Goal: Task Accomplishment & Management: Manage account settings

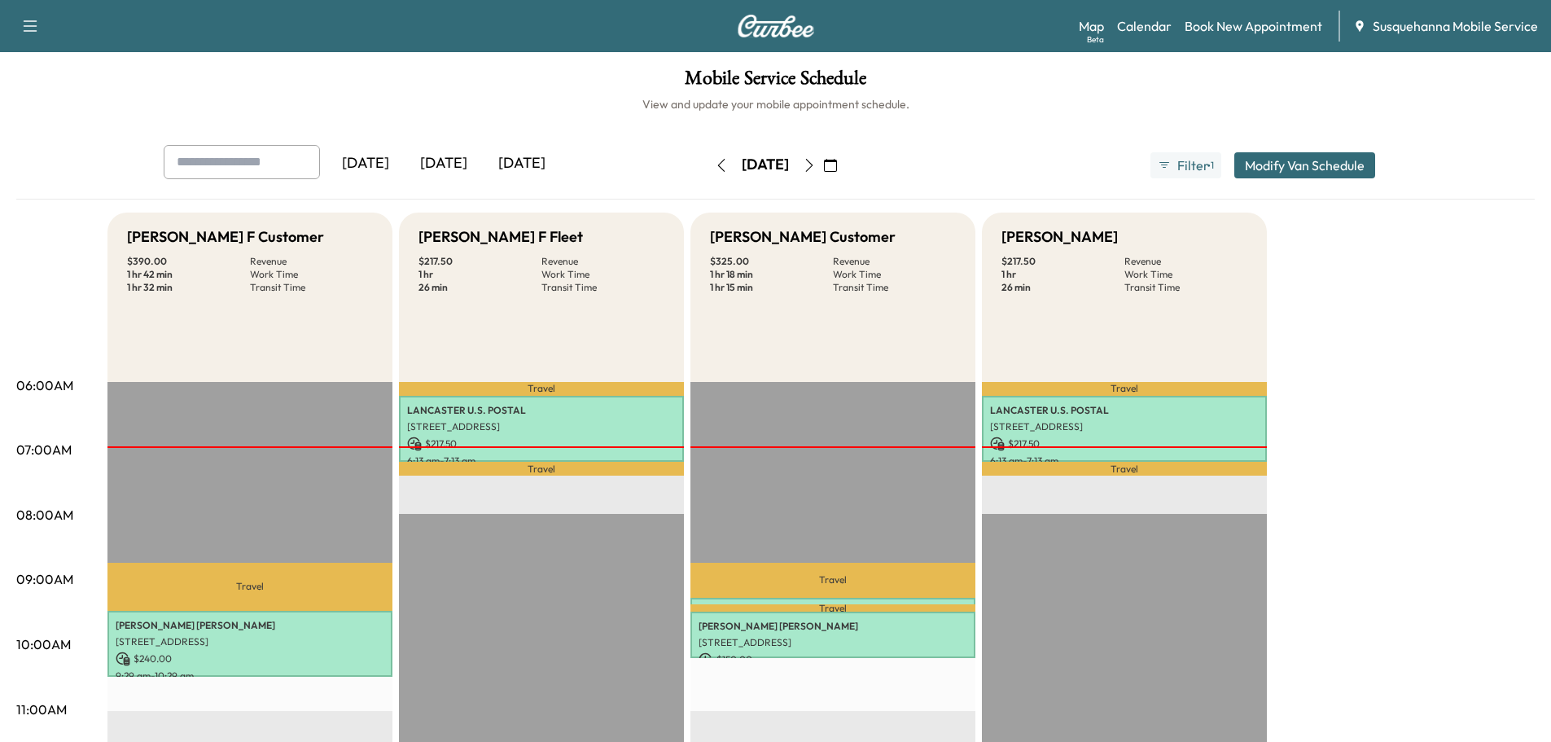
click at [812, 168] on icon "button" at bounding box center [808, 165] width 7 height 13
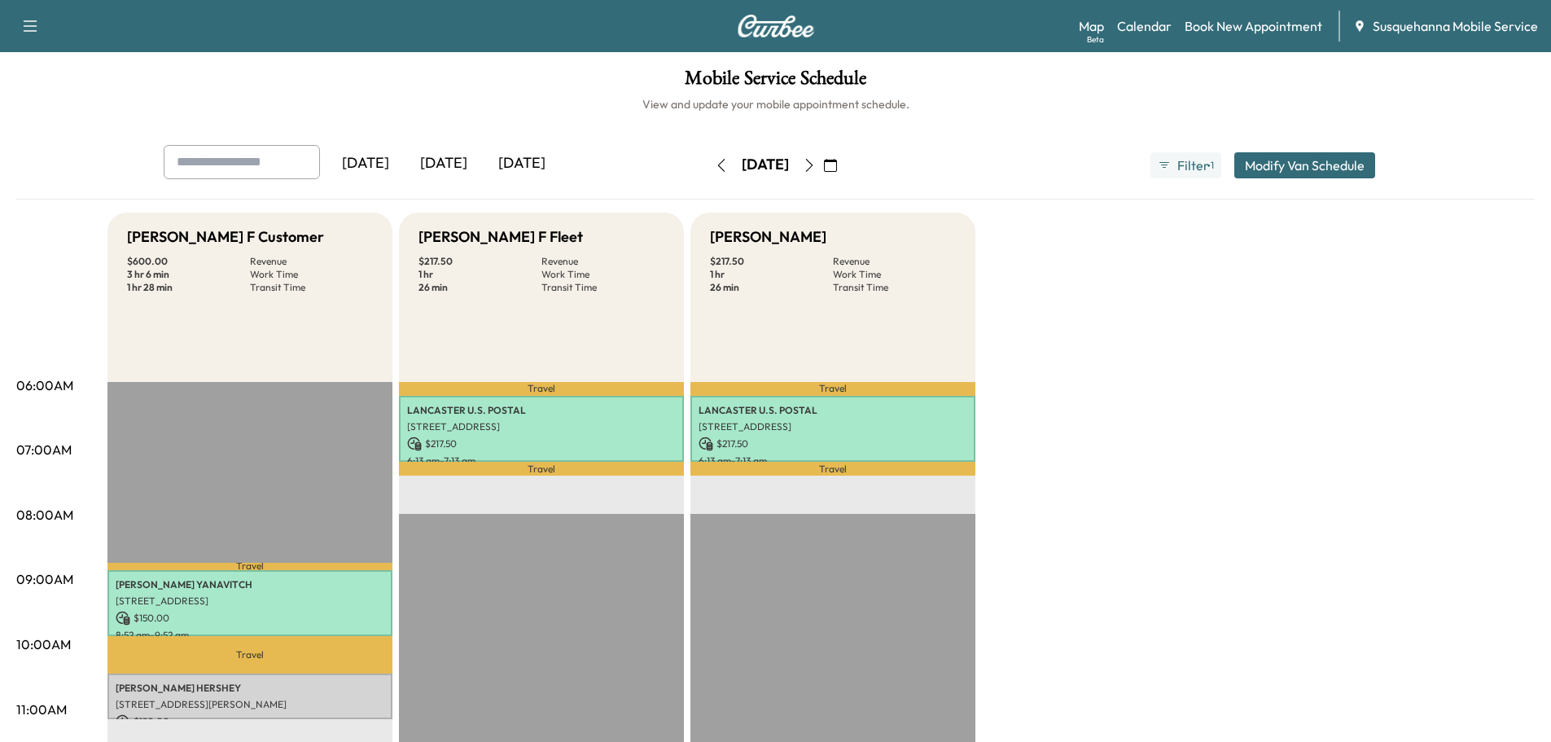
click at [816, 166] on icon "button" at bounding box center [809, 165] width 13 height 13
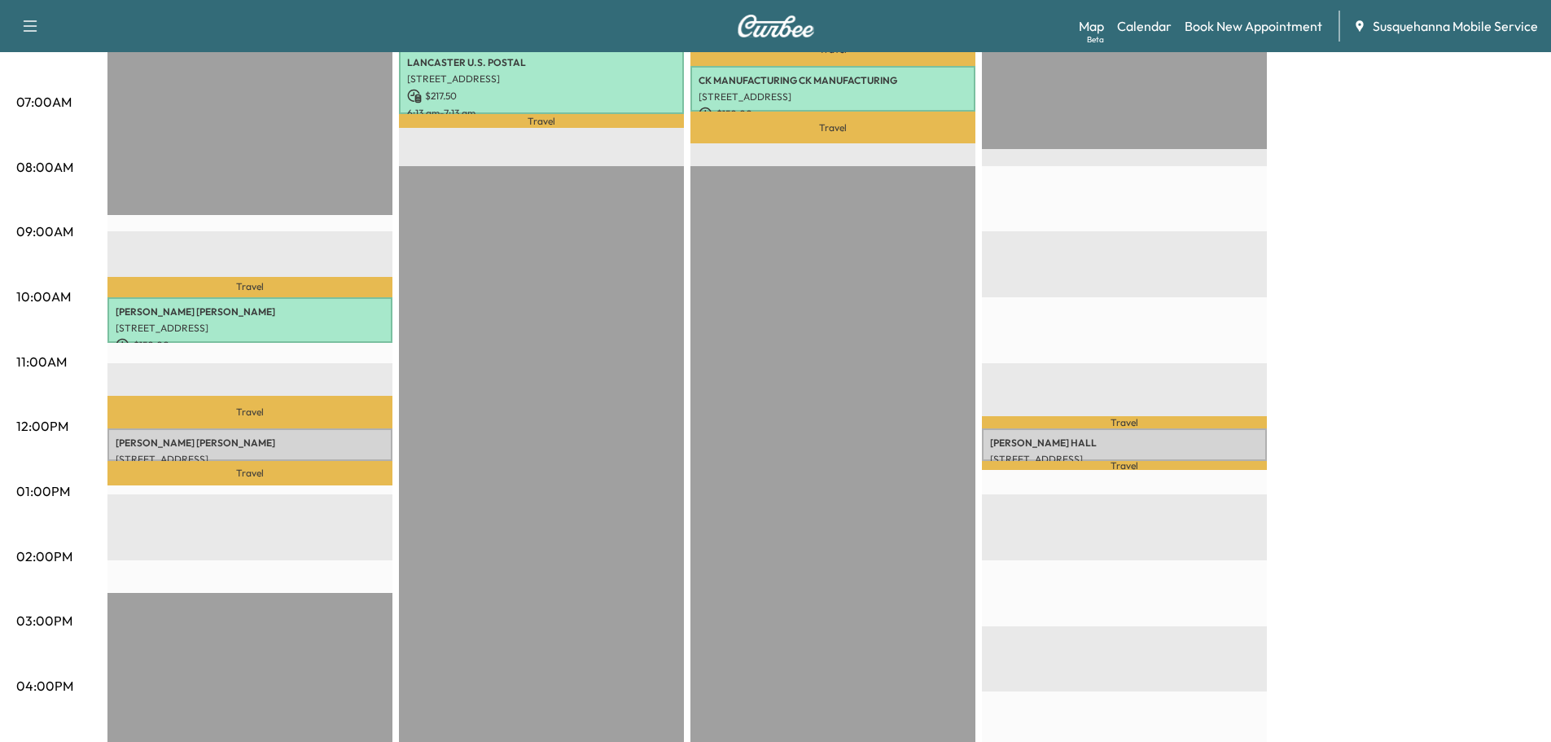
scroll to position [87, 0]
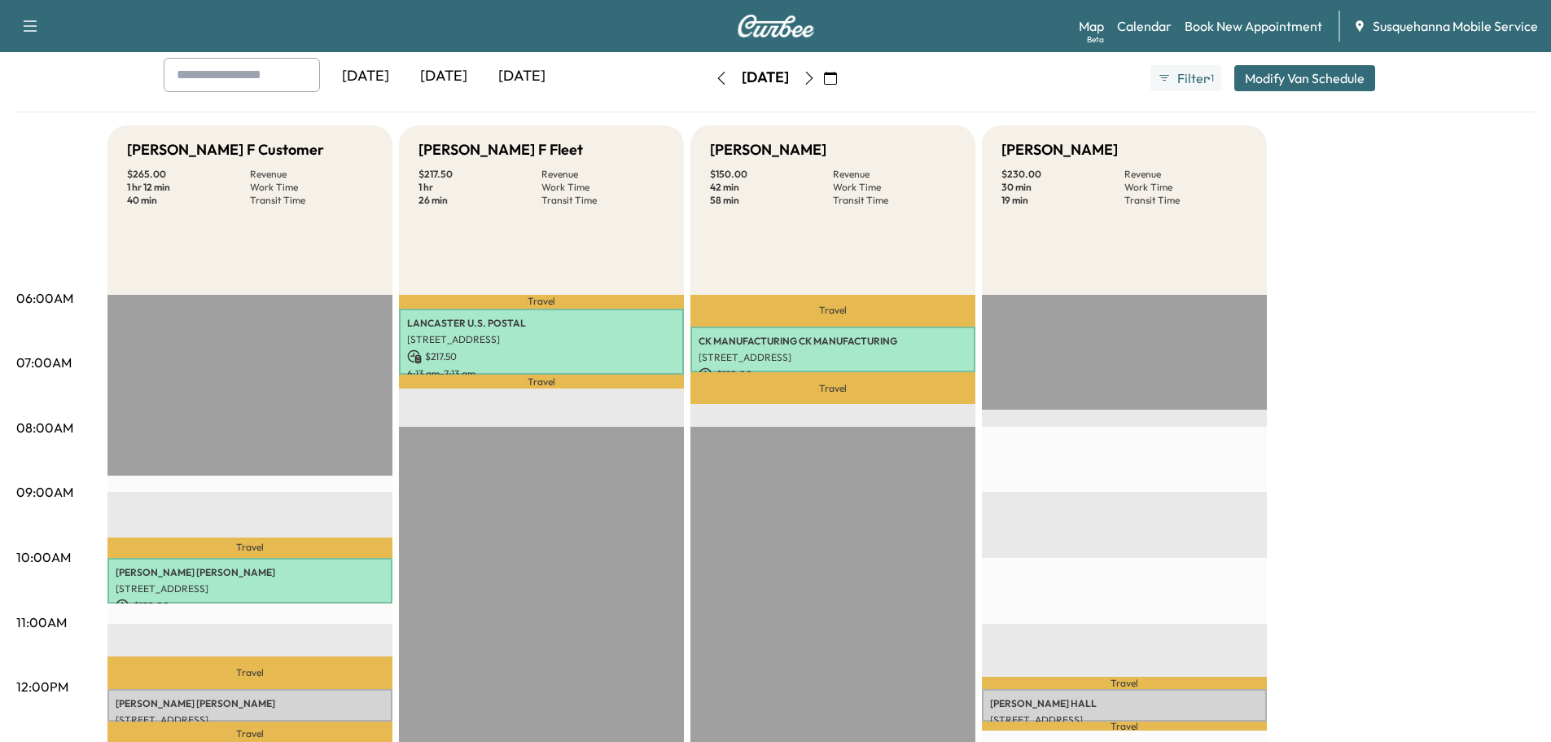
click at [715, 76] on icon "button" at bounding box center [721, 78] width 13 height 13
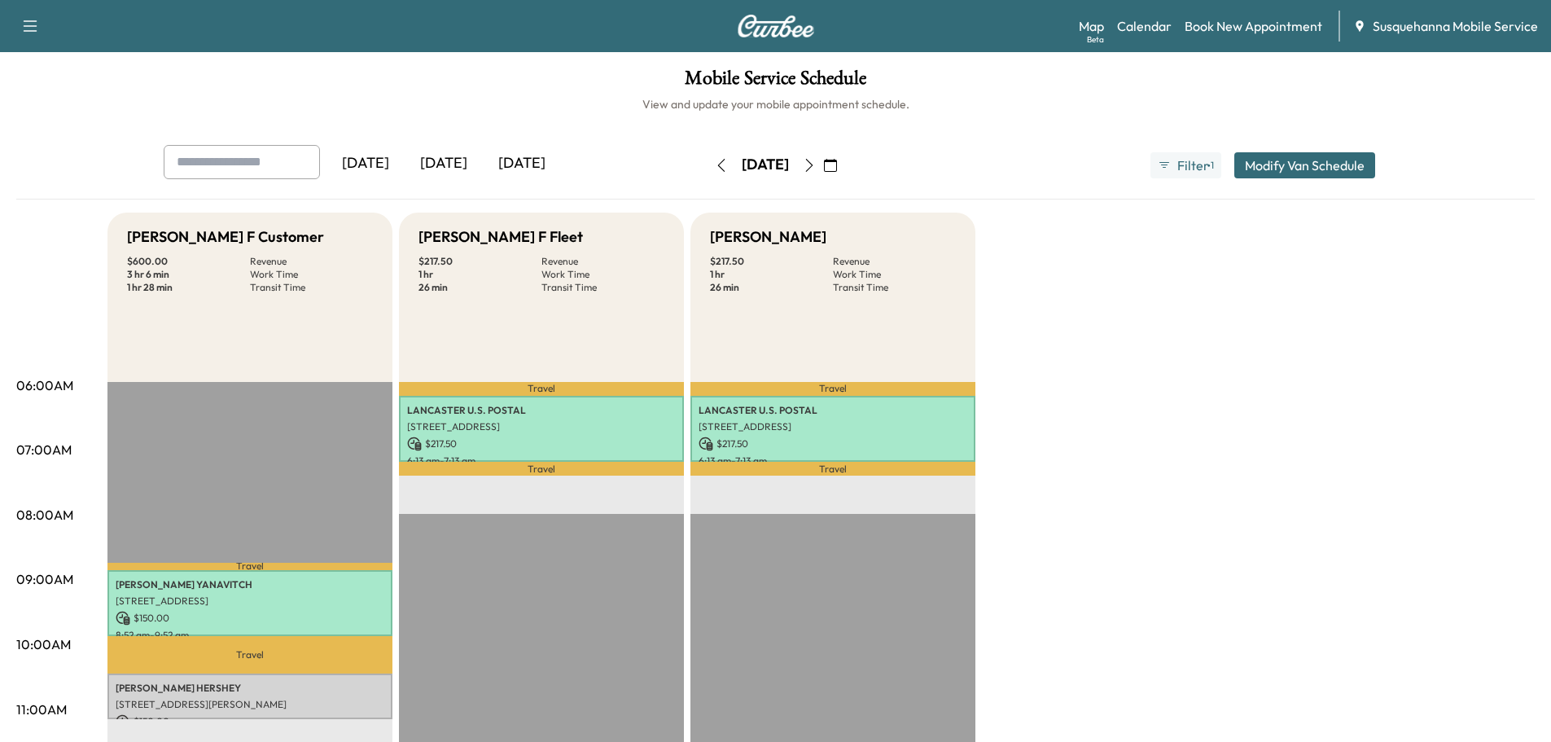
click at [715, 170] on icon "button" at bounding box center [721, 165] width 13 height 13
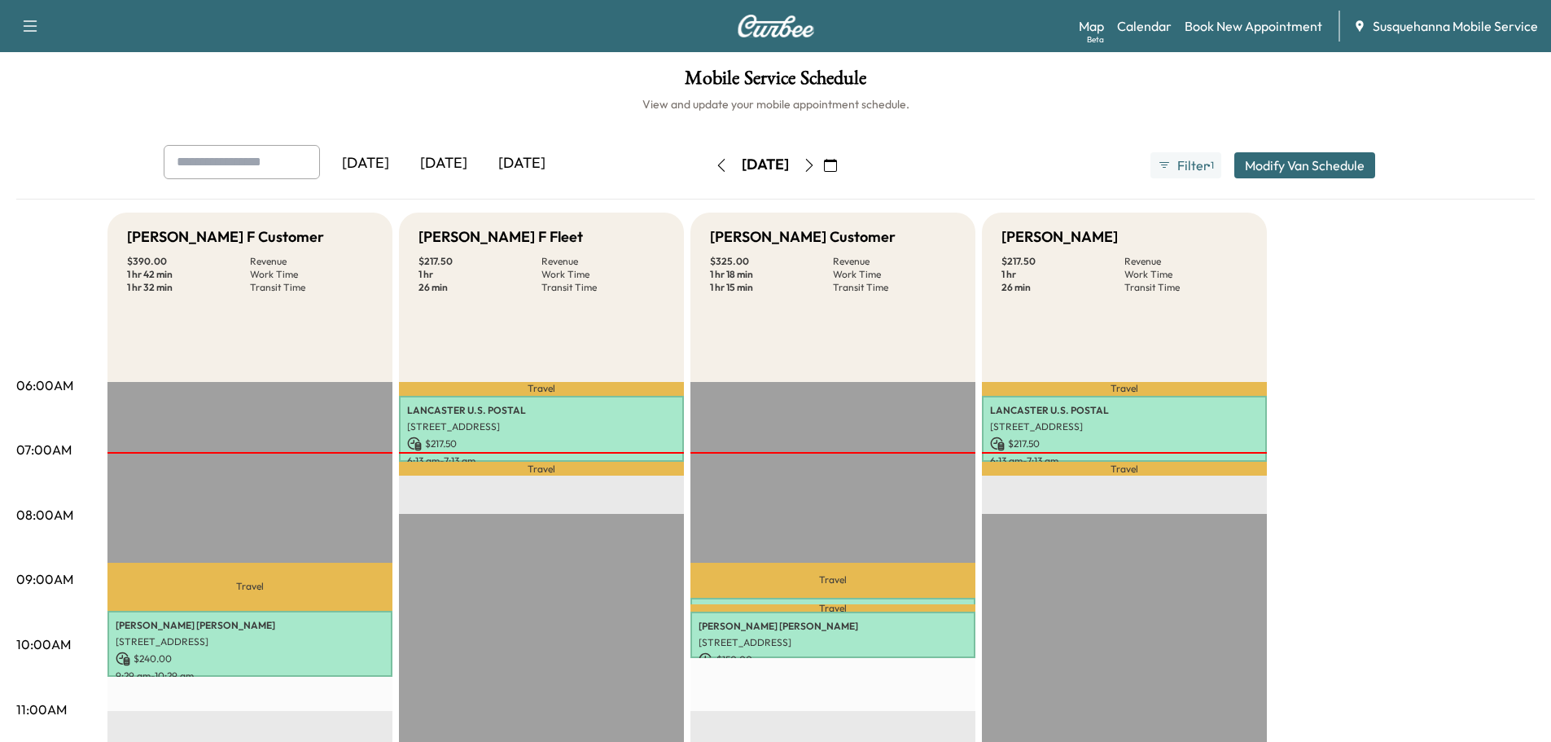
click at [816, 169] on icon "button" at bounding box center [809, 165] width 13 height 13
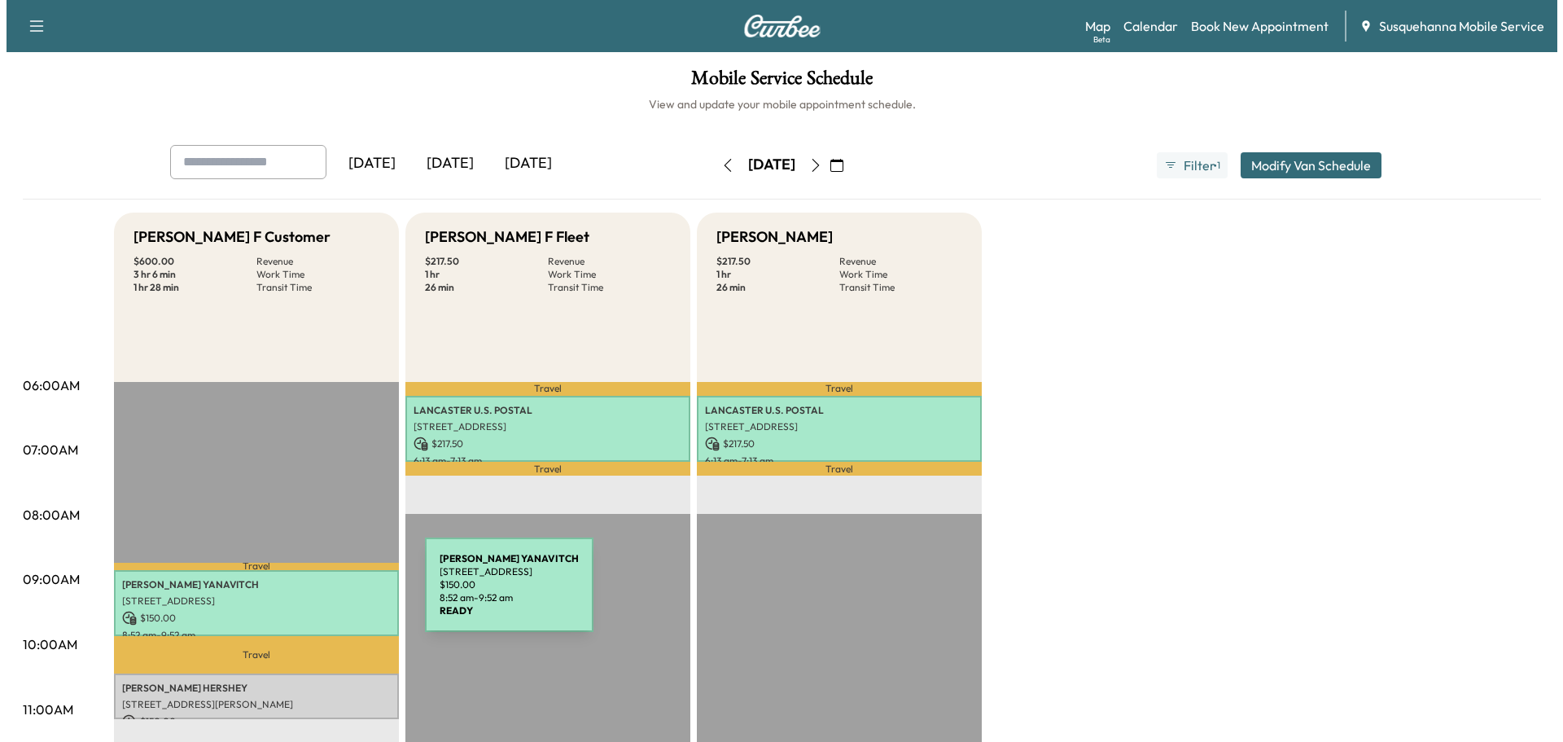
scroll to position [173, 0]
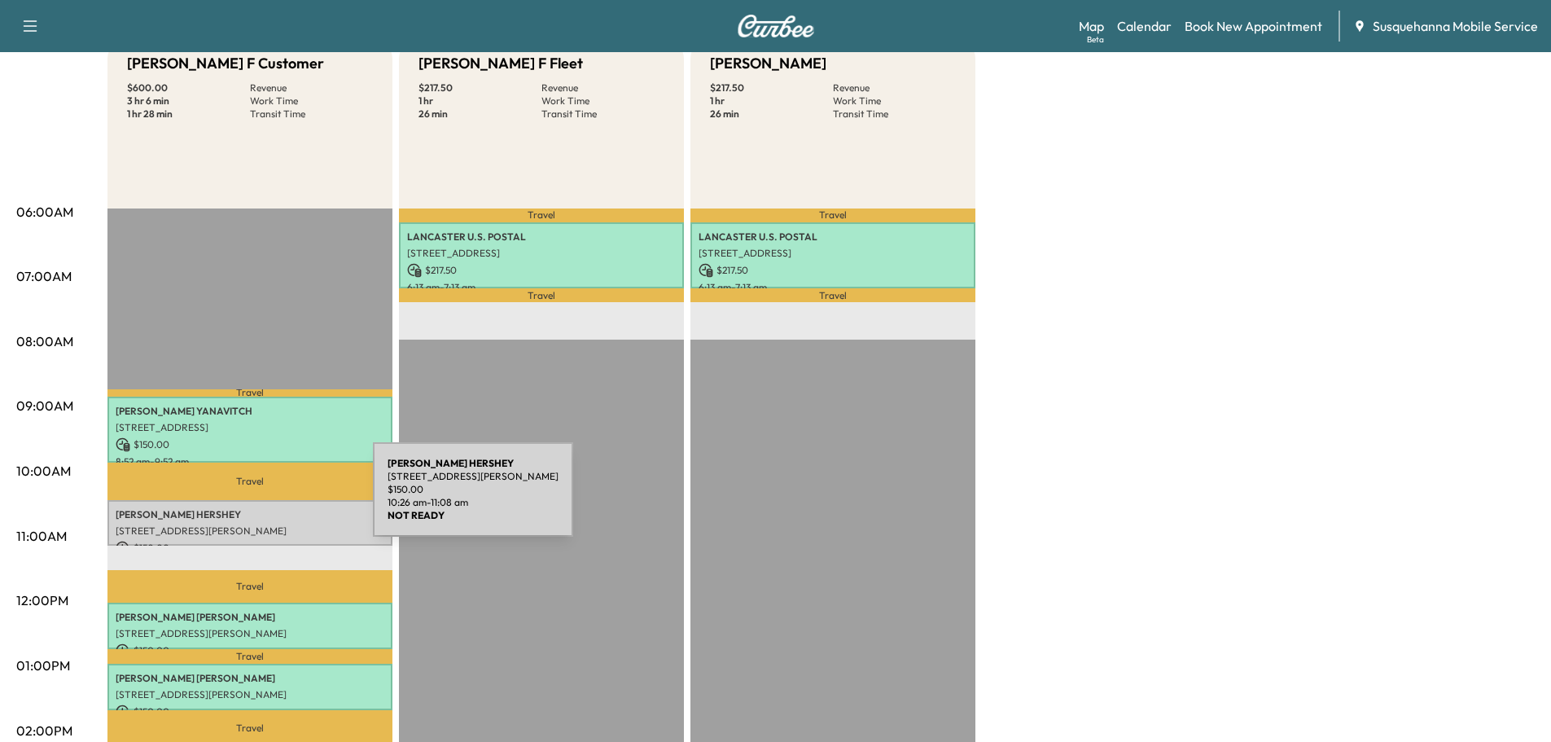
click at [251, 500] on div "NEIL HERSHEY 1829 William Penn Way, Lancaster, PA 17601, USA $ 150.00 10:26 am …" at bounding box center [249, 523] width 285 height 46
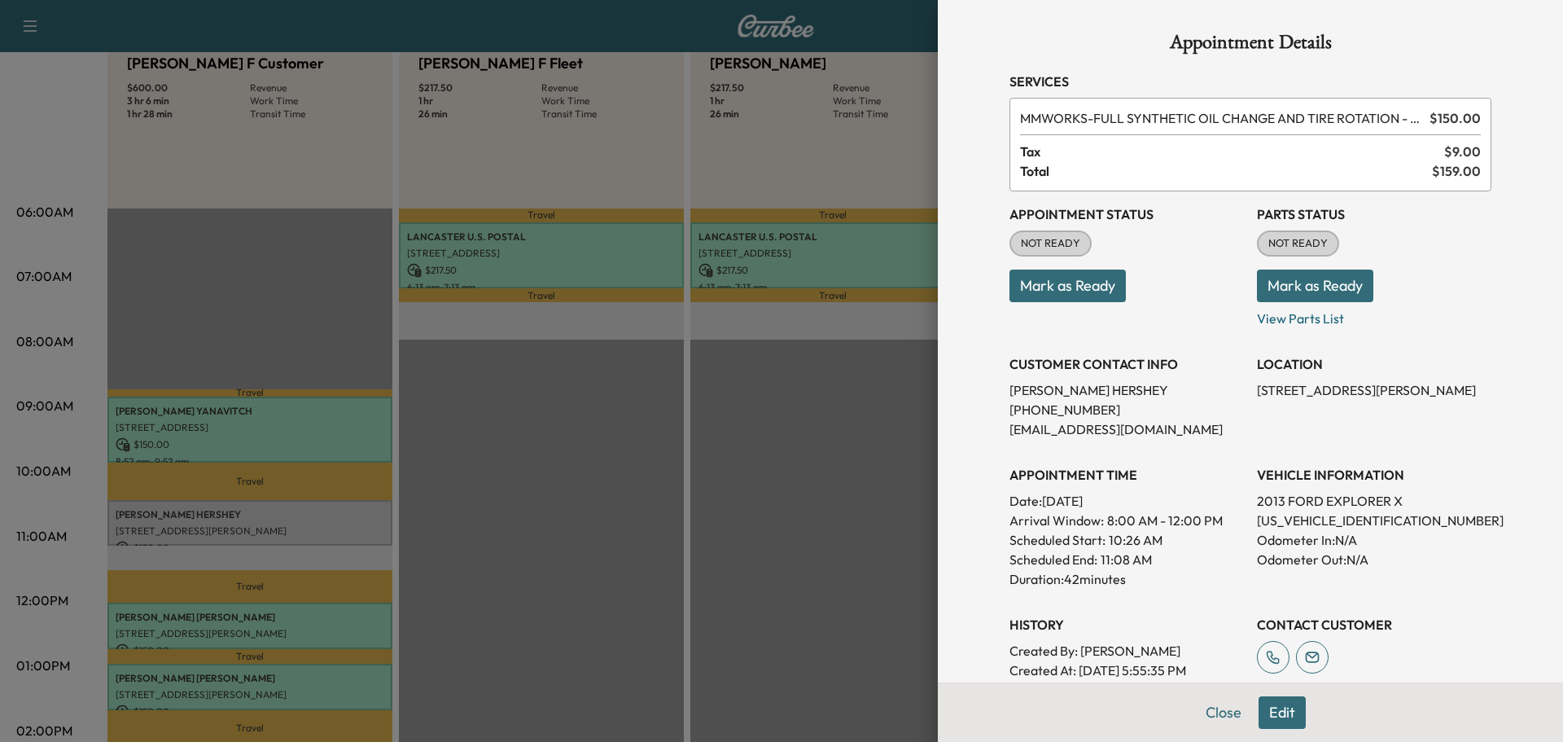
click at [1290, 521] on p "1FM5K8D88DGA73656" at bounding box center [1374, 520] width 234 height 20
copy p "1FM5K8D88DGA73656"
drag, startPoint x: 1248, startPoint y: 390, endPoint x: 1285, endPoint y: 409, distance: 41.9
click at [1285, 400] on p "1829 William Penn Way, Lancaster, PA 17601, USA" at bounding box center [1374, 390] width 234 height 20
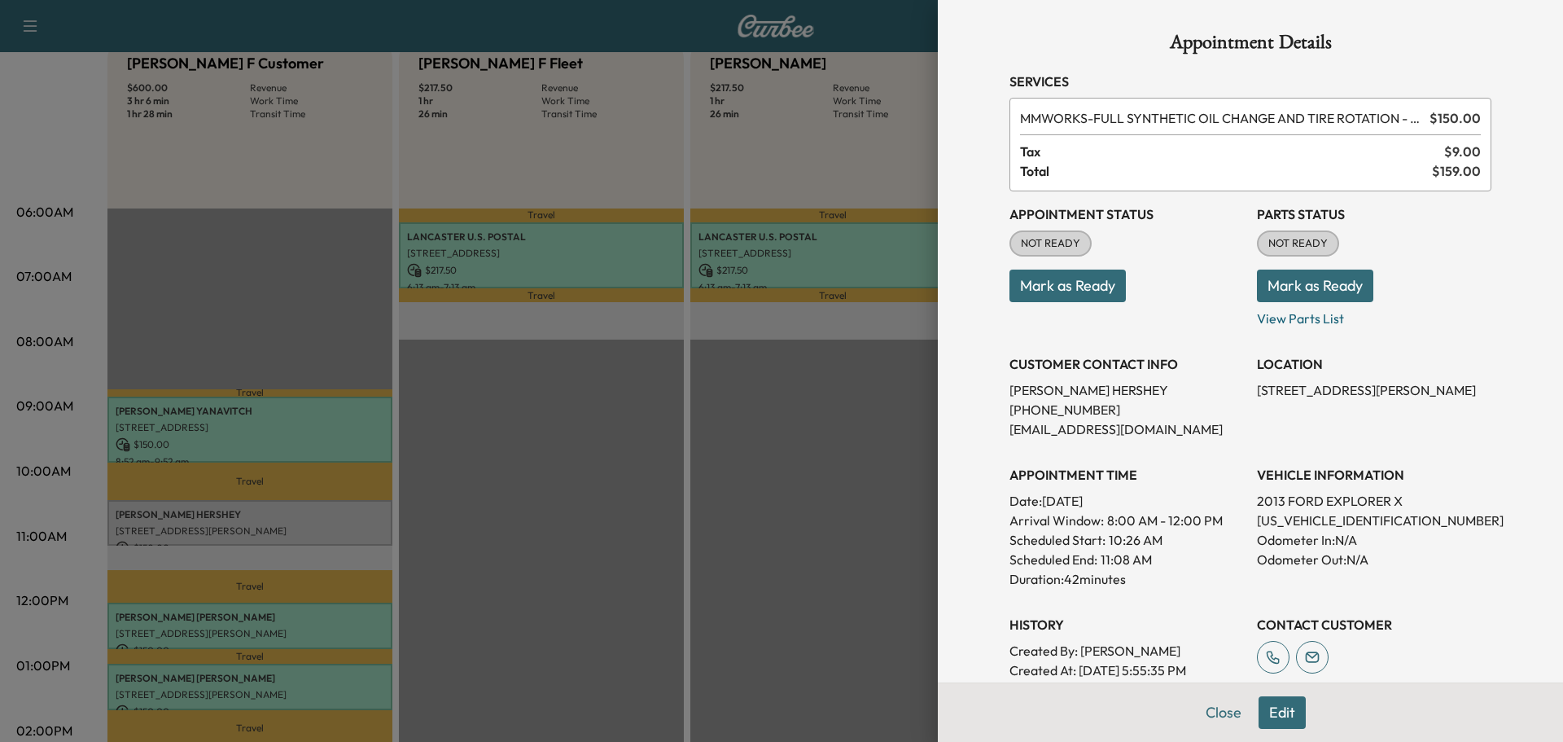
click at [1218, 384] on p "NEIL HERSHEY" at bounding box center [1126, 390] width 234 height 20
drag, startPoint x: 1232, startPoint y: 390, endPoint x: 1292, endPoint y: 412, distance: 63.4
click at [1293, 412] on div "Appointment Status NOT READY Mark as Ready Parts Status NOT READY Mark as Ready…" at bounding box center [1250, 435] width 482 height 488
click at [1217, 401] on p "(717) 940-7855" at bounding box center [1126, 410] width 234 height 20
drag, startPoint x: 1240, startPoint y: 388, endPoint x: 1276, endPoint y: 417, distance: 46.4
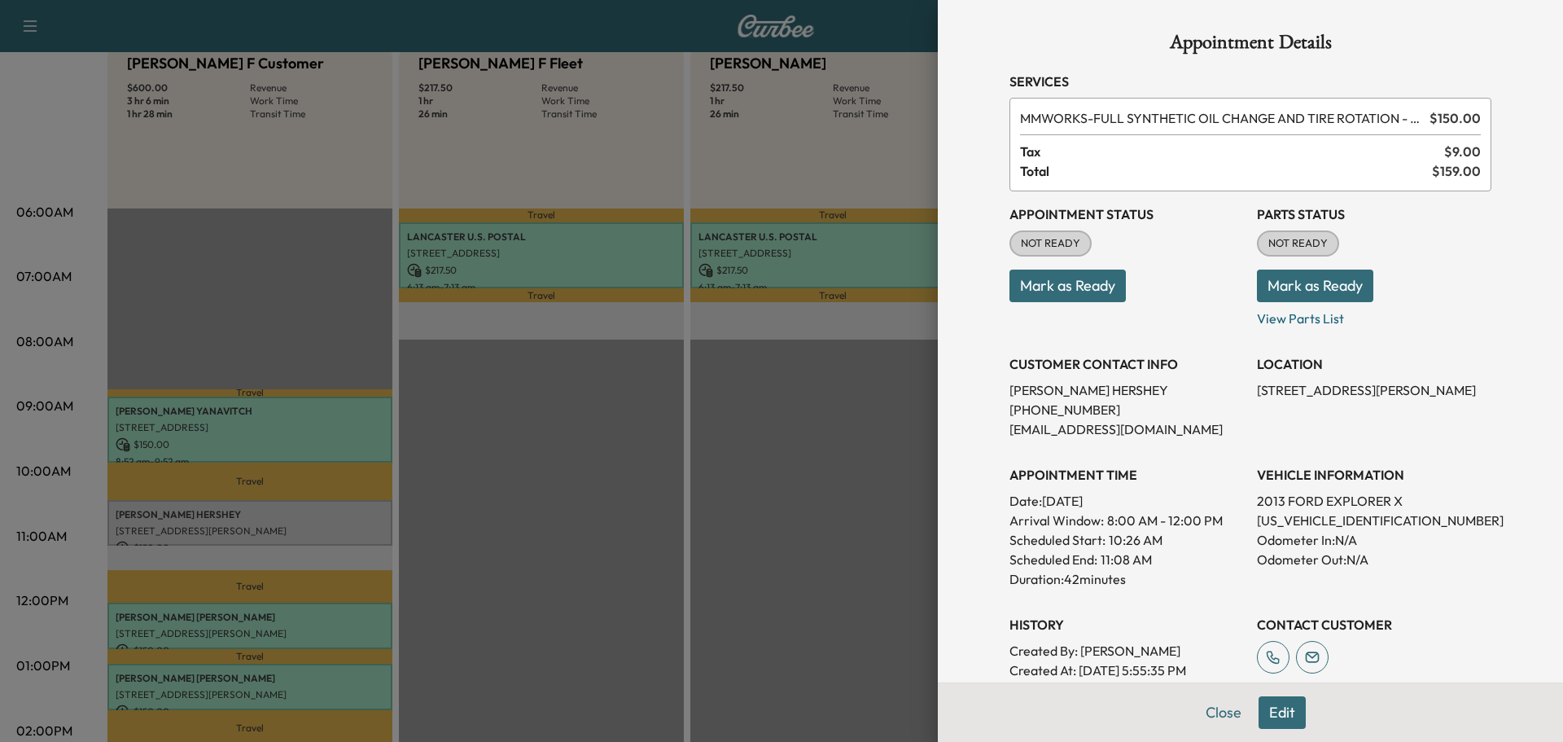
click at [1276, 417] on div "Appointment Status NOT READY Mark as Ready Parts Status NOT READY Mark as Ready…" at bounding box center [1250, 435] width 482 height 488
copy p "1829 William Penn Way, Lancaster, PA 17601"
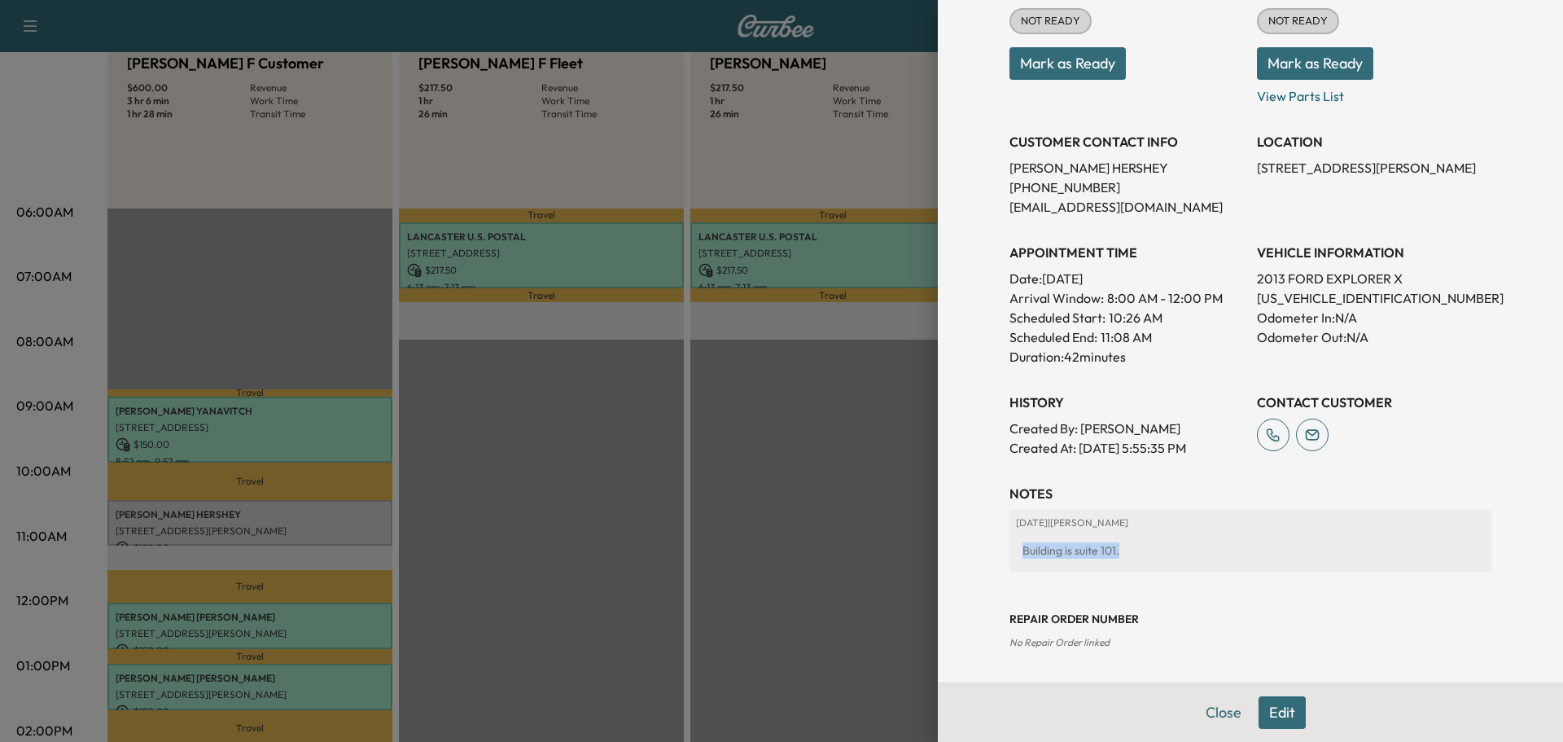
drag, startPoint x: 1009, startPoint y: 549, endPoint x: 1106, endPoint y: 549, distance: 96.9
click at [1106, 549] on div "Building is suite 101." at bounding box center [1250, 550] width 469 height 29
copy div "Building is suite 101."
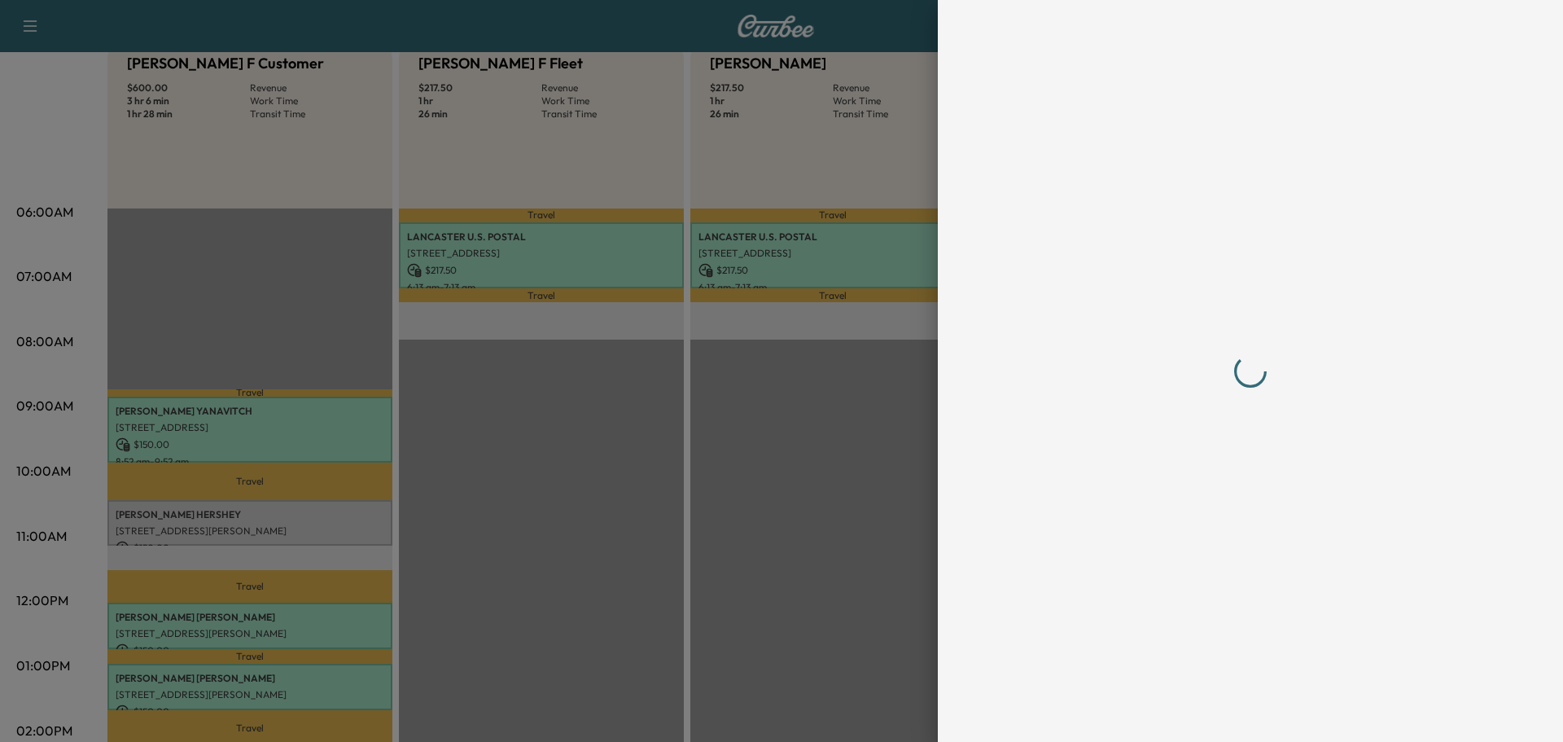
scroll to position [0, 0]
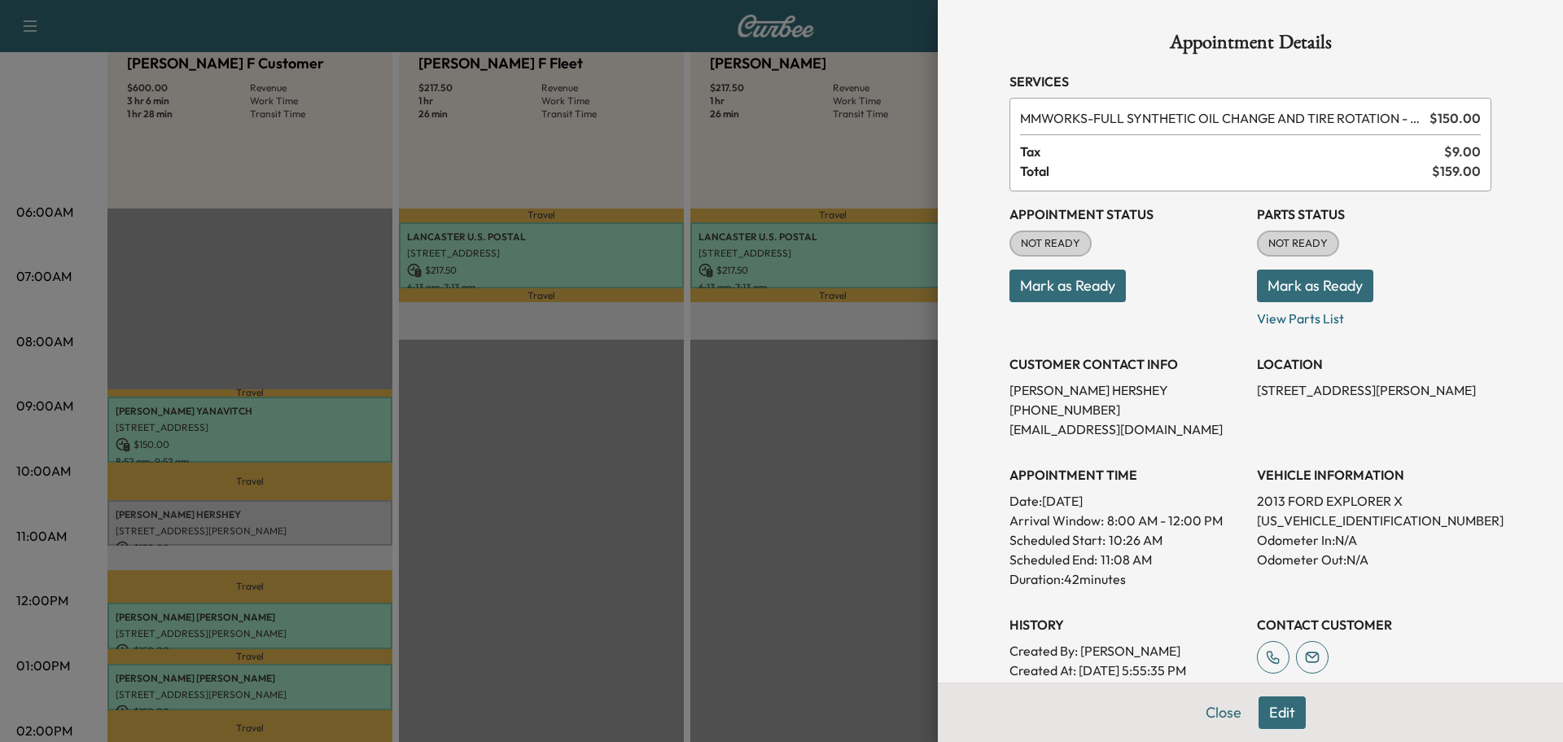
click at [1289, 293] on button "Mark as Ready" at bounding box center [1315, 285] width 116 height 33
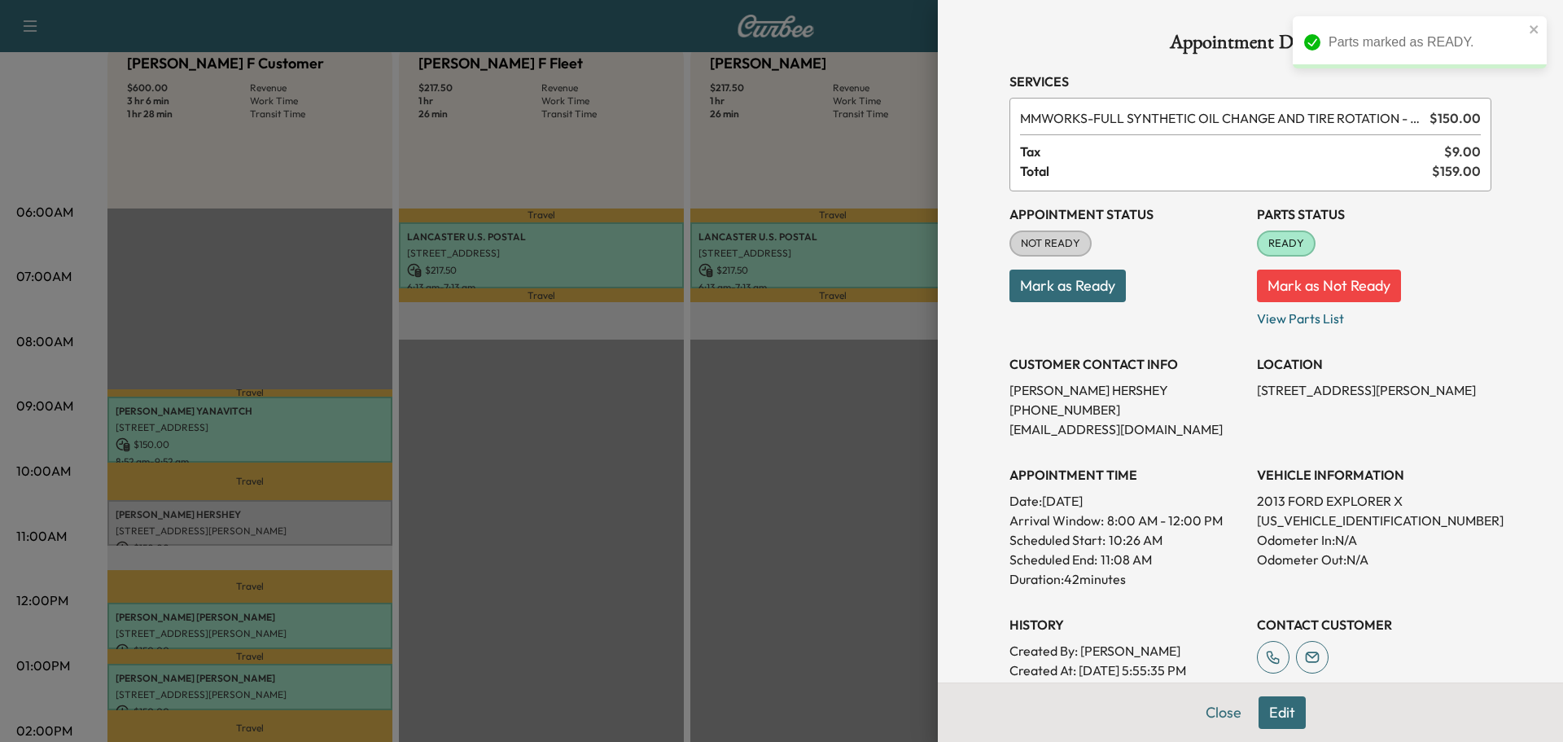
click at [1103, 293] on button "Mark as Ready" at bounding box center [1067, 285] width 116 height 33
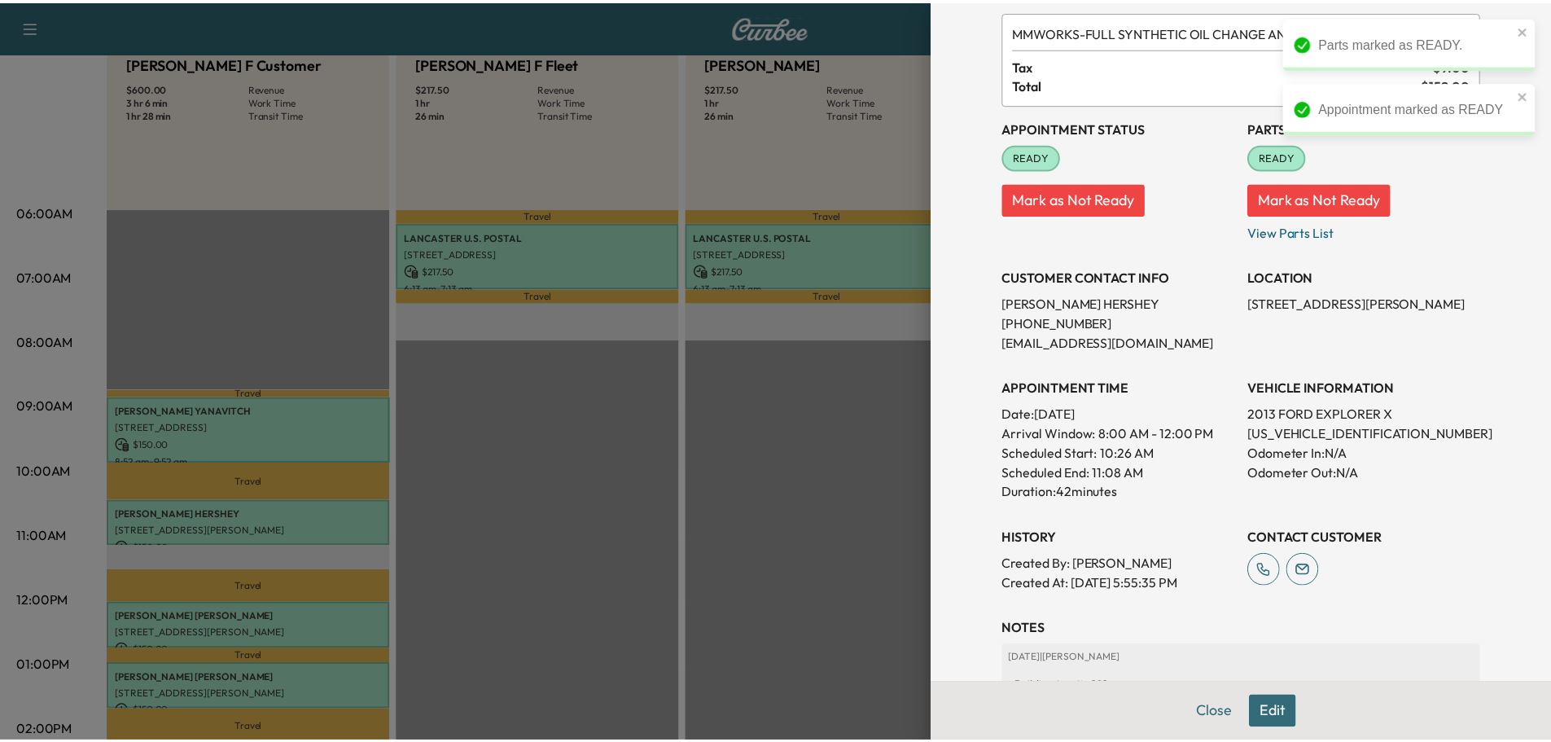
scroll to position [173, 0]
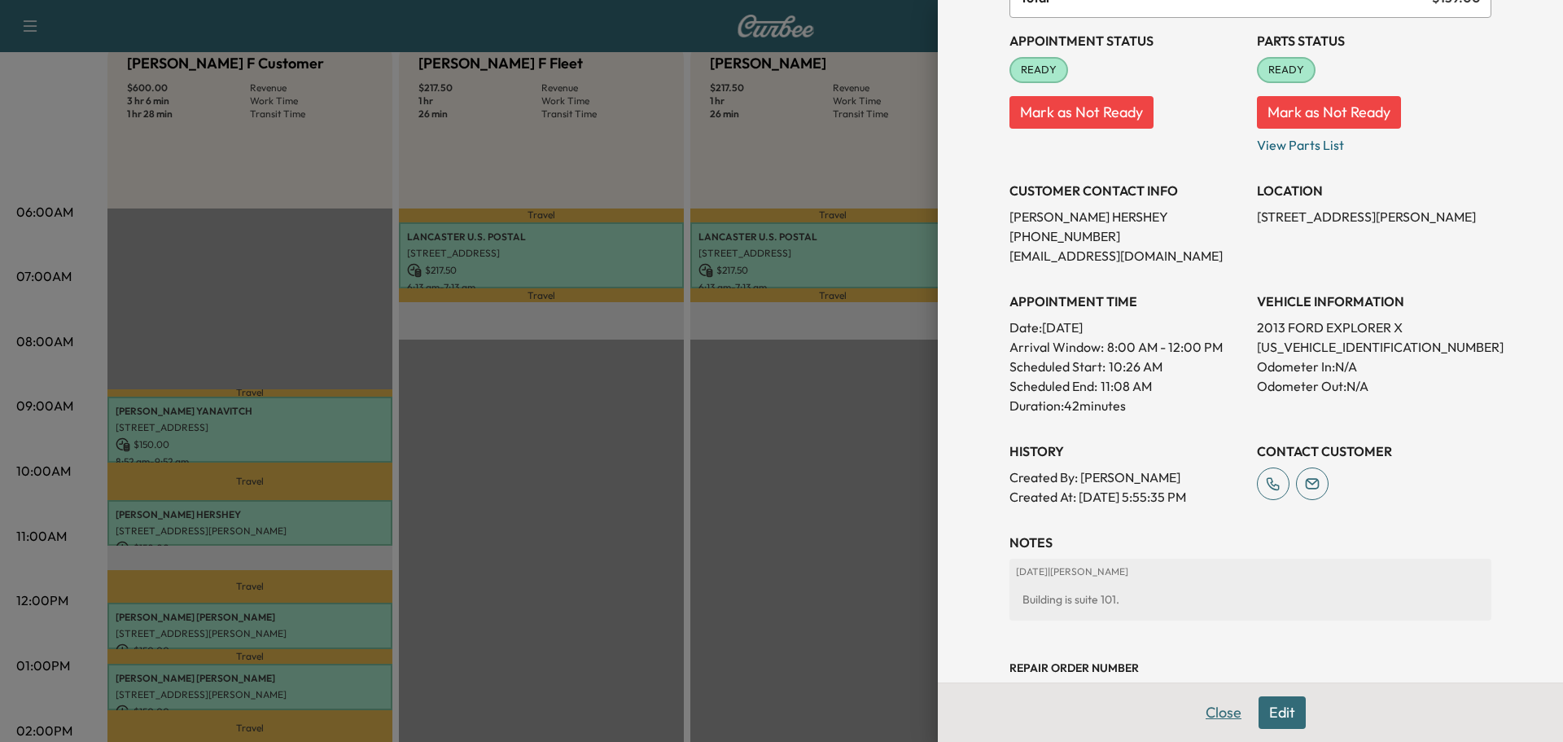
click at [1201, 716] on button "Close" at bounding box center [1223, 712] width 57 height 33
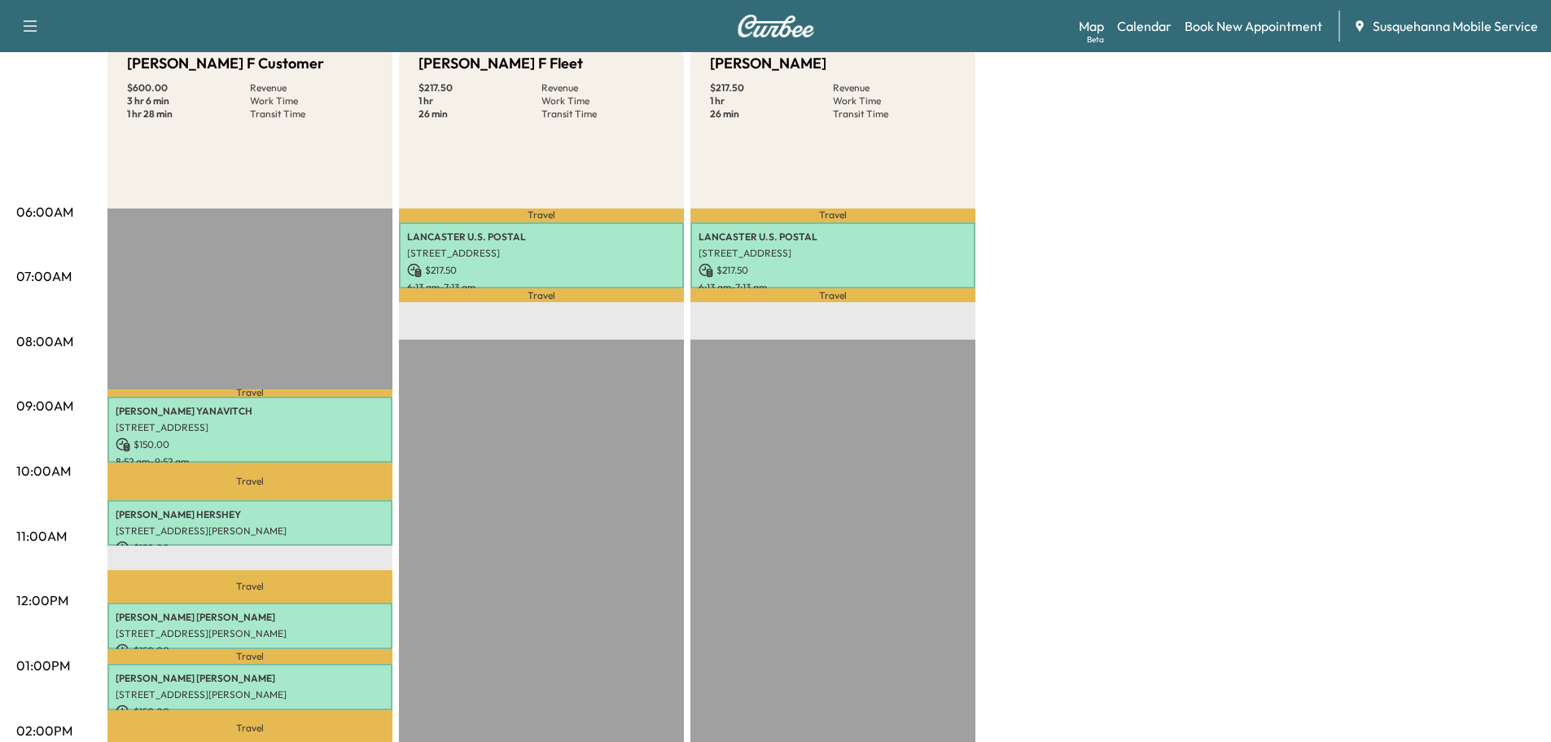
scroll to position [0, 0]
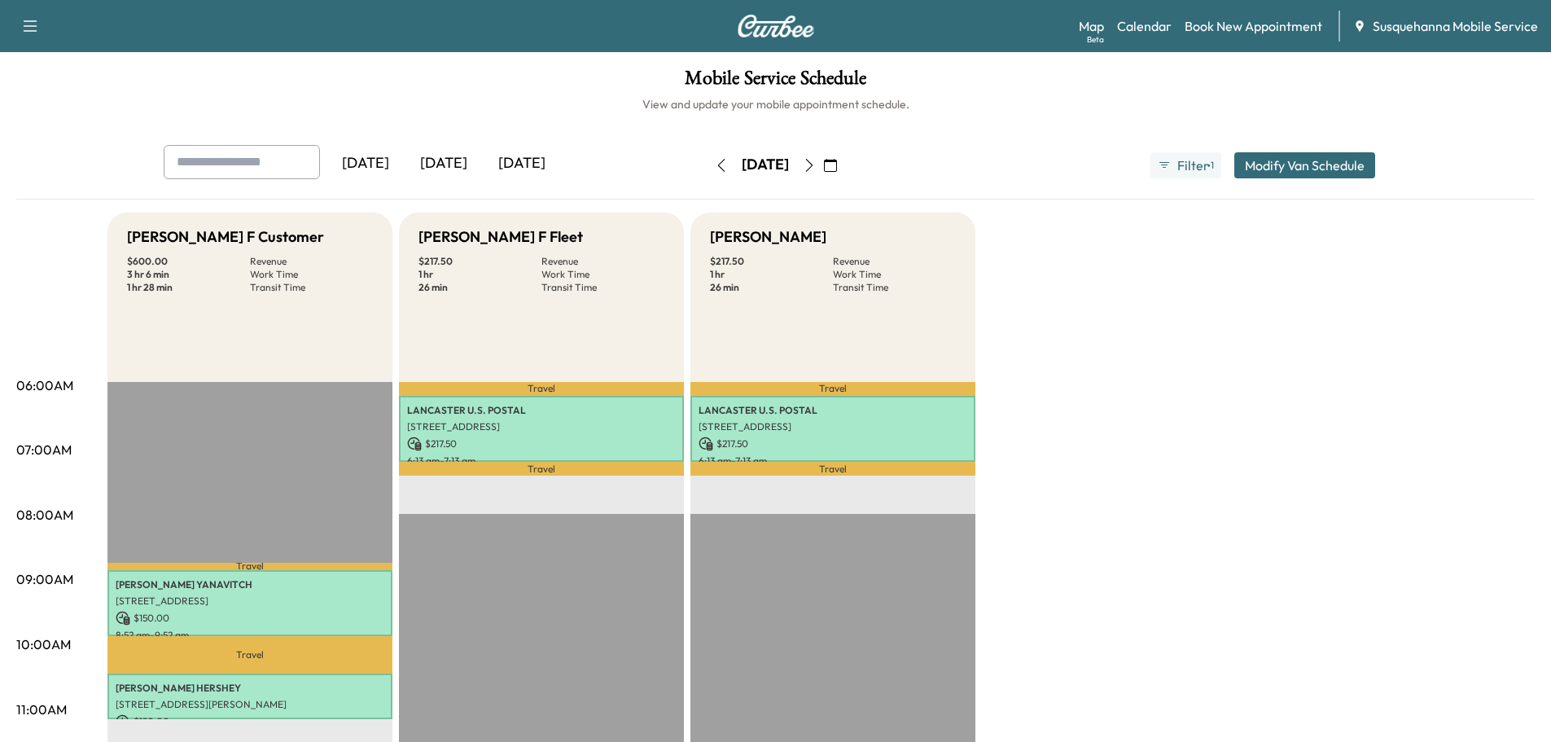
click at [812, 163] on icon "button" at bounding box center [808, 165] width 7 height 13
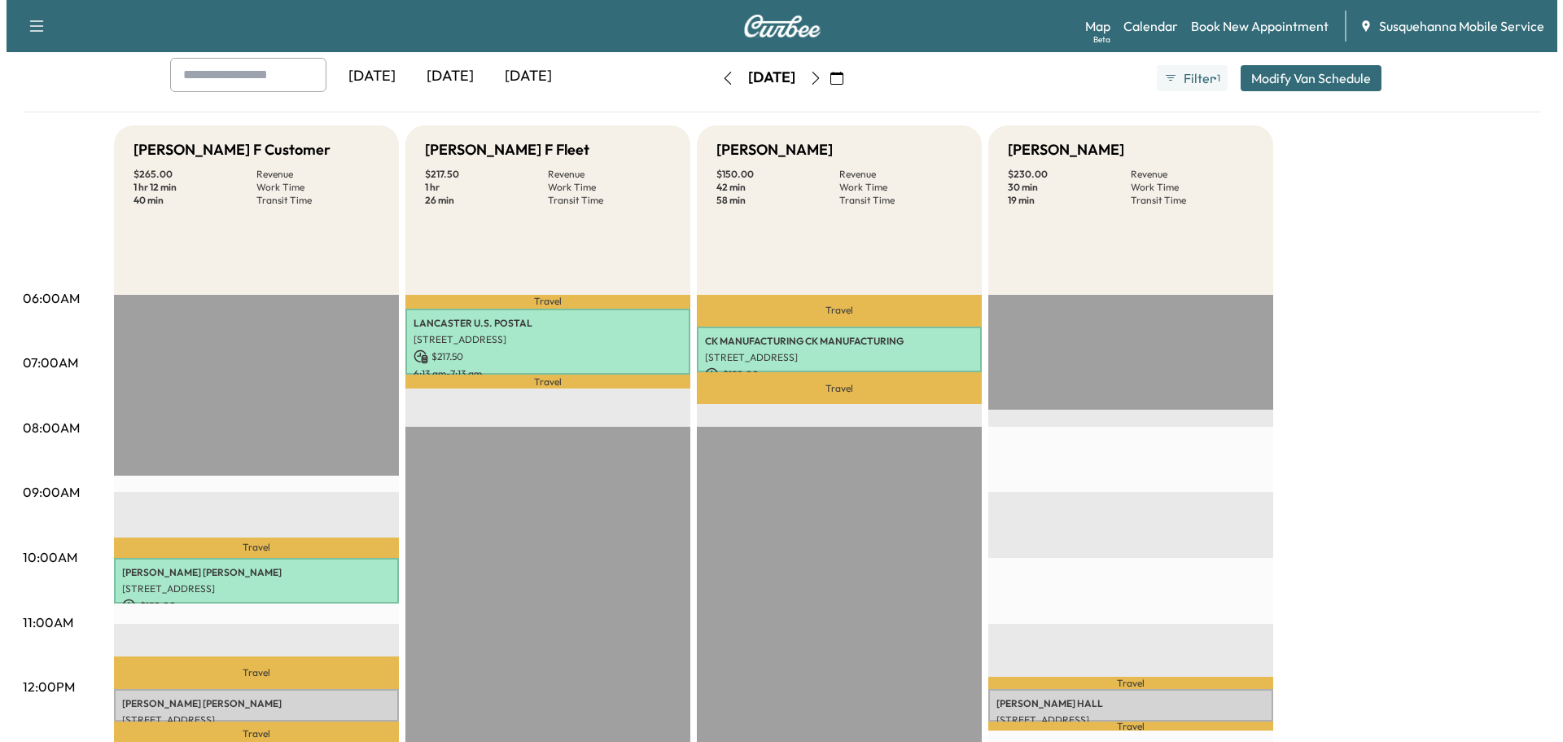
scroll to position [260, 0]
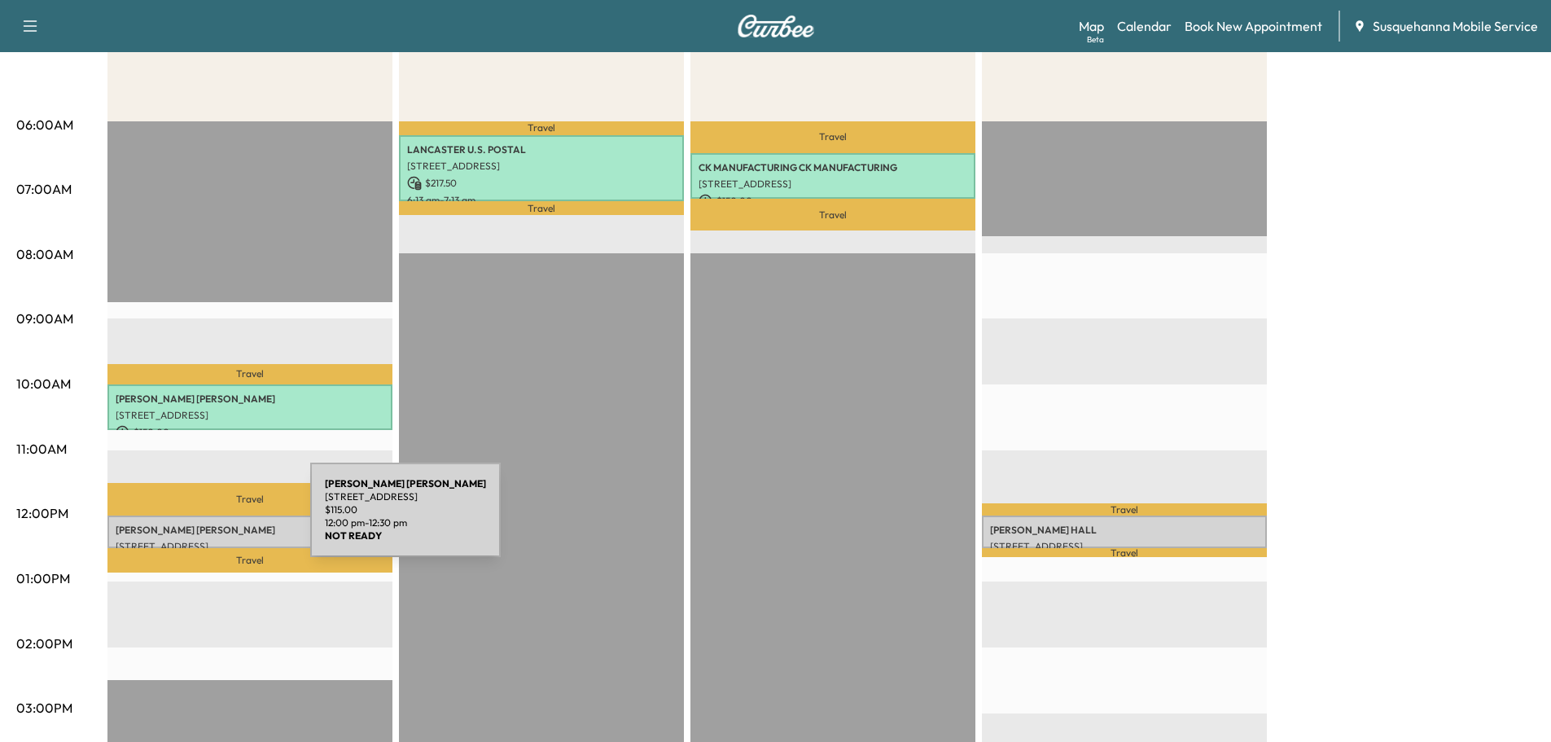
click at [188, 523] on p "VALERIE WOLFE" at bounding box center [250, 529] width 269 height 13
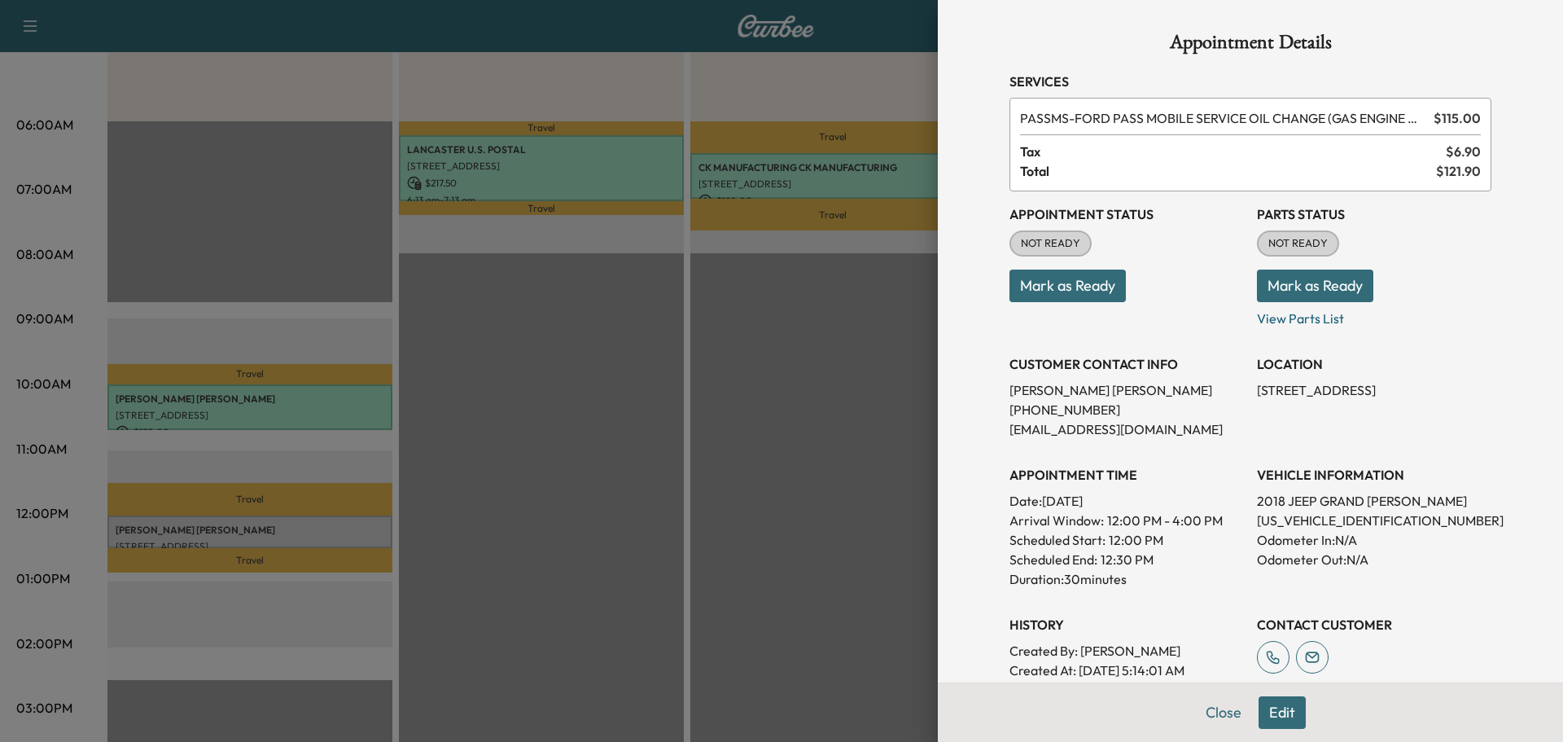
drag, startPoint x: 1292, startPoint y: 521, endPoint x: 1456, endPoint y: 589, distance: 178.1
click at [1456, 589] on div "Appointment Status NOT READY Mark as Ready Parts Status NOT READY Mark as Ready…" at bounding box center [1250, 435] width 482 height 488
click at [1323, 517] on p "1C4RJFAG5JC197783" at bounding box center [1374, 520] width 234 height 20
copy p "1C4RJFAG5JC197783"
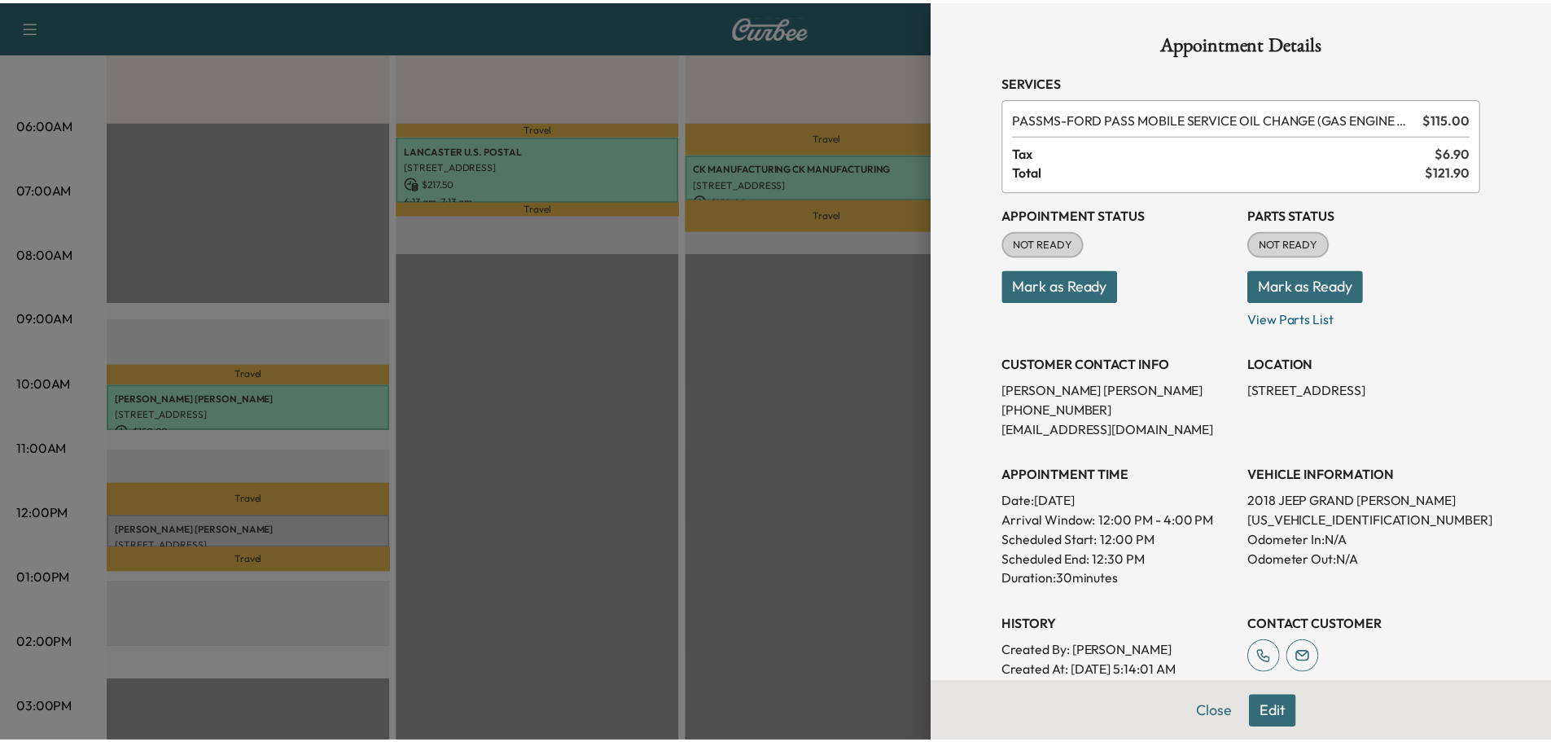
scroll to position [160, 0]
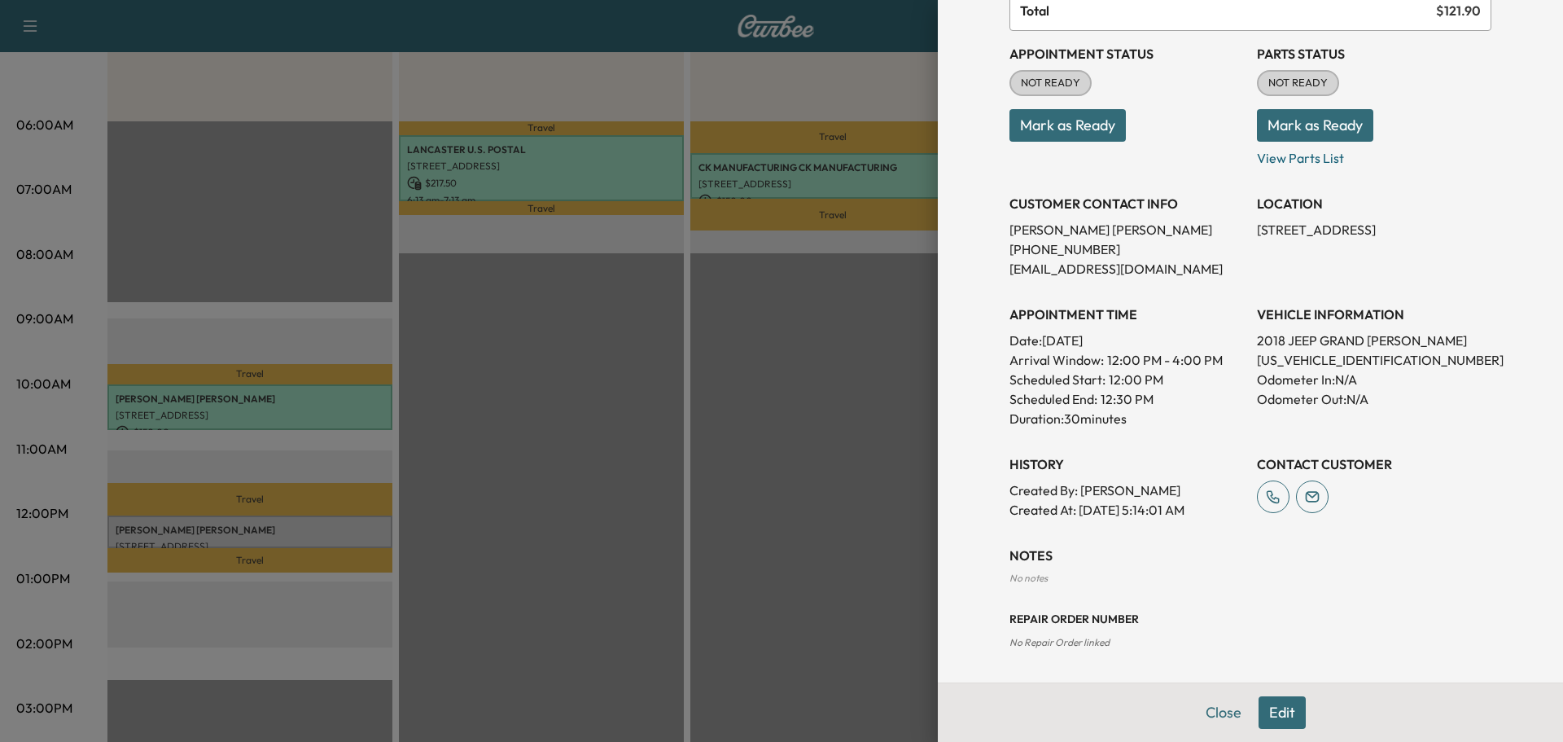
click at [1285, 123] on button "Mark as Ready" at bounding box center [1315, 125] width 116 height 33
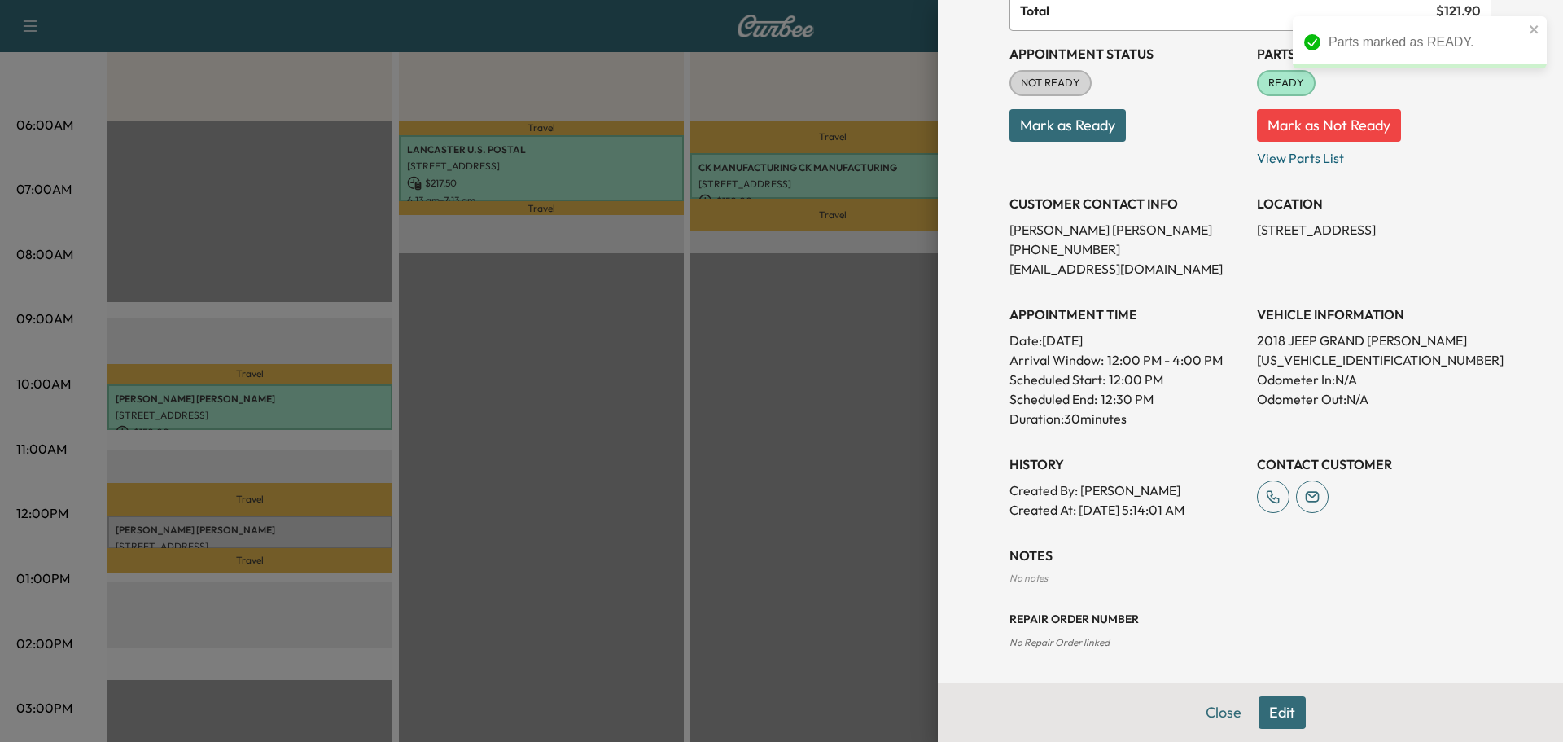
click at [1091, 123] on button "Mark as Ready" at bounding box center [1067, 125] width 116 height 33
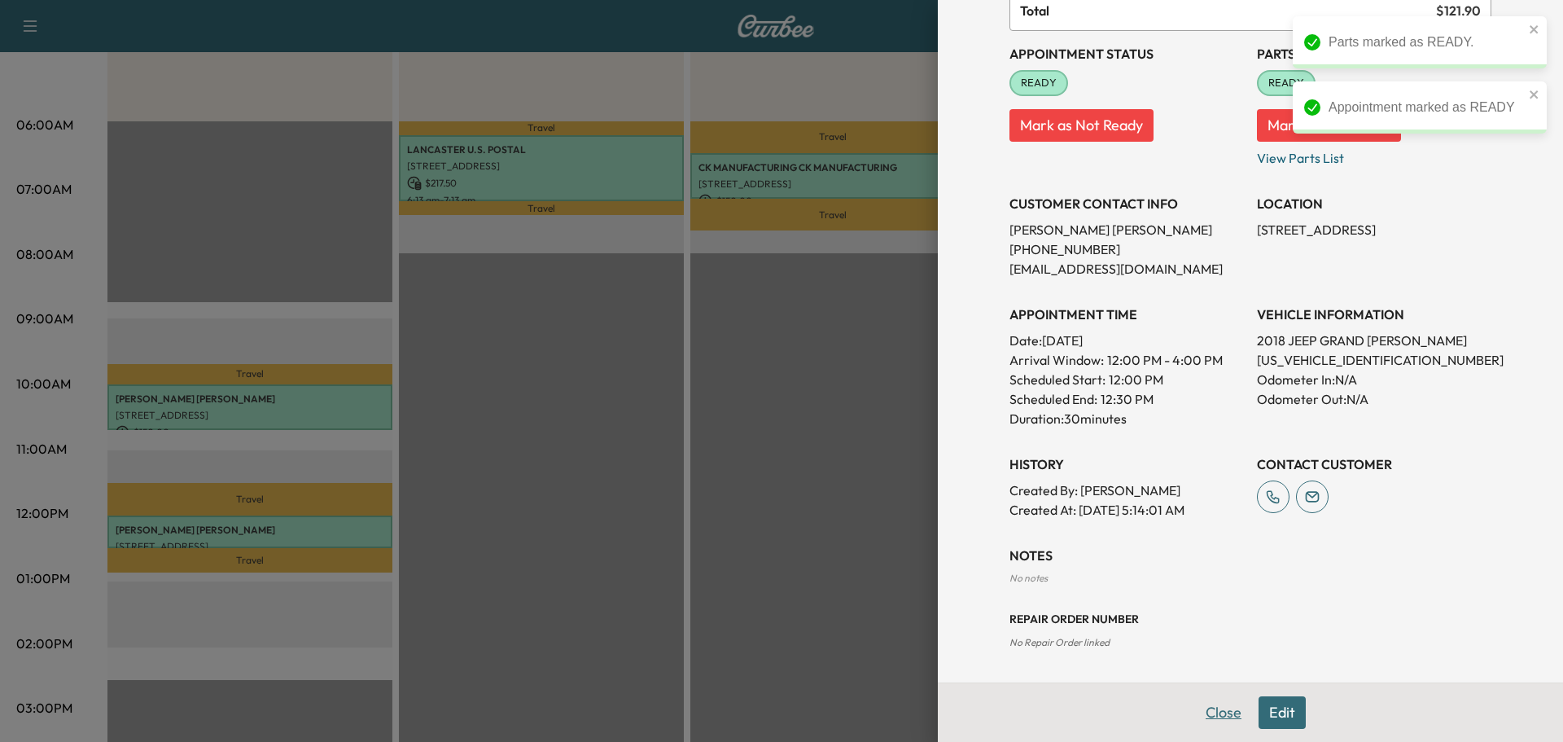
click at [1210, 711] on button "Close" at bounding box center [1223, 712] width 57 height 33
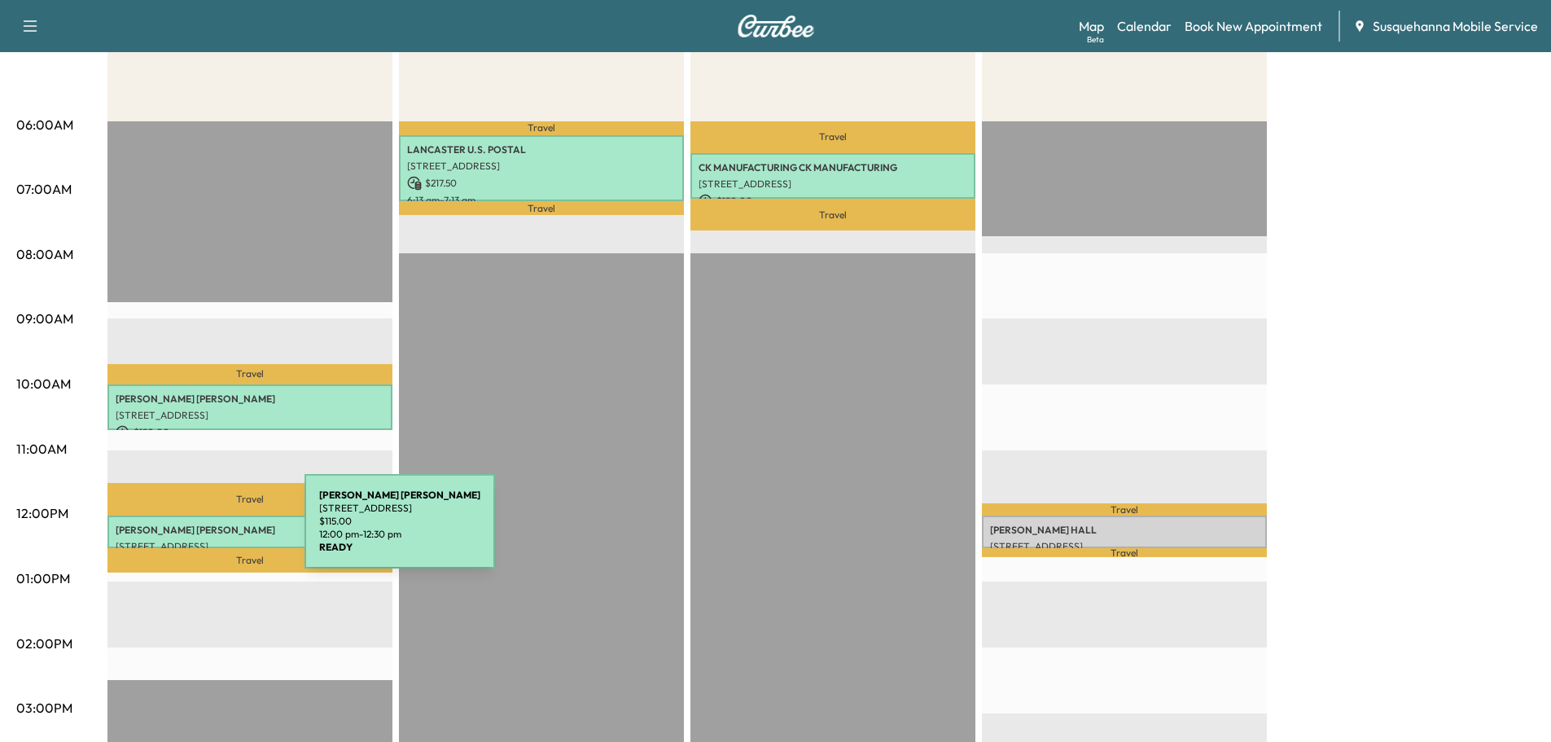
click at [182, 531] on p "VALERIE WOLFE" at bounding box center [250, 529] width 269 height 13
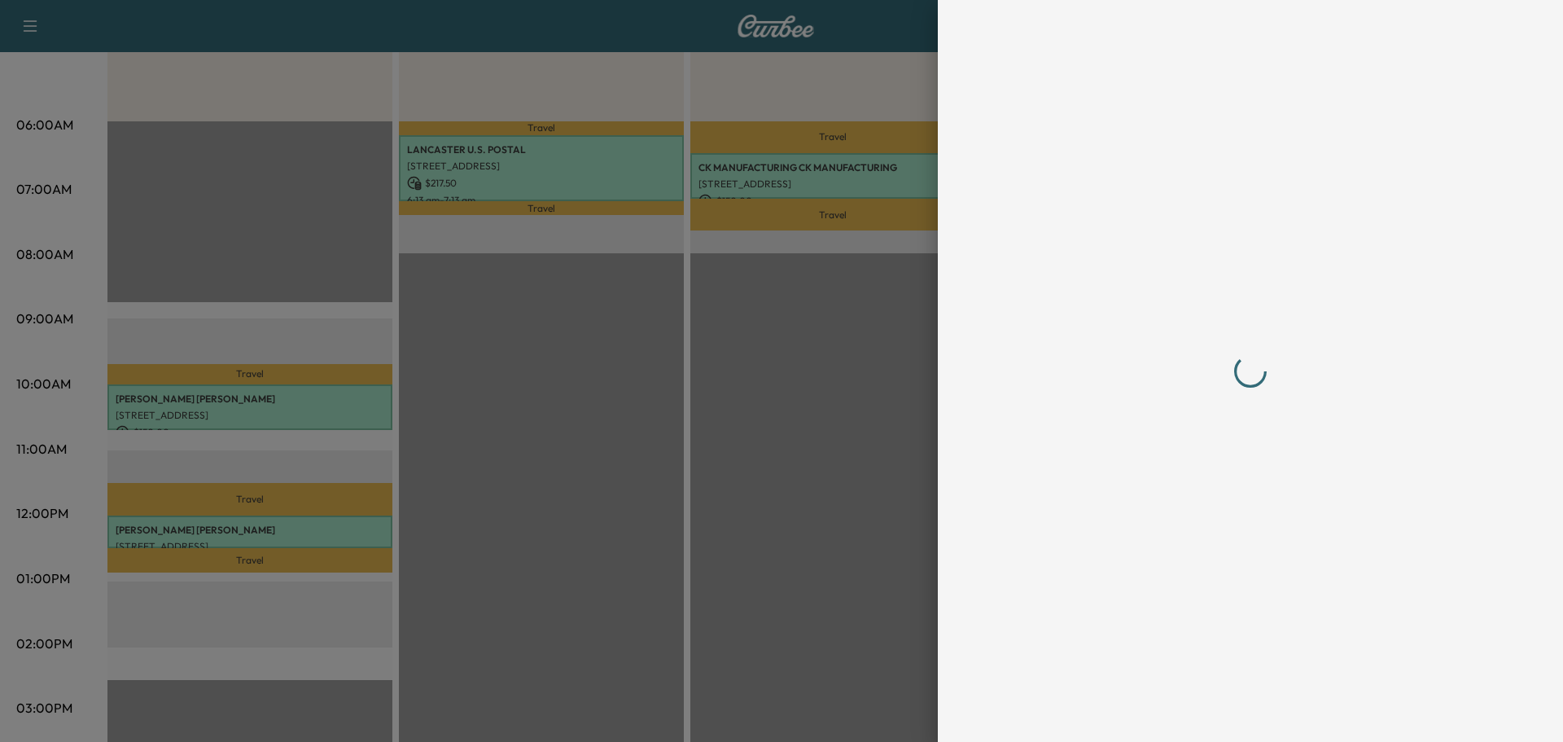
click at [182, 531] on div at bounding box center [781, 371] width 1563 height 742
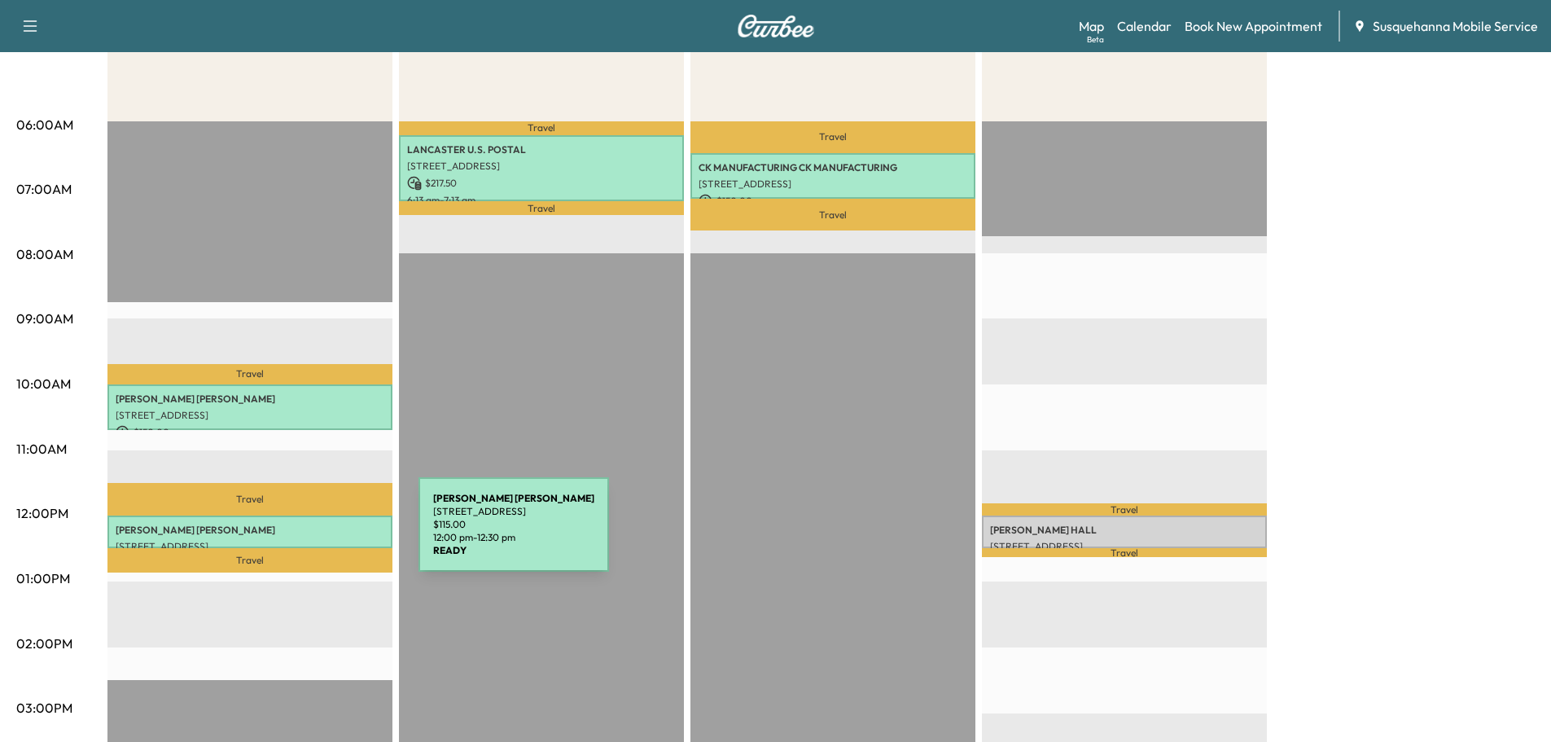
click at [296, 534] on div "VALERIE WOLFE 105 COUNTRY RIDGE DR, RED LION, PA, USA $ 115.00 12:00 pm - 12:30…" at bounding box center [249, 531] width 285 height 33
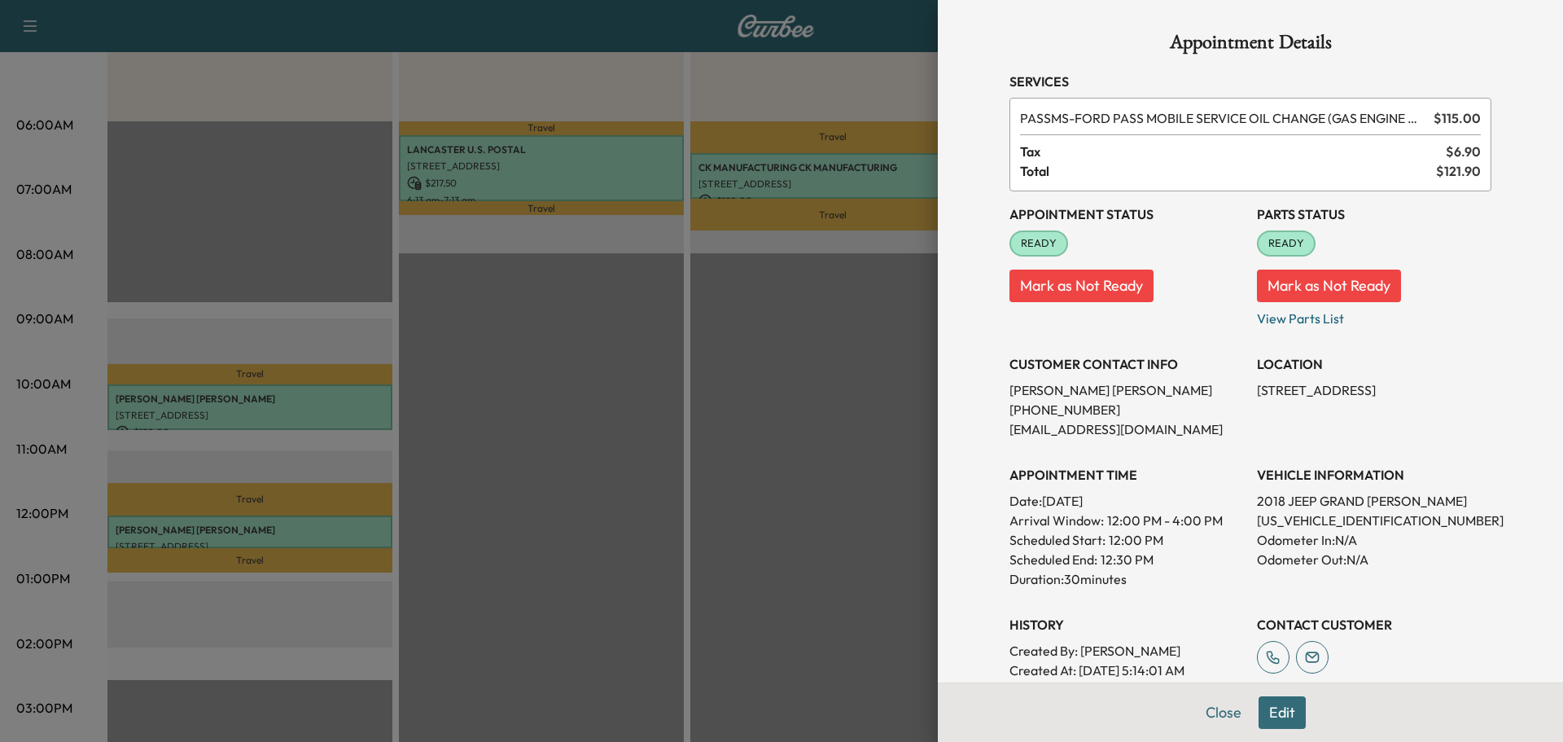
click at [1258, 714] on button "Edit" at bounding box center [1281, 712] width 47 height 33
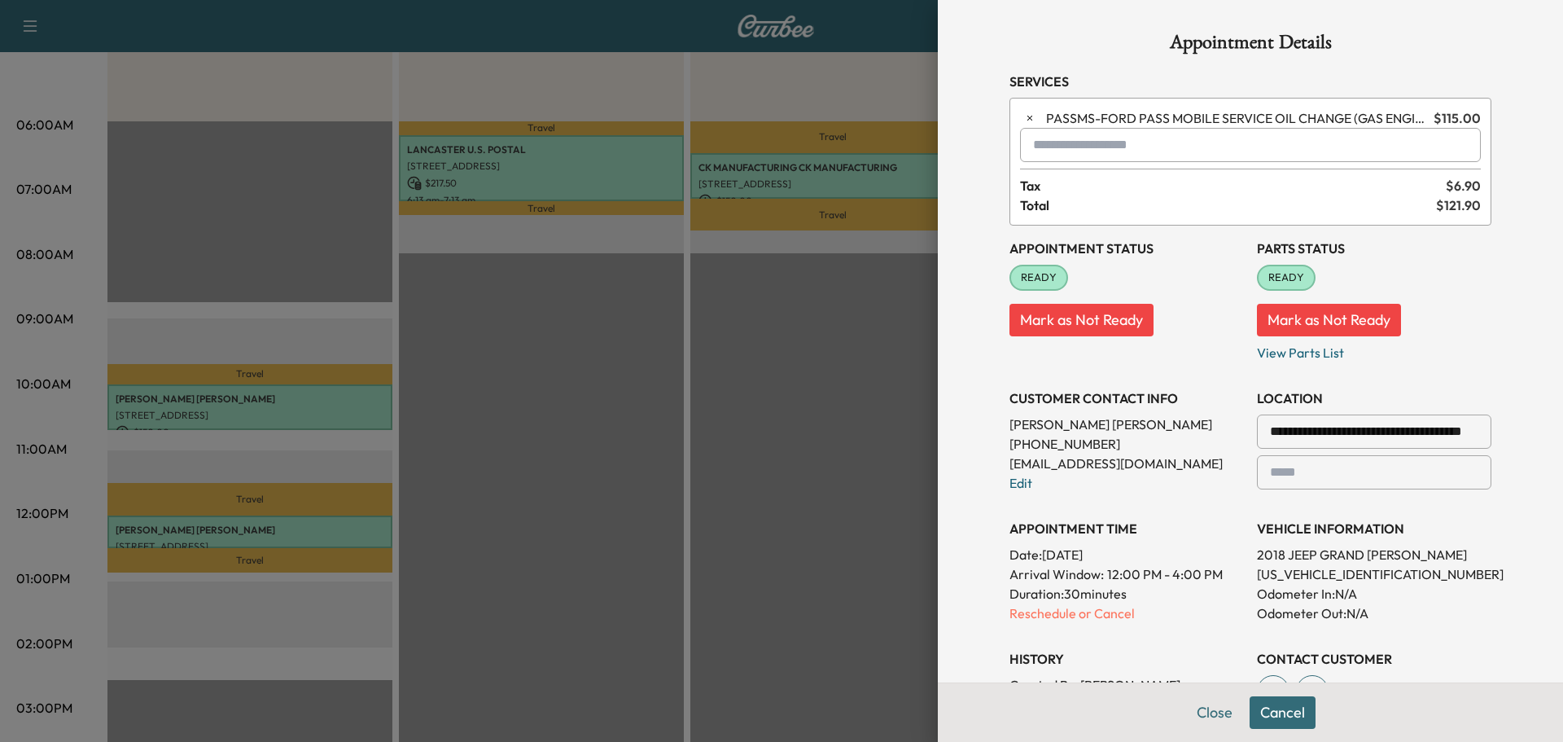
click at [1035, 148] on input "text" at bounding box center [1250, 145] width 461 height 34
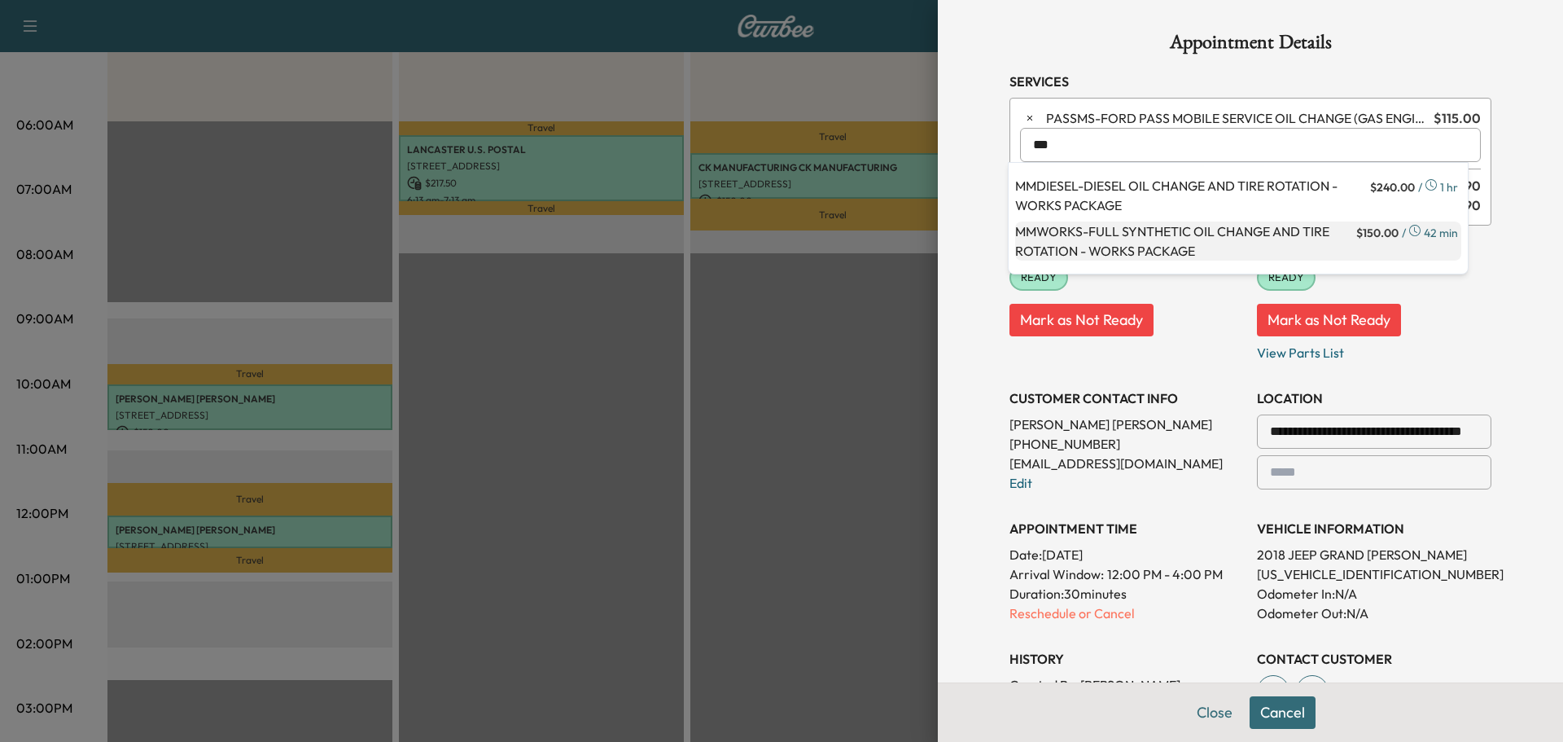
click at [1154, 236] on p "MMWORKS - FULL SYNTHETIC OIL CHANGE AND TIRE ROTATION - WORKS PACKAGE" at bounding box center [1184, 240] width 338 height 39
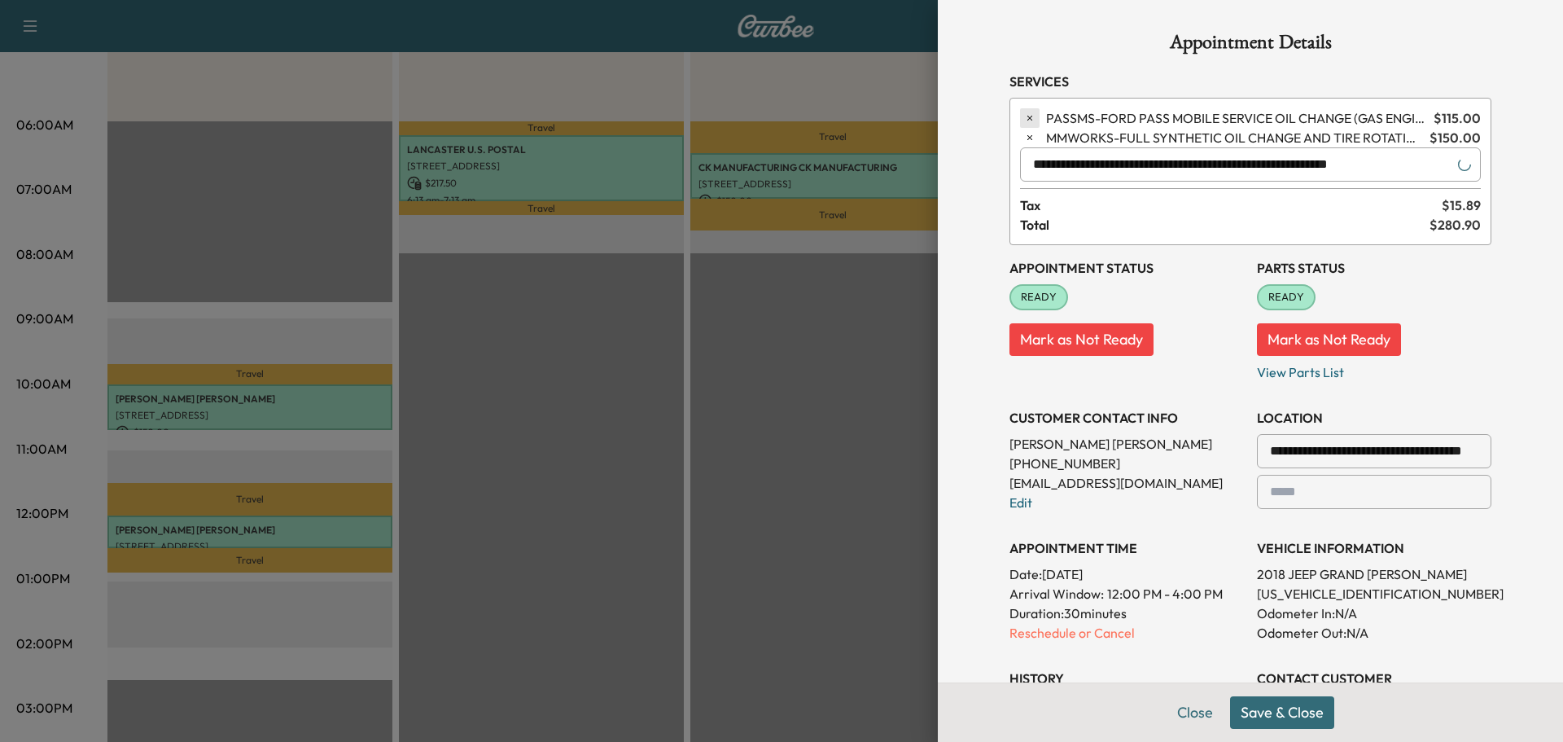
type input "**********"
click at [1024, 114] on icon "button" at bounding box center [1029, 117] width 11 height 11
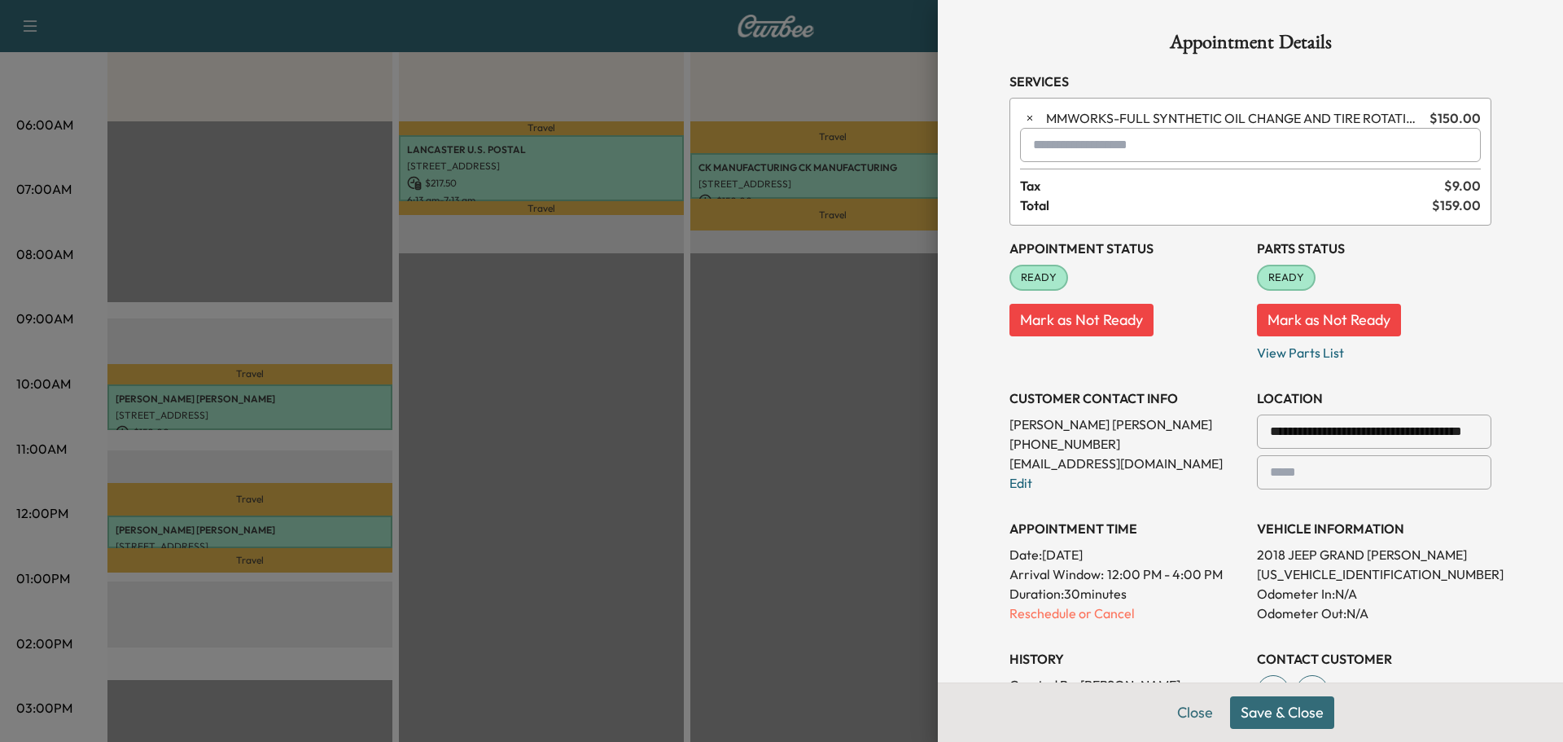
click at [1298, 715] on button "Save & Close" at bounding box center [1282, 712] width 104 height 33
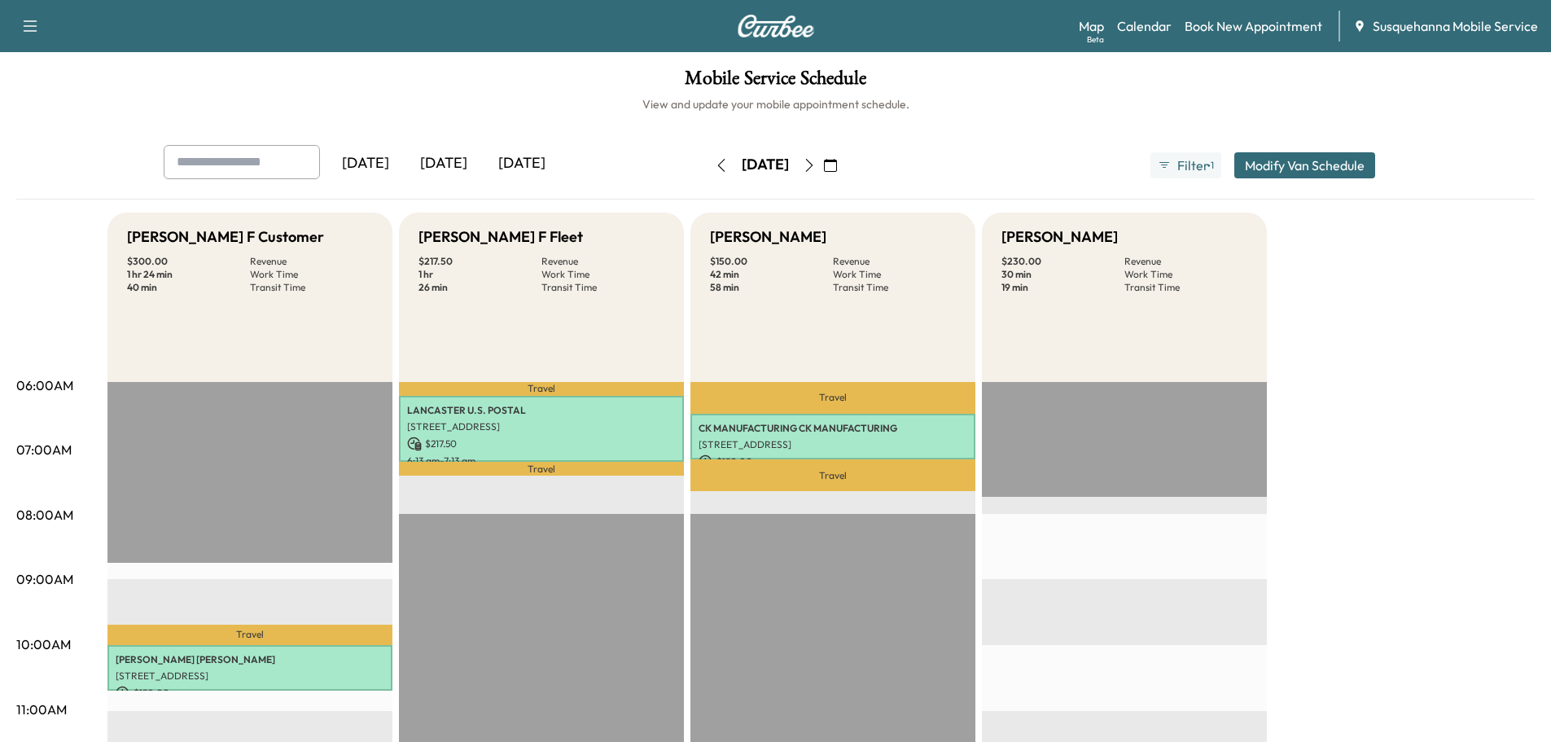
click at [1472, 124] on div "Mobile Service Schedule View and update your mobile appointment schedule. Yeste…" at bounding box center [775, 751] width 1551 height 1398
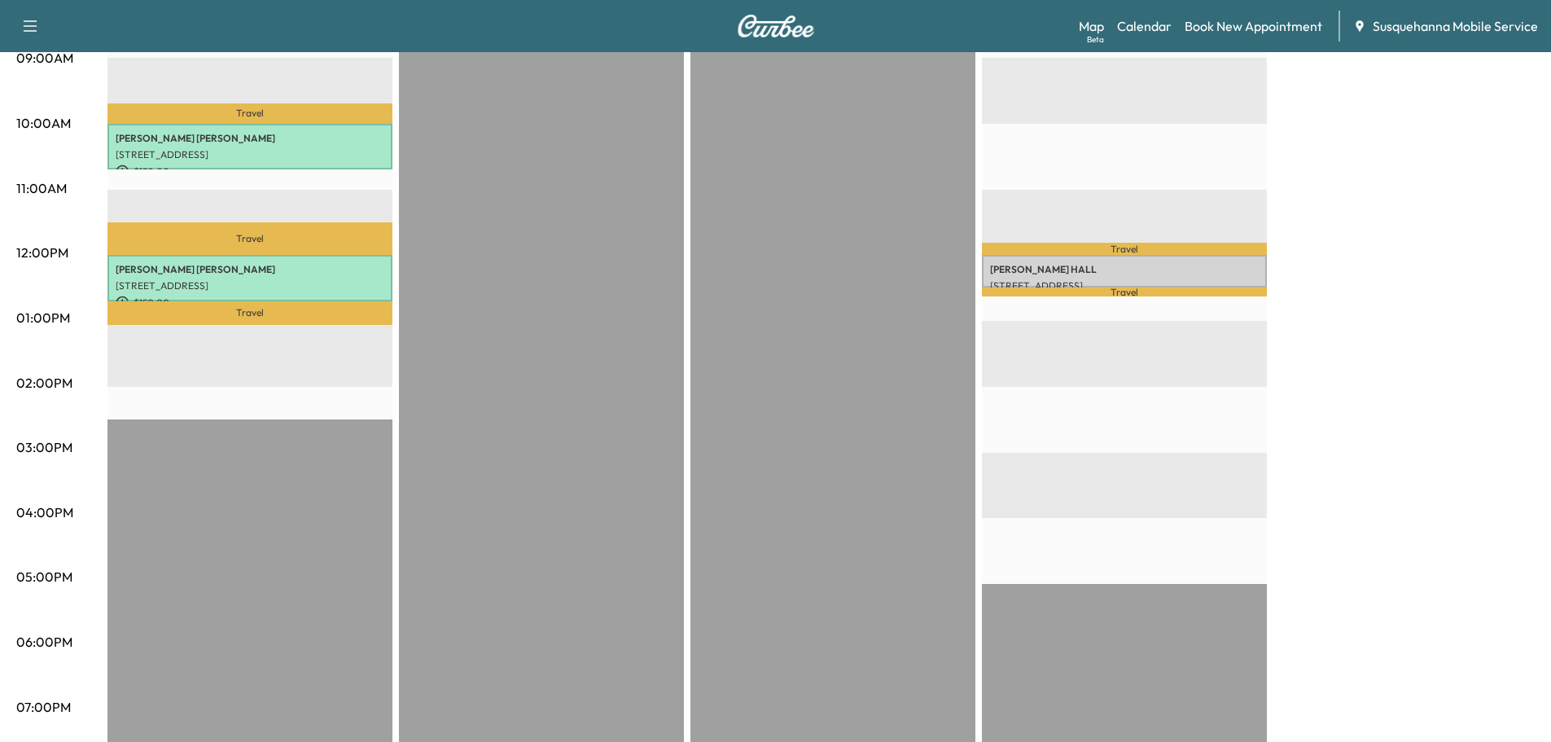
scroll to position [87, 0]
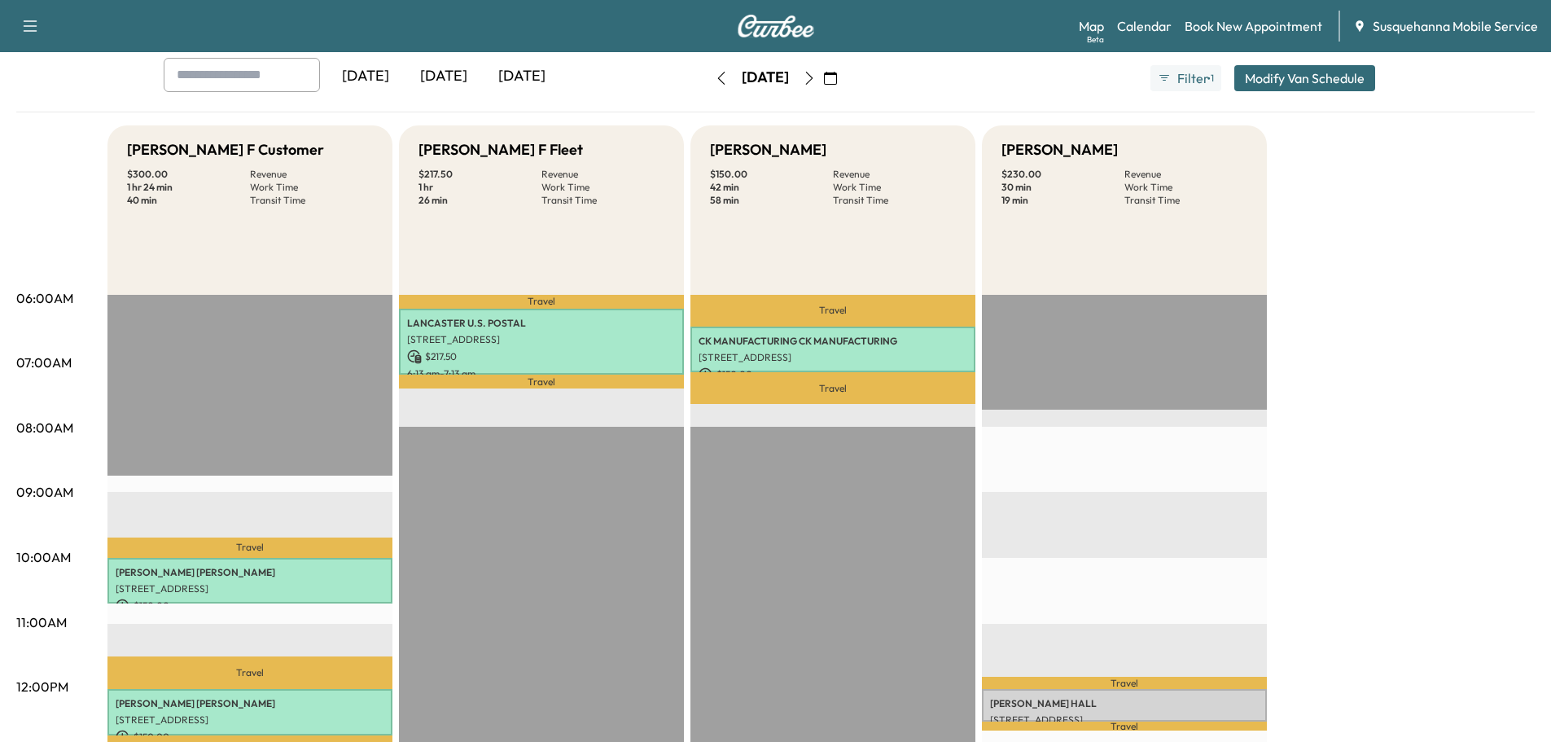
click at [715, 72] on icon "button" at bounding box center [721, 78] width 13 height 13
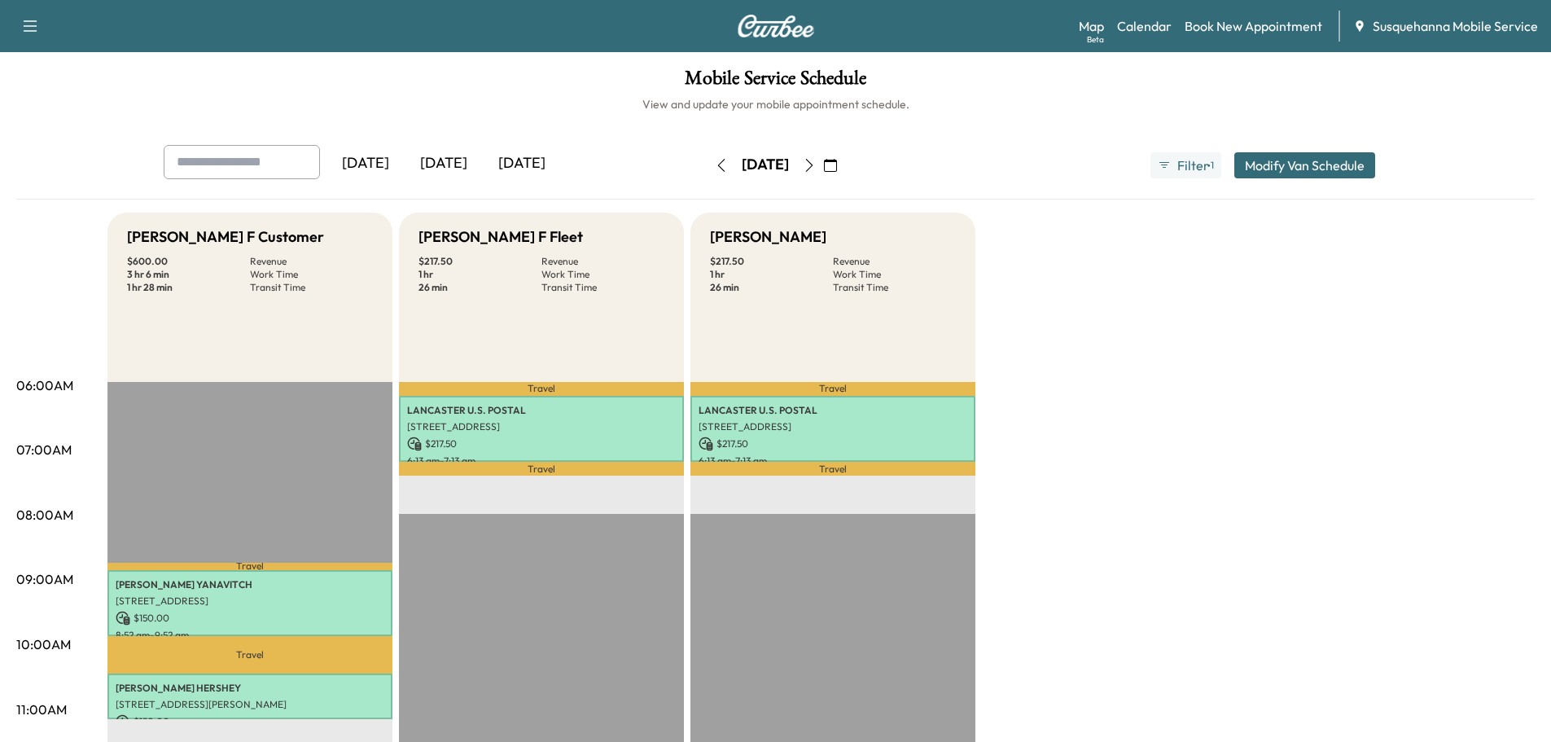
click at [715, 162] on icon "button" at bounding box center [721, 165] width 13 height 13
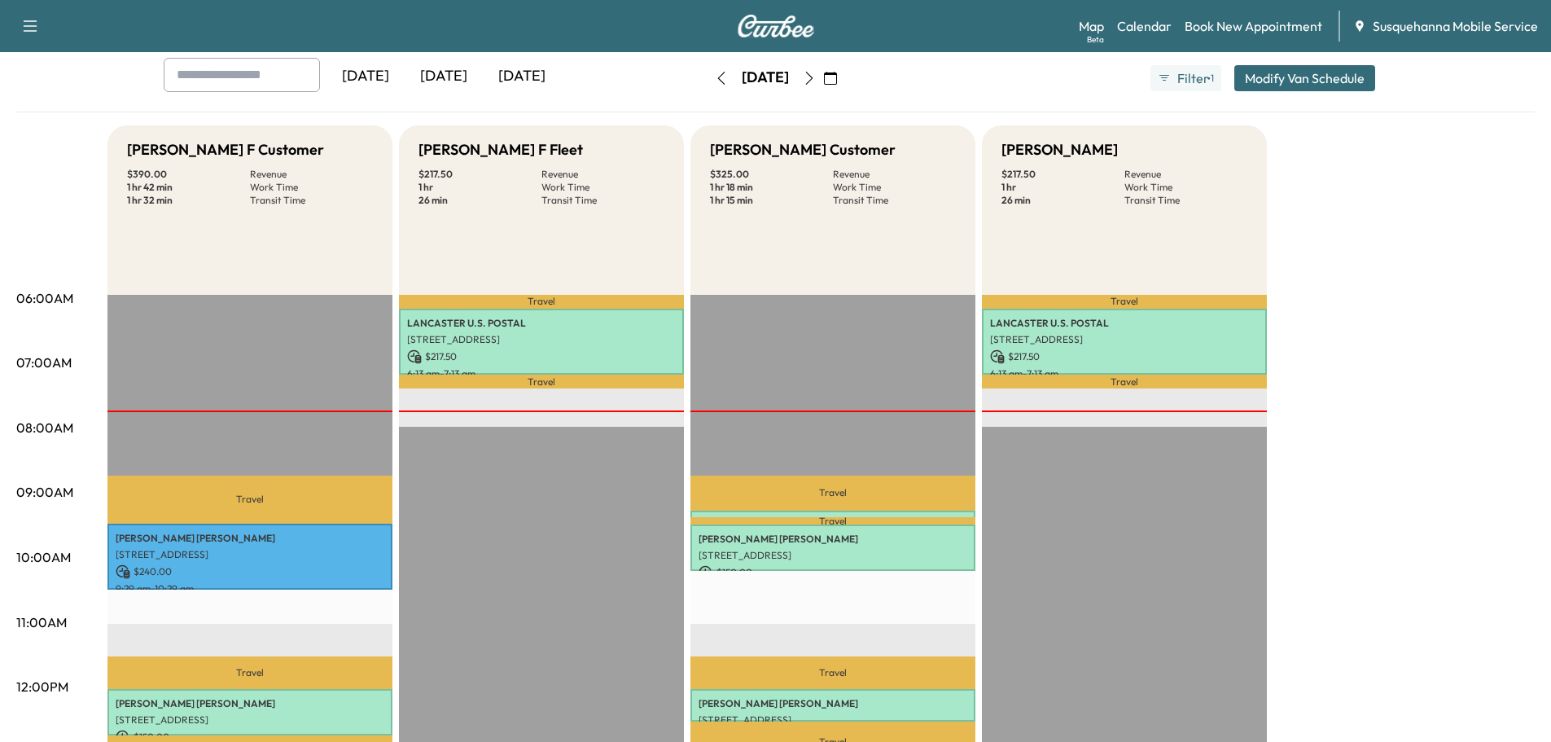
scroll to position [173, 0]
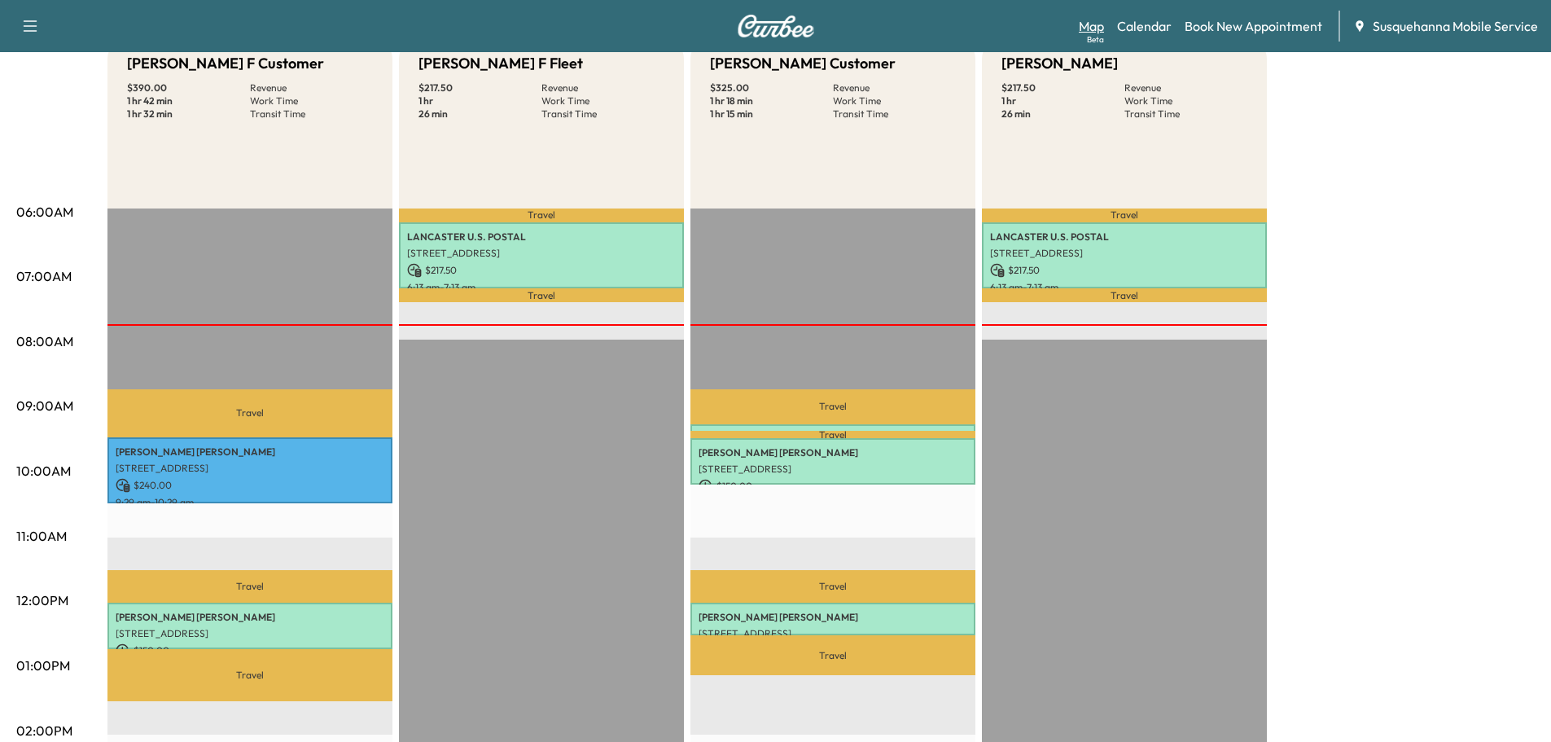
click at [1100, 30] on link "Map Beta" at bounding box center [1090, 26] width 25 height 20
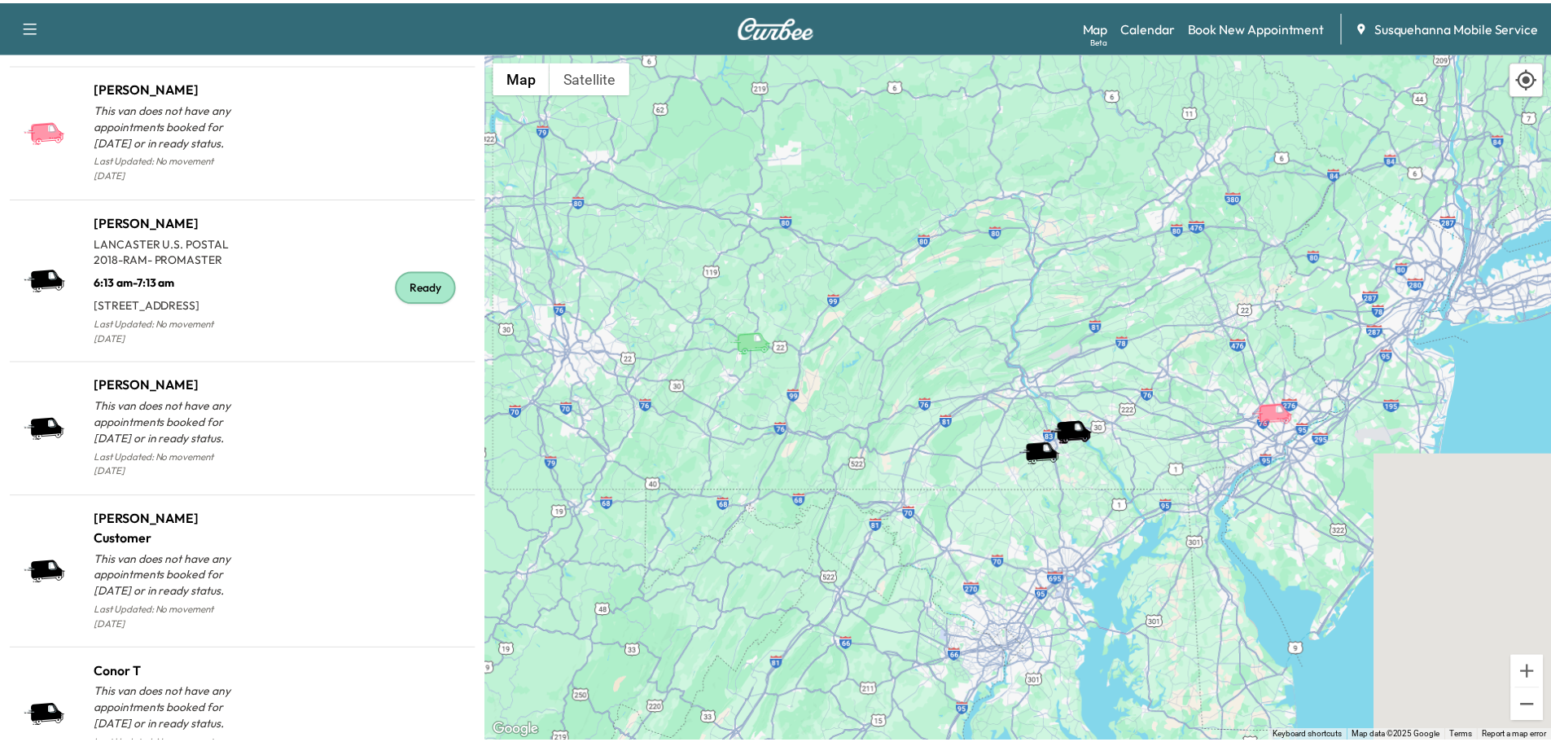
scroll to position [1650, 0]
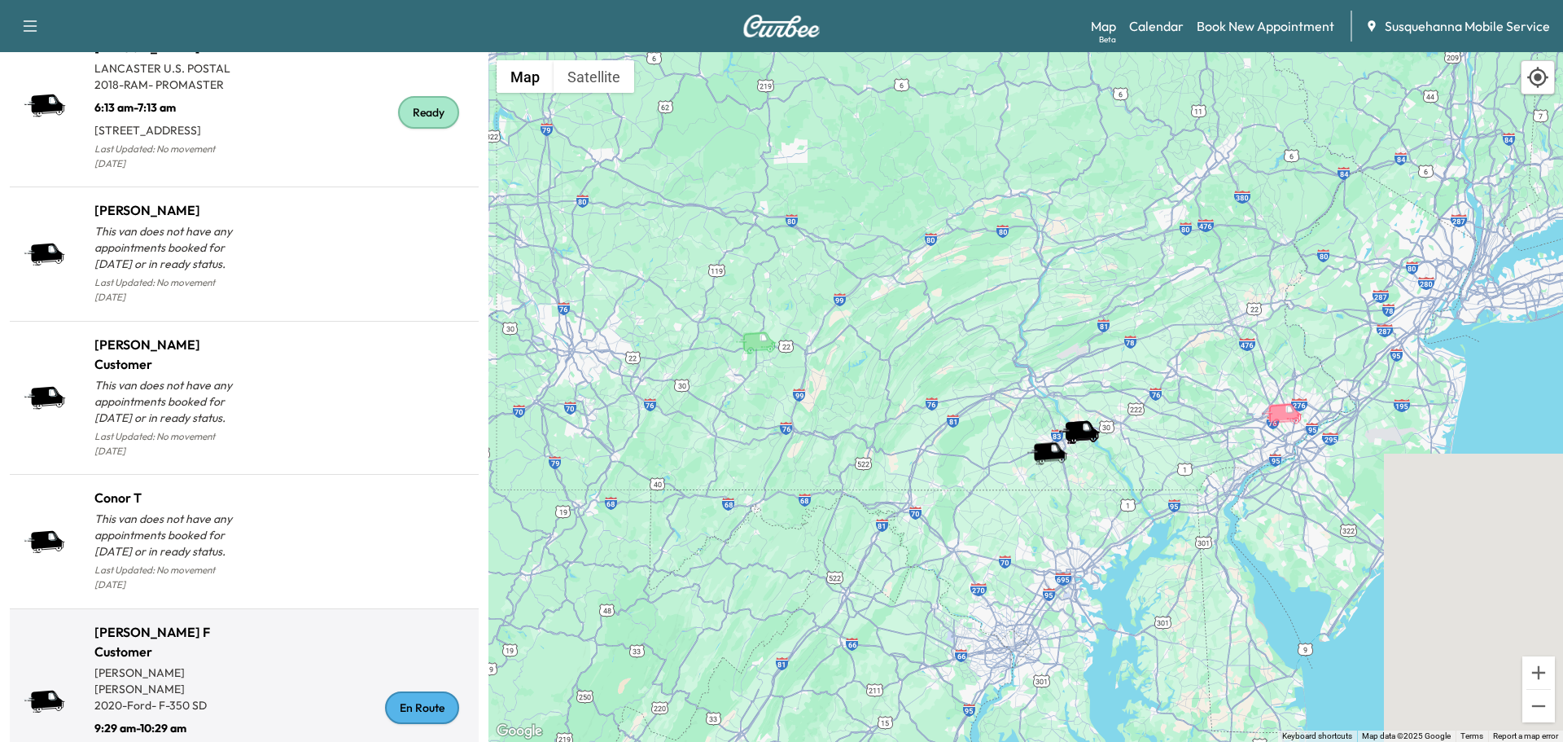
click at [424, 710] on div "En Route" at bounding box center [422, 707] width 74 height 33
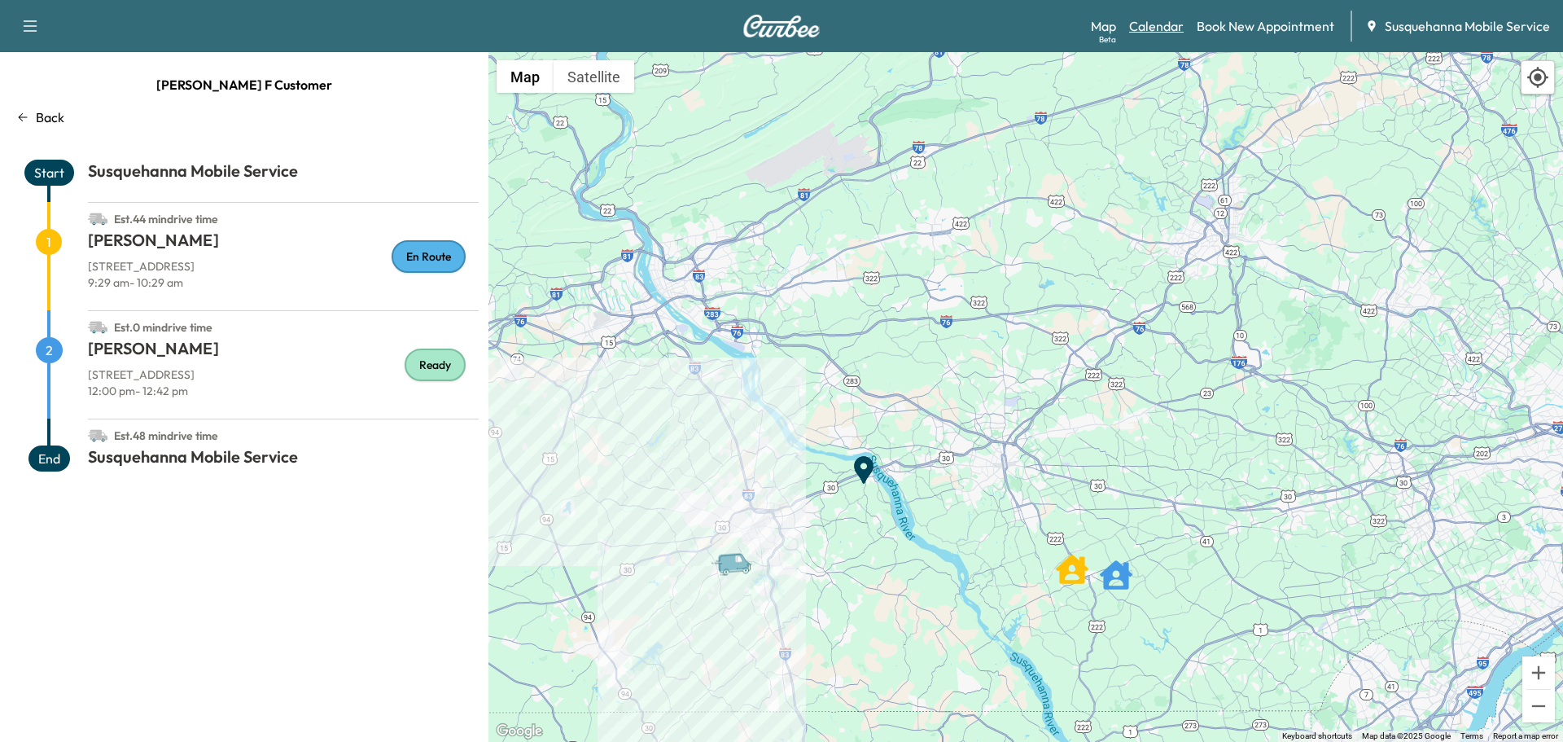
click at [1153, 20] on link "Calendar" at bounding box center [1156, 26] width 55 height 20
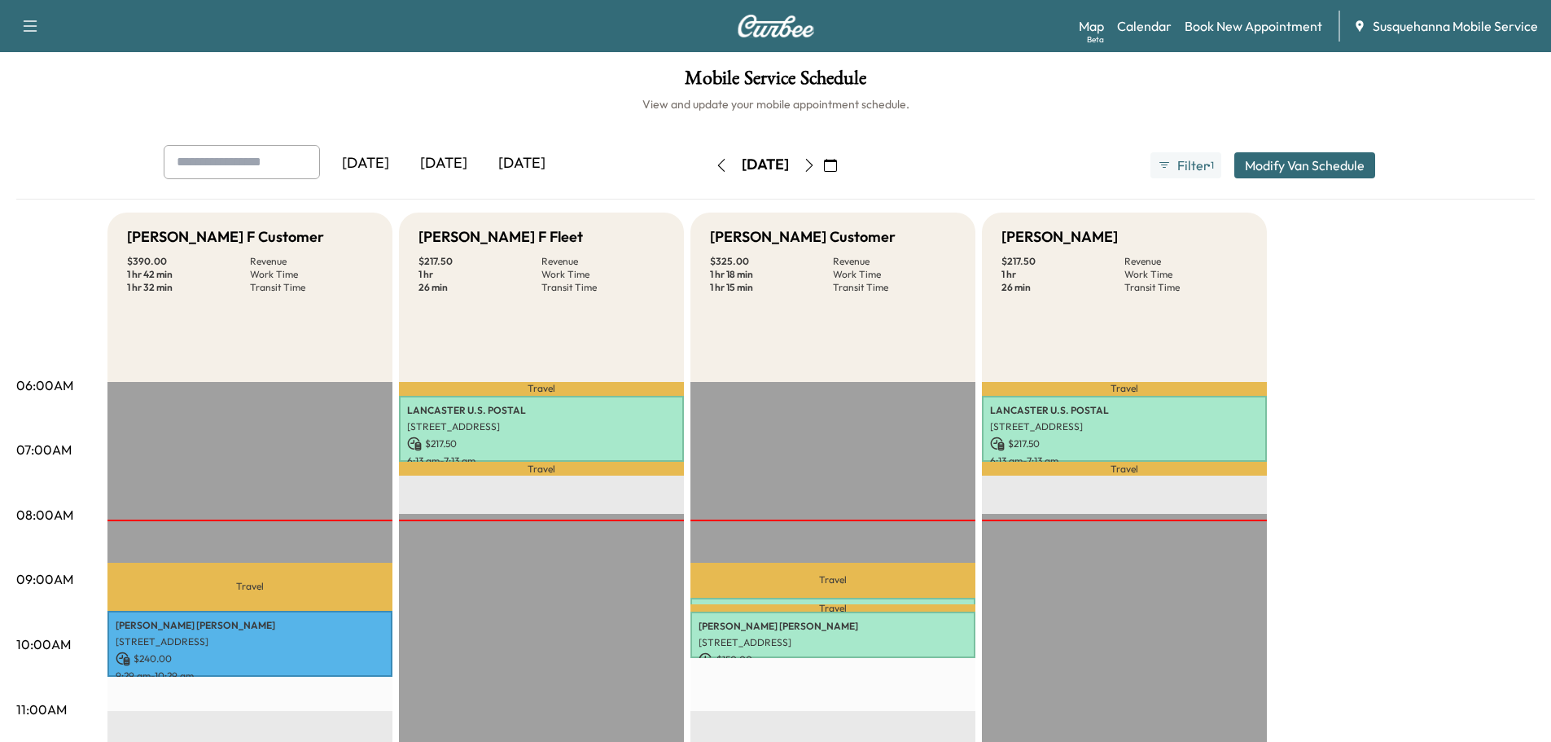
click at [823, 164] on button "button" at bounding box center [809, 165] width 28 height 26
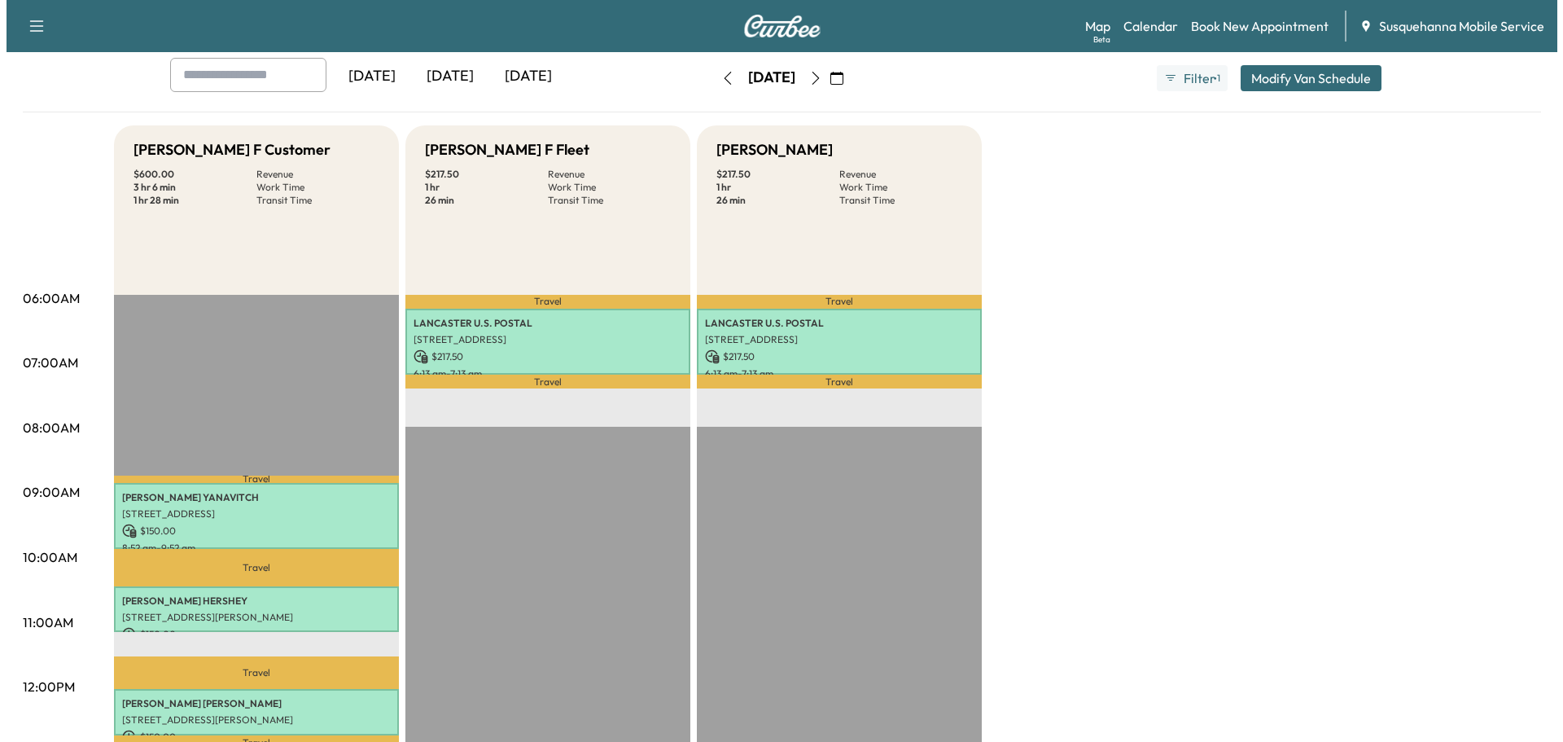
scroll to position [173, 0]
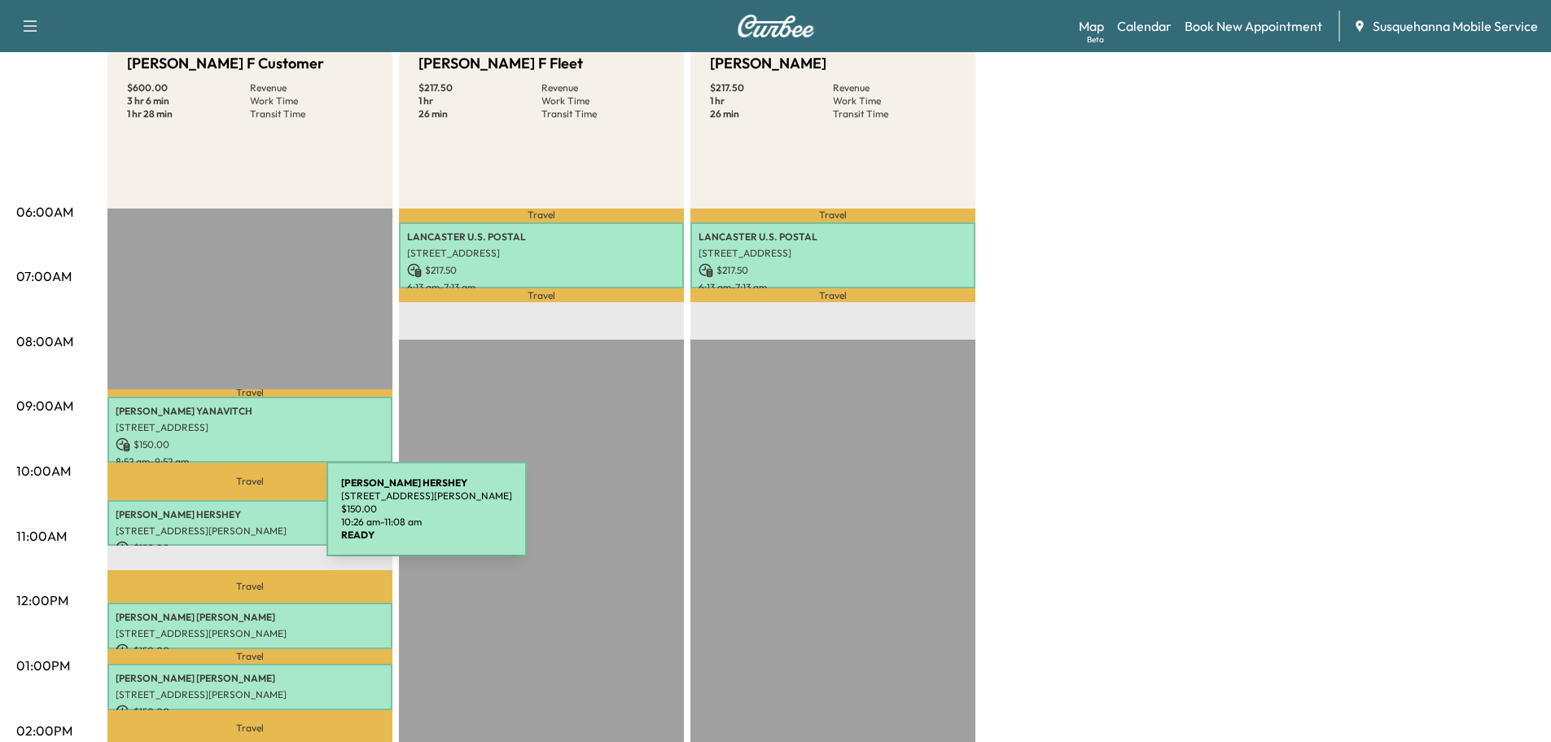
click at [204, 518] on div "NEIL HERSHEY 1829 William Penn Way, Lancaster, PA 17601, USA $ 150.00 10:26 am …" at bounding box center [249, 523] width 285 height 46
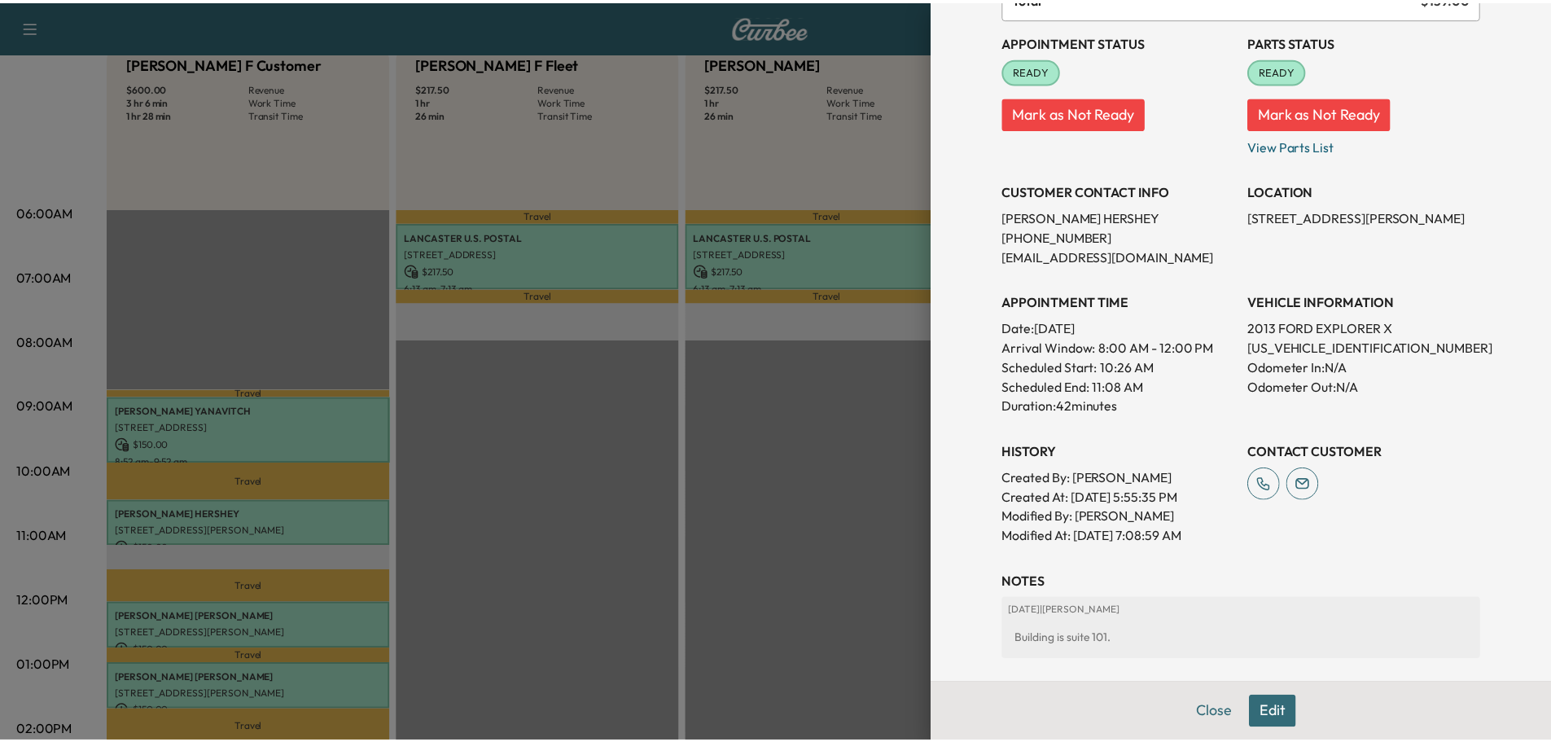
scroll to position [260, 0]
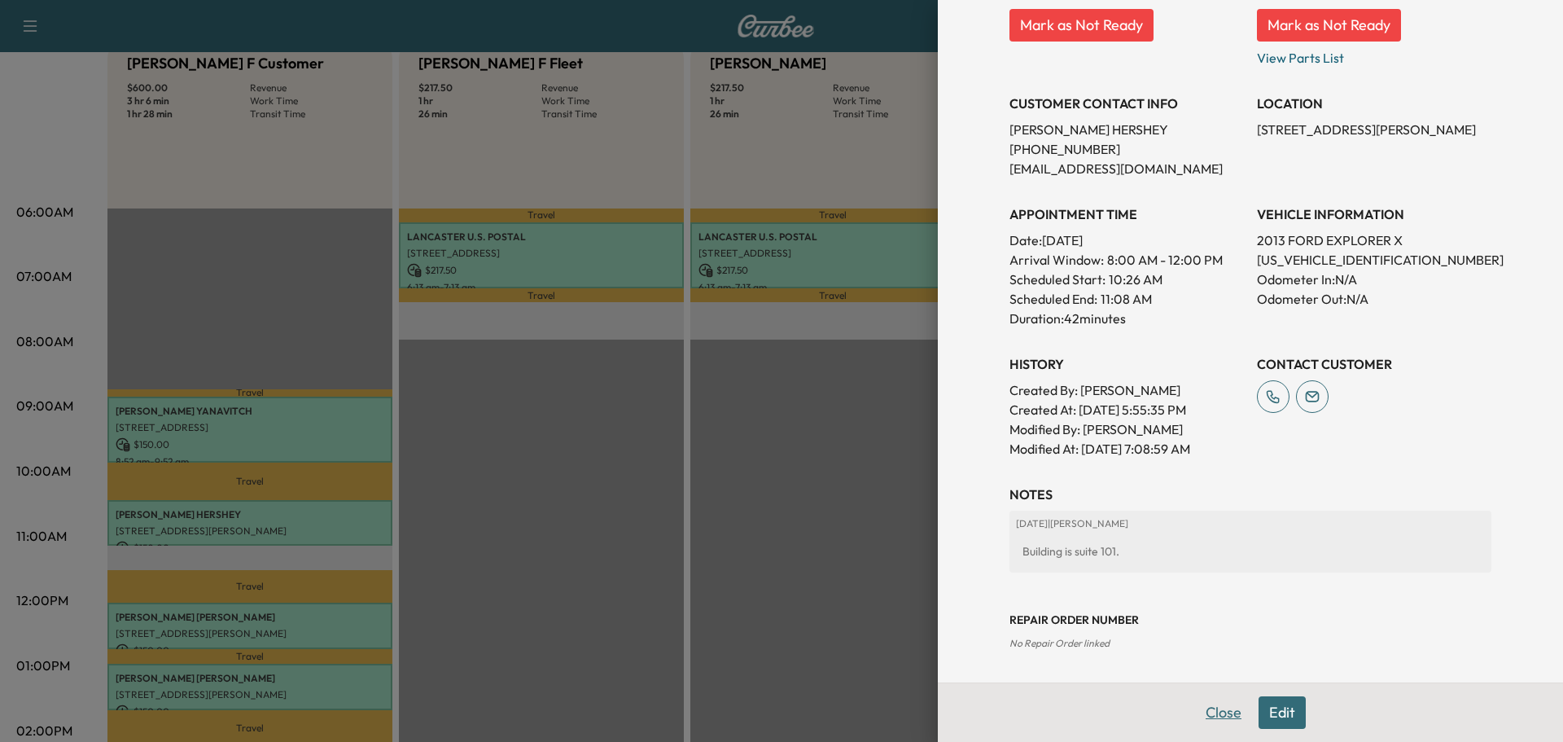
click at [1211, 710] on button "Close" at bounding box center [1223, 712] width 57 height 33
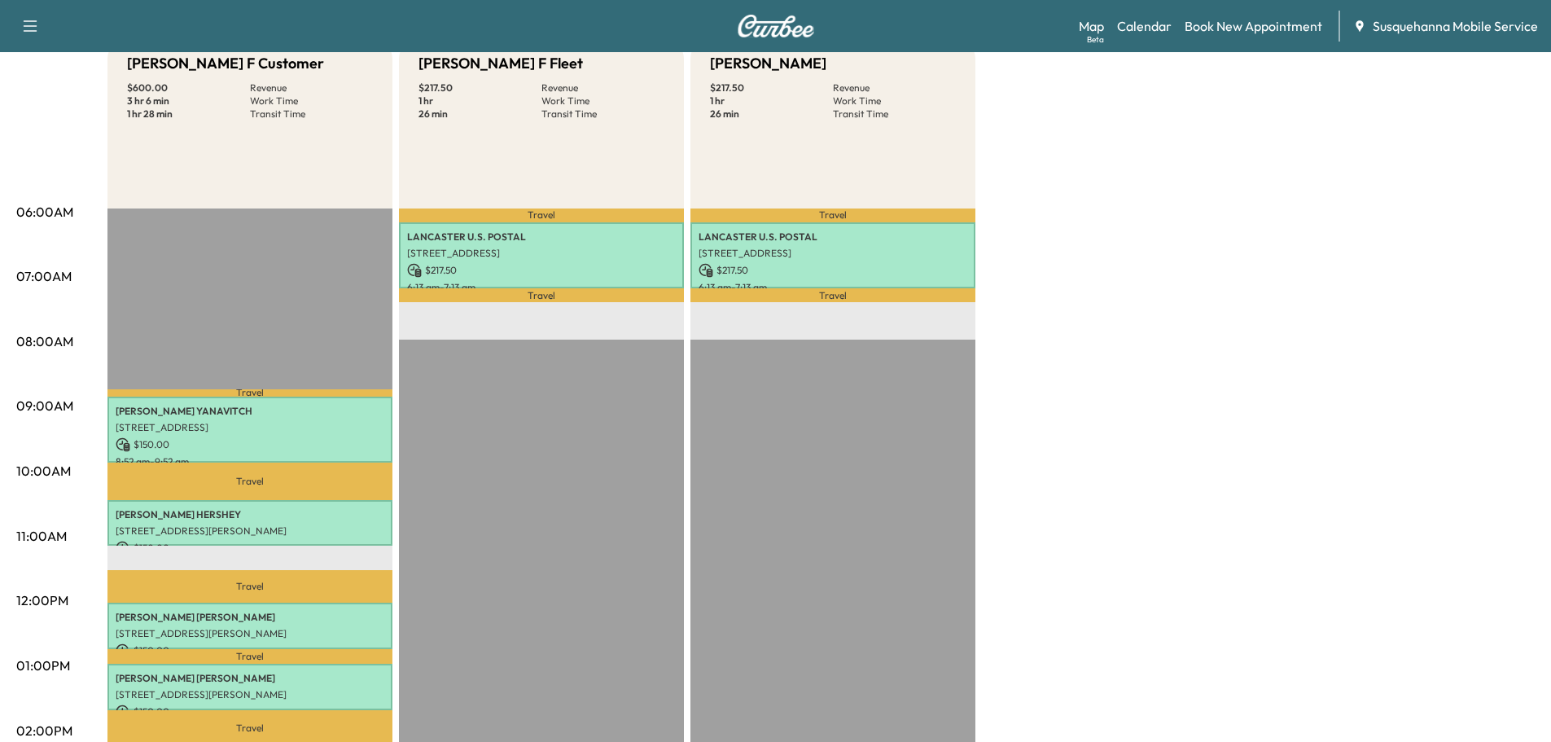
scroll to position [0, 0]
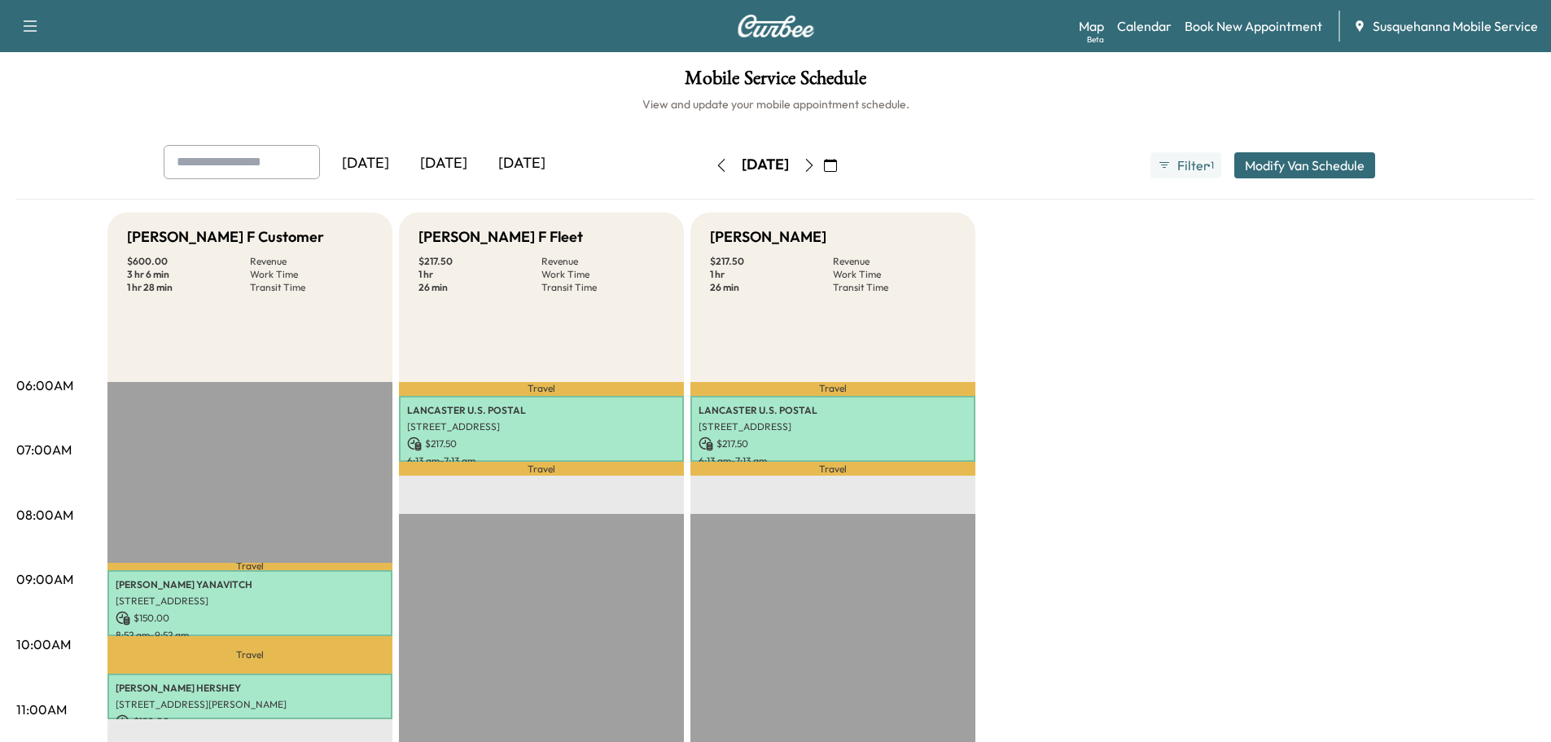
click at [816, 164] on icon "button" at bounding box center [809, 165] width 13 height 13
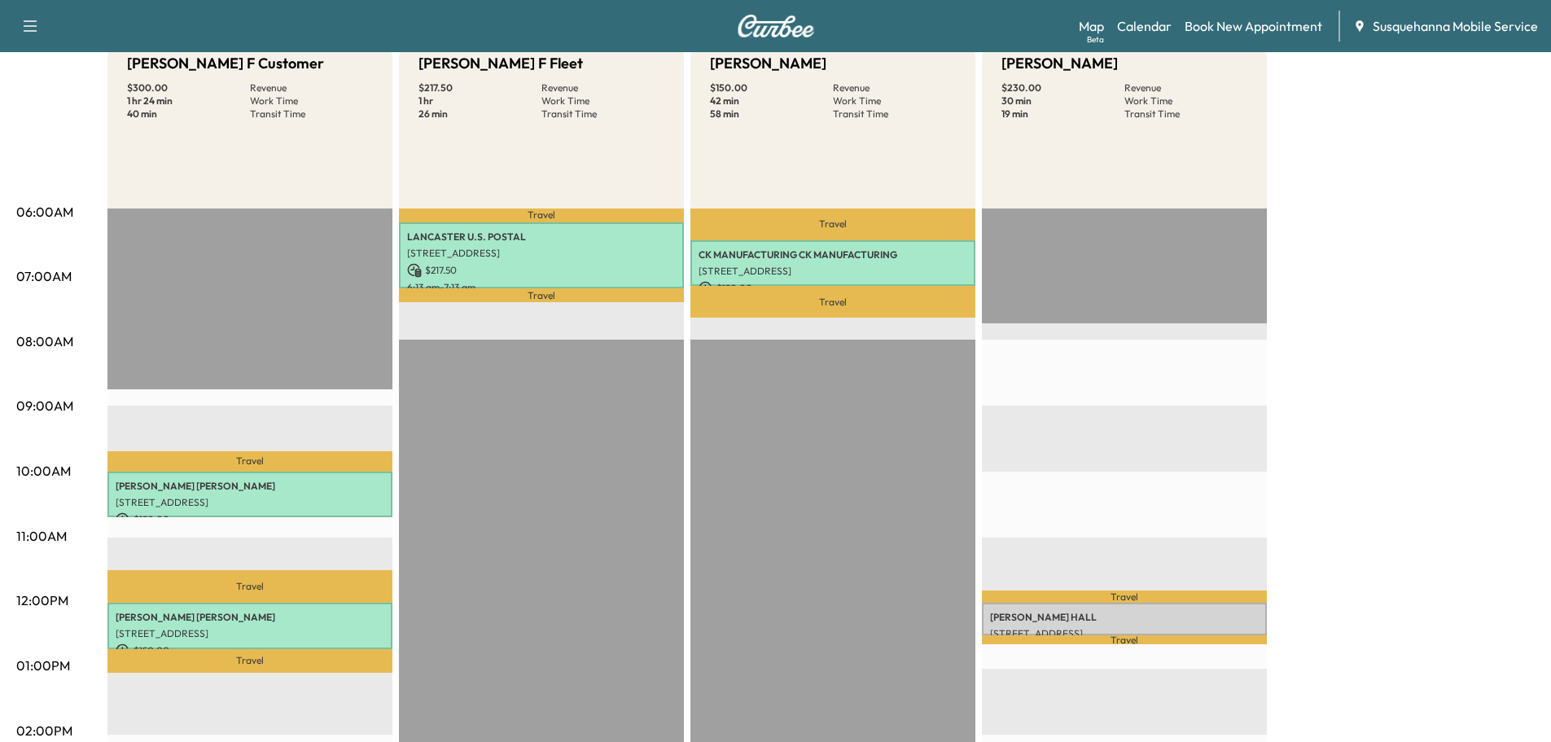
scroll to position [260, 0]
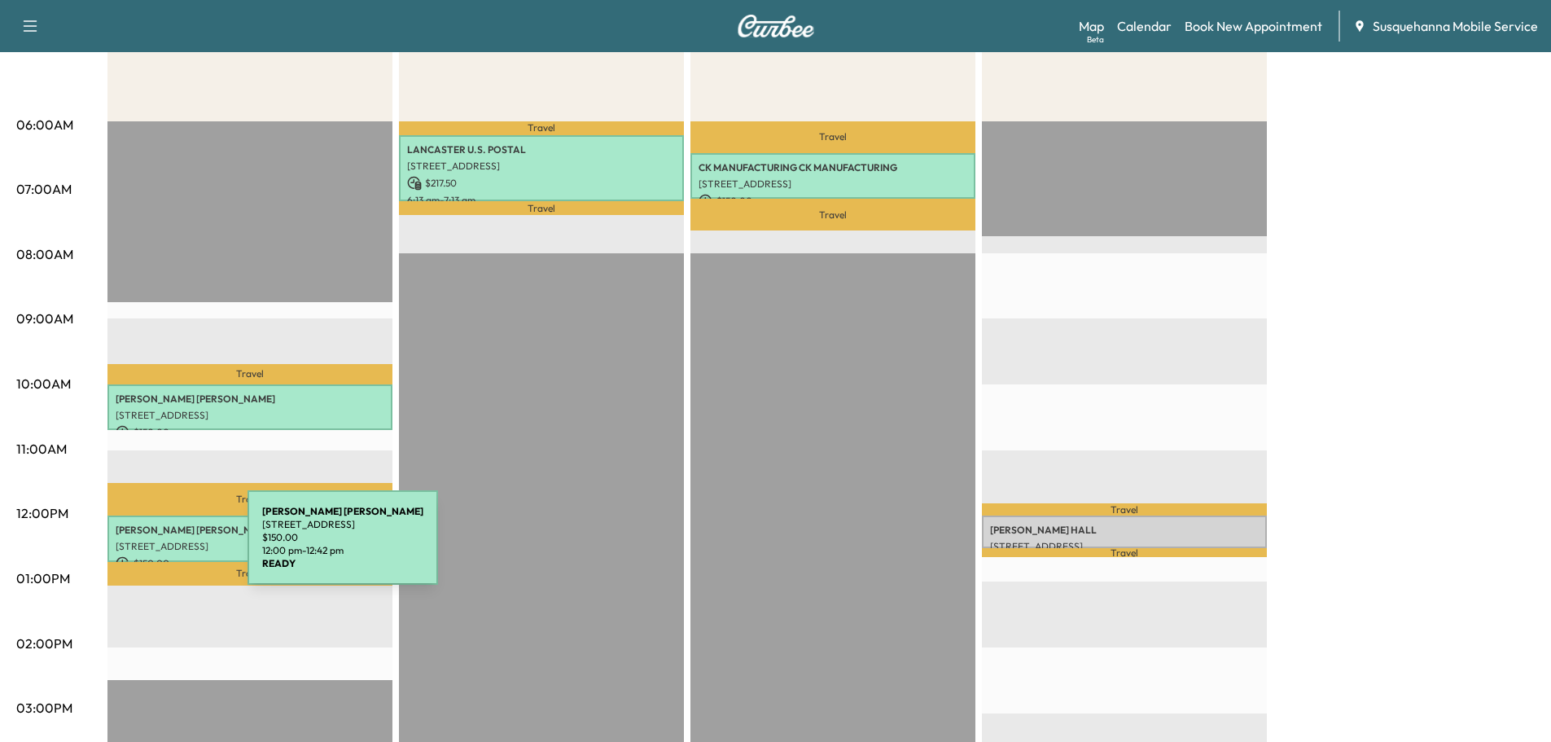
click at [125, 547] on p "105 COUNTRY RIDGE DR, RED LION, PA, USA" at bounding box center [250, 546] width 269 height 13
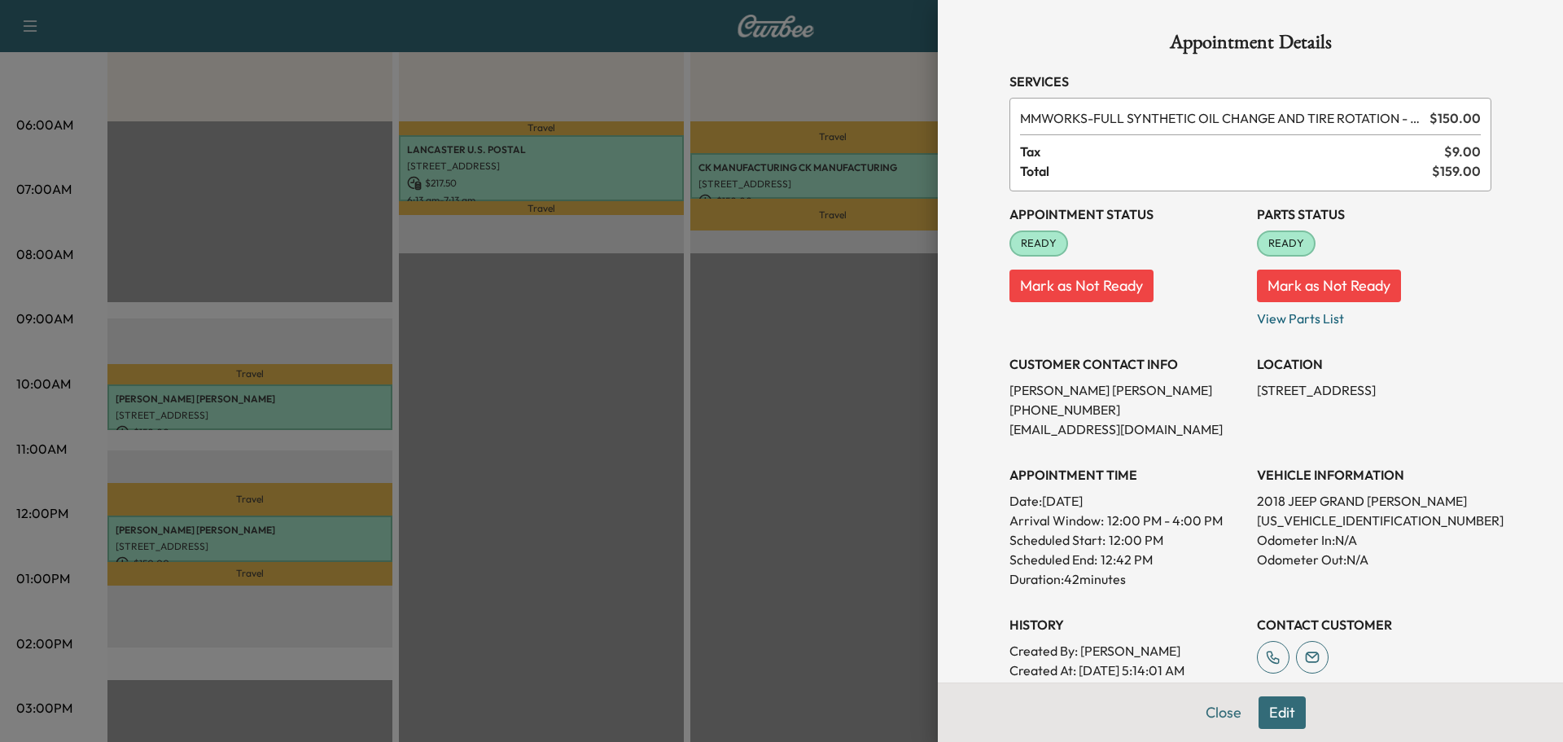
click at [1207, 711] on div "Appointment Details Services MMWORKS - FULL SYNTHETIC OIL CHANGE AND TIRE ROTAT…" at bounding box center [1250, 441] width 521 height 882
click at [1219, 717] on button "Close" at bounding box center [1223, 712] width 57 height 33
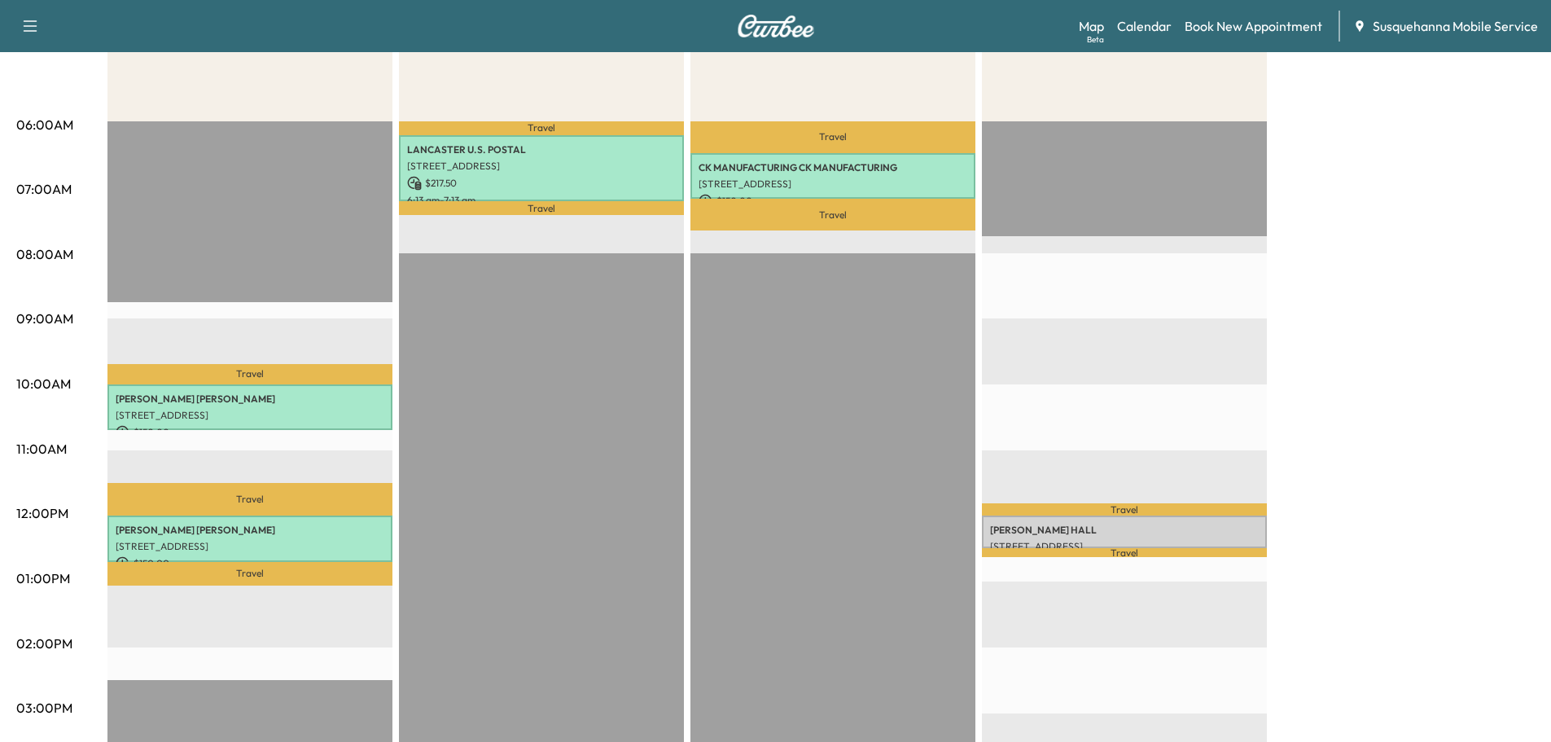
scroll to position [0, 0]
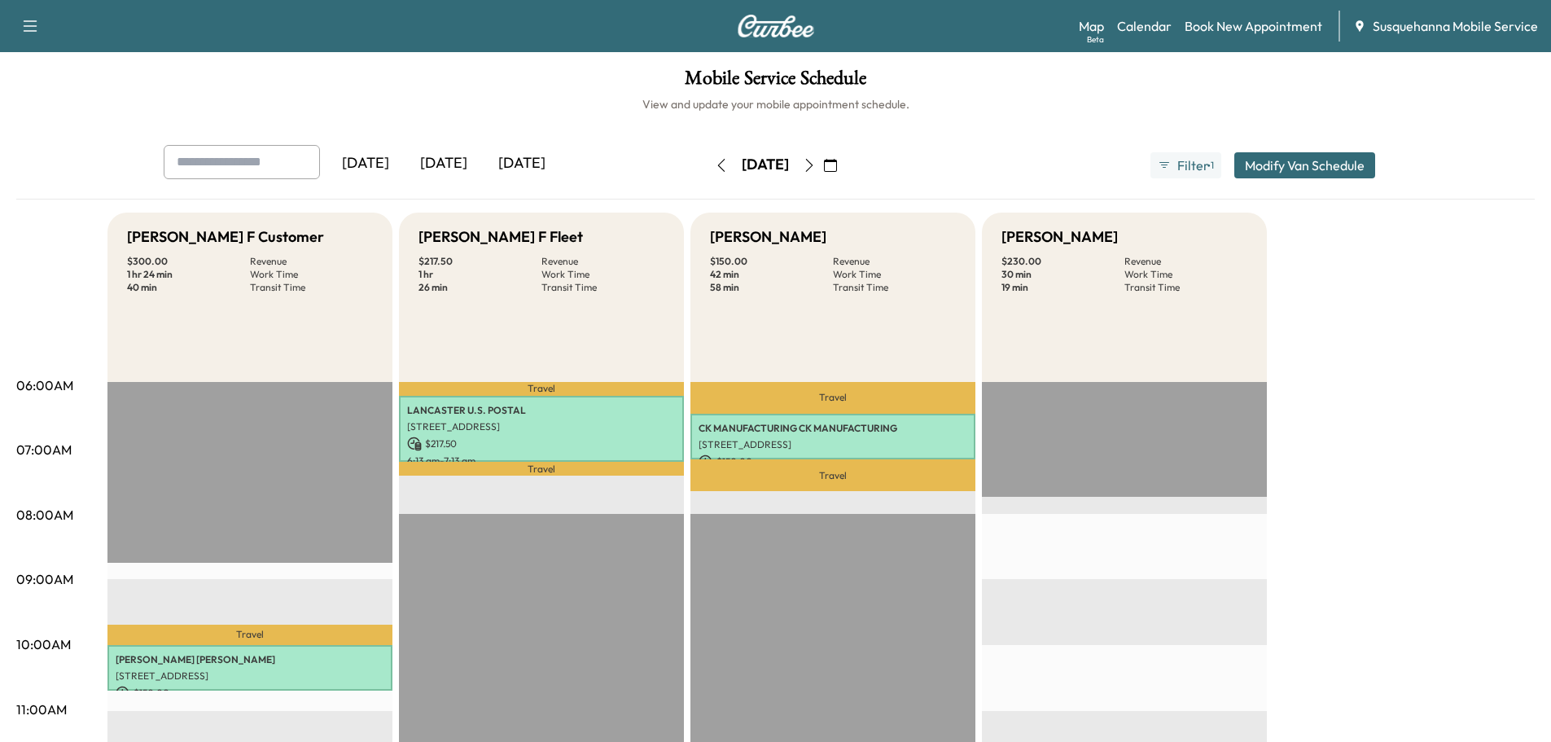
click at [715, 166] on icon "button" at bounding box center [721, 165] width 13 height 13
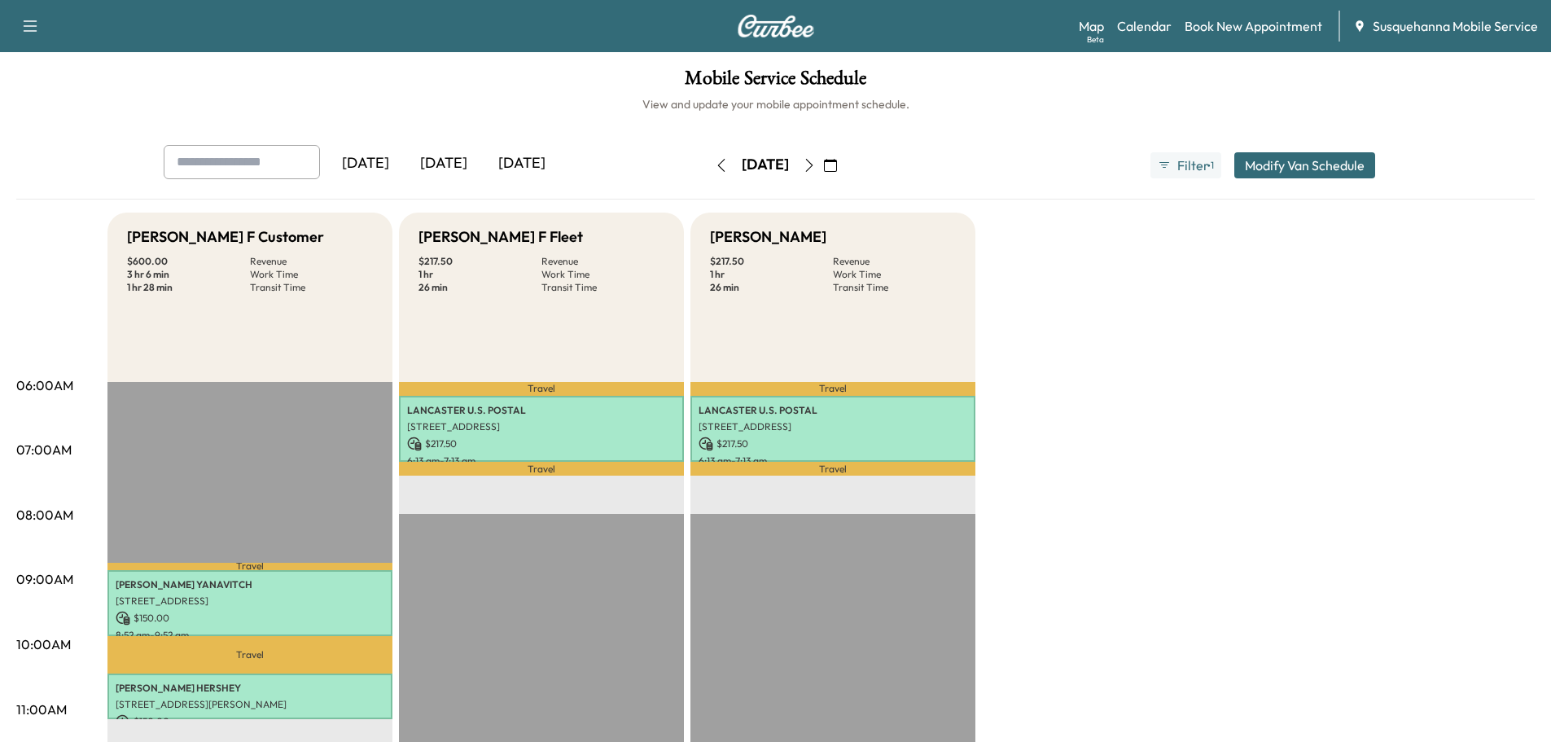
click at [715, 167] on icon "button" at bounding box center [721, 165] width 13 height 13
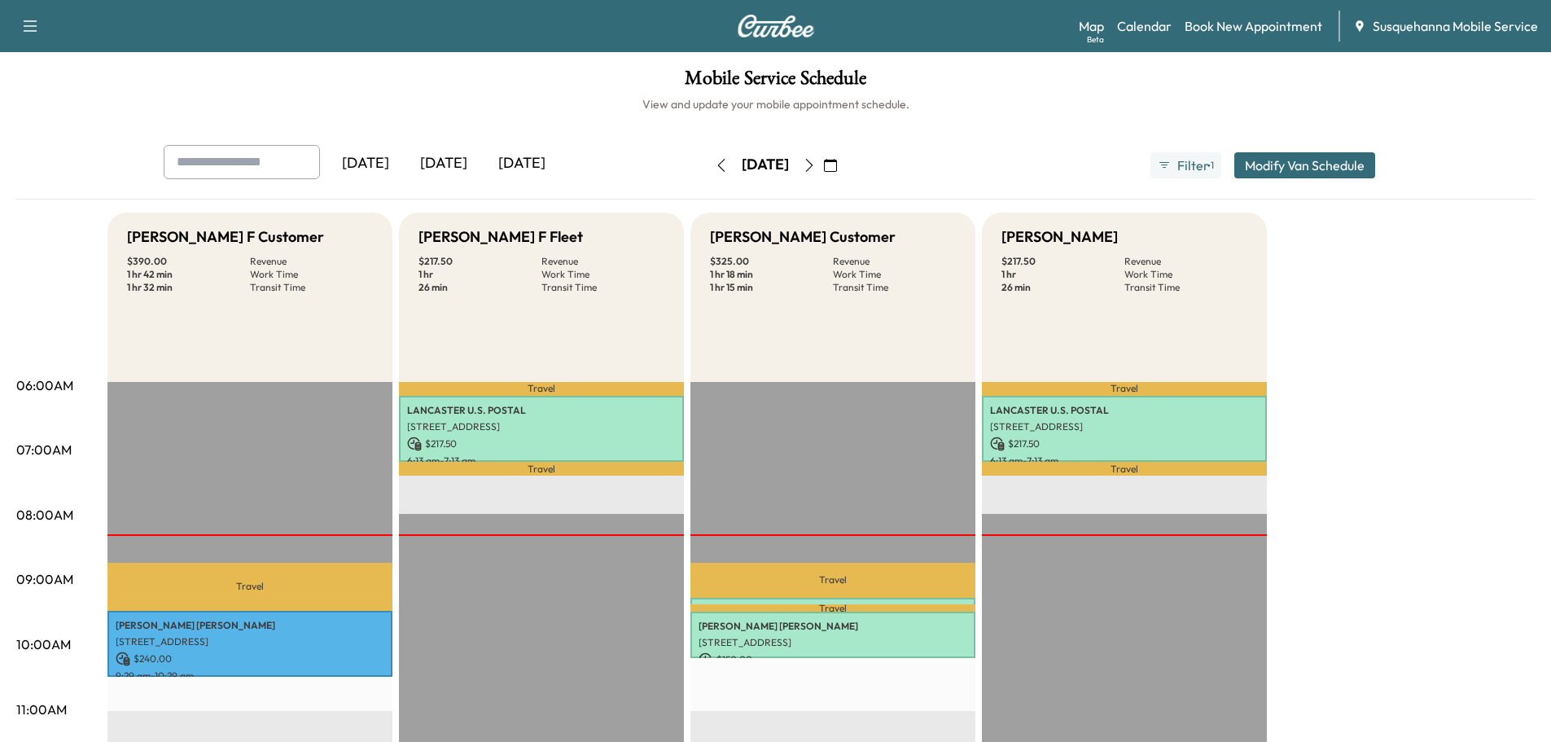
click at [717, 160] on icon "button" at bounding box center [720, 165] width 7 height 13
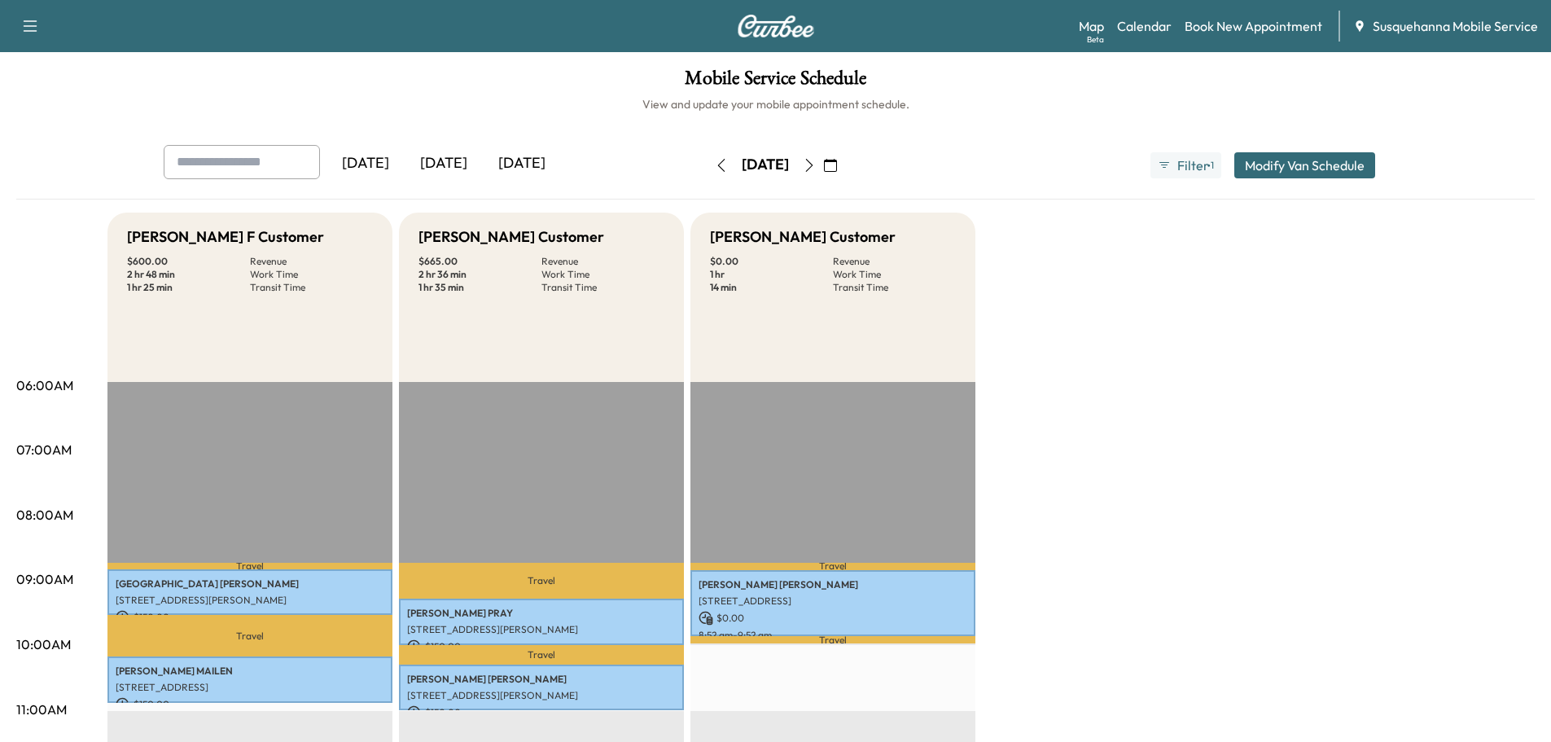
click at [715, 160] on icon "button" at bounding box center [721, 165] width 13 height 13
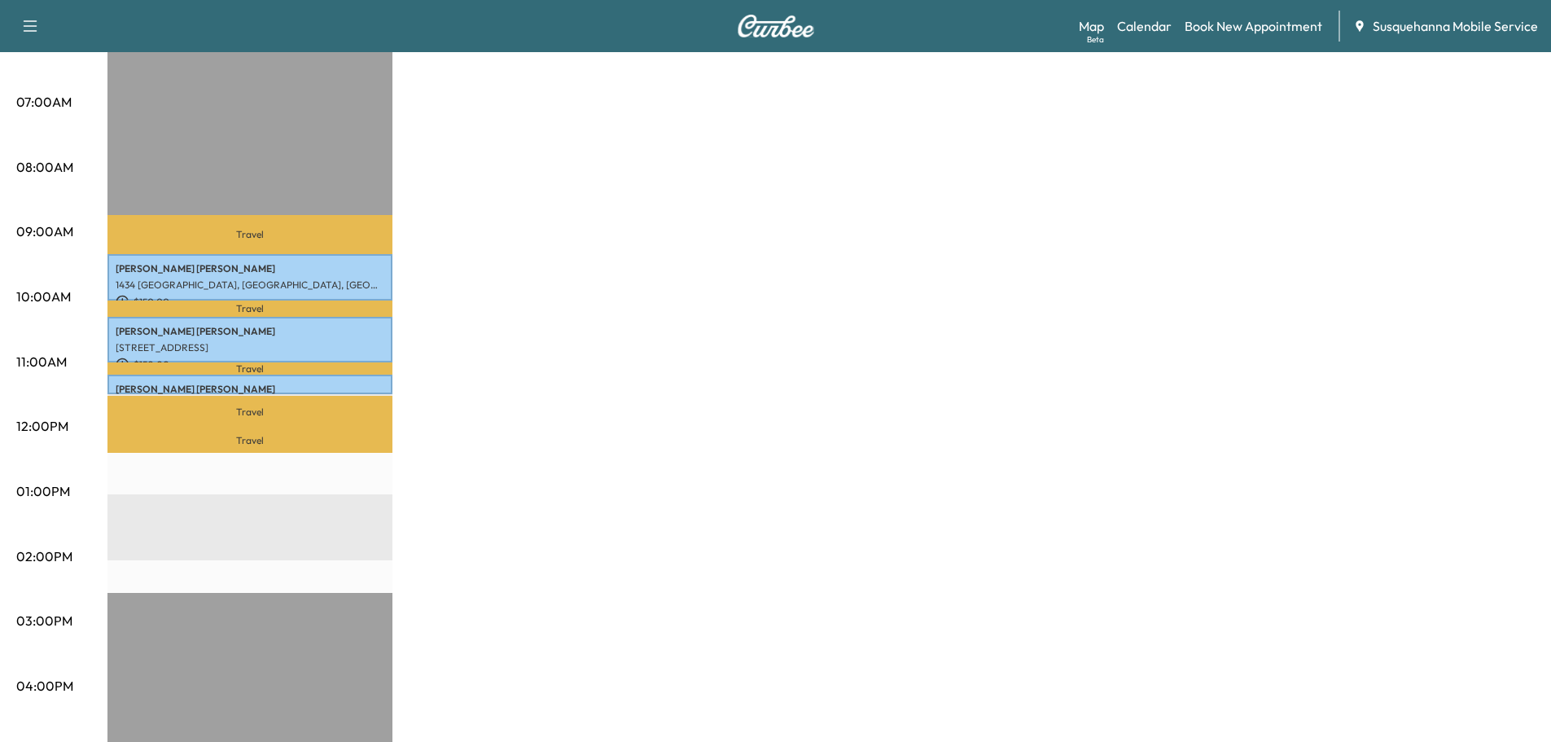
scroll to position [87, 0]
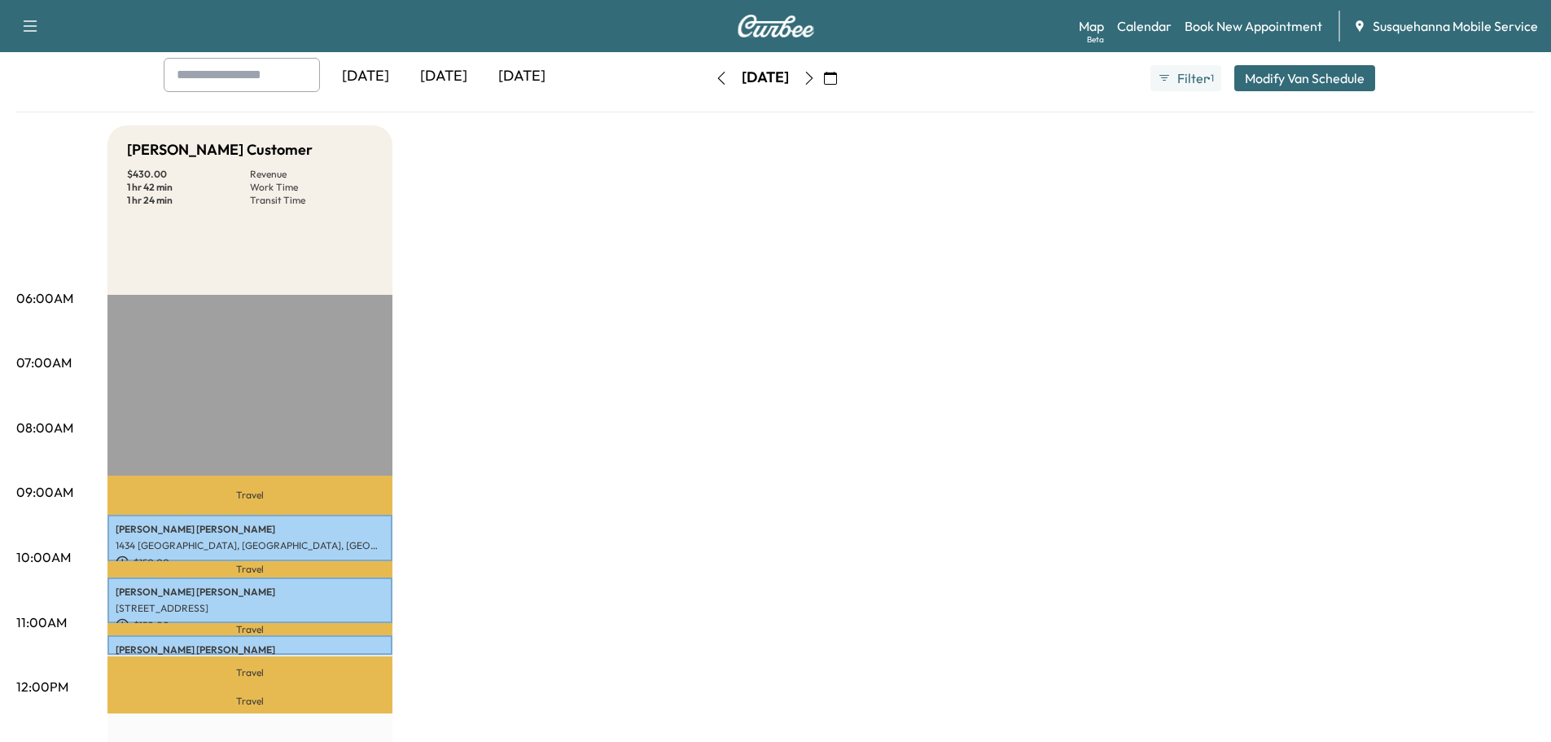
click at [715, 74] on icon "button" at bounding box center [721, 78] width 13 height 13
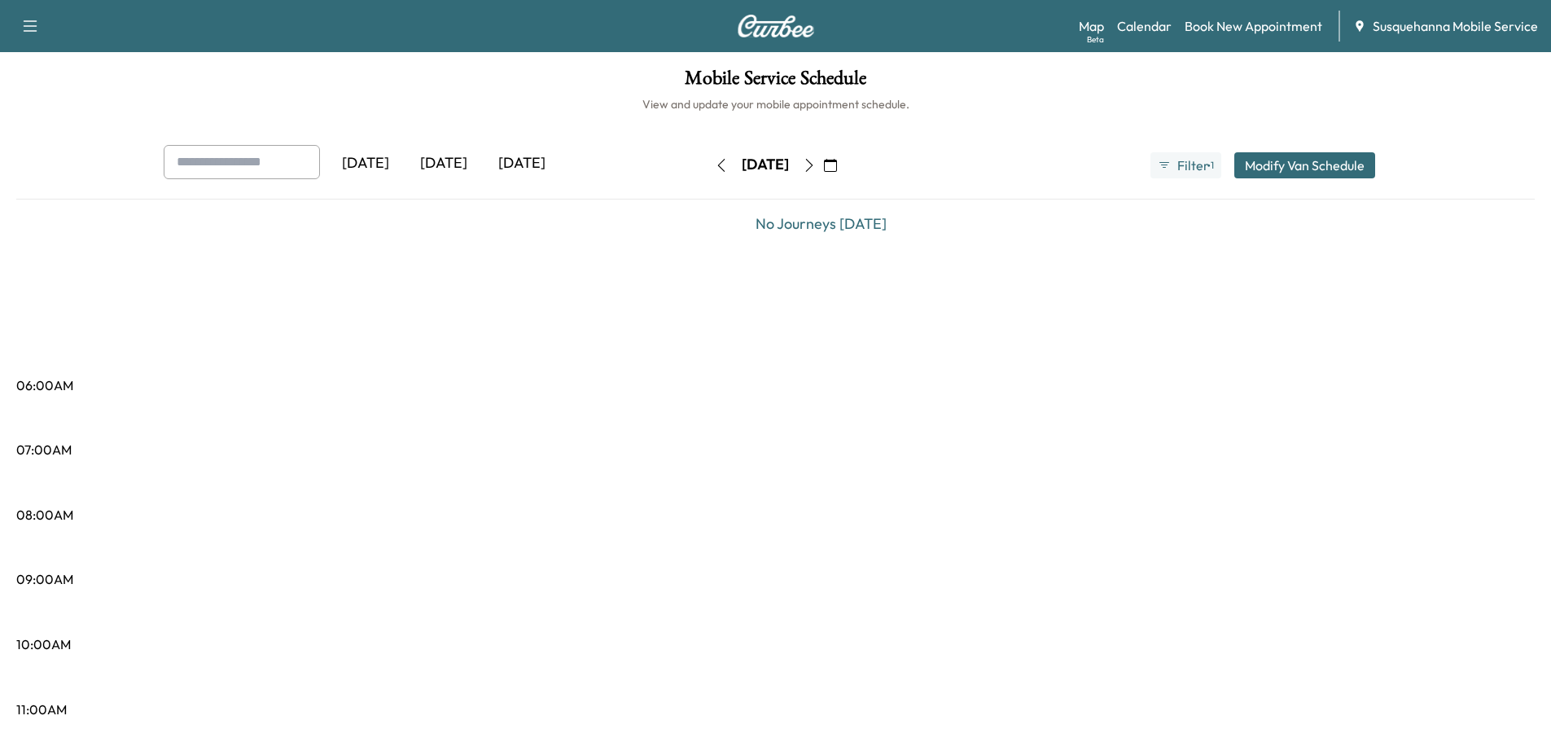
click at [715, 166] on icon "button" at bounding box center [721, 165] width 13 height 13
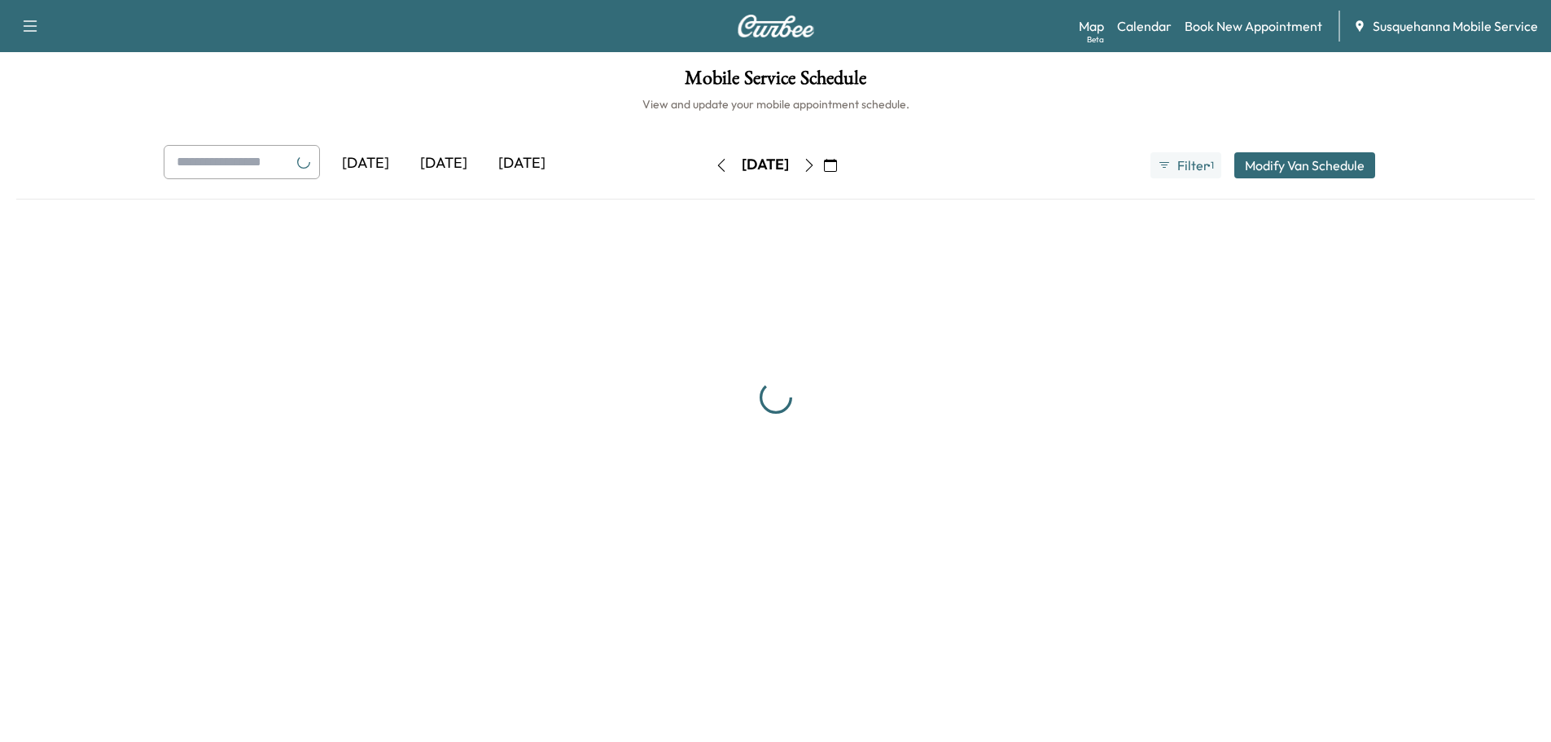
click at [715, 166] on icon "button" at bounding box center [721, 165] width 13 height 13
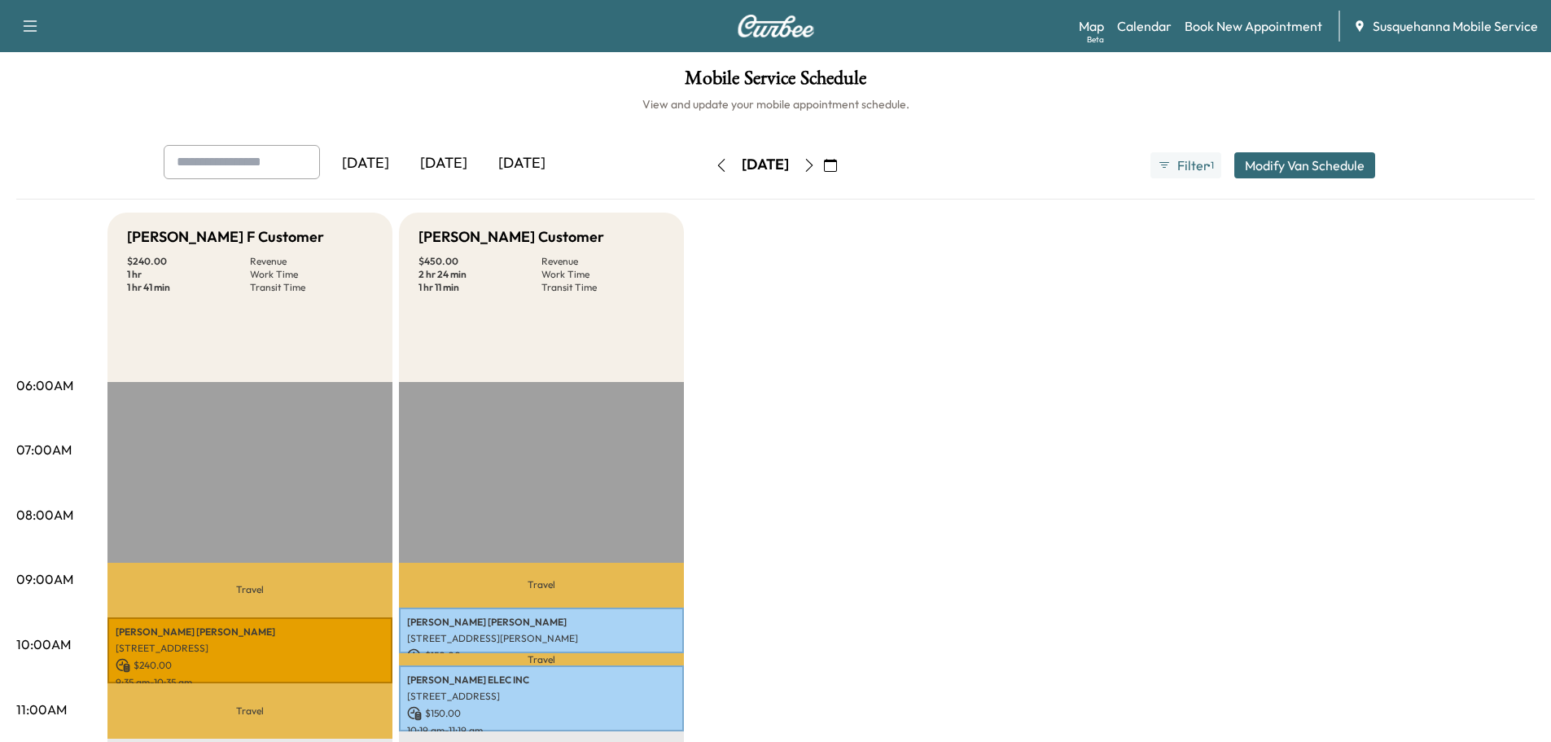
click at [707, 160] on button "button" at bounding box center [721, 165] width 28 height 26
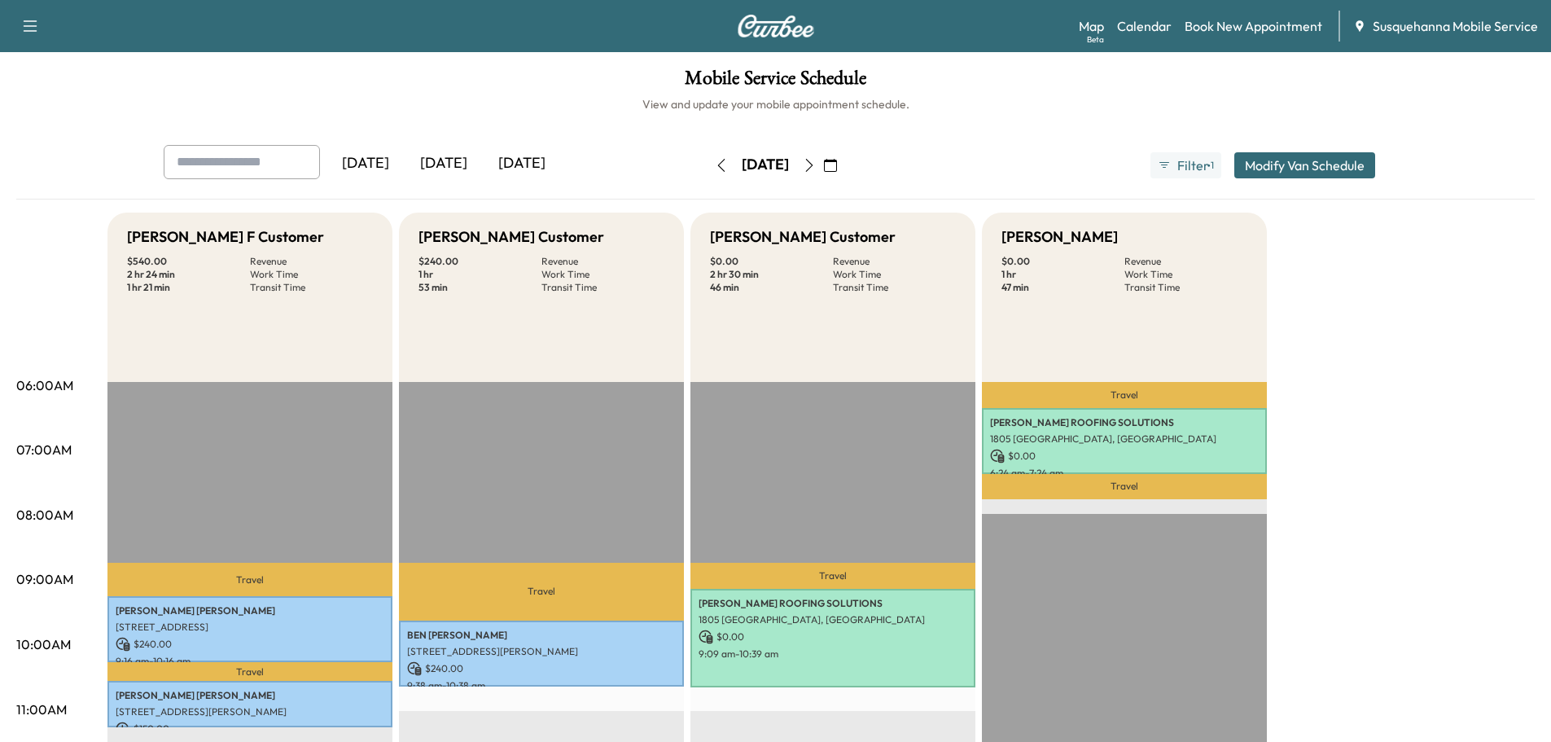
click at [715, 160] on icon "button" at bounding box center [721, 165] width 13 height 13
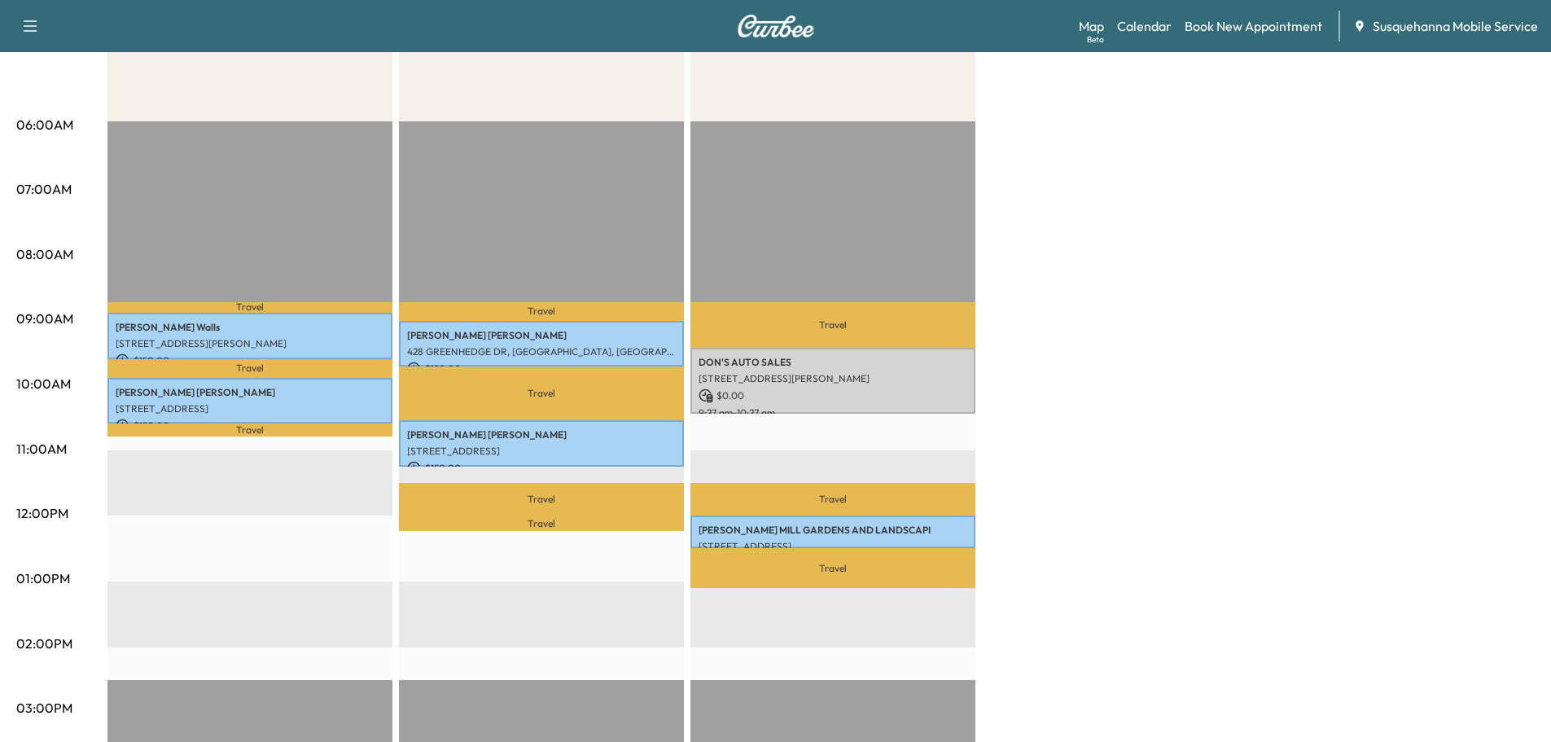
scroll to position [87, 0]
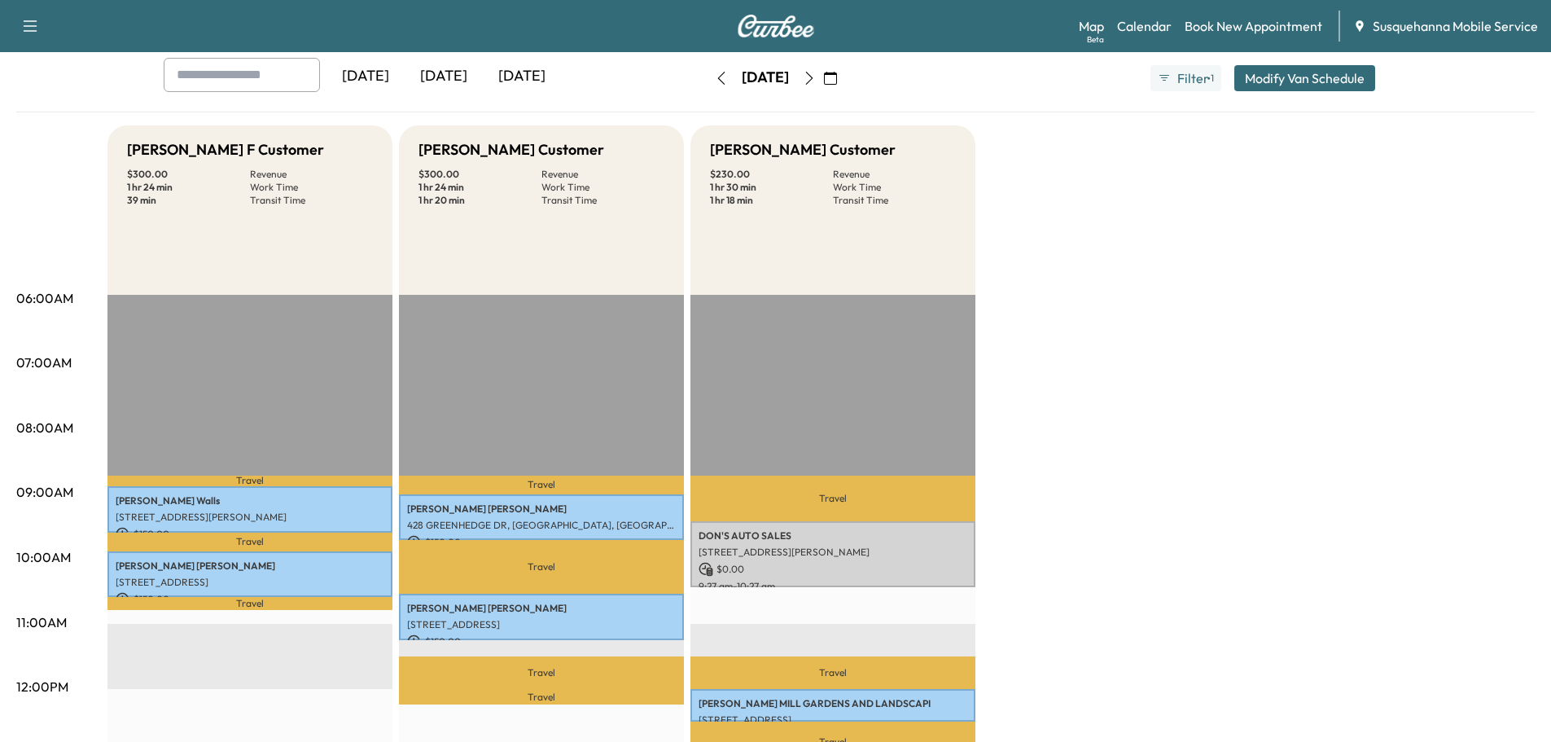
click at [715, 81] on icon "button" at bounding box center [721, 78] width 13 height 13
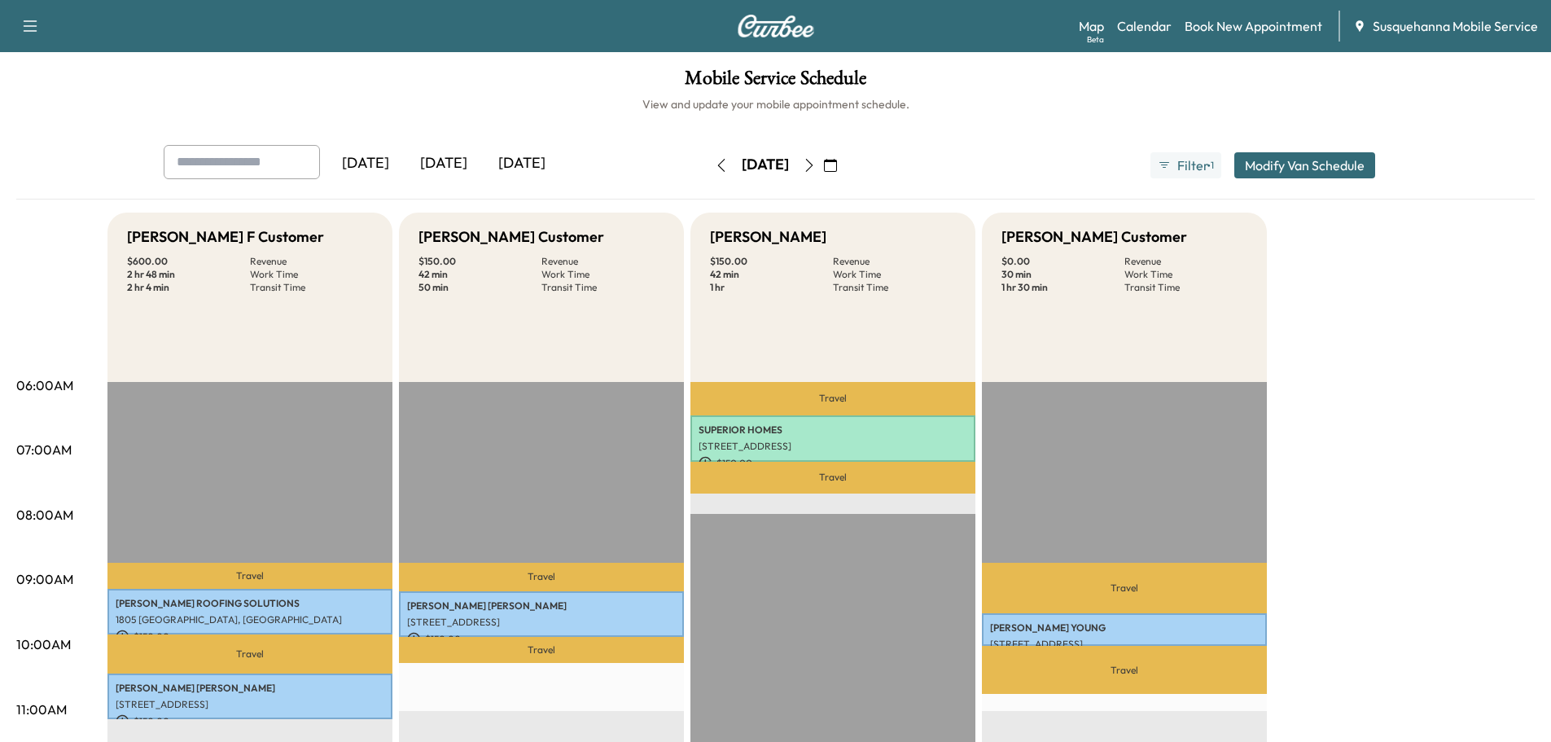
click at [715, 166] on icon "button" at bounding box center [721, 165] width 13 height 13
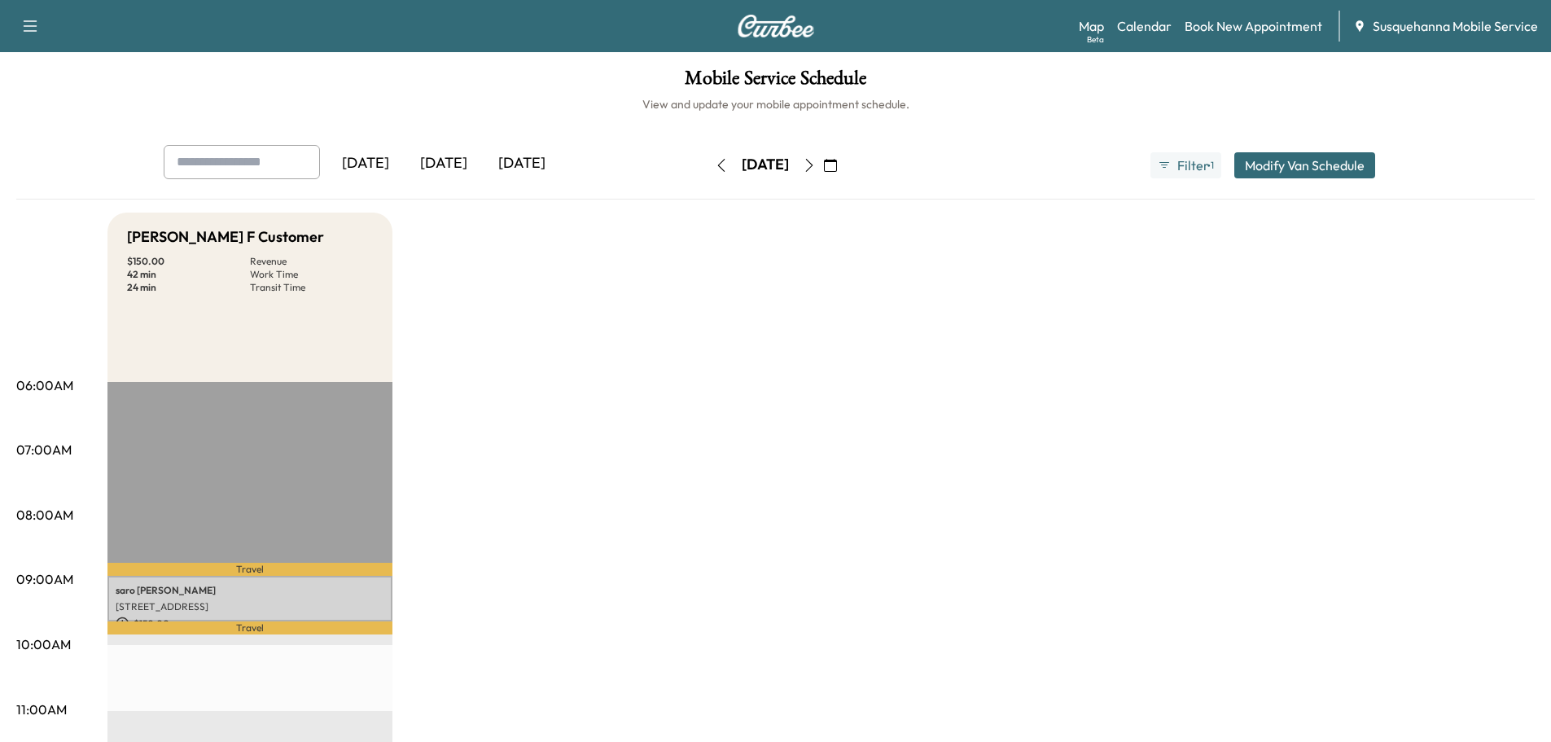
click at [844, 168] on button "button" at bounding box center [830, 165] width 28 height 26
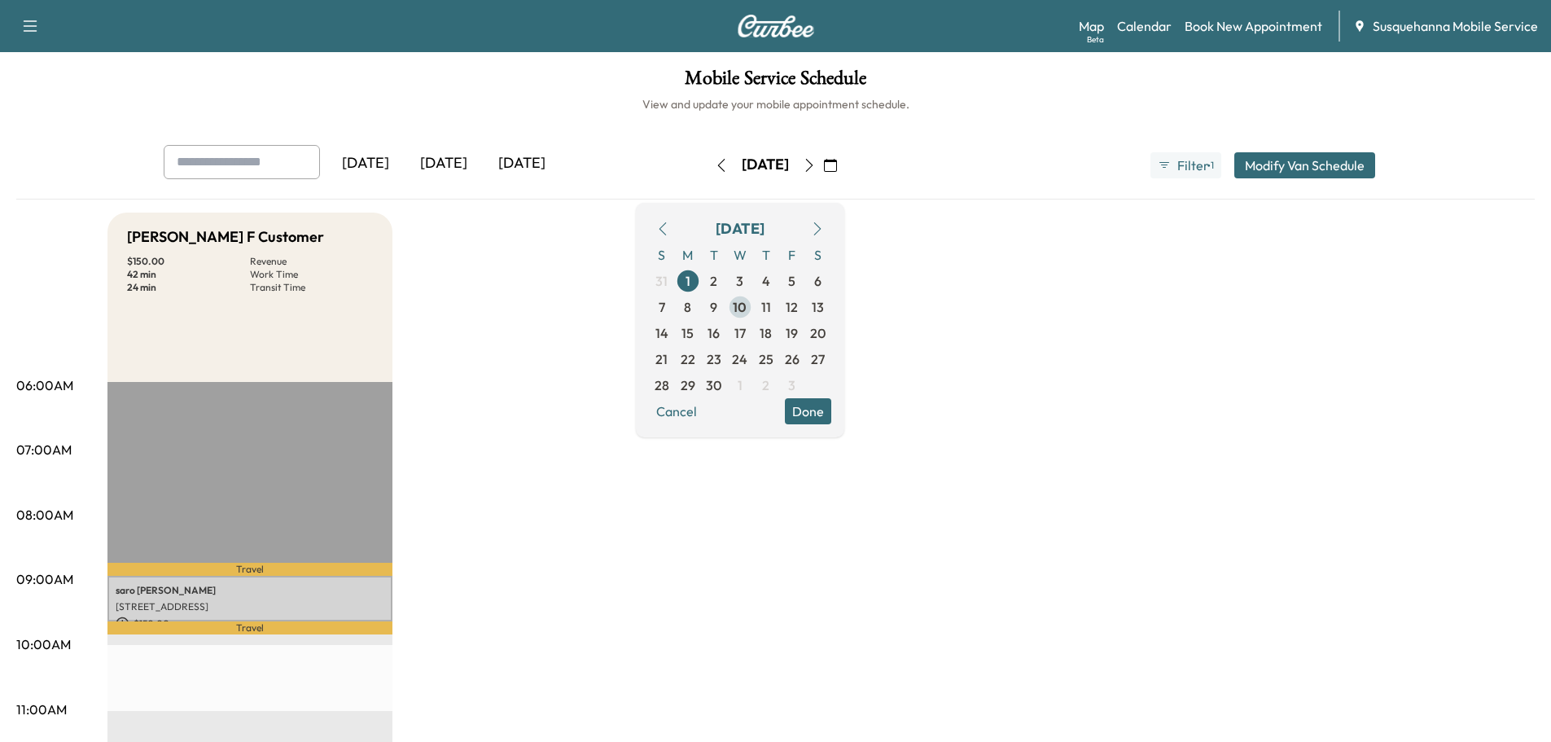
click at [746, 304] on span "10" at bounding box center [740, 307] width 14 height 20
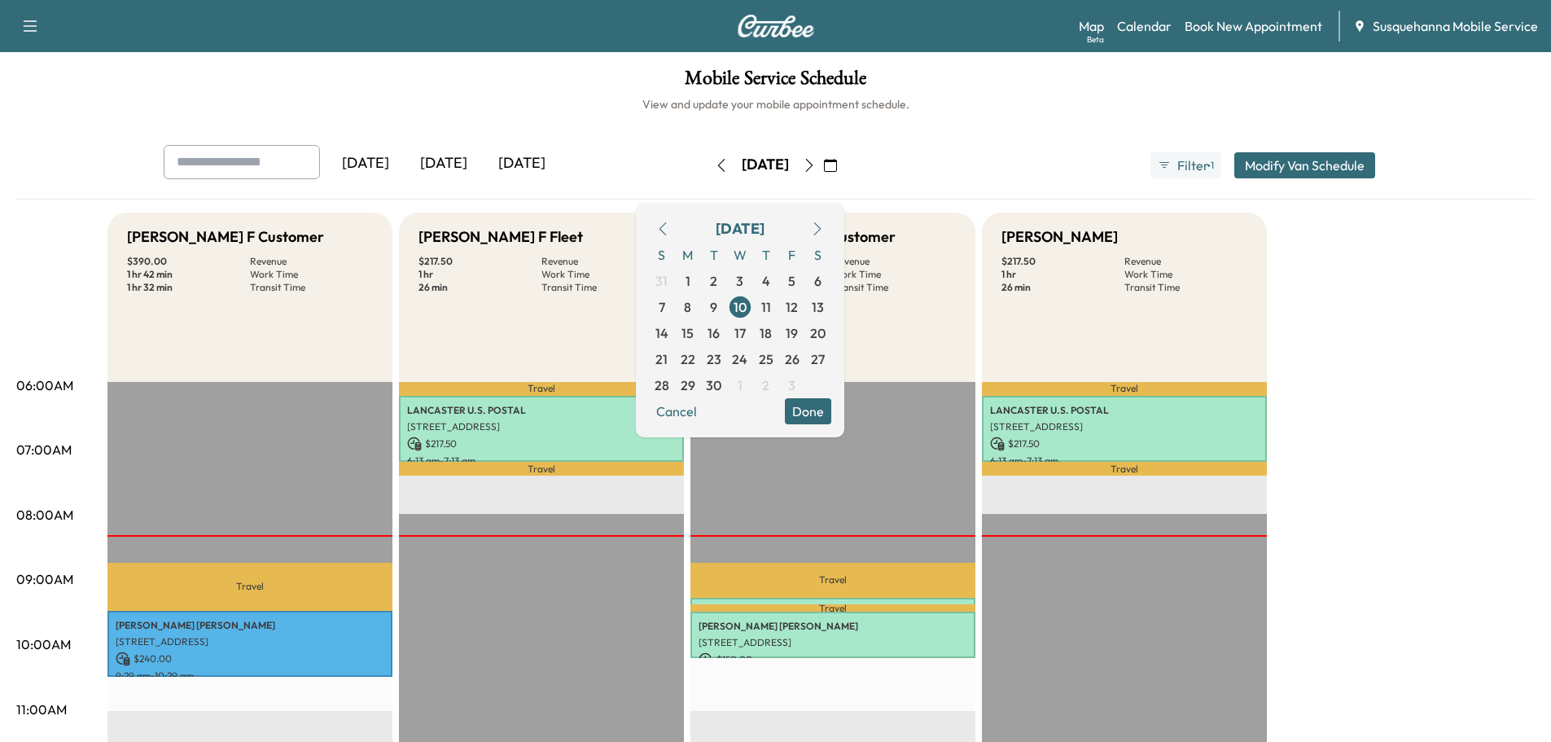
click at [831, 405] on button "Done" at bounding box center [808, 411] width 46 height 26
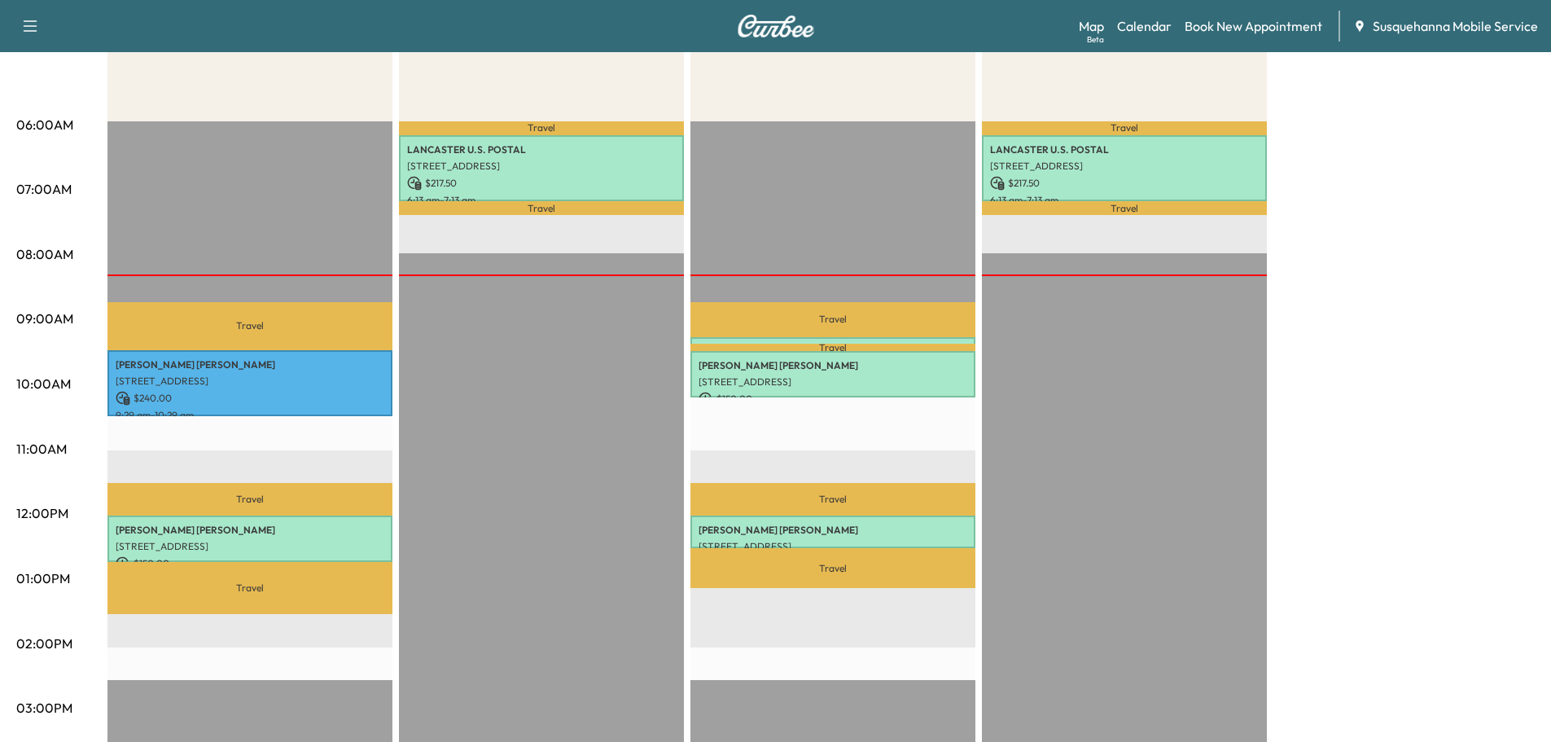
scroll to position [348, 0]
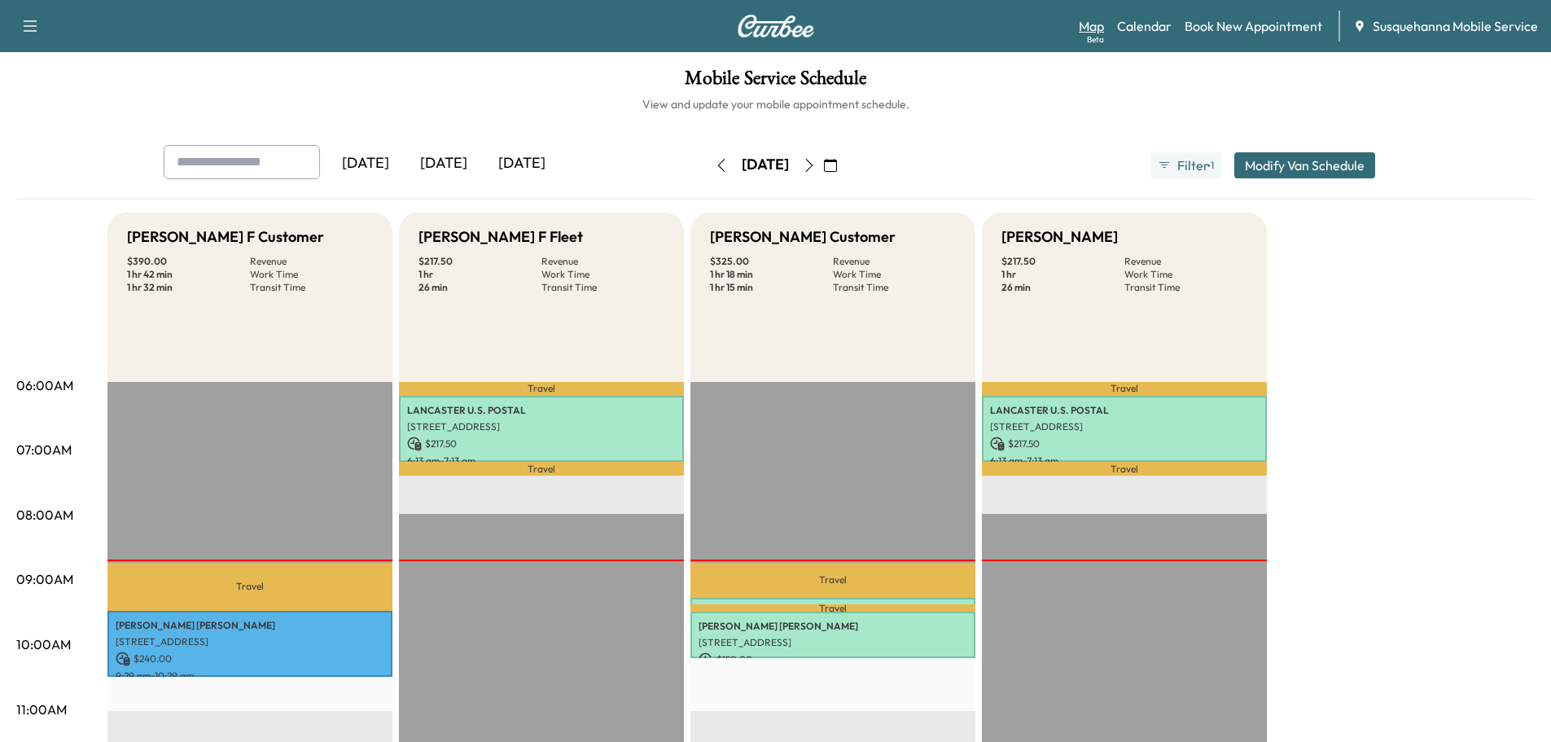
click at [1104, 28] on link "Map Beta" at bounding box center [1090, 26] width 25 height 20
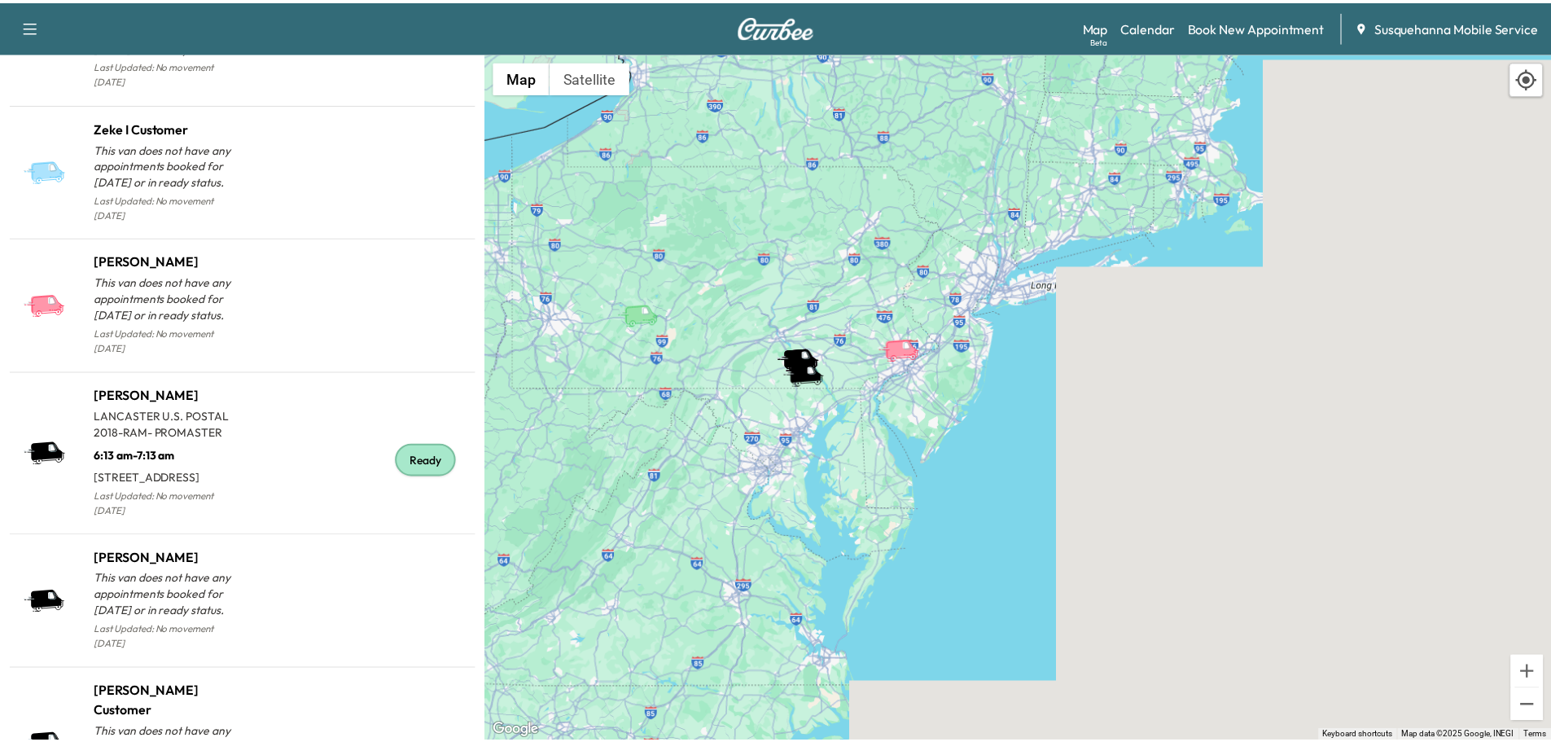
scroll to position [1724, 0]
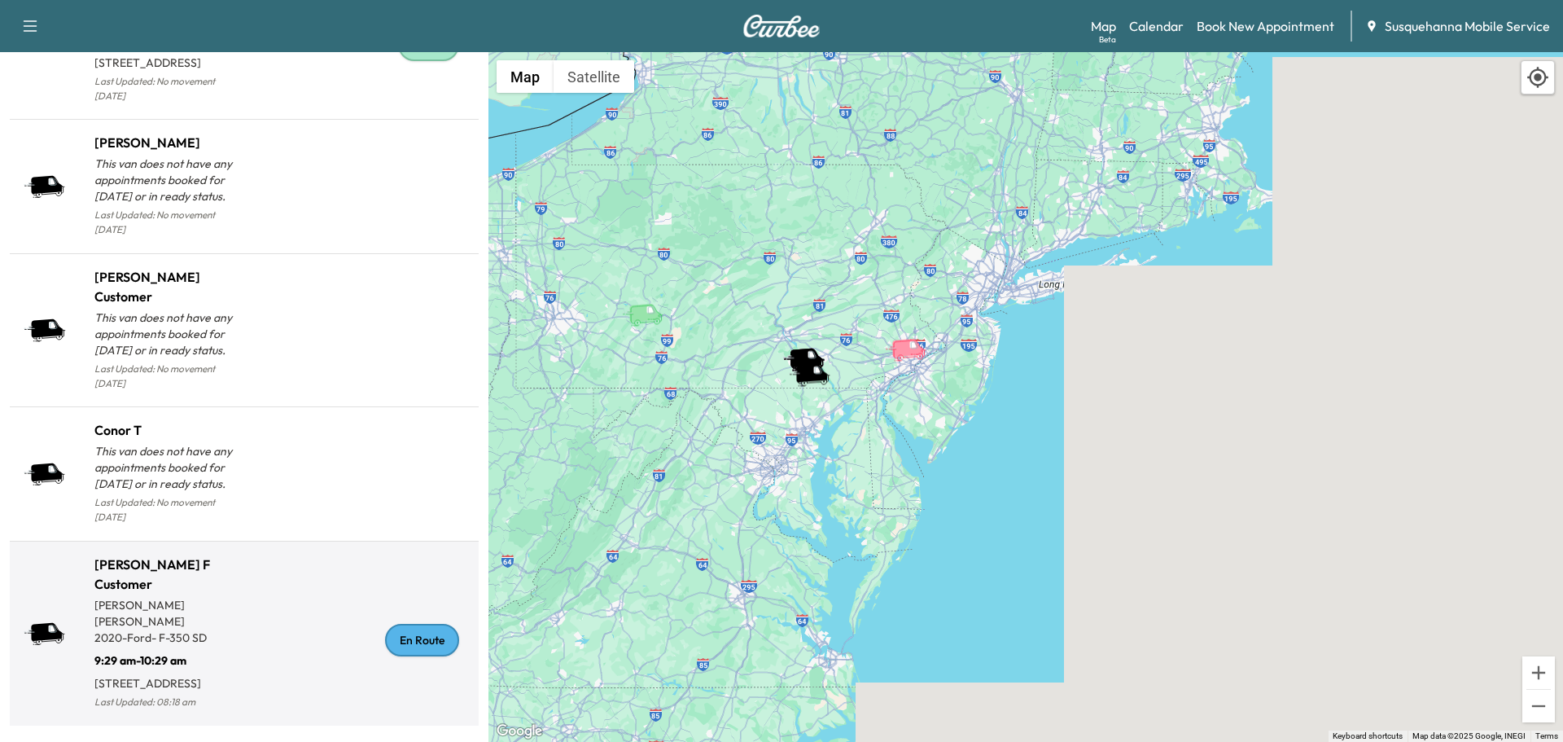
click at [415, 637] on div "En Route" at bounding box center [422, 639] width 74 height 33
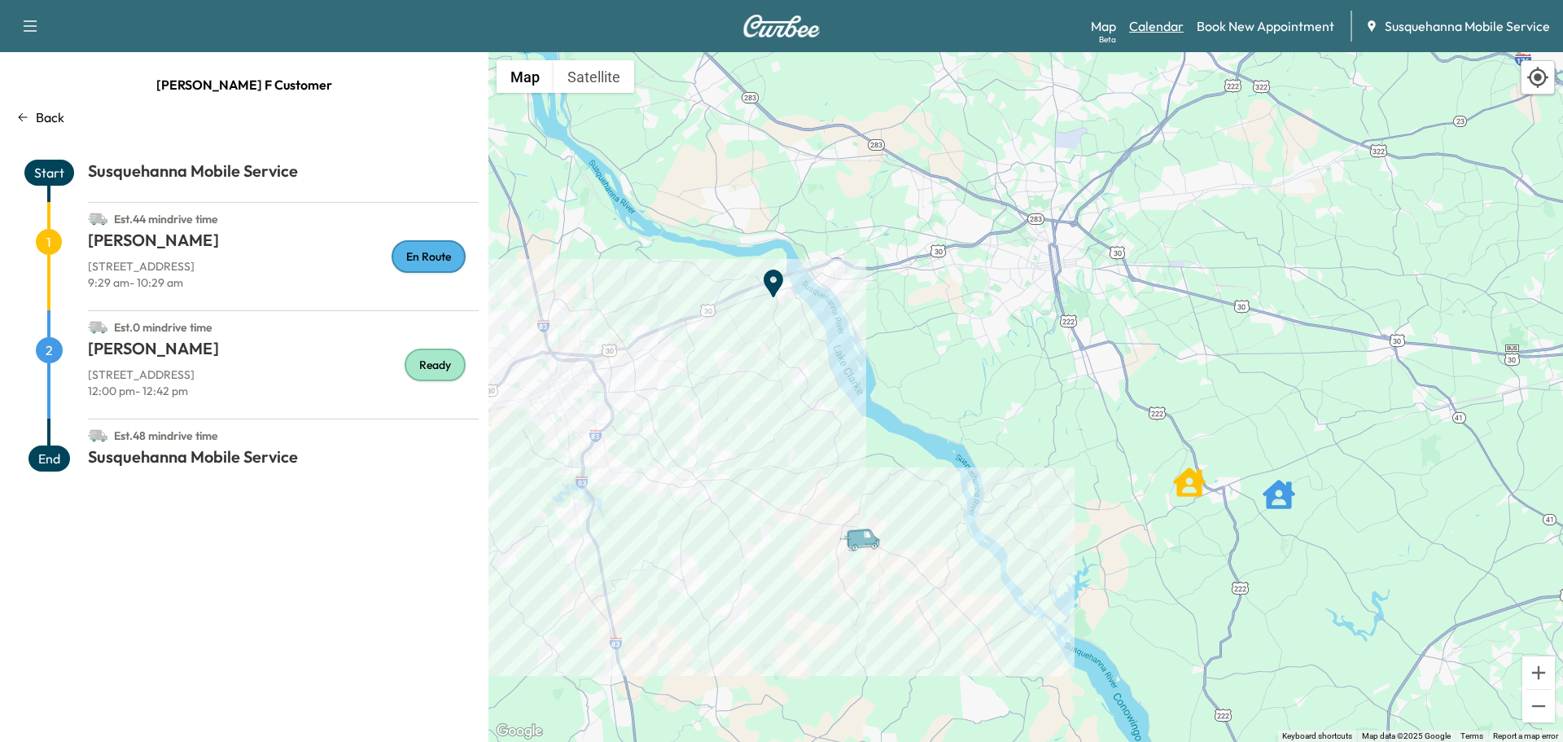
click at [1148, 25] on link "Calendar" at bounding box center [1156, 26] width 55 height 20
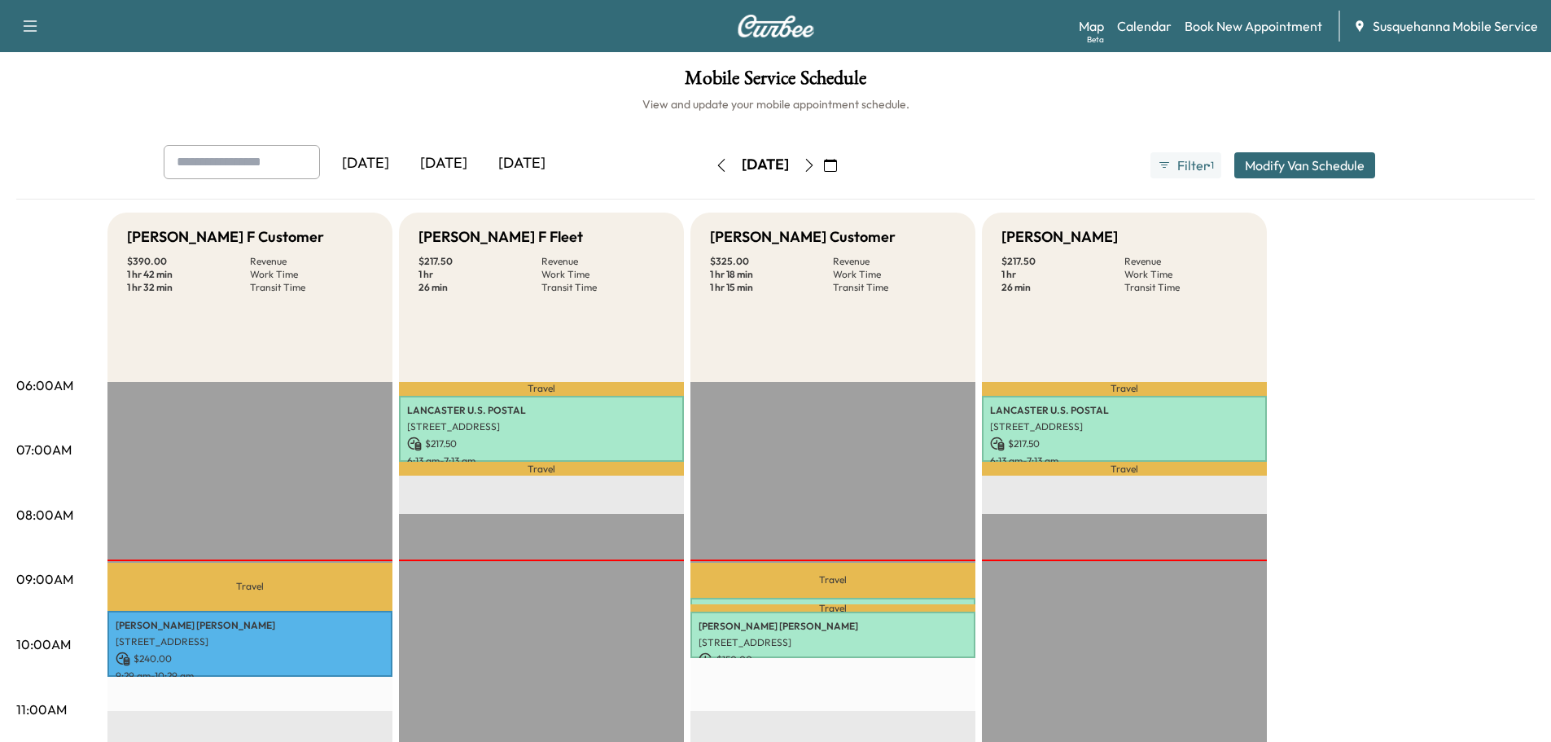
click at [816, 162] on icon "button" at bounding box center [809, 165] width 13 height 13
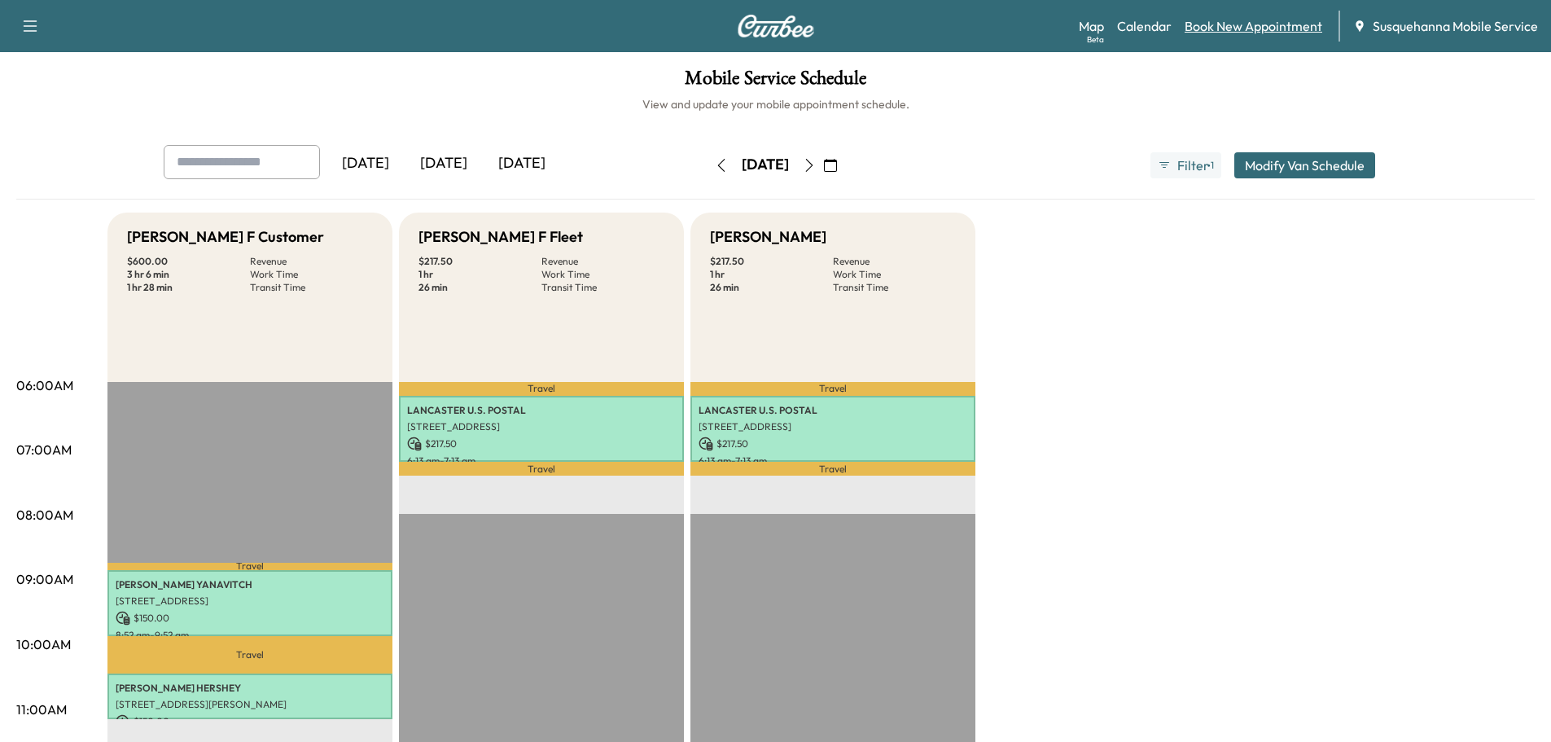
click at [1223, 32] on link "Book New Appointment" at bounding box center [1253, 26] width 138 height 20
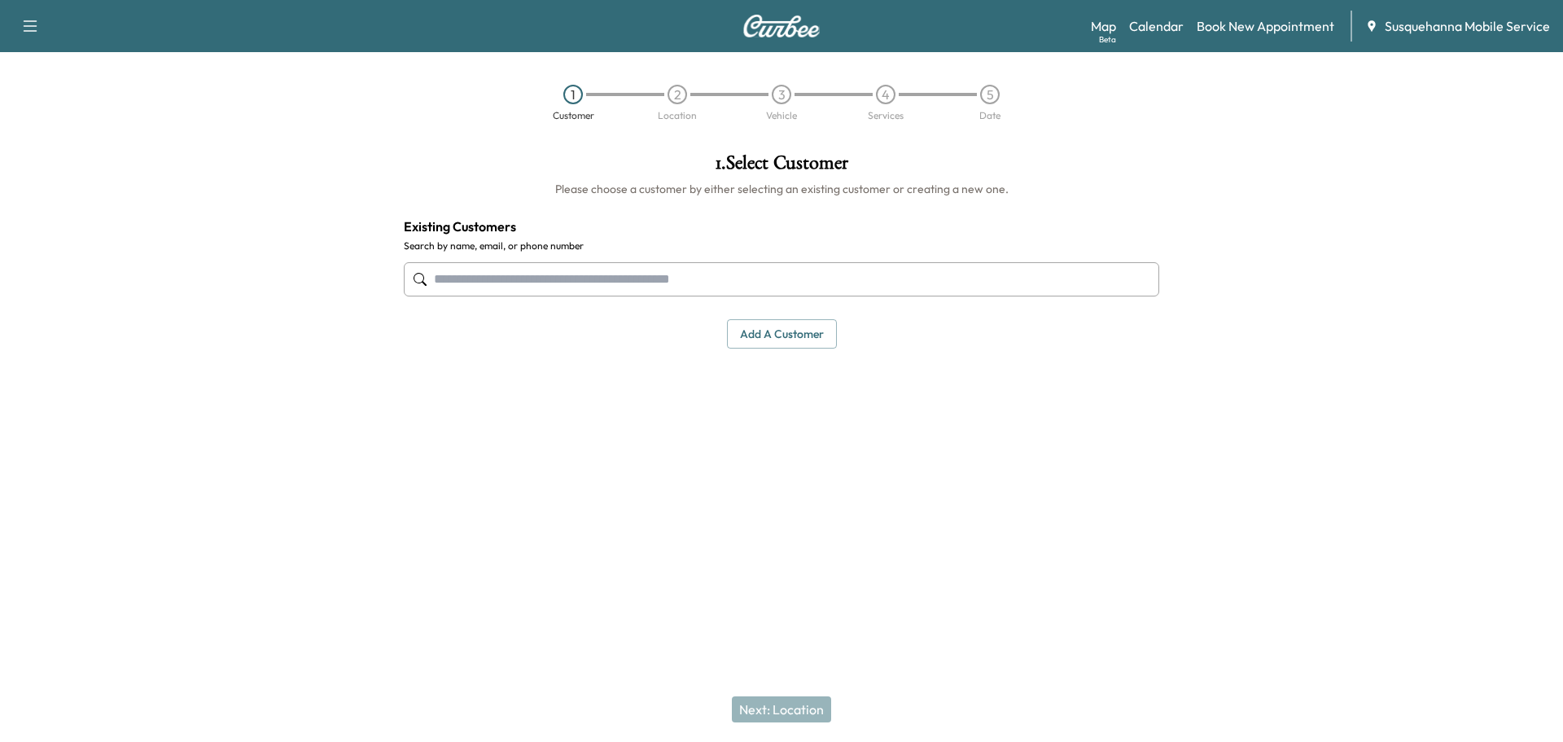
click at [659, 287] on input "text" at bounding box center [781, 279] width 755 height 34
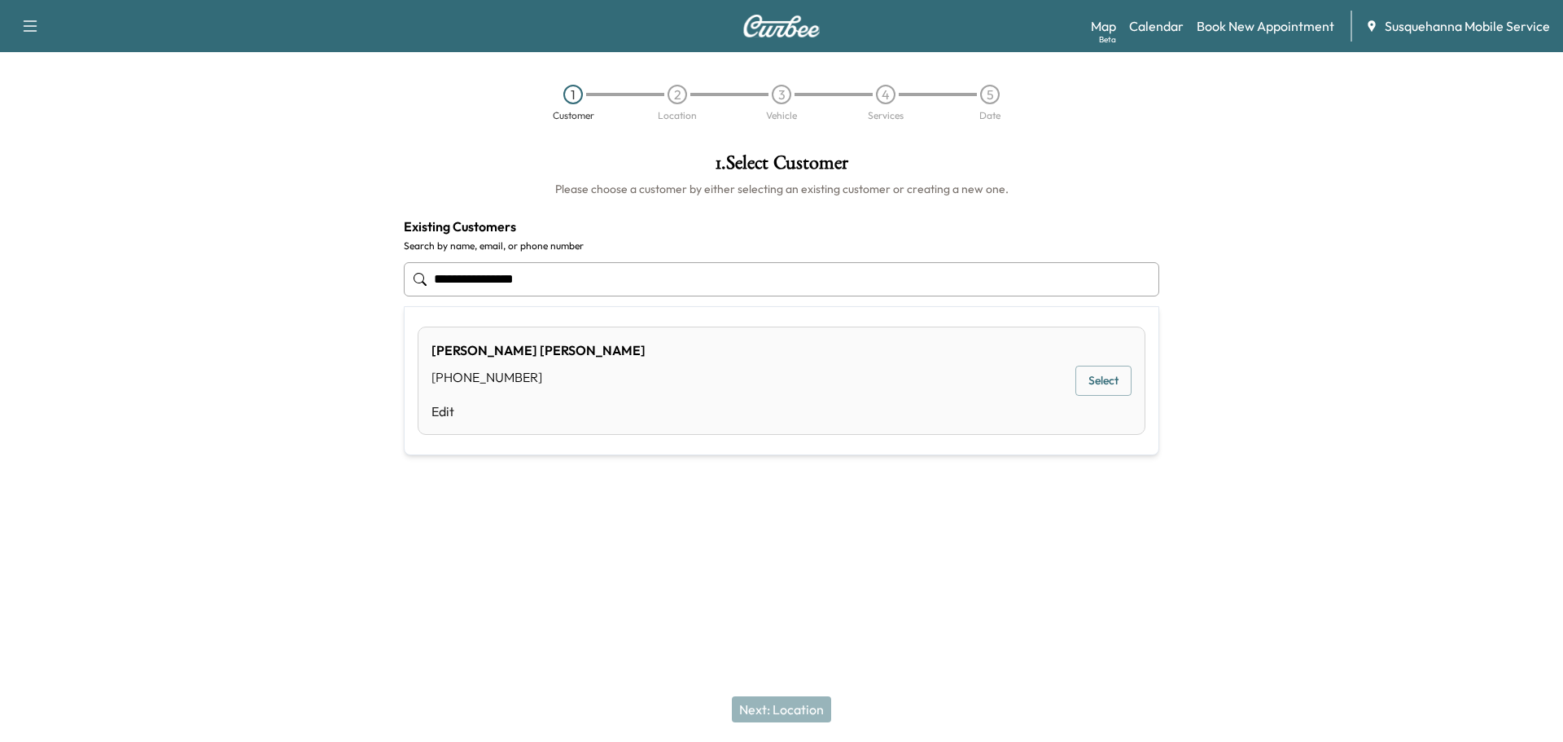
click at [718, 373] on div "RICHARD WIGGINS (717) 989-1301 Edit Select" at bounding box center [782, 380] width 728 height 108
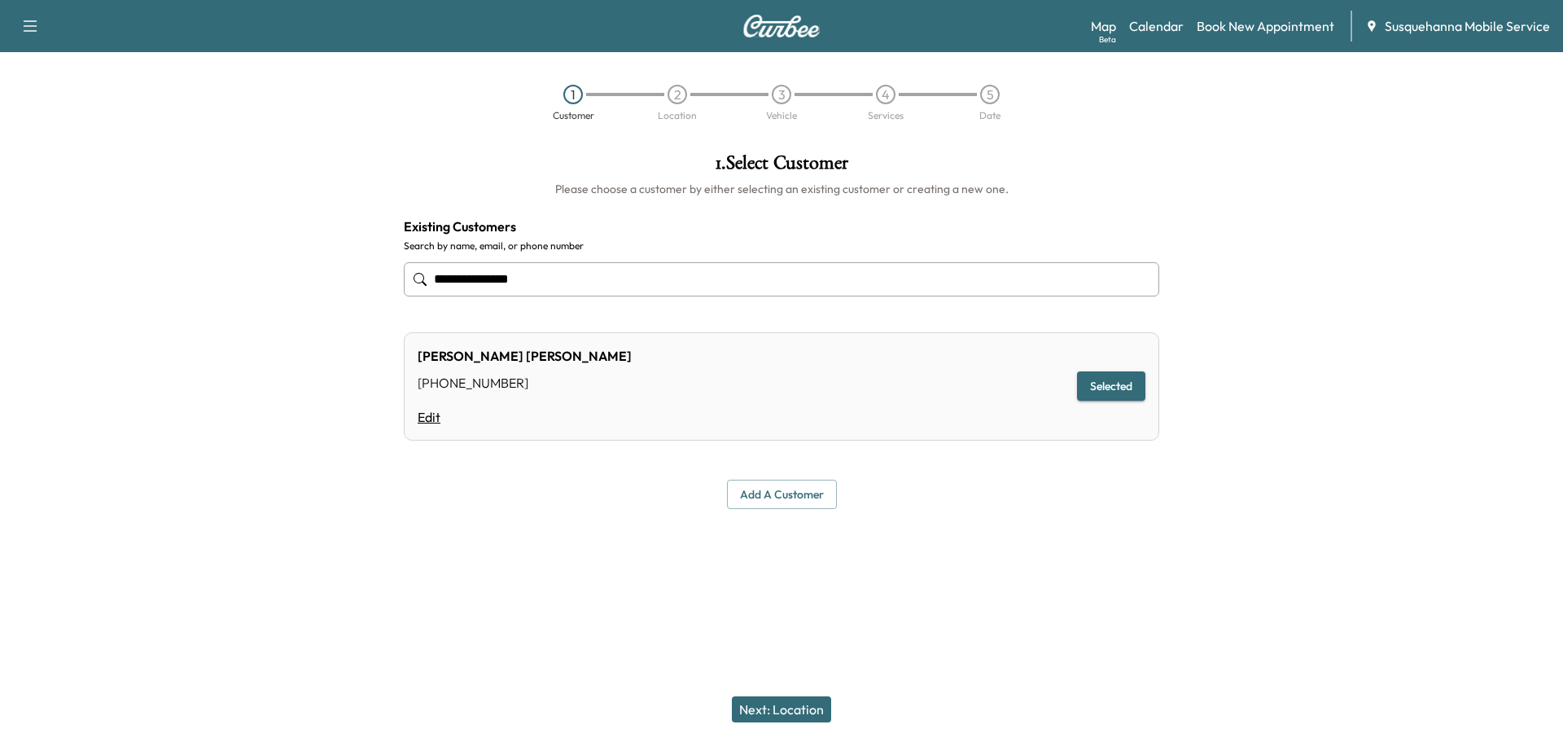
type input "**********"
click at [436, 420] on link "Edit" at bounding box center [525, 417] width 214 height 20
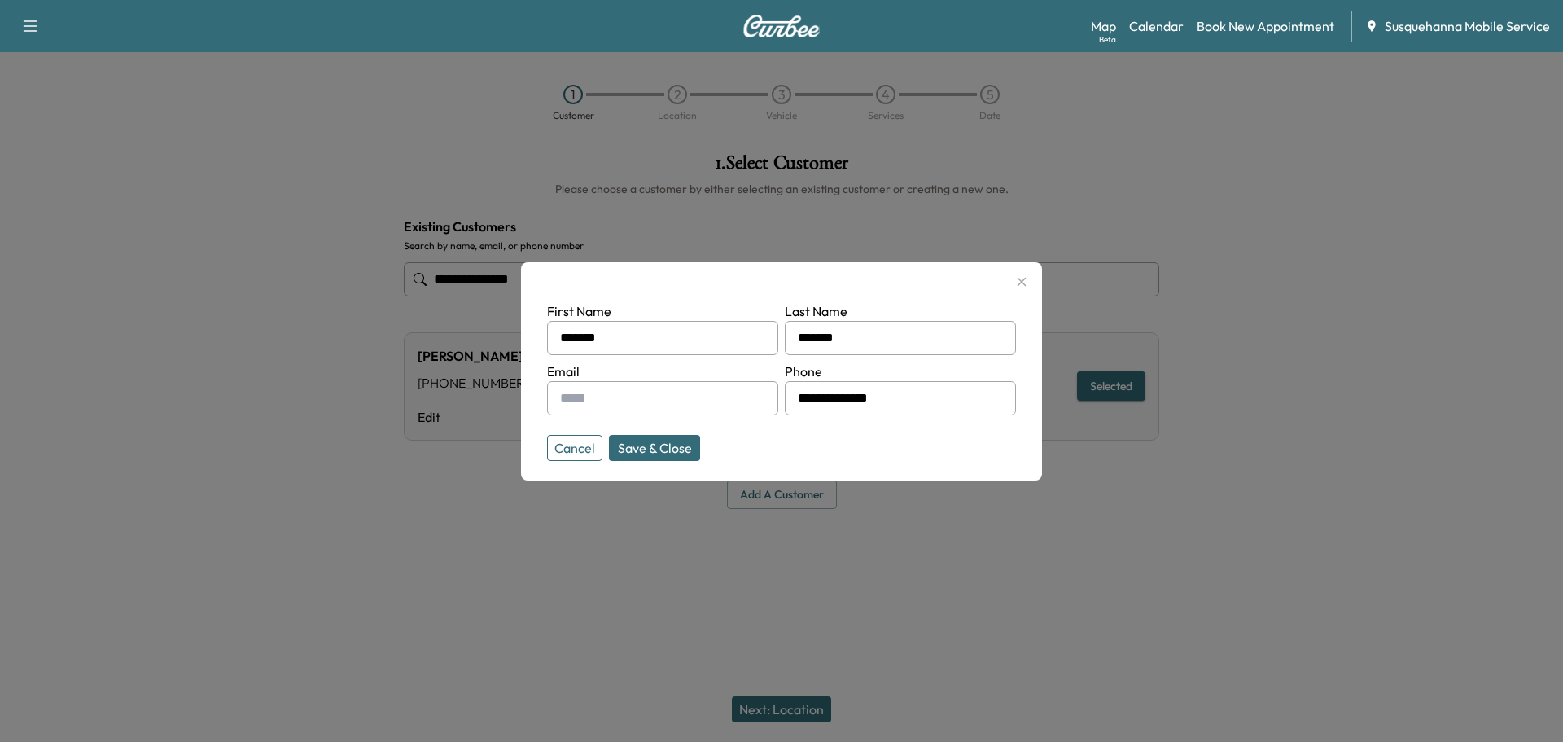
click at [940, 407] on input "**********" at bounding box center [900, 398] width 231 height 34
type input "**********"
click at [696, 396] on input "text" at bounding box center [662, 398] width 231 height 34
type input "**********"
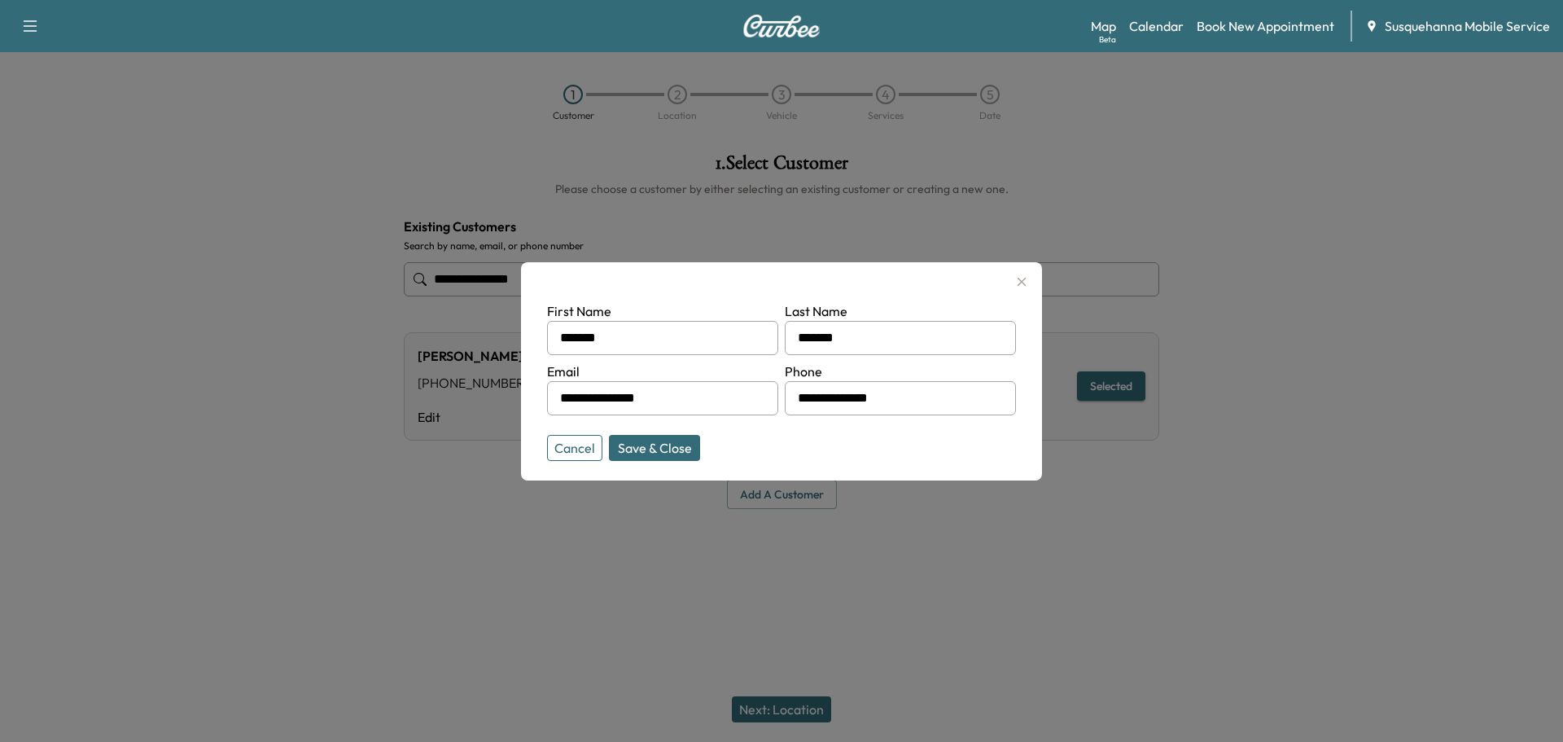
click at [650, 444] on button "Save & Close" at bounding box center [654, 448] width 91 height 26
type input "**********"
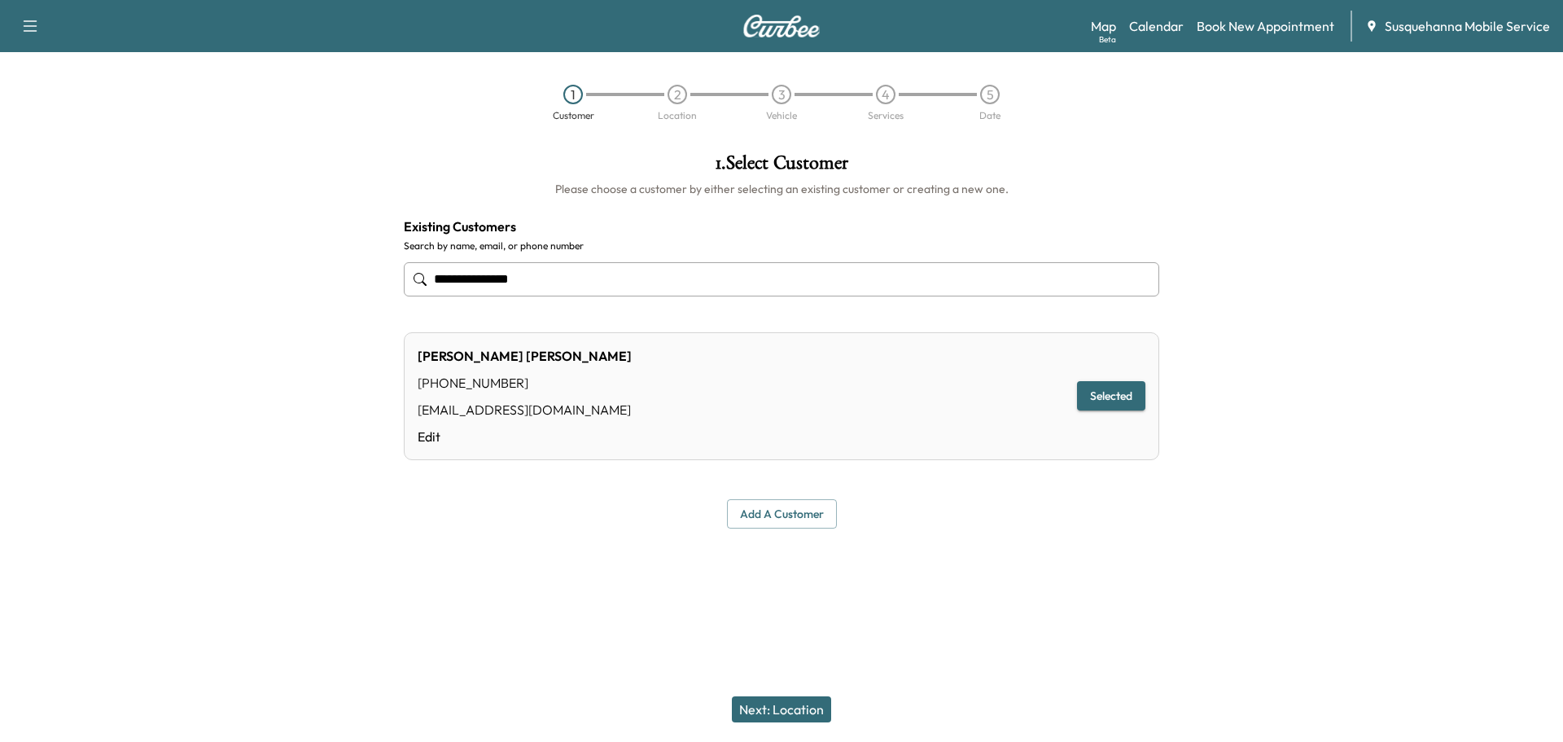
click at [797, 710] on button "Next: Location" at bounding box center [781, 709] width 99 height 26
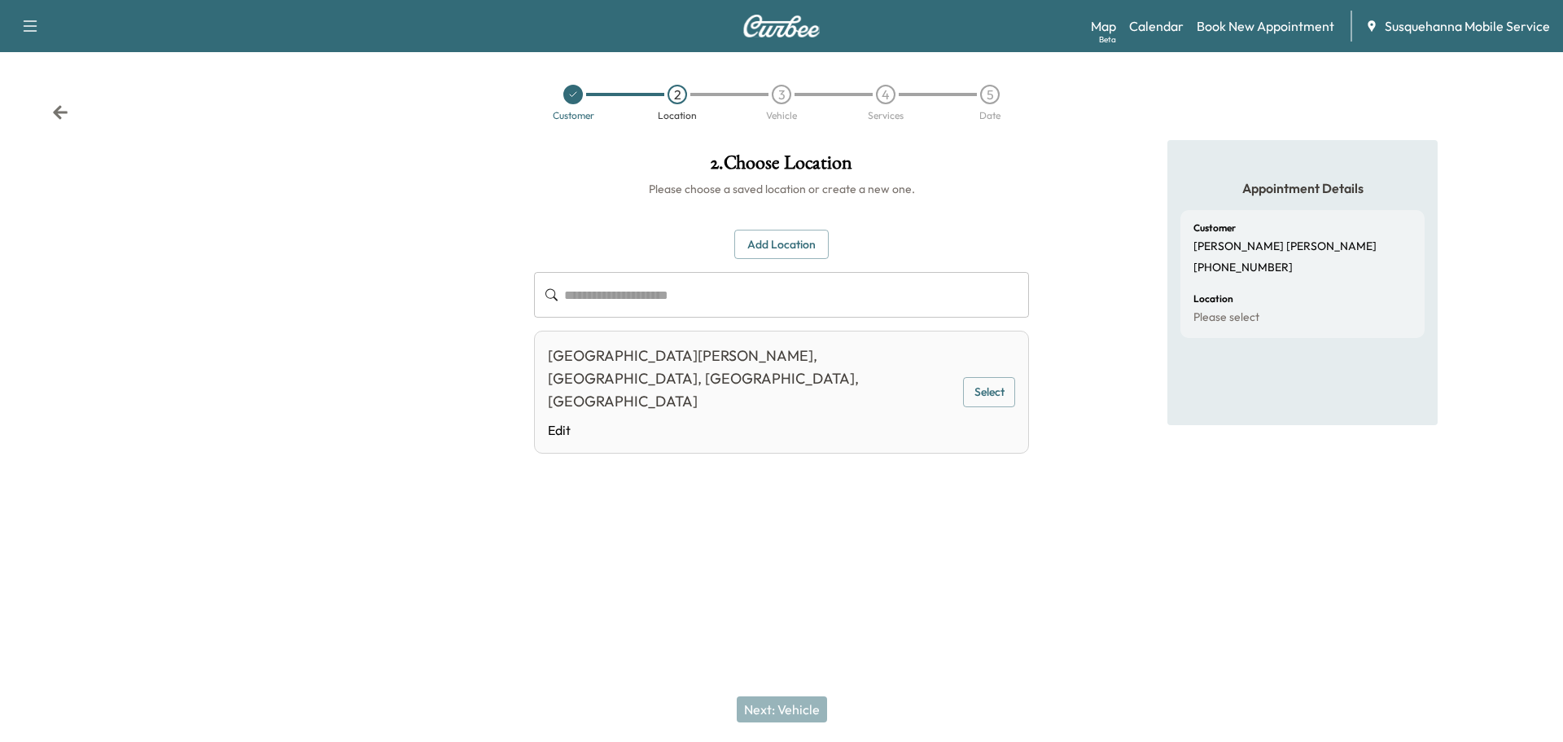
click at [981, 377] on button "Select" at bounding box center [989, 392] width 52 height 30
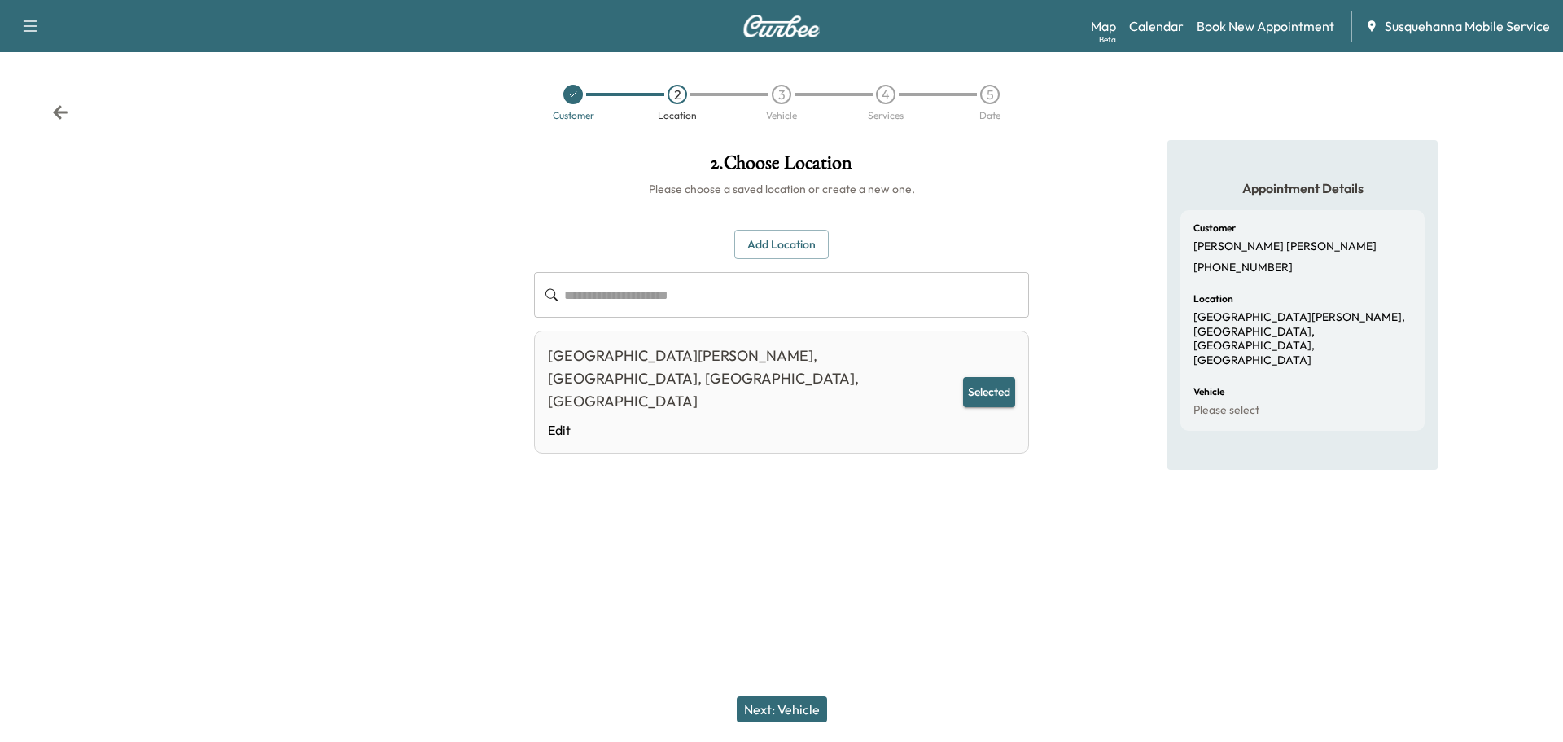
click at [778, 709] on button "Next: Vehicle" at bounding box center [782, 709] width 90 height 26
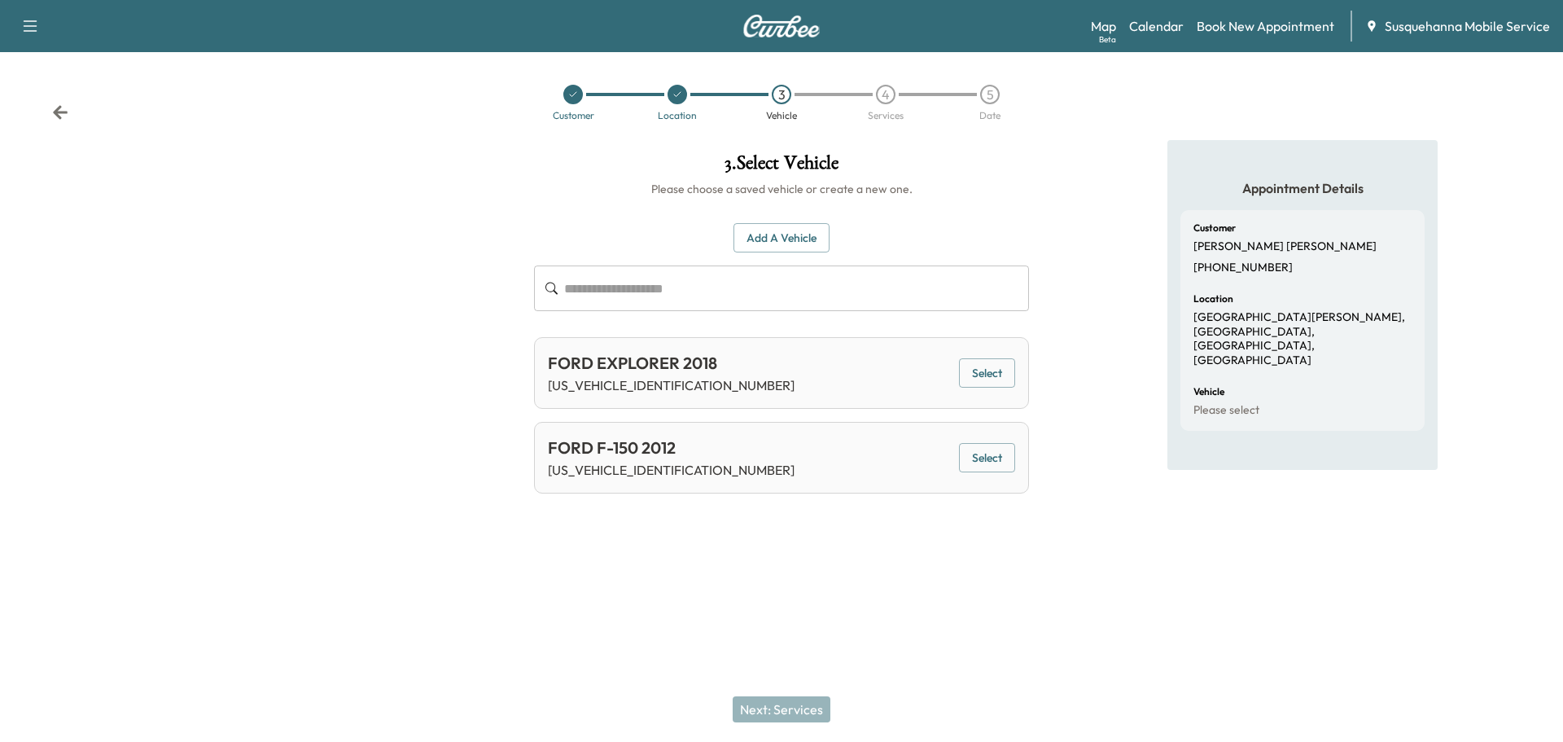
click at [780, 243] on button "Add a Vehicle" at bounding box center [781, 238] width 96 height 30
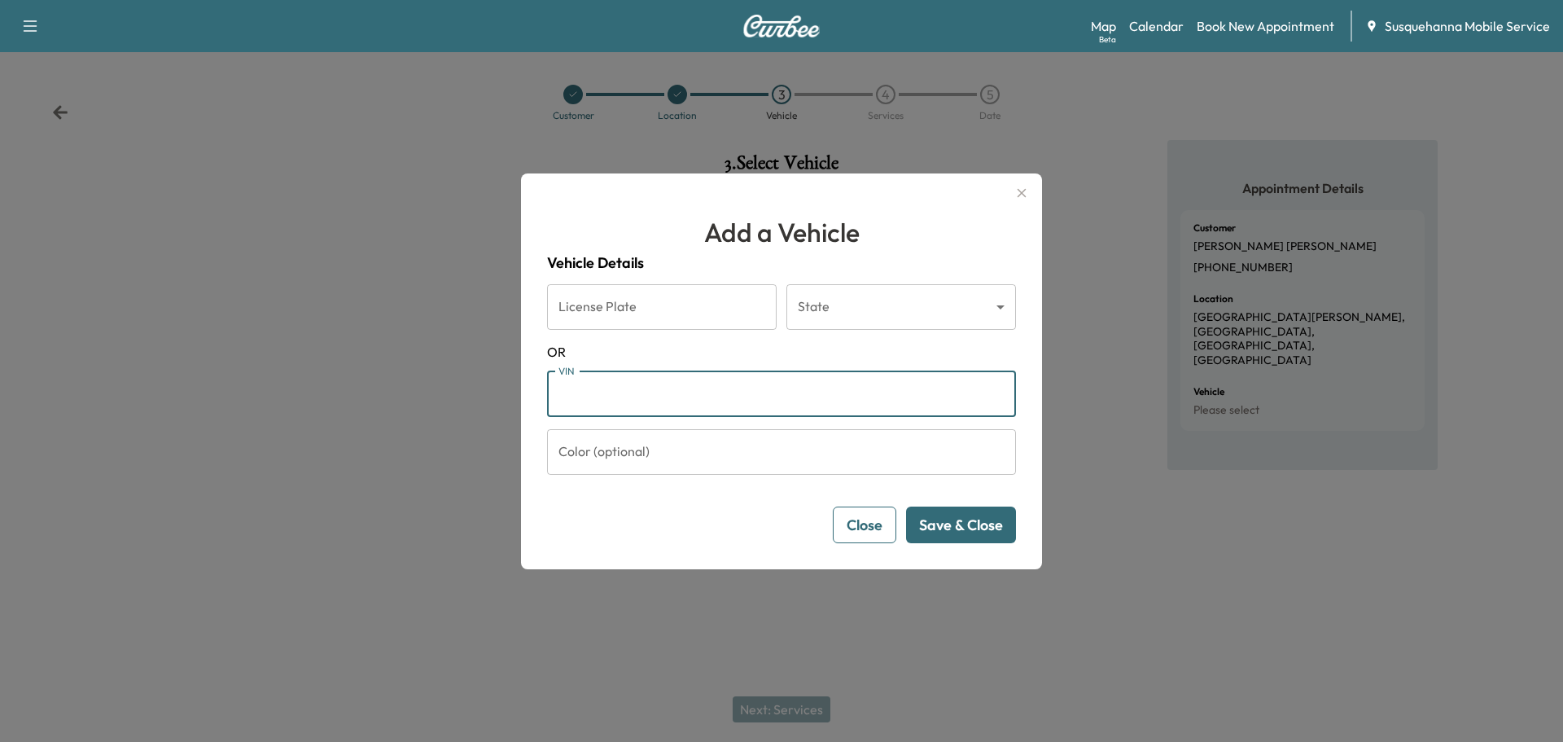
paste input "**********"
type input "**********"
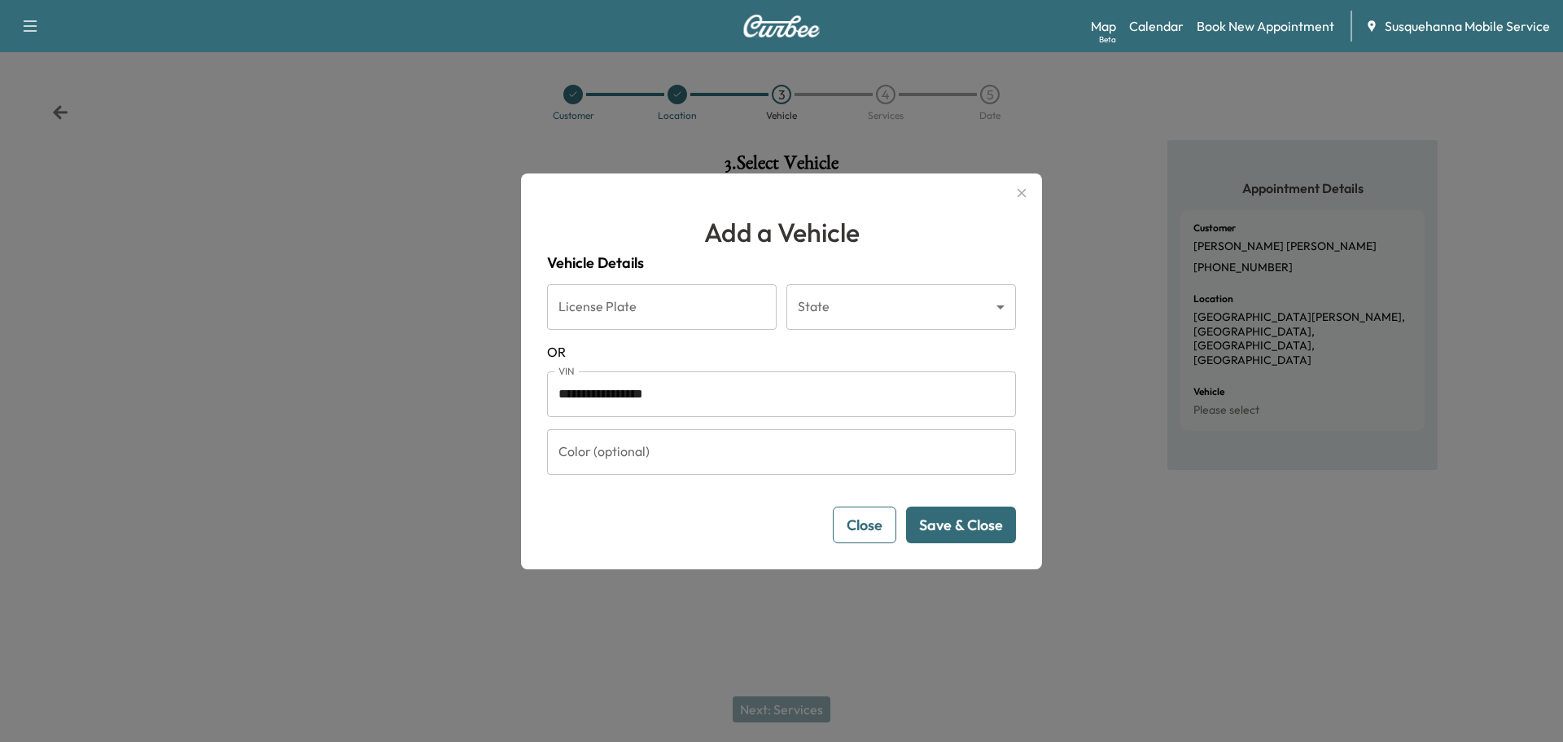
click at [951, 526] on button "Save & Close" at bounding box center [961, 524] width 110 height 37
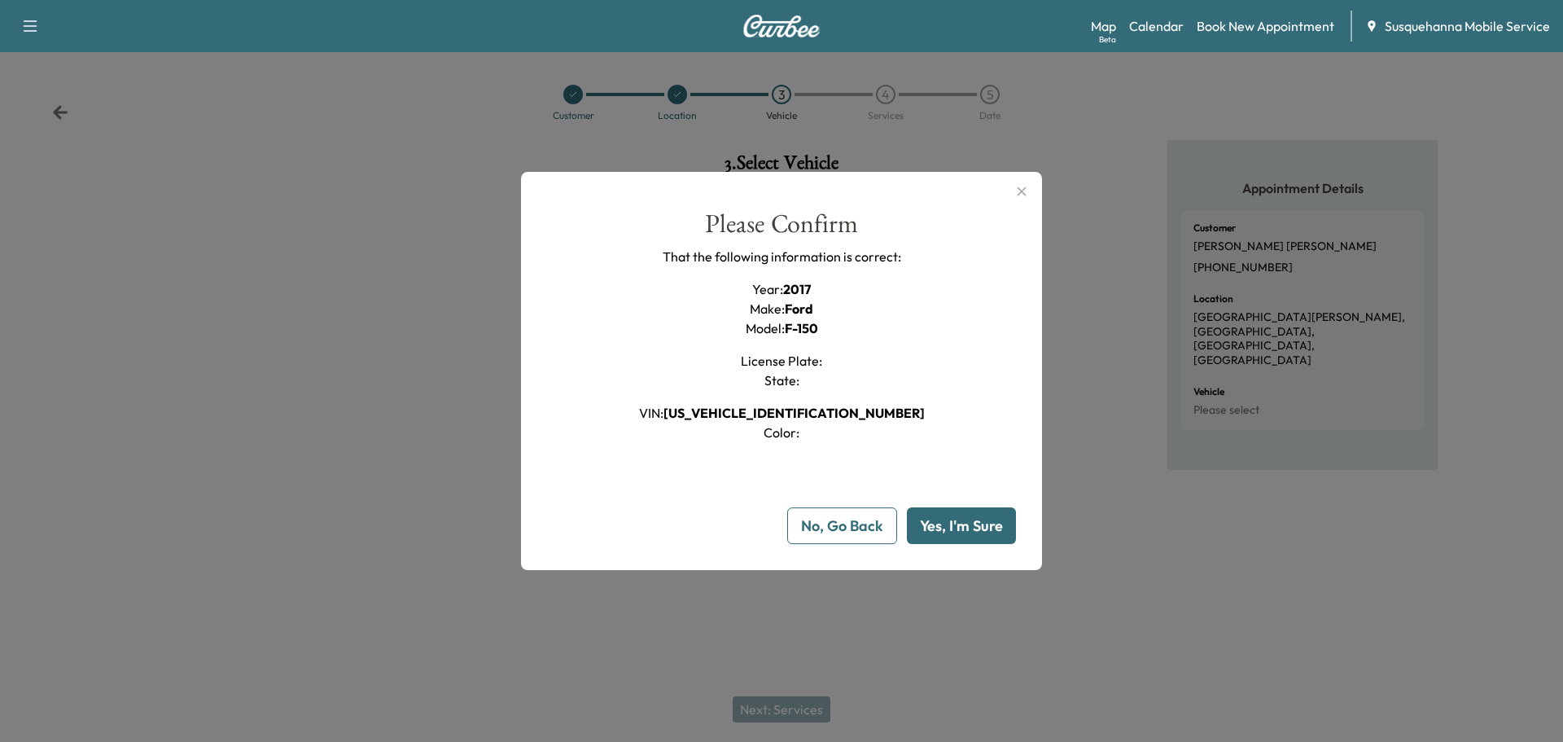
click at [951, 526] on button "Yes, I'm Sure" at bounding box center [961, 525] width 109 height 37
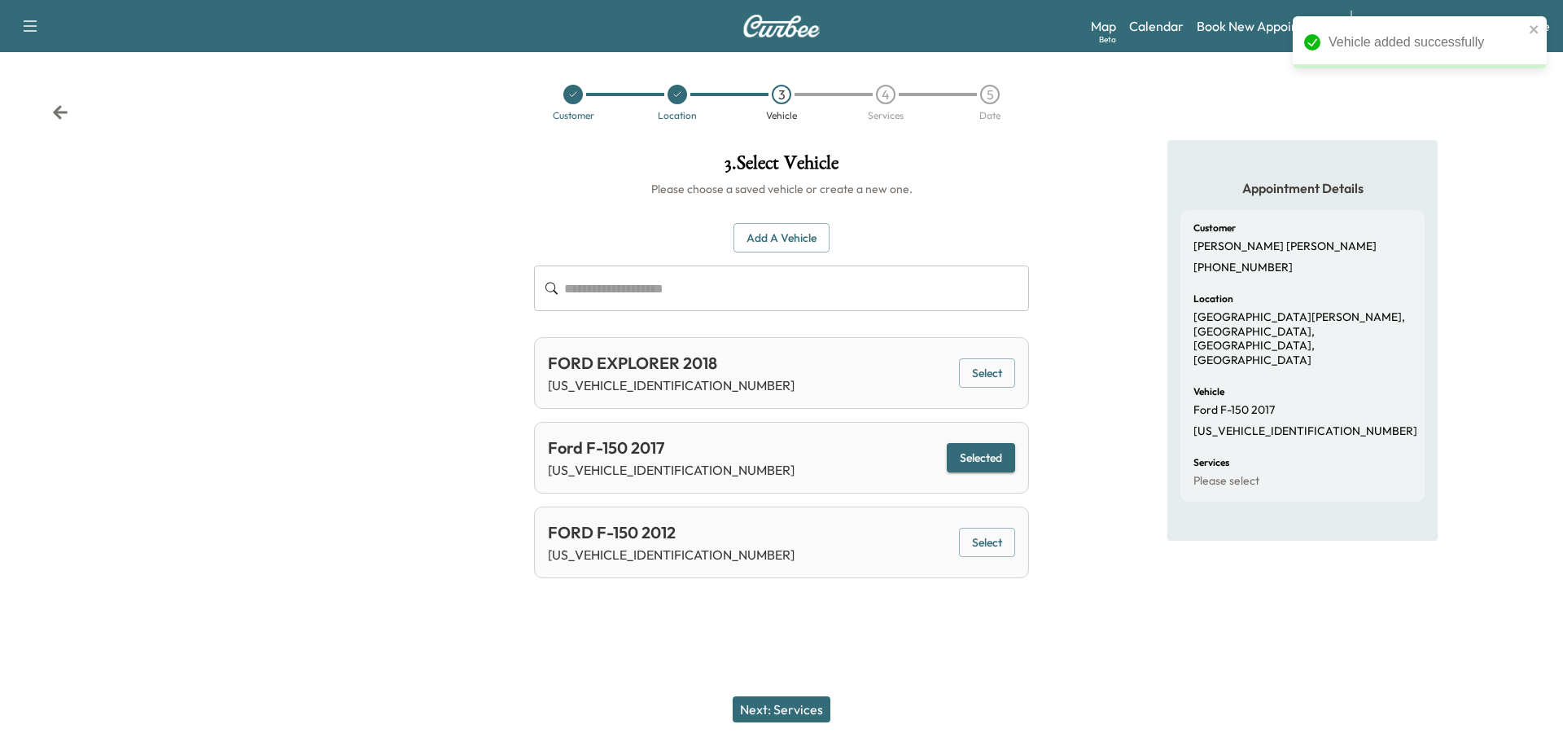
click at [811, 701] on button "Next: Services" at bounding box center [782, 709] width 98 height 26
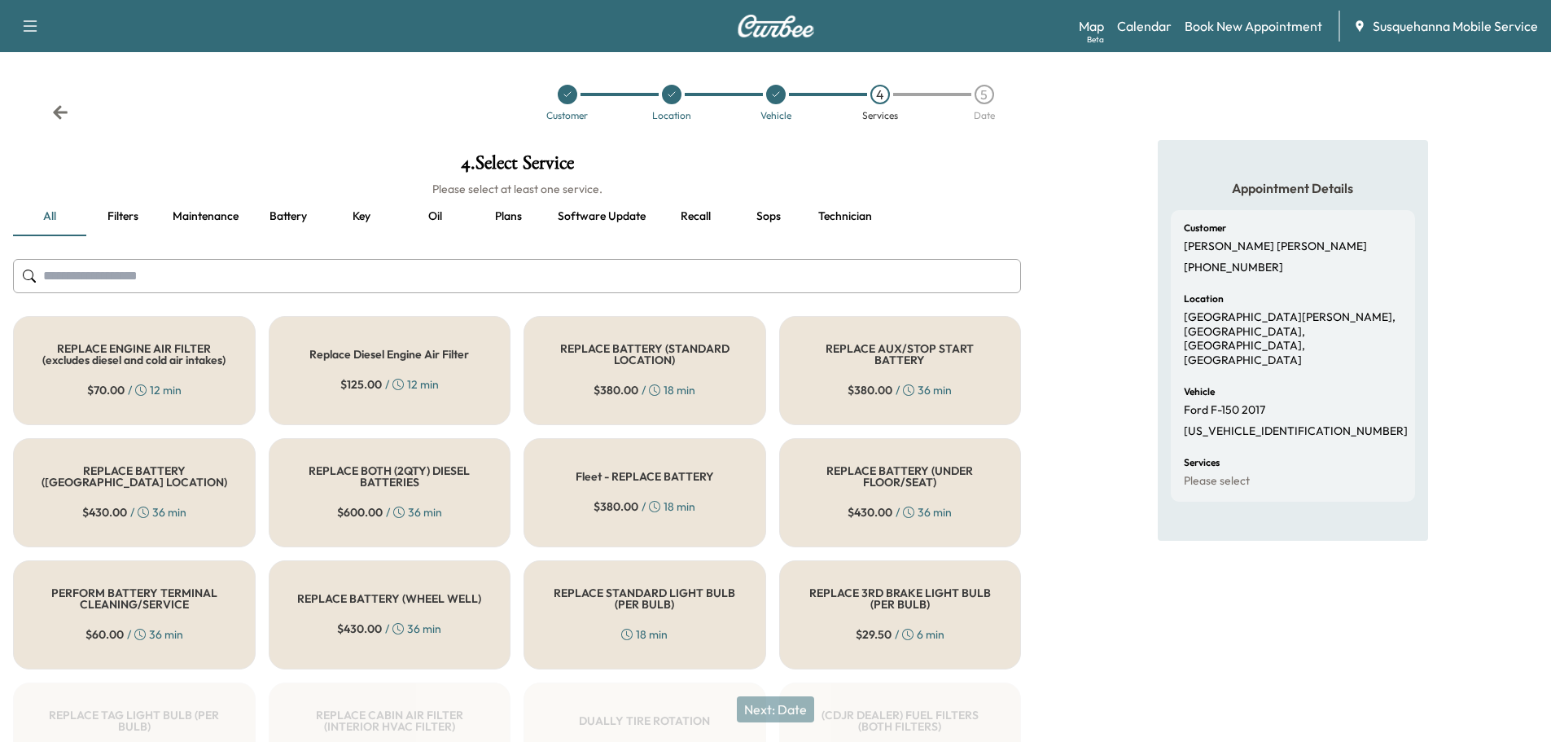
click at [362, 221] on button "Key" at bounding box center [361, 216] width 73 height 39
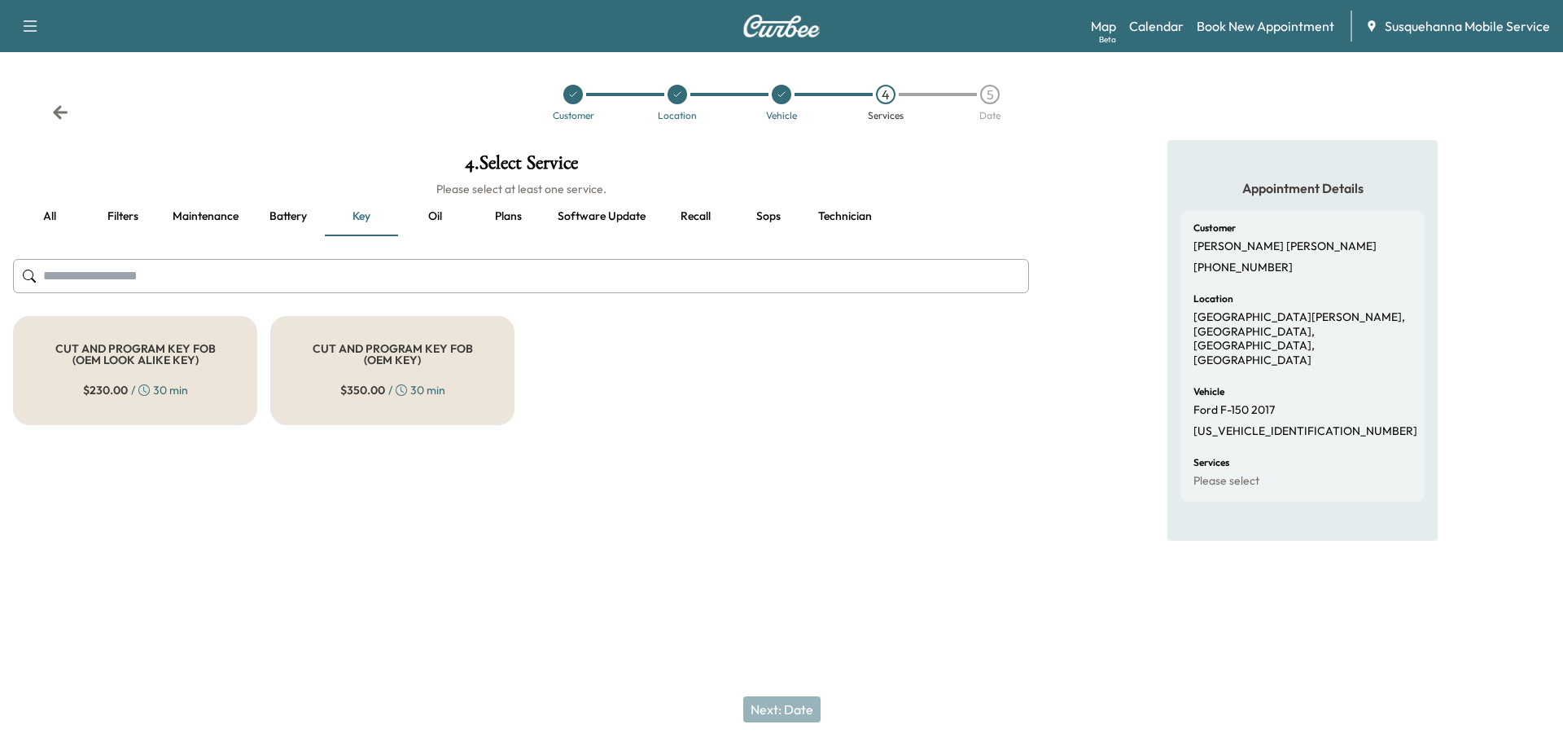
click at [160, 387] on div "$ 230.00 / 30 min" at bounding box center [135, 390] width 105 height 16
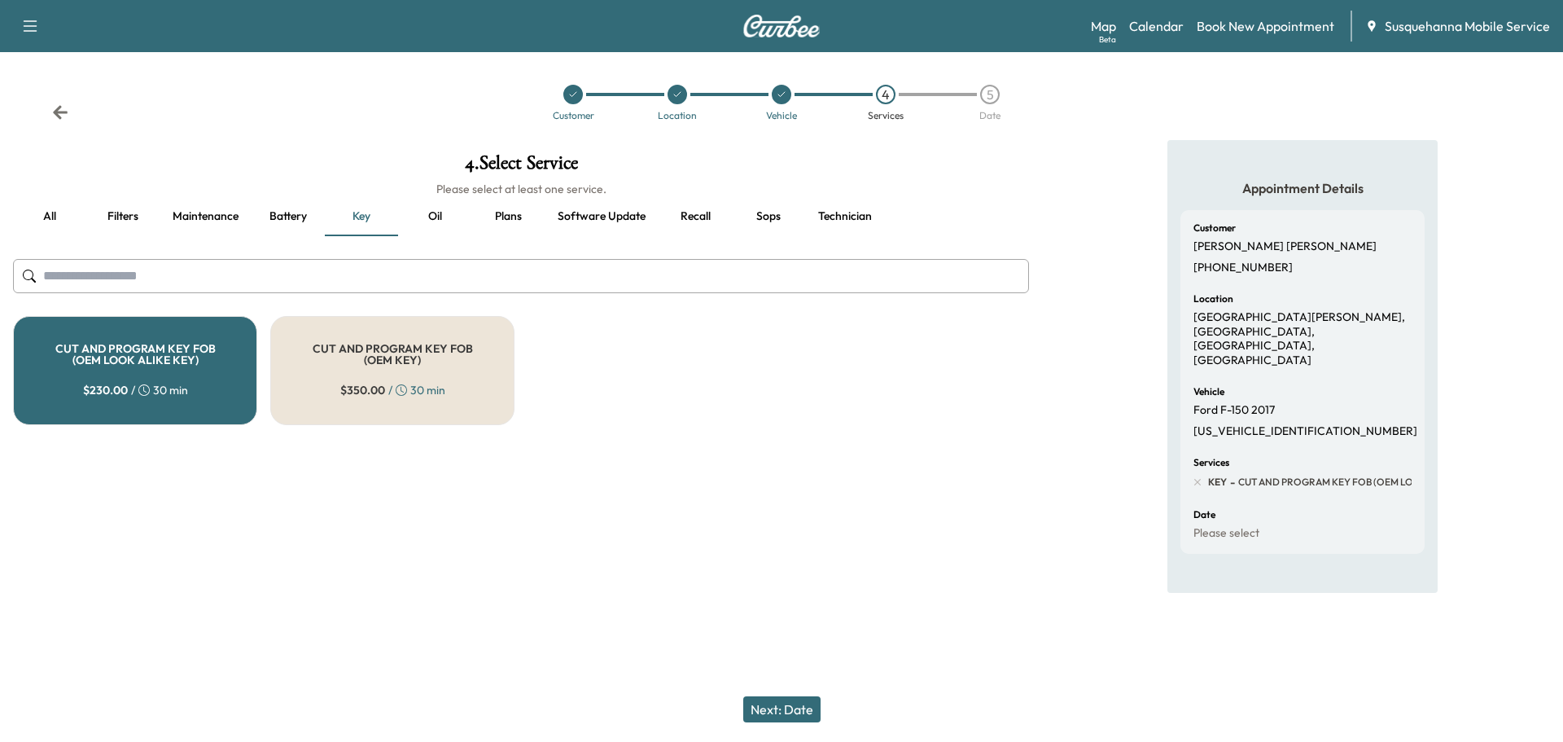
click at [860, 223] on button "Technician" at bounding box center [845, 216] width 80 height 39
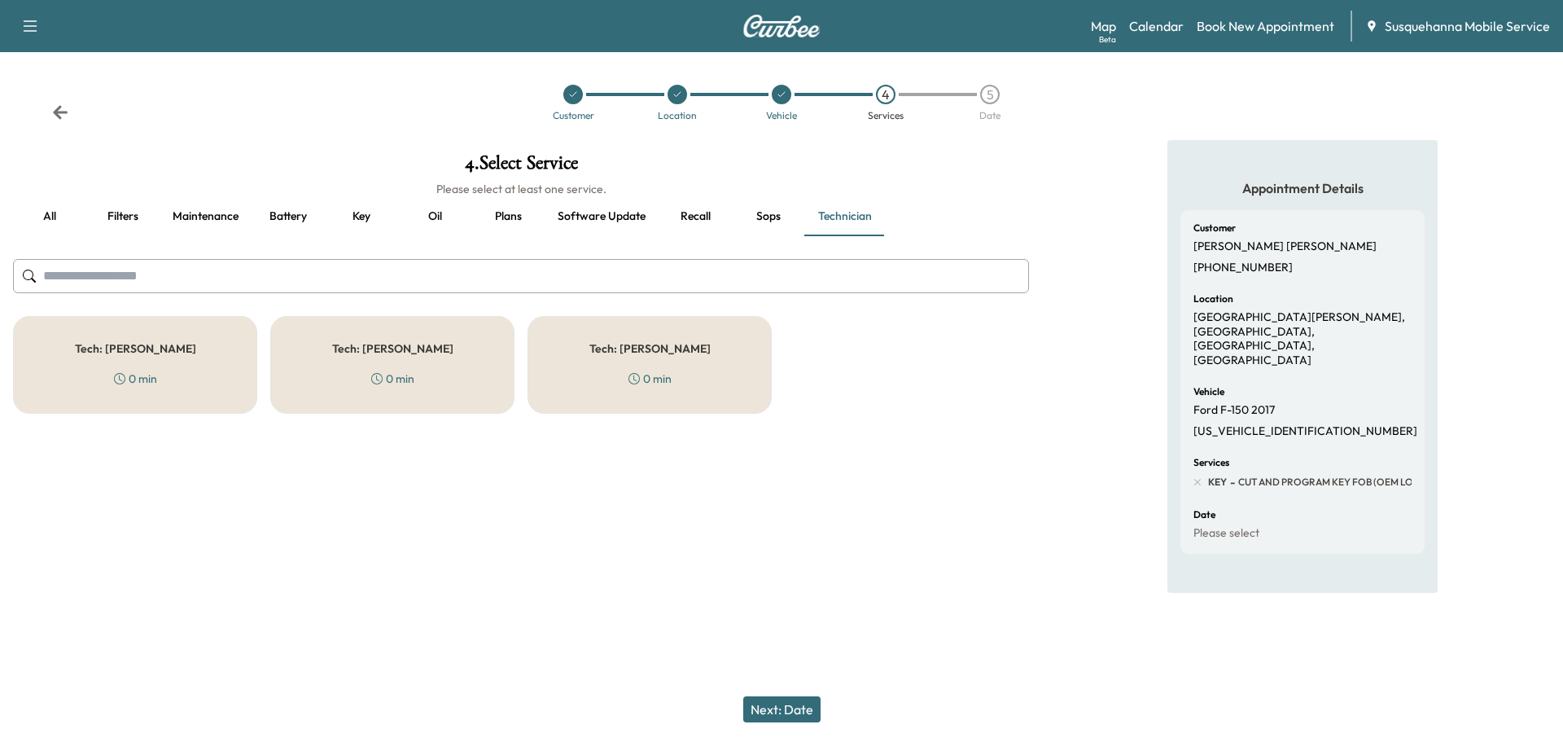
click at [593, 386] on div "Tech: Zach C 0 min" at bounding box center [649, 365] width 244 height 98
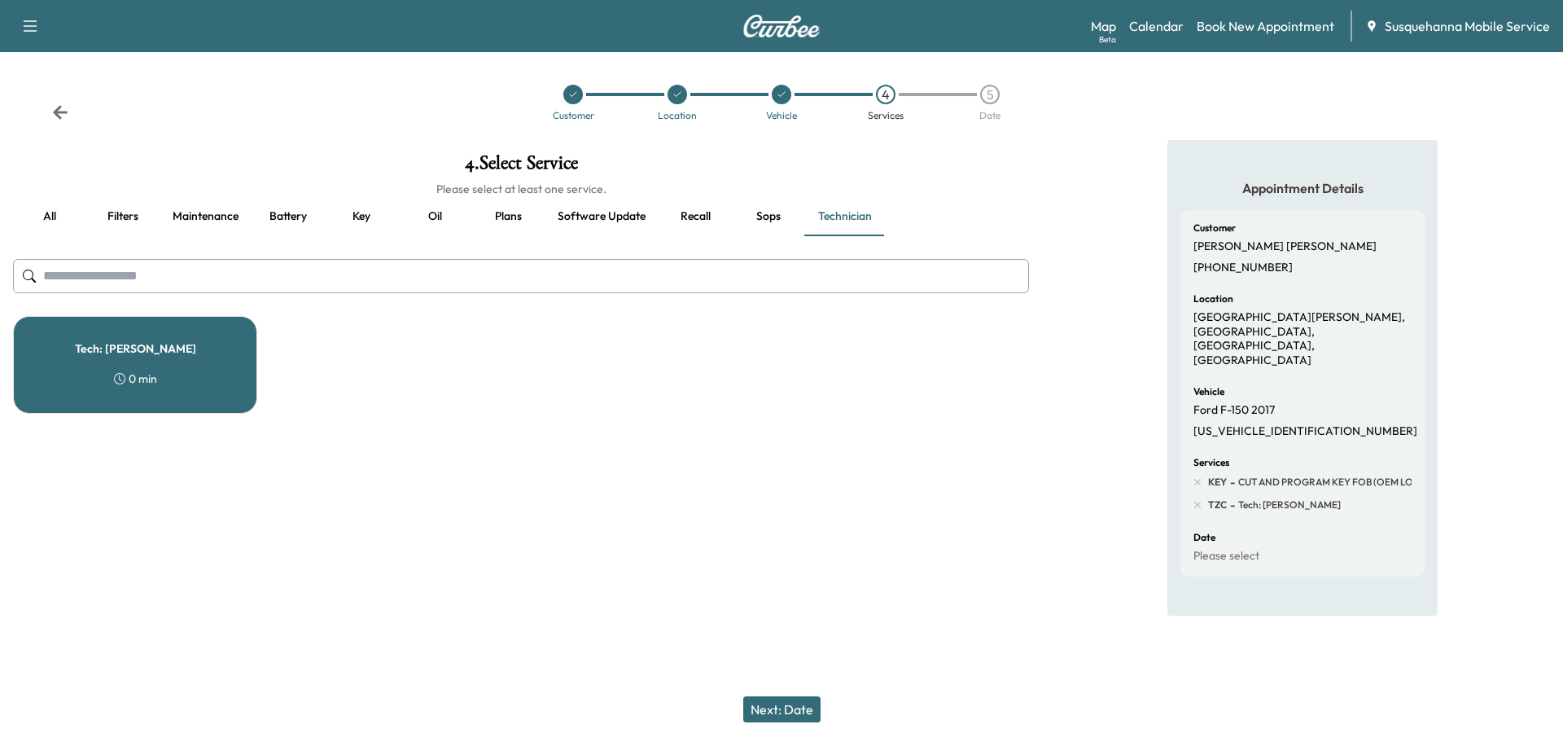
click at [772, 718] on button "Next: Date" at bounding box center [781, 709] width 77 height 26
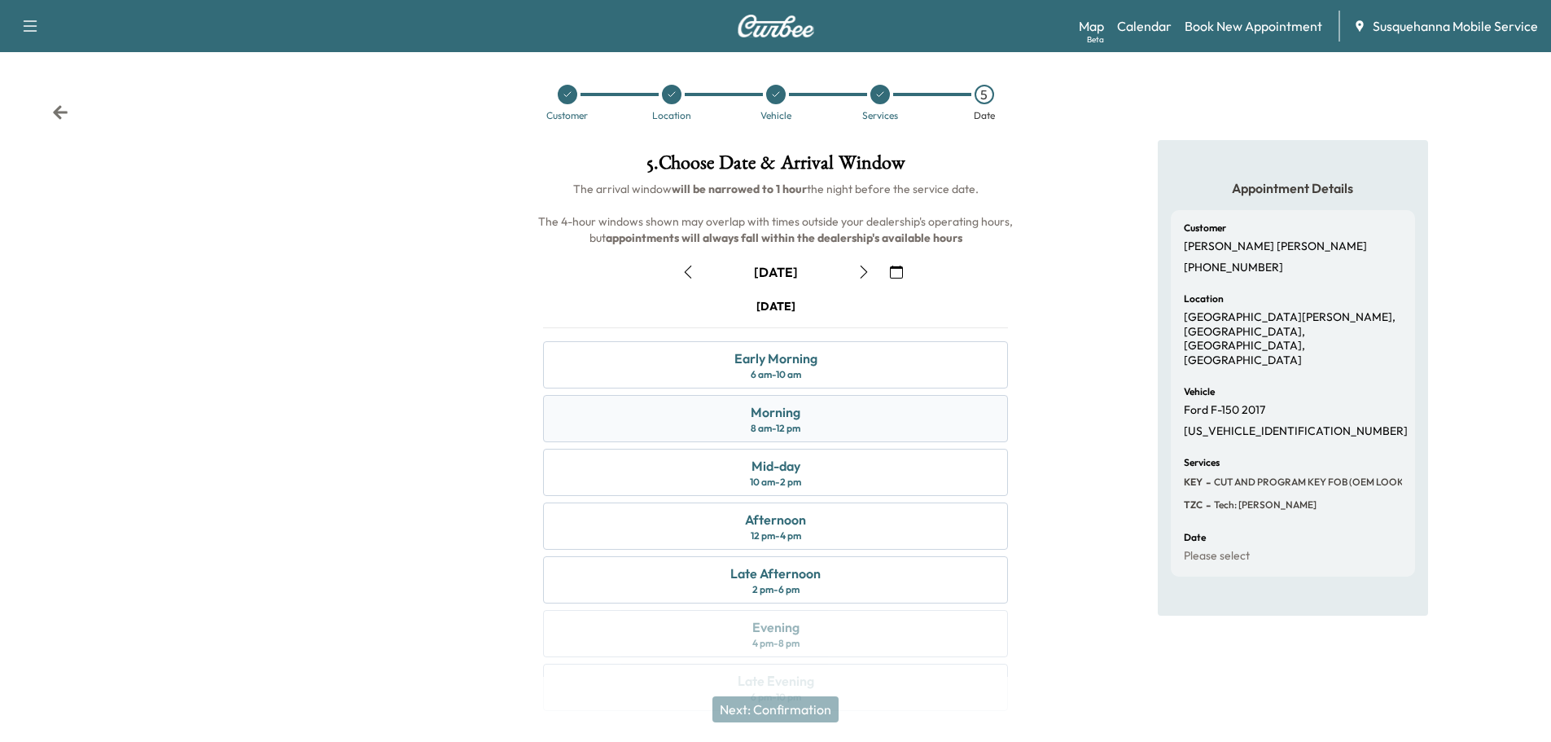
click at [841, 436] on div "Morning 8 am - 12 pm" at bounding box center [775, 418] width 465 height 47
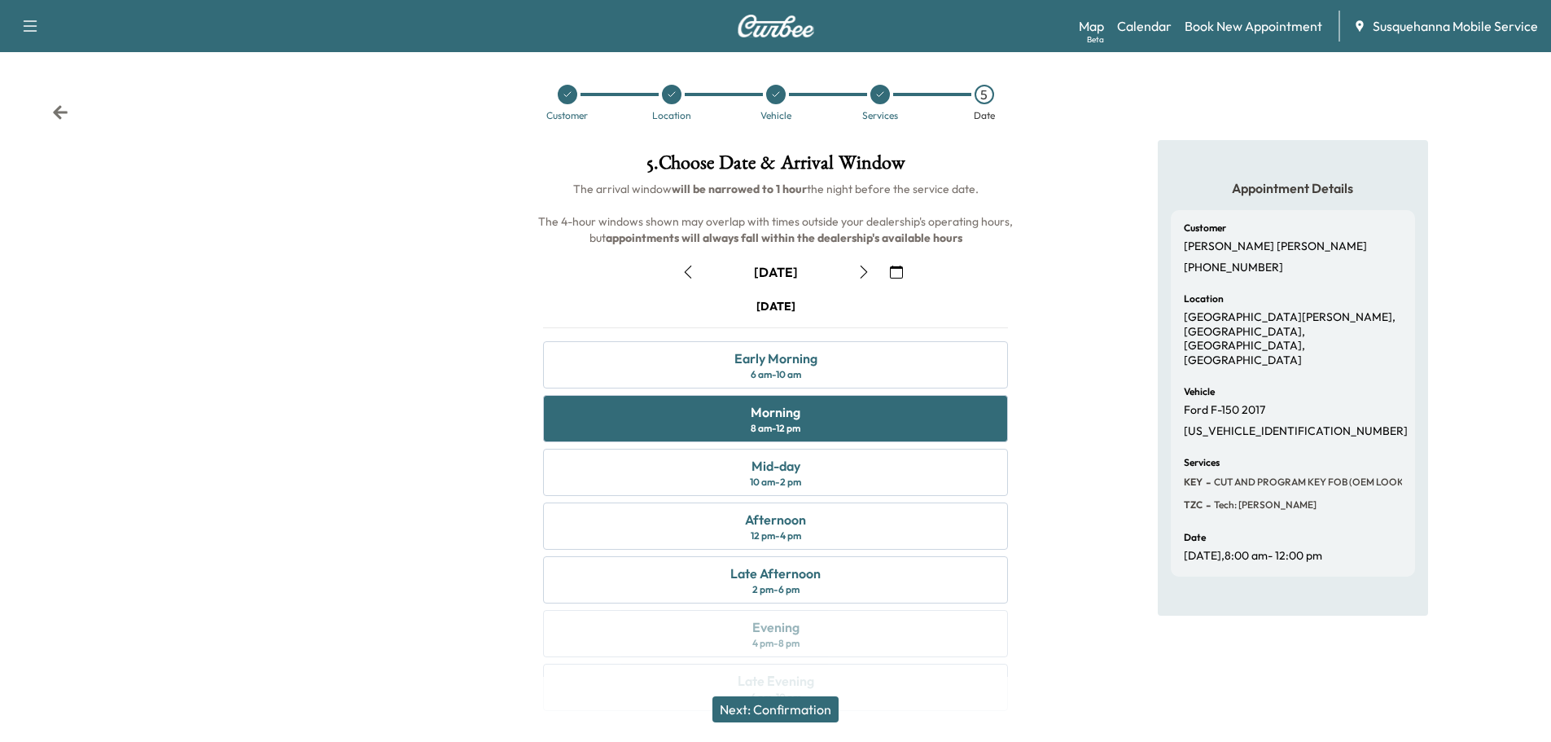
click at [837, 713] on button "Next: Confirmation" at bounding box center [775, 709] width 126 height 26
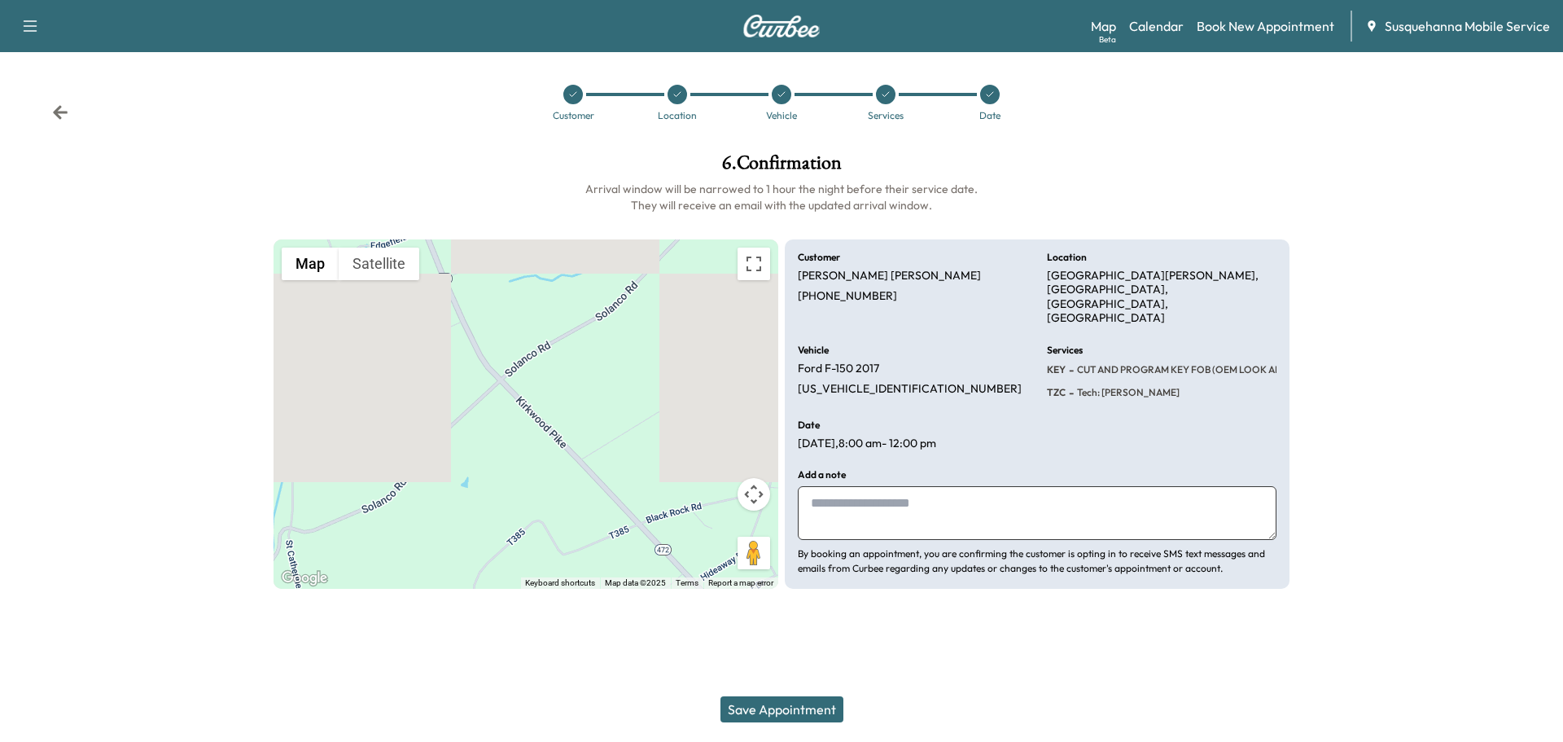
click at [914, 494] on textarea at bounding box center [1037, 513] width 479 height 54
type textarea "**********"
click at [819, 710] on button "Save Appointment" at bounding box center [781, 709] width 123 height 26
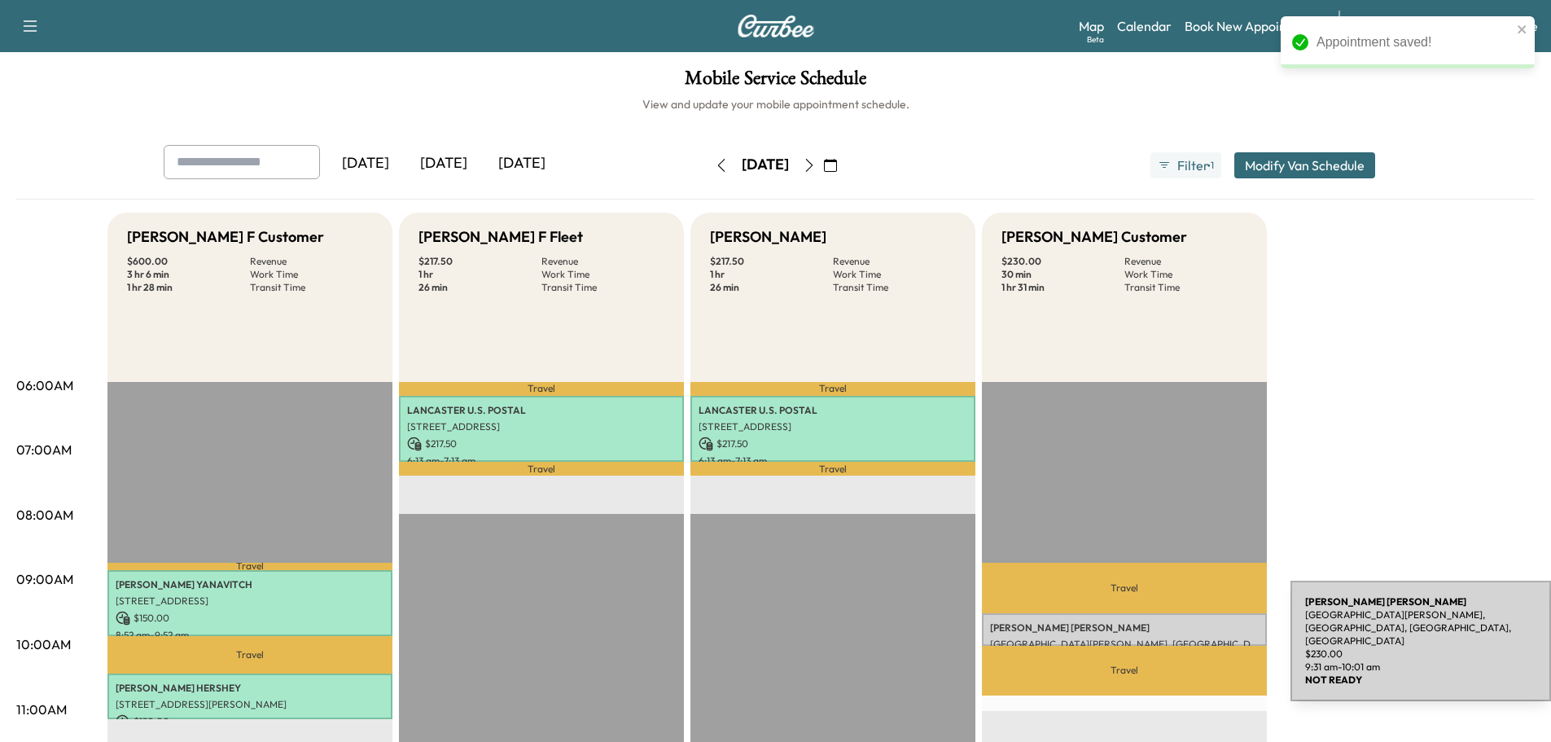
click at [1168, 637] on p "[GEOGRAPHIC_DATA][PERSON_NAME], [GEOGRAPHIC_DATA], [GEOGRAPHIC_DATA], [GEOGRAPH…" at bounding box center [1124, 643] width 269 height 13
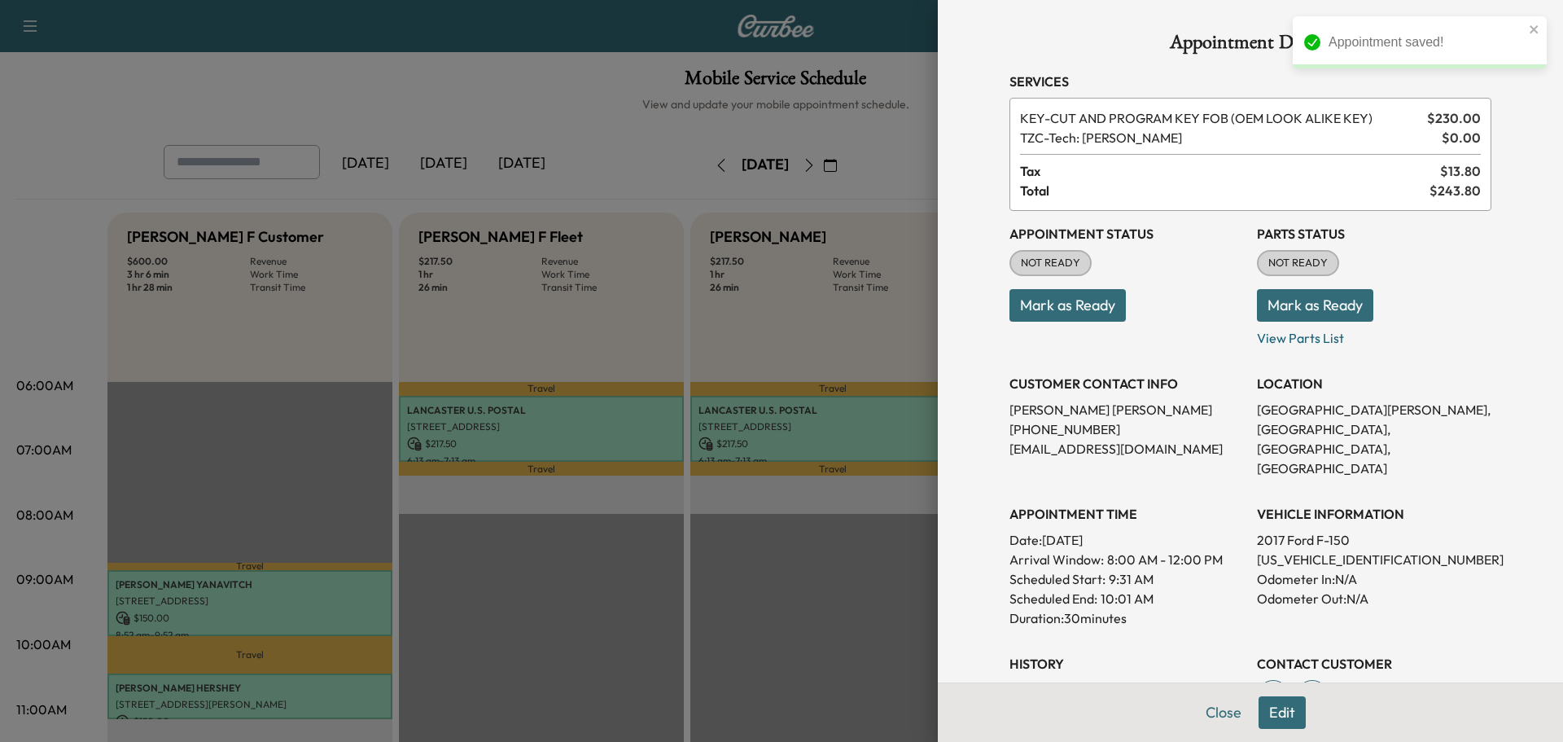
click at [1293, 315] on button "Mark as Ready" at bounding box center [1315, 305] width 116 height 33
click at [1055, 295] on button "Mark as Ready" at bounding box center [1067, 305] width 116 height 33
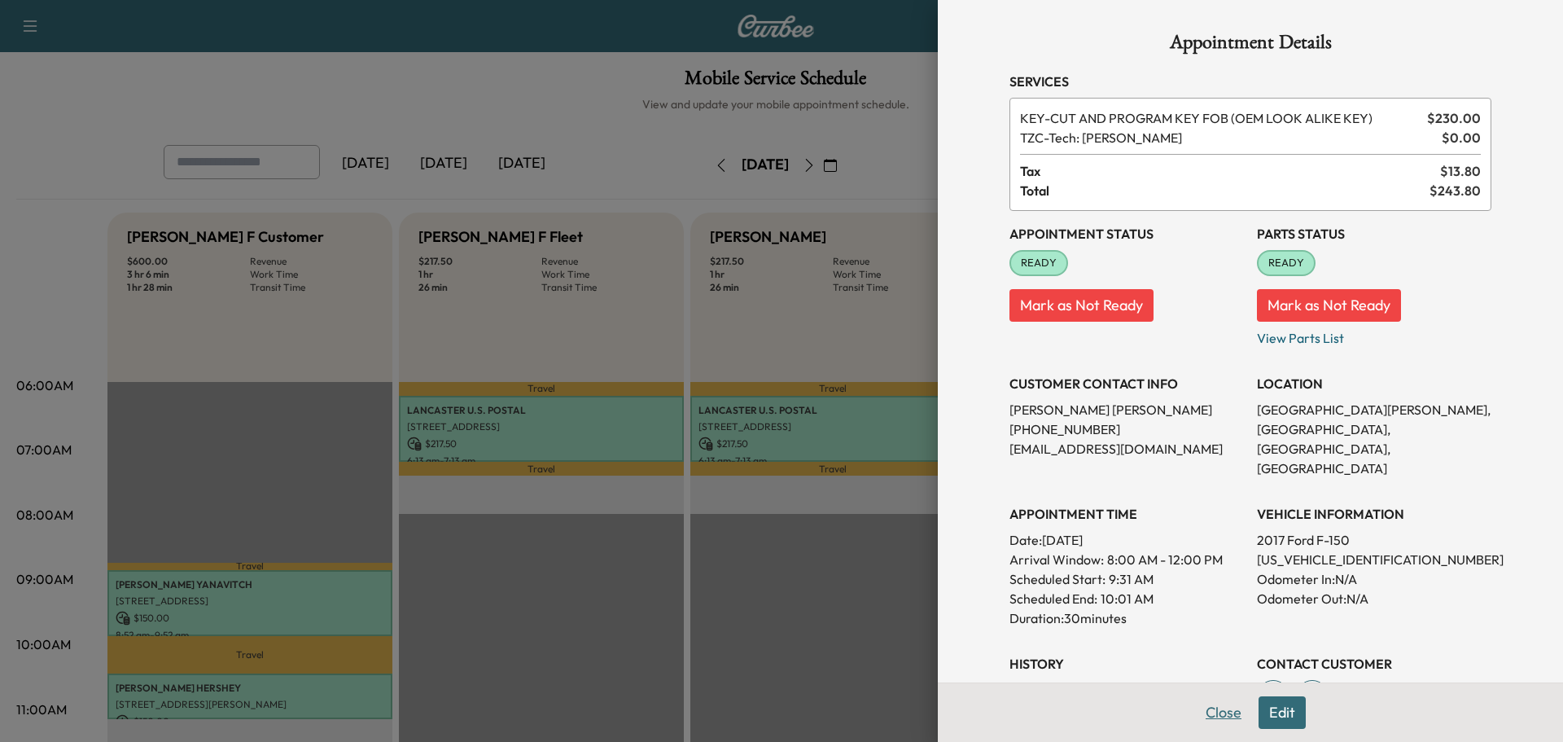
click at [1217, 720] on button "Close" at bounding box center [1223, 712] width 57 height 33
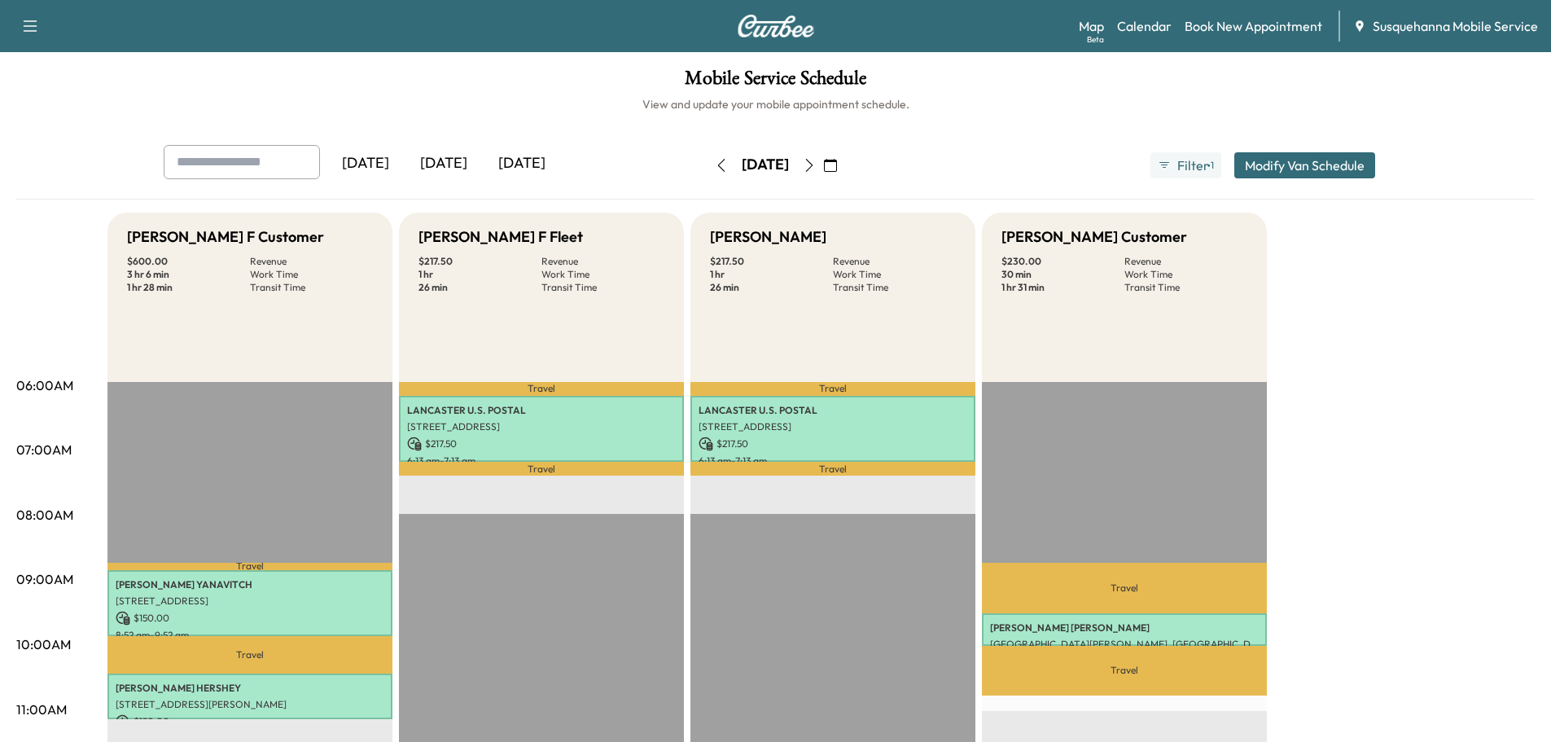
click at [707, 163] on button "button" at bounding box center [721, 165] width 28 height 26
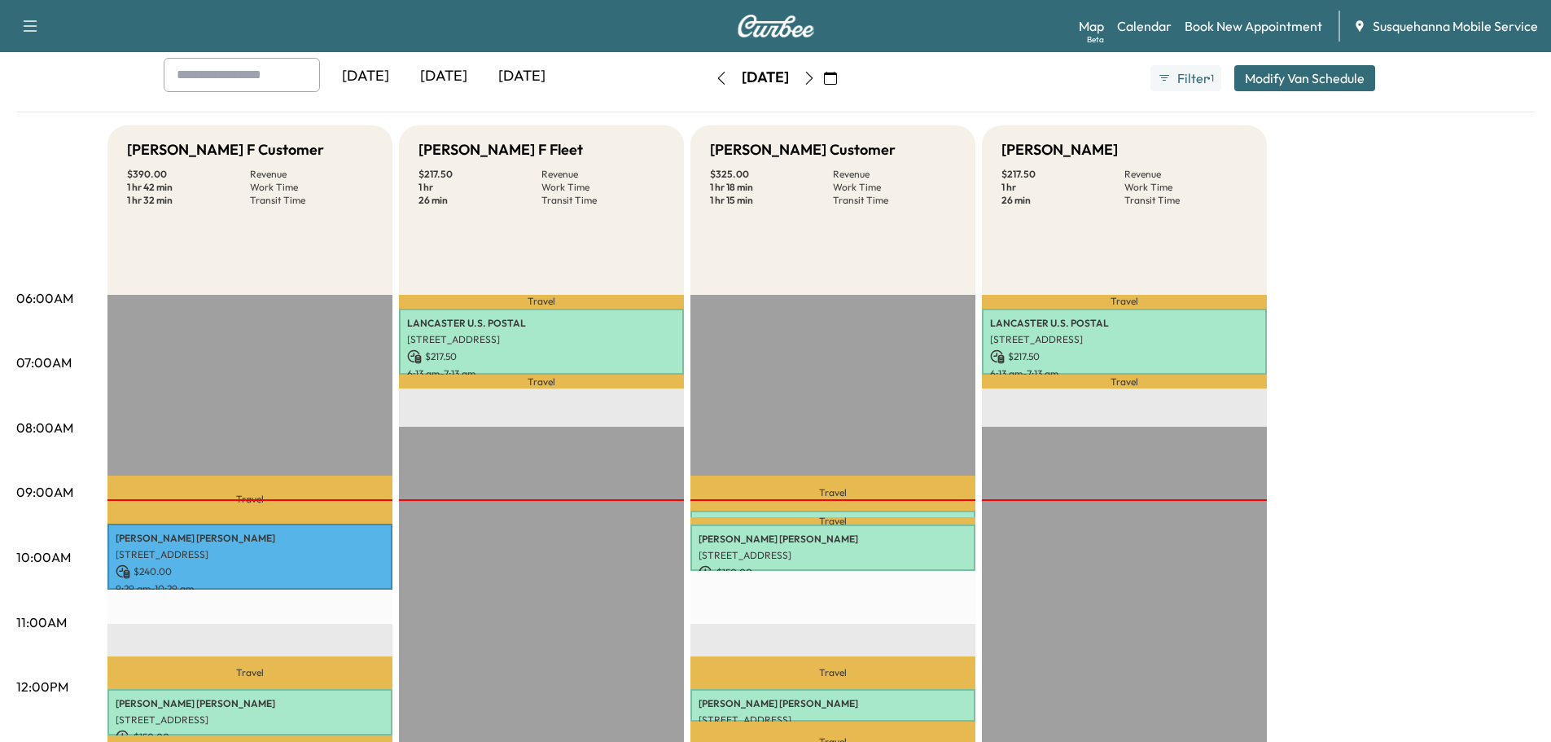
scroll to position [173, 0]
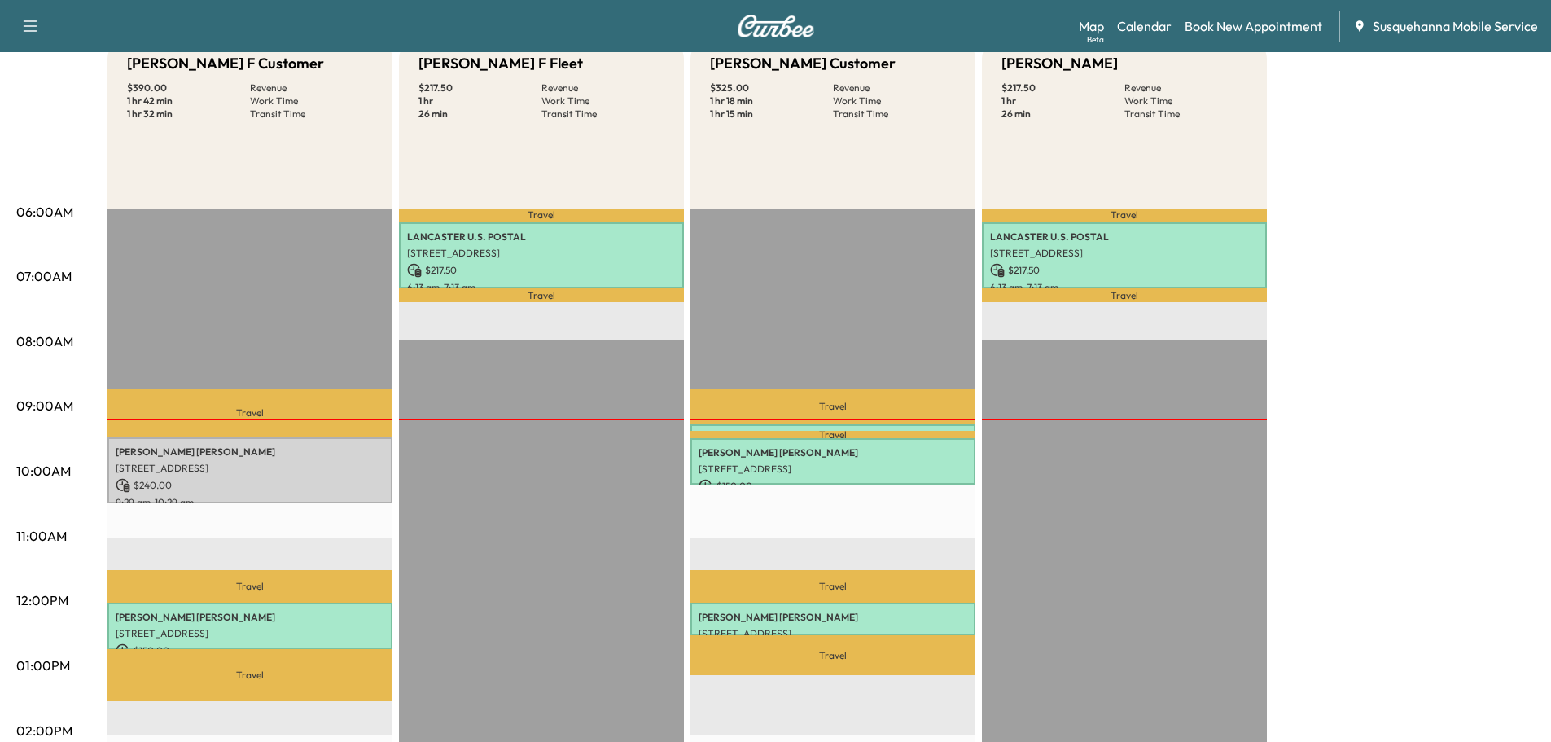
click at [247, 468] on p "[STREET_ADDRESS]" at bounding box center [250, 468] width 269 height 13
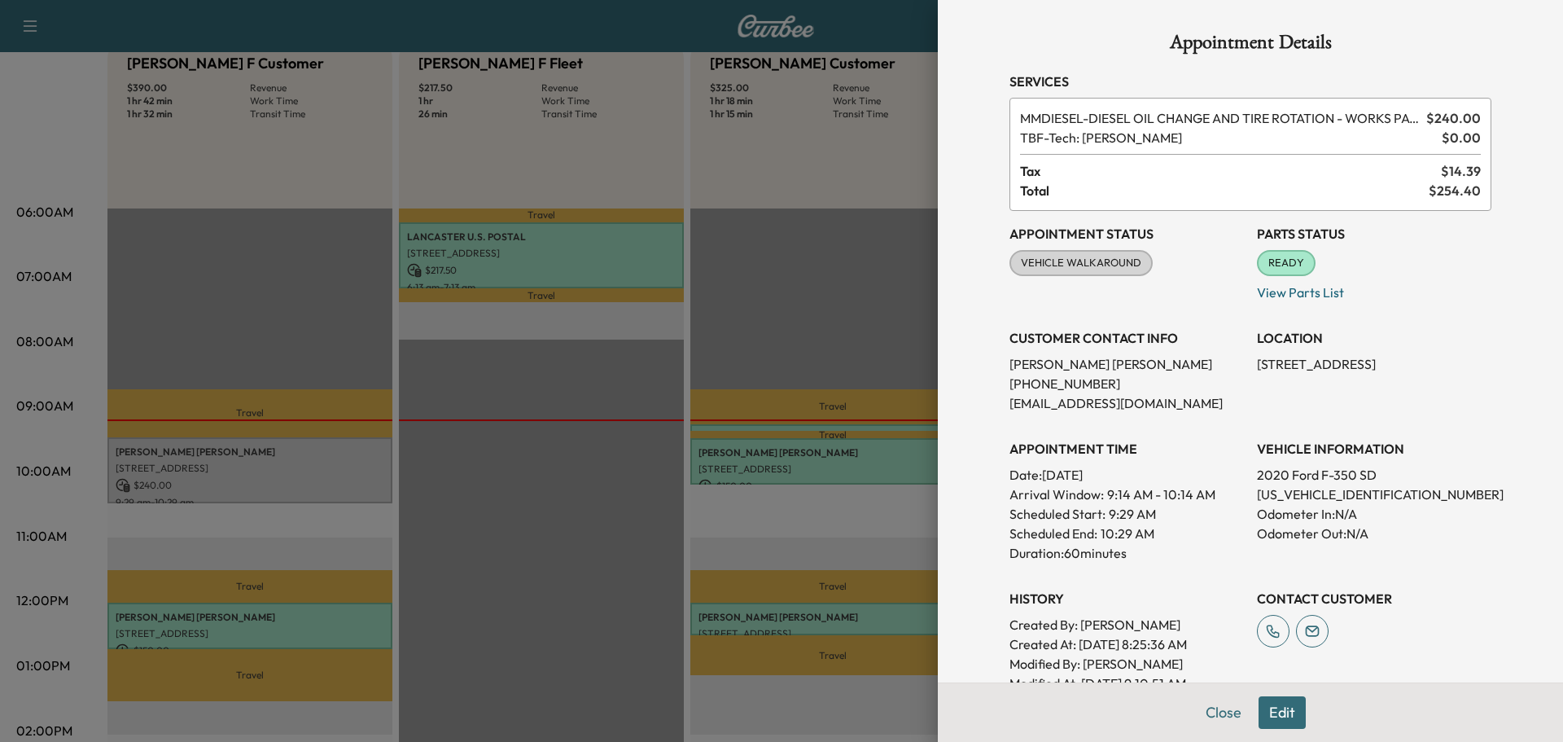
click at [1195, 714] on button "Close" at bounding box center [1223, 712] width 57 height 33
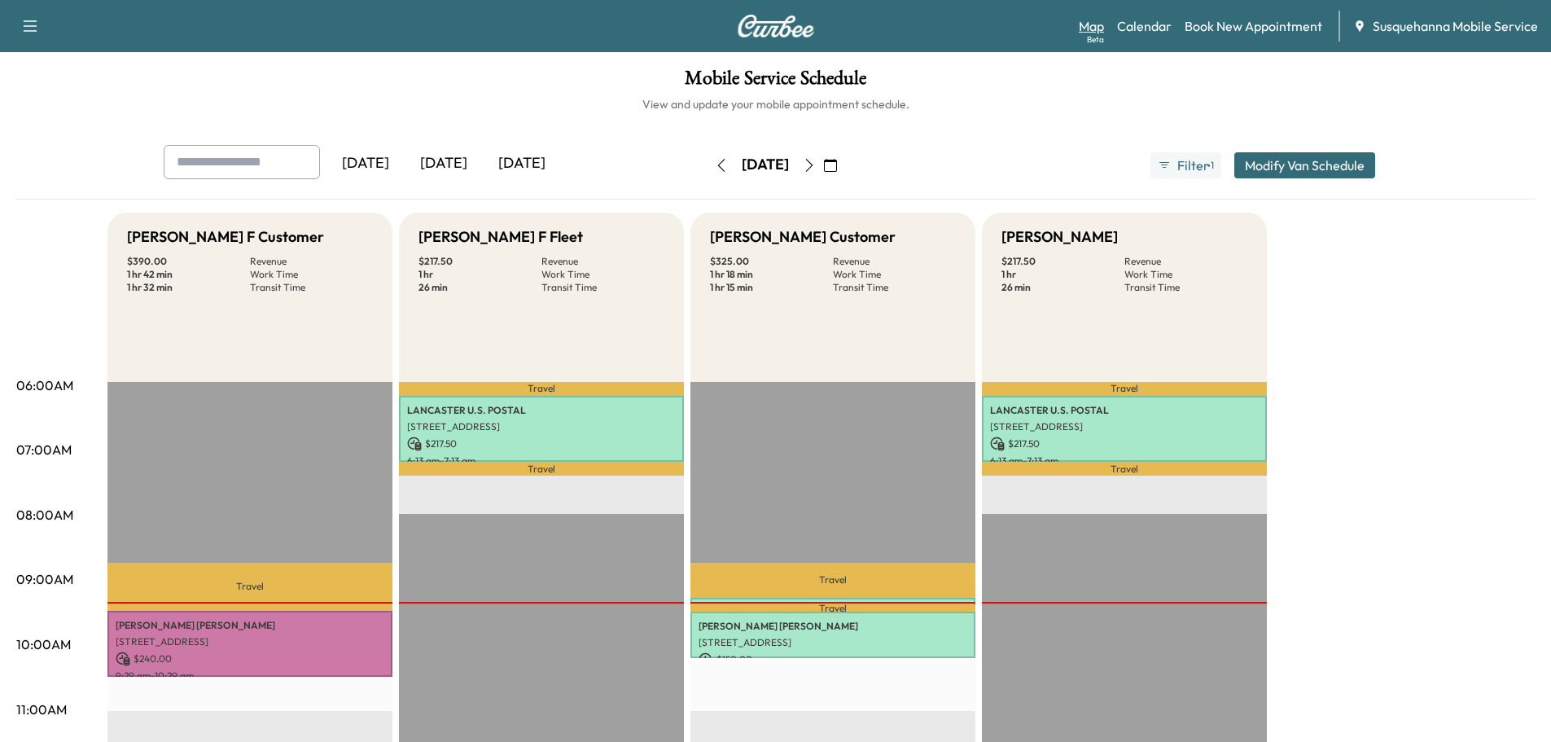
click at [1100, 26] on link "Map Beta" at bounding box center [1090, 26] width 25 height 20
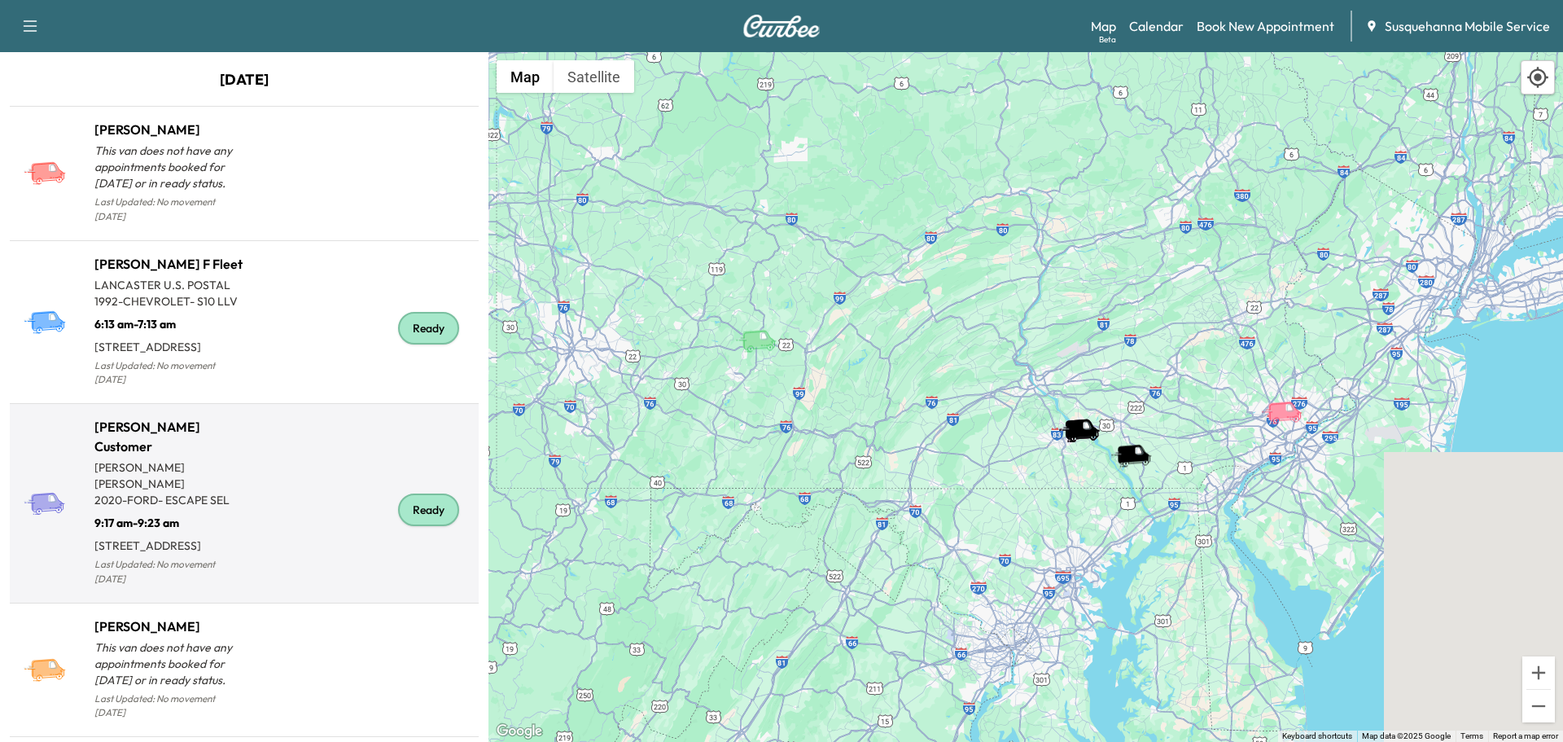
click at [413, 526] on div "Ready" at bounding box center [428, 509] width 61 height 33
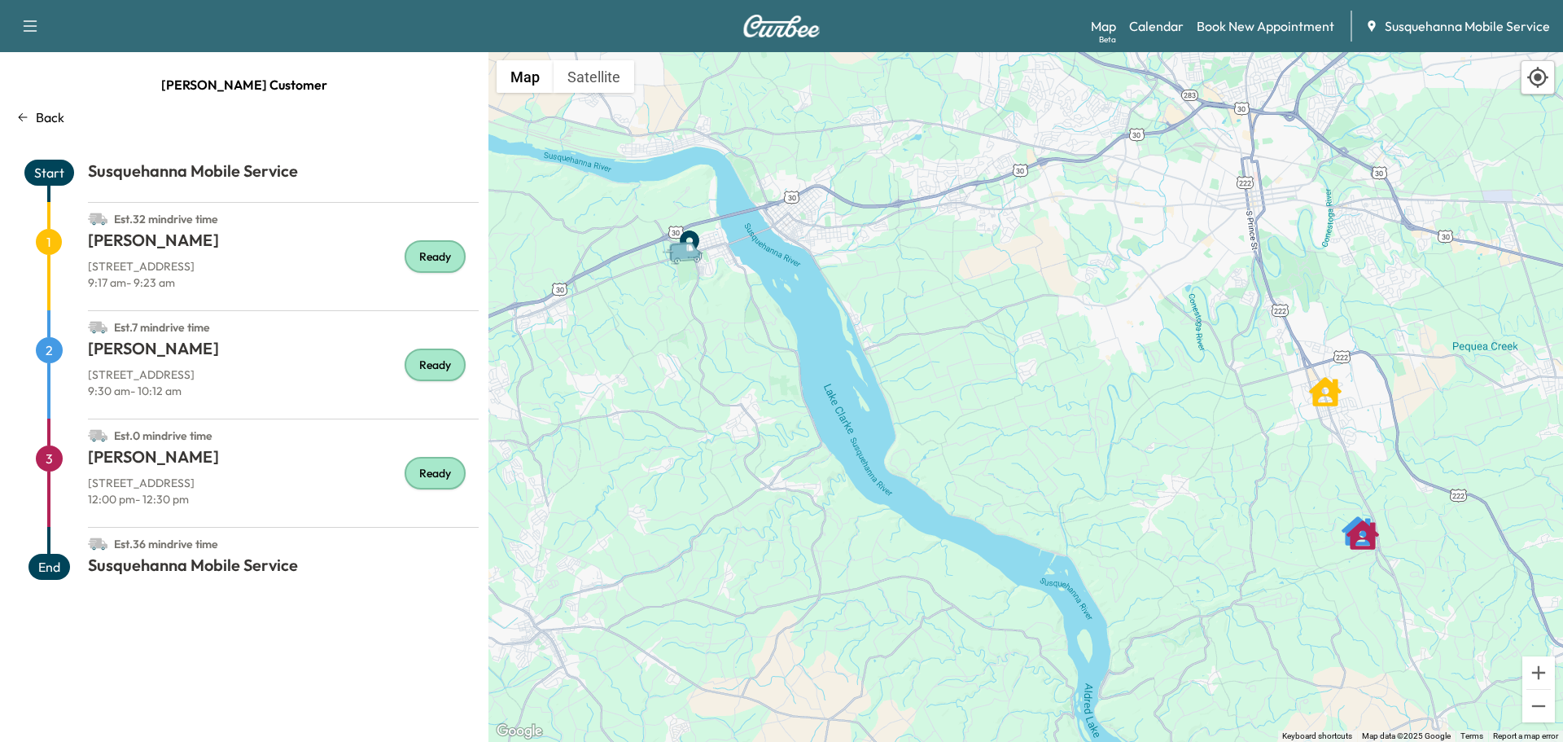
click at [1168, 36] on div "Map Beta Calendar Book New Appointment Susquehanna Mobile Service" at bounding box center [1320, 26] width 459 height 31
click at [1169, 31] on link "Calendar" at bounding box center [1156, 26] width 55 height 20
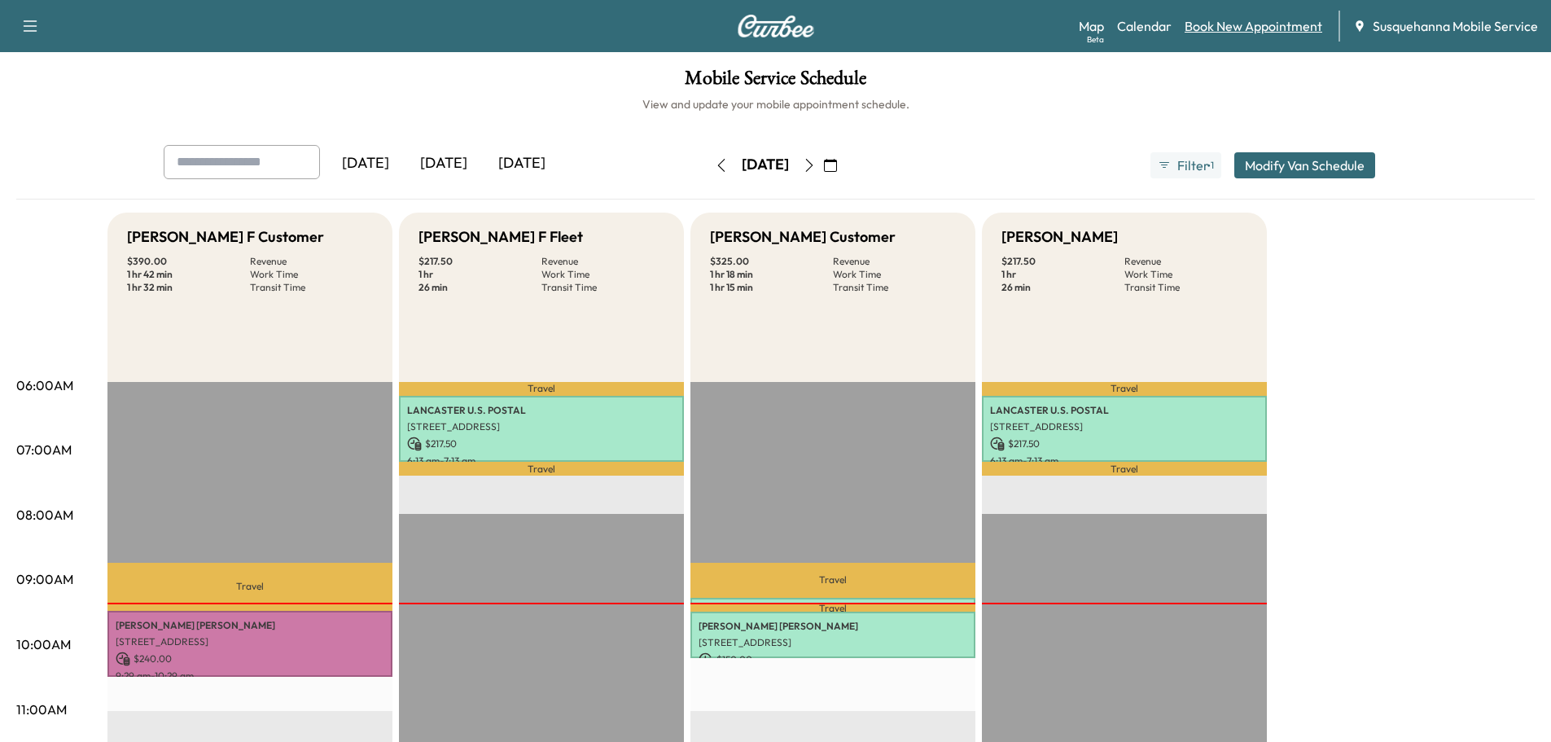
click at [1236, 19] on link "Book New Appointment" at bounding box center [1253, 26] width 138 height 20
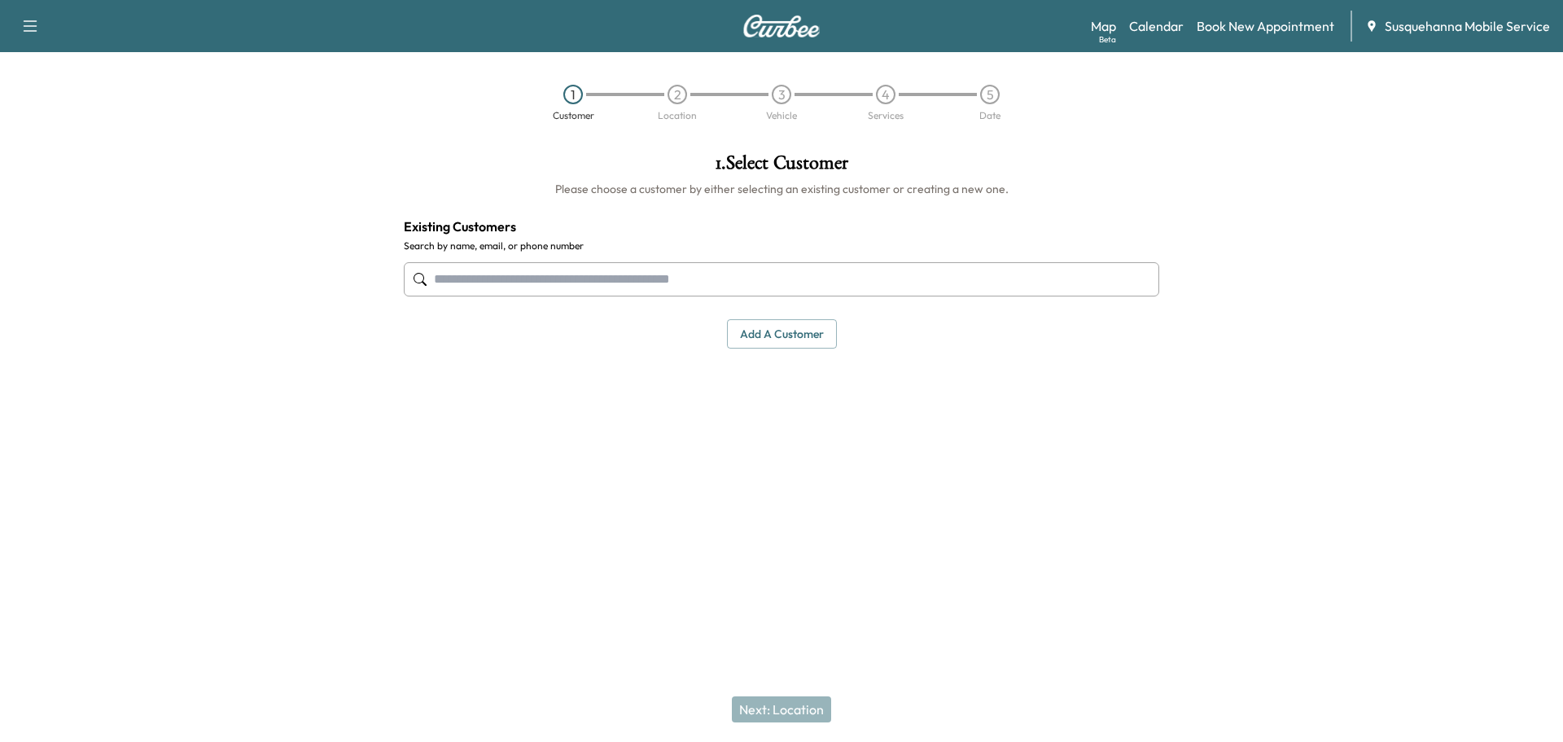
click at [530, 290] on input "text" at bounding box center [781, 279] width 755 height 34
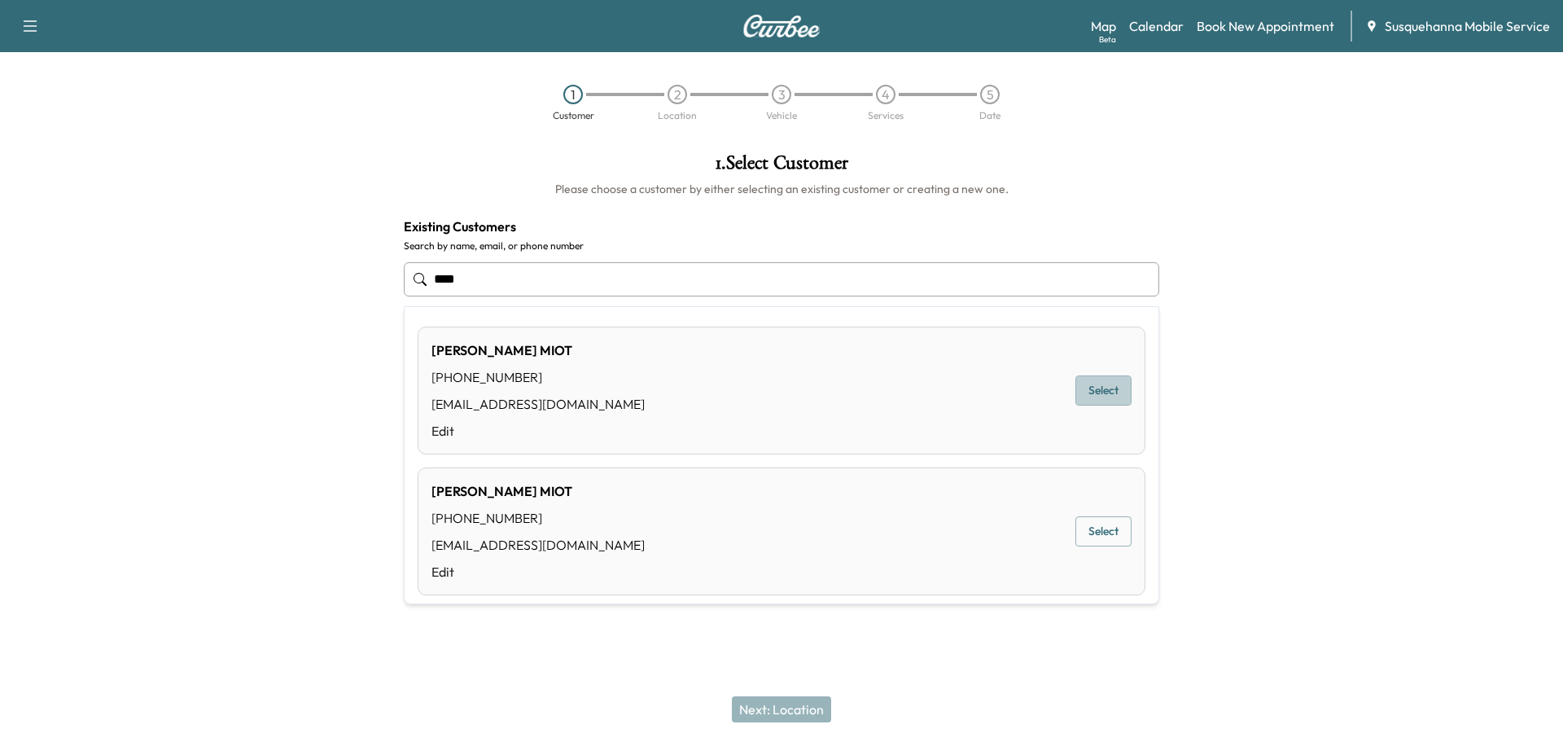
click at [1100, 384] on button "Select" at bounding box center [1103, 390] width 56 height 30
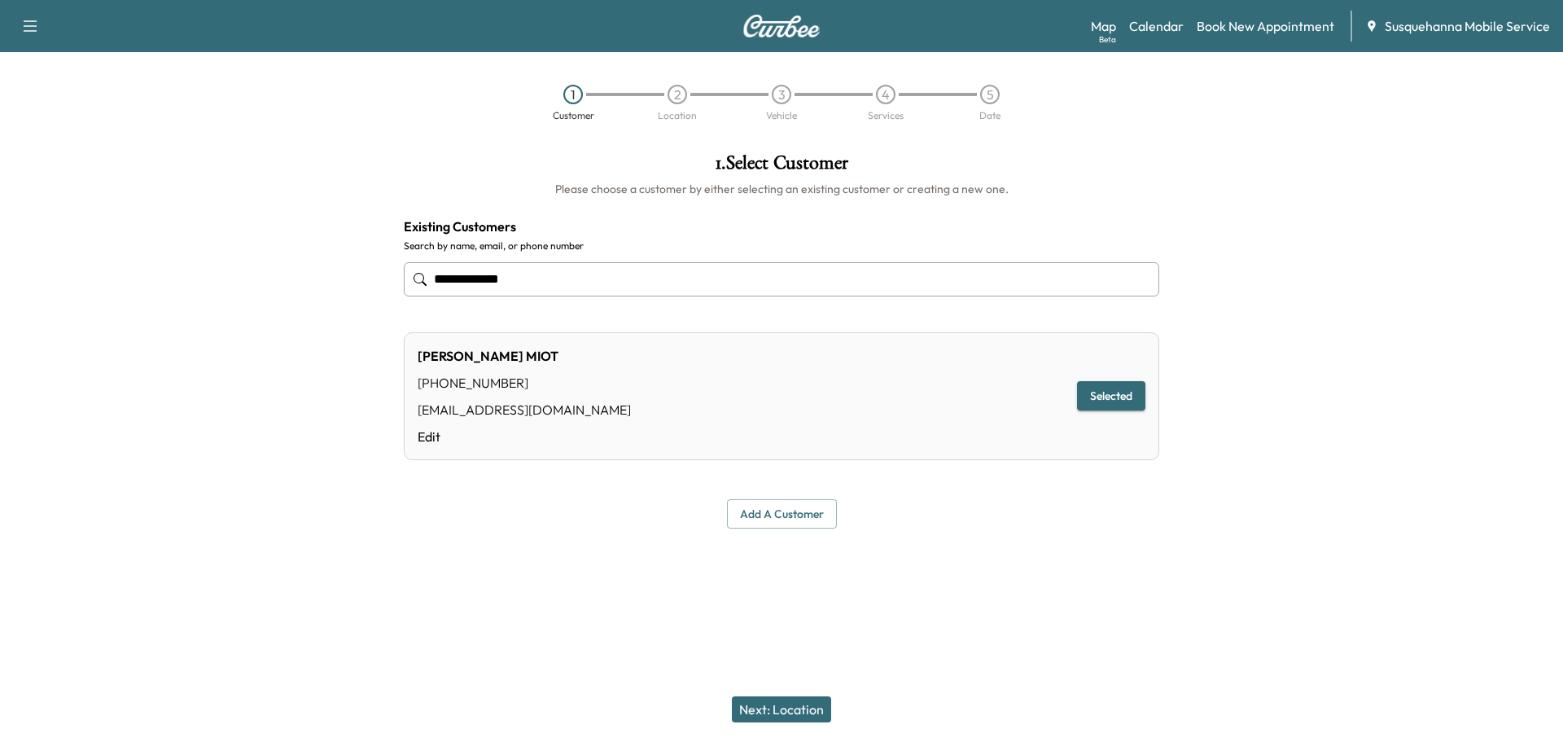
type input "**********"
click at [808, 700] on button "Next: Location" at bounding box center [781, 709] width 99 height 26
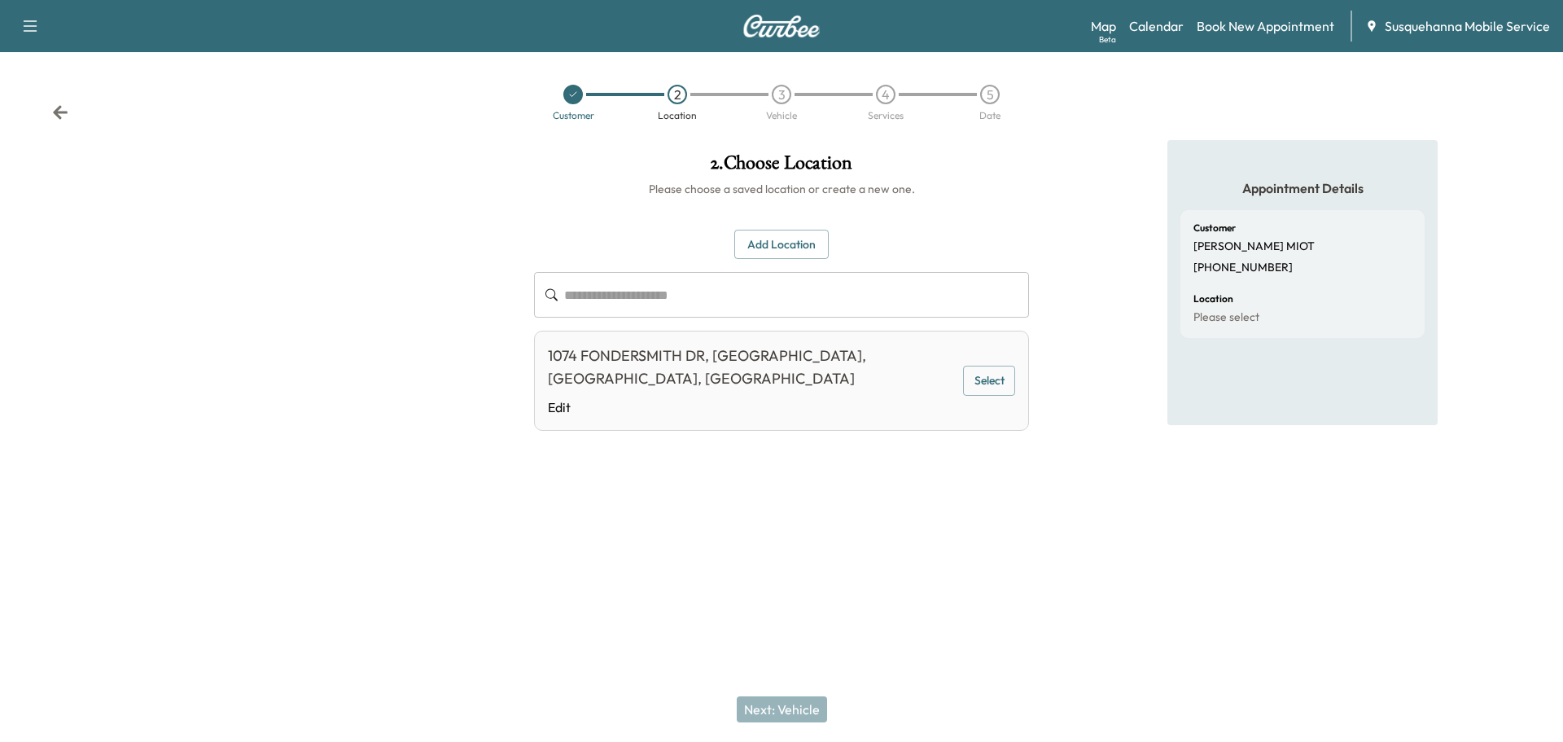
click at [1006, 365] on button "Select" at bounding box center [989, 380] width 52 height 30
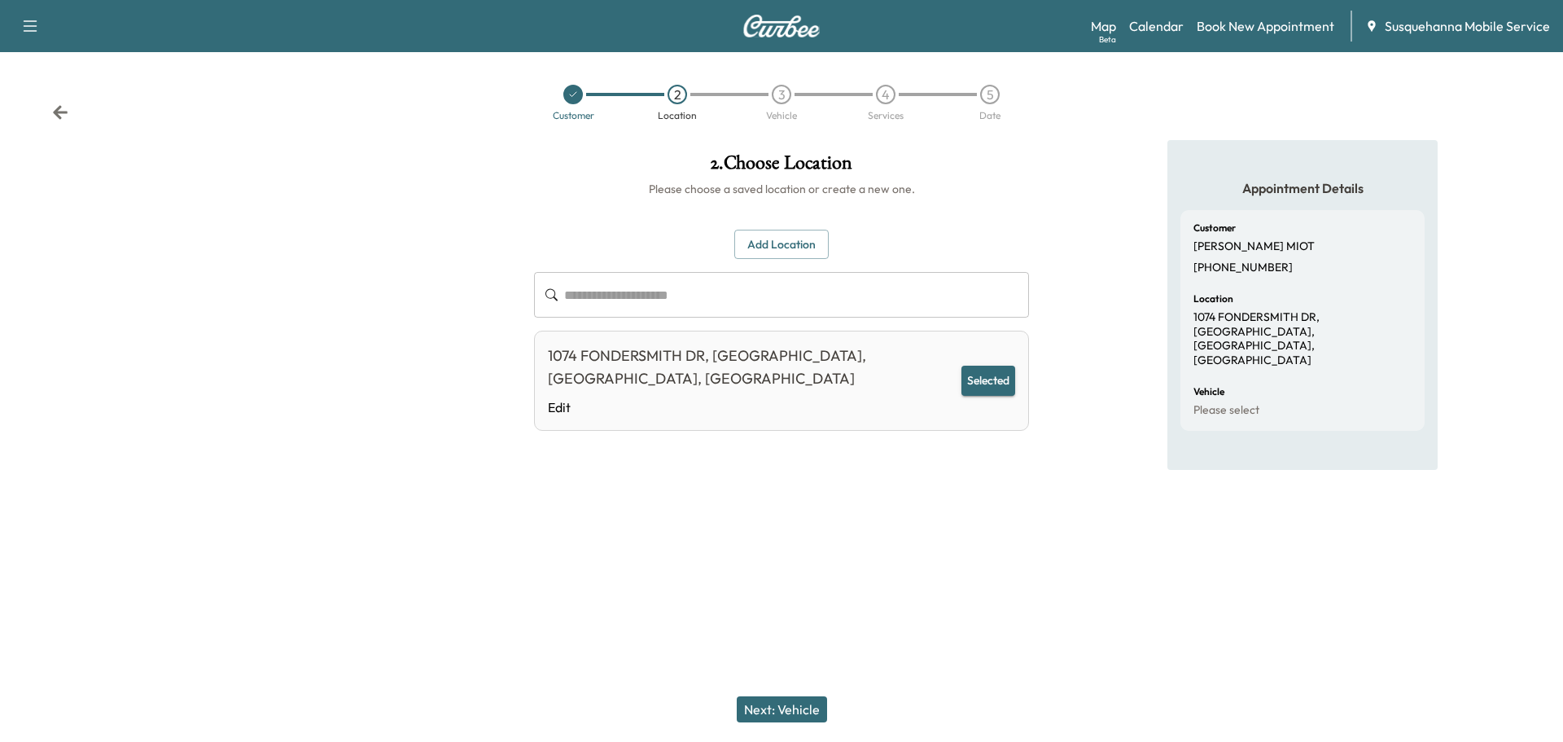
click at [799, 707] on button "Next: Vehicle" at bounding box center [782, 709] width 90 height 26
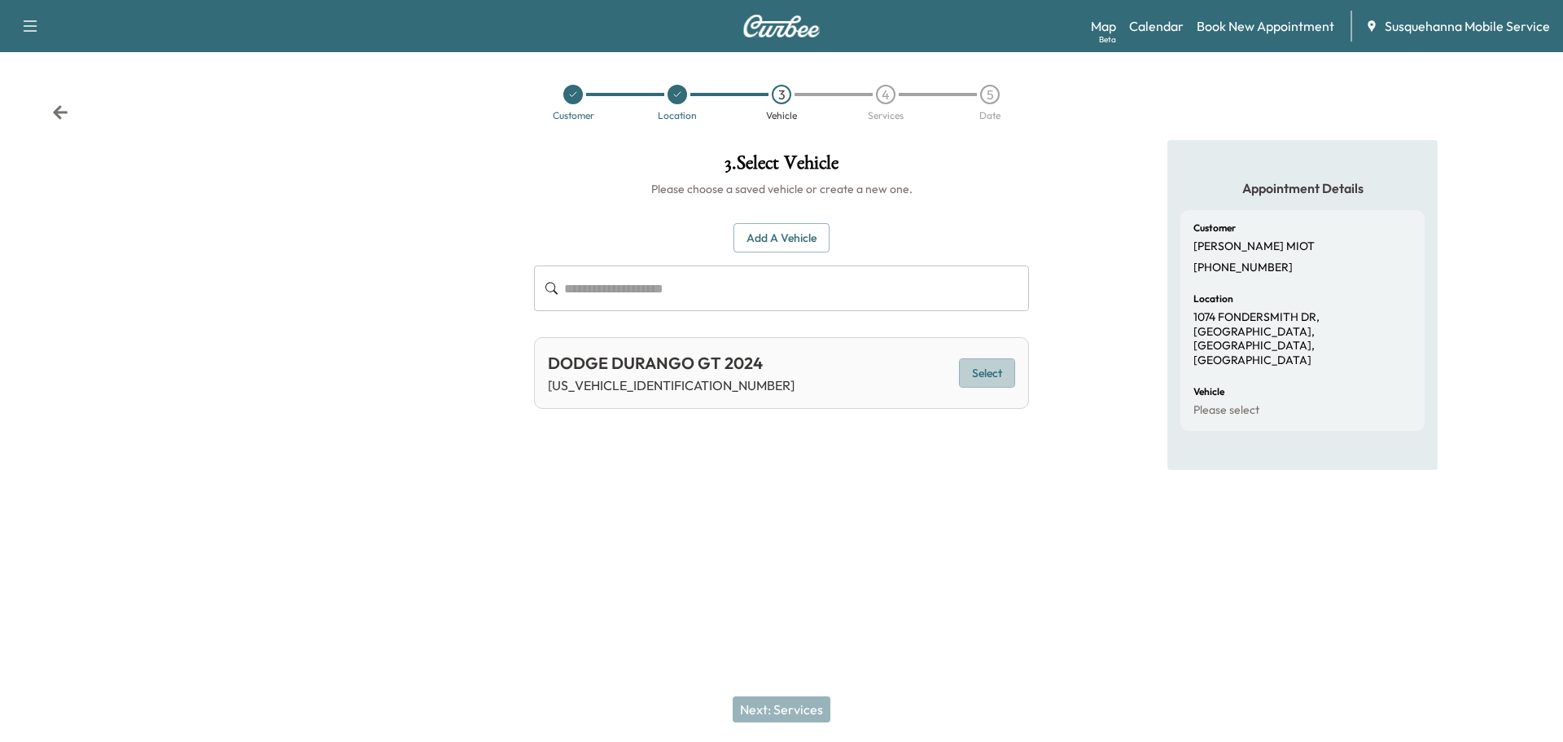
click at [968, 384] on button "Select" at bounding box center [987, 373] width 56 height 30
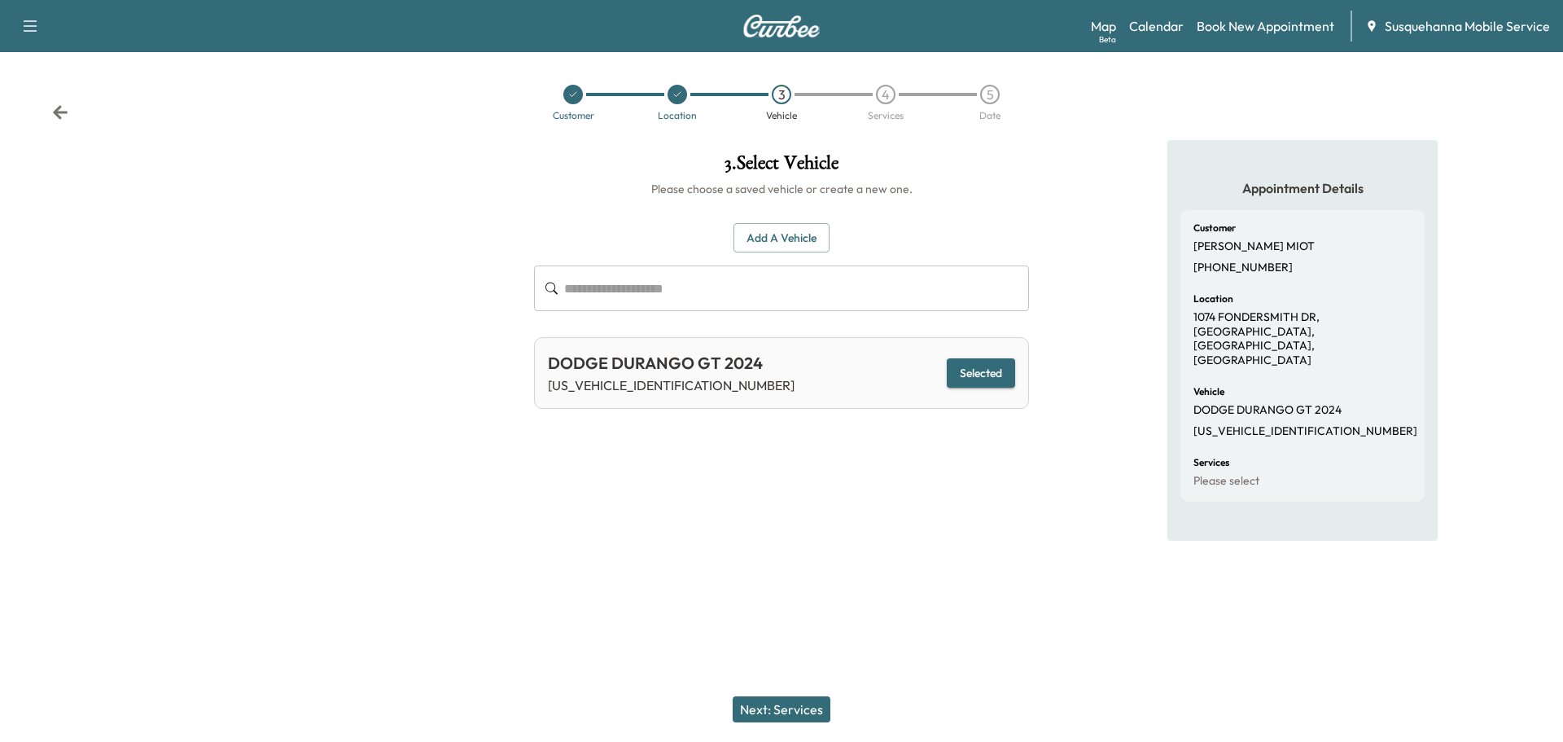
click at [787, 702] on button "Next: Services" at bounding box center [782, 709] width 98 height 26
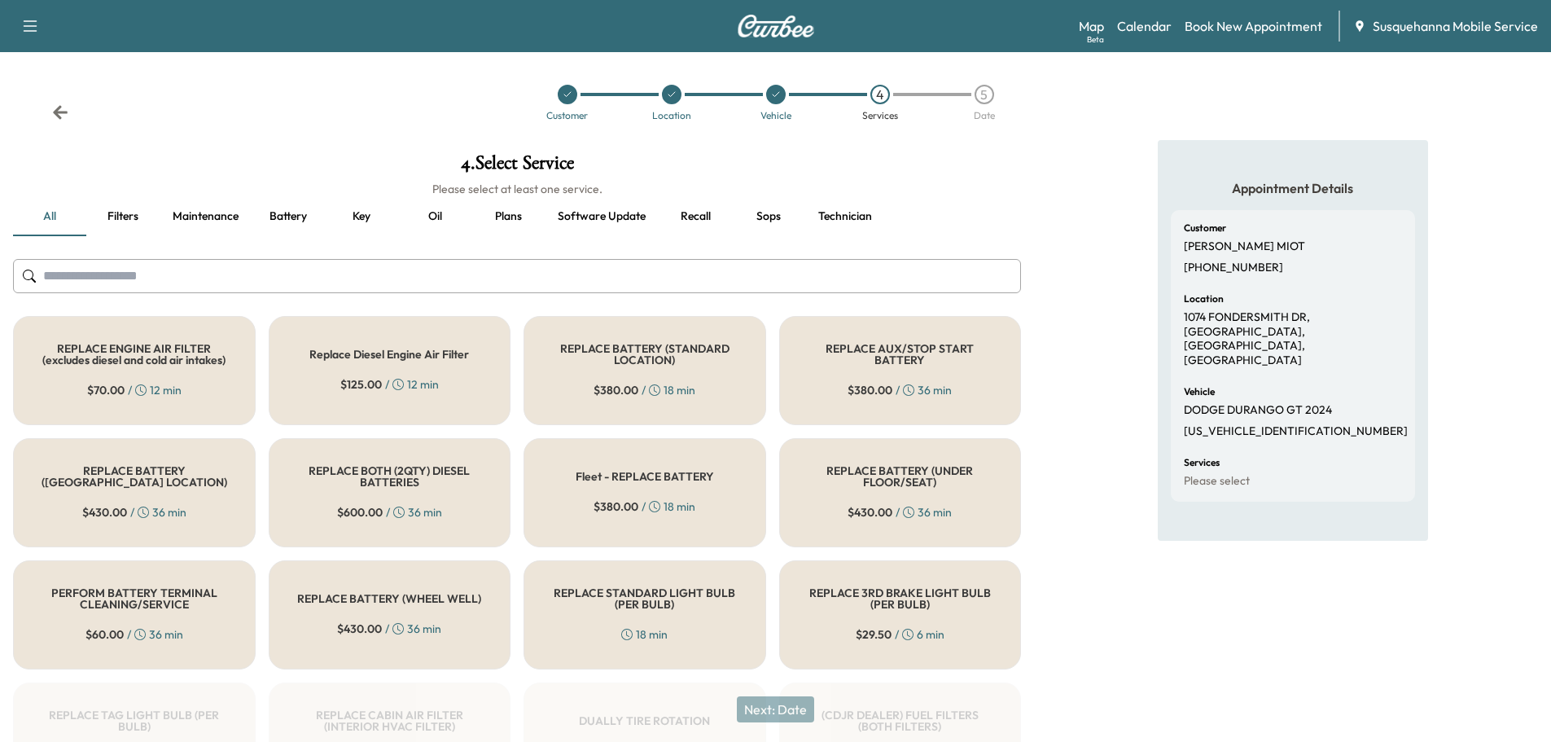
click at [575, 286] on input "text" at bounding box center [517, 276] width 1008 height 34
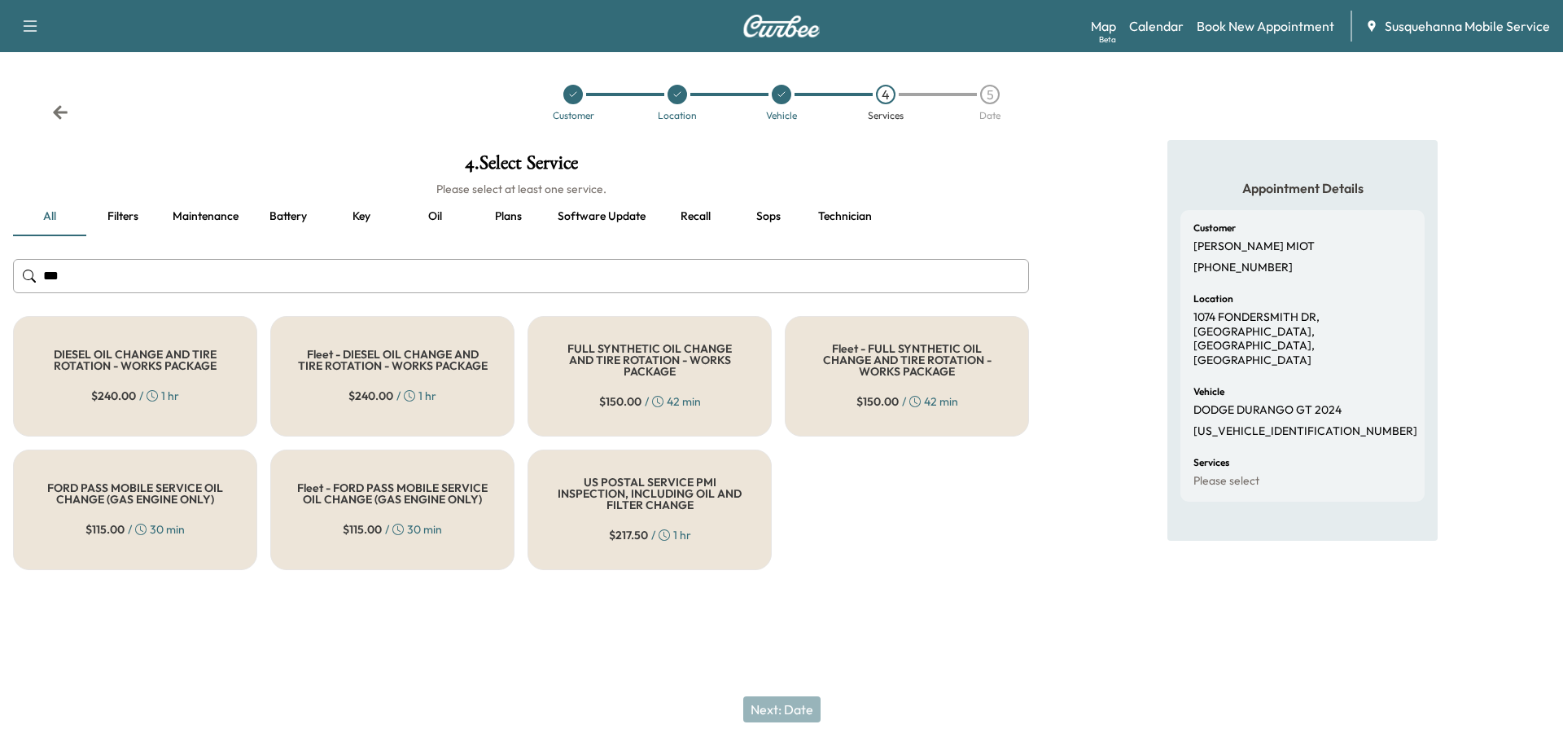
type input "***"
click at [643, 383] on div "FULL SYNTHETIC OIL CHANGE AND TIRE ROTATION - WORKS PACKAGE $ 150.00 / 42 min" at bounding box center [649, 376] width 244 height 120
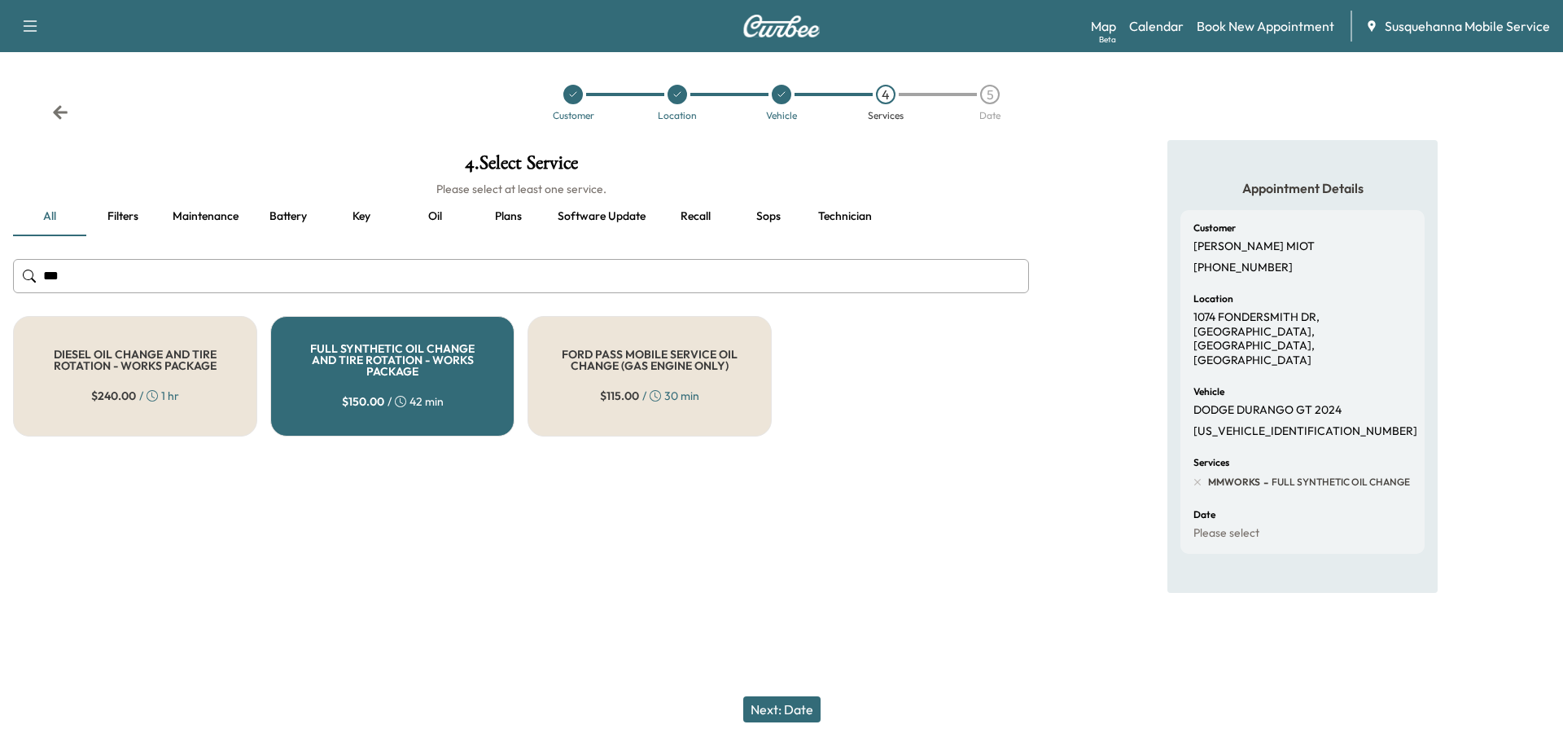
click at [790, 709] on button "Next: Date" at bounding box center [781, 709] width 77 height 26
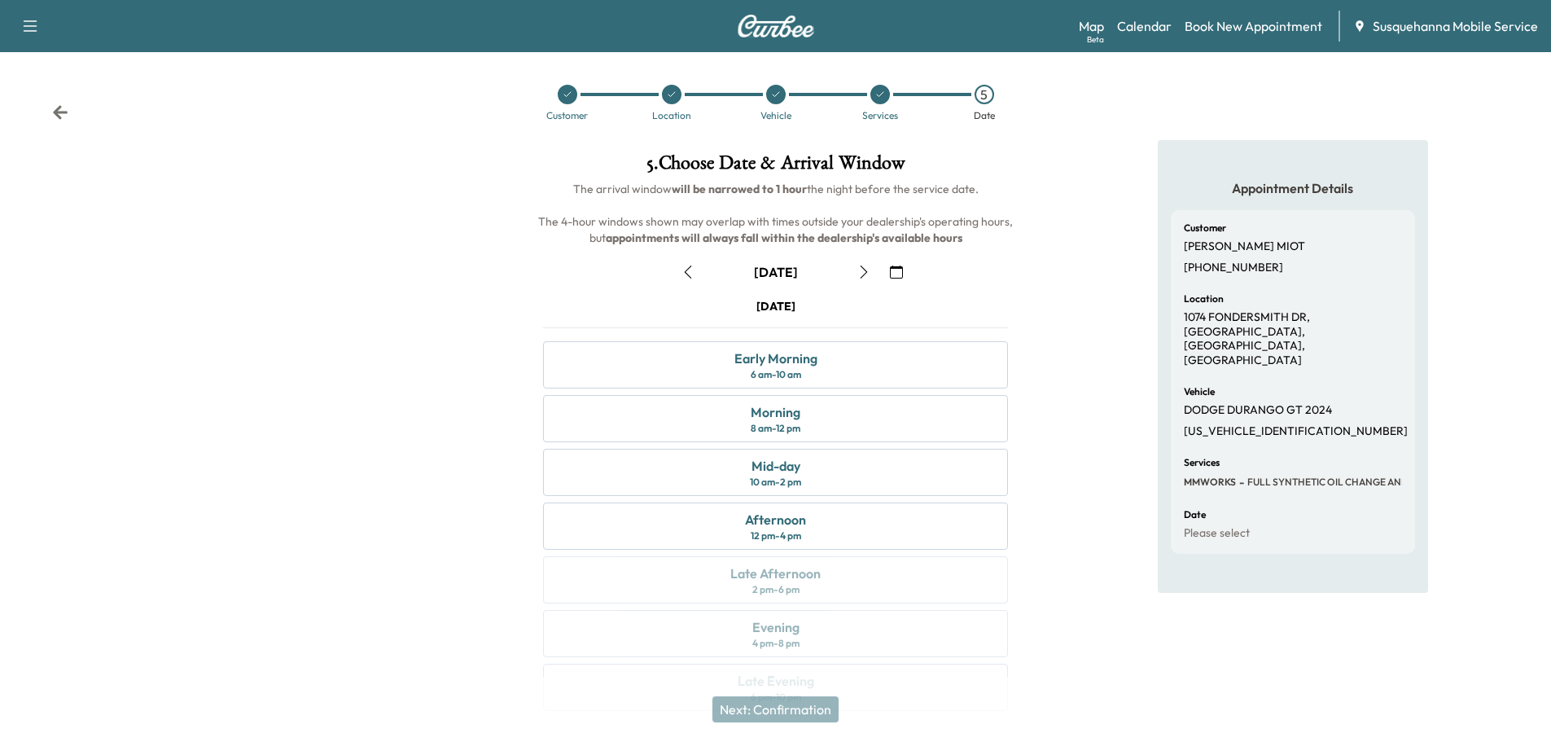
click at [890, 272] on icon "button" at bounding box center [896, 271] width 13 height 13
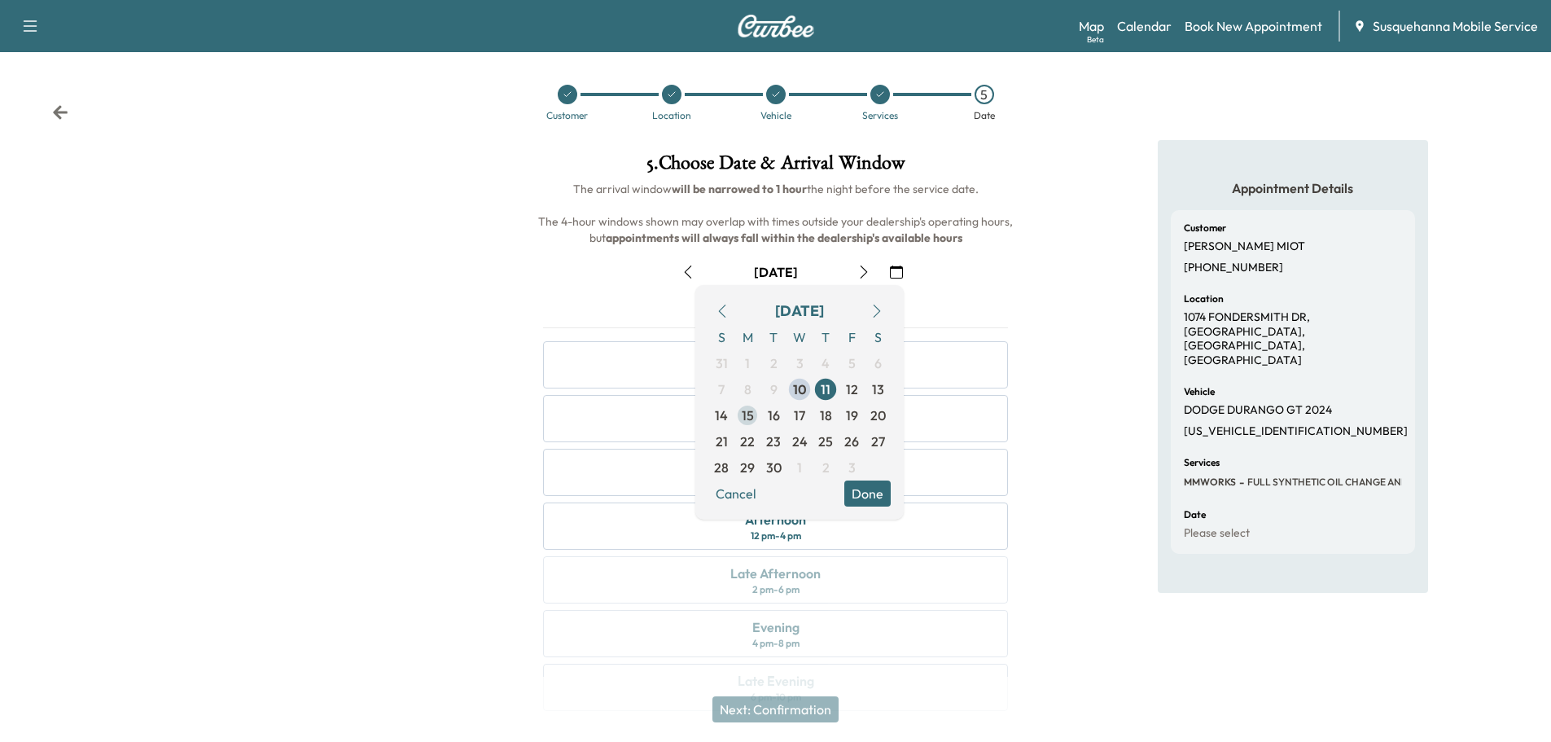
click at [746, 419] on span "15" at bounding box center [748, 415] width 12 height 20
click at [855, 488] on button "Done" at bounding box center [867, 493] width 46 height 26
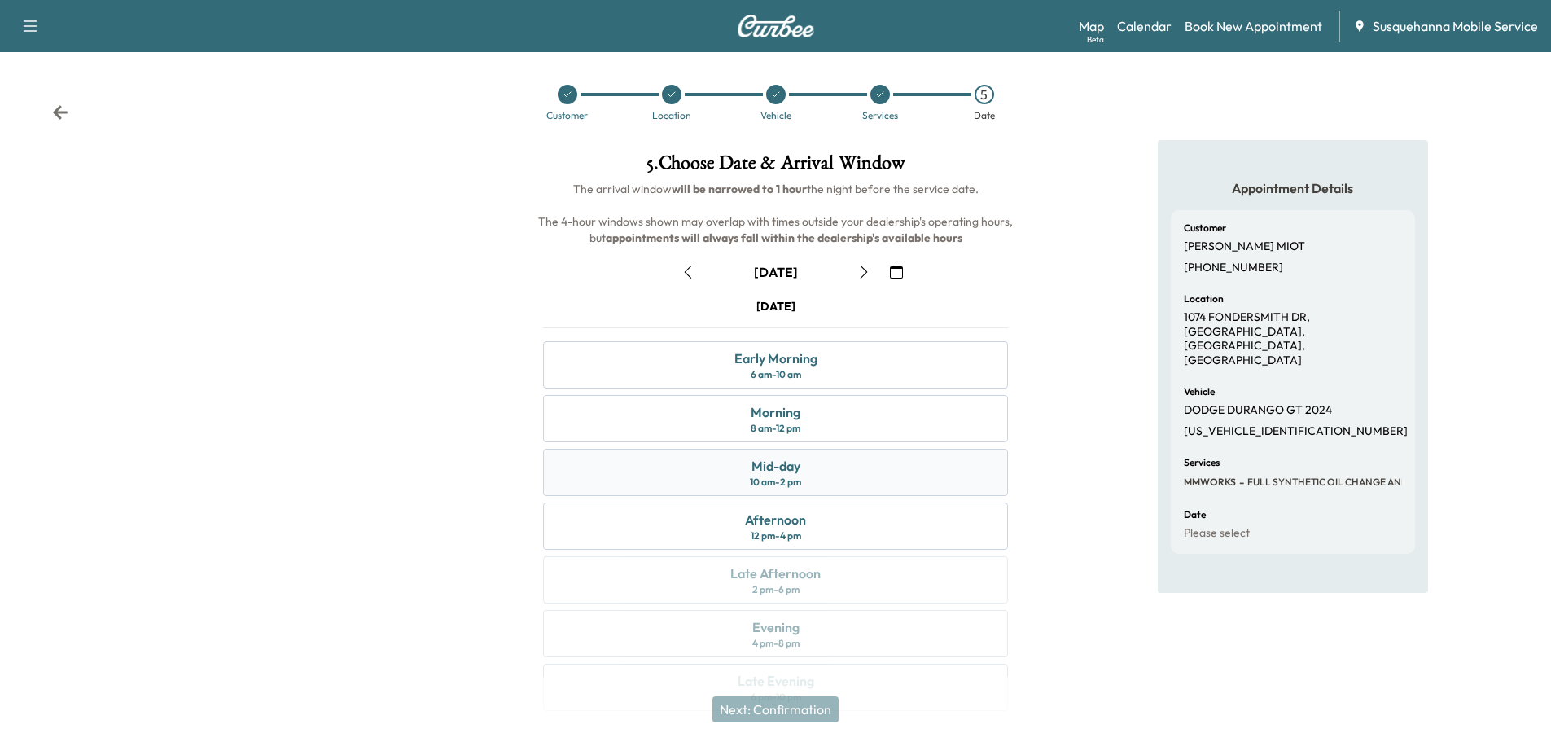
click at [854, 480] on div "Mid-day 10 am - 2 pm" at bounding box center [775, 471] width 465 height 47
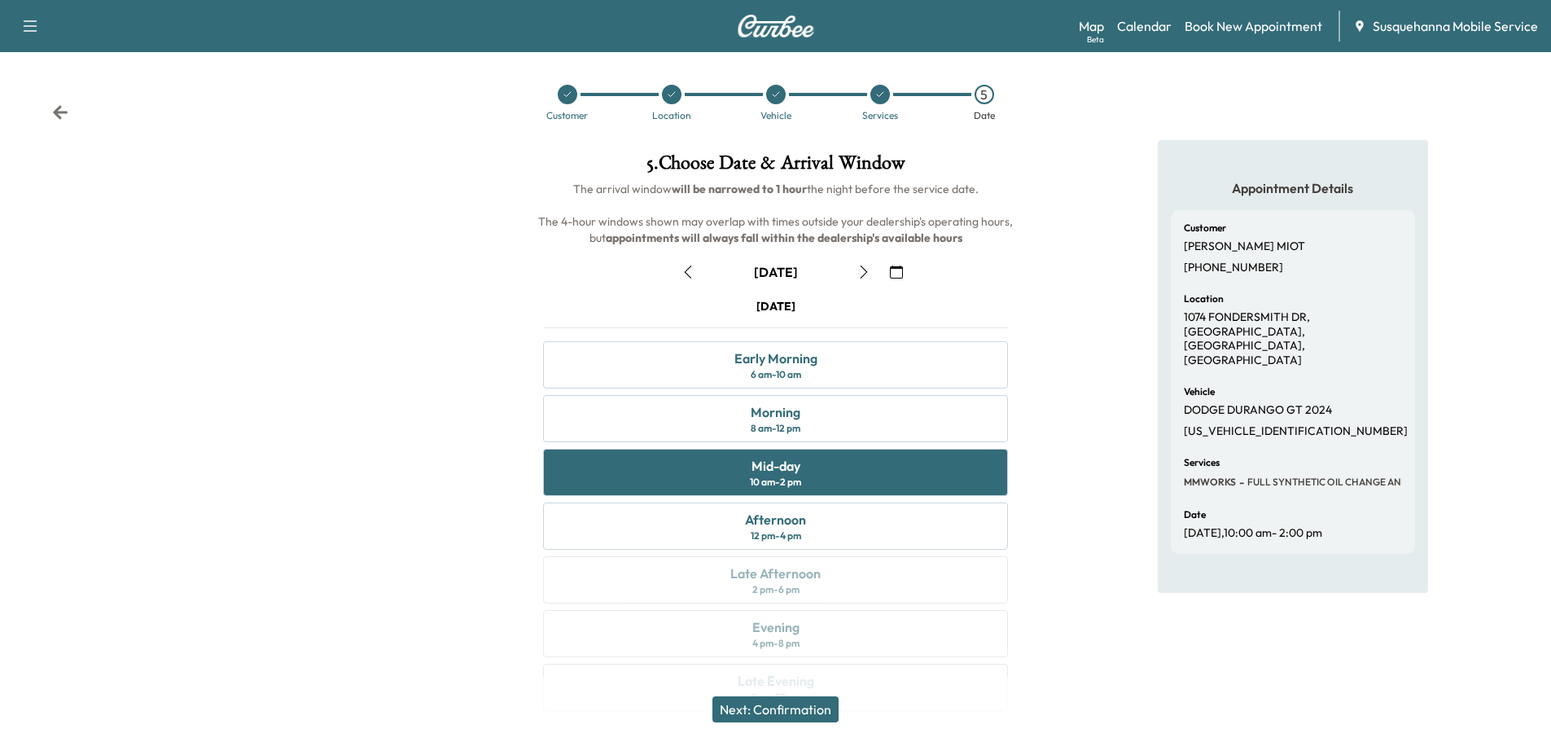
click at [820, 711] on button "Next: Confirmation" at bounding box center [775, 709] width 126 height 26
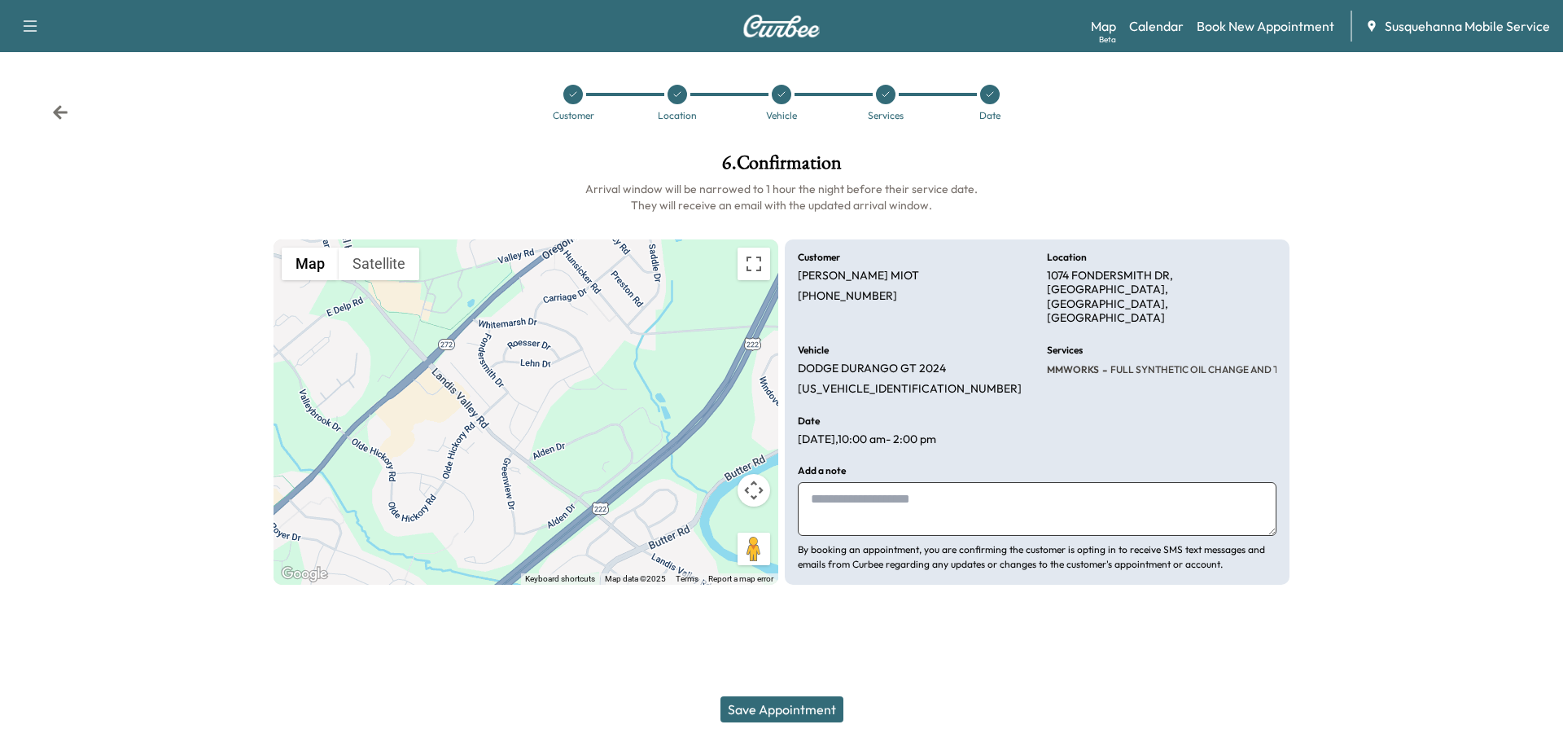
click at [924, 496] on textarea at bounding box center [1037, 509] width 479 height 54
type textarea "**********"
drag, startPoint x: 784, startPoint y: 707, endPoint x: 769, endPoint y: 705, distance: 14.9
click at [779, 707] on button "Save Appointment" at bounding box center [781, 709] width 123 height 26
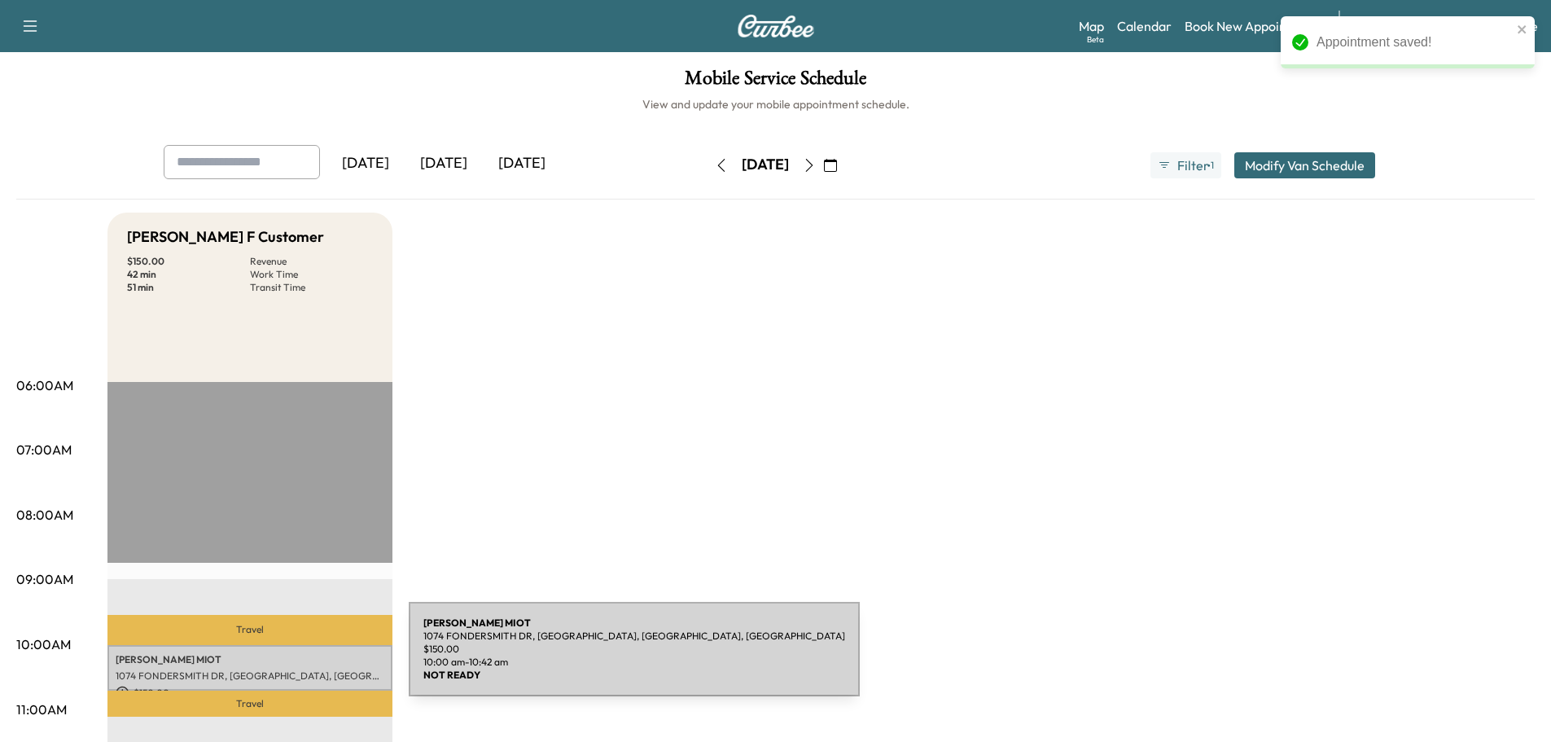
click at [287, 658] on p "REGINALD MIOT" at bounding box center [250, 659] width 269 height 13
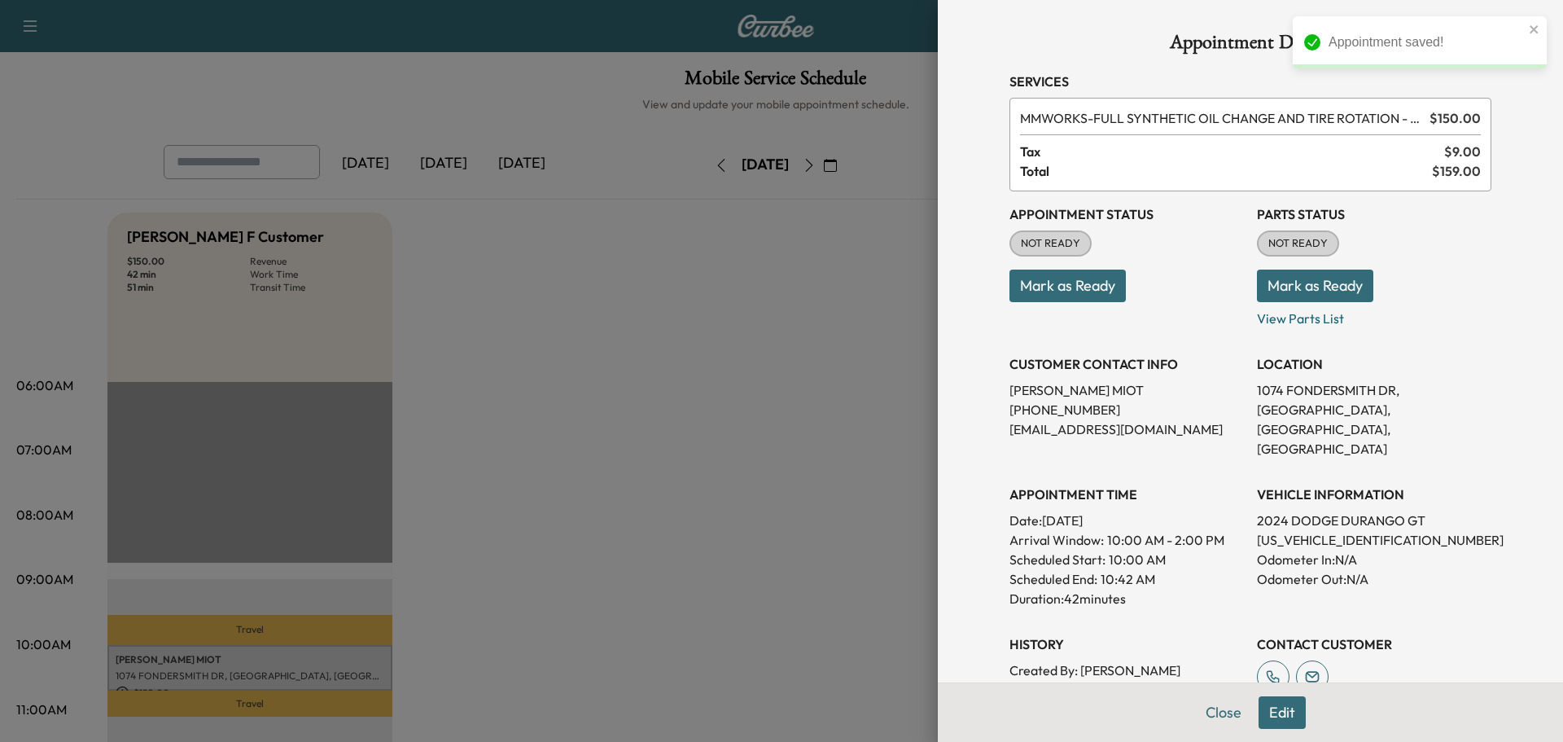
click at [1288, 283] on button "Mark as Ready" at bounding box center [1315, 285] width 116 height 33
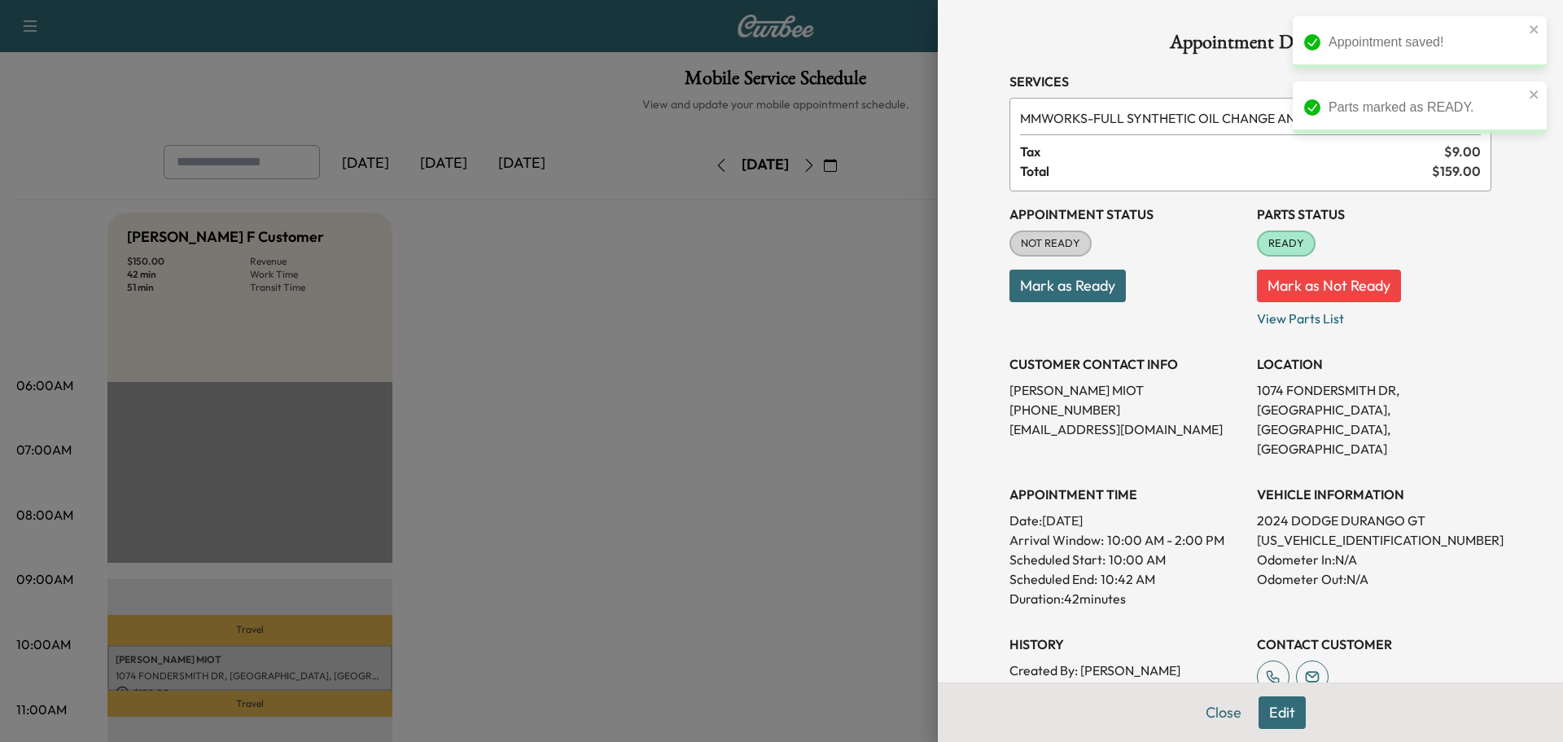
click at [1036, 293] on button "Mark as Ready" at bounding box center [1067, 285] width 116 height 33
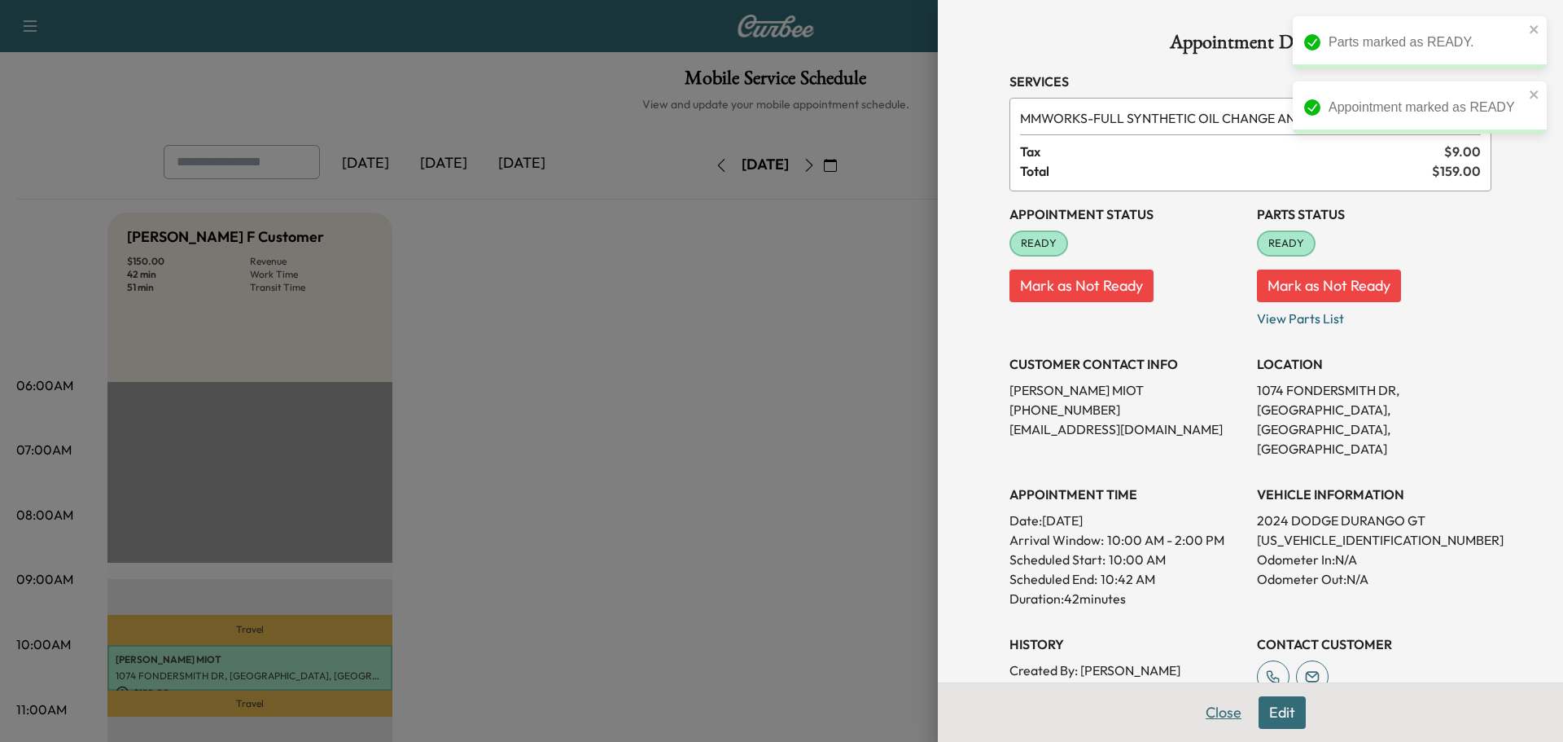
click at [1206, 710] on button "Close" at bounding box center [1223, 712] width 57 height 33
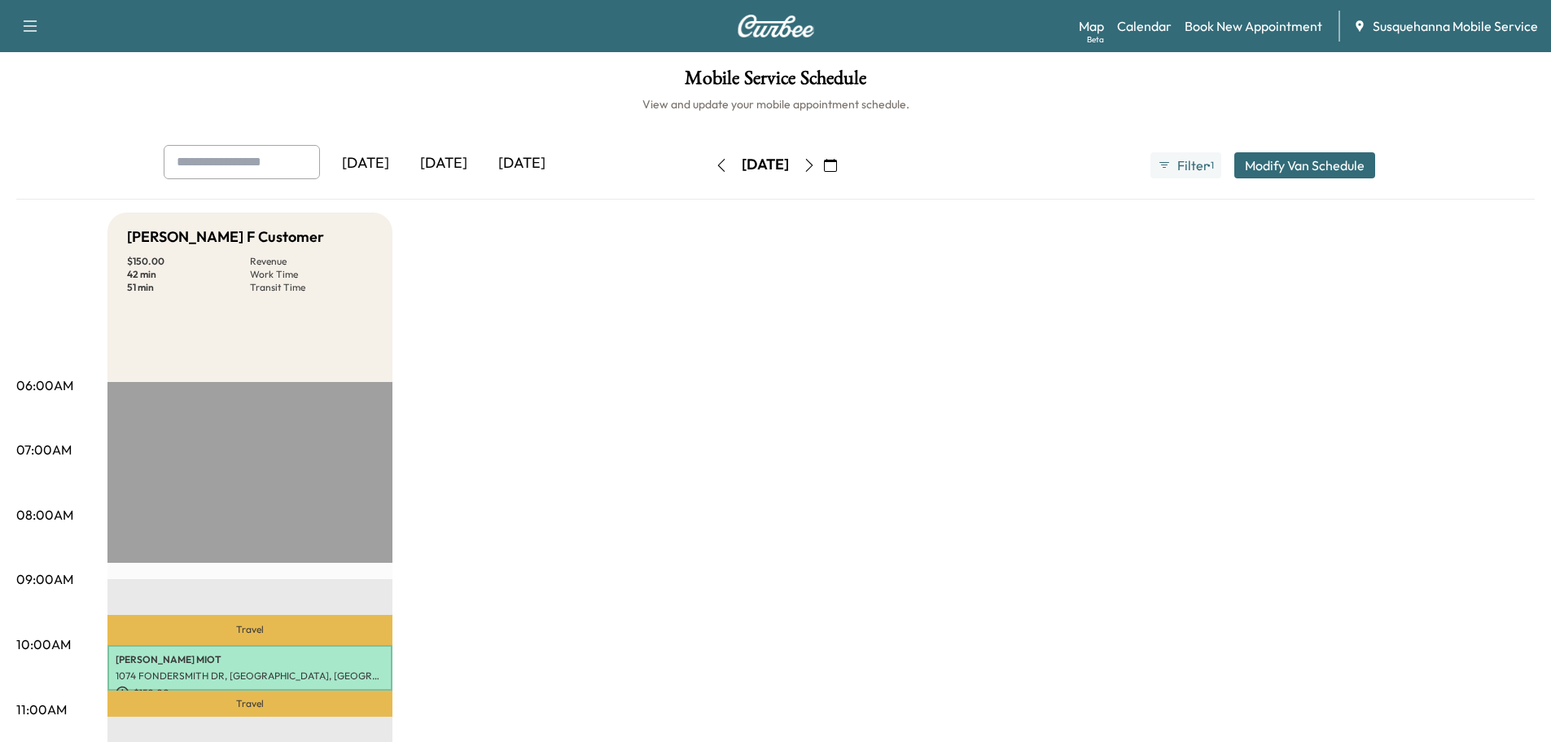
click at [837, 163] on icon "button" at bounding box center [830, 165] width 13 height 13
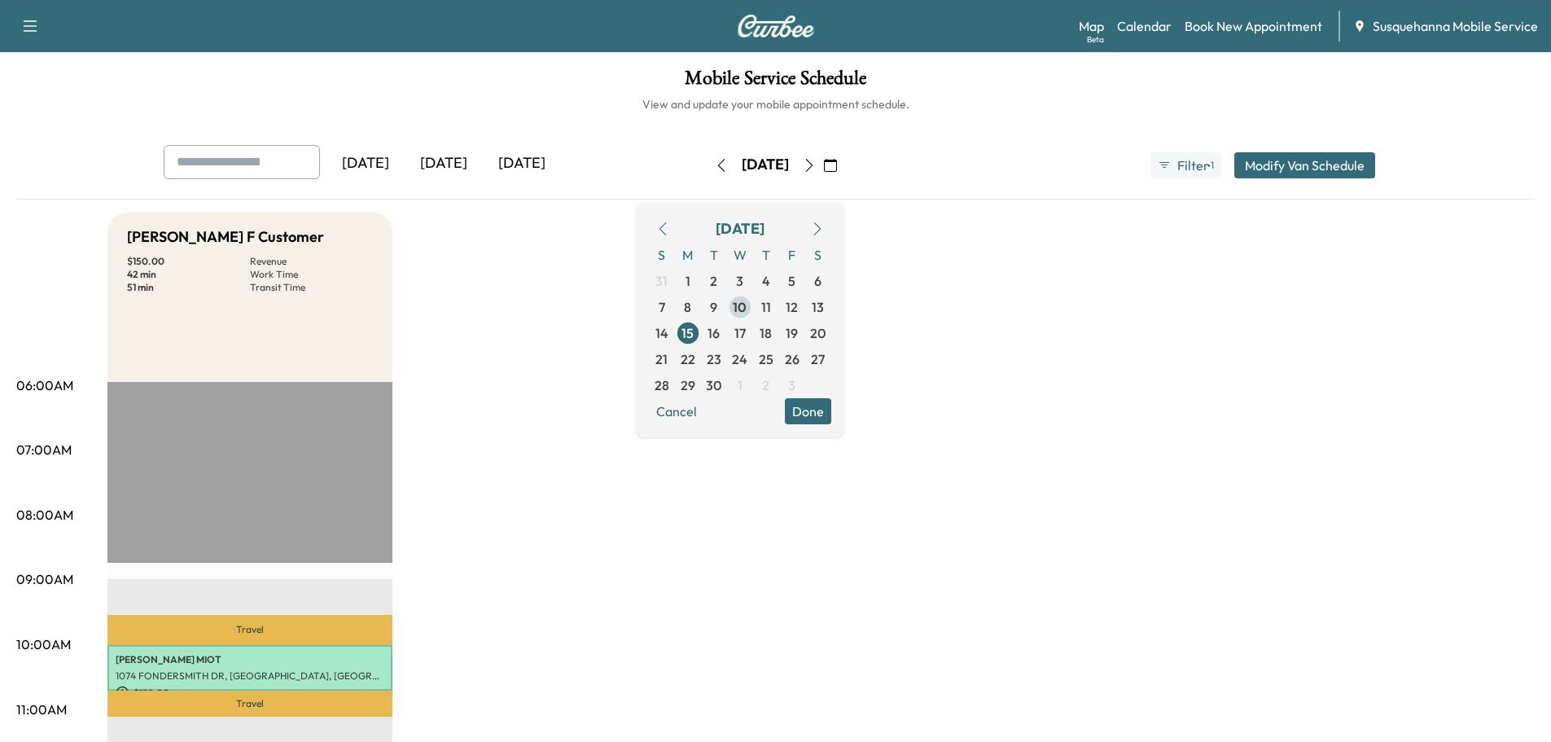
click at [746, 308] on span "10" at bounding box center [740, 307] width 14 height 20
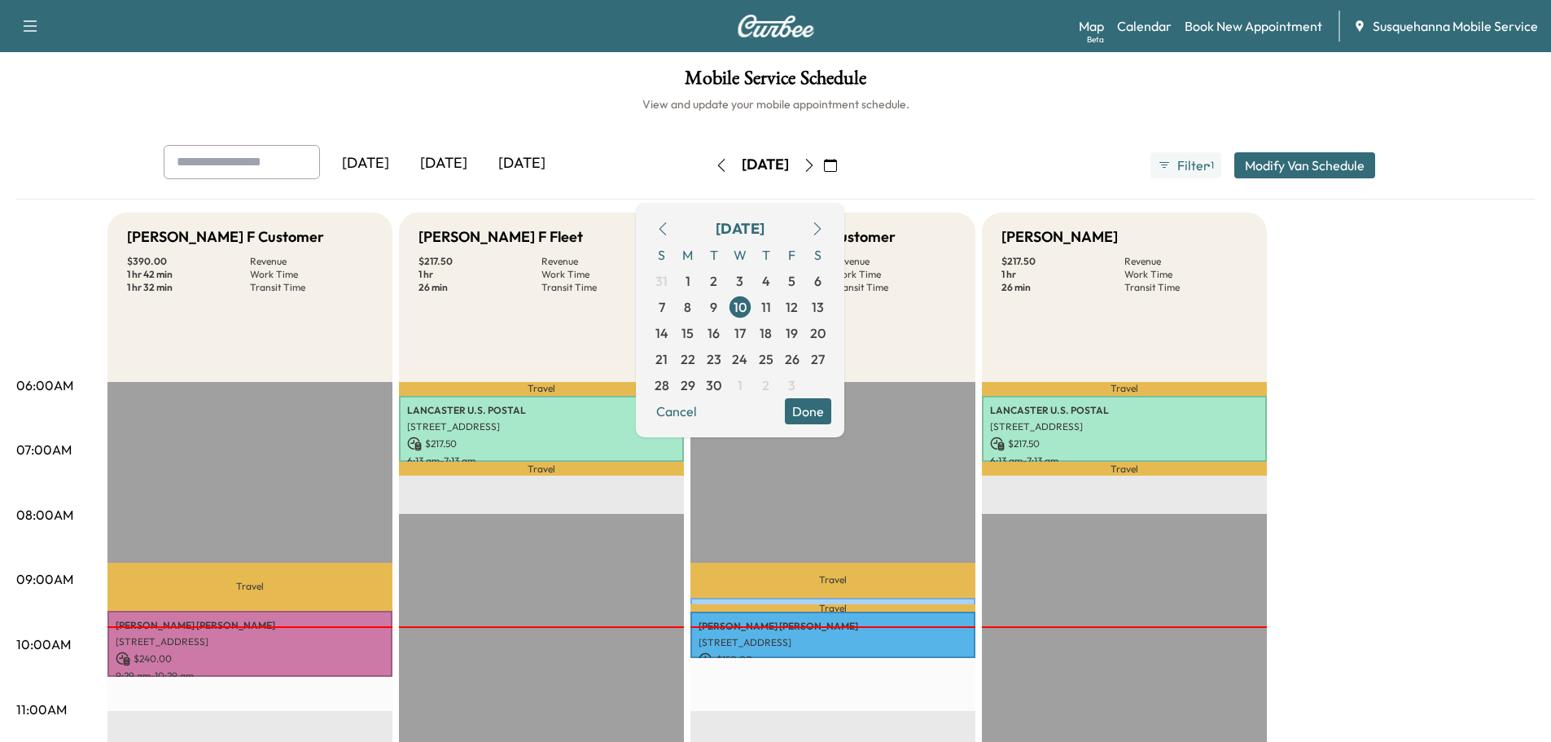
click at [831, 412] on button "Done" at bounding box center [808, 411] width 46 height 26
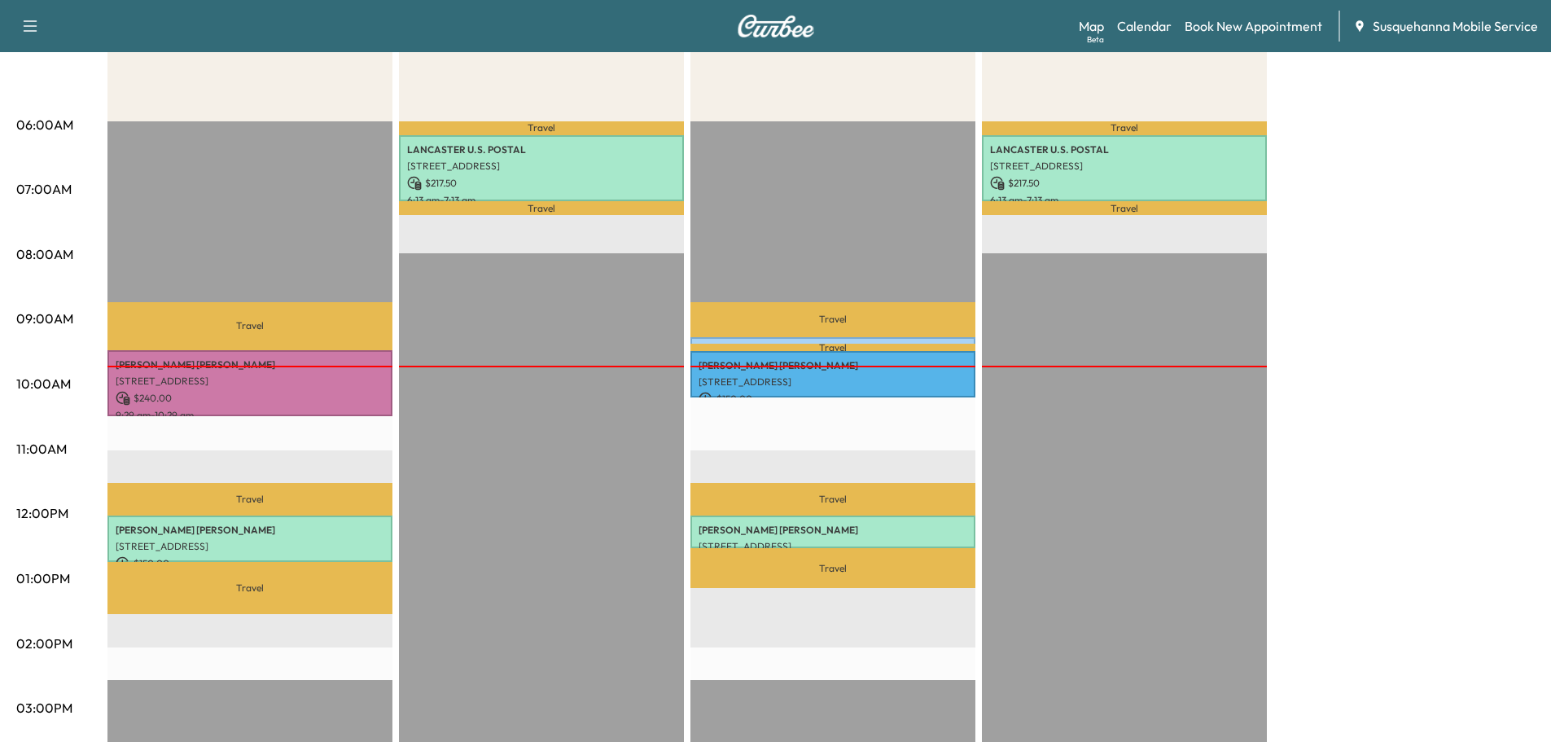
scroll to position [87, 0]
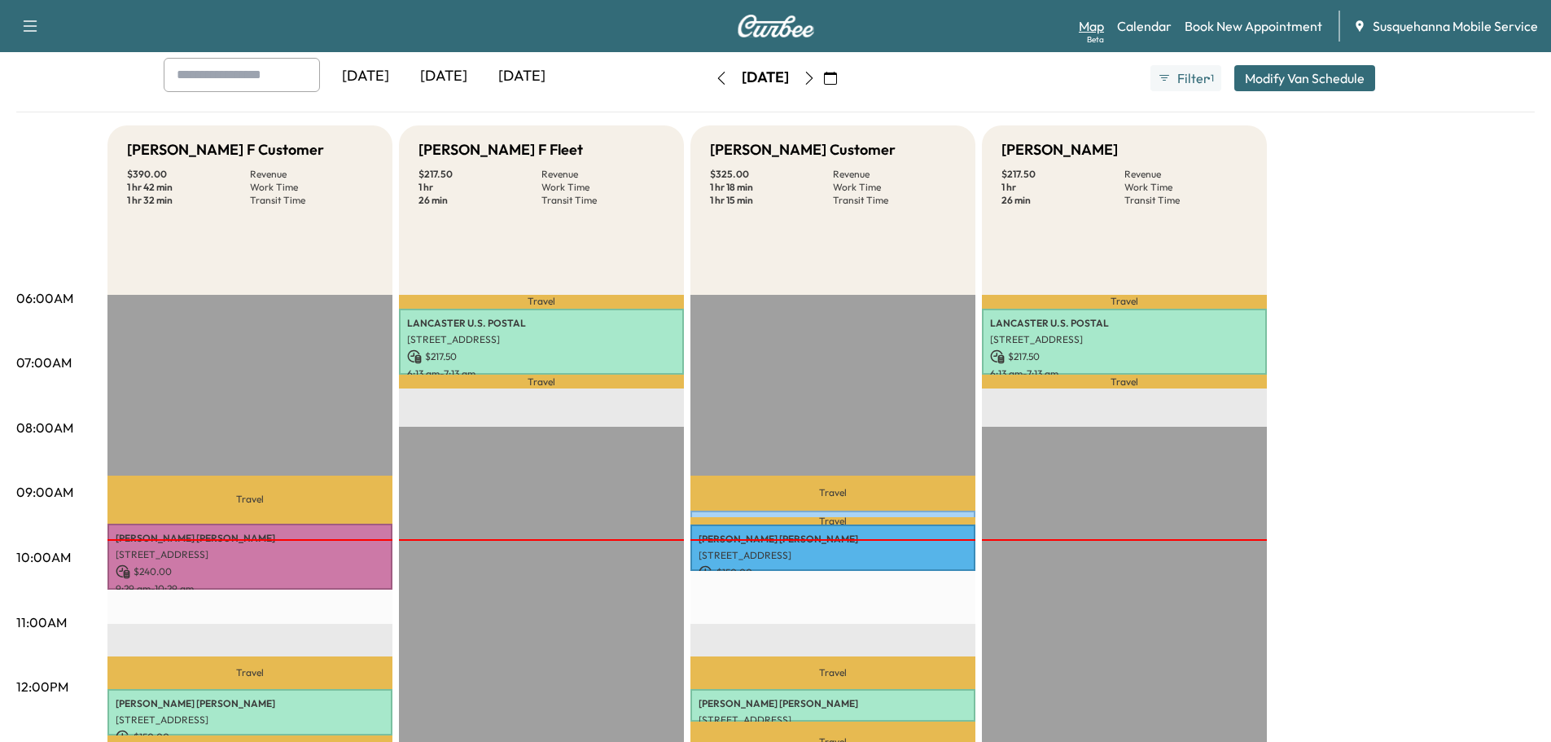
click at [1103, 31] on link "Map Beta" at bounding box center [1090, 26] width 25 height 20
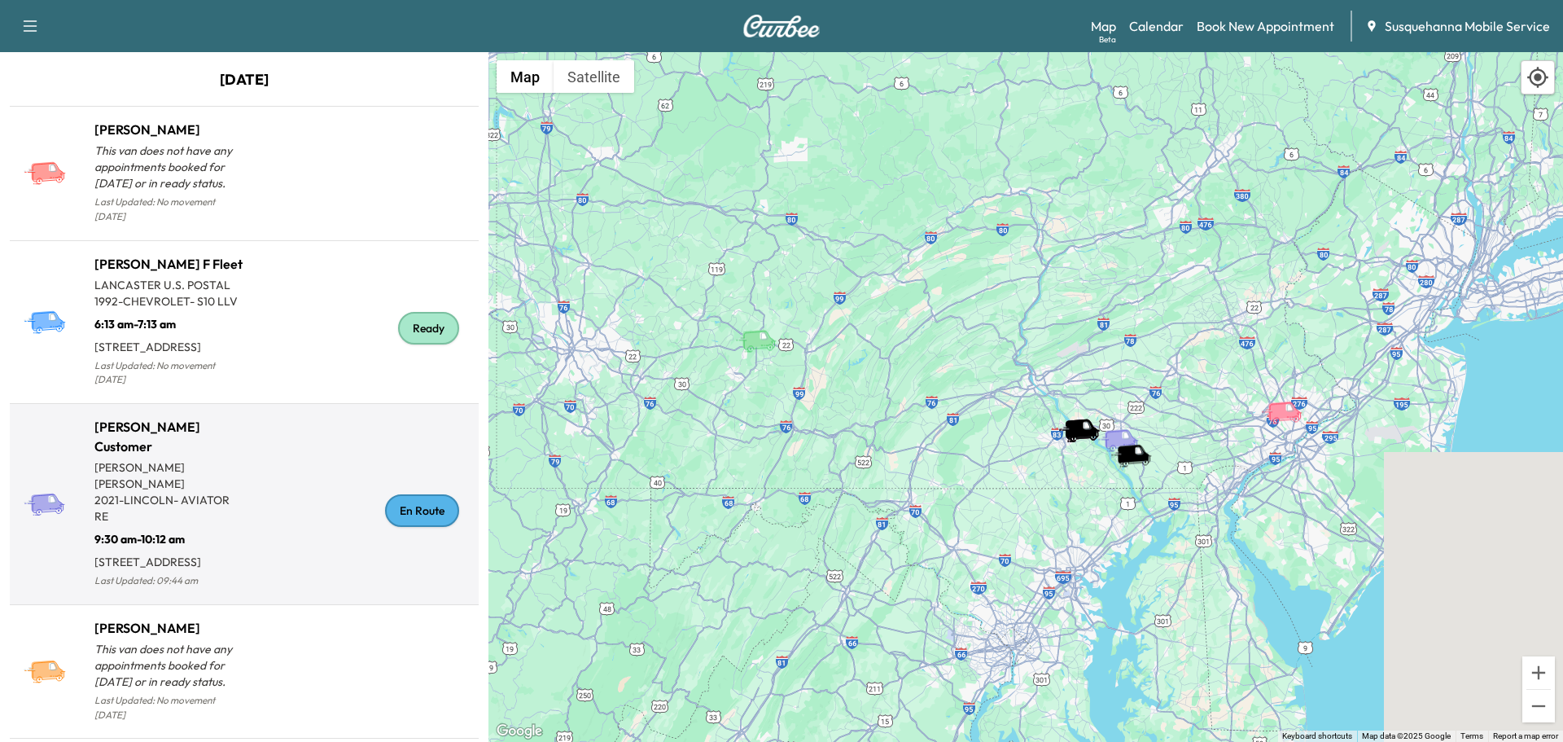
click at [433, 527] on div "En Route" at bounding box center [422, 510] width 74 height 33
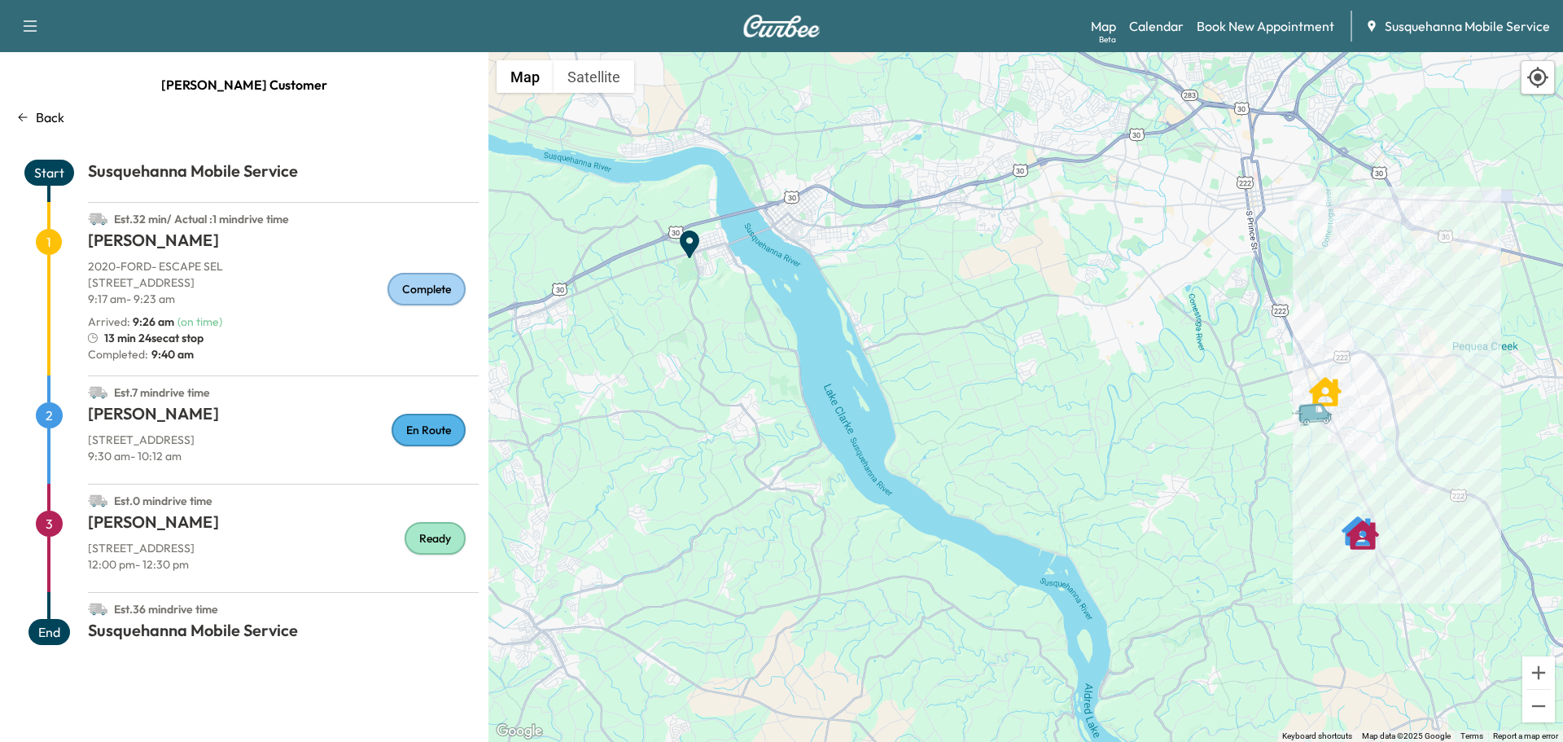
click at [1170, 42] on div "Support Log Out Map Beta Calendar Book New Appointment Susquehanna Mobile Servi…" at bounding box center [781, 26] width 1563 height 52
click at [1170, 33] on link "Calendar" at bounding box center [1156, 26] width 55 height 20
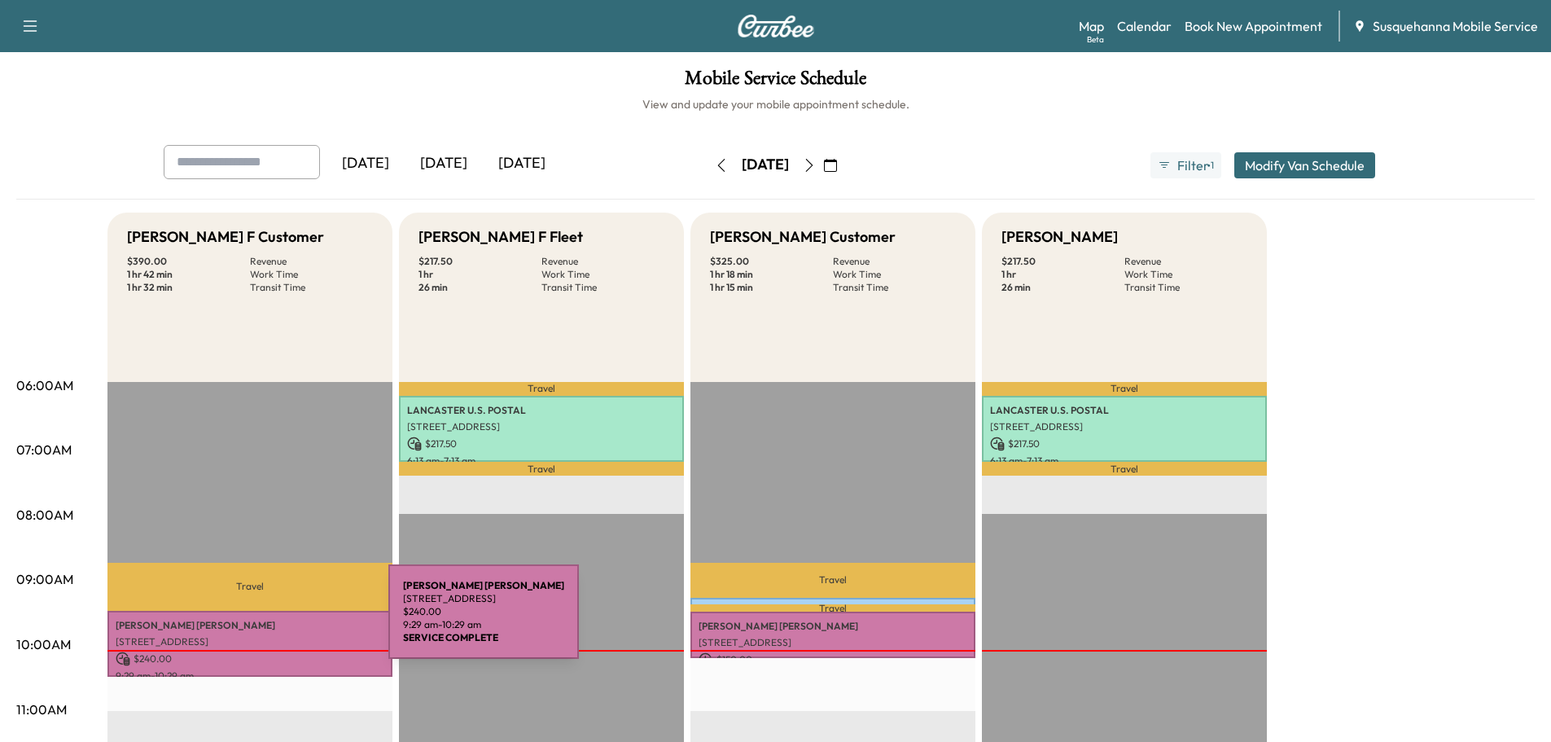
click at [266, 621] on p "JOEL NEFF" at bounding box center [250, 625] width 269 height 13
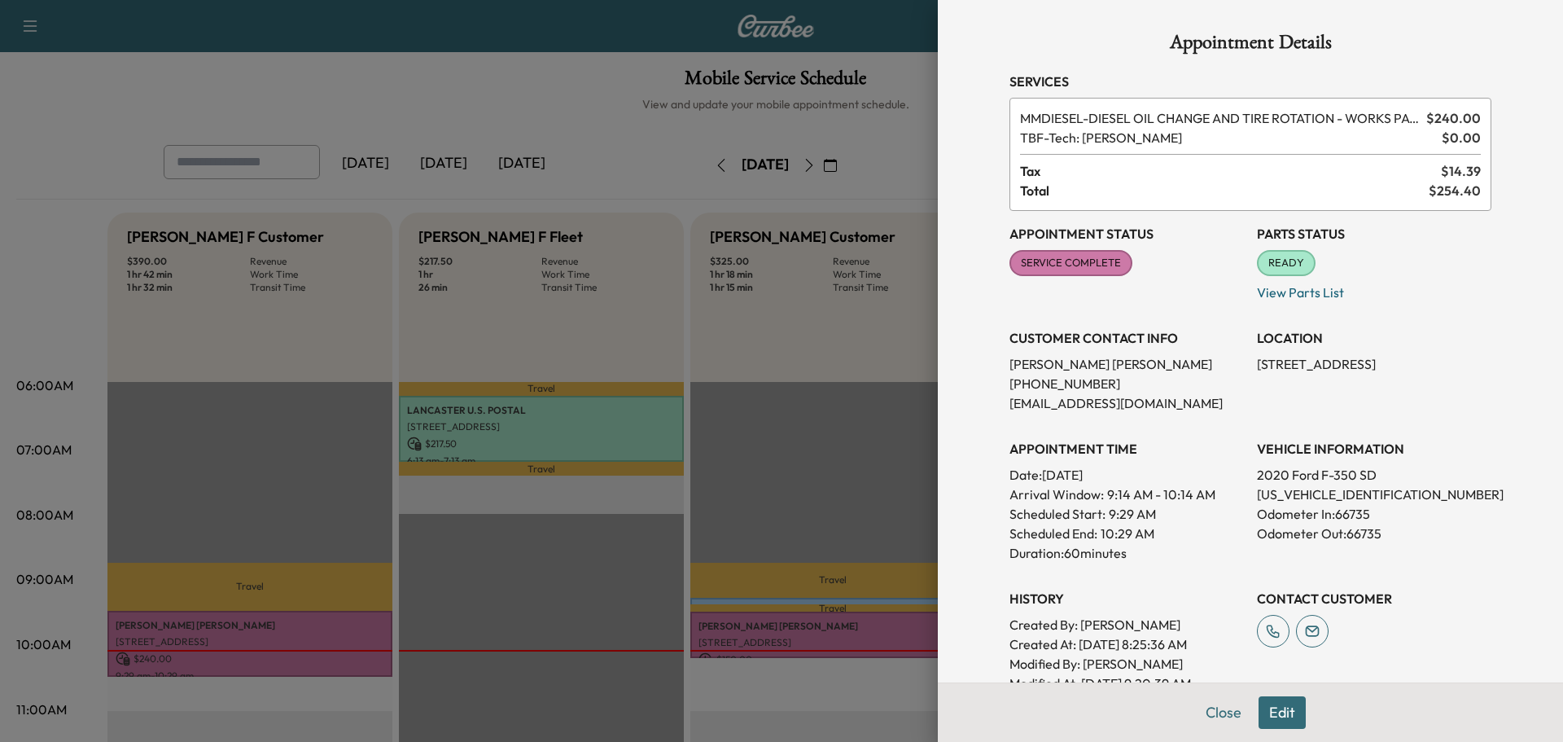
click at [1227, 715] on button "Close" at bounding box center [1223, 712] width 57 height 33
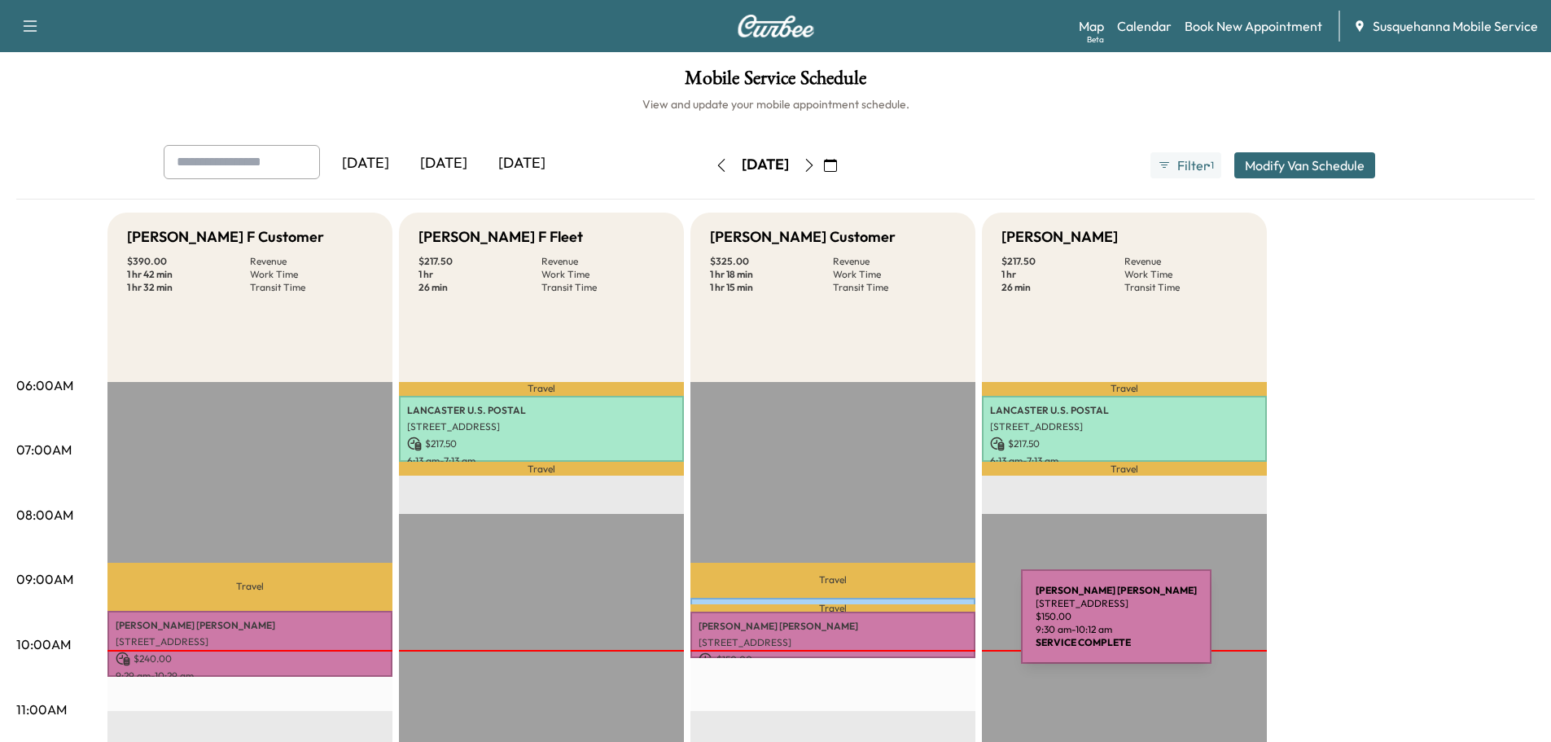
click at [899, 626] on p "EDWARD KLEIN" at bounding box center [832, 625] width 269 height 13
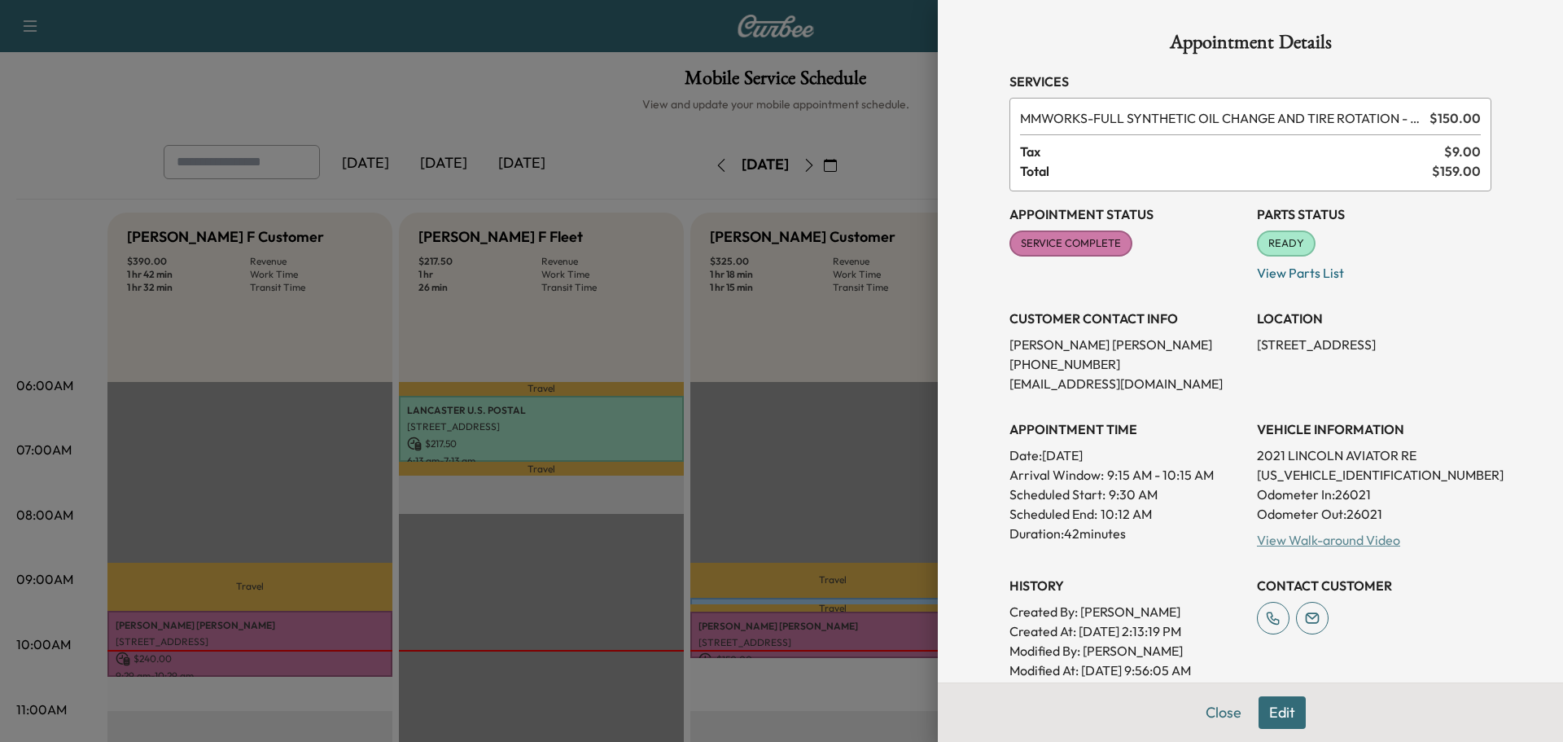
click at [1321, 542] on link "View Walk-around Video" at bounding box center [1328, 540] width 143 height 16
click at [1208, 721] on button "Close" at bounding box center [1223, 712] width 57 height 33
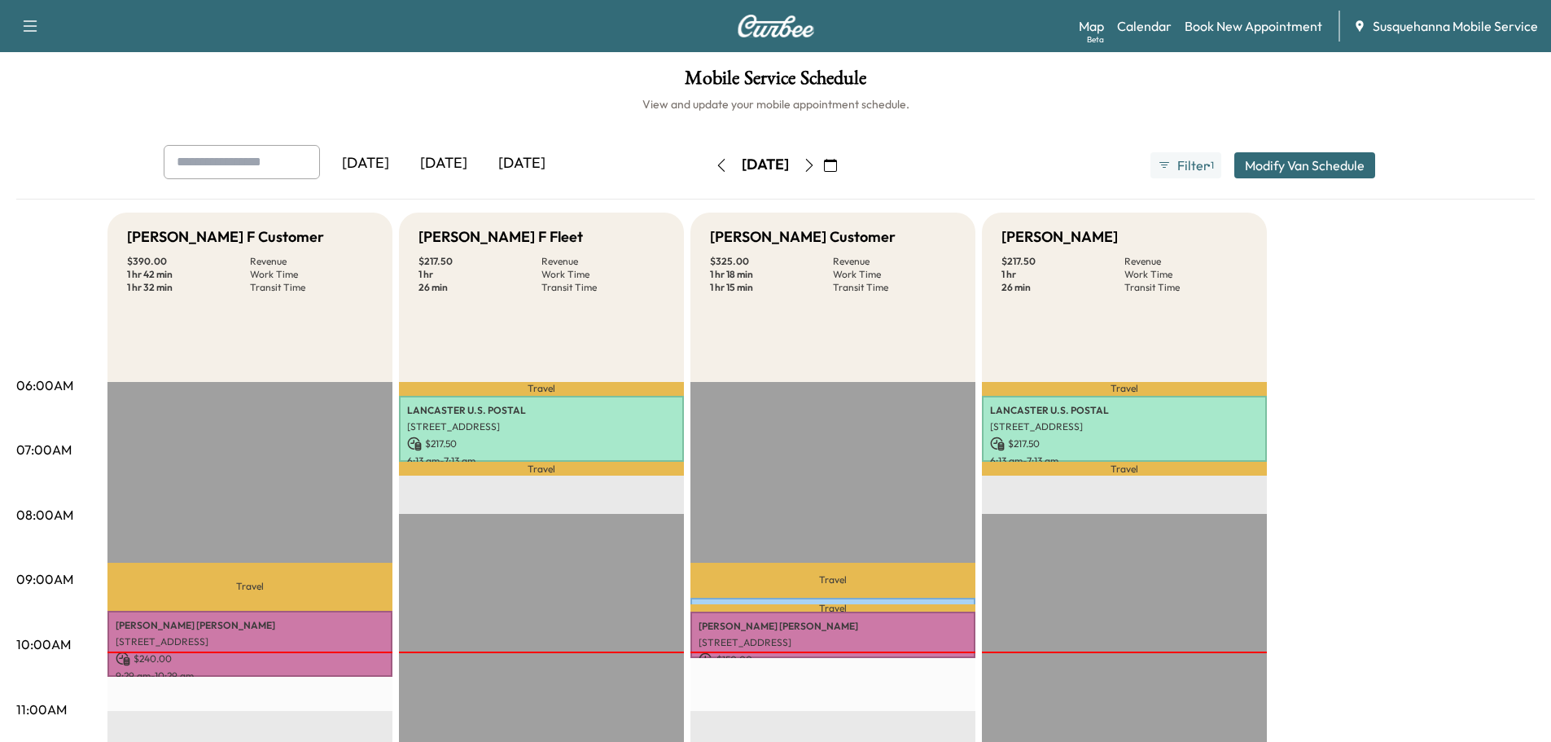
click at [816, 164] on icon "button" at bounding box center [809, 165] width 13 height 13
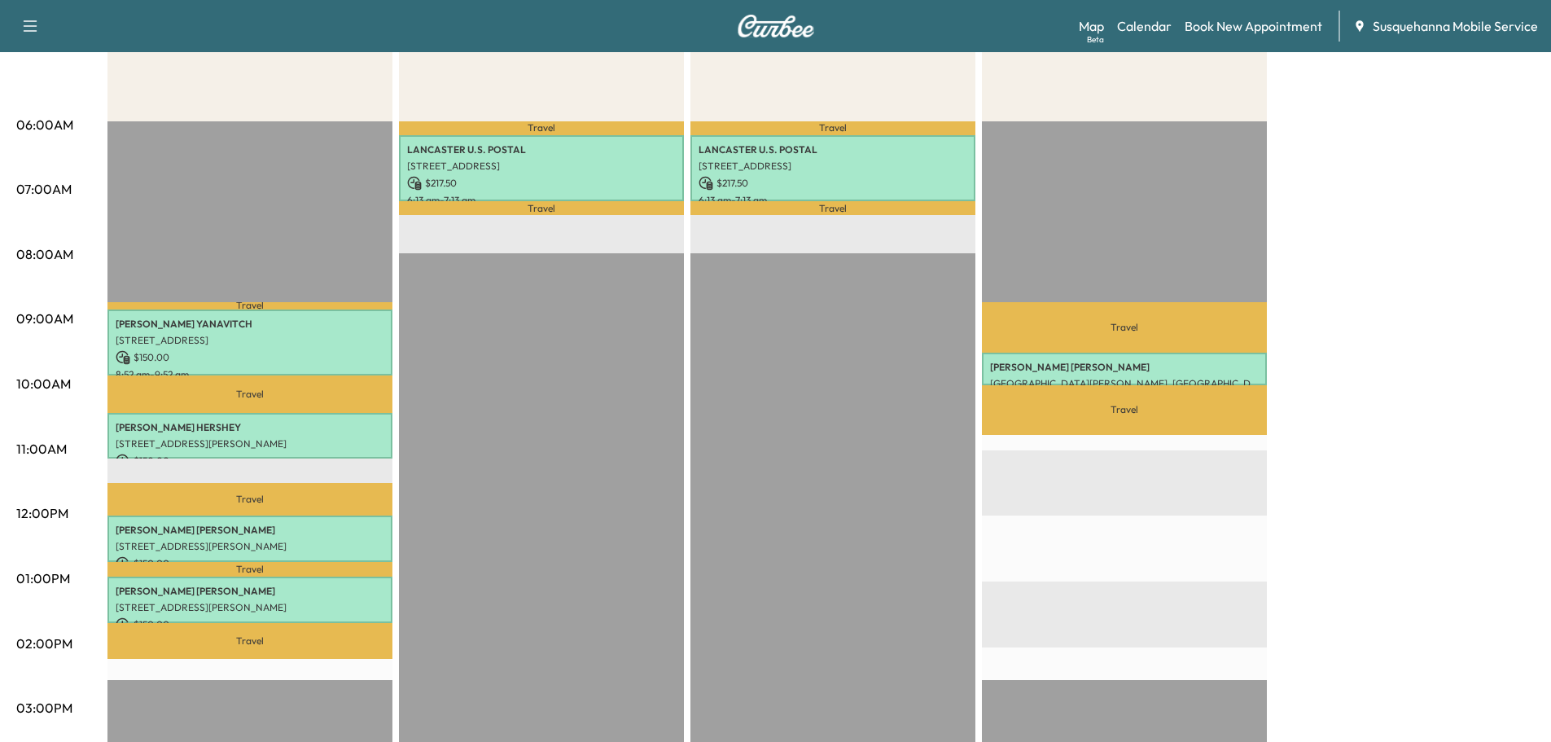
scroll to position [87, 0]
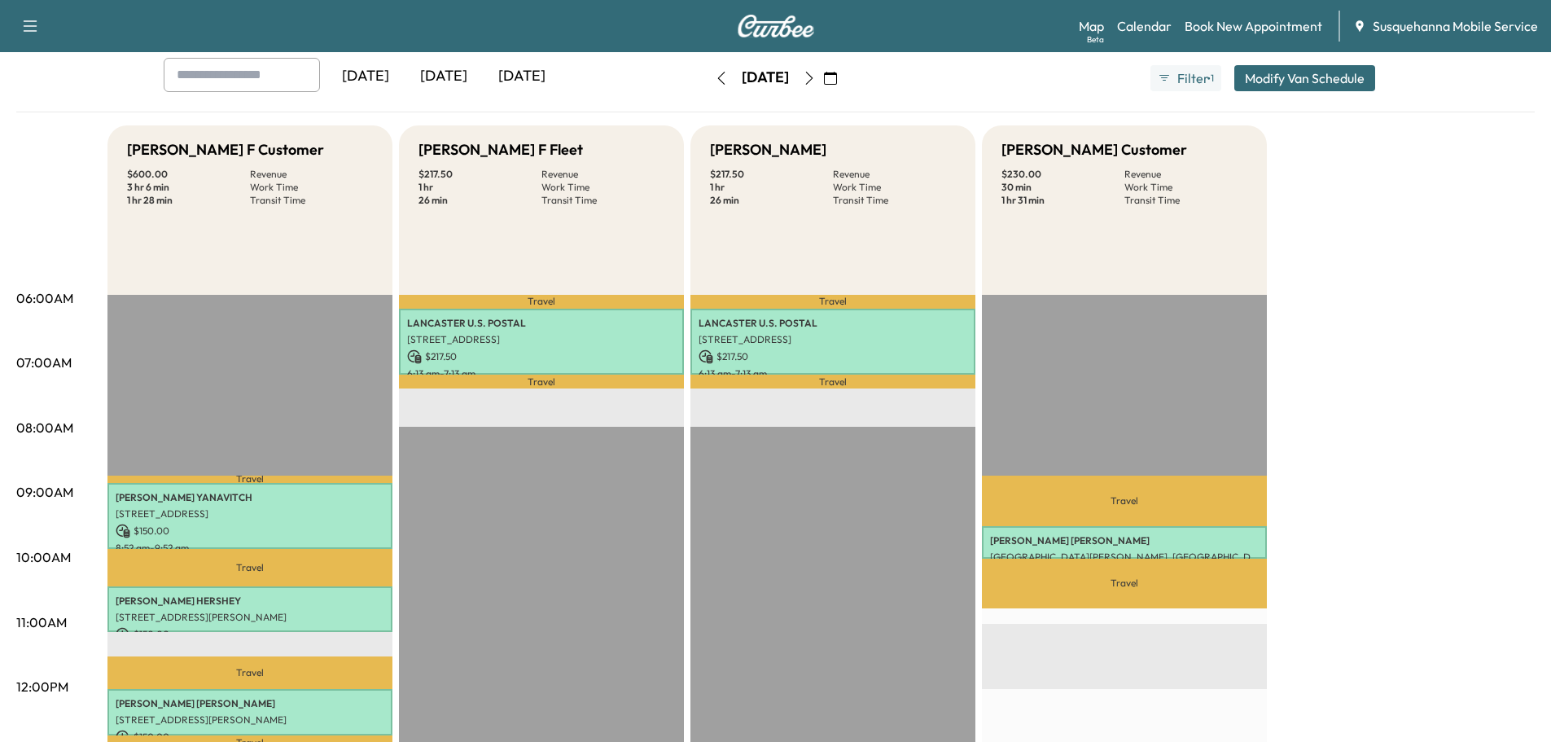
click at [707, 86] on button "button" at bounding box center [721, 78] width 28 height 26
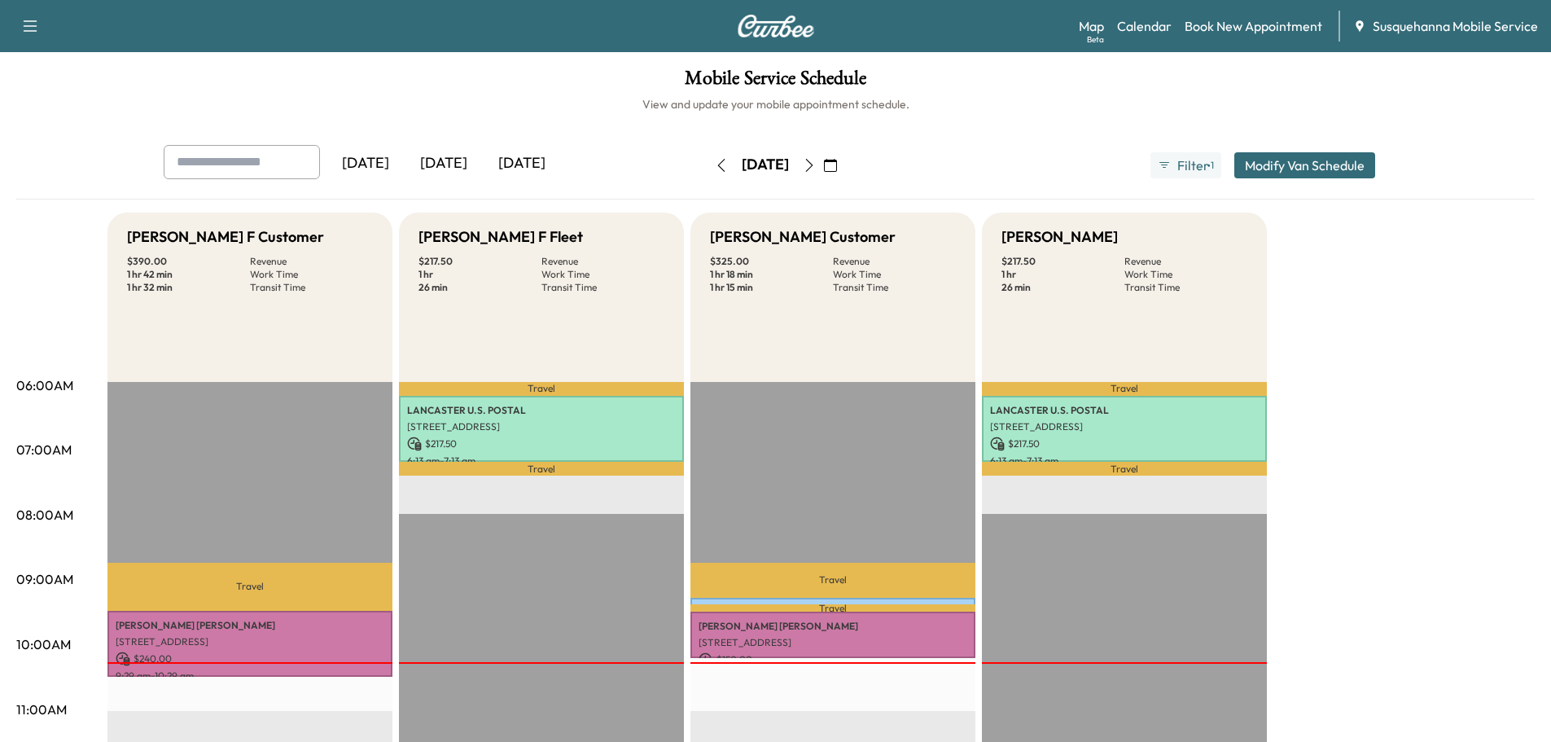
click at [329, 614] on div "JOEL NEFF 409 FAIRVIEW RD, NEW PROVIDENCE, PA, USA $ 240.00 9:29 am - 10:29 am" at bounding box center [249, 643] width 285 height 66
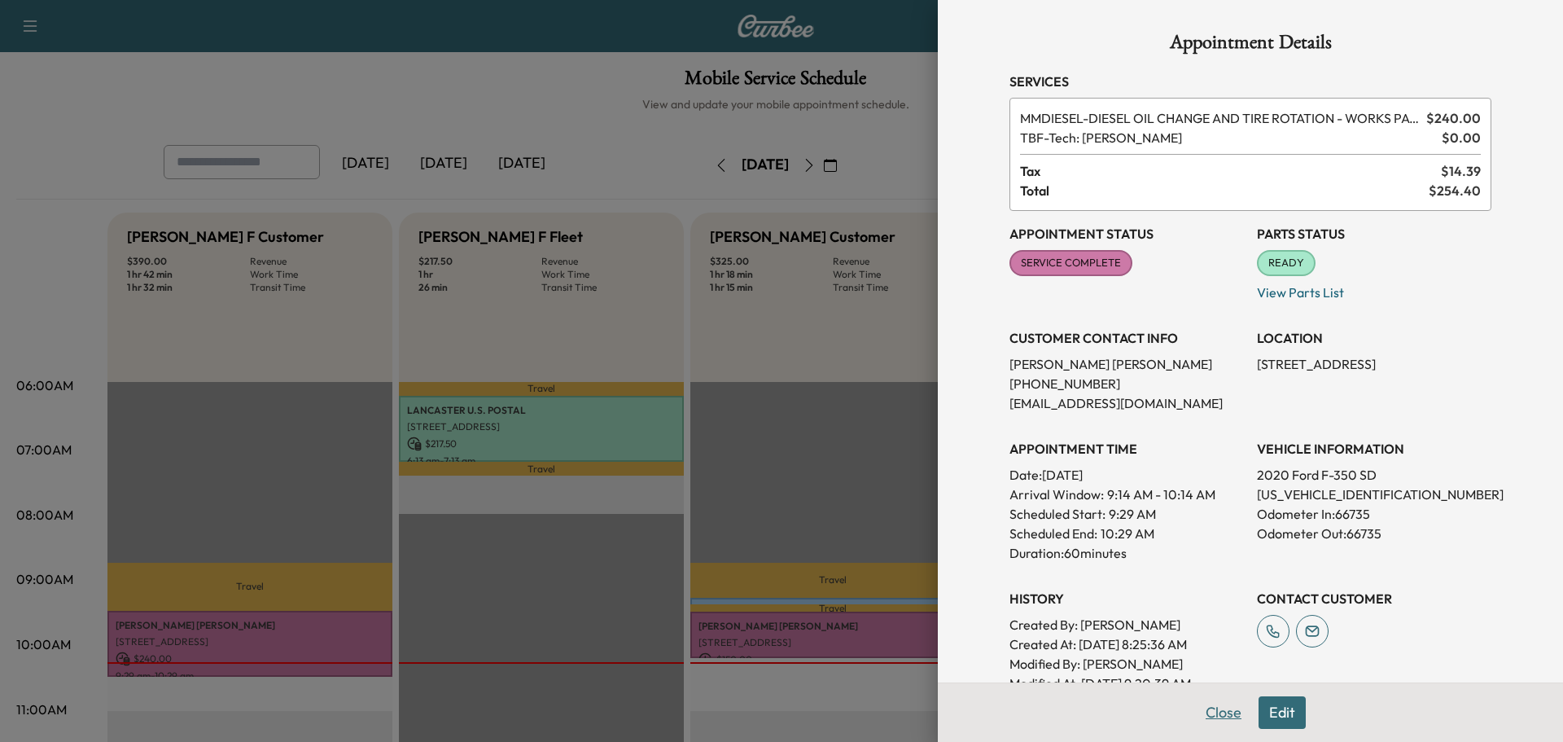
click at [1197, 712] on button "Close" at bounding box center [1223, 712] width 57 height 33
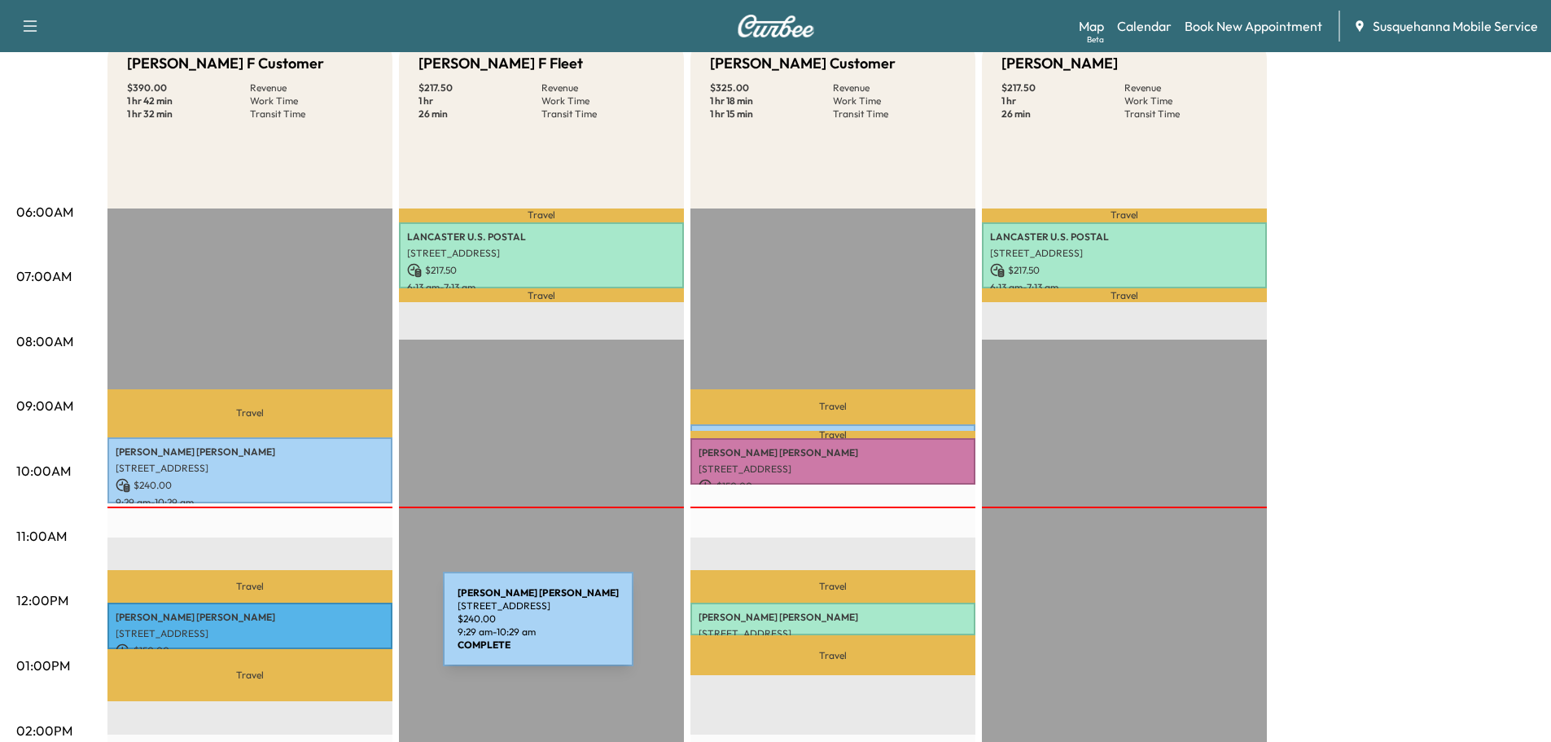
scroll to position [260, 0]
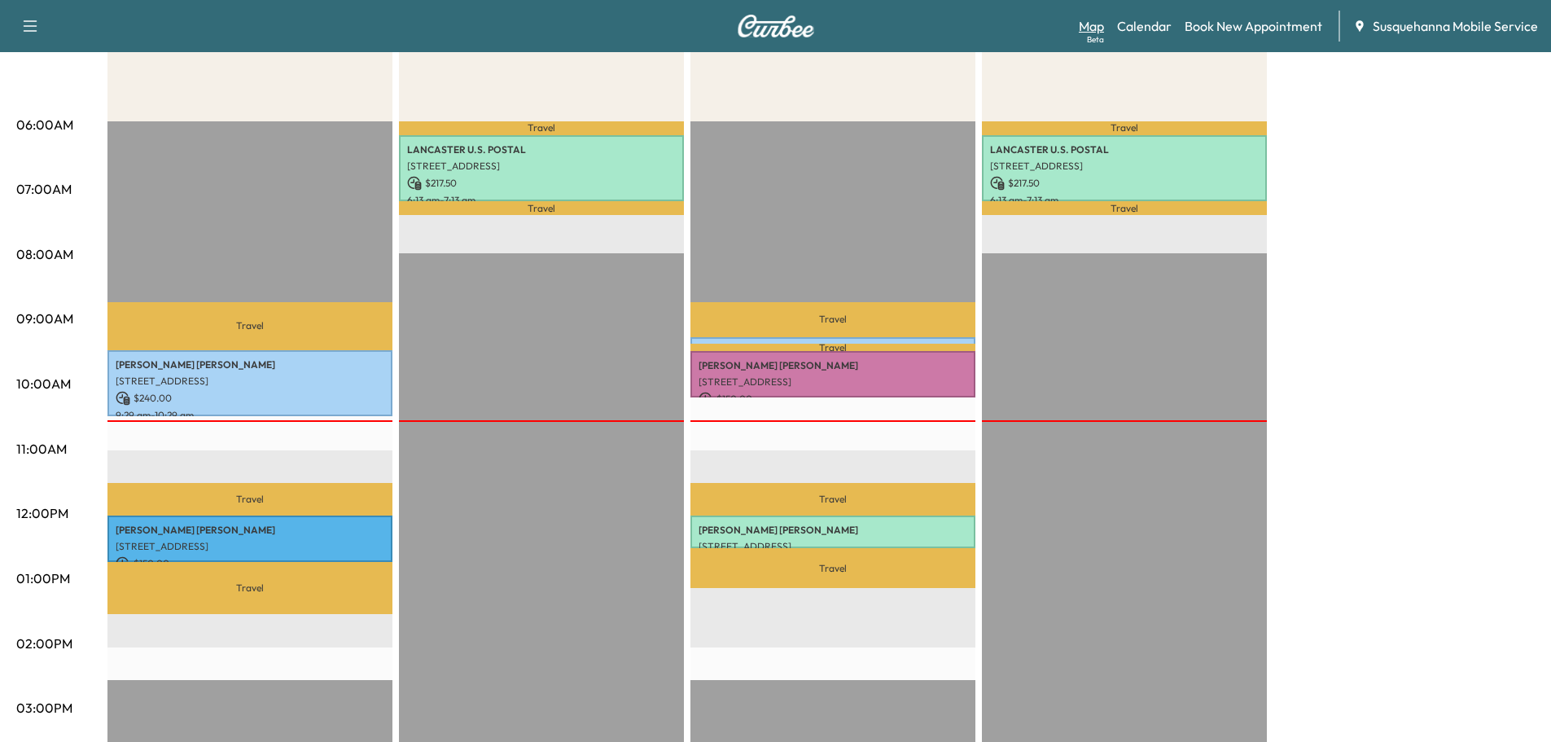
click at [1102, 31] on link "Map Beta" at bounding box center [1090, 26] width 25 height 20
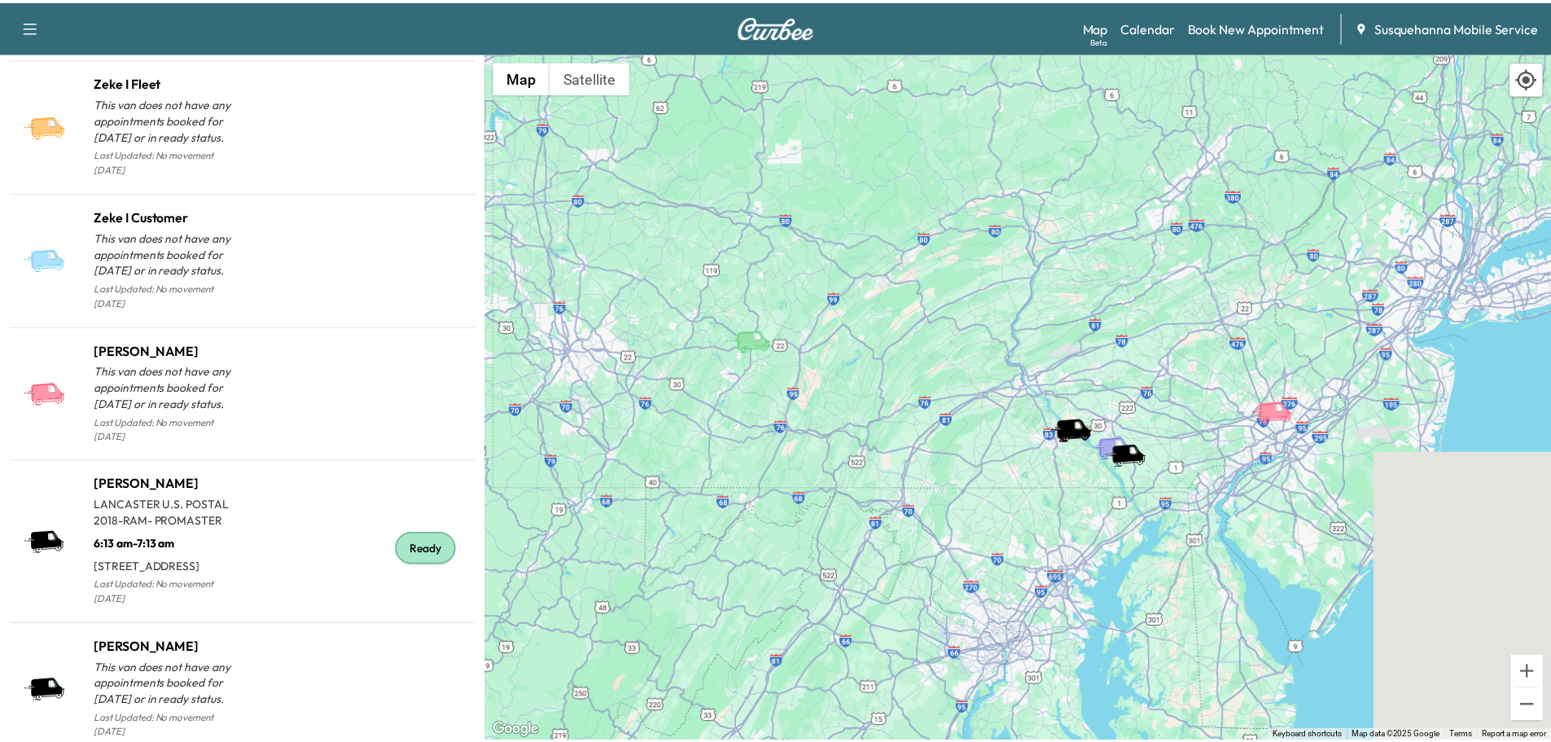
scroll to position [1650, 0]
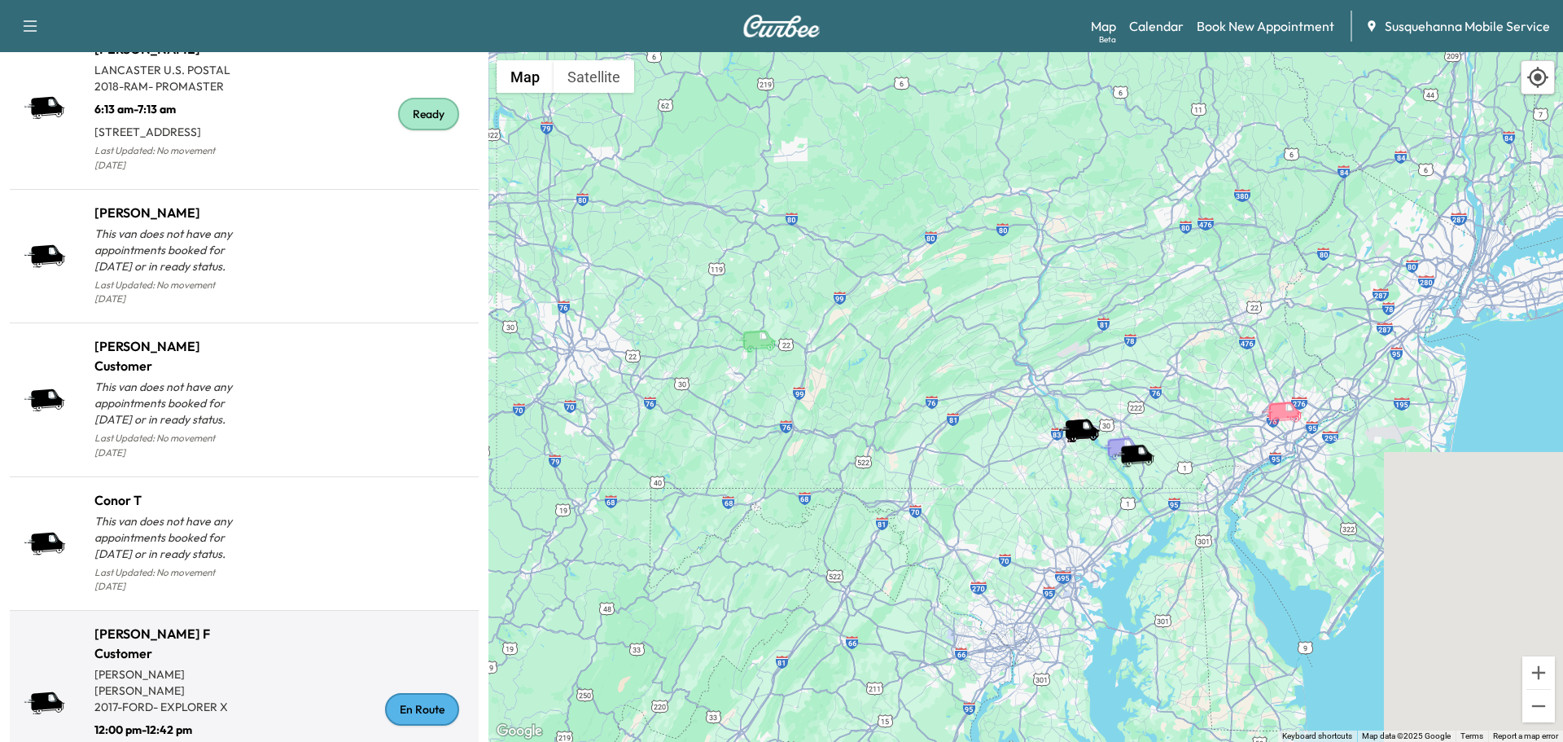
click at [406, 725] on div "En Route" at bounding box center [422, 709] width 74 height 33
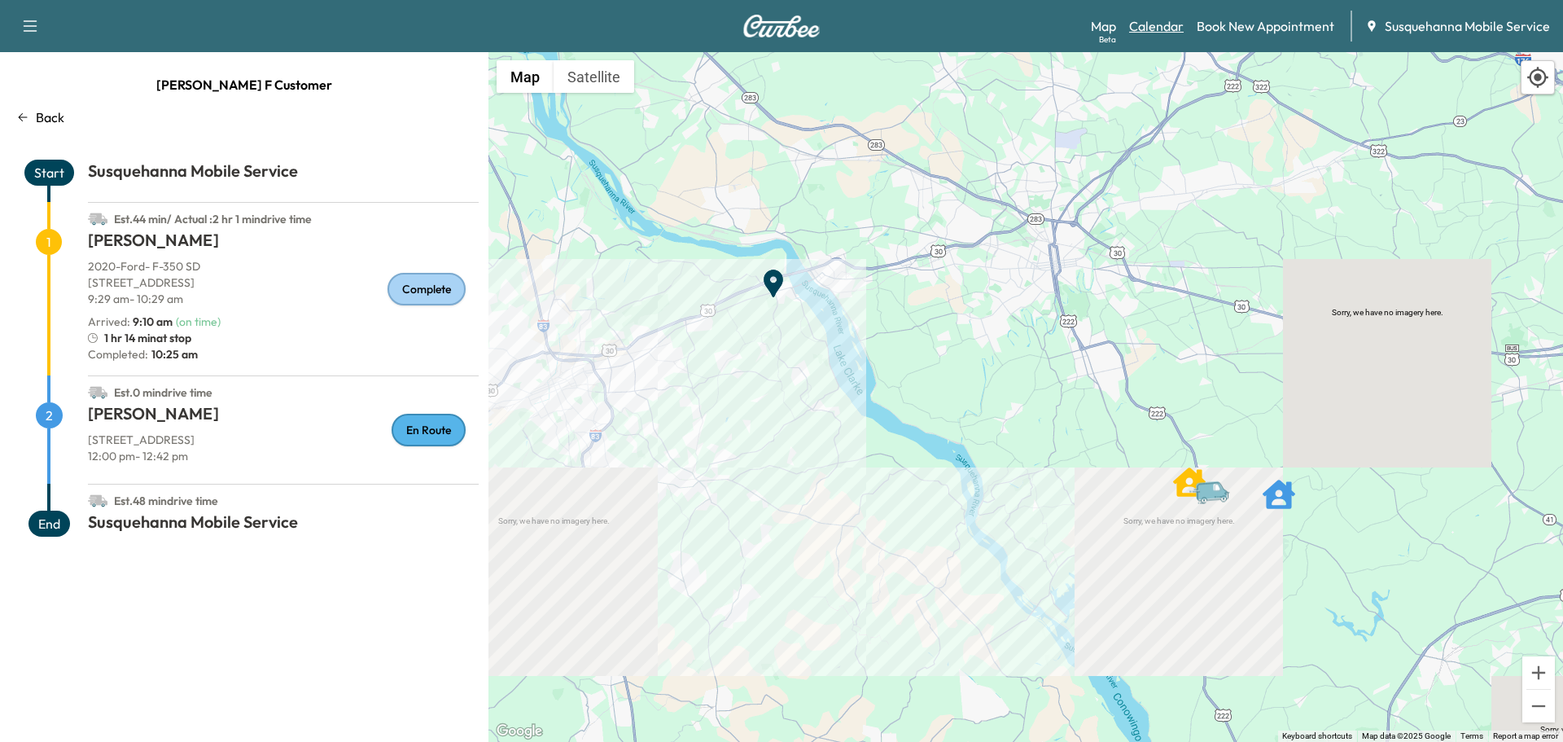
click at [1149, 24] on link "Calendar" at bounding box center [1156, 26] width 55 height 20
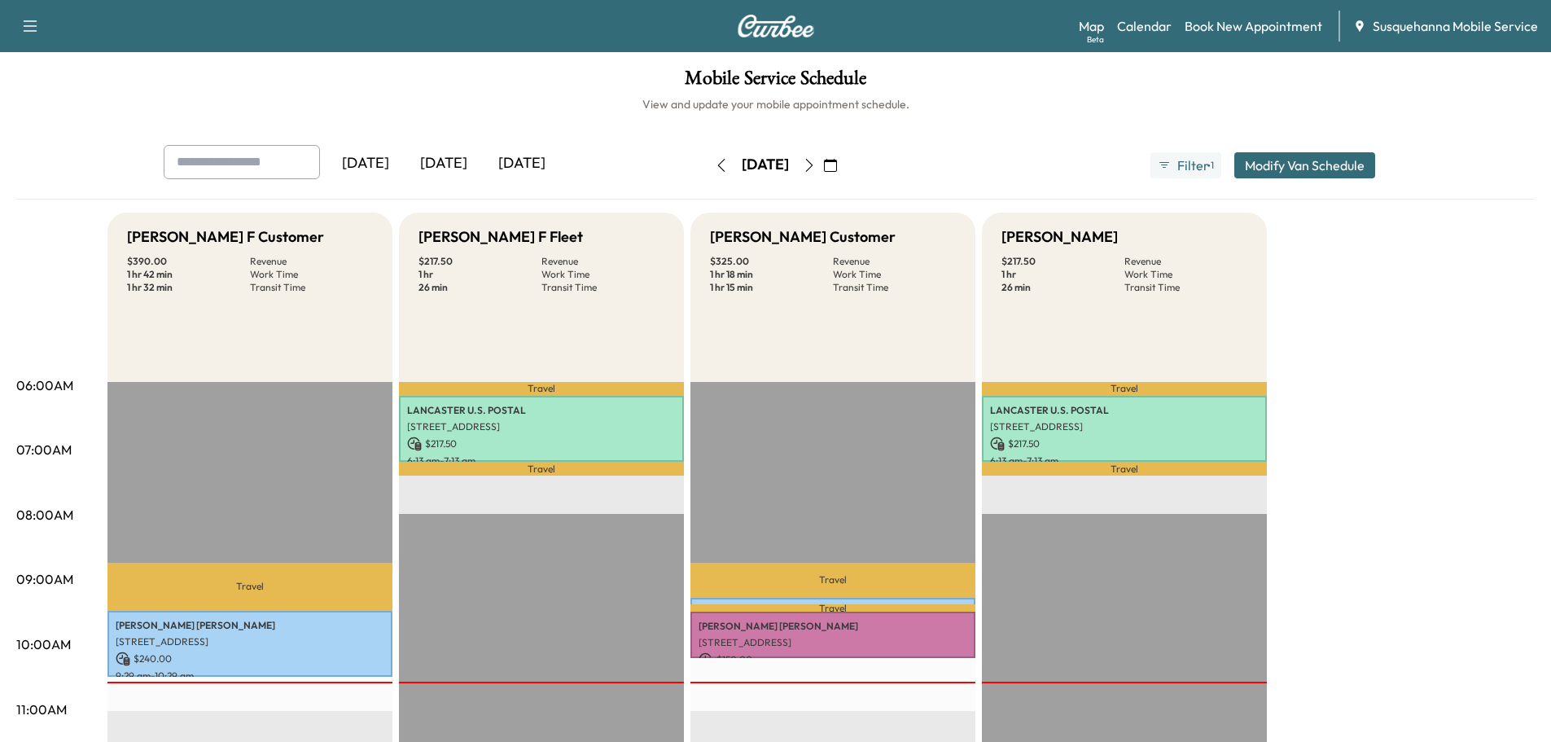
click at [816, 169] on icon "button" at bounding box center [809, 165] width 13 height 13
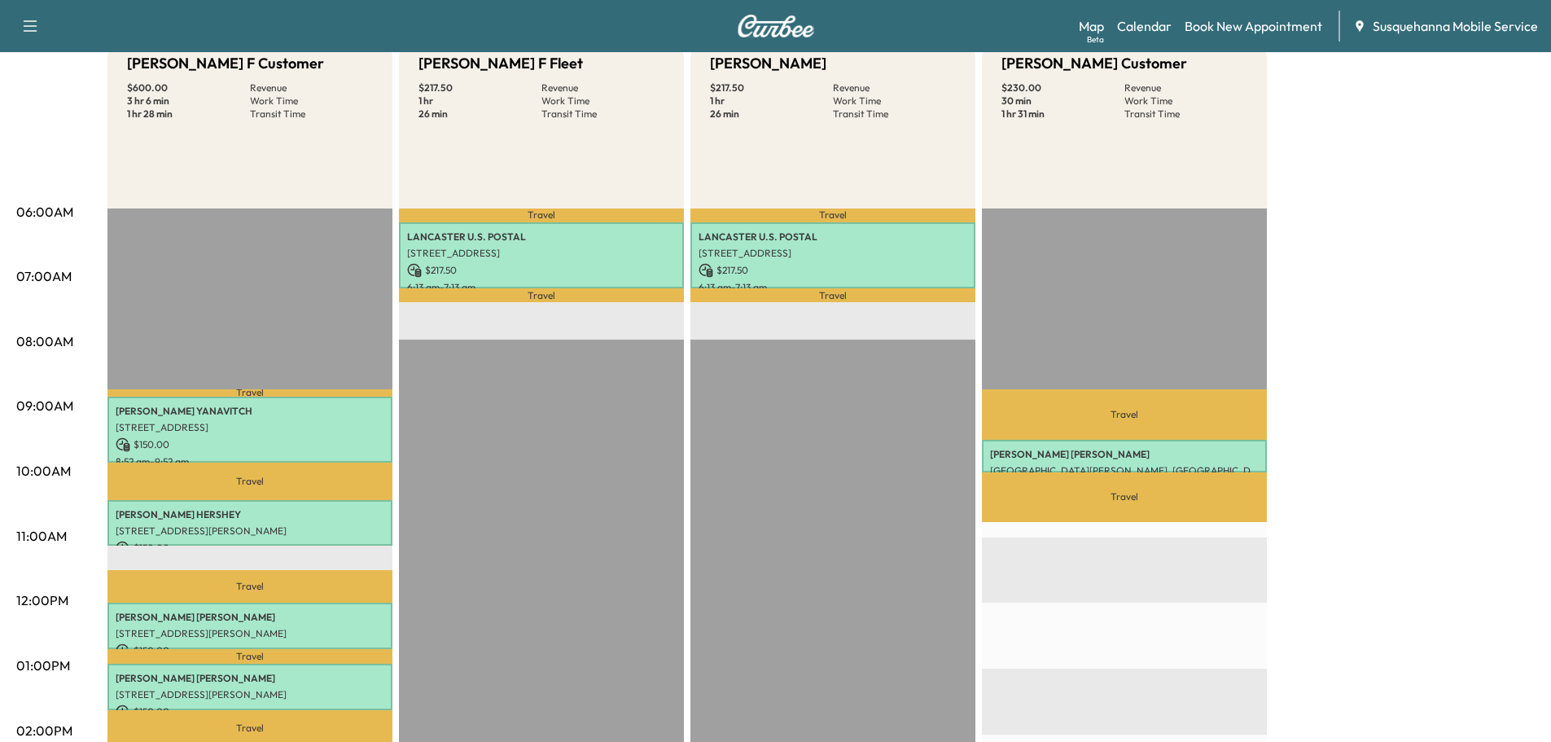
scroll to position [87, 0]
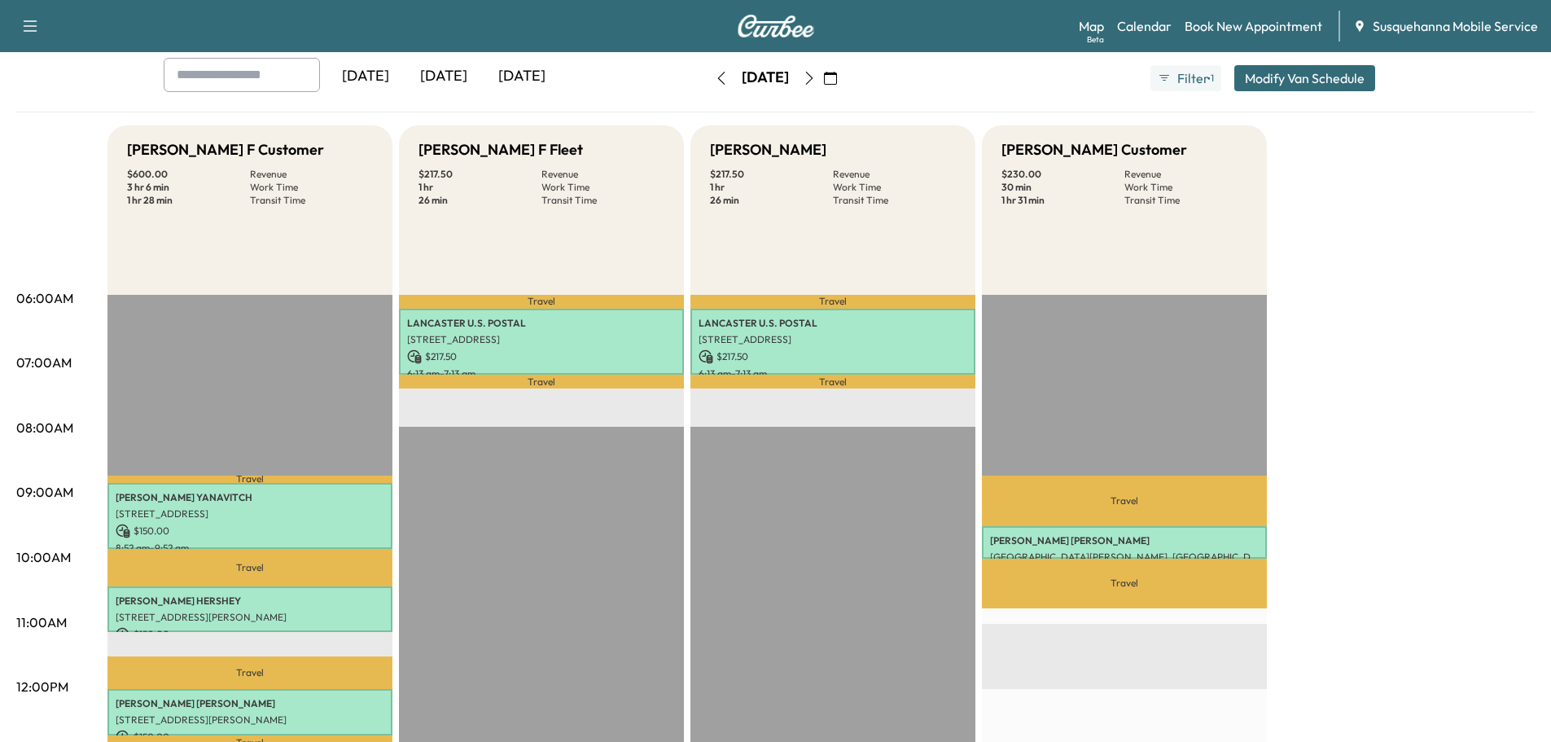
click at [707, 82] on button "button" at bounding box center [721, 78] width 28 height 26
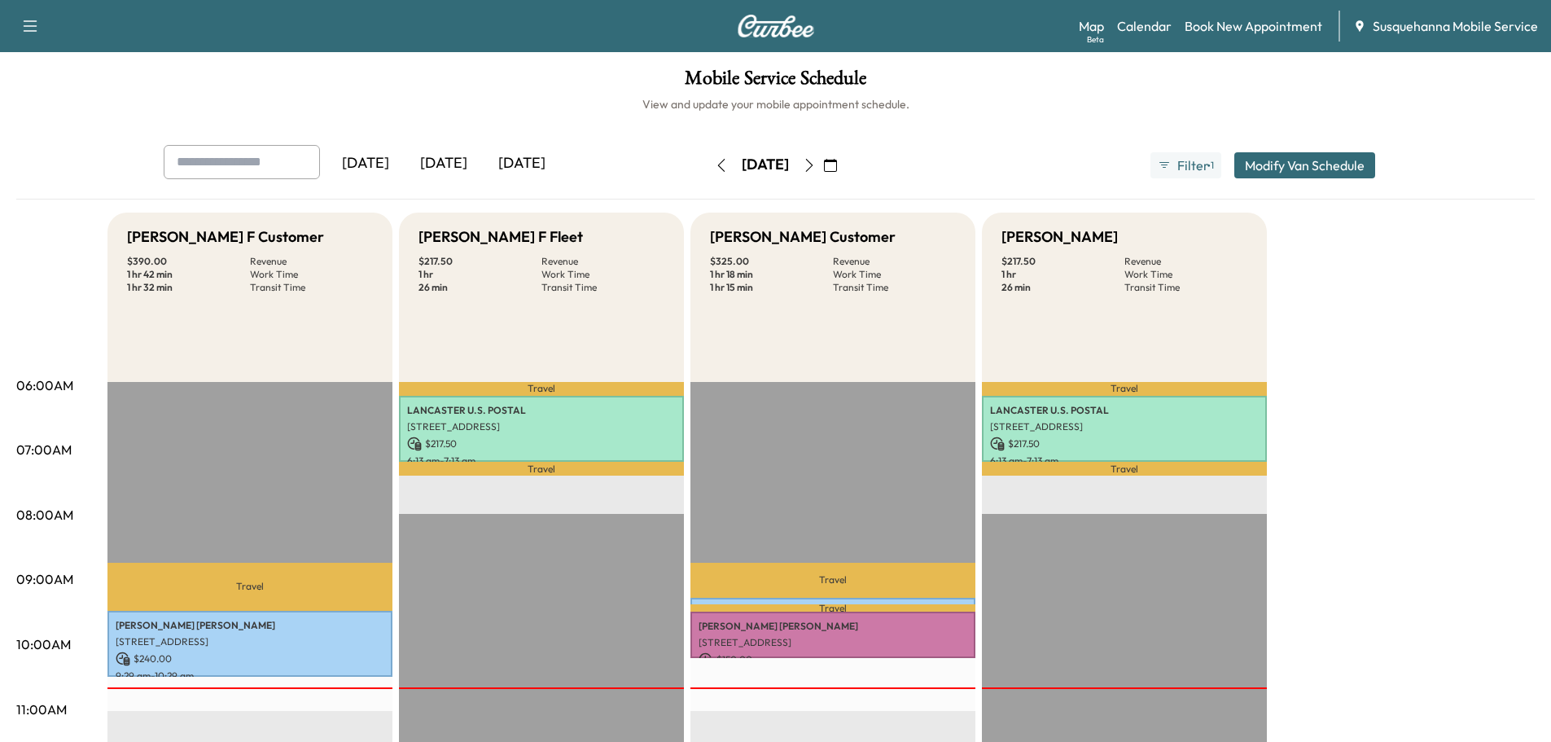
click at [816, 168] on icon "button" at bounding box center [809, 165] width 13 height 13
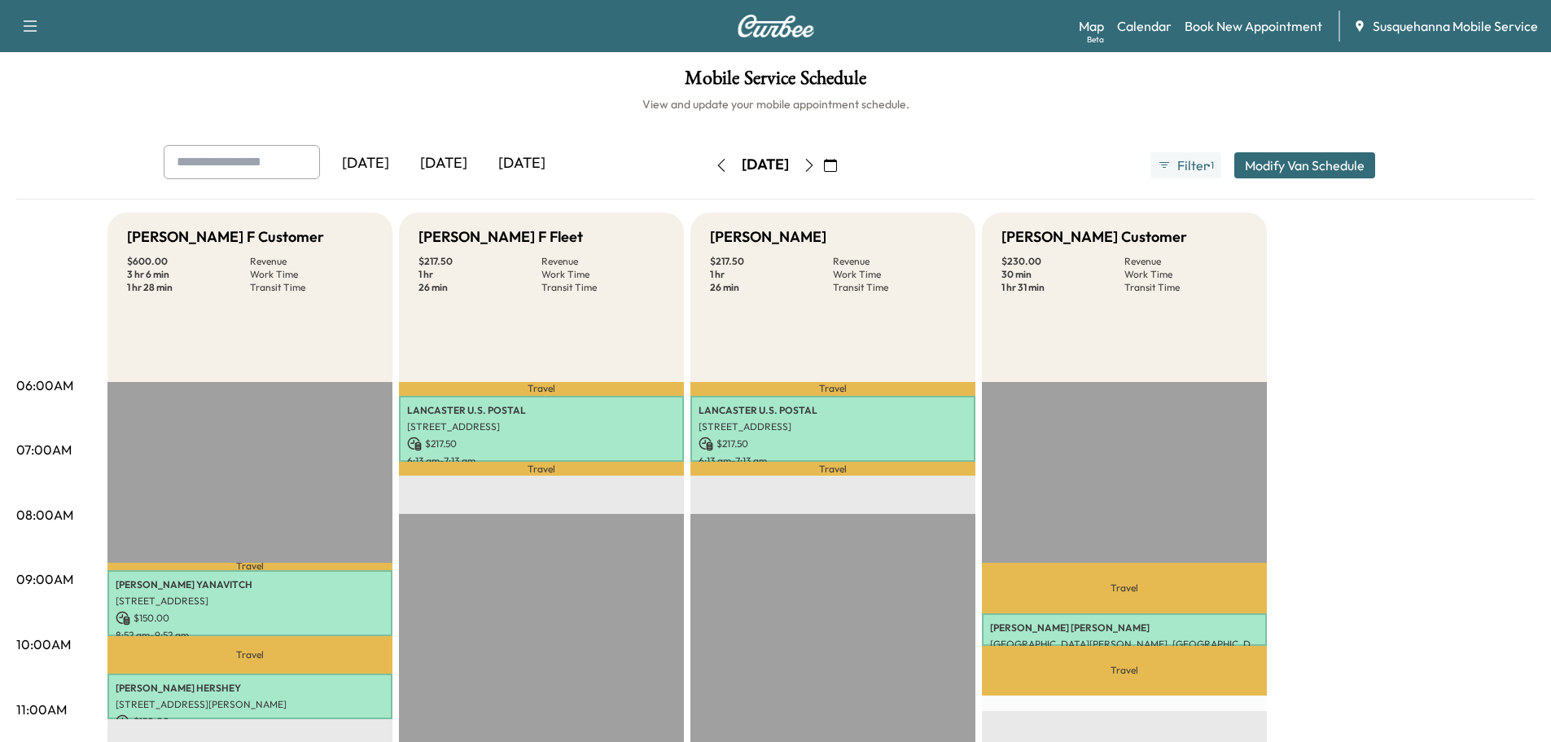
click at [816, 166] on icon "button" at bounding box center [809, 165] width 13 height 13
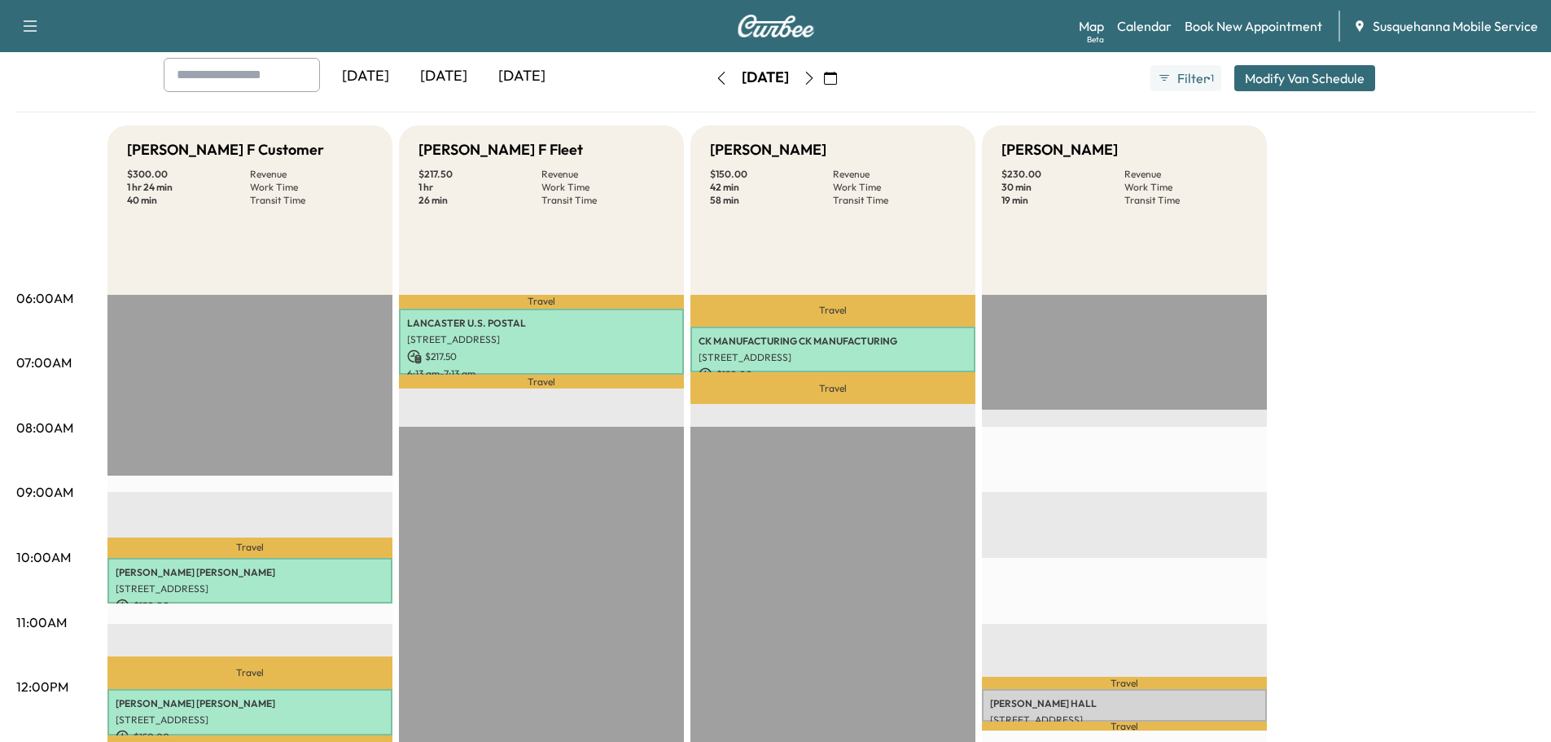
scroll to position [260, 0]
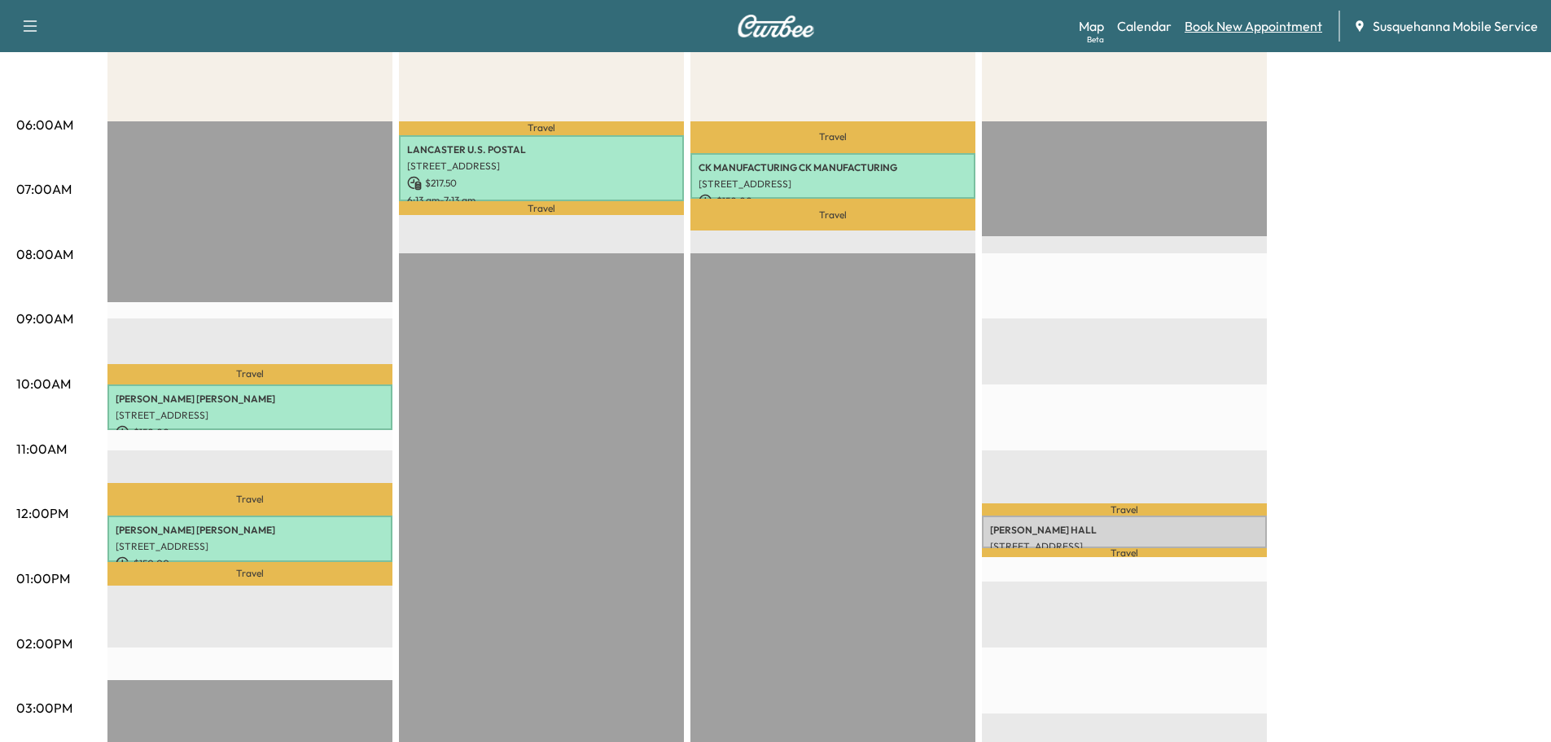
click at [1230, 30] on link "Book New Appointment" at bounding box center [1253, 26] width 138 height 20
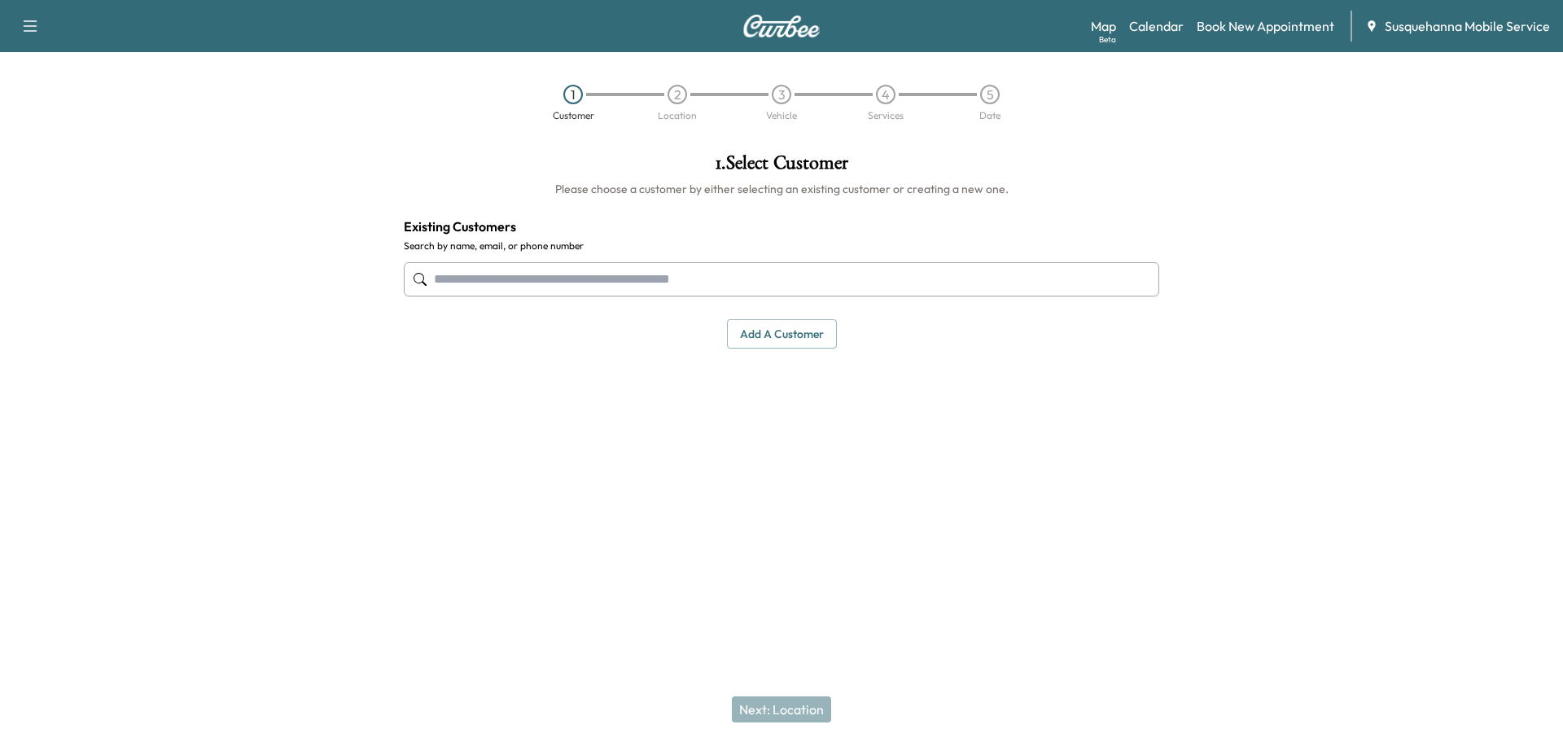
click at [570, 285] on input "text" at bounding box center [781, 279] width 755 height 34
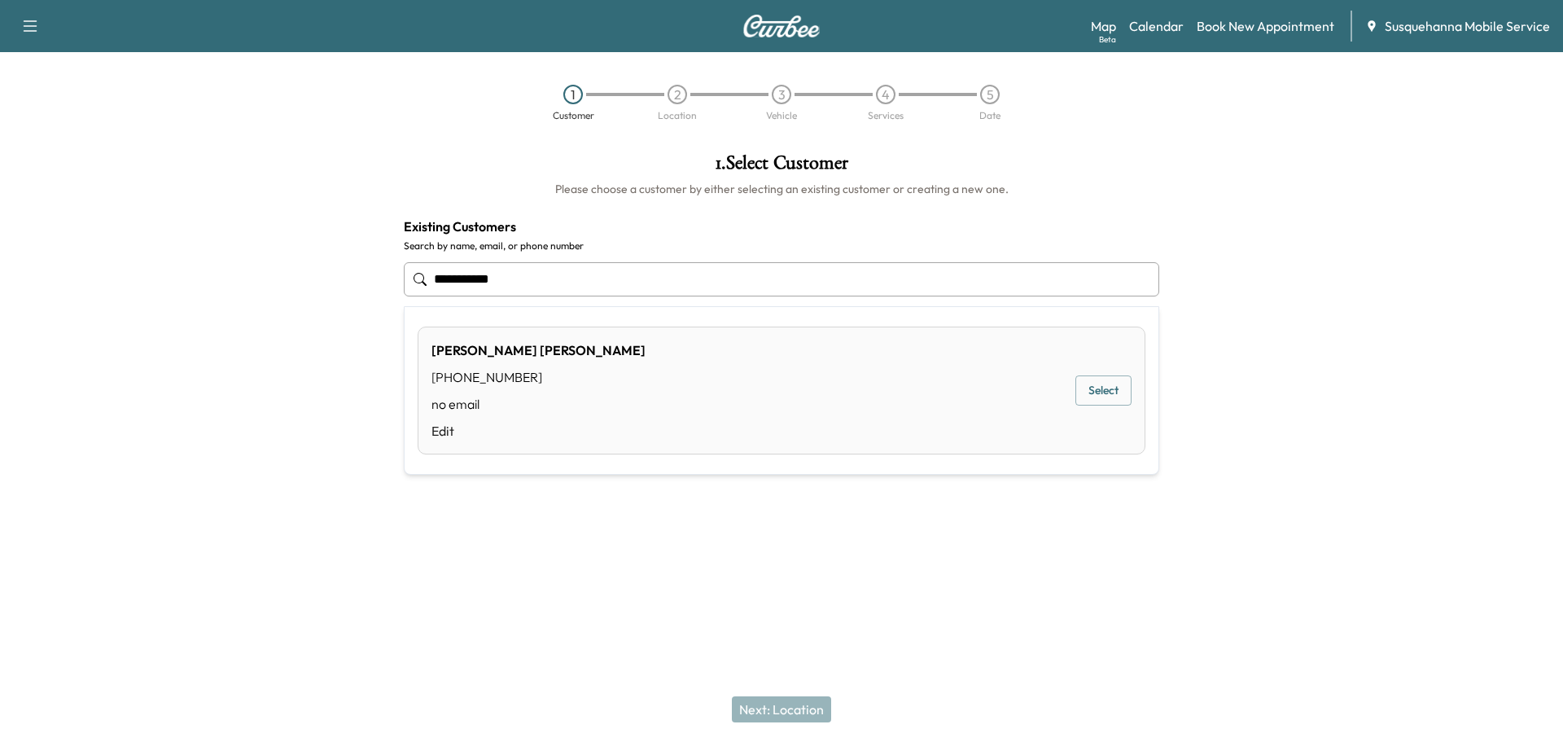
type input "**********"
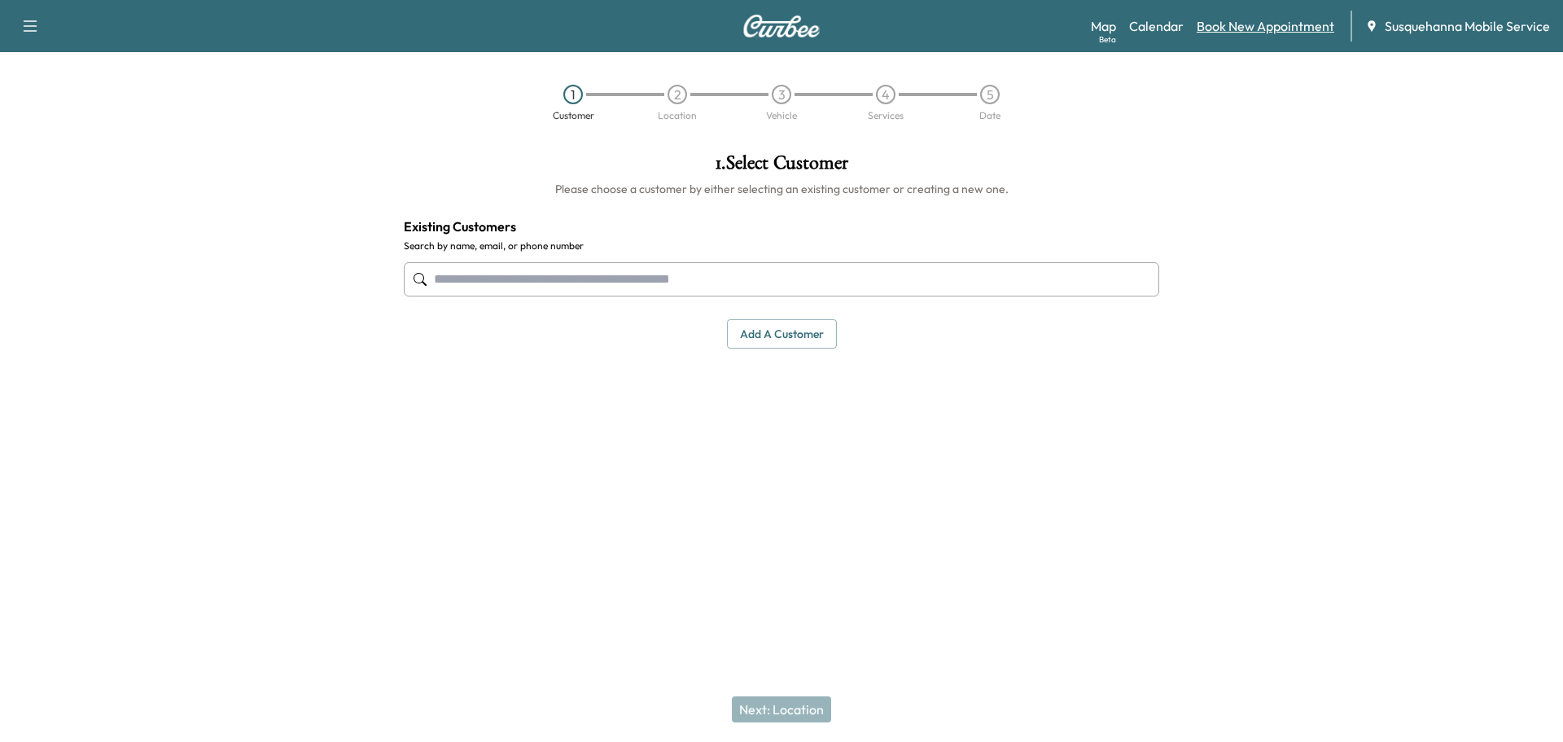
click at [1225, 26] on link "Book New Appointment" at bounding box center [1266, 26] width 138 height 20
click at [807, 286] on input "text" at bounding box center [781, 279] width 755 height 34
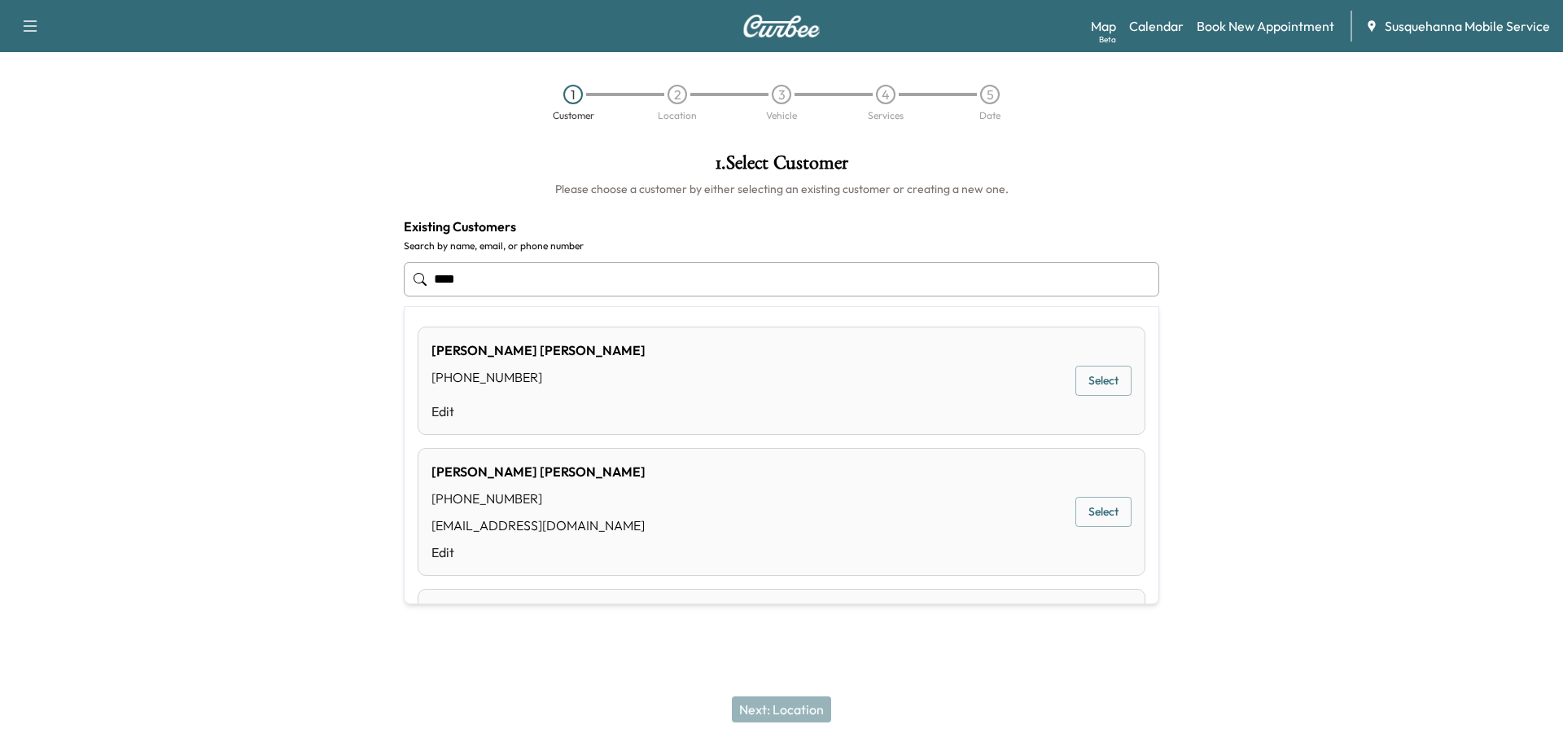
type input "****"
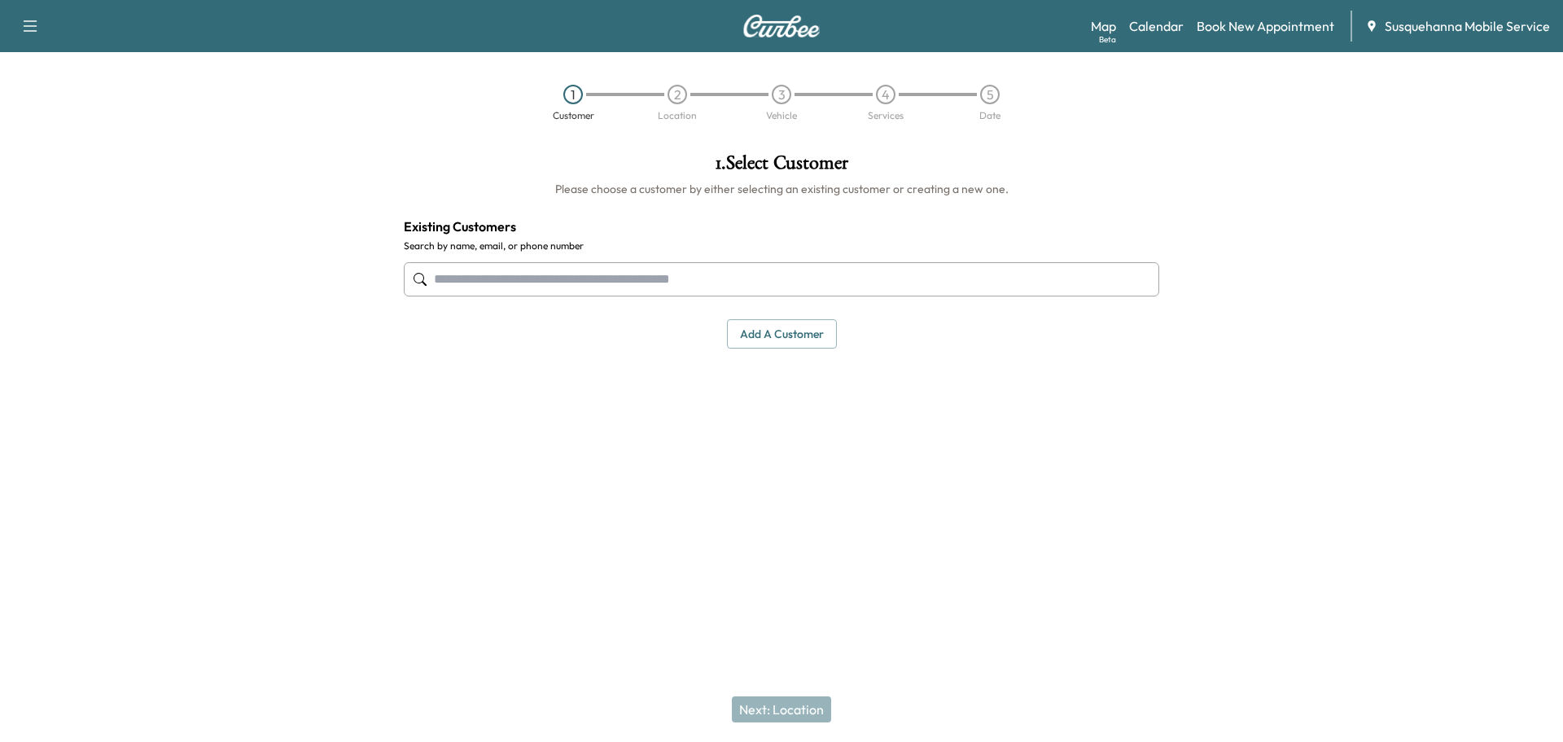
click at [545, 277] on input "text" at bounding box center [781, 279] width 755 height 34
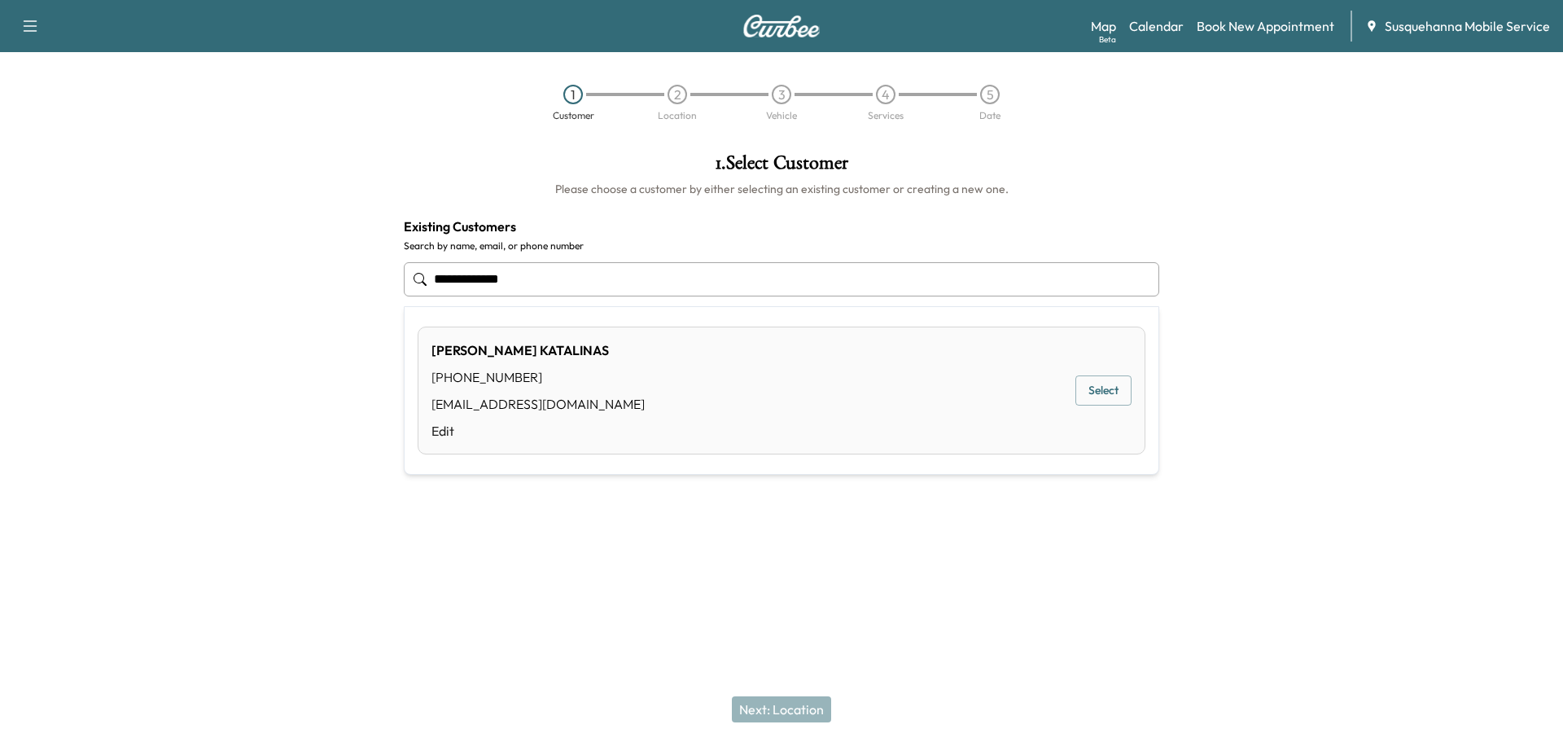
click at [1089, 400] on button "Select" at bounding box center [1103, 390] width 56 height 30
type input "**********"
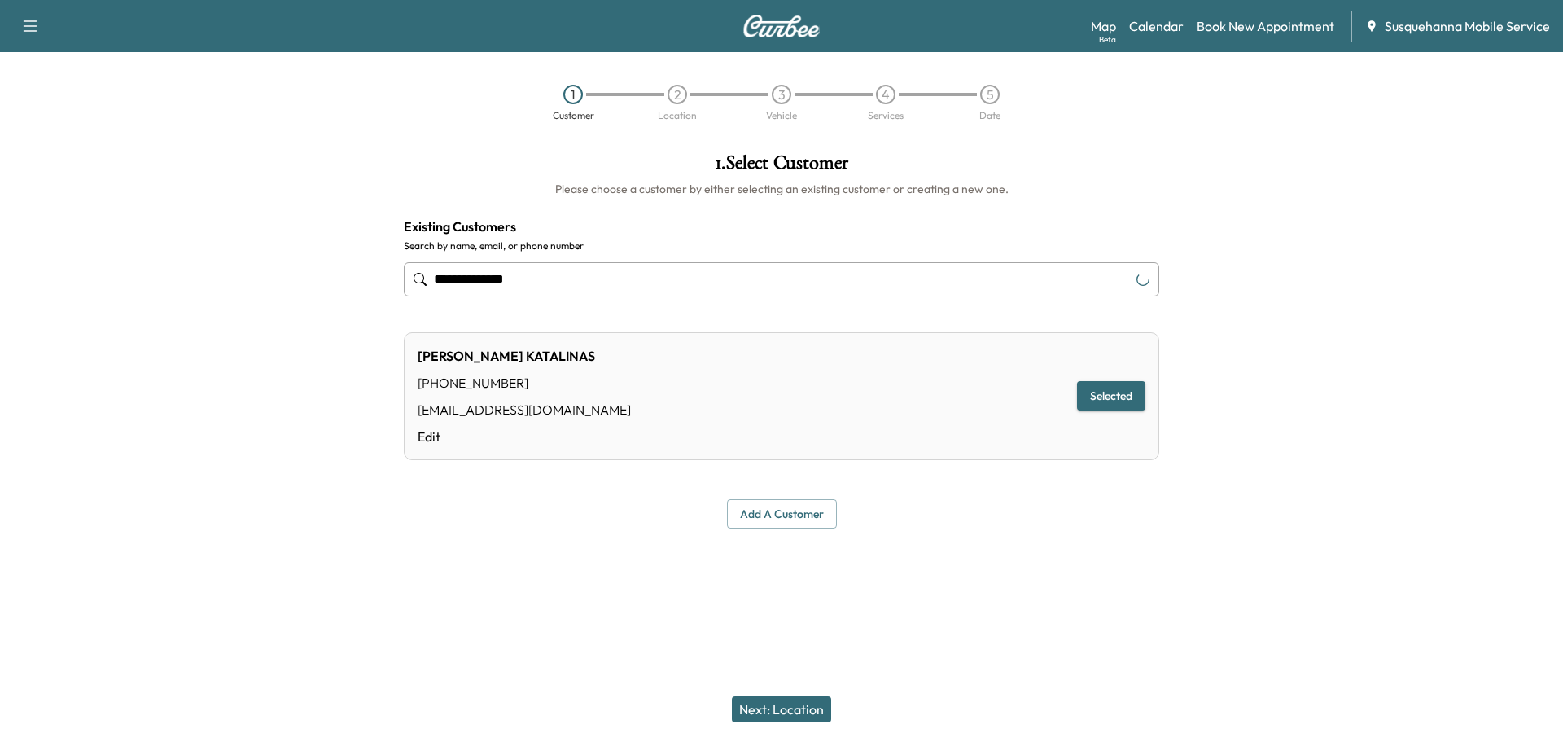
click at [805, 711] on button "Next: Location" at bounding box center [781, 709] width 99 height 26
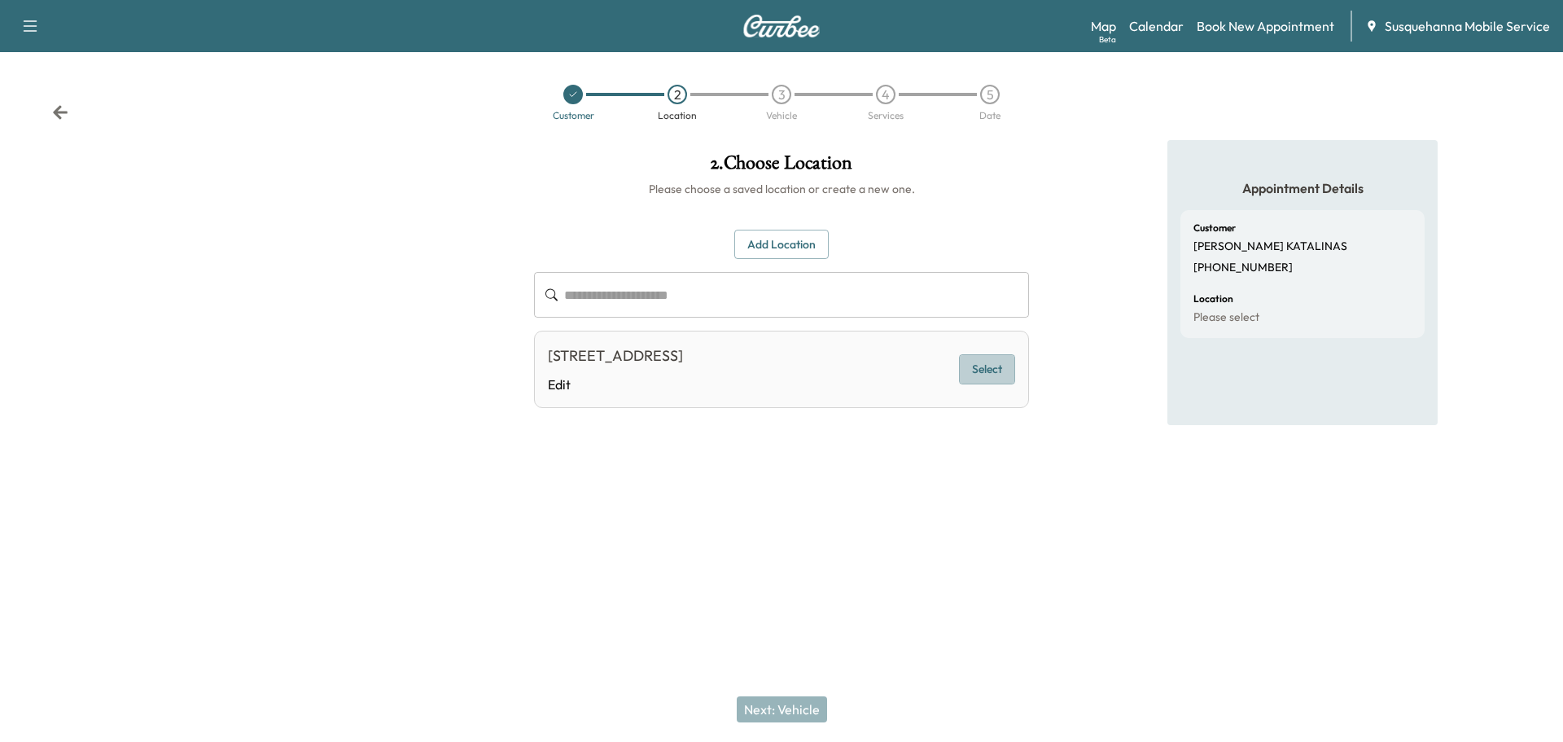
click at [987, 365] on button "Select" at bounding box center [987, 369] width 56 height 30
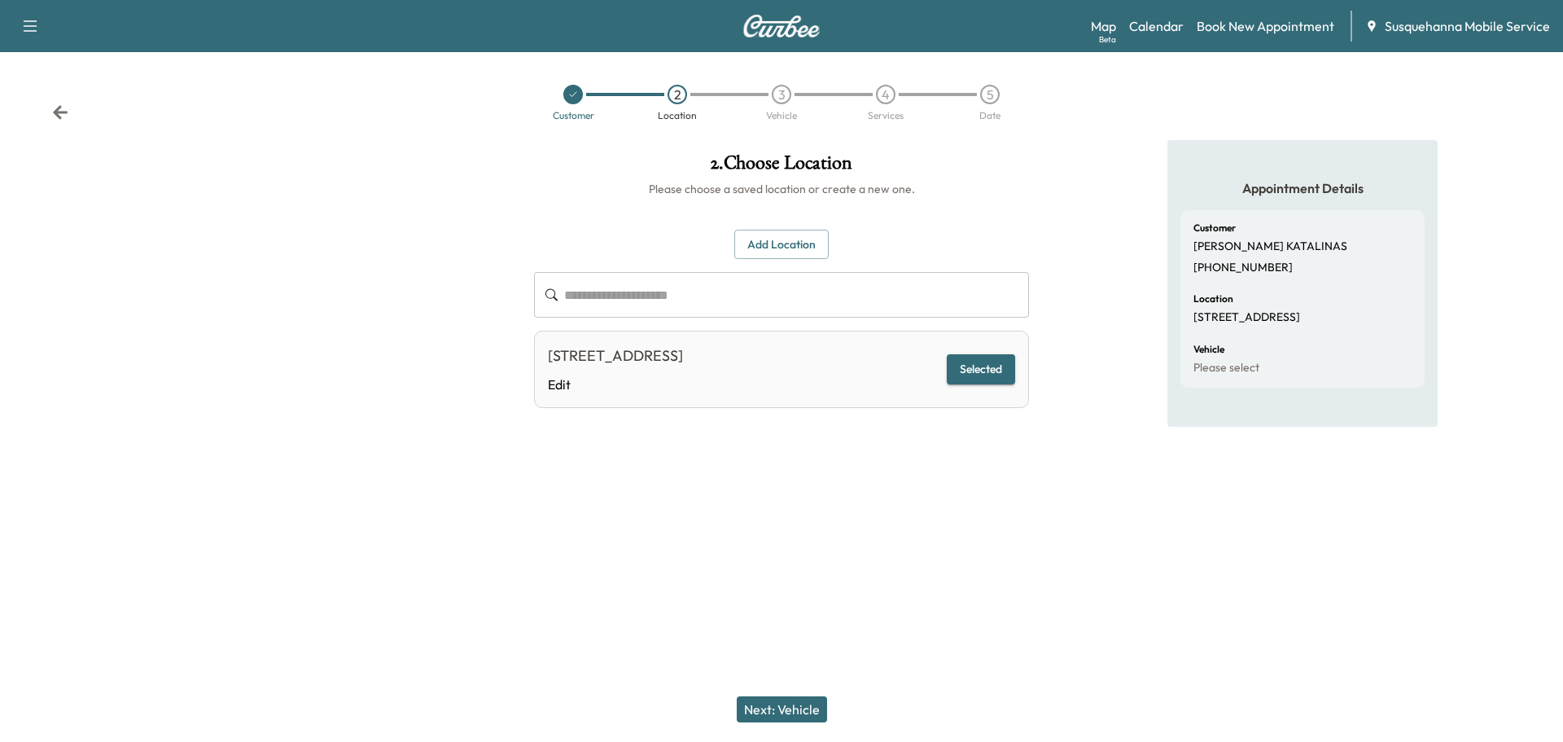
click at [791, 698] on button "Next: Vehicle" at bounding box center [782, 709] width 90 height 26
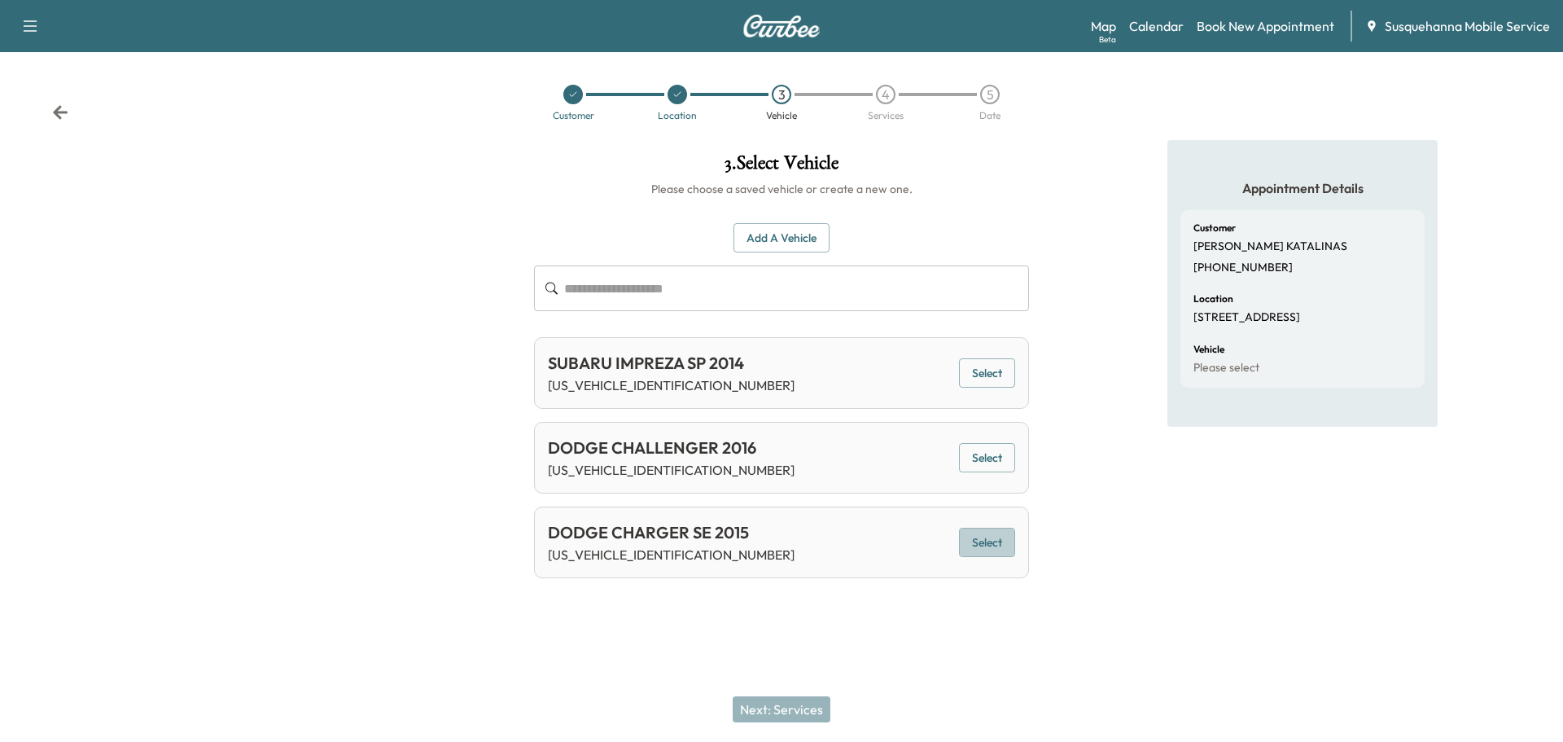
click at [973, 536] on button "Select" at bounding box center [987, 542] width 56 height 30
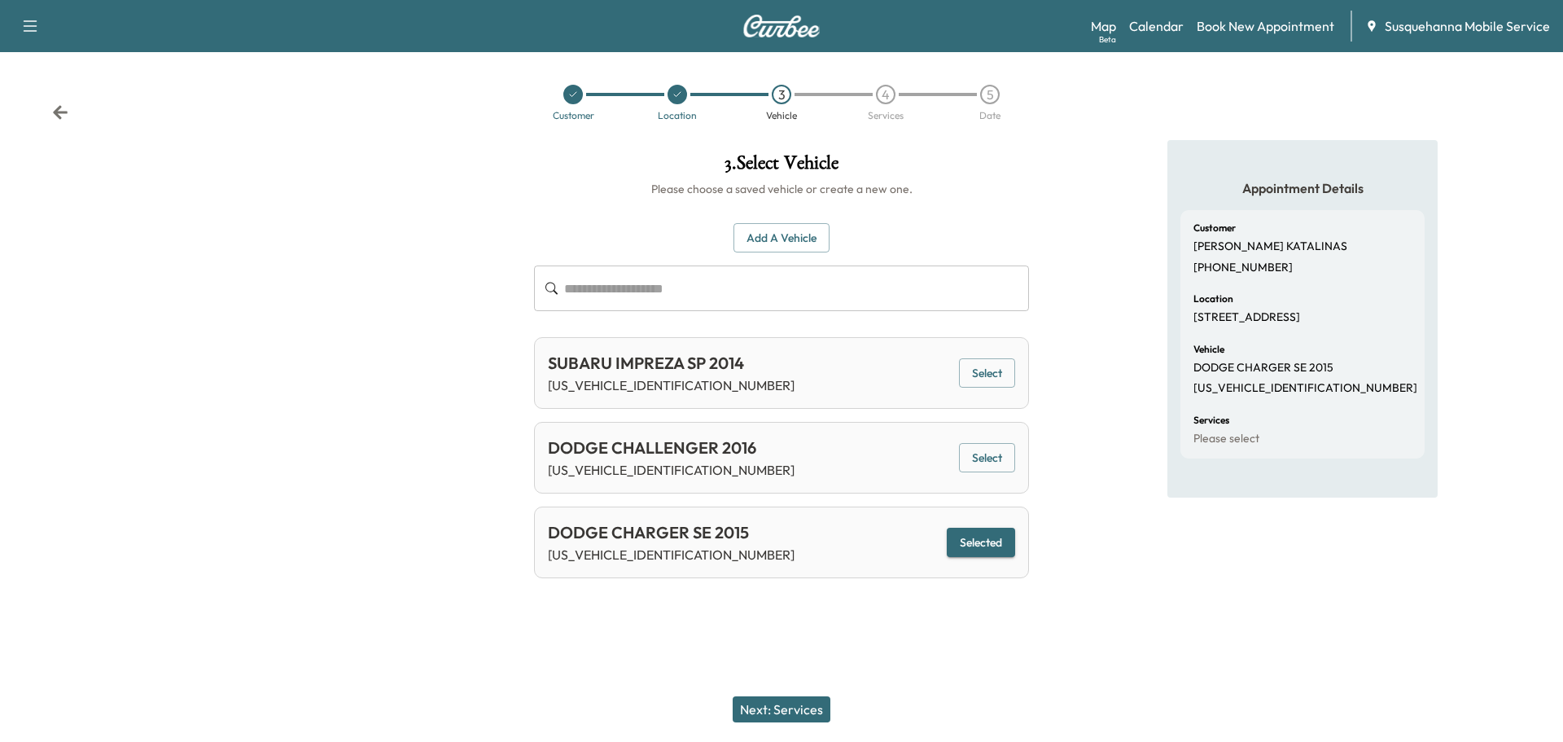
click at [810, 707] on button "Next: Services" at bounding box center [782, 709] width 98 height 26
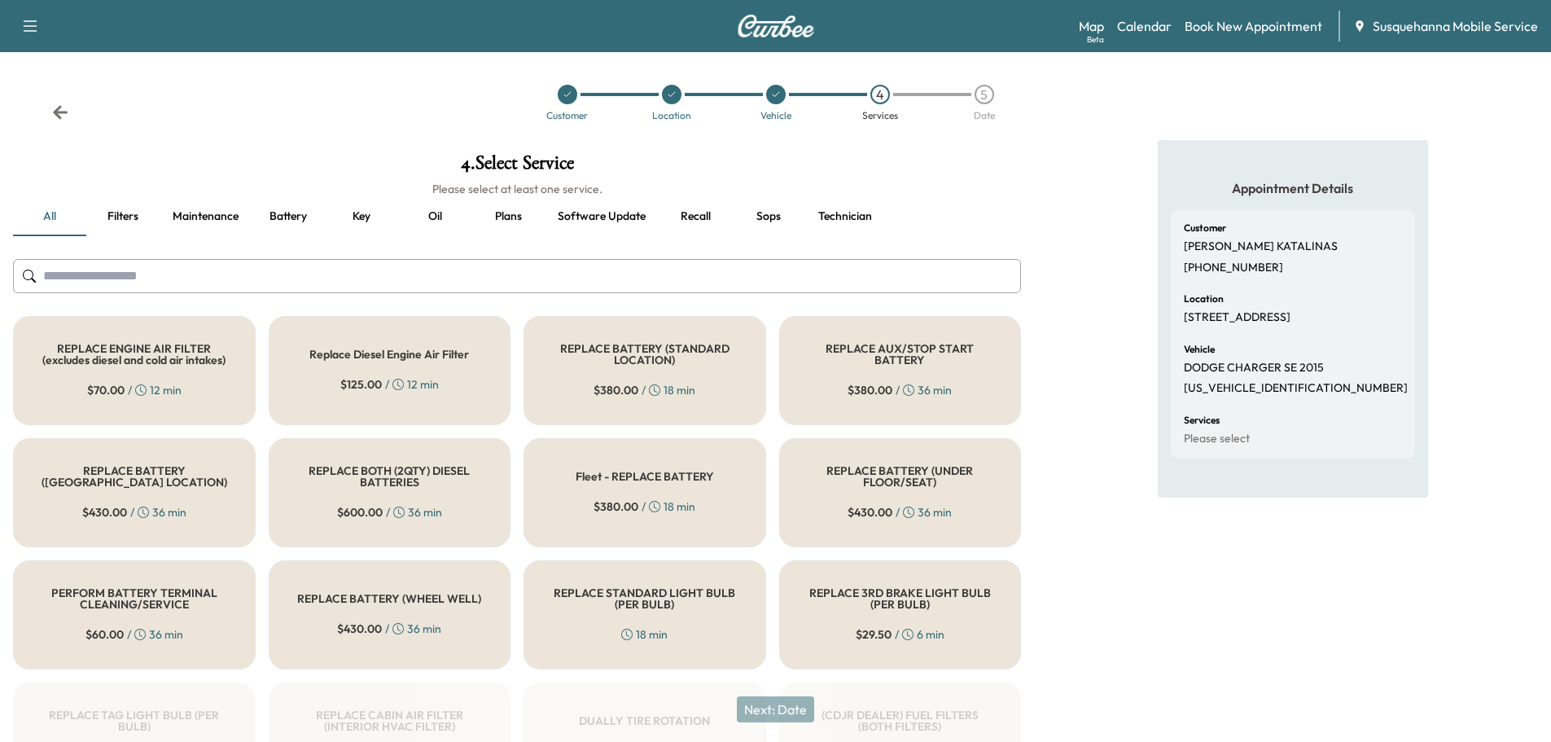
click at [441, 284] on input "text" at bounding box center [517, 276] width 1008 height 34
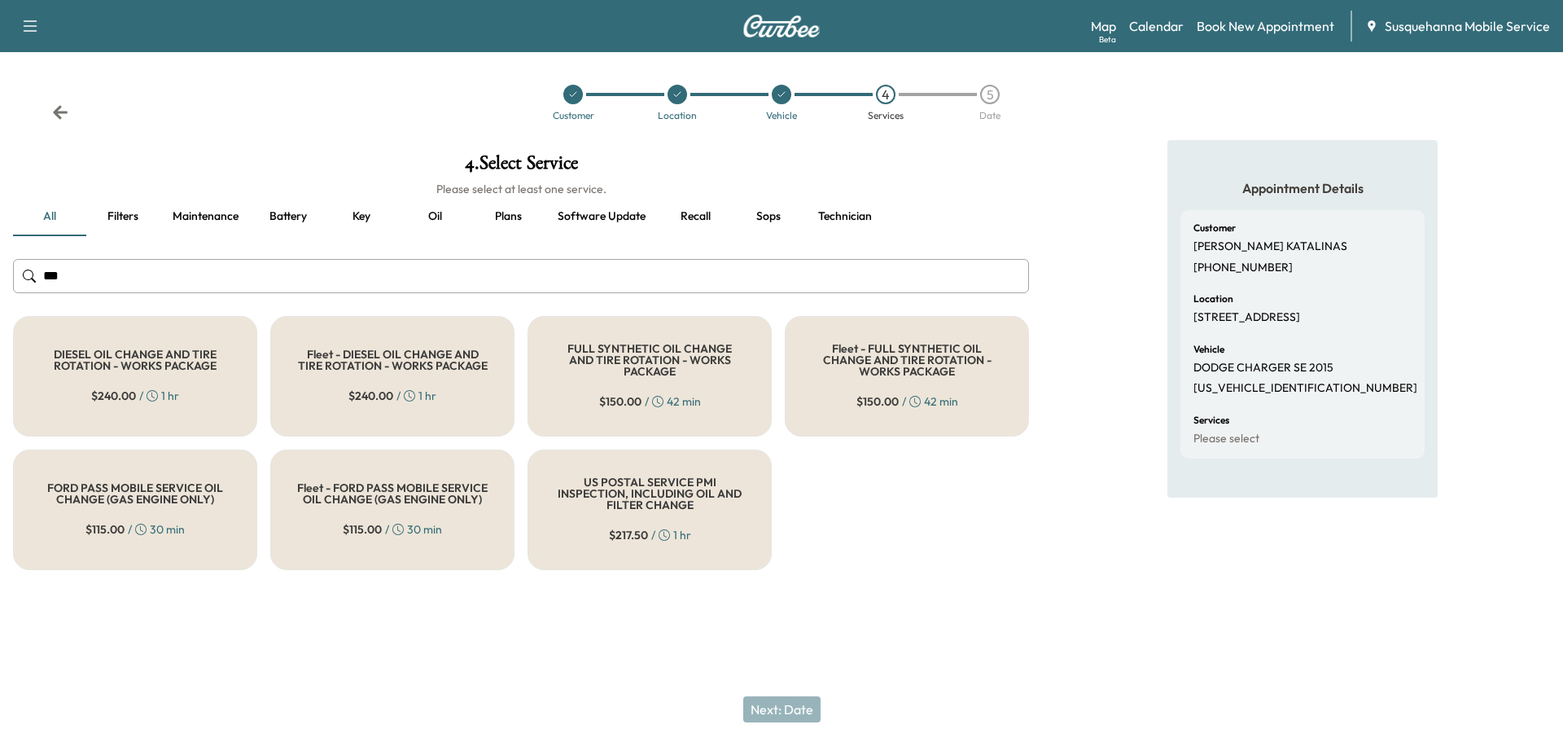
type input "***"
click at [580, 343] on div "FULL SYNTHETIC OIL CHANGE AND TIRE ROTATION - WORKS PACKAGE $ 150.00 / 42 min" at bounding box center [649, 376] width 244 height 120
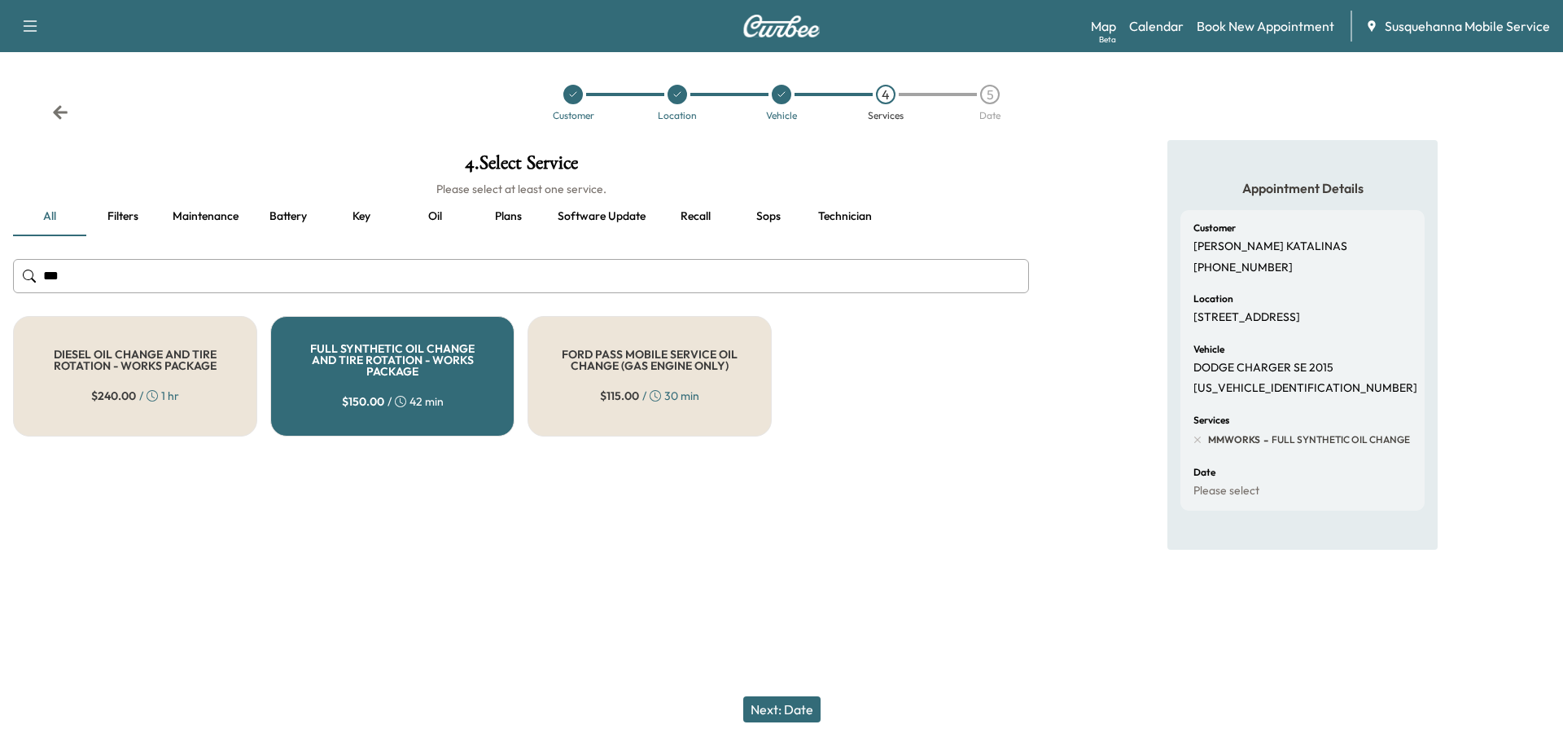
click at [783, 704] on button "Next: Date" at bounding box center [781, 709] width 77 height 26
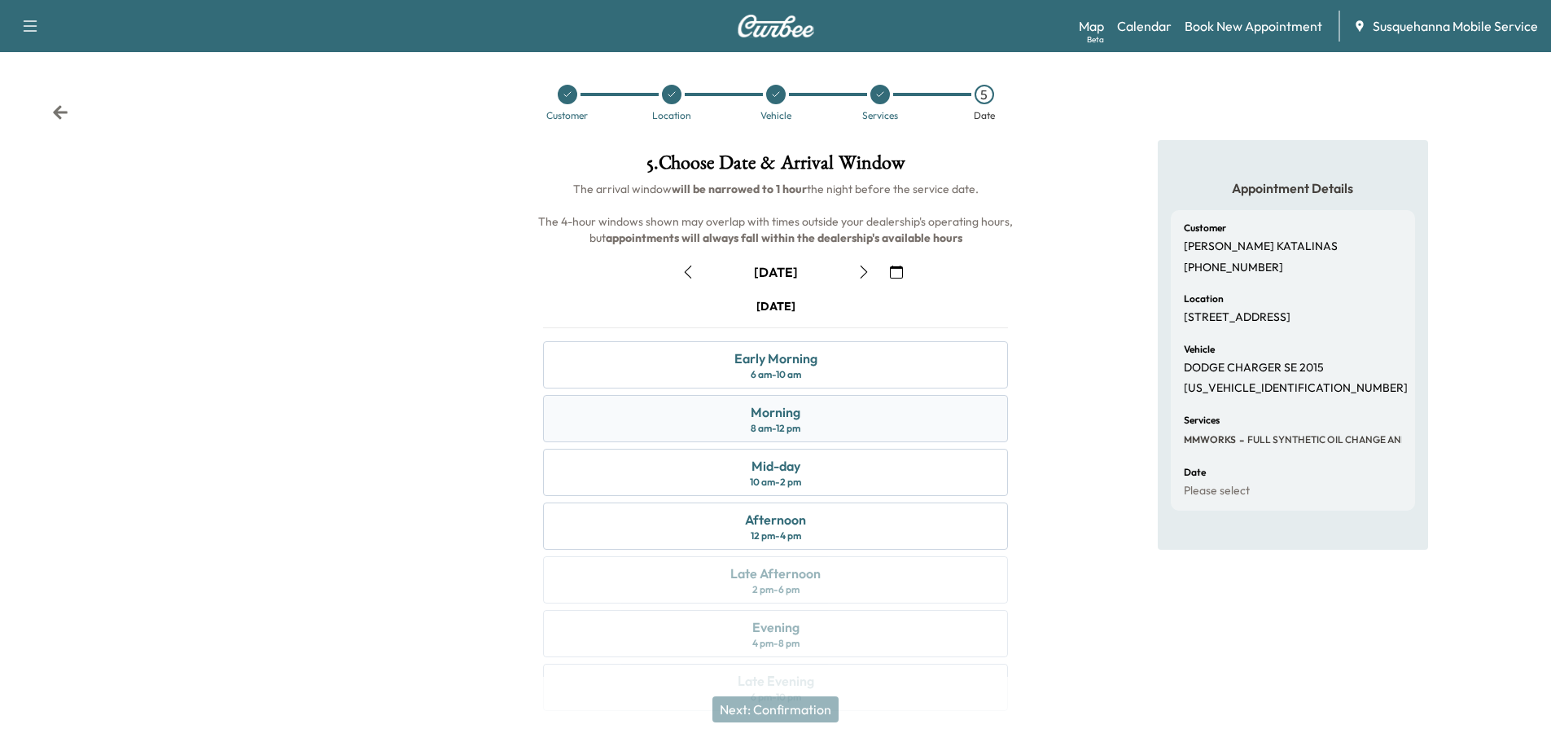
click at [801, 417] on div "Morning 8 am - 12 pm" at bounding box center [775, 418] width 465 height 47
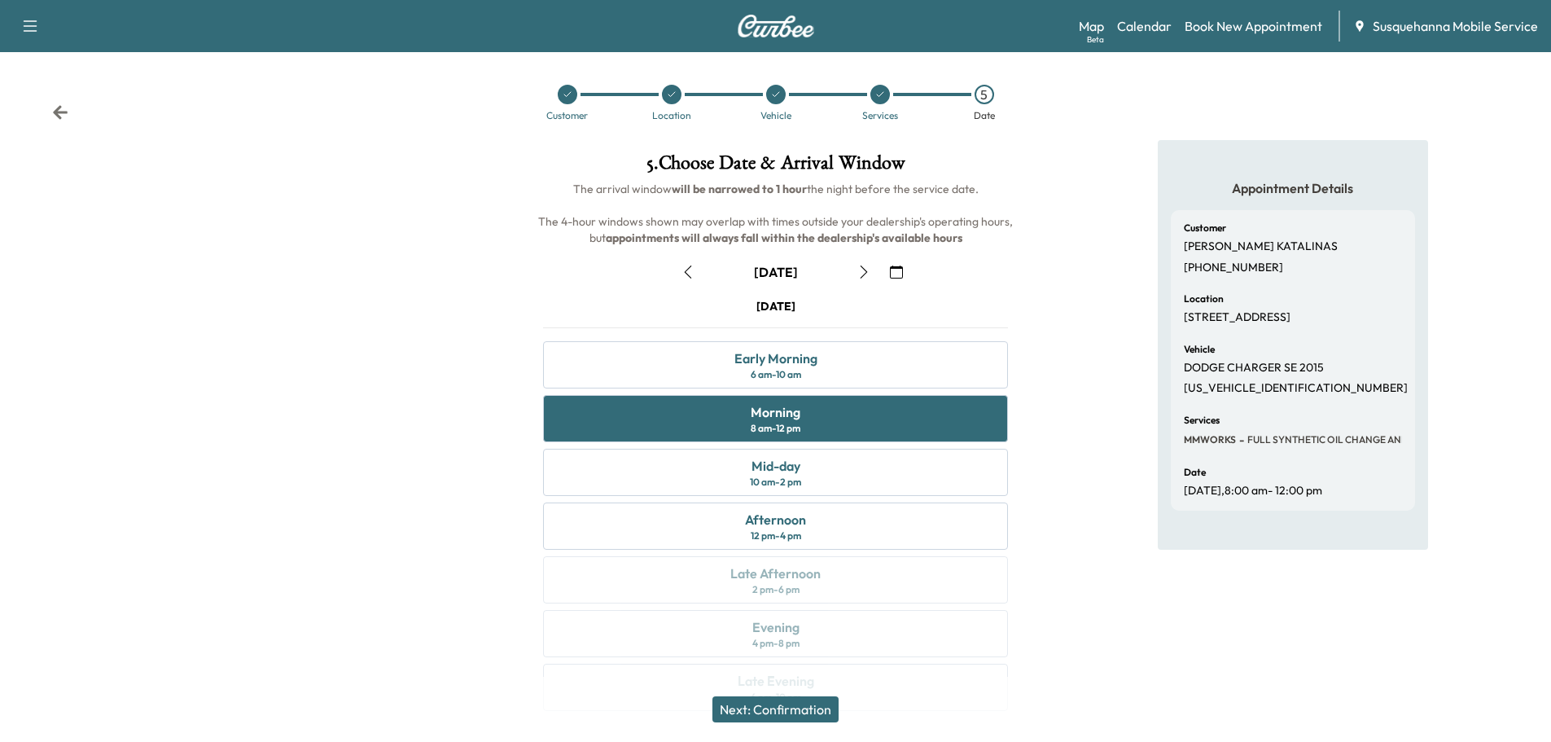
click at [773, 703] on button "Next: Confirmation" at bounding box center [775, 709] width 126 height 26
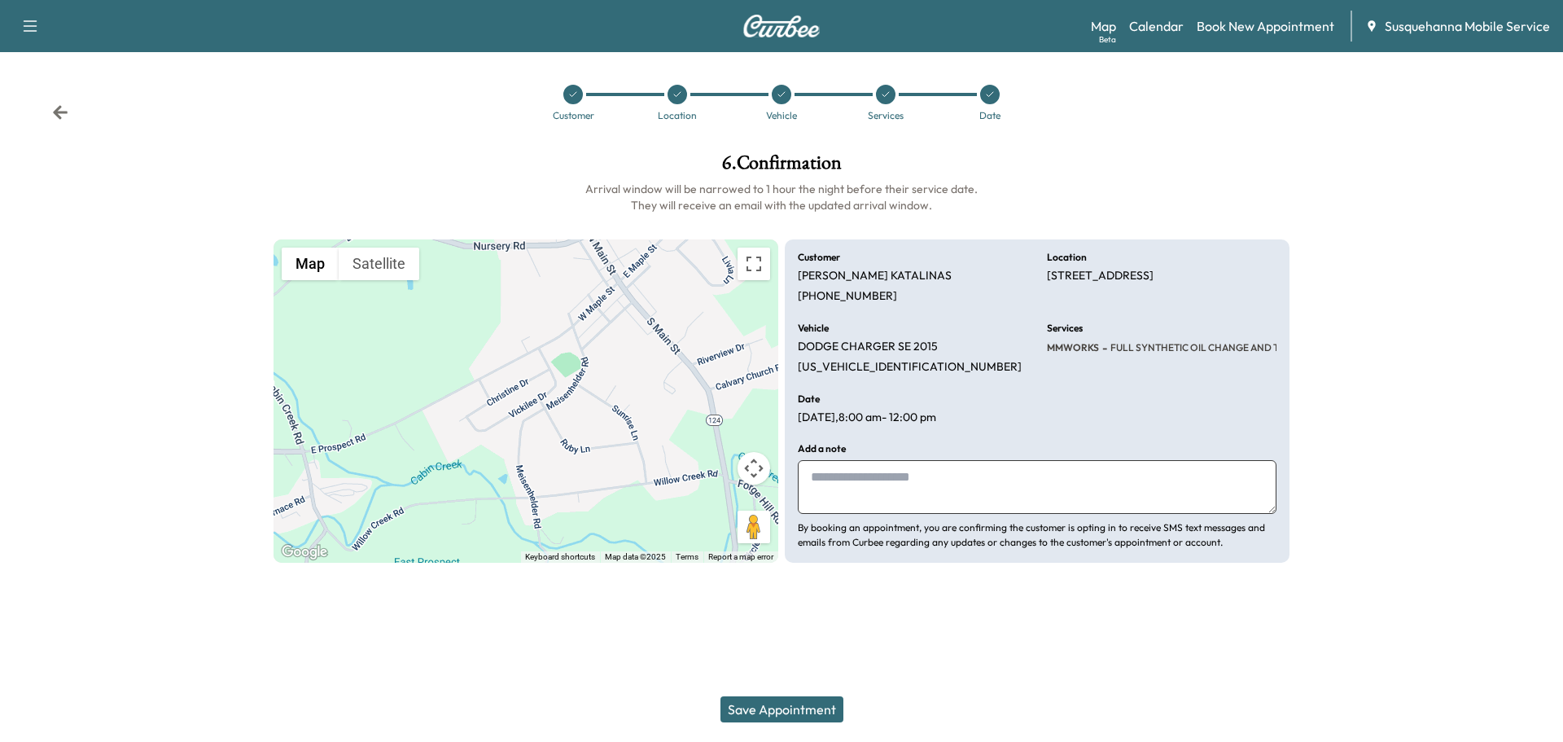
click at [884, 488] on textarea at bounding box center [1037, 487] width 479 height 54
type textarea "**********"
click at [777, 705] on button "Save Appointment" at bounding box center [781, 709] width 123 height 26
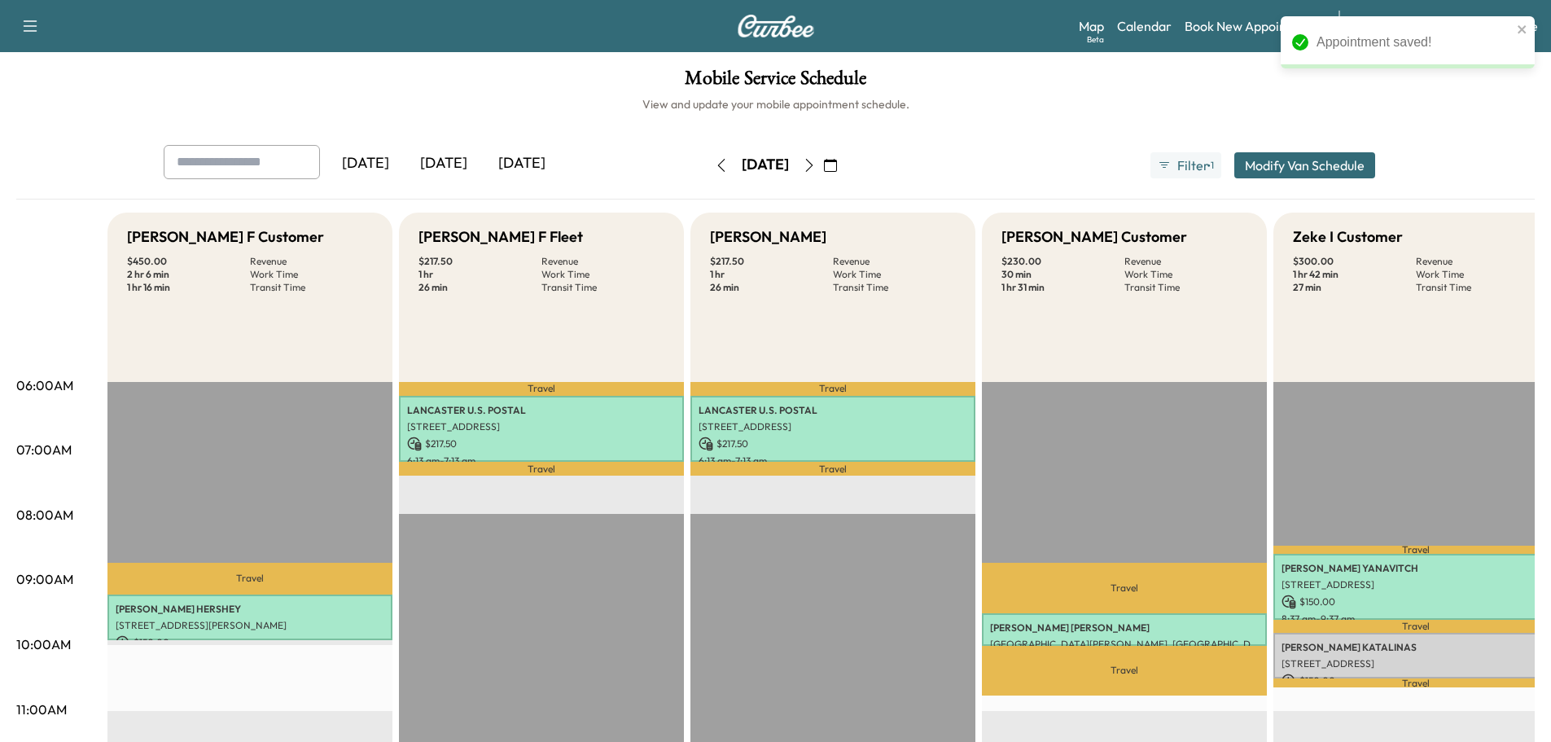
click at [1321, 163] on button "Modify Van Schedule" at bounding box center [1304, 165] width 141 height 26
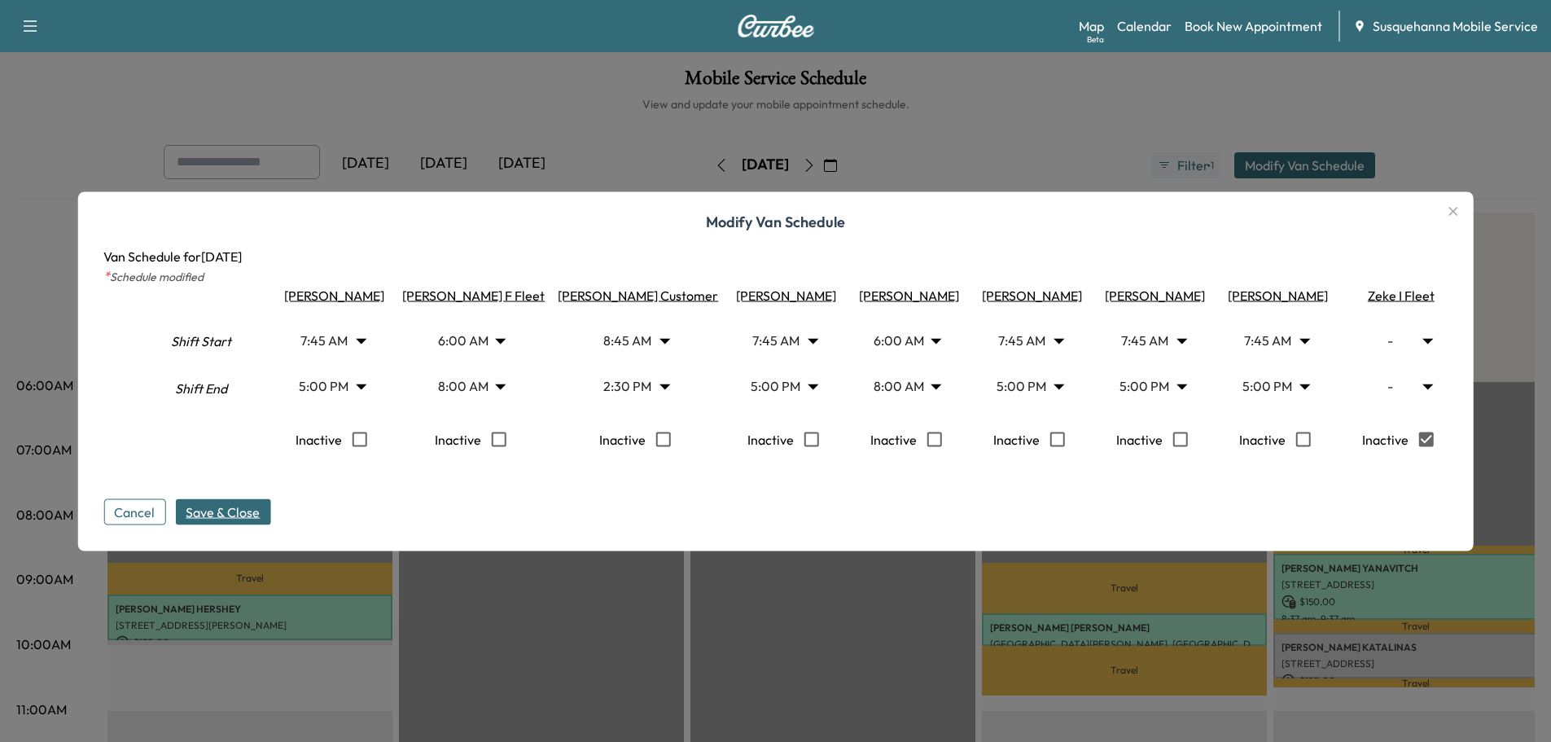
click at [234, 517] on span "Save & Close" at bounding box center [223, 511] width 74 height 20
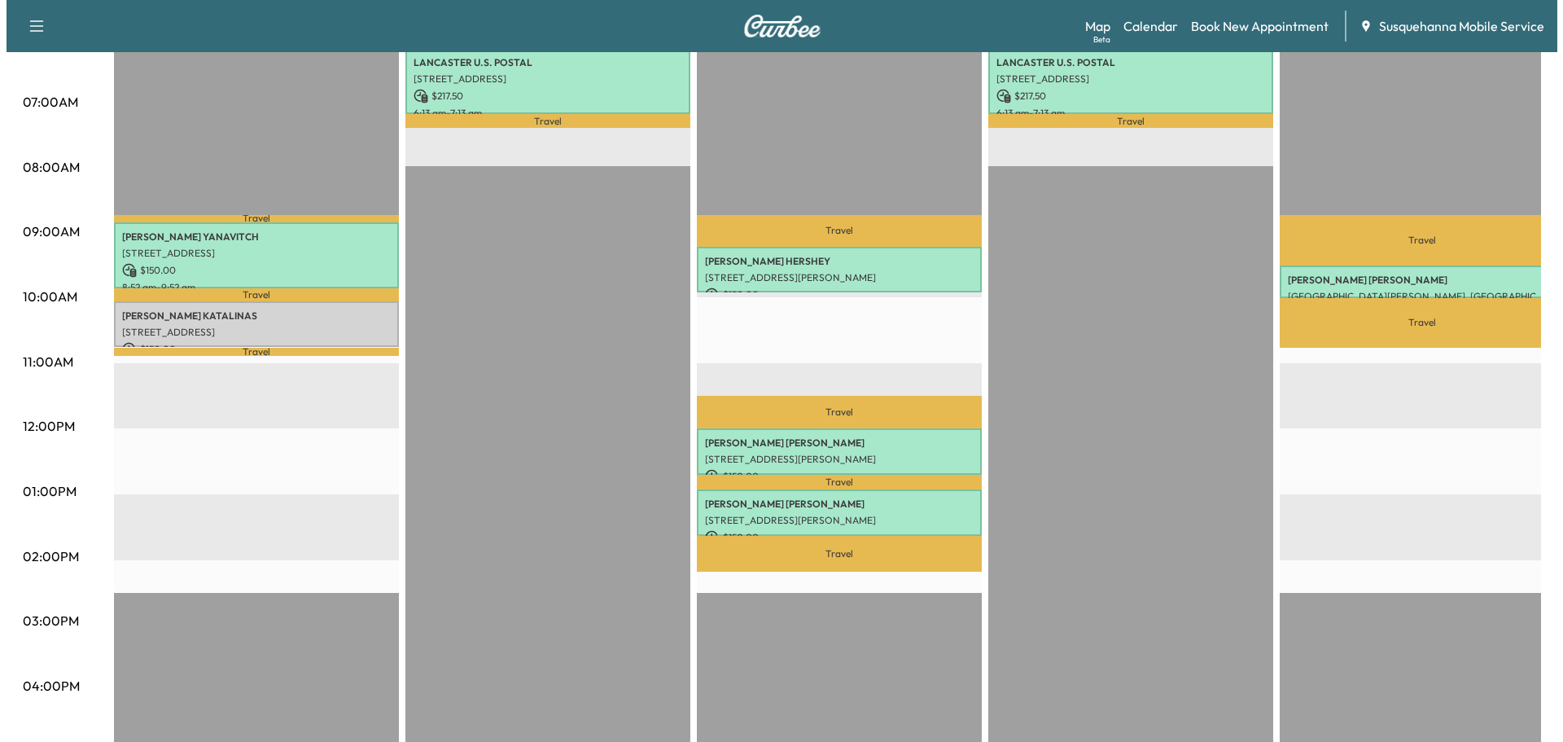
scroll to position [87, 0]
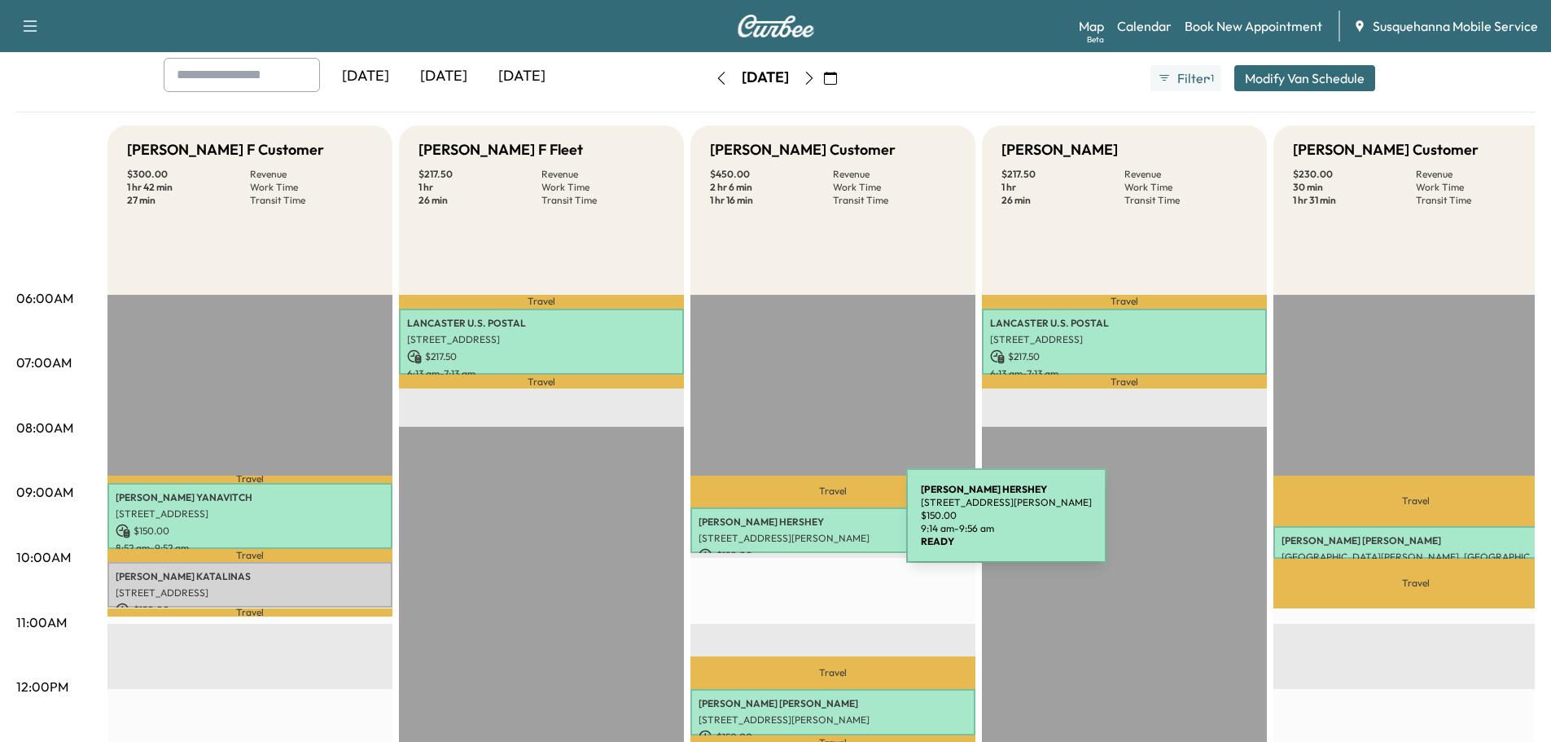
click at [784, 525] on p "NEIL HERSHEY" at bounding box center [832, 521] width 269 height 13
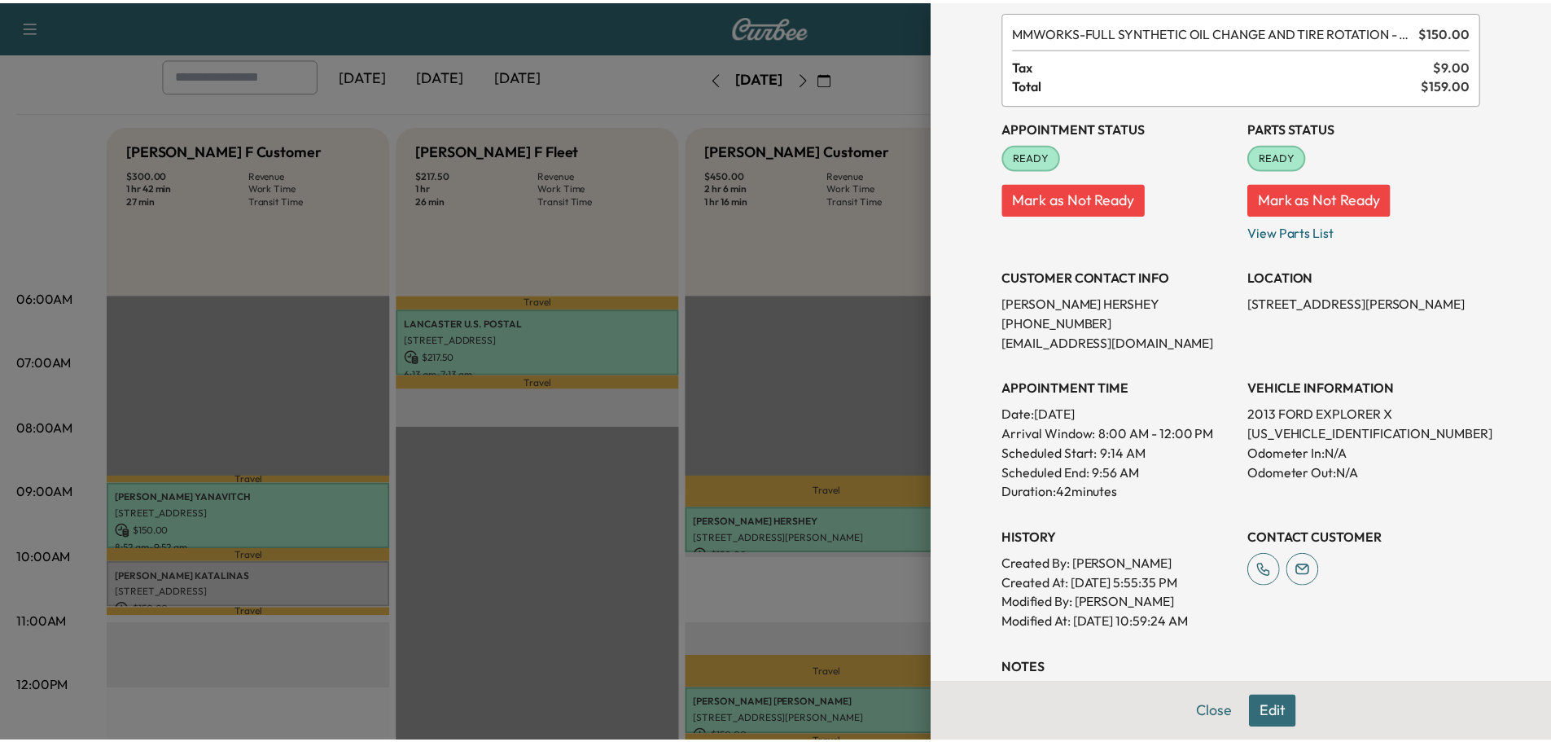
scroll to position [173, 0]
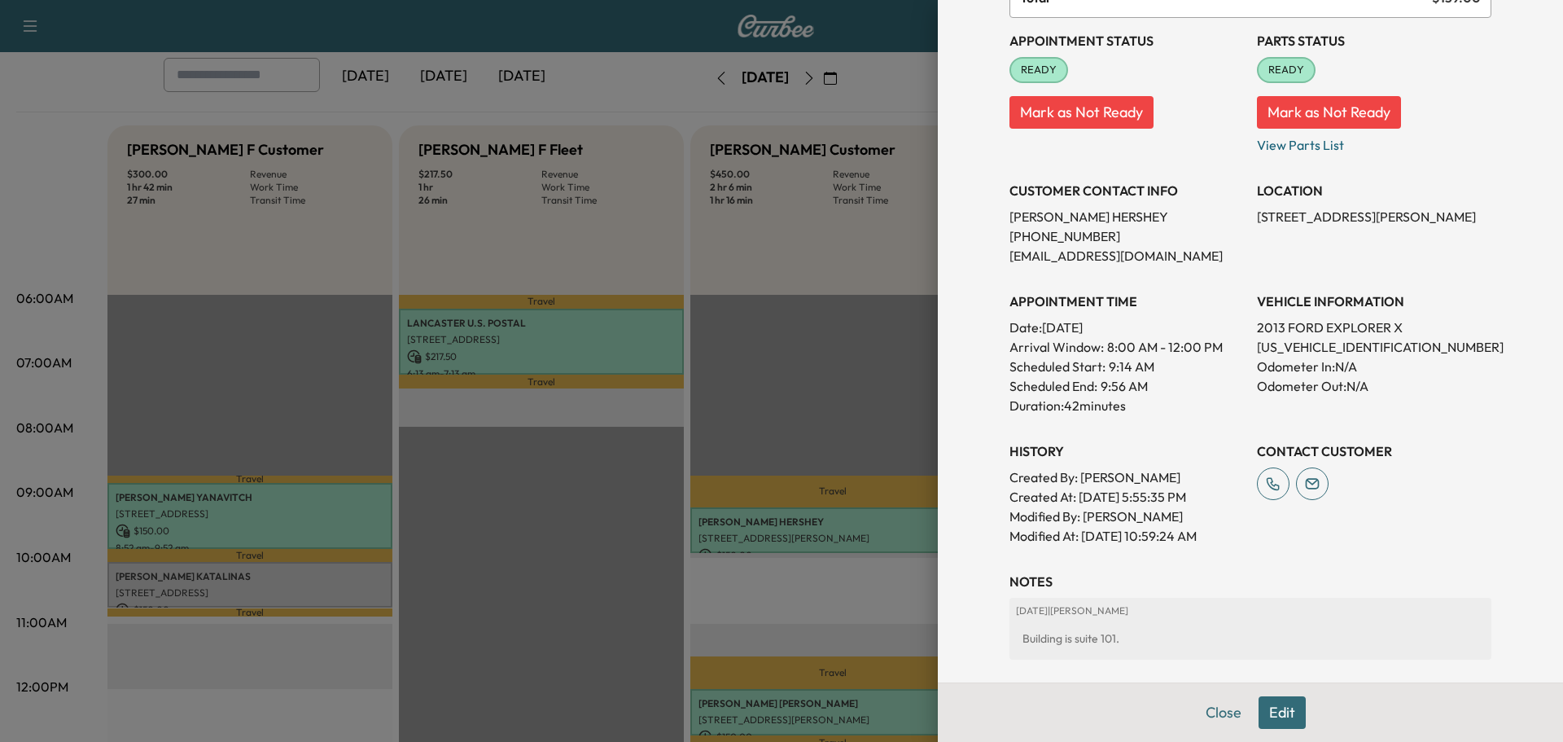
click at [1198, 711] on button "Close" at bounding box center [1223, 712] width 57 height 33
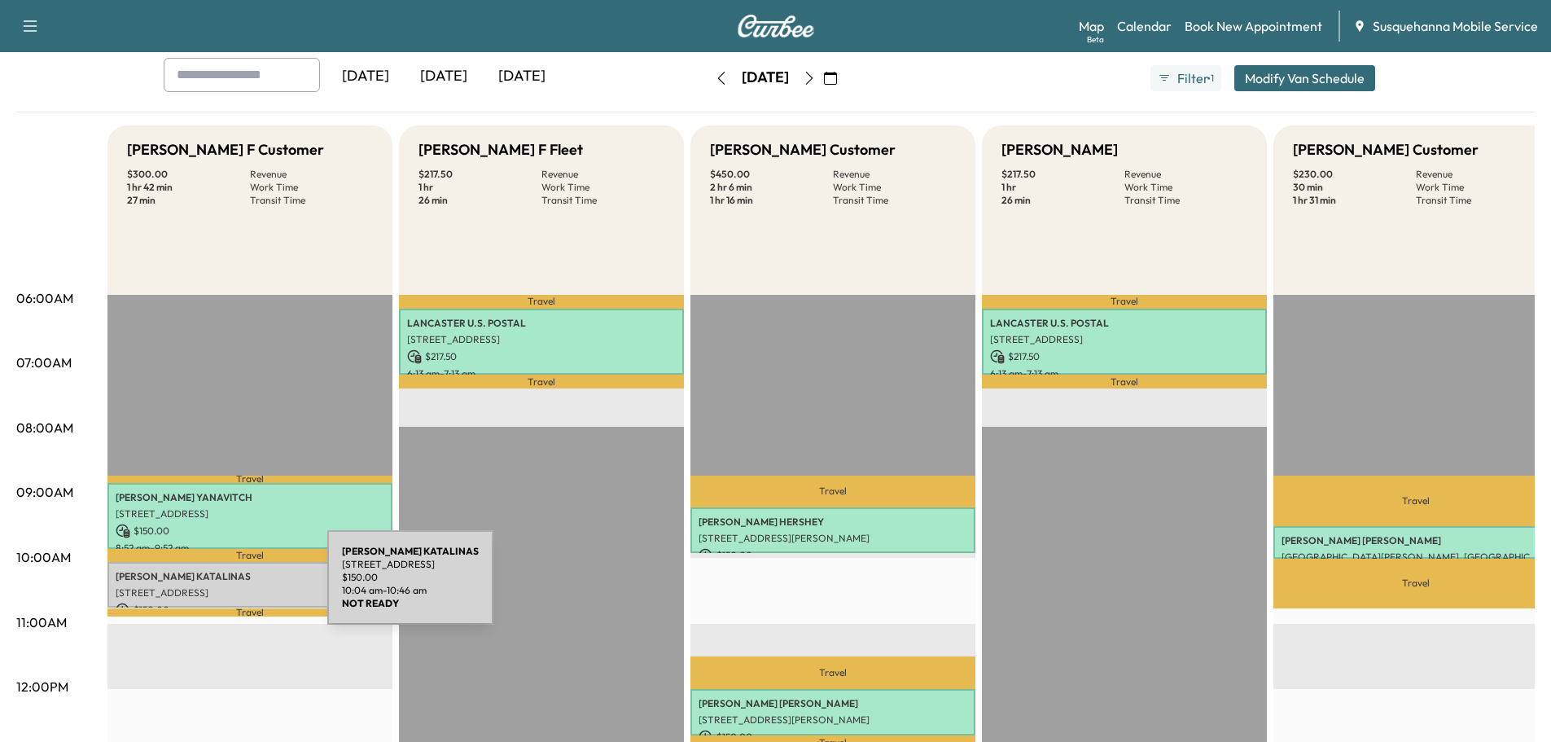
click at [205, 587] on p "7 VICKILEE DR, WRIGHTSVILLE, PA, USA" at bounding box center [250, 592] width 269 height 13
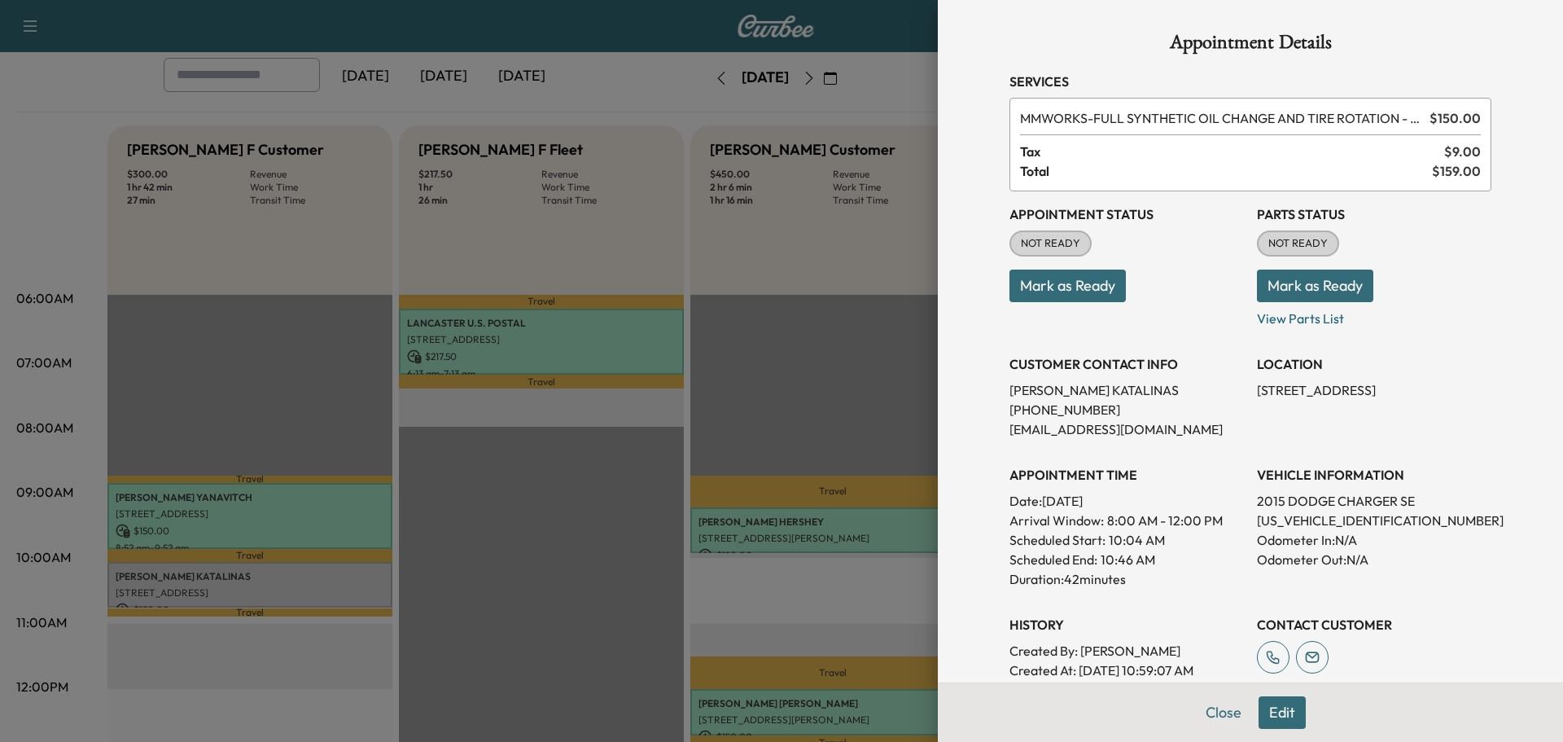
click at [1275, 284] on button "Mark as Ready" at bounding box center [1315, 285] width 116 height 33
click at [1071, 294] on button "Mark as Ready" at bounding box center [1067, 285] width 116 height 33
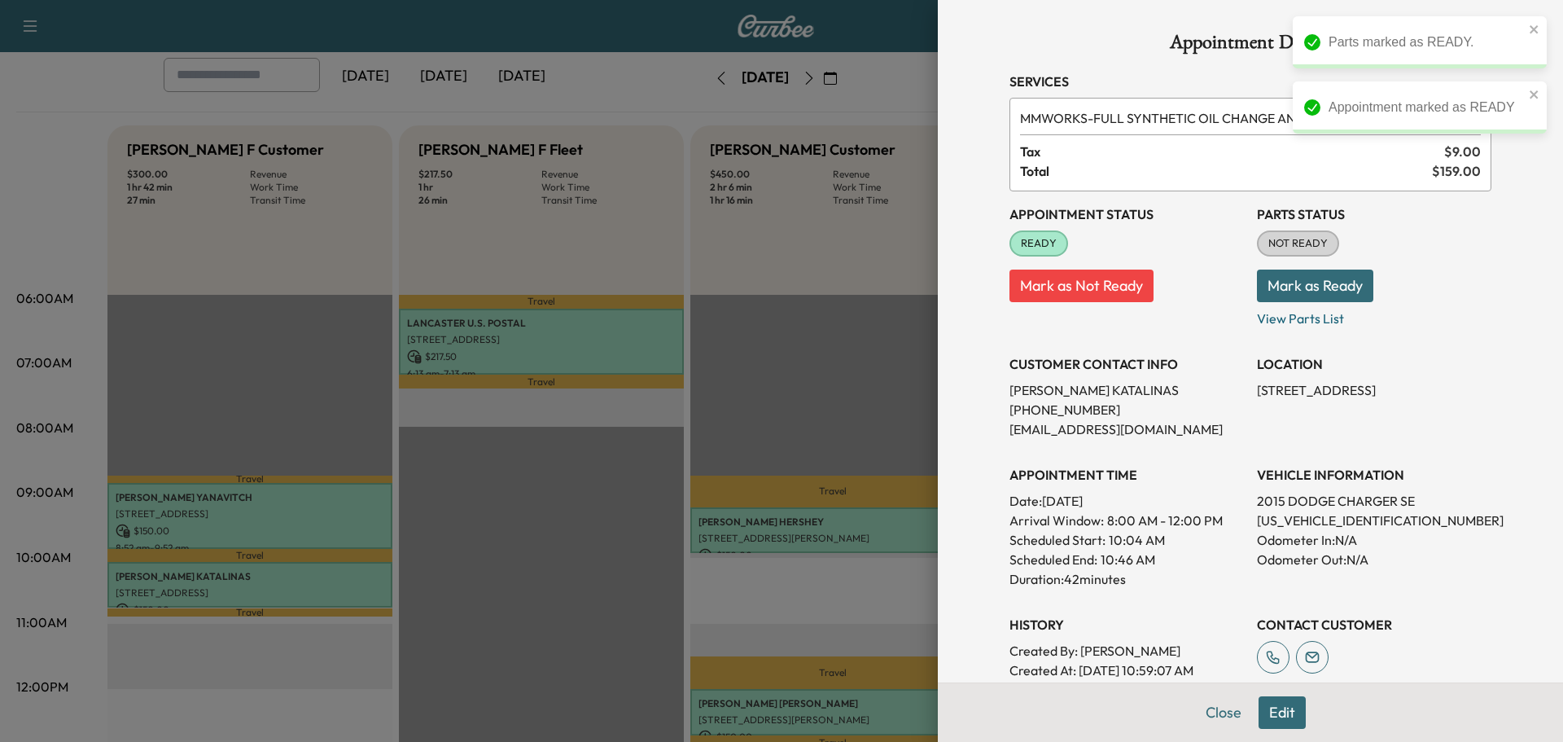
click at [1347, 292] on button "Mark as Ready" at bounding box center [1315, 285] width 116 height 33
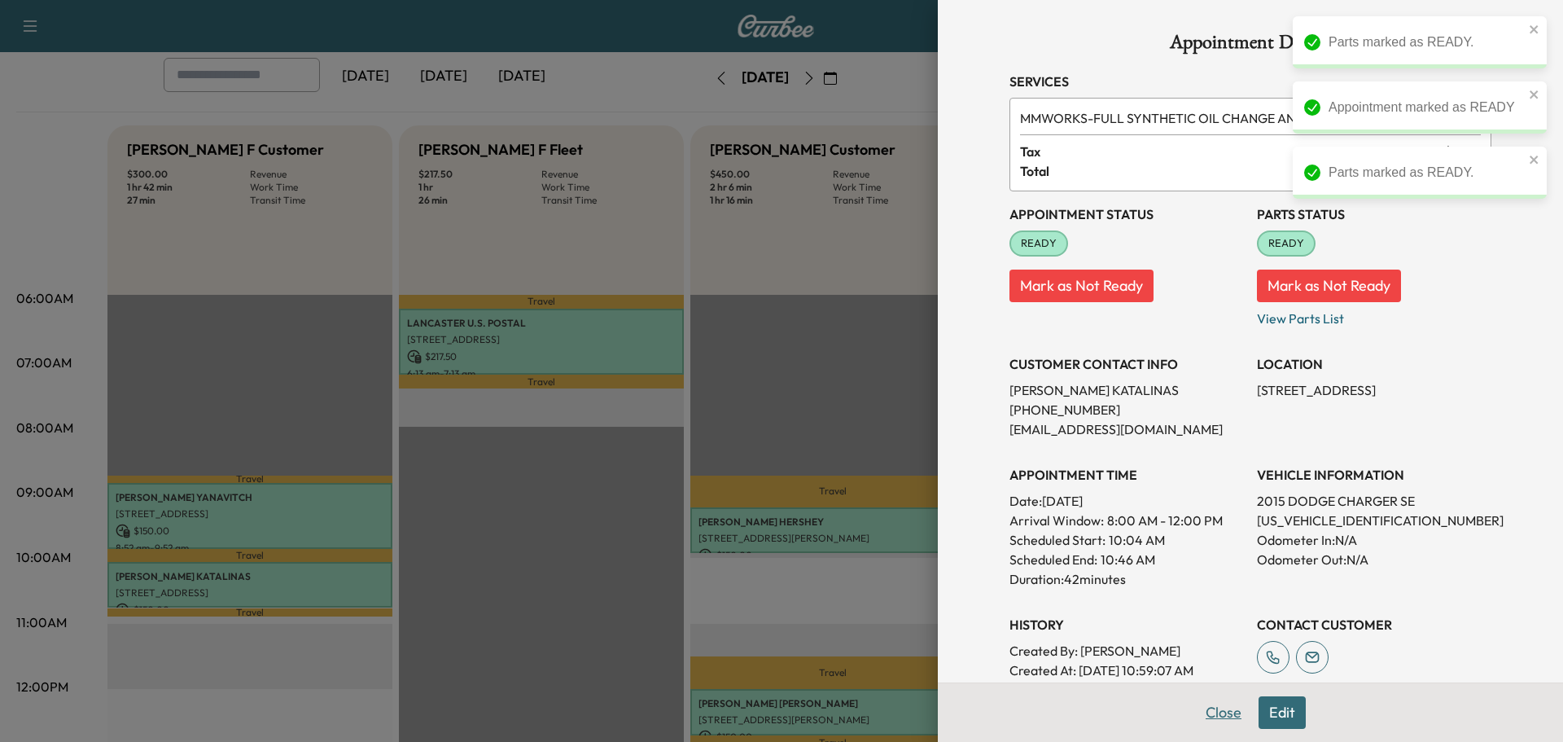
click at [1216, 708] on button "Close" at bounding box center [1223, 712] width 57 height 33
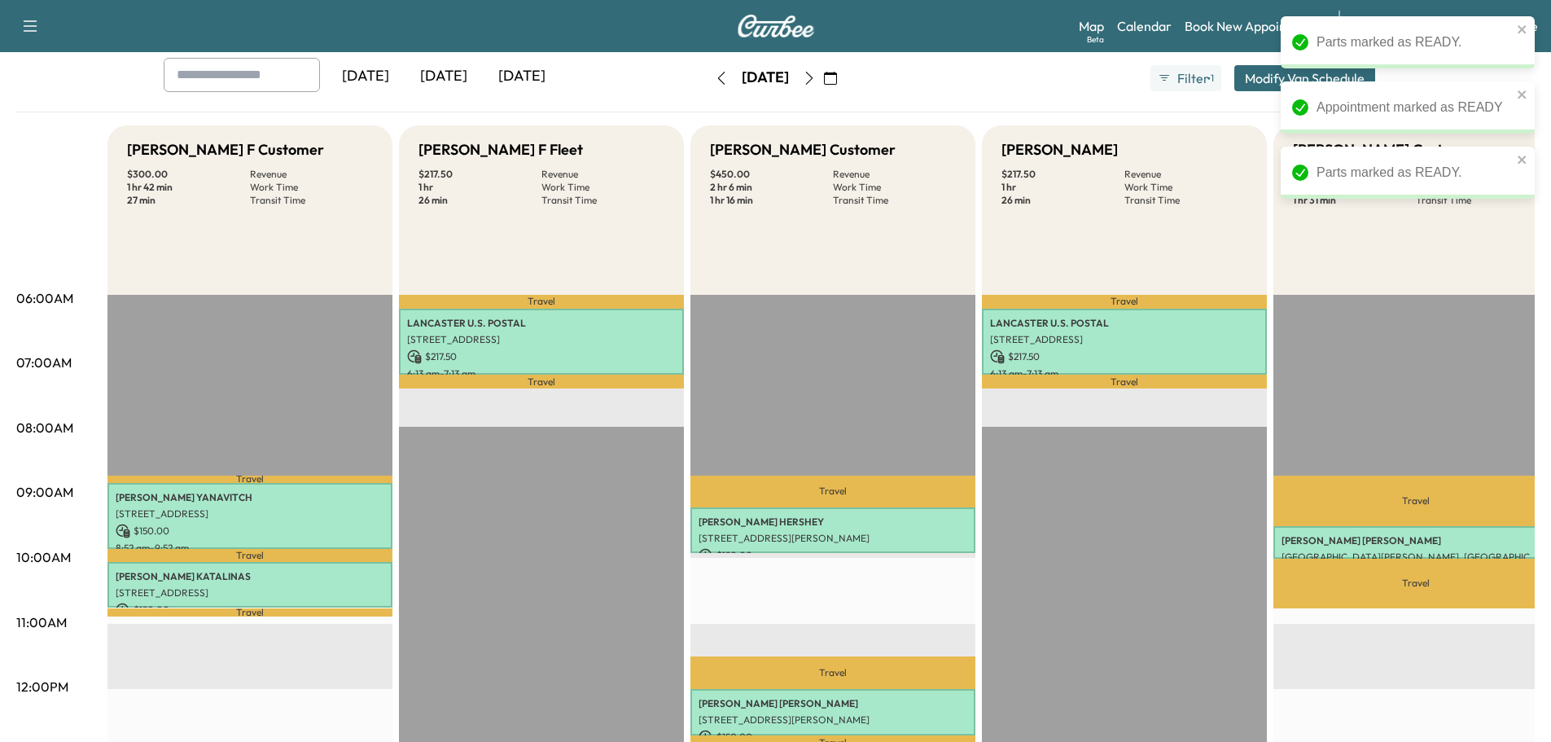
click at [837, 73] on icon "button" at bounding box center [830, 78] width 13 height 13
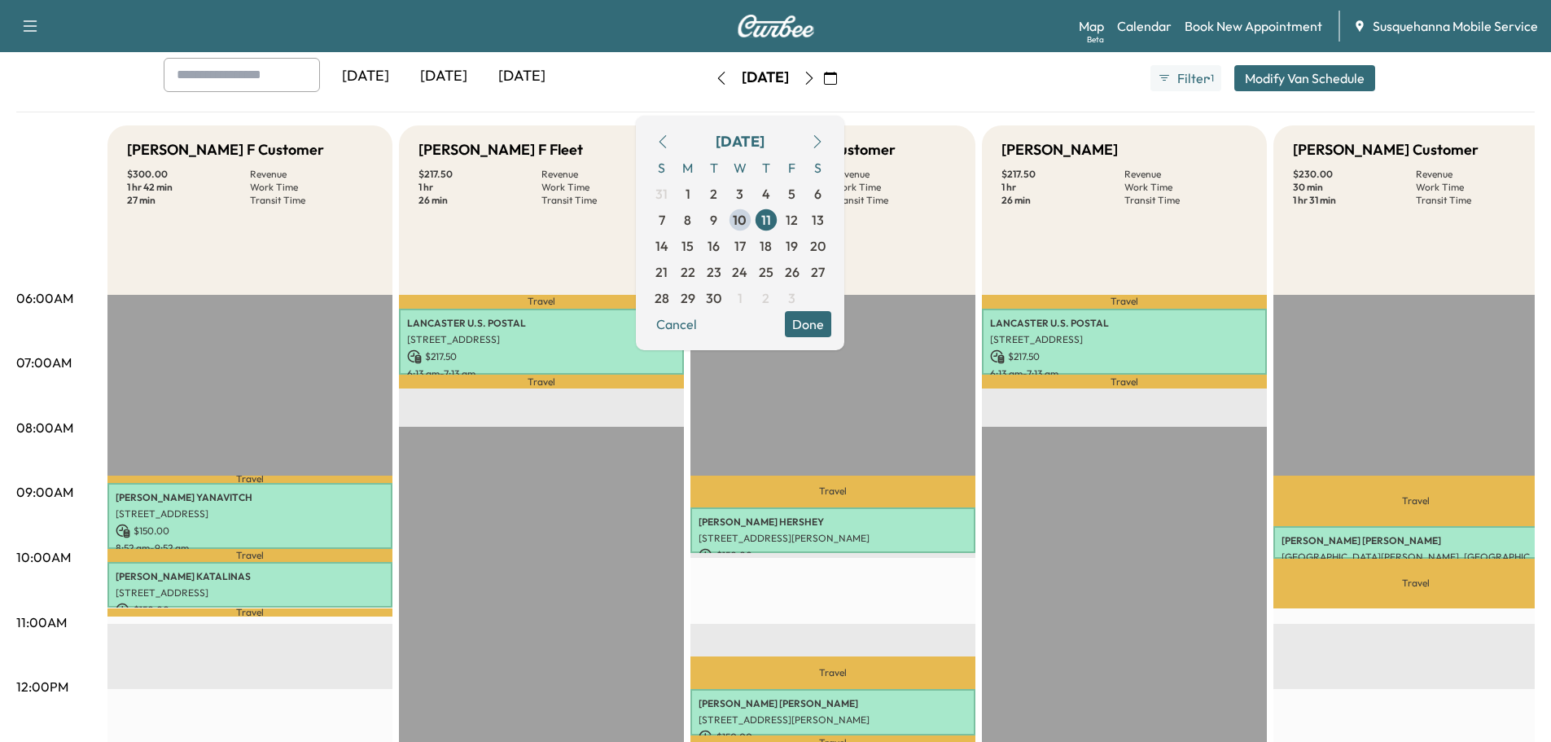
click at [707, 85] on button "button" at bounding box center [721, 78] width 28 height 26
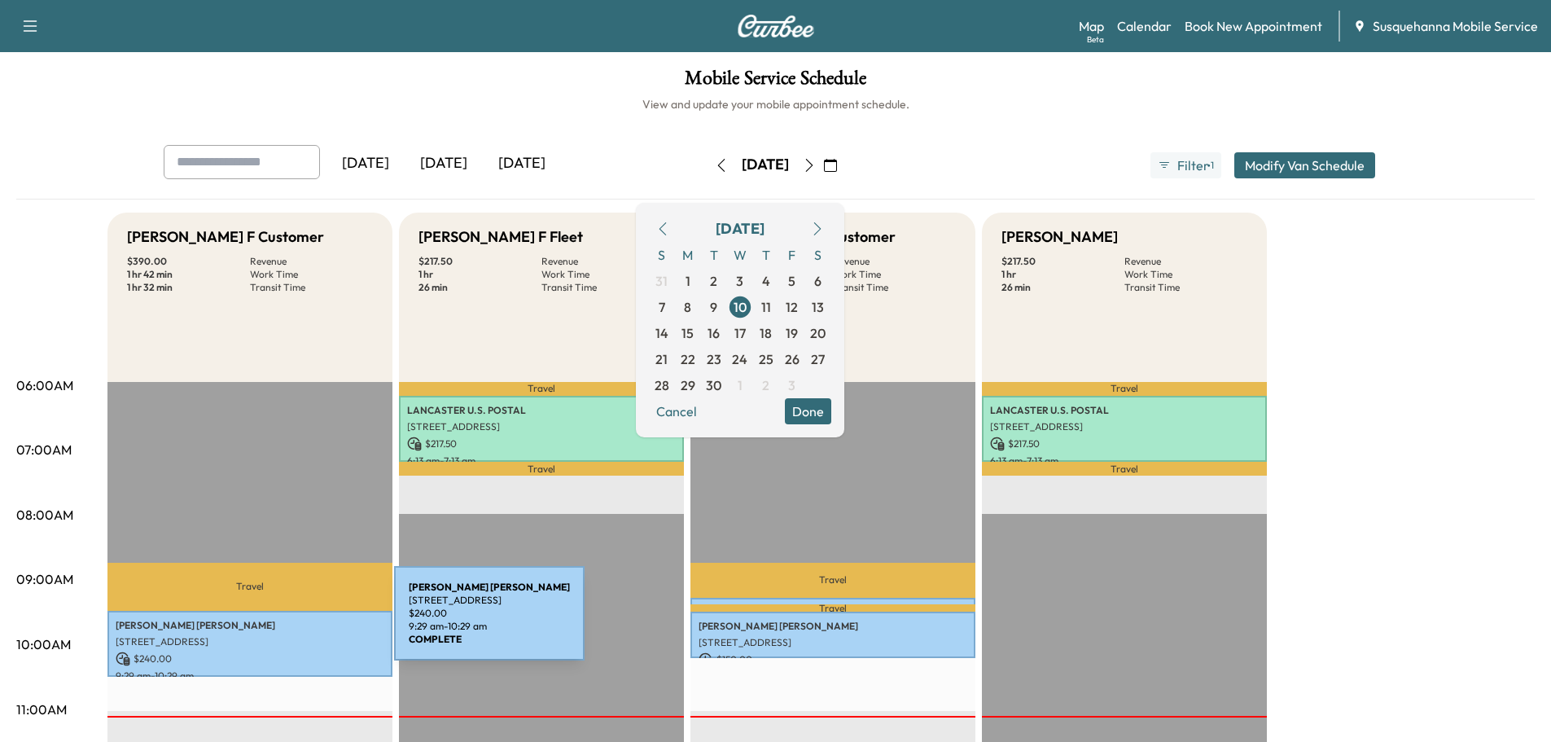
scroll to position [348, 0]
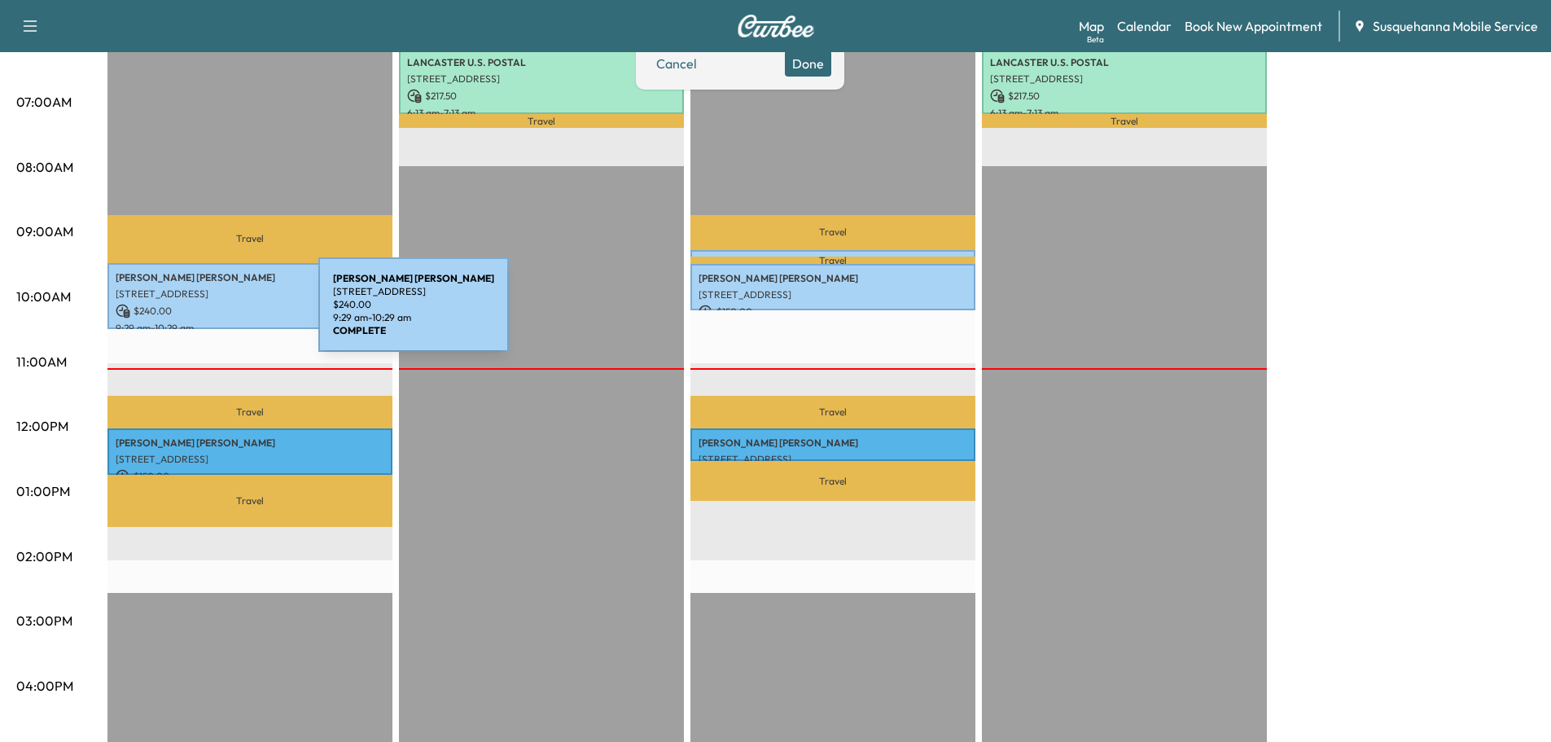
click at [196, 313] on p "$ 240.00" at bounding box center [250, 311] width 269 height 15
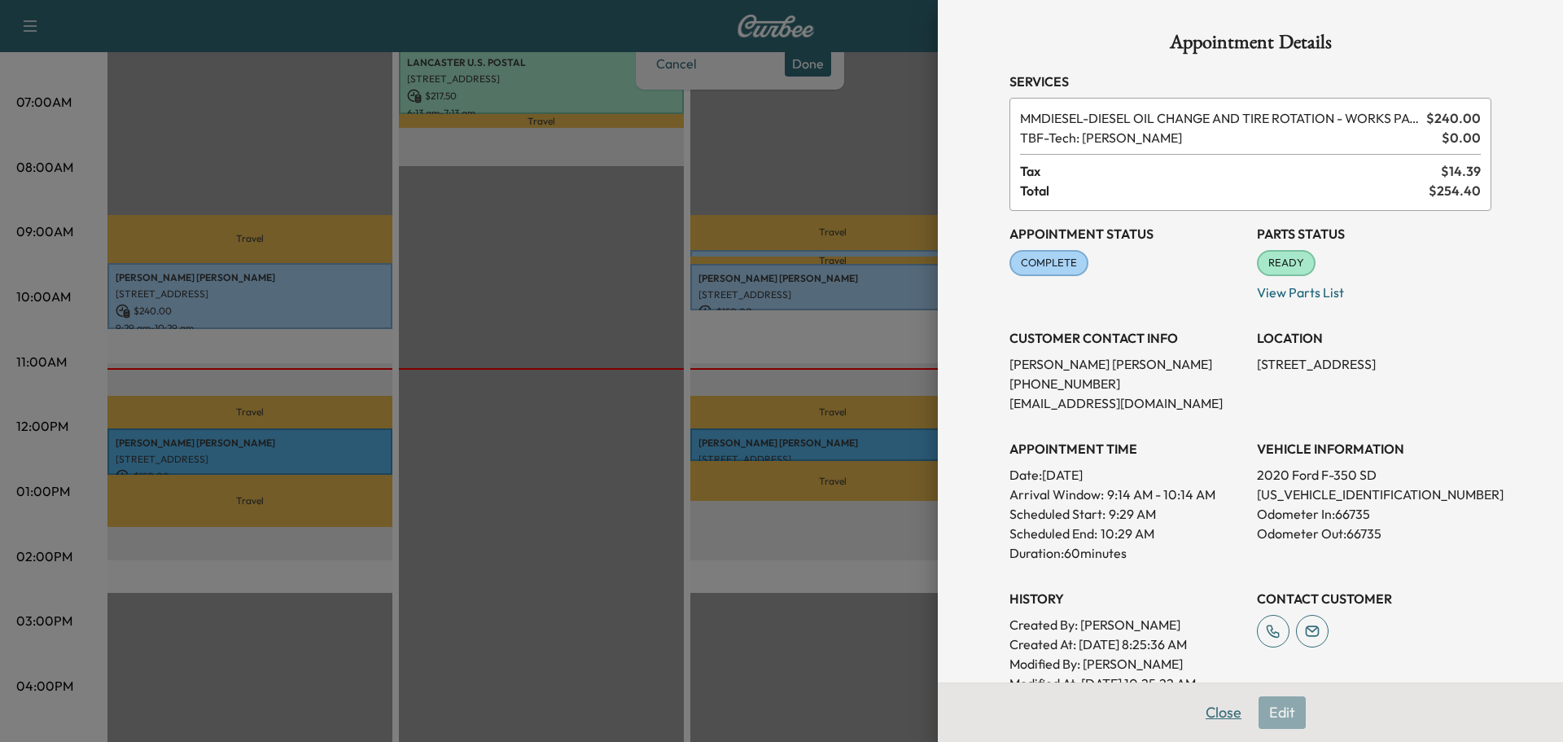
click at [1200, 717] on button "Close" at bounding box center [1223, 712] width 57 height 33
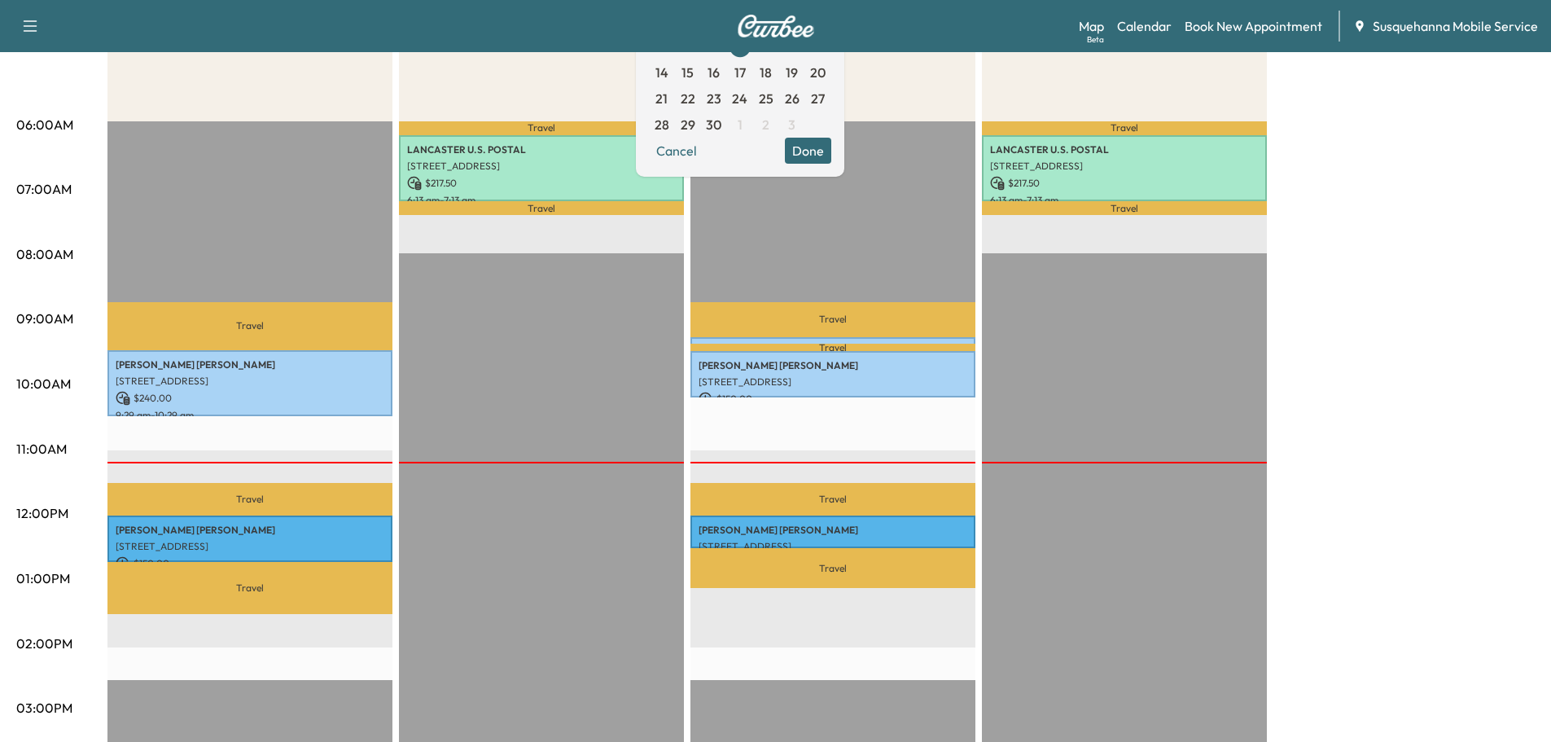
scroll to position [87, 0]
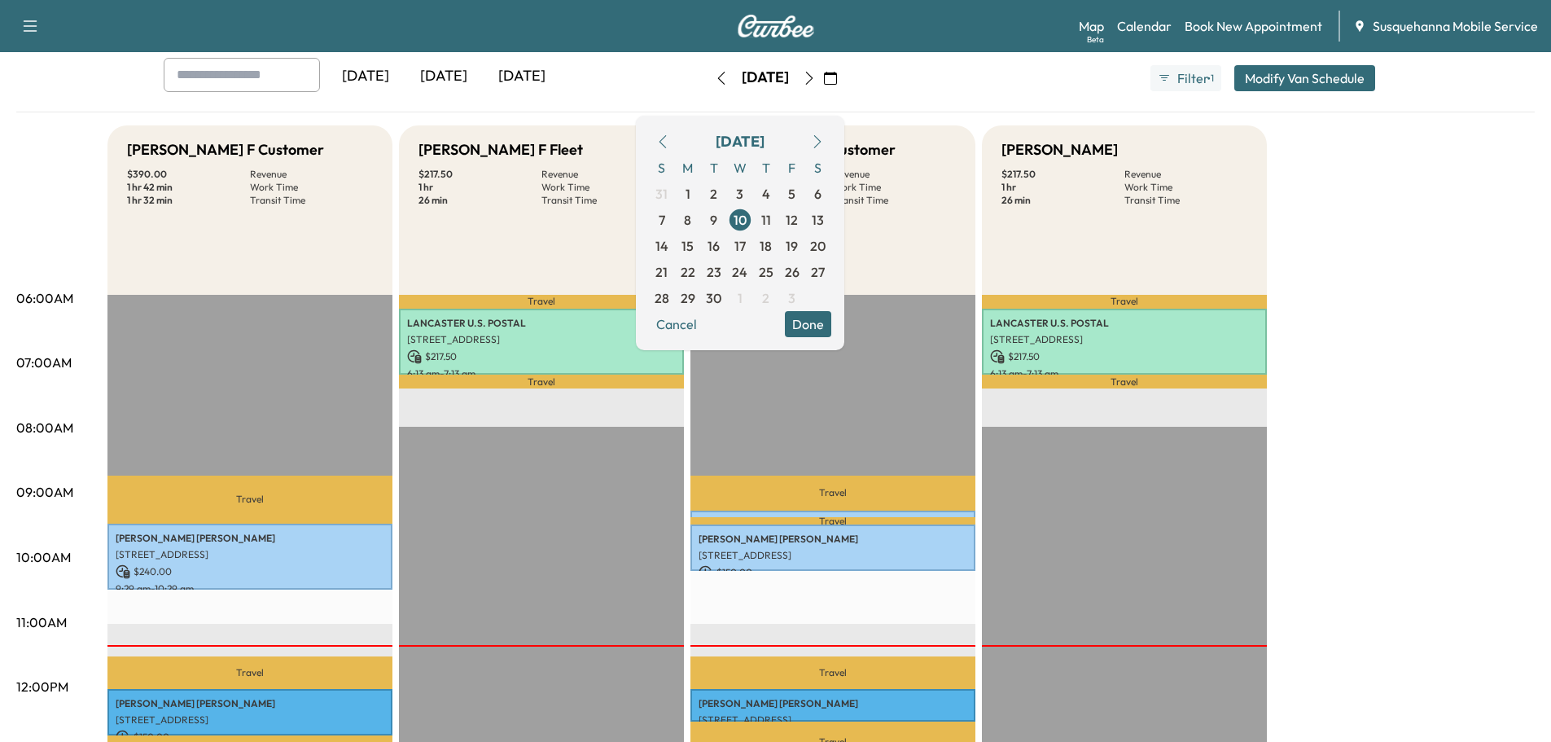
click at [831, 324] on button "Done" at bounding box center [808, 324] width 46 height 26
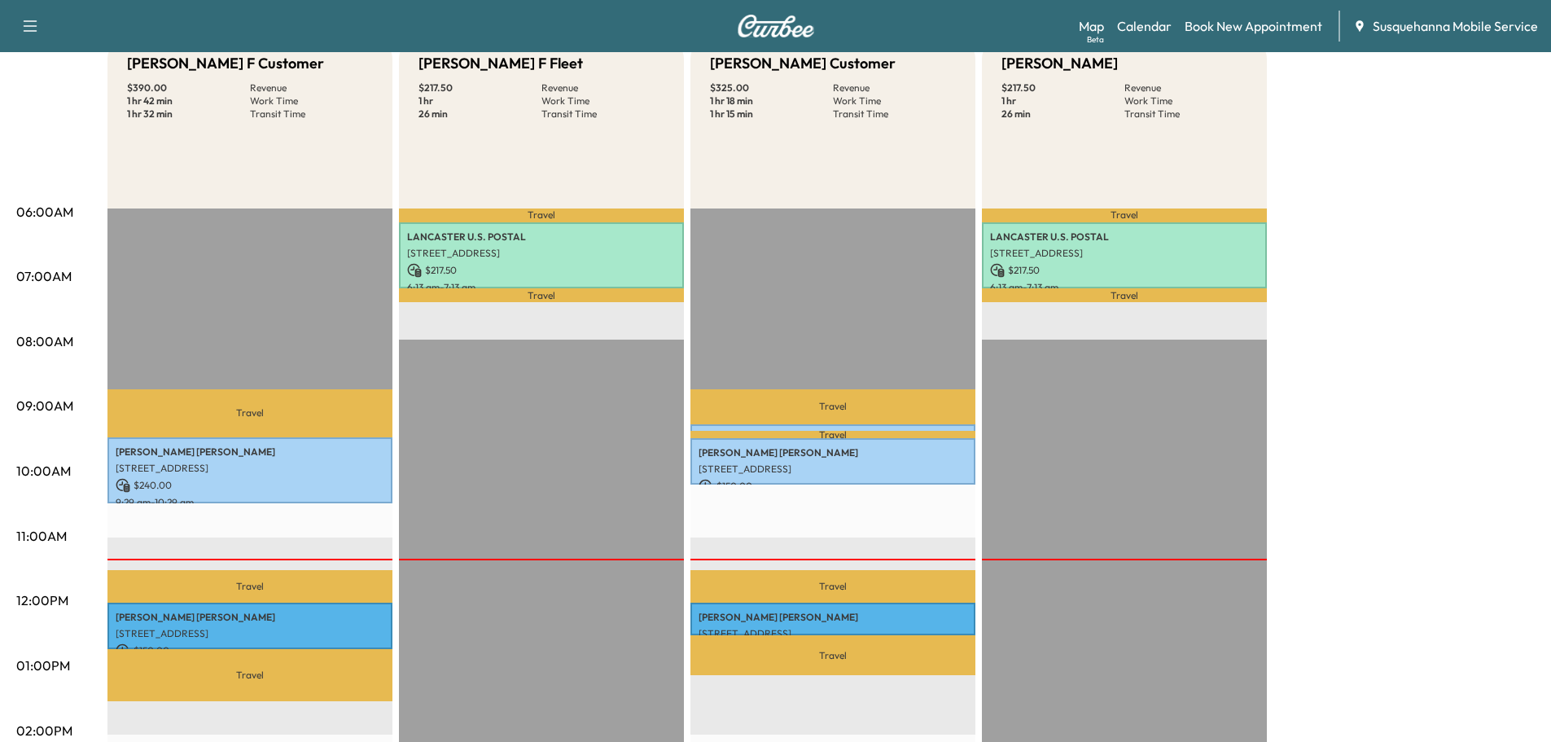
scroll to position [0, 0]
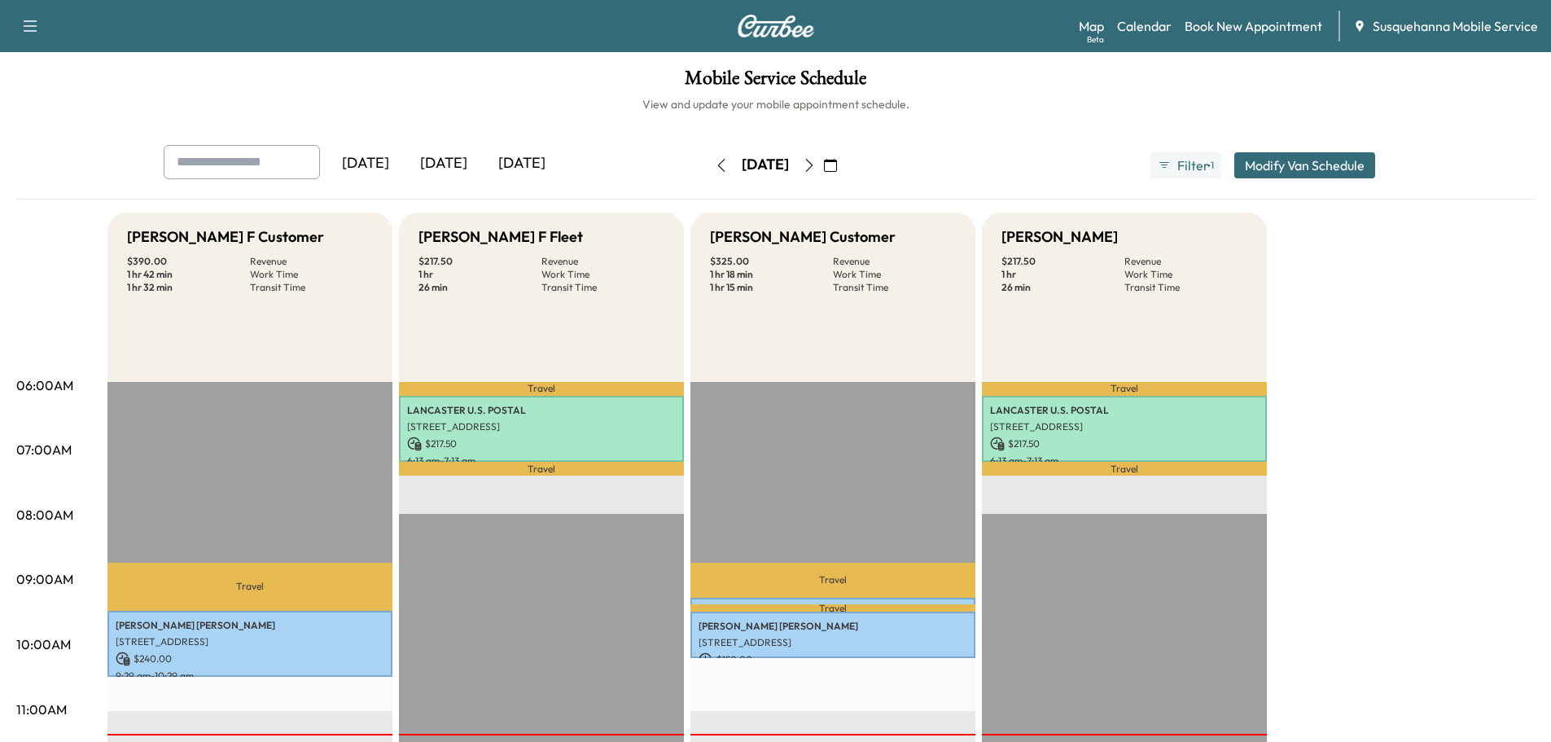
click at [816, 164] on icon "button" at bounding box center [809, 165] width 13 height 13
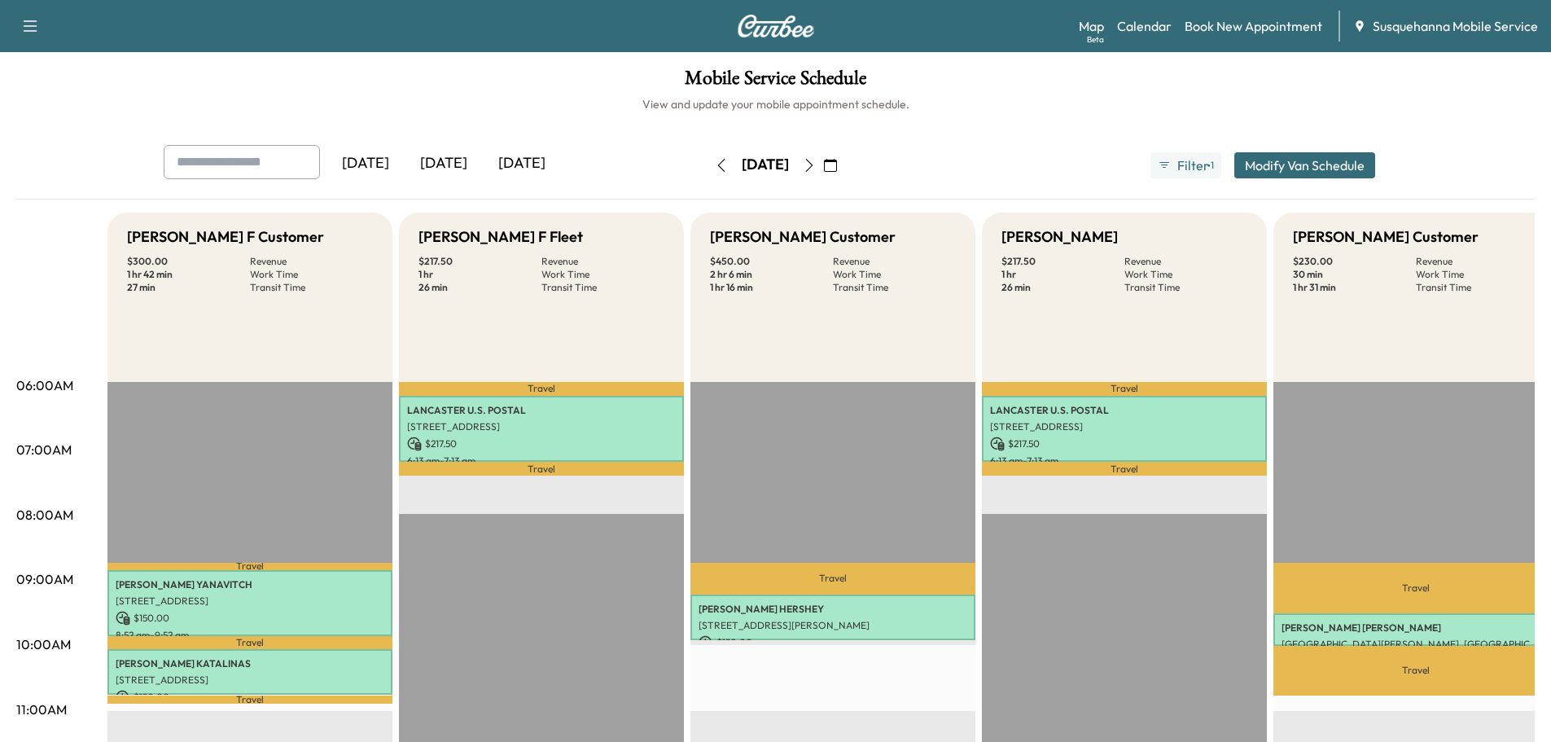
click at [715, 164] on icon "button" at bounding box center [721, 165] width 13 height 13
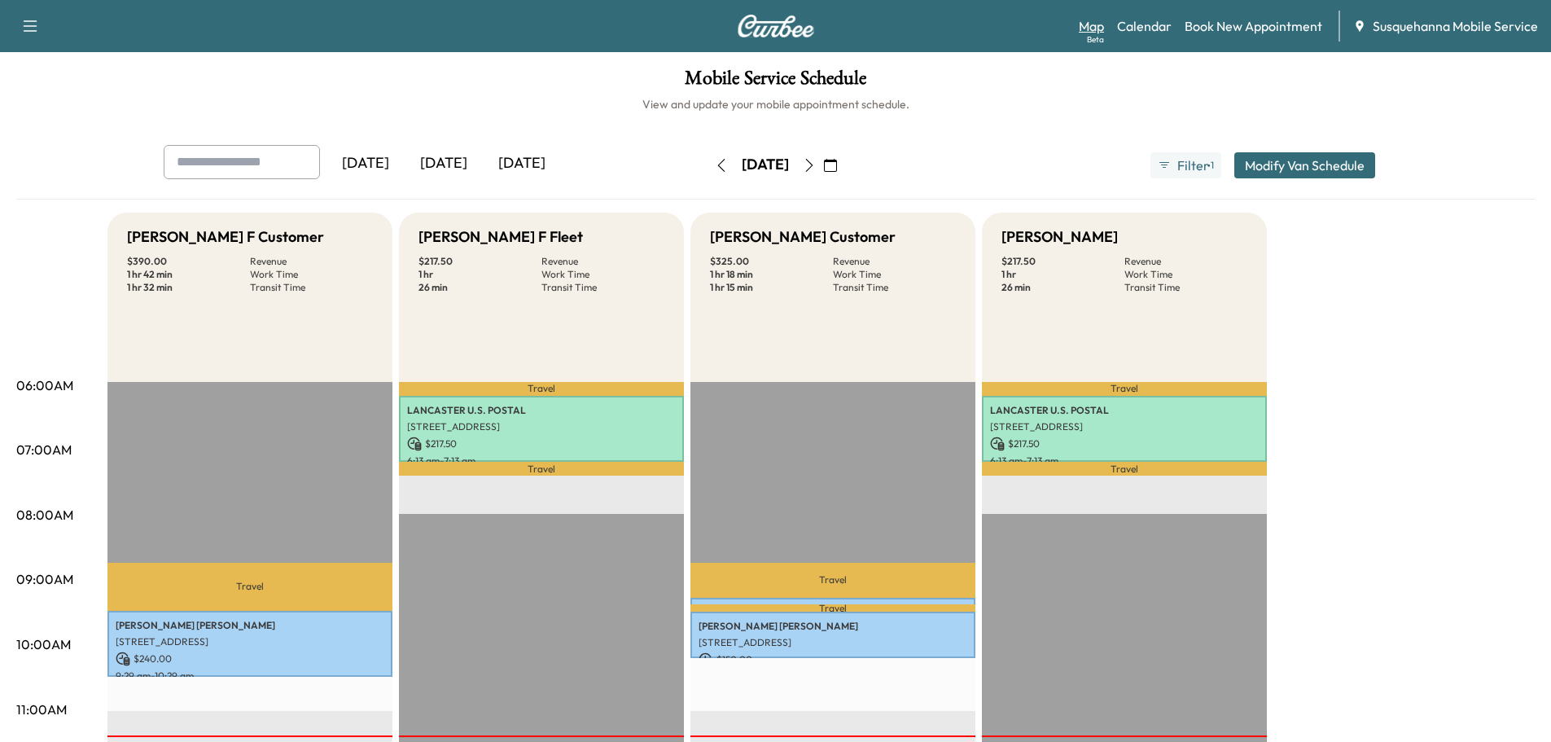
click at [1083, 21] on link "Map Beta" at bounding box center [1090, 26] width 25 height 20
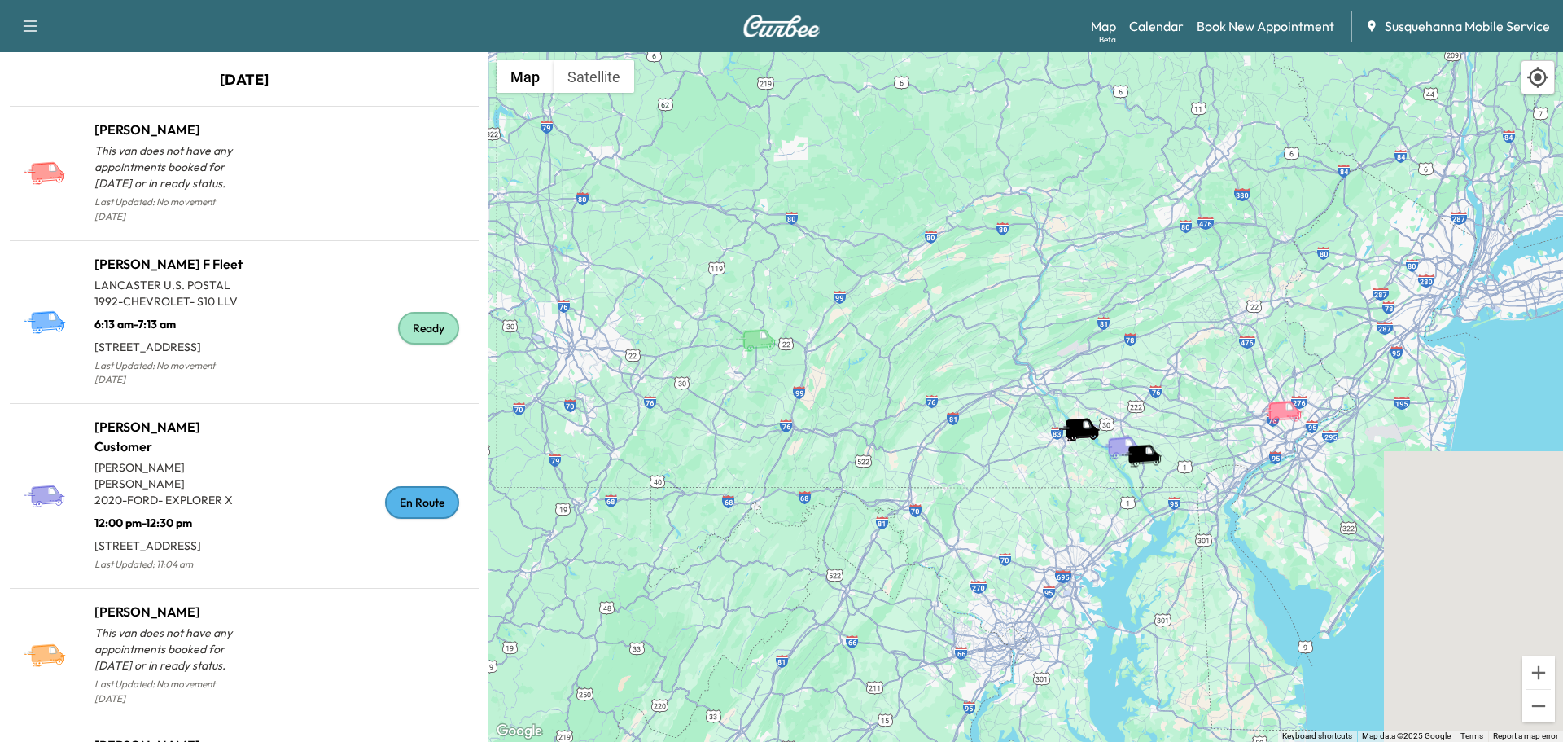
click at [387, 518] on div "En Route" at bounding box center [422, 502] width 74 height 33
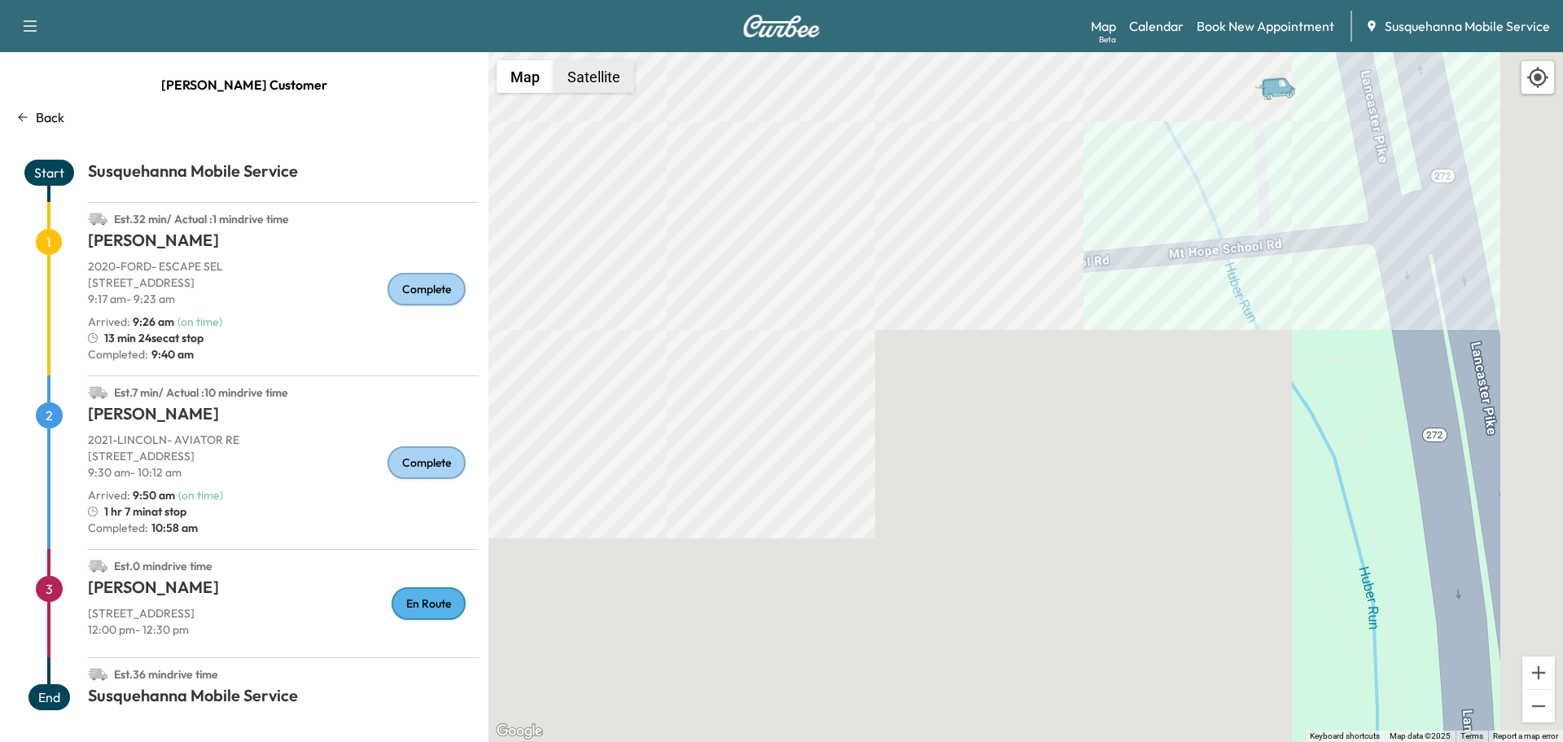
click at [583, 80] on button "Satellite" at bounding box center [593, 76] width 81 height 33
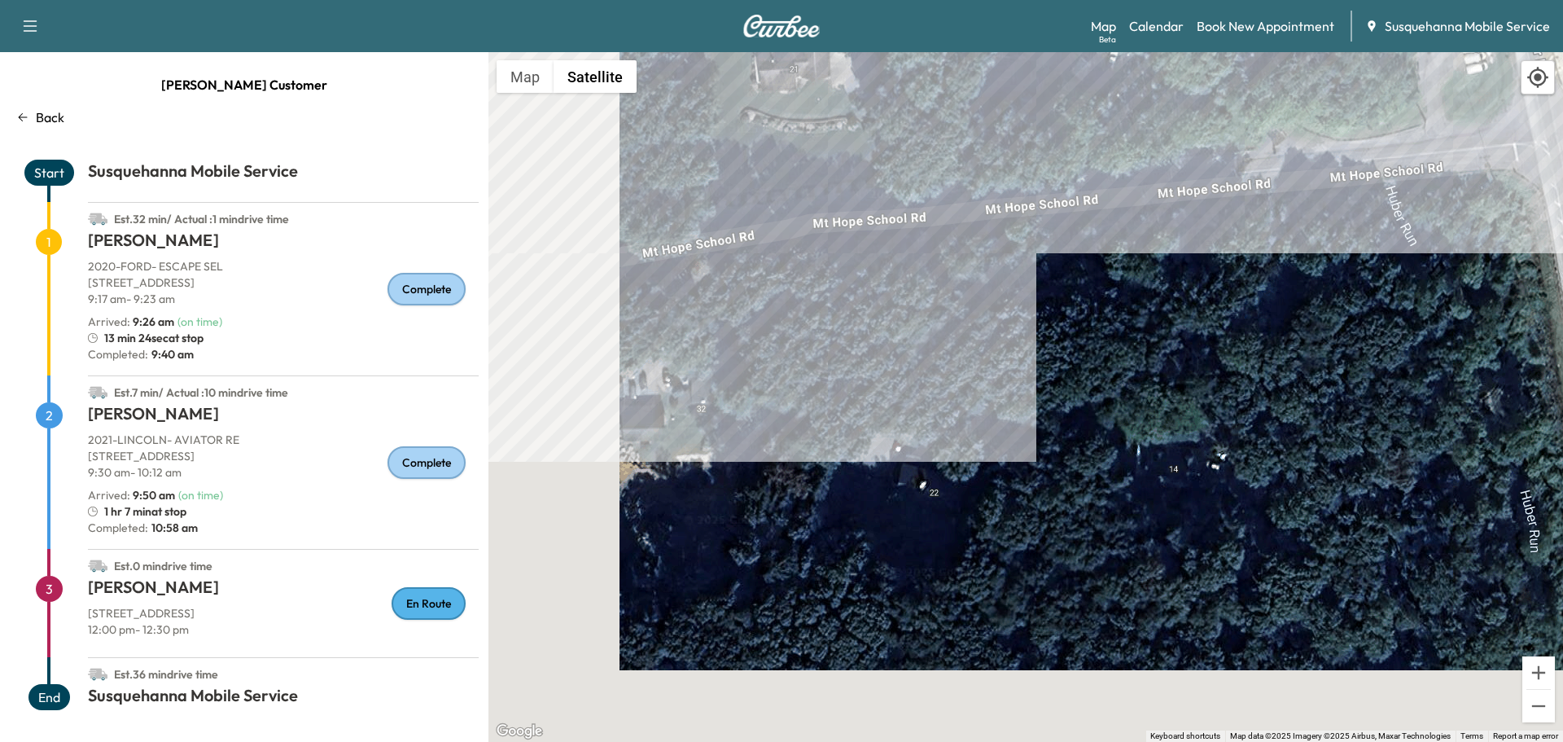
drag, startPoint x: 1179, startPoint y: 130, endPoint x: 1398, endPoint y: 224, distance: 238.1
click at [1398, 224] on div "To activate drag with keyboard, press Alt + Enter. Once in keyboard drag state,…" at bounding box center [1025, 396] width 1074 height 689
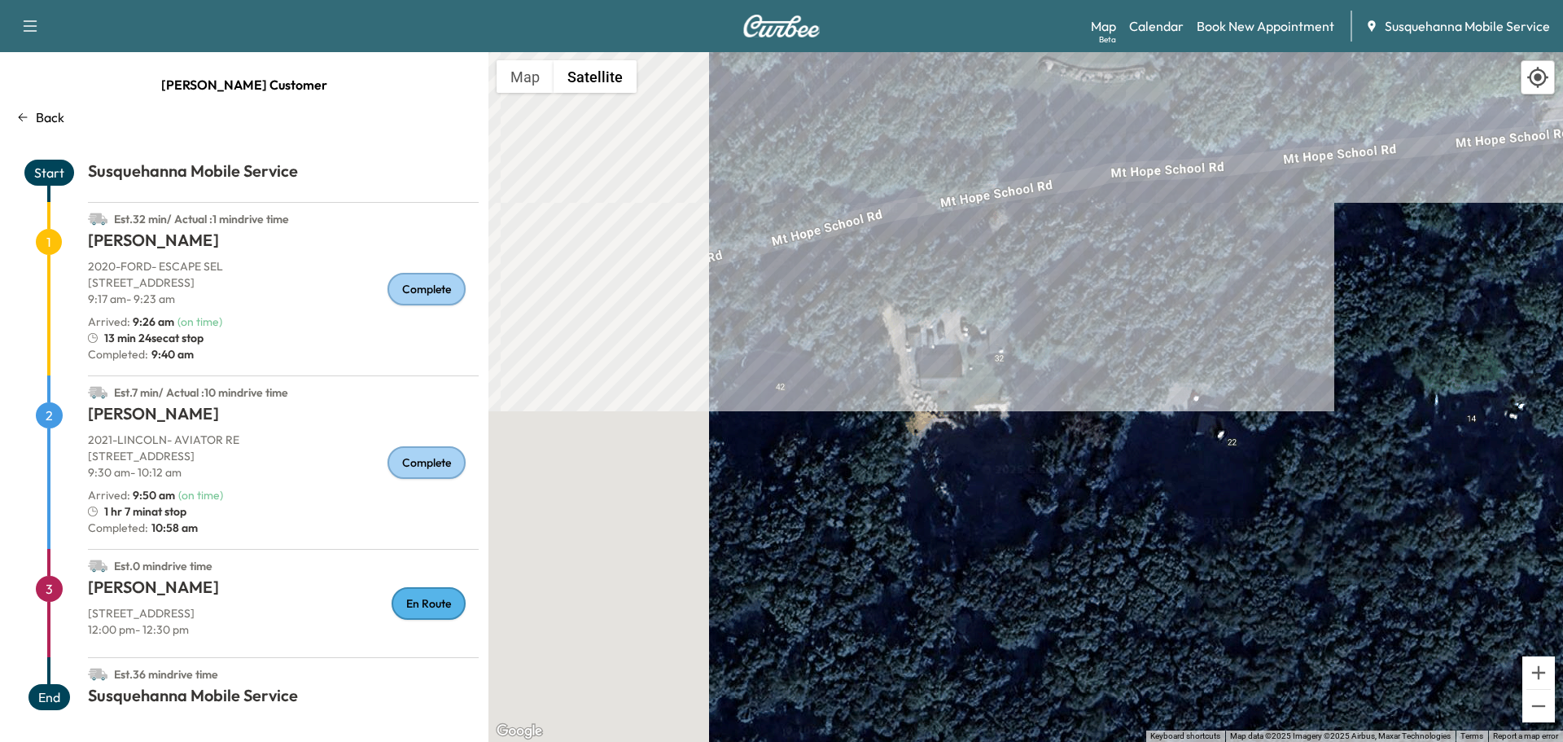
drag, startPoint x: 703, startPoint y: 367, endPoint x: 1274, endPoint y: 348, distance: 570.9
click at [1275, 346] on div "To activate drag with keyboard, press Alt + Enter. Once in keyboard drag state,…" at bounding box center [1025, 396] width 1074 height 689
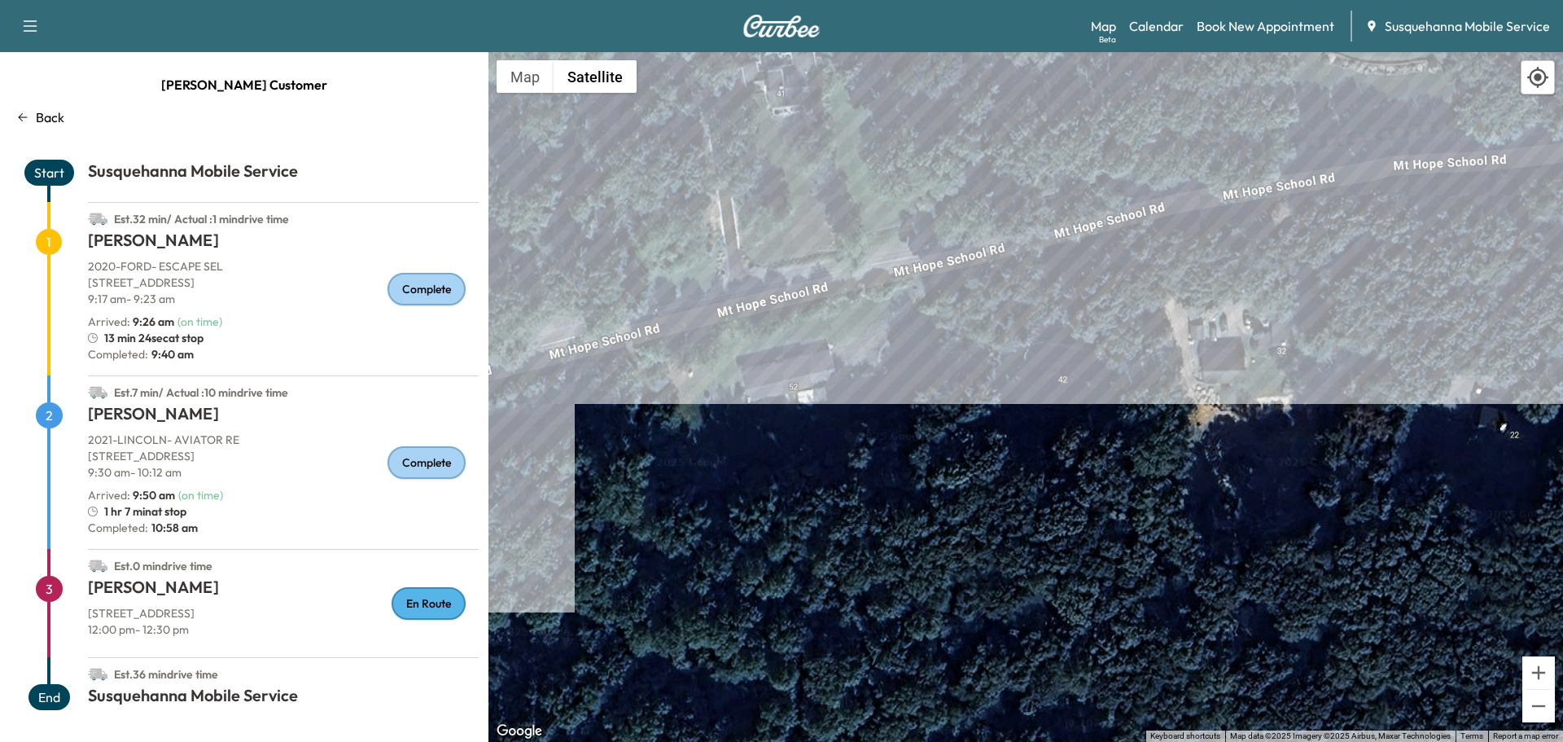
drag, startPoint x: 914, startPoint y: 545, endPoint x: 1393, endPoint y: 393, distance: 502.8
click at [1393, 393] on div "To activate drag with keyboard, press Alt + Enter. Once in keyboard drag state,…" at bounding box center [1025, 396] width 1074 height 689
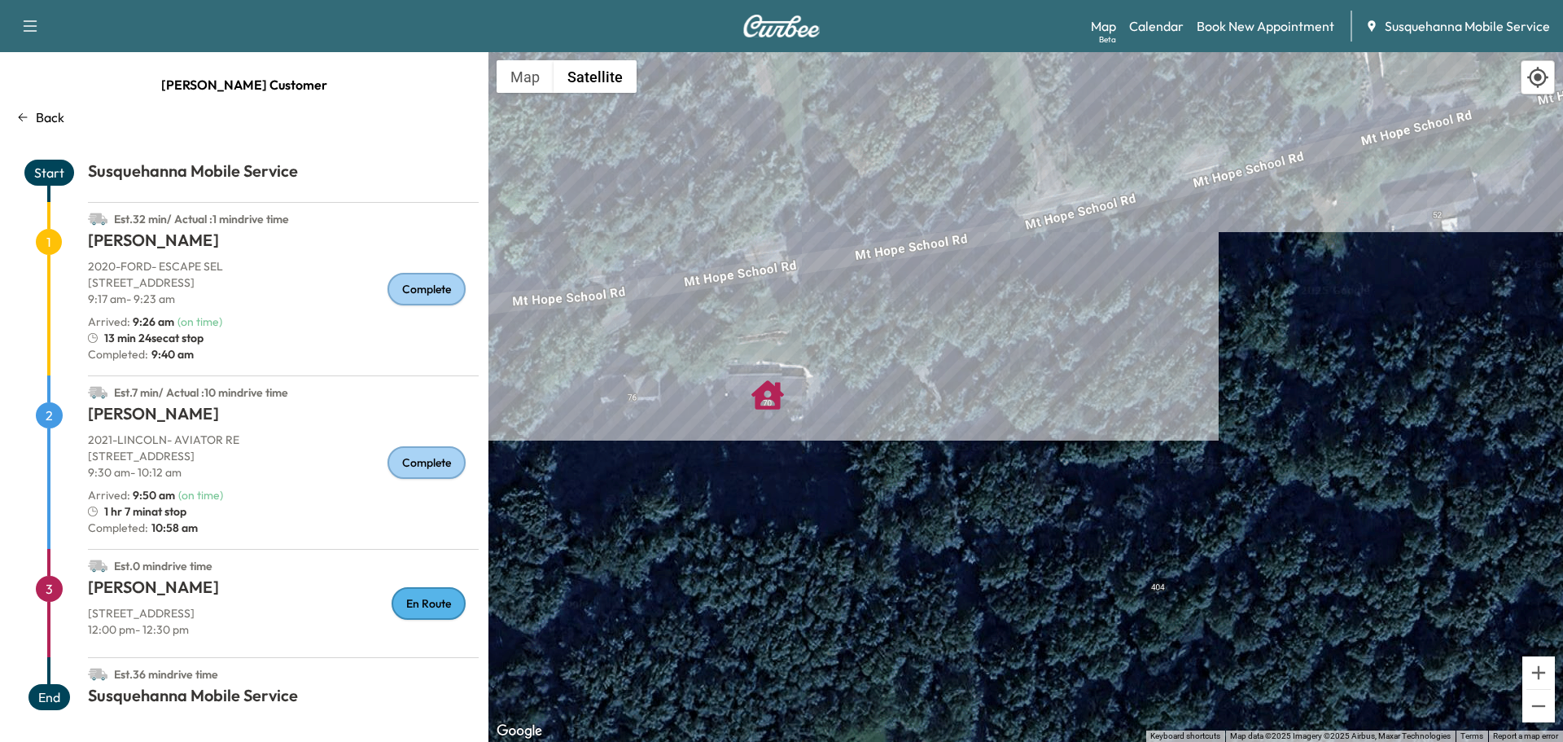
click at [58, 117] on p "Back" at bounding box center [50, 117] width 28 height 20
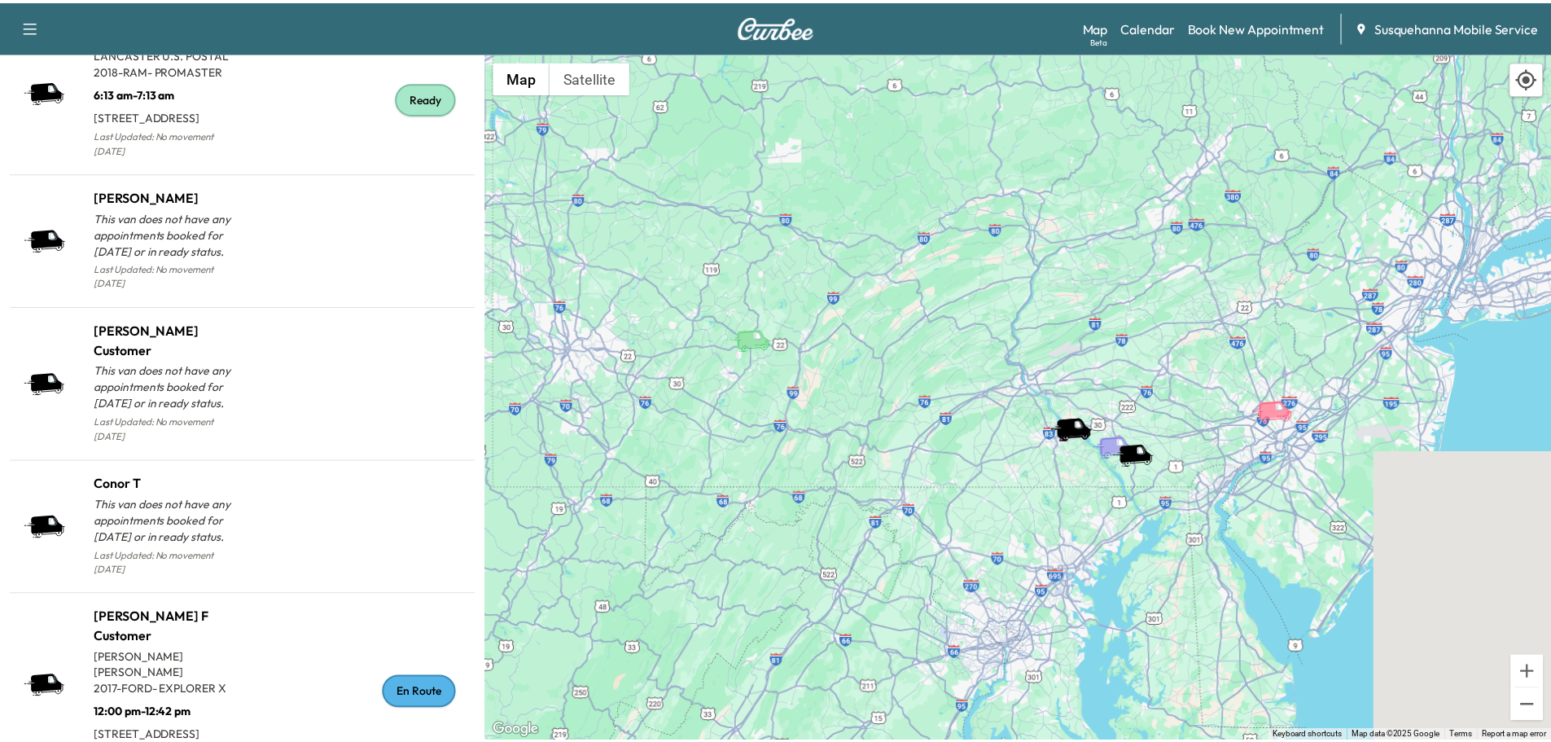
scroll to position [1709, 0]
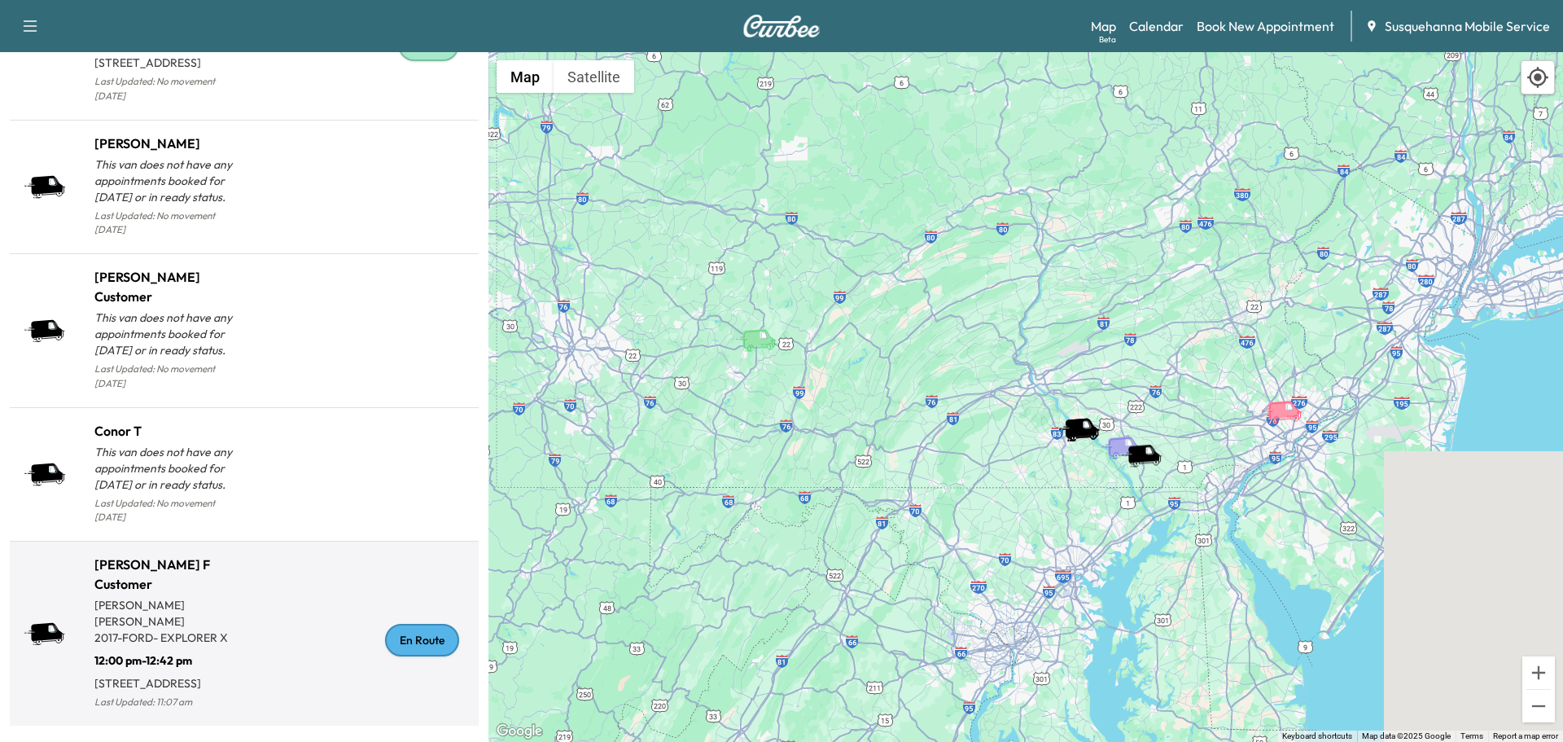
click at [399, 646] on div "En Route" at bounding box center [422, 639] width 74 height 33
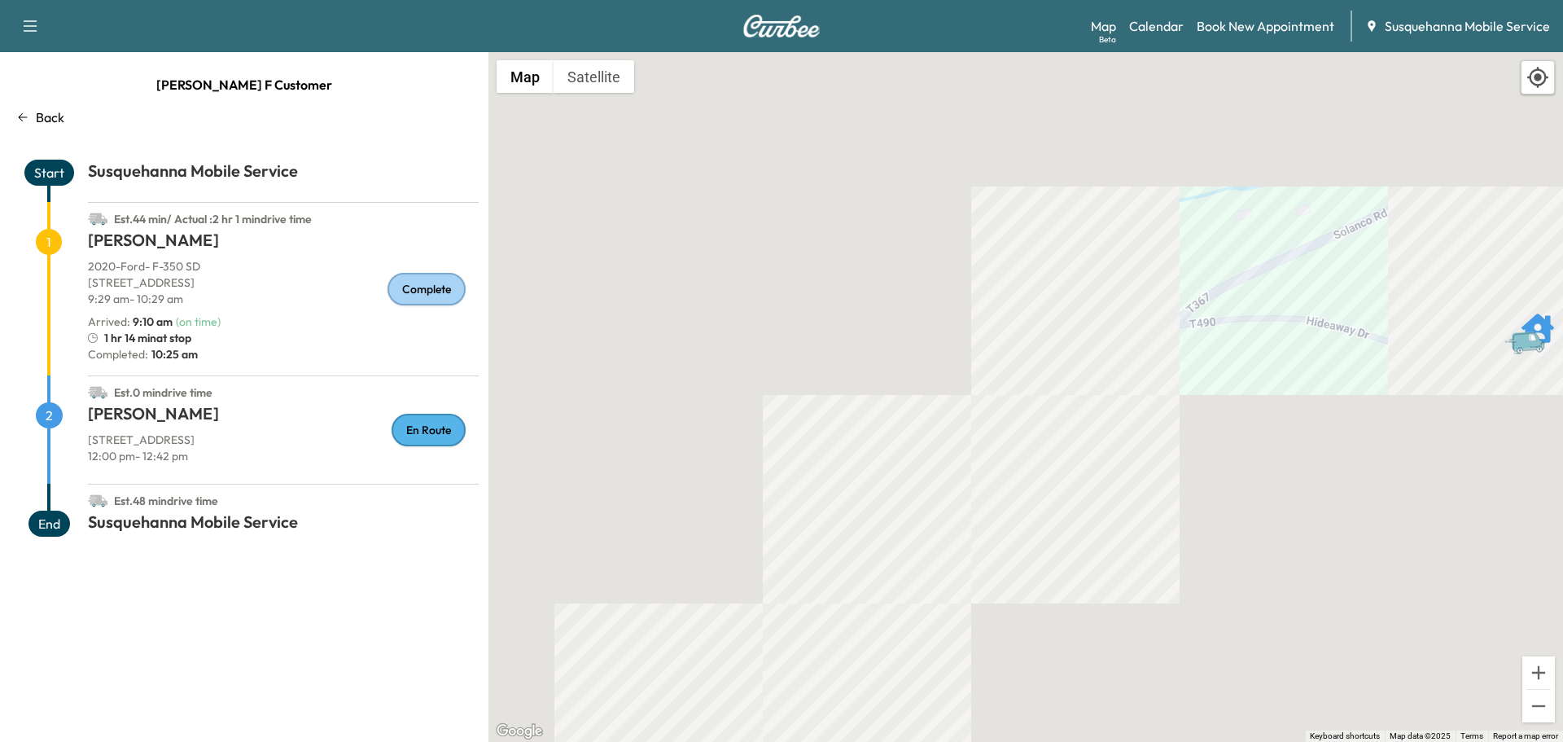
click at [613, 95] on div "To activate drag with keyboard, press Alt + Enter. Once in keyboard drag state,…" at bounding box center [1025, 396] width 1074 height 689
click at [614, 85] on button "Satellite" at bounding box center [593, 76] width 81 height 33
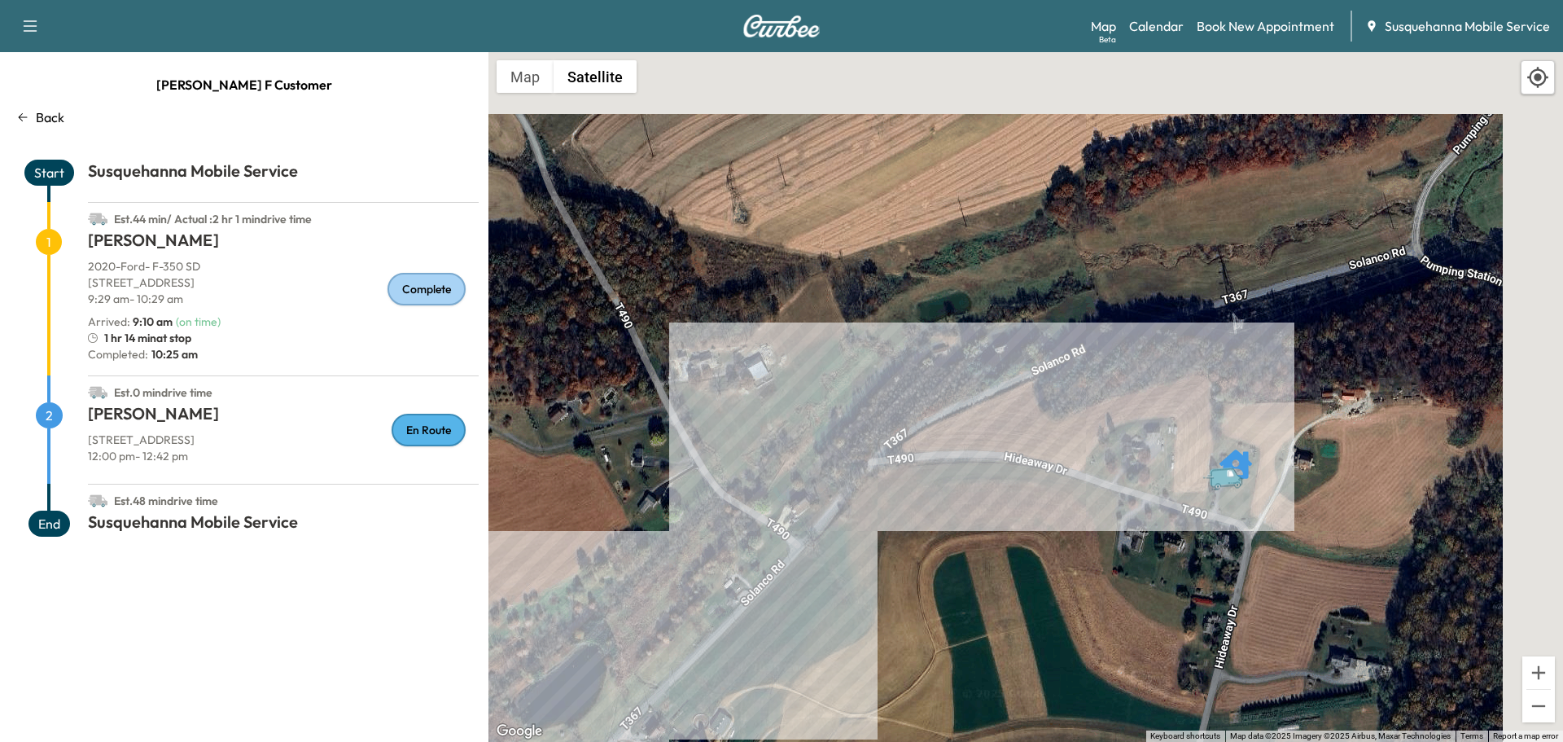
drag, startPoint x: 1445, startPoint y: 452, endPoint x: 1089, endPoint y: 612, distance: 390.2
click at [1089, 612] on div "To activate drag with keyboard, press Alt + Enter. Once in keyboard drag state,…" at bounding box center [1025, 396] width 1074 height 689
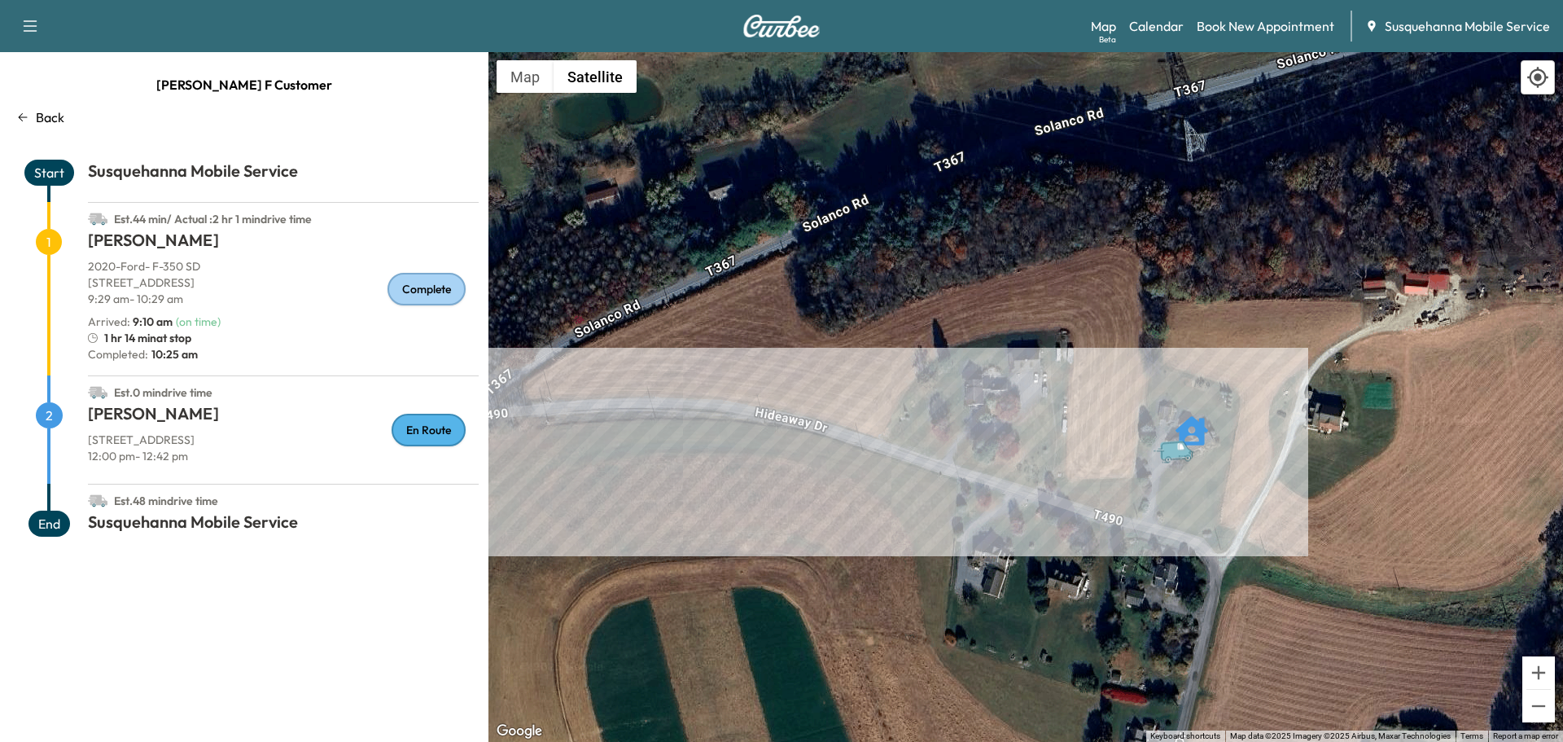
click at [1153, 38] on div "Map Beta Calendar Book New Appointment Susquehanna Mobile Service" at bounding box center [1320, 26] width 459 height 31
click at [1167, 27] on link "Calendar" at bounding box center [1156, 26] width 55 height 20
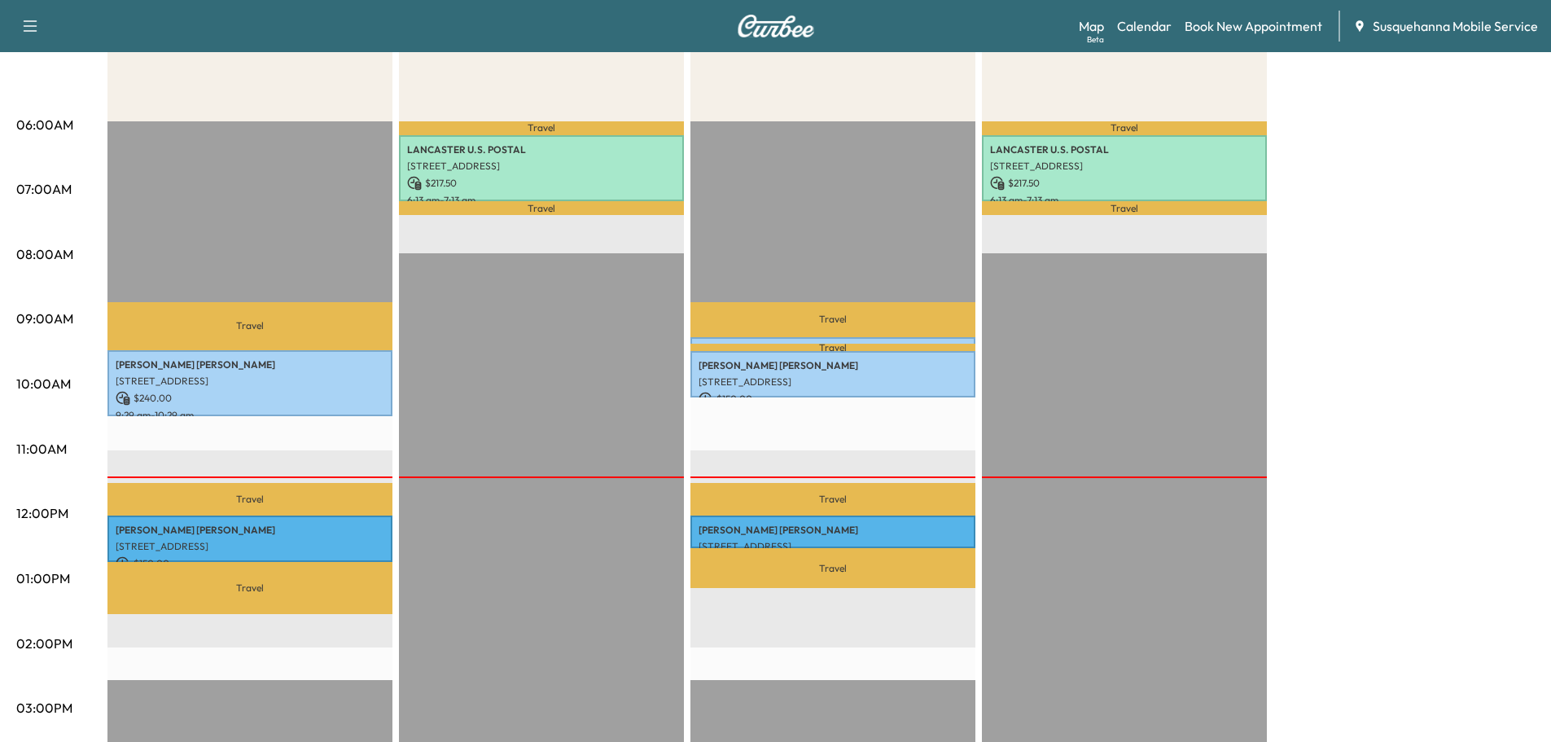
scroll to position [434, 0]
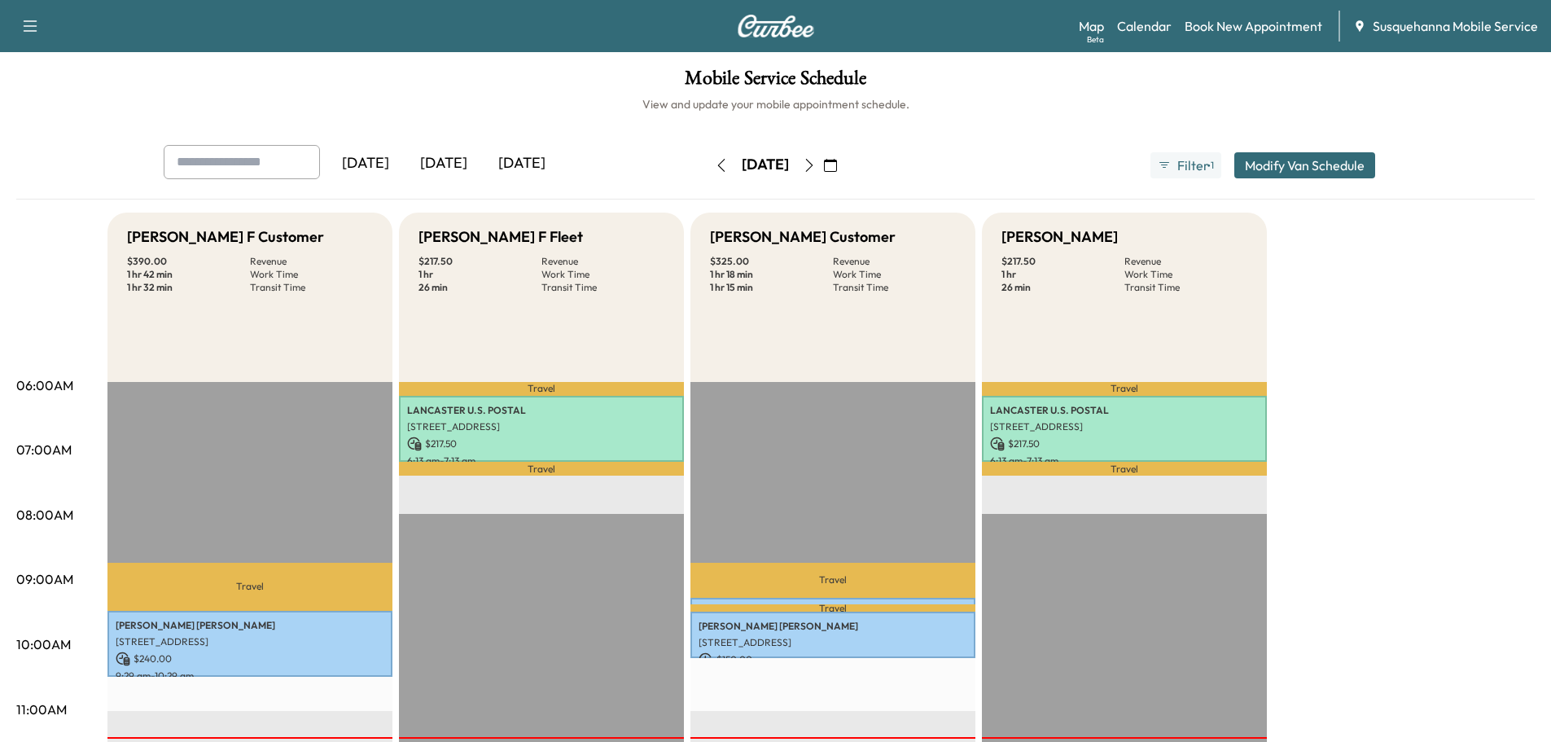
scroll to position [260, 0]
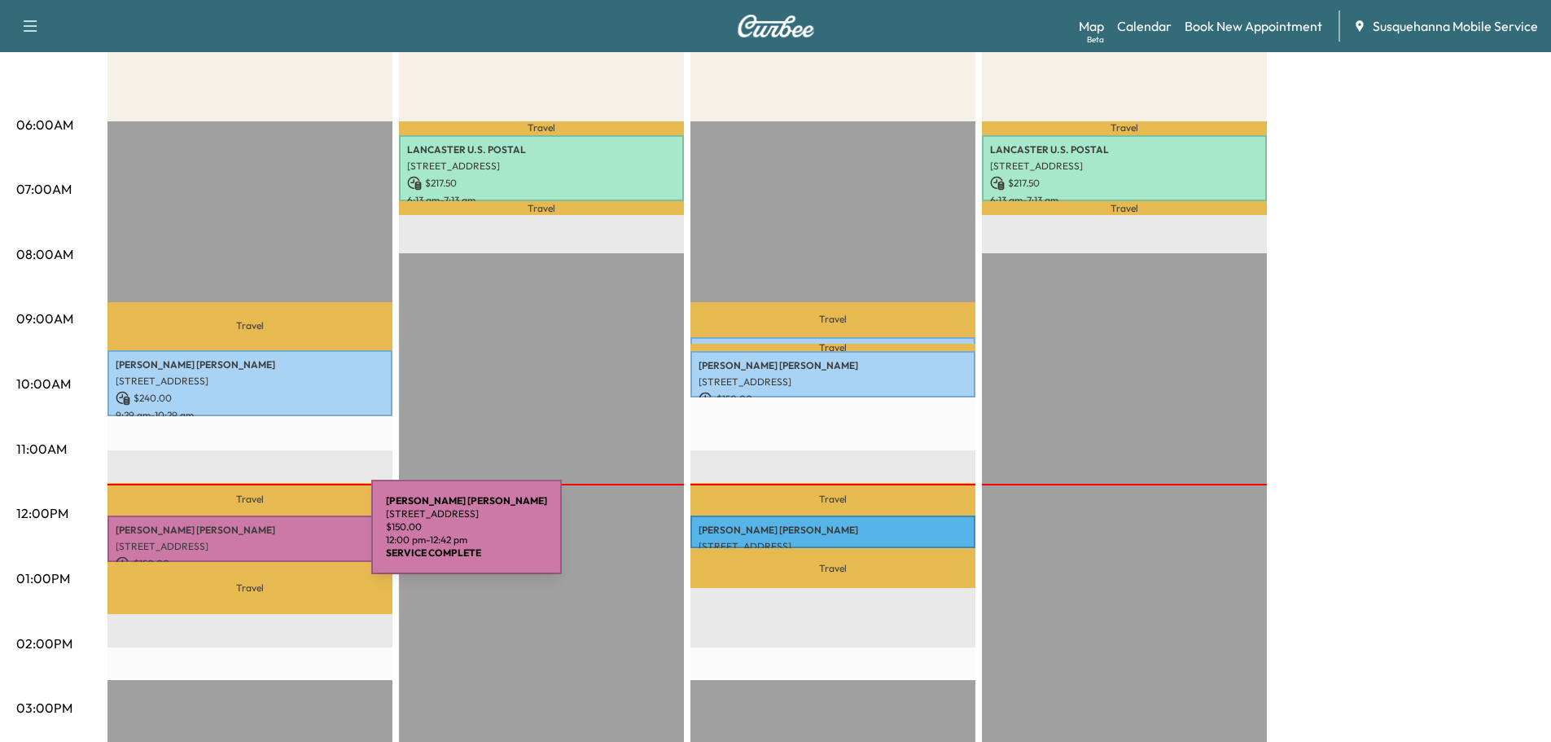
click at [249, 540] on p "[STREET_ADDRESS]" at bounding box center [250, 546] width 269 height 13
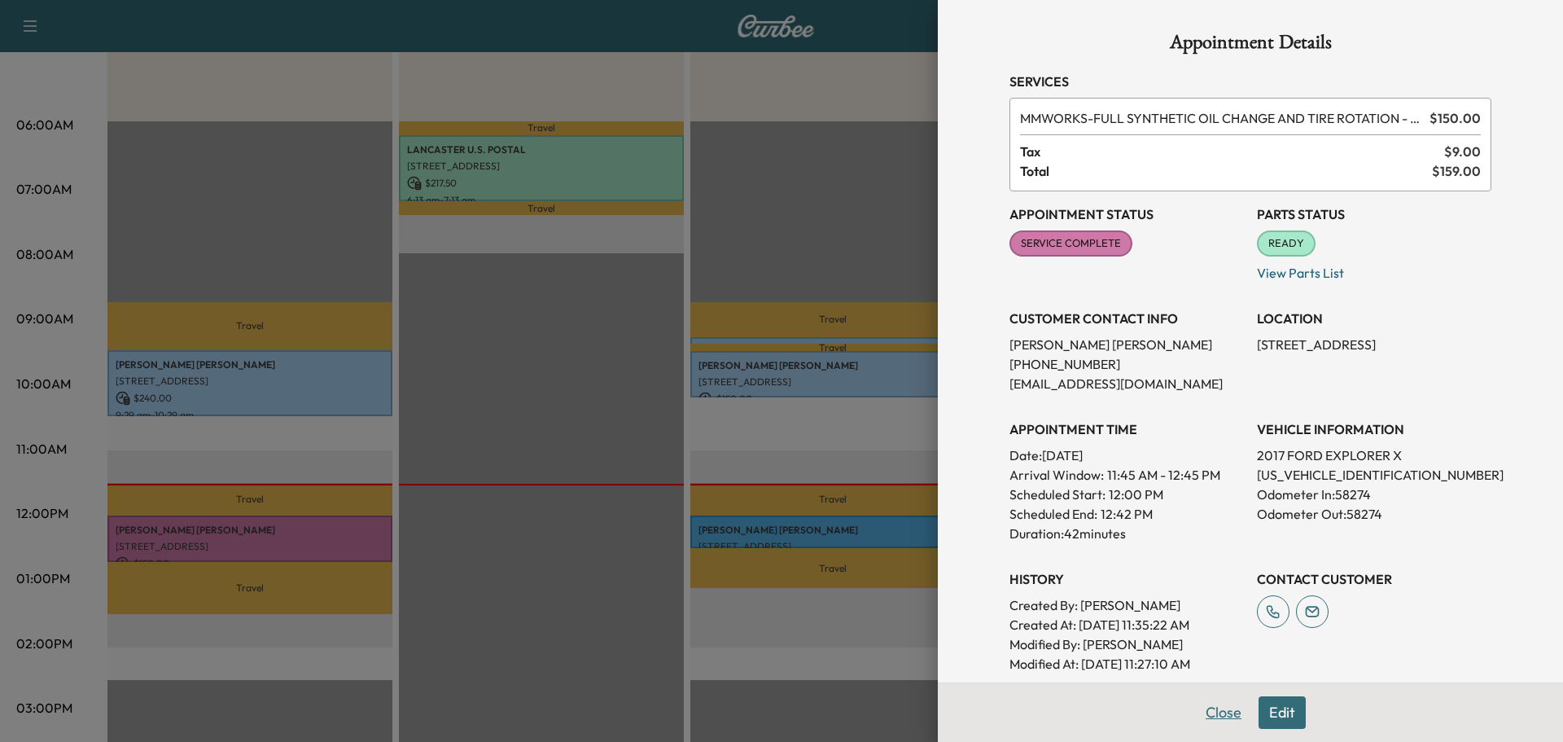
click at [1197, 719] on button "Close" at bounding box center [1223, 712] width 57 height 33
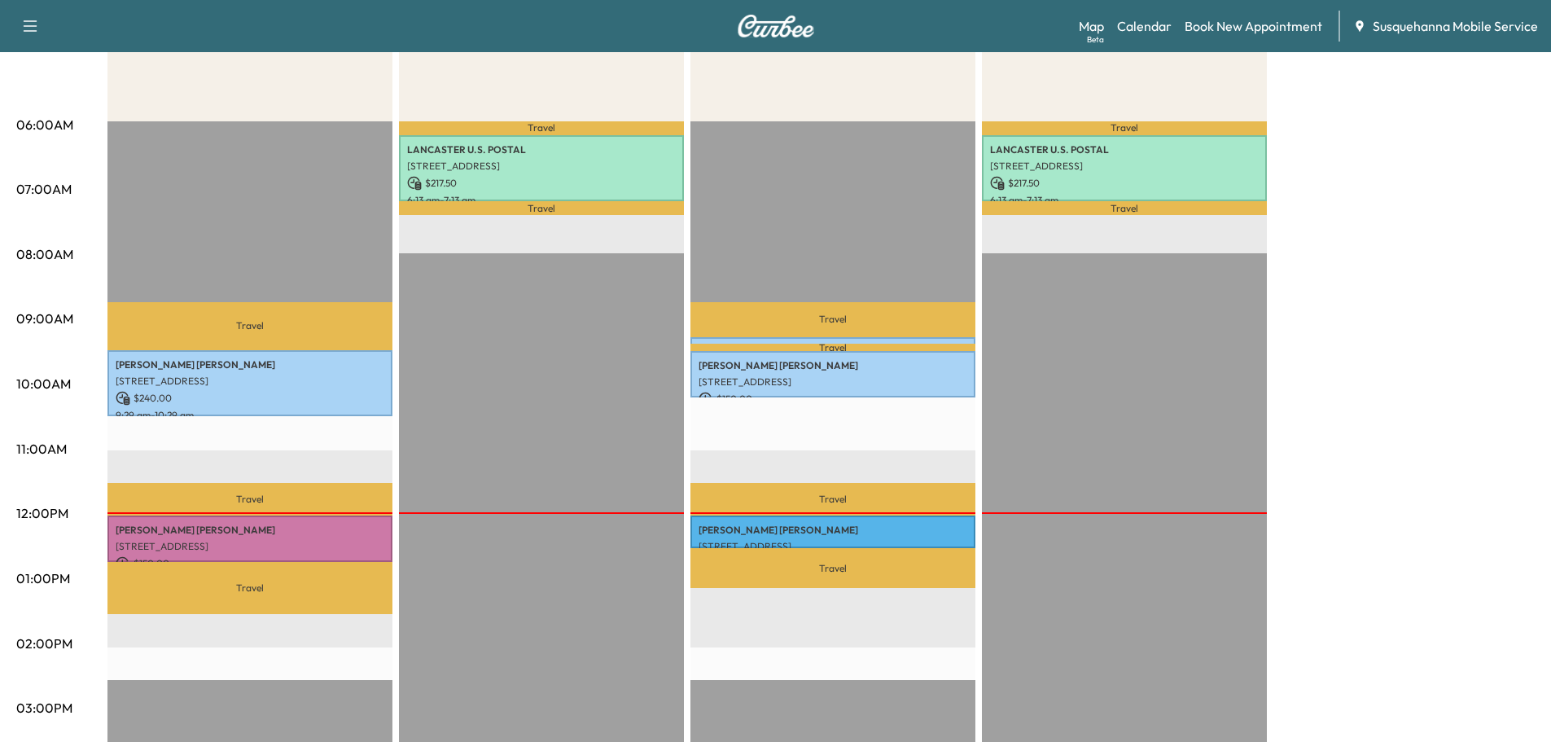
click at [255, 527] on p "[PERSON_NAME]" at bounding box center [250, 529] width 269 height 13
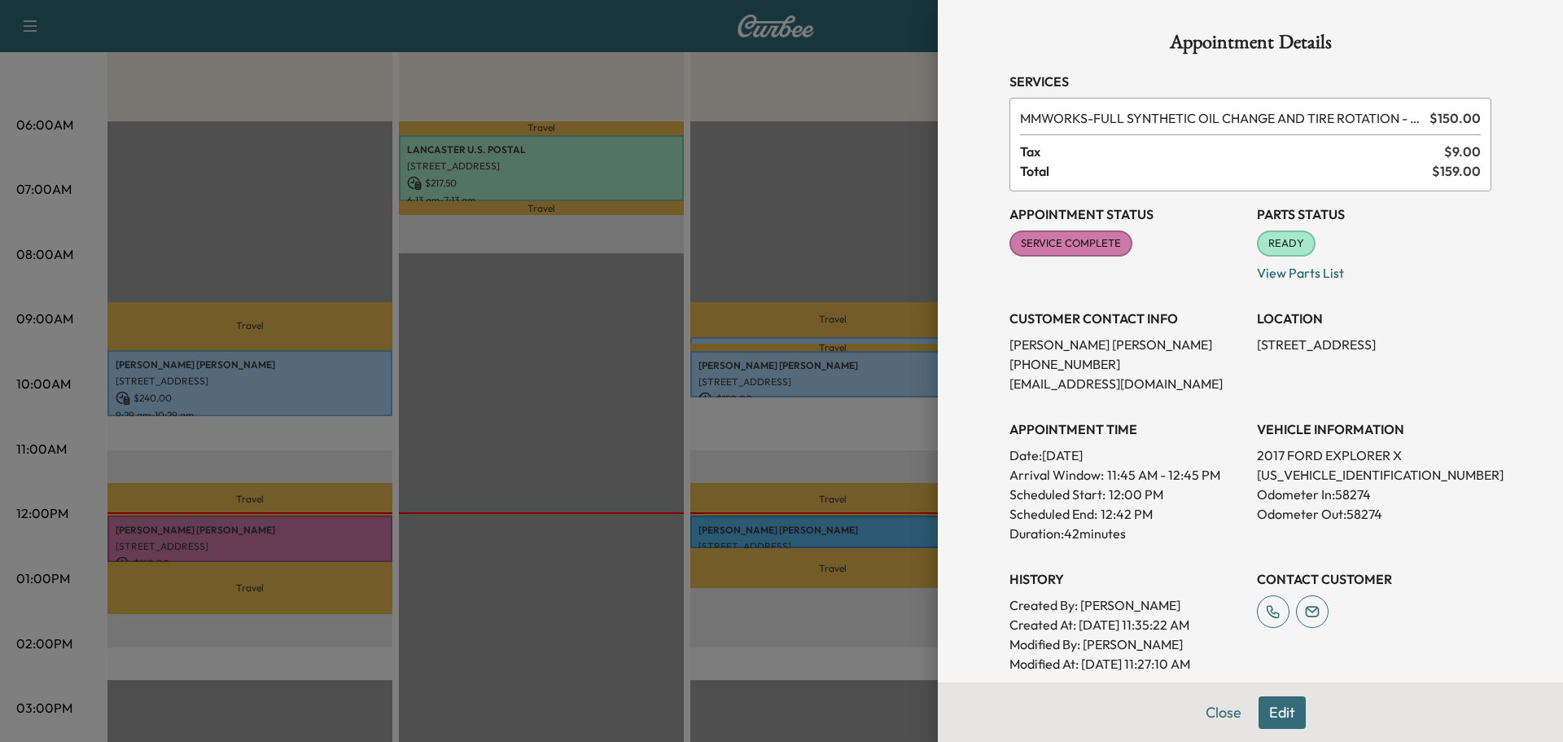
click at [1204, 709] on button "Close" at bounding box center [1223, 712] width 57 height 33
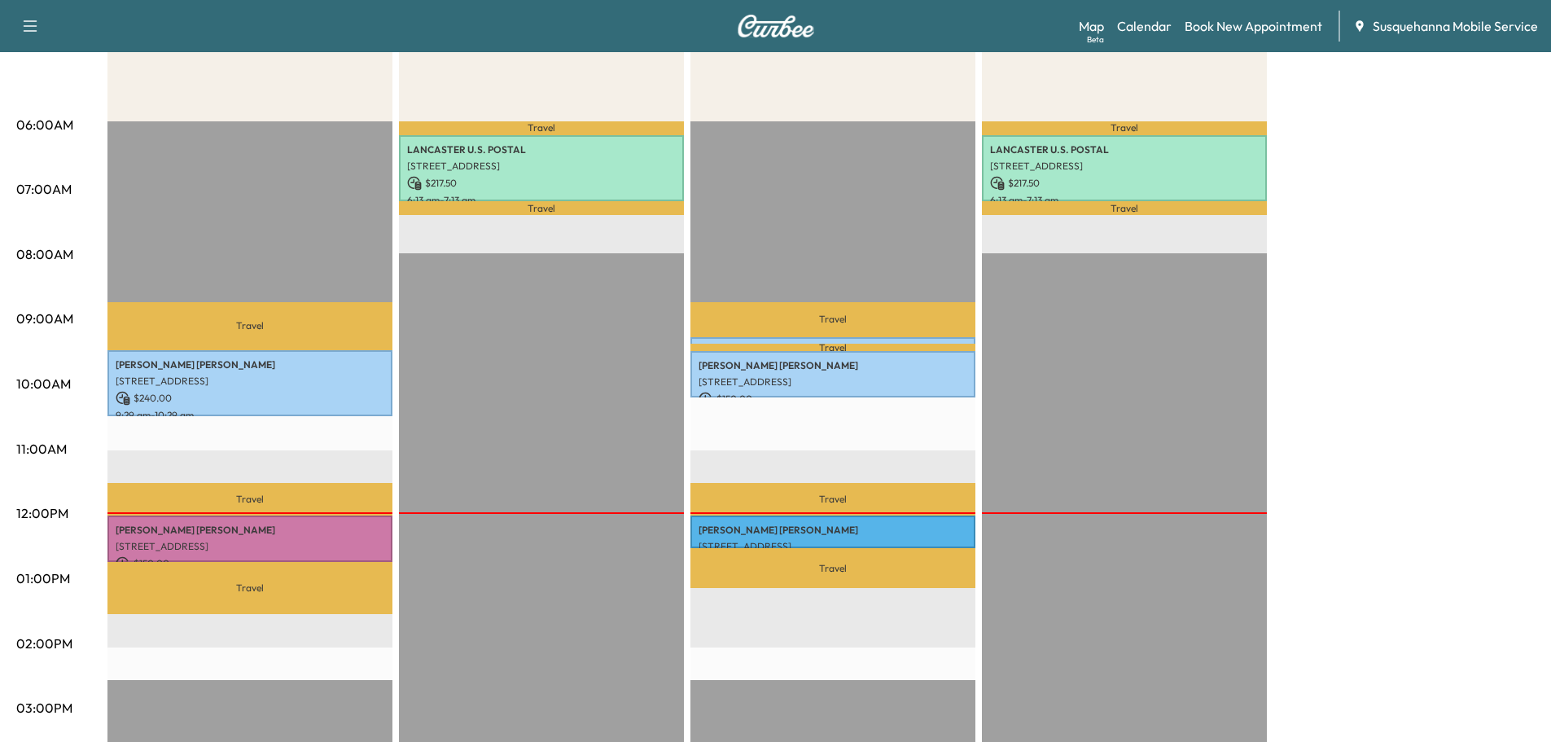
click at [1079, 23] on div "Support Log Out Map Beta Calendar Book New Appointment Susquehanna Mobile Servi…" at bounding box center [775, 26] width 1551 height 52
click at [1094, 31] on link "Map Beta" at bounding box center [1090, 26] width 25 height 20
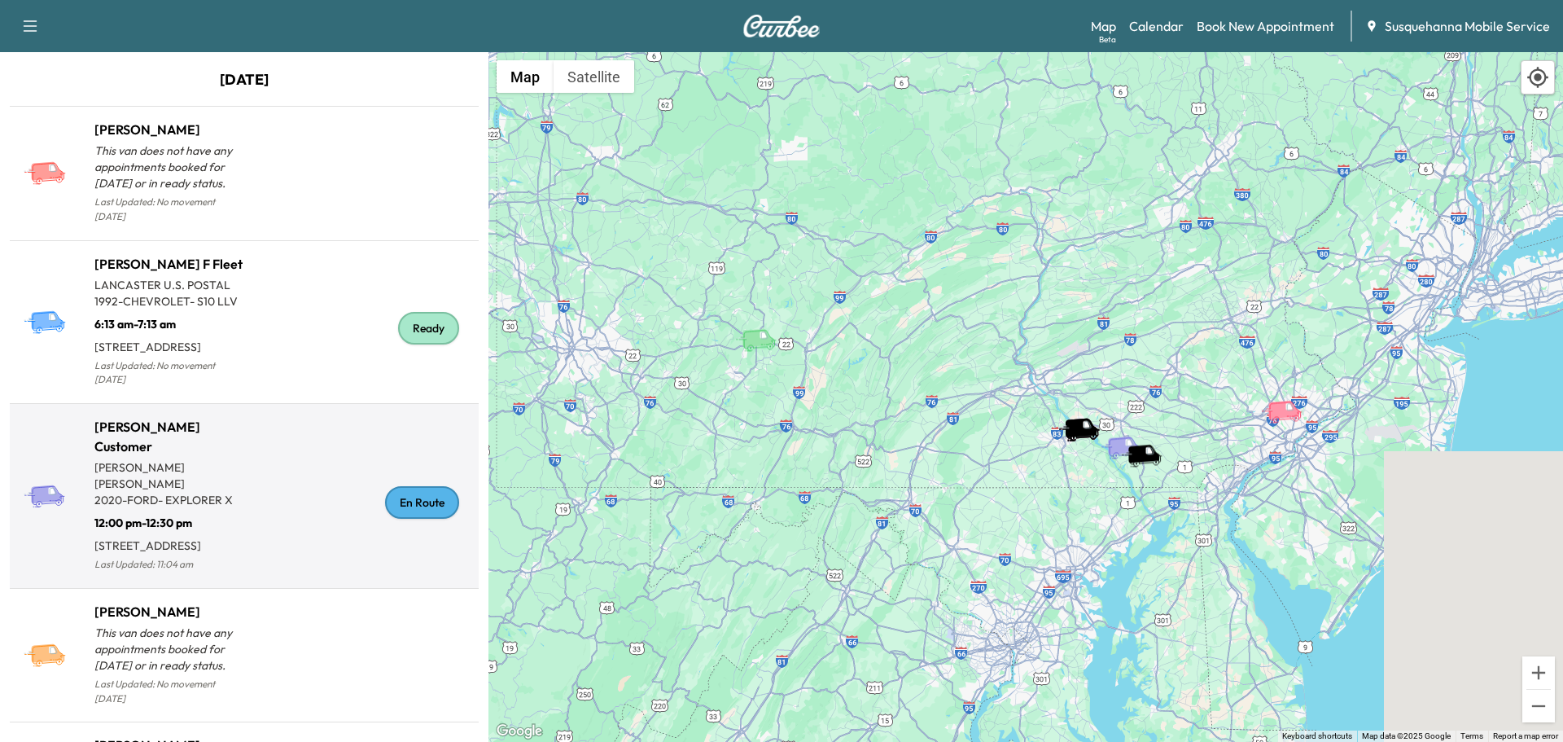
click at [395, 518] on div "En Route" at bounding box center [422, 502] width 74 height 33
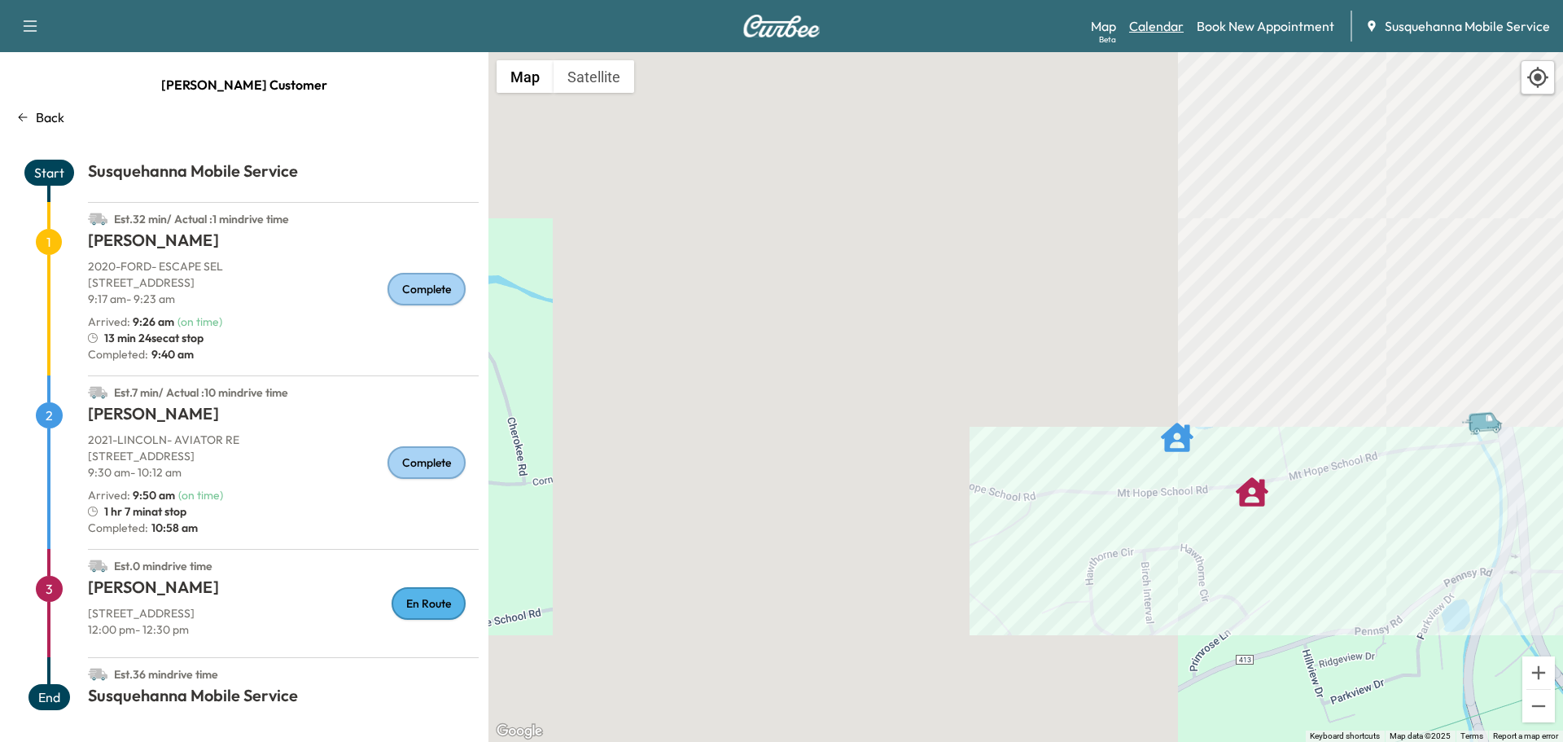
click at [1151, 23] on link "Calendar" at bounding box center [1156, 26] width 55 height 20
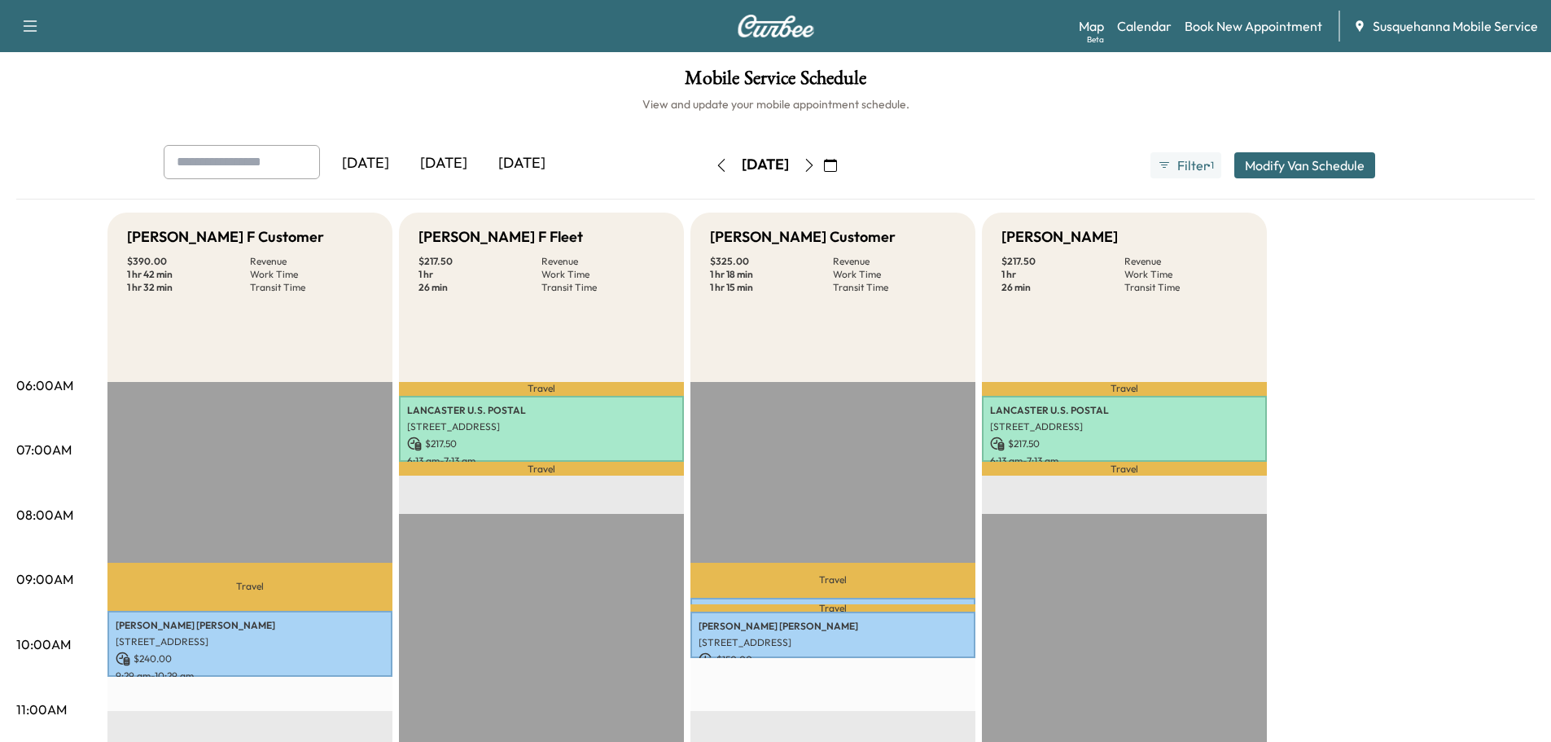
scroll to position [173, 0]
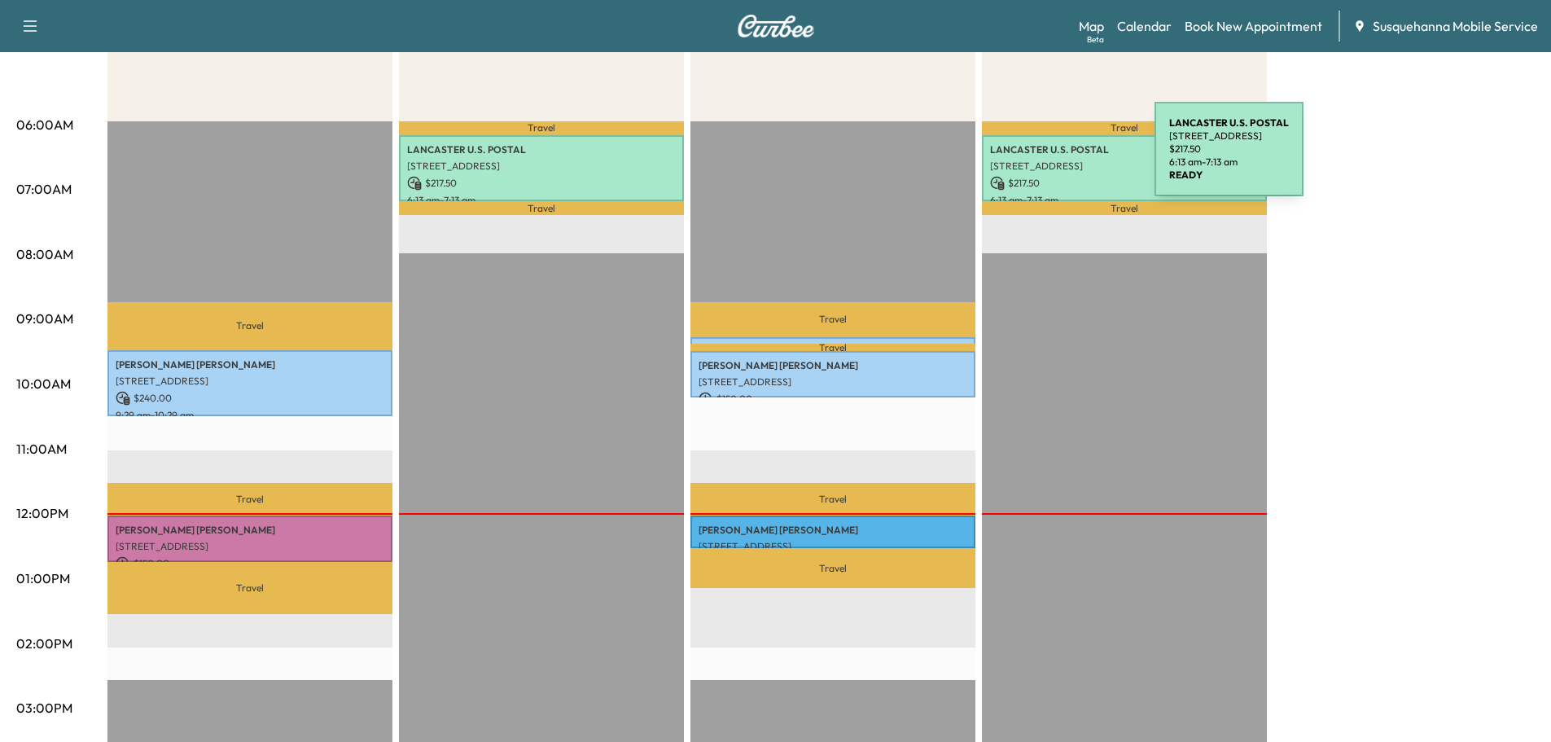
scroll to position [87, 0]
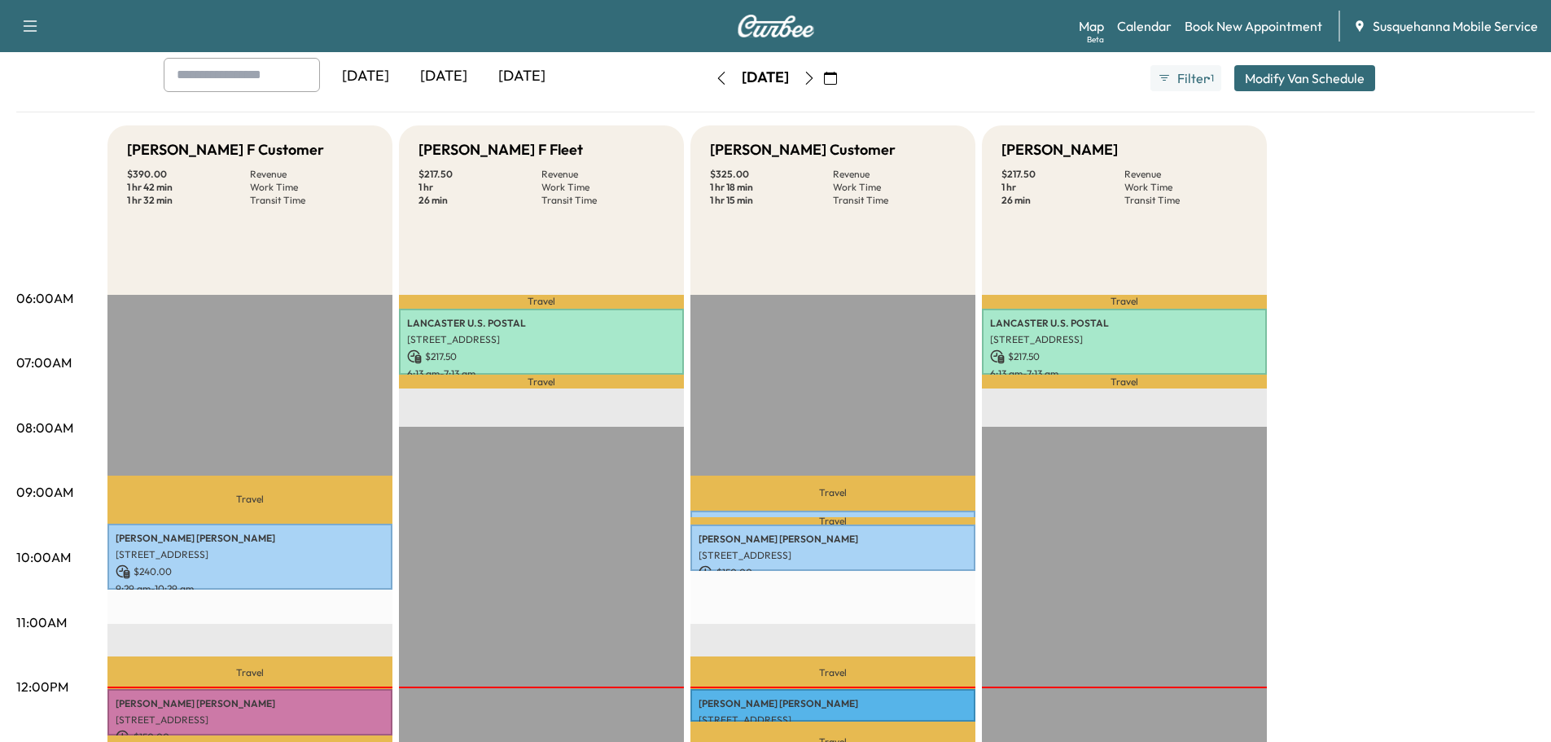
click at [823, 69] on button "button" at bounding box center [809, 78] width 28 height 26
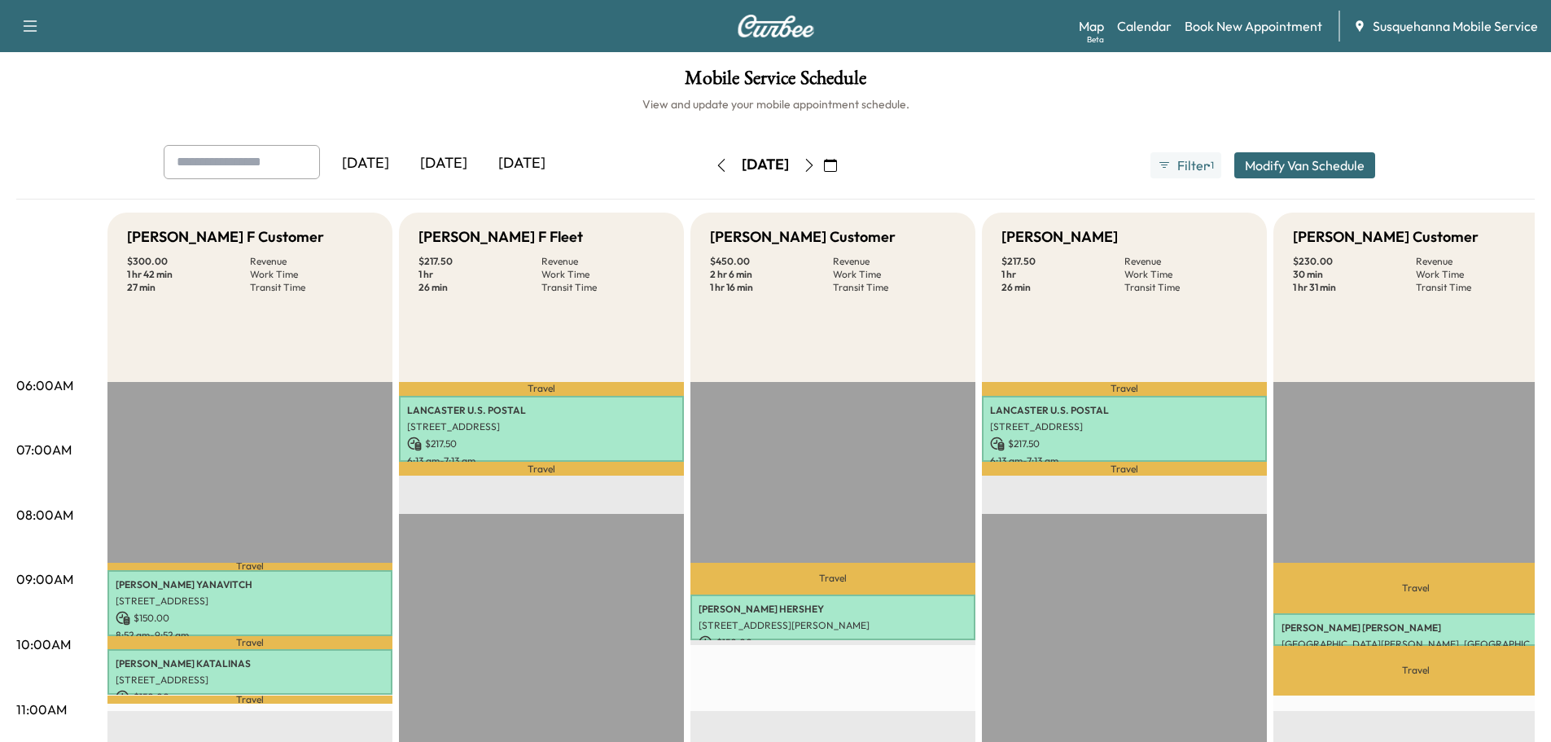
click at [715, 171] on icon "button" at bounding box center [721, 165] width 13 height 13
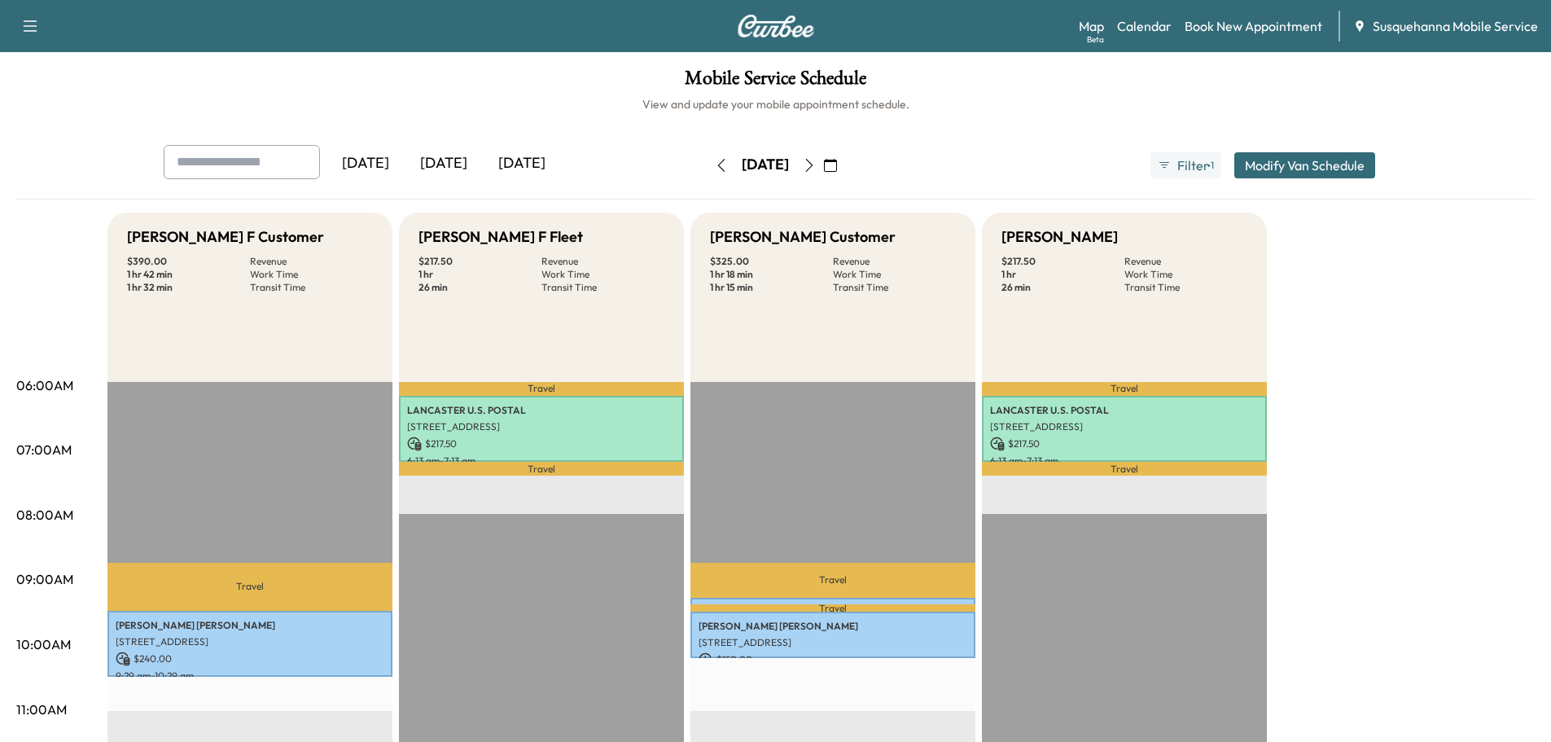
scroll to position [260, 0]
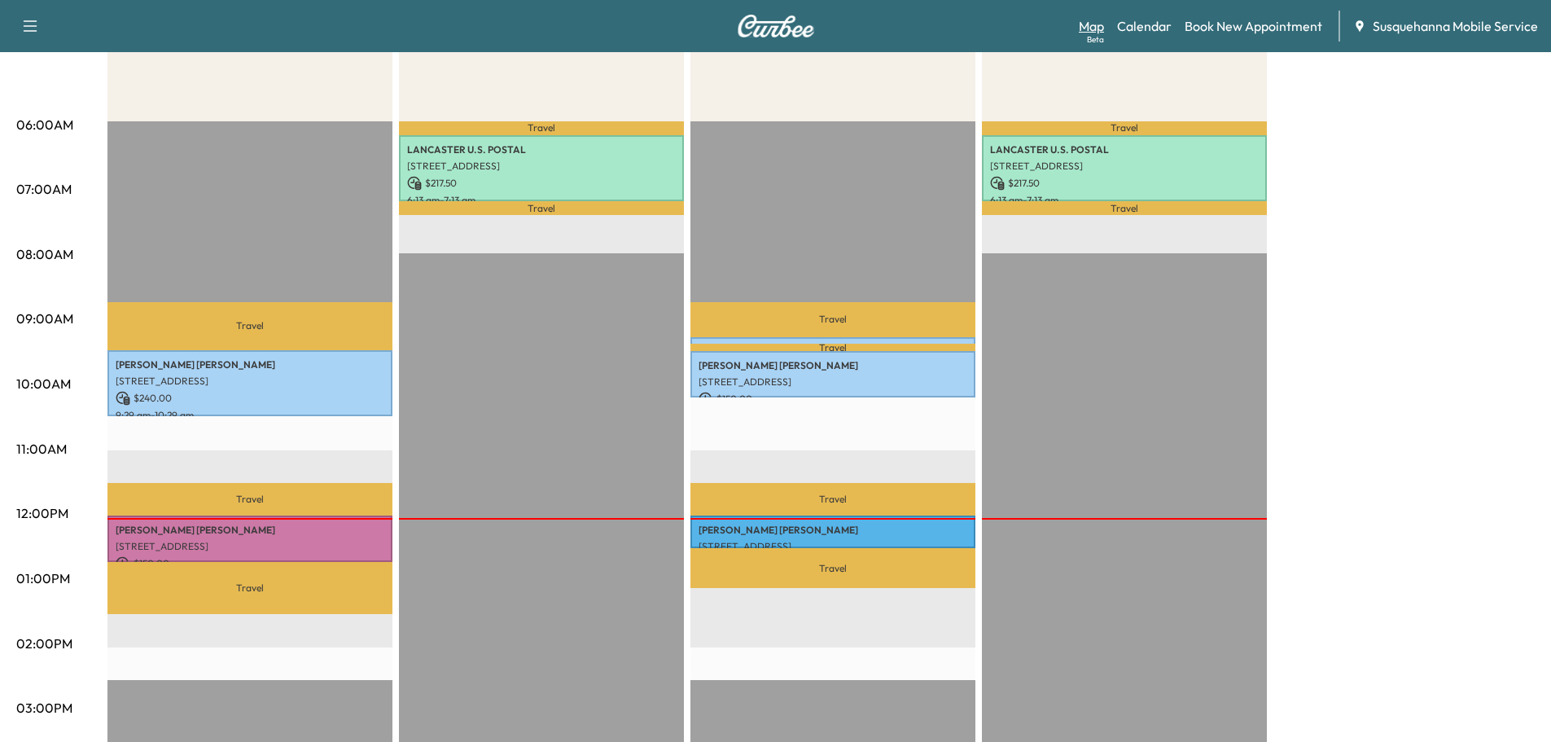
click at [1104, 28] on link "Map Beta" at bounding box center [1090, 26] width 25 height 20
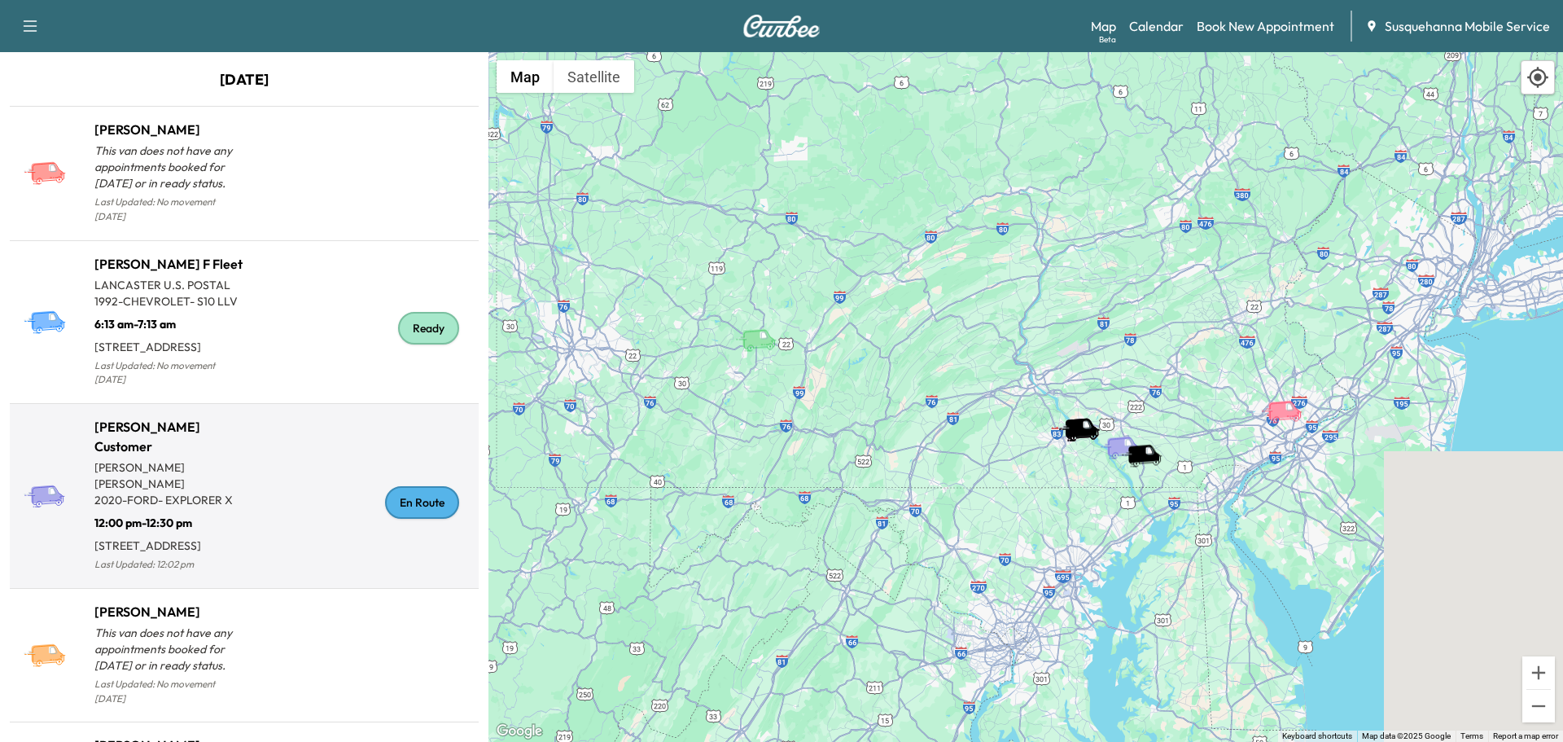
click at [417, 518] on div "En Route" at bounding box center [422, 502] width 74 height 33
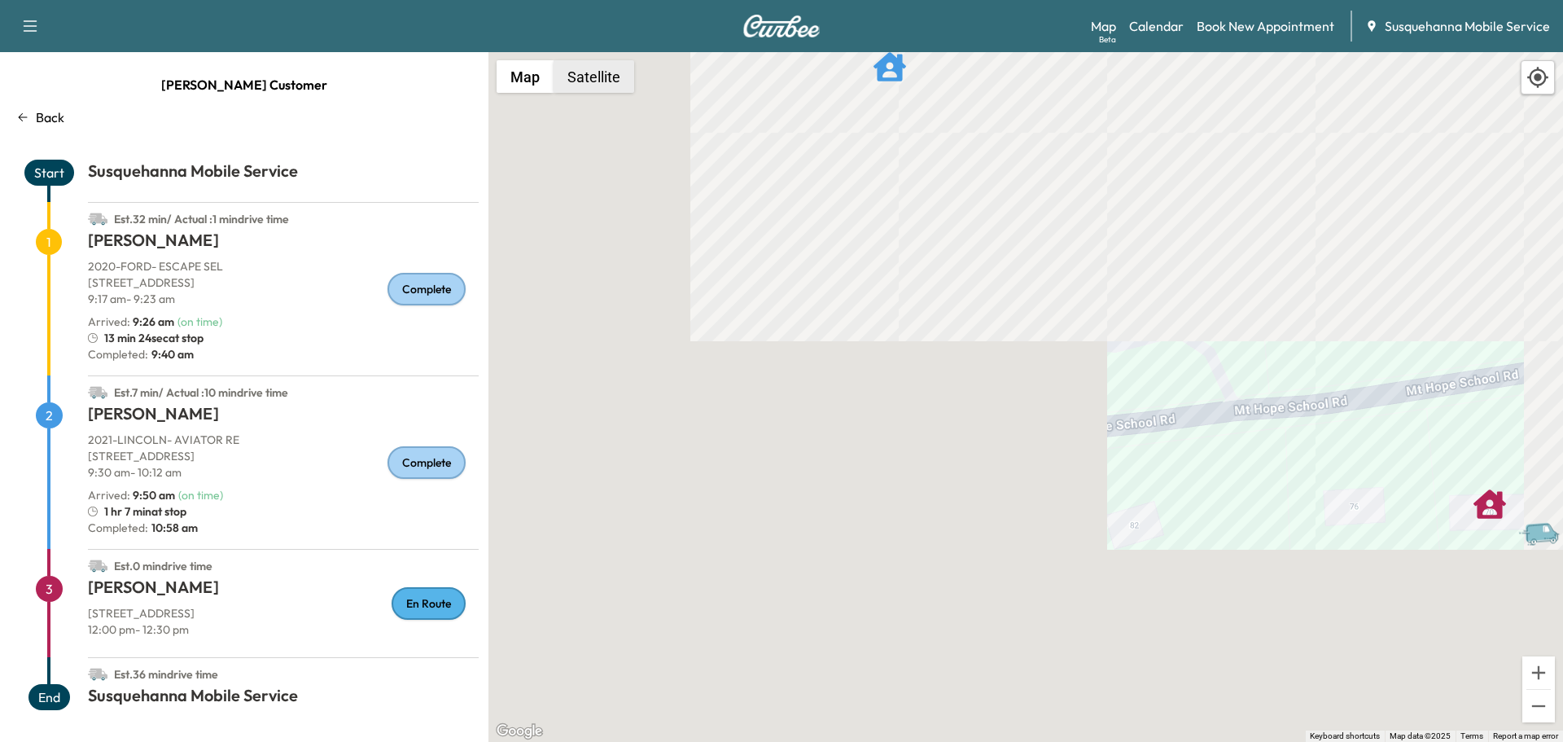
click at [588, 77] on button "Satellite" at bounding box center [593, 76] width 81 height 33
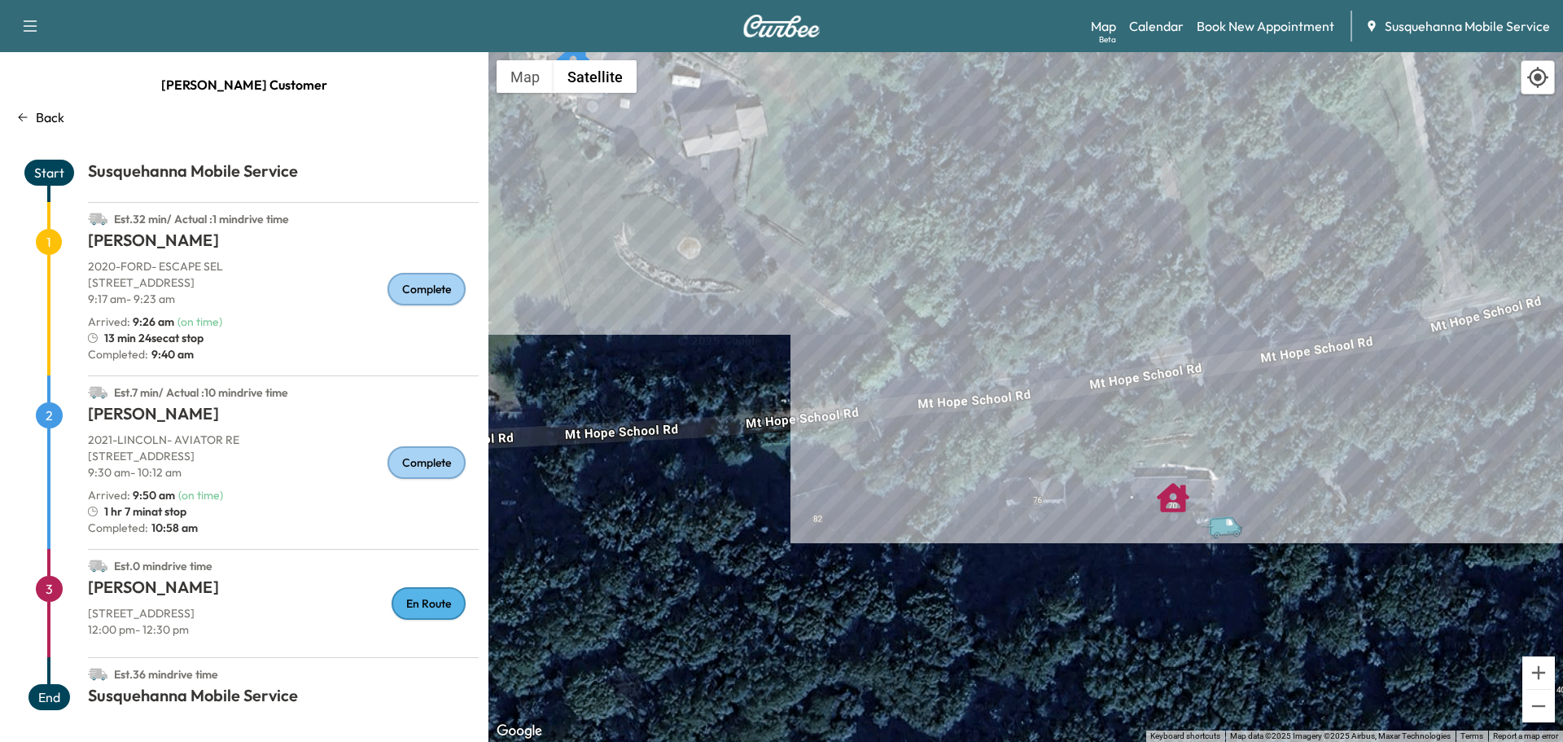
drag, startPoint x: 1332, startPoint y: 525, endPoint x: 1013, endPoint y: 518, distance: 318.3
click at [1013, 518] on div "To activate drag with keyboard, press Alt + Enter. Once in keyboard drag state,…" at bounding box center [1025, 396] width 1074 height 689
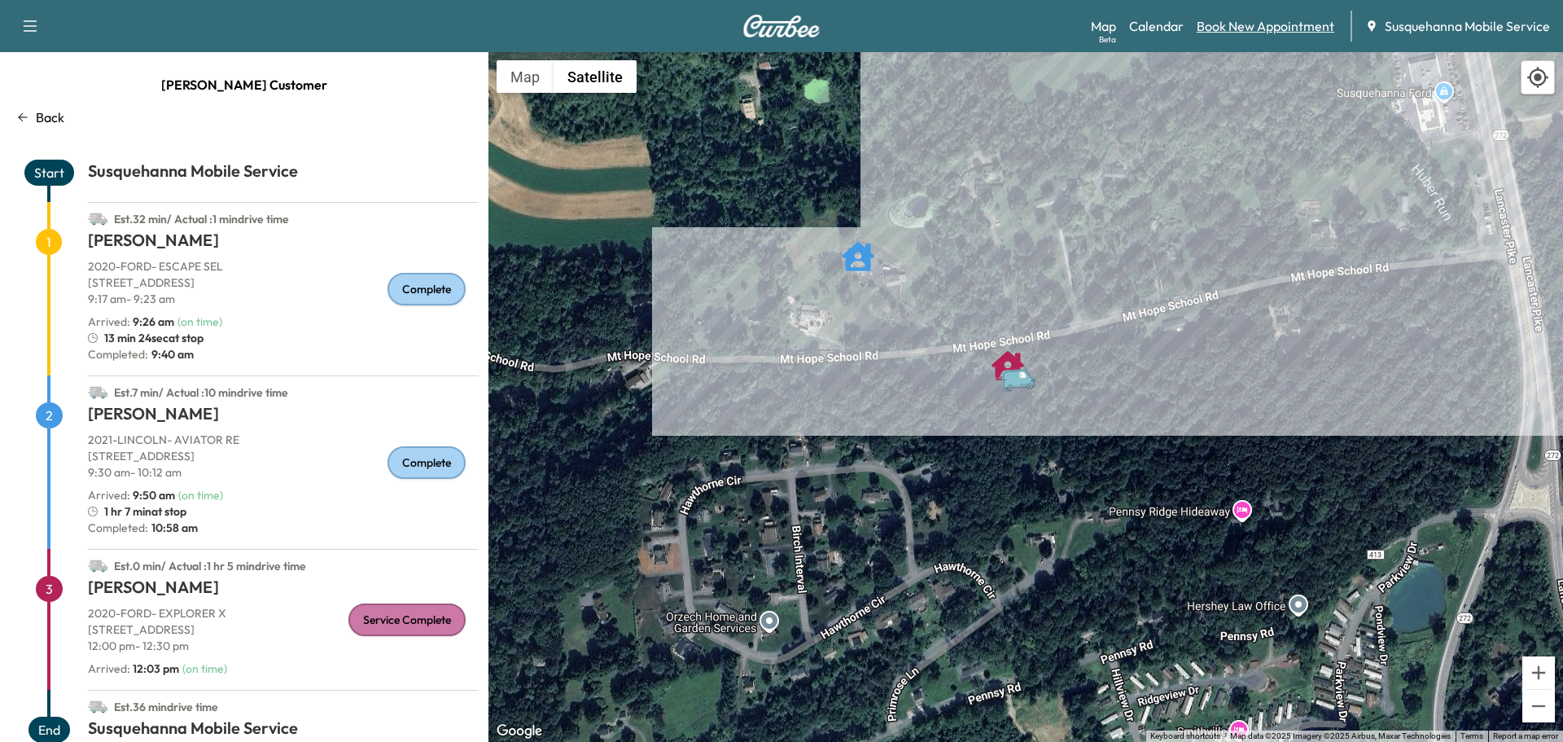
click at [1247, 29] on link "Book New Appointment" at bounding box center [1266, 26] width 138 height 20
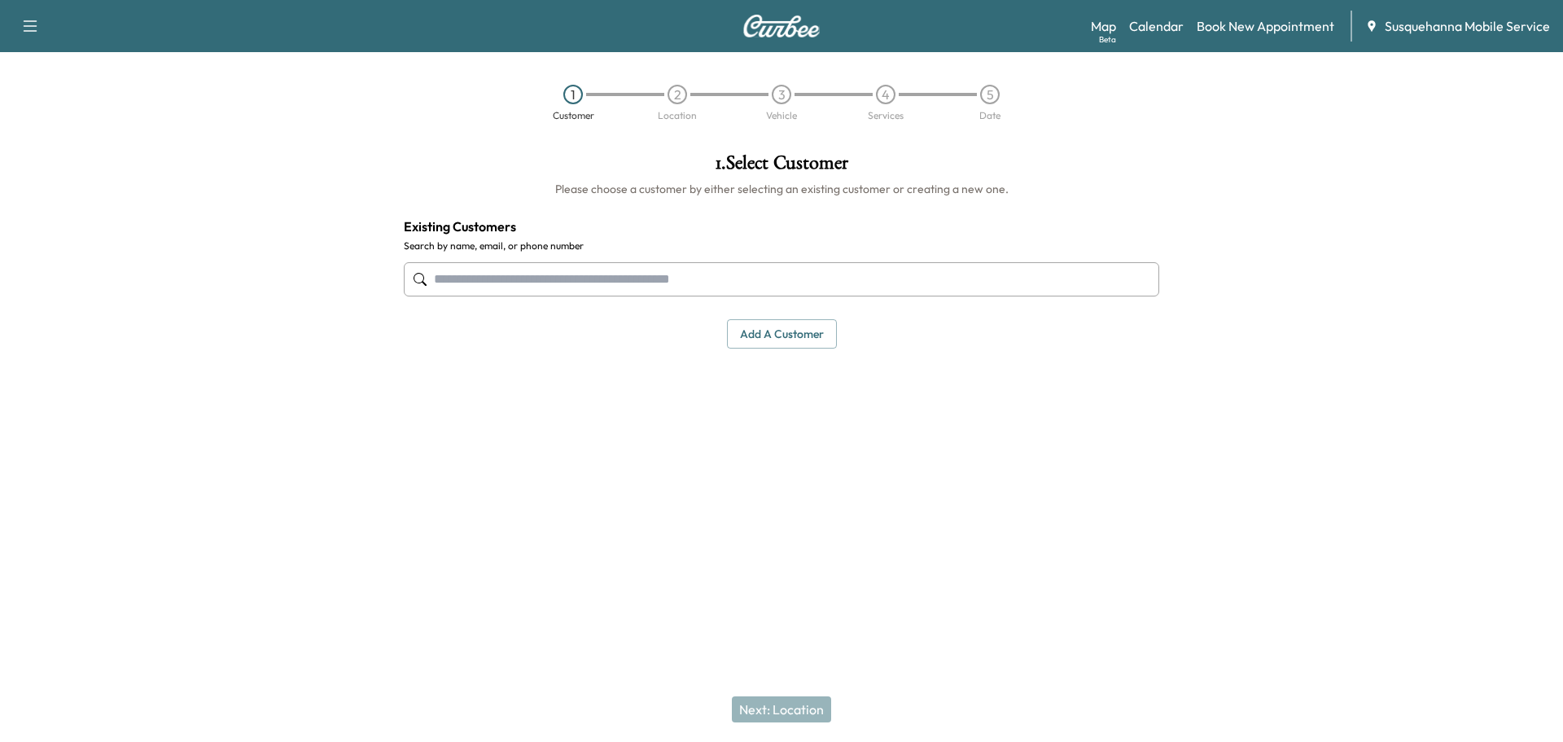
click at [733, 278] on input "text" at bounding box center [781, 279] width 755 height 34
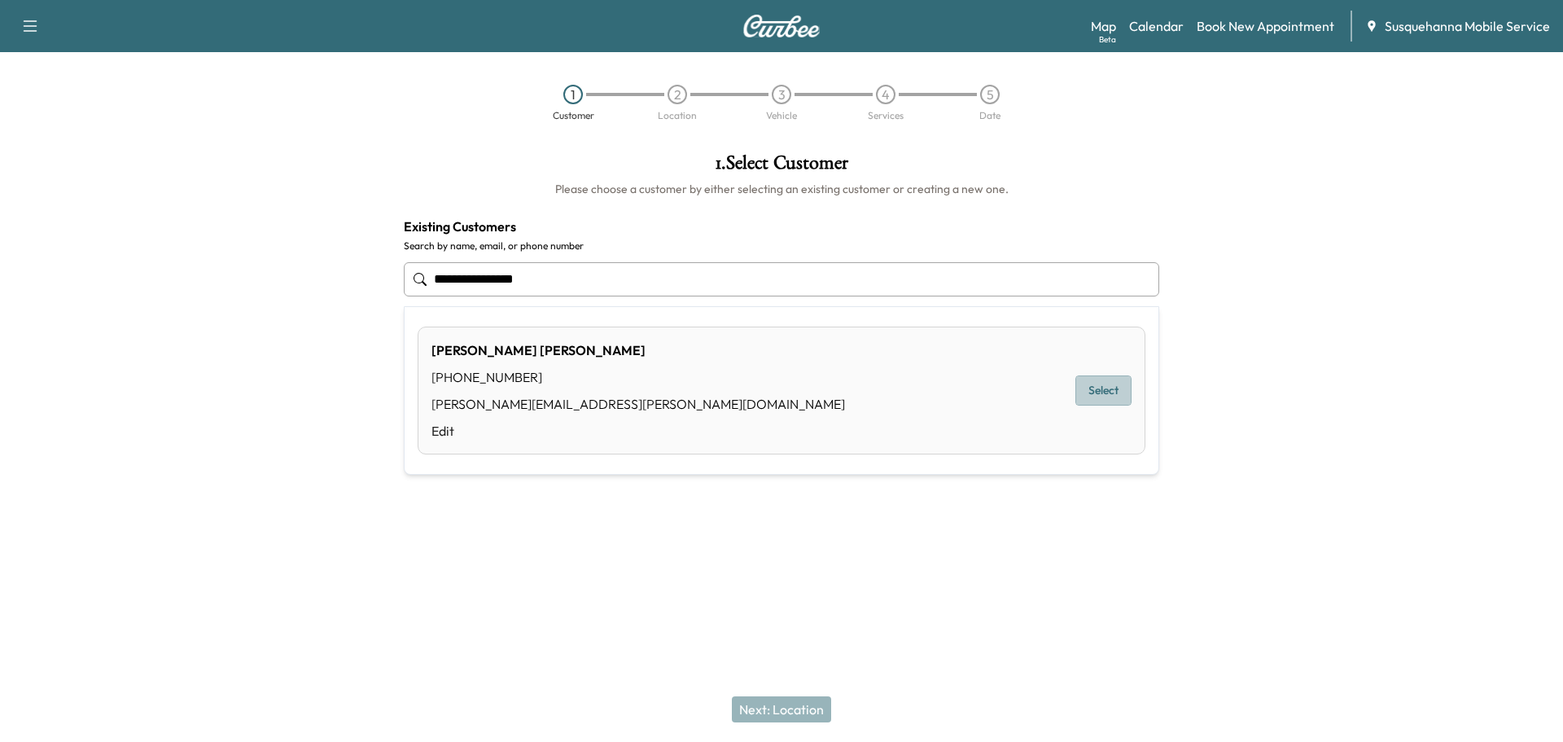
click at [1087, 395] on button "Select" at bounding box center [1103, 390] width 56 height 30
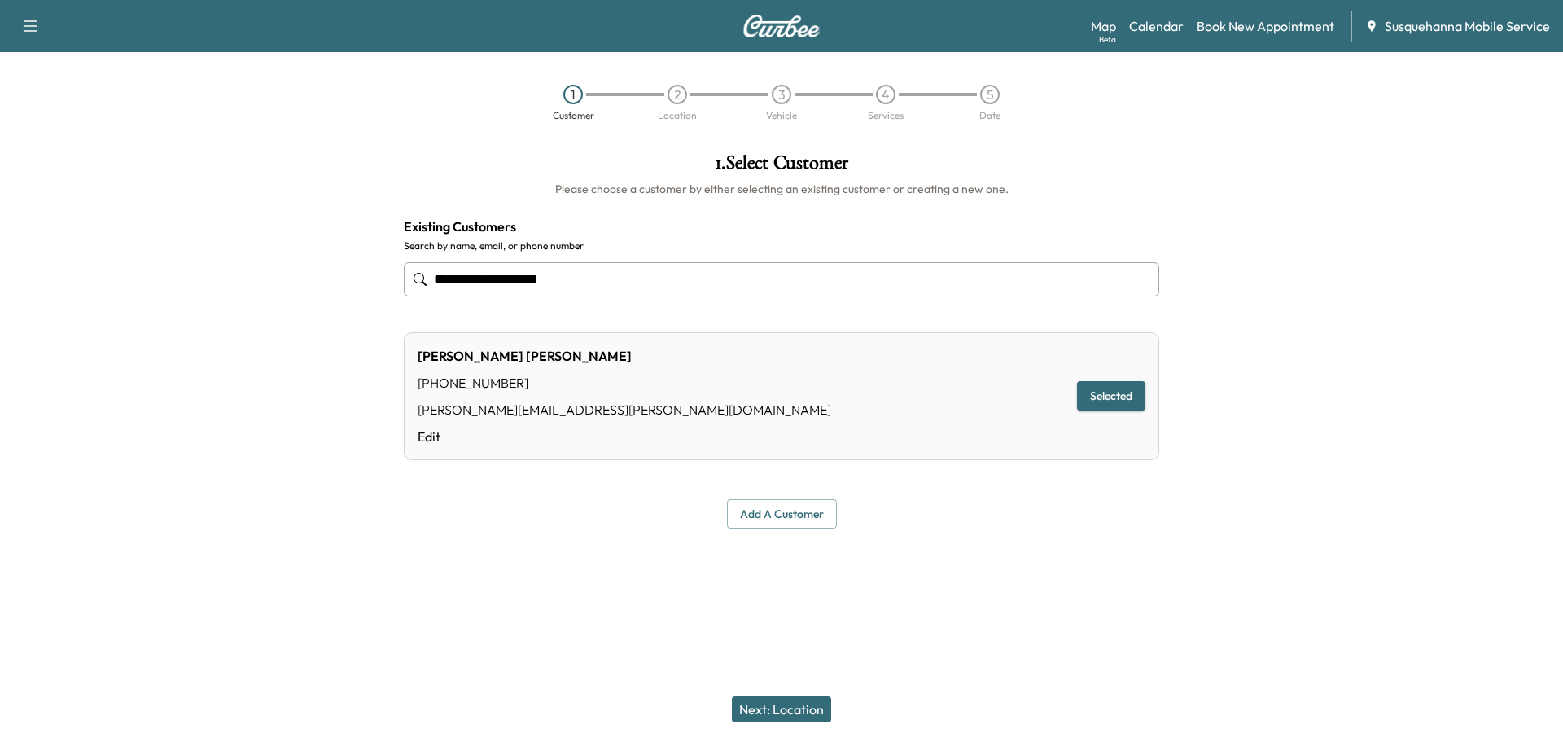
type input "**********"
click at [801, 695] on div "Next: Location" at bounding box center [781, 708] width 1563 height 65
click at [813, 711] on button "Next: Location" at bounding box center [781, 709] width 99 height 26
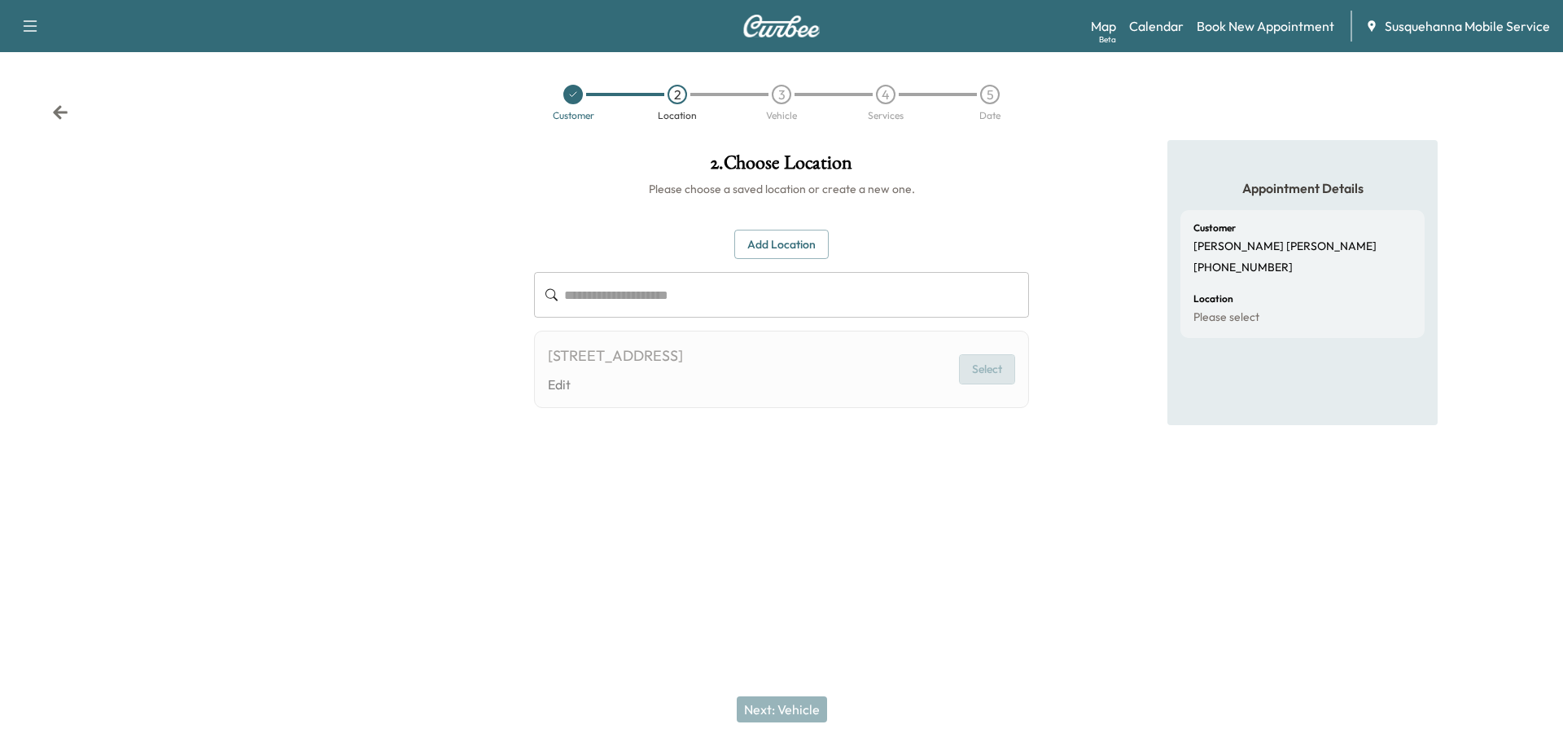
click at [992, 370] on button "Select" at bounding box center [987, 369] width 56 height 30
click at [979, 365] on button "Select" at bounding box center [987, 369] width 56 height 30
click at [984, 378] on button "Select" at bounding box center [987, 369] width 56 height 30
click at [828, 369] on div "751 FIFTH ST, OXFORD, PA, USA Edit Select" at bounding box center [781, 368] width 495 height 77
click at [628, 354] on div "751 FIFTH ST, OXFORD, PA, USA" at bounding box center [615, 355] width 135 height 23
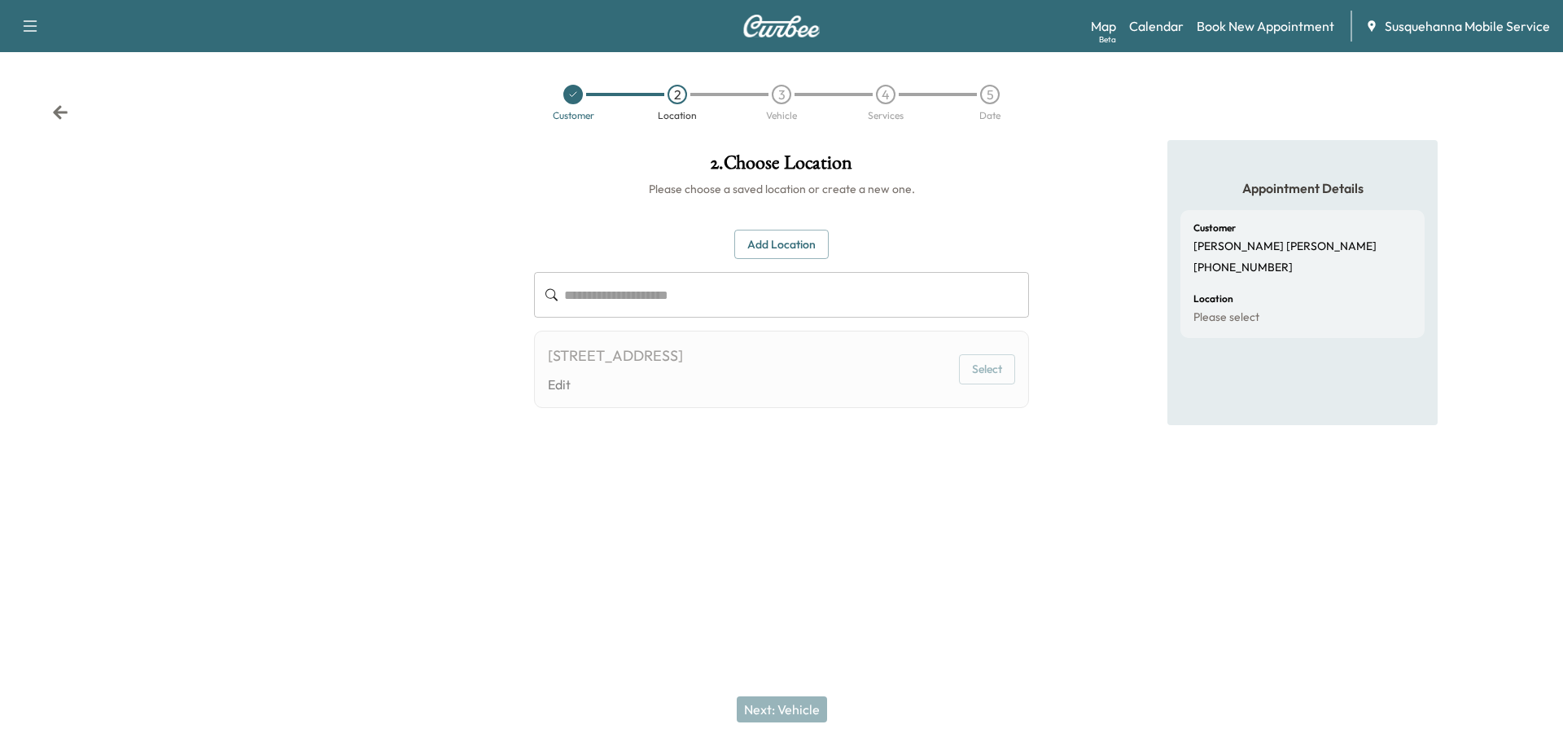
click at [629, 354] on div "751 FIFTH ST, OXFORD, PA, USA" at bounding box center [615, 355] width 135 height 23
click at [781, 352] on div "751 FIFTH ST, OXFORD, PA, USA Edit Select" at bounding box center [781, 368] width 495 height 77
click at [670, 354] on div "751 FIFTH ST, OXFORD, PA, USA" at bounding box center [615, 355] width 135 height 23
click at [688, 302] on input "text" at bounding box center [796, 295] width 465 height 46
click at [763, 235] on button "Add Location" at bounding box center [781, 245] width 94 height 30
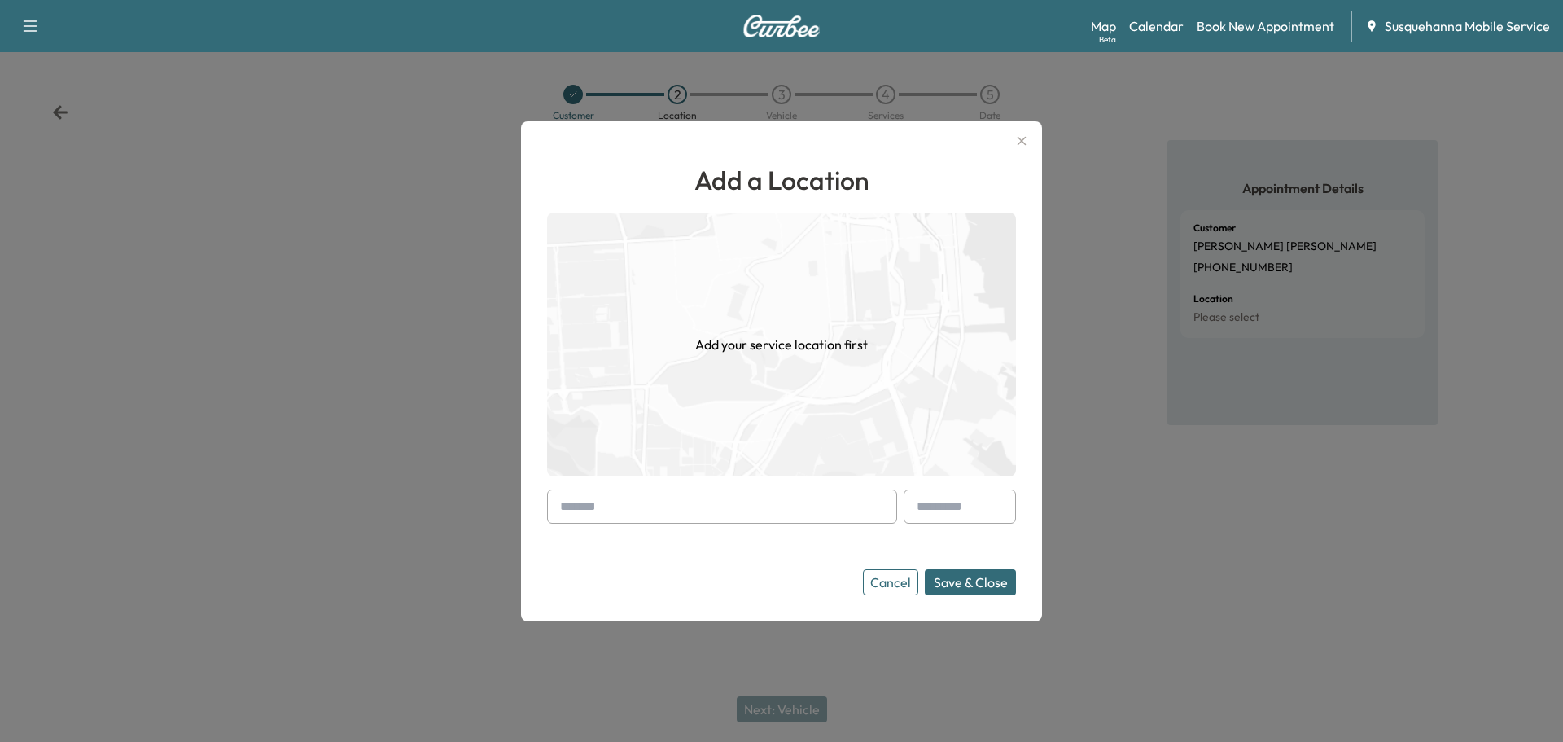
click at [708, 479] on div "Add a Location Add your service location first Cancel Save & Close" at bounding box center [781, 377] width 469 height 435
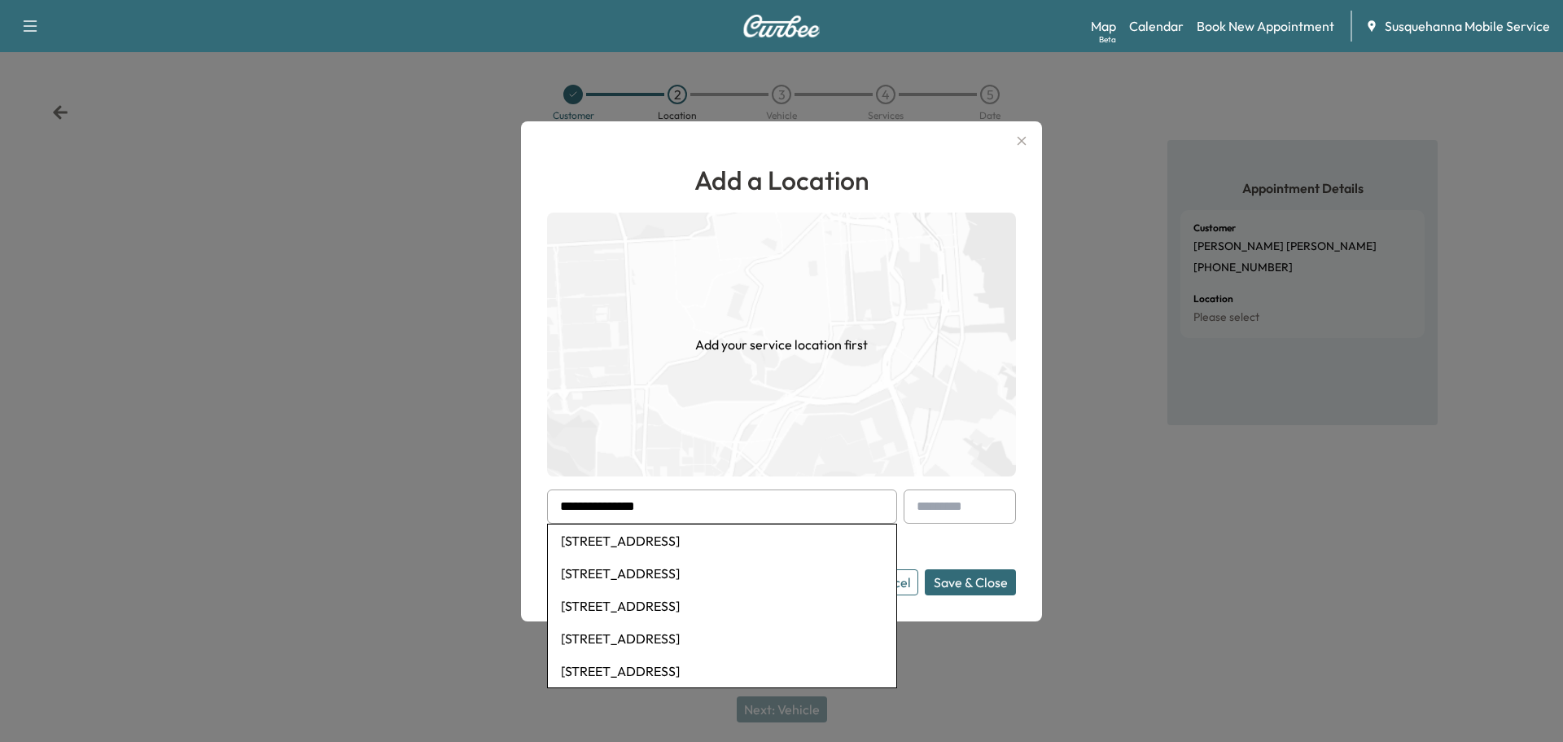
click at [651, 542] on li "751 5th Street, Oxford, PA, USA" at bounding box center [722, 540] width 348 height 33
type input "**********"
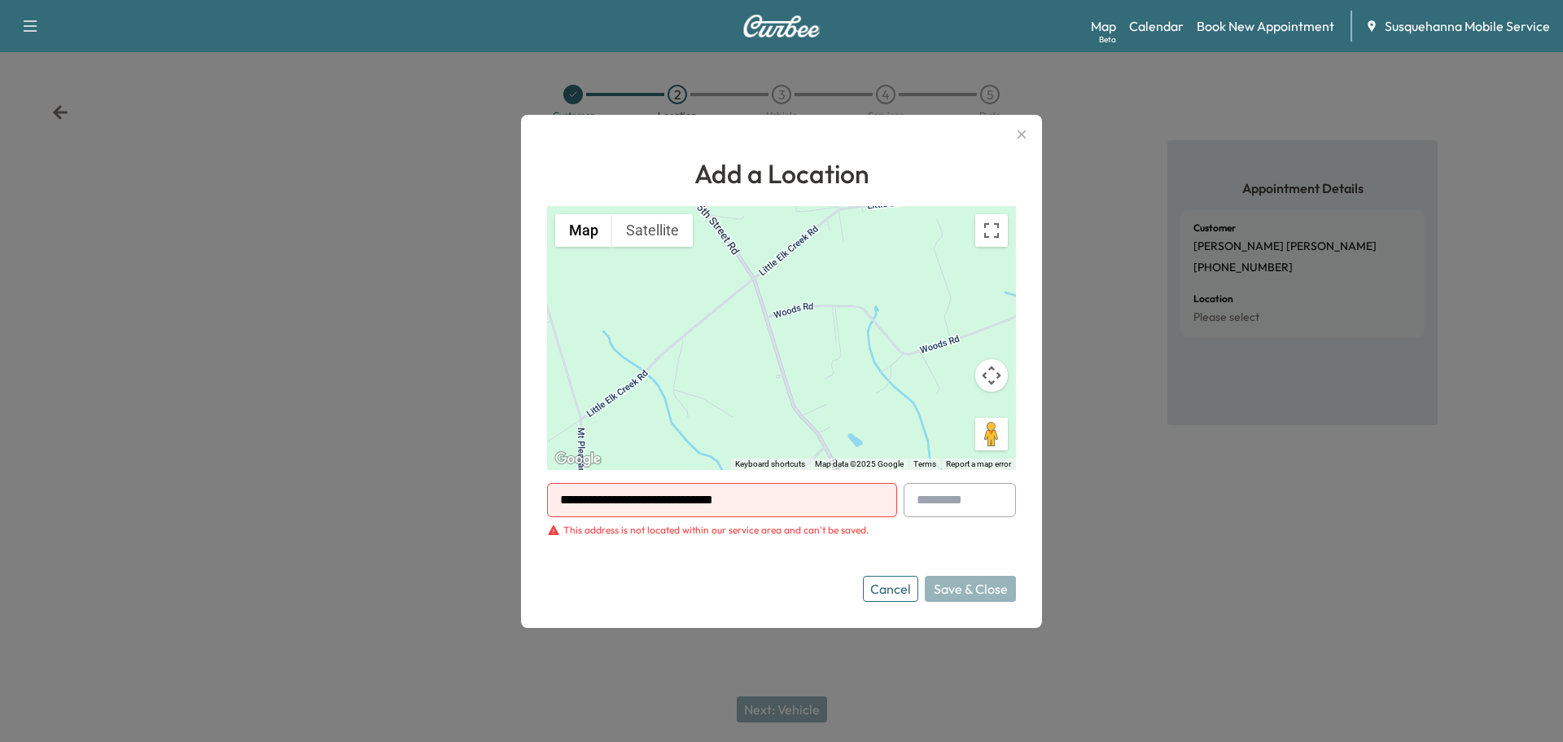
click at [887, 592] on button "Cancel" at bounding box center [890, 588] width 55 height 26
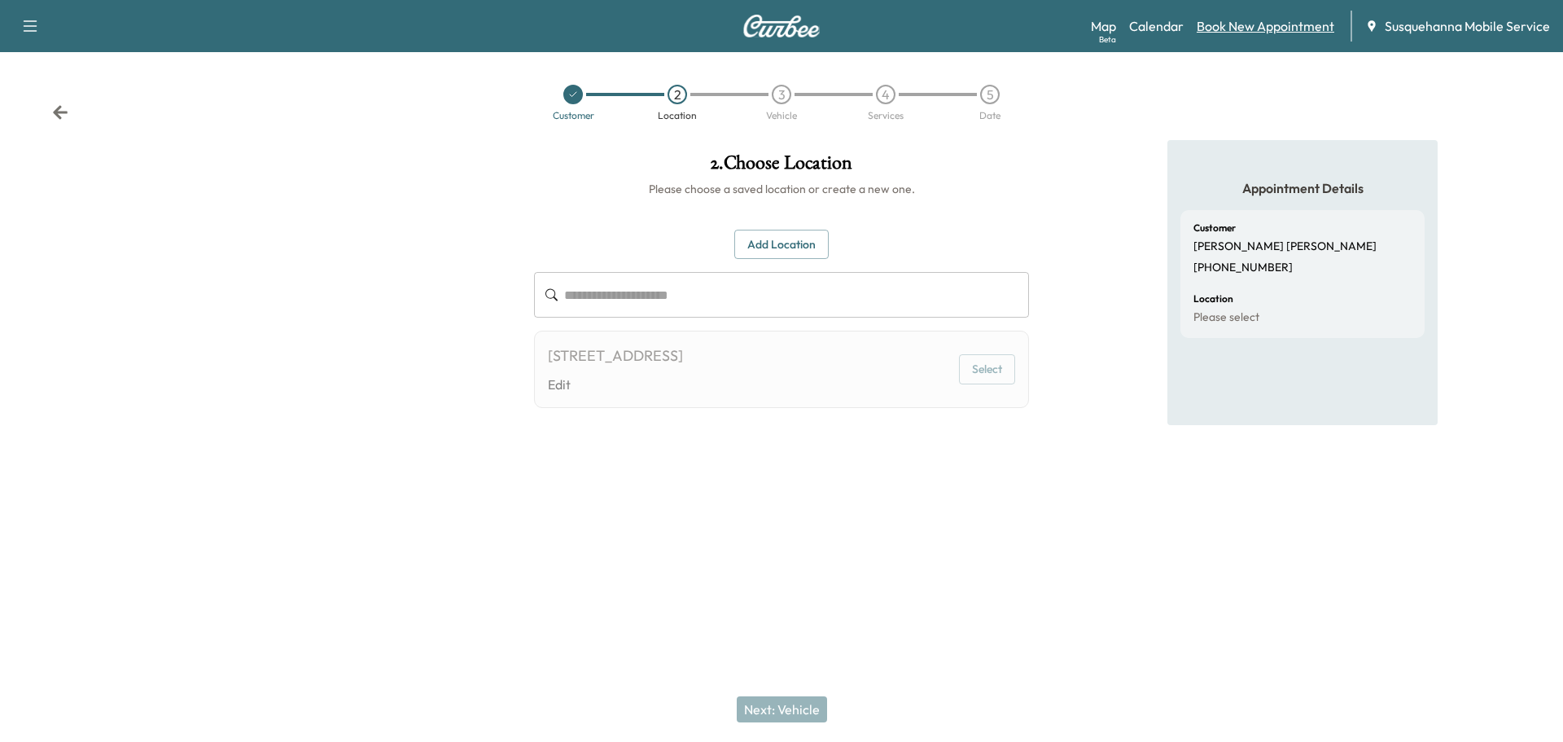
click at [1250, 22] on link "Book New Appointment" at bounding box center [1266, 26] width 138 height 20
click at [1149, 33] on link "Calendar" at bounding box center [1156, 26] width 55 height 20
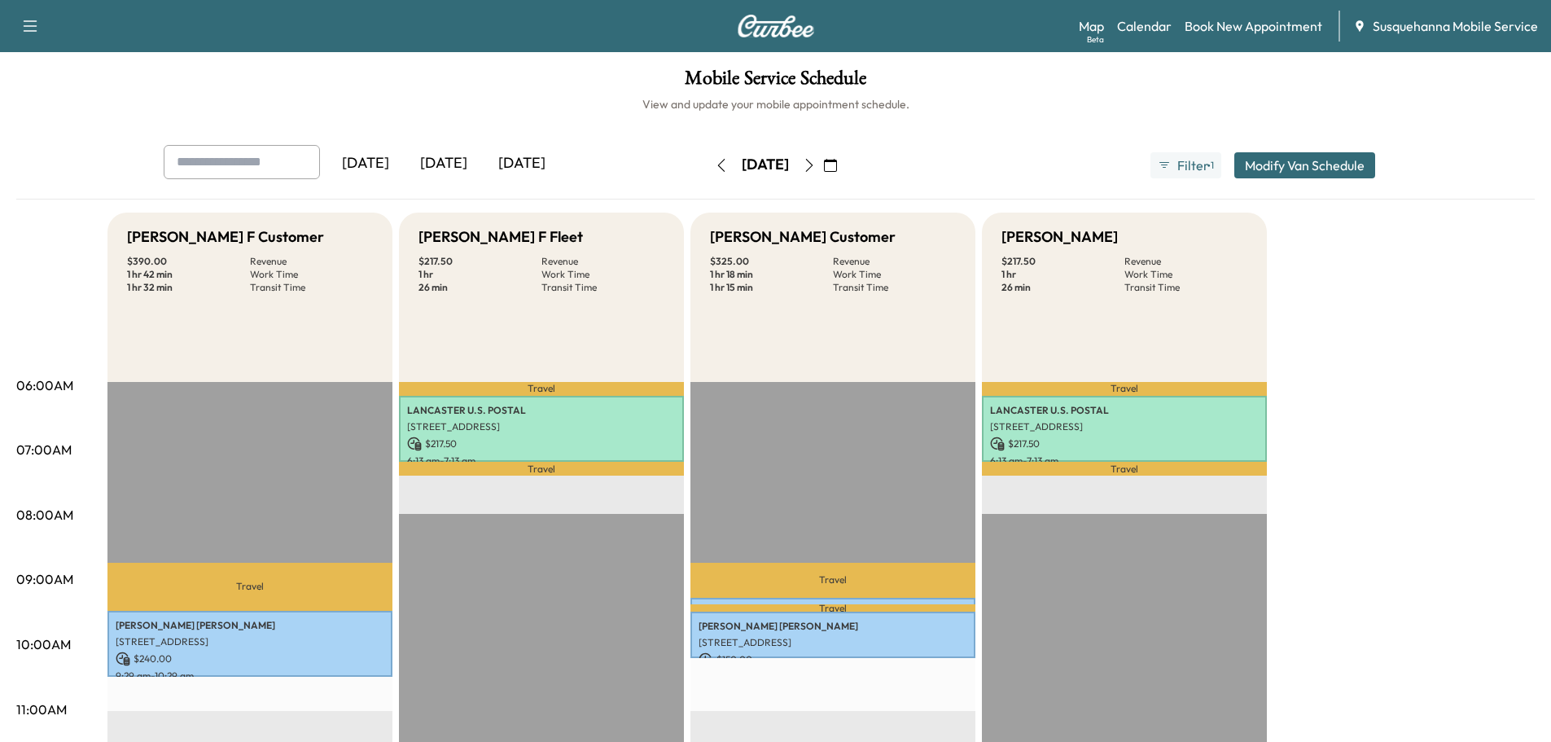
scroll to position [87, 0]
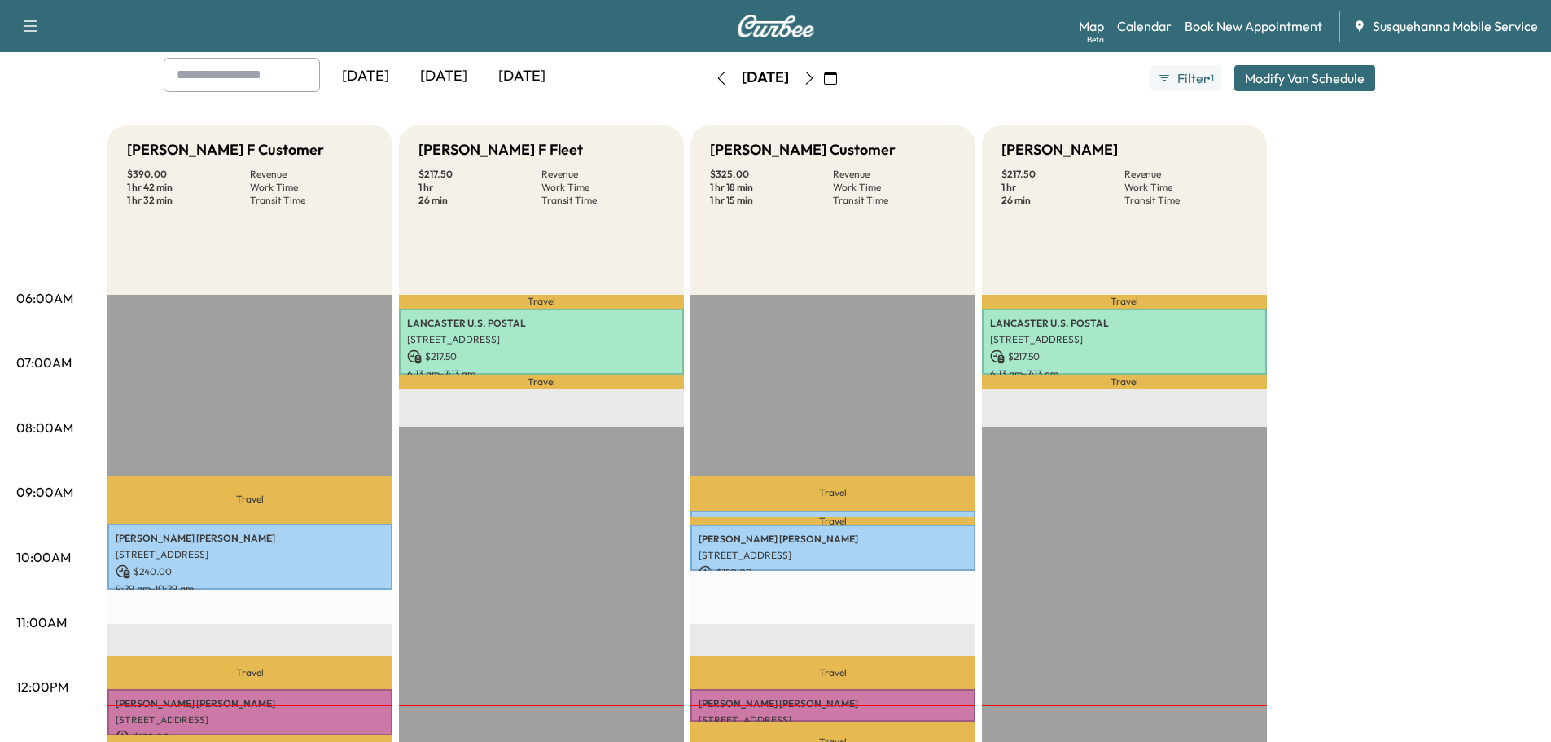
click at [816, 73] on icon "button" at bounding box center [809, 78] width 13 height 13
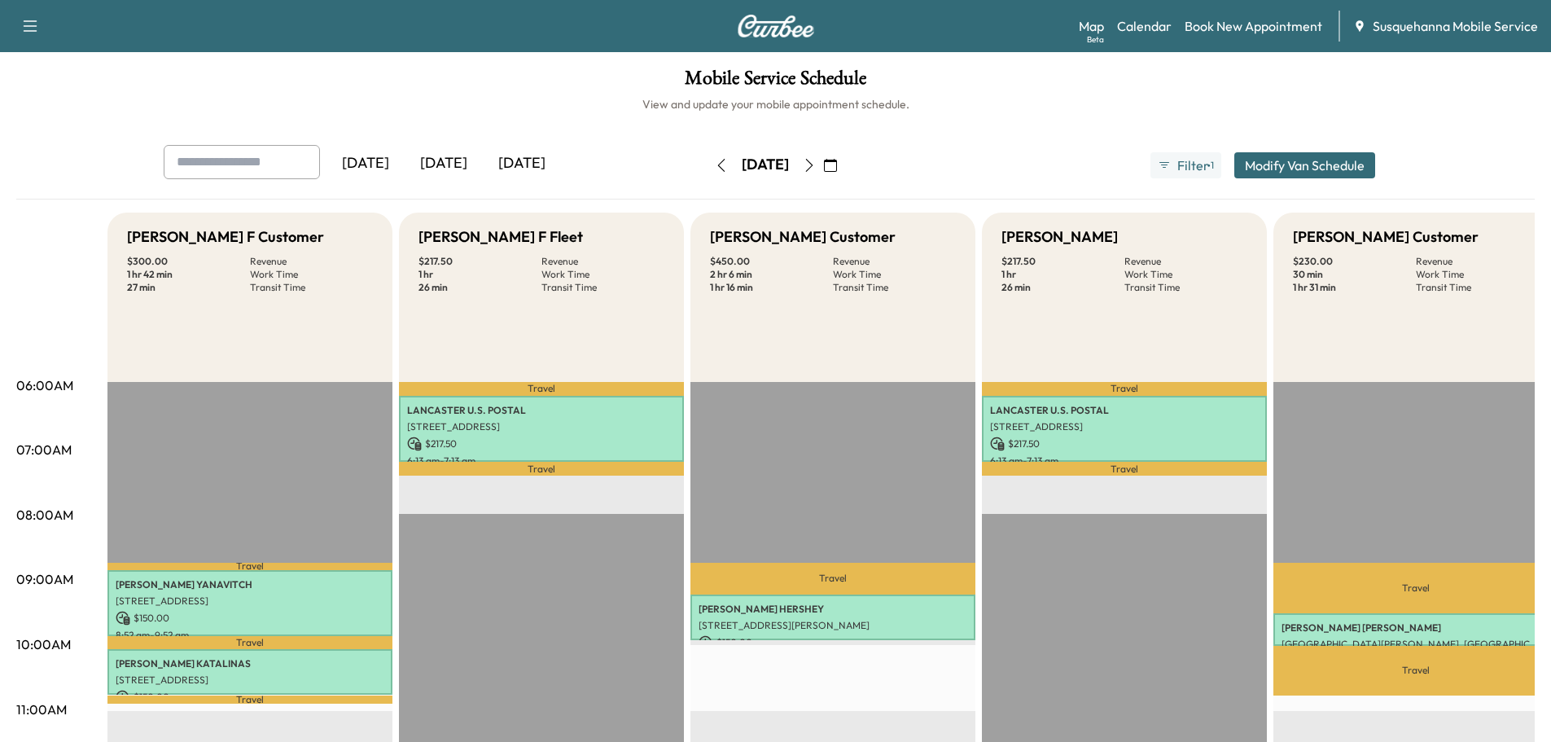
click at [816, 169] on icon "button" at bounding box center [809, 165] width 13 height 13
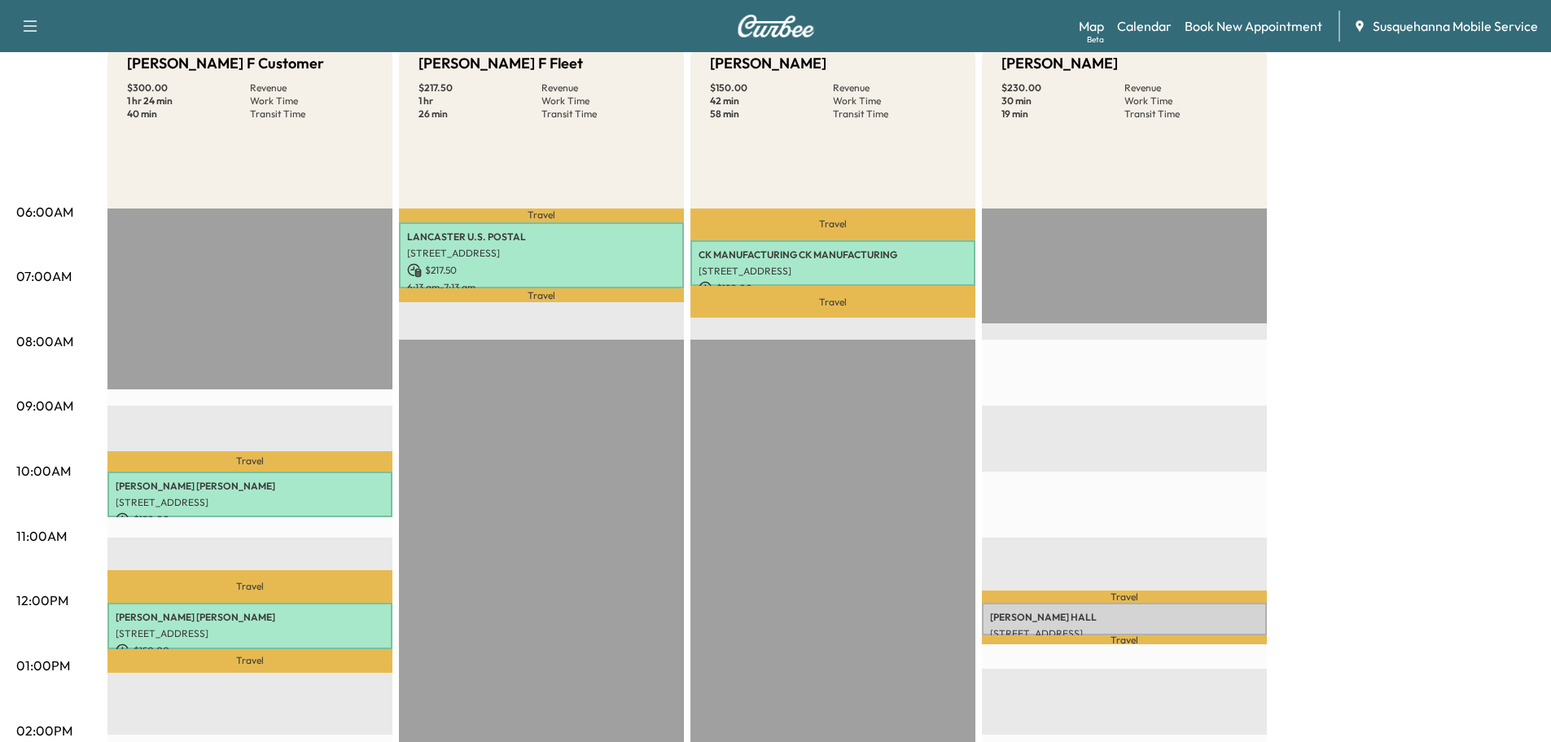
scroll to position [87, 0]
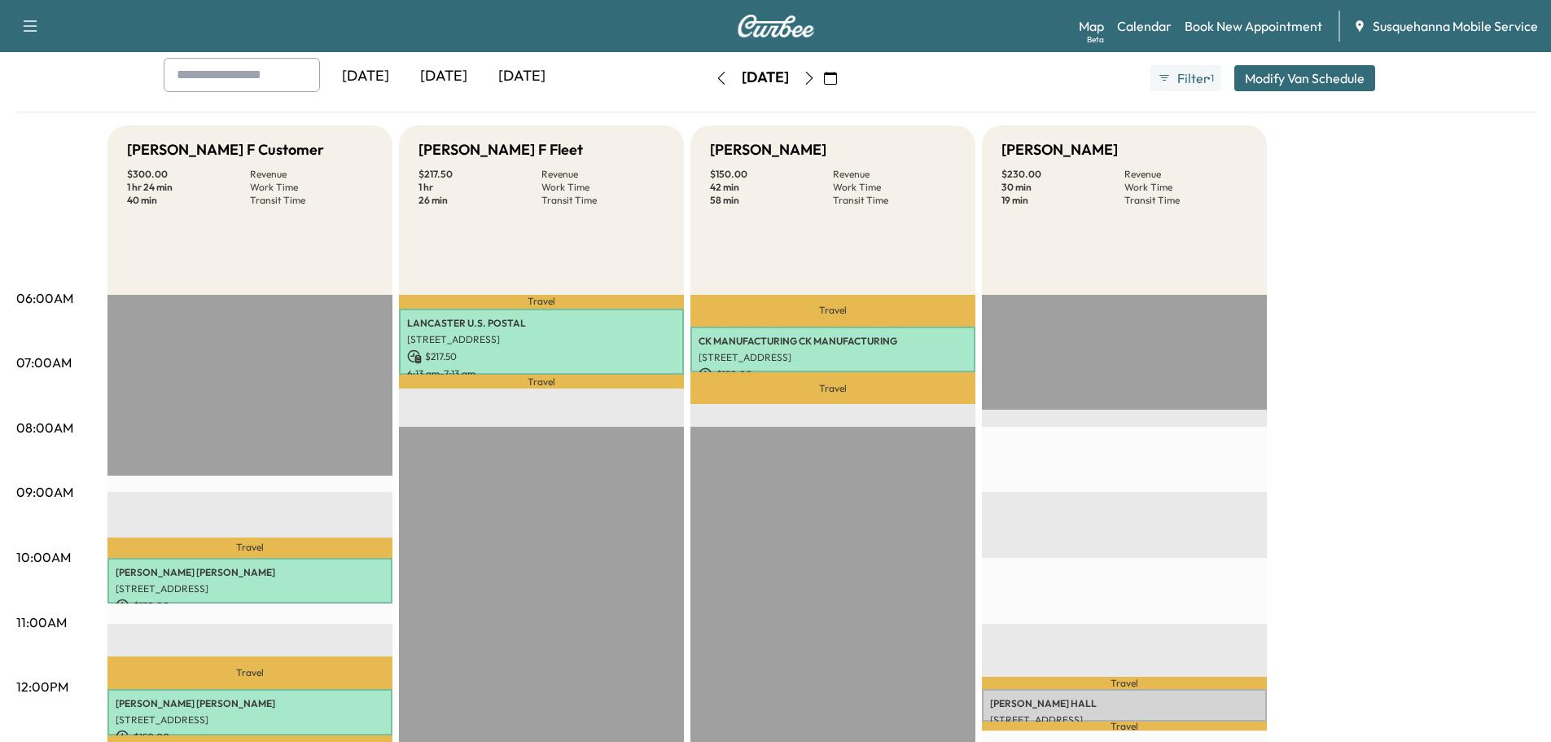
click at [707, 77] on button "button" at bounding box center [721, 78] width 28 height 26
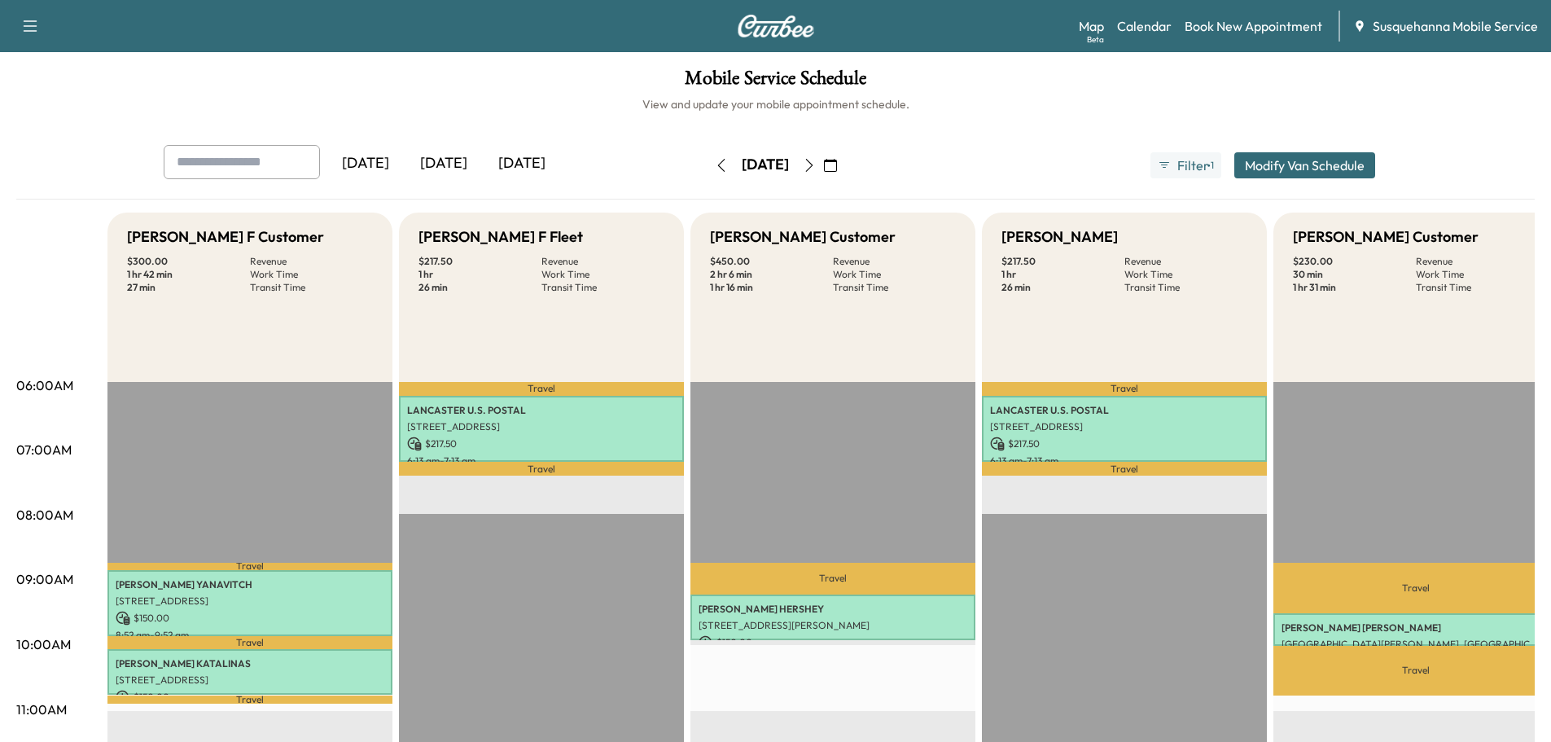
click at [715, 168] on icon "button" at bounding box center [721, 165] width 13 height 13
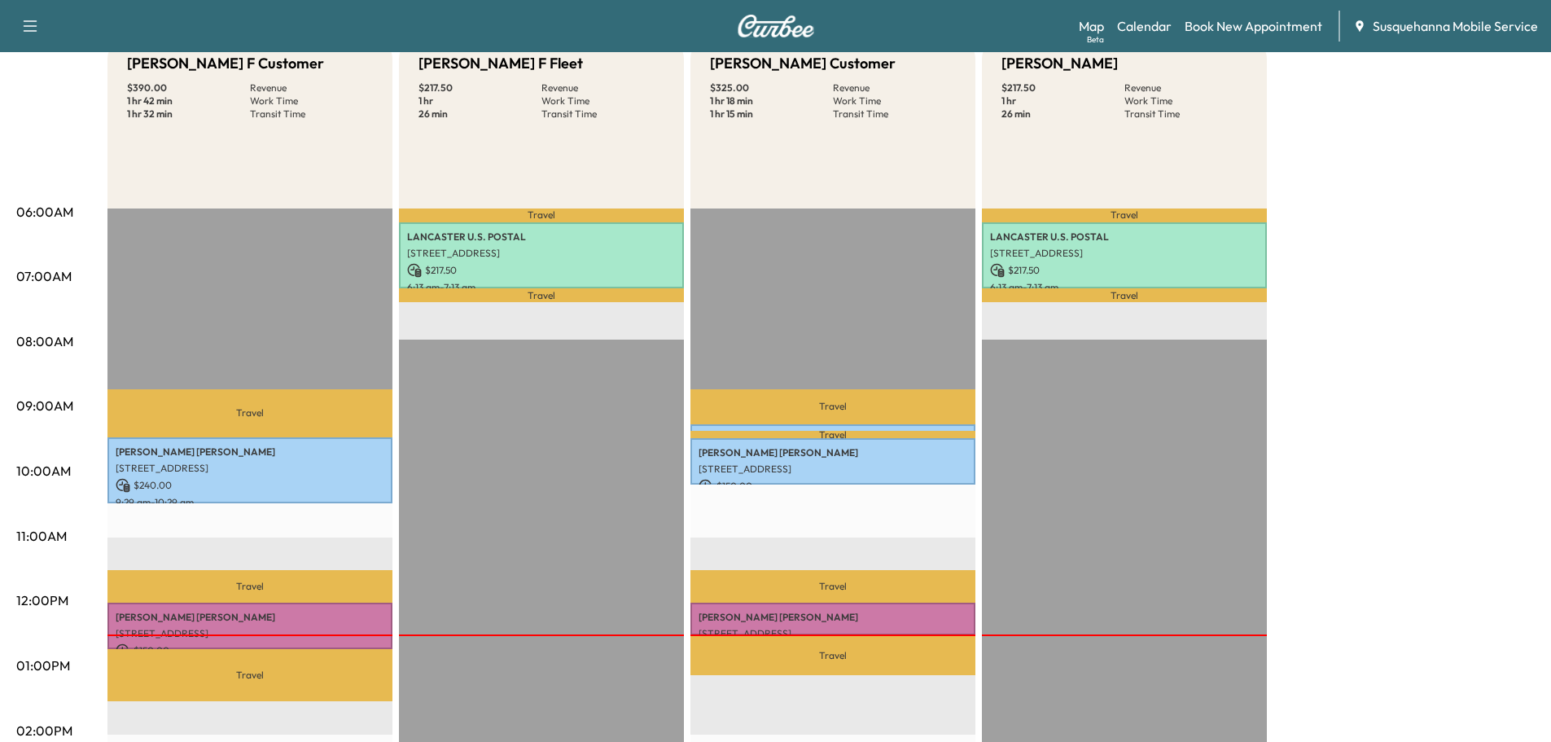
scroll to position [348, 0]
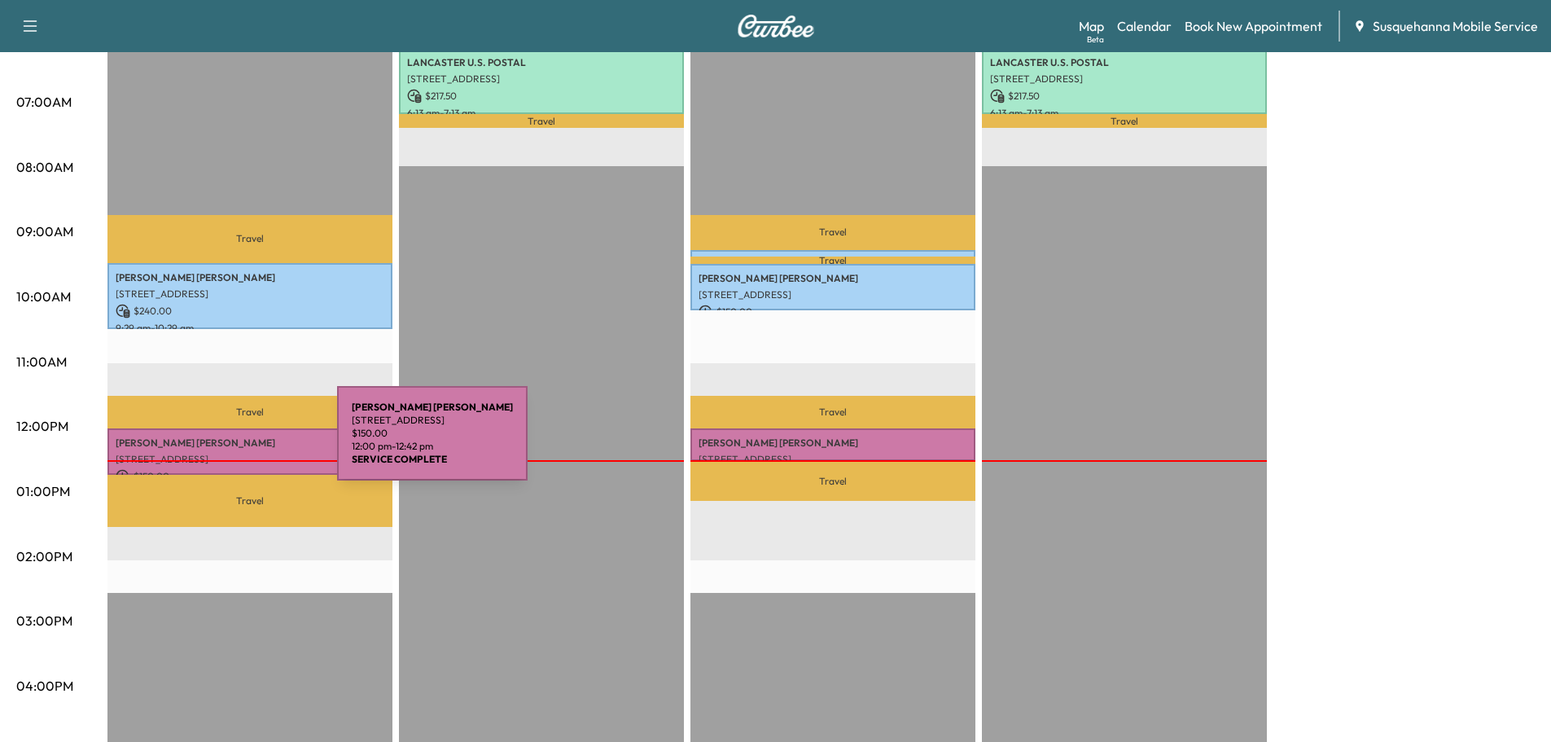
click at [217, 444] on p "[PERSON_NAME]" at bounding box center [250, 442] width 269 height 13
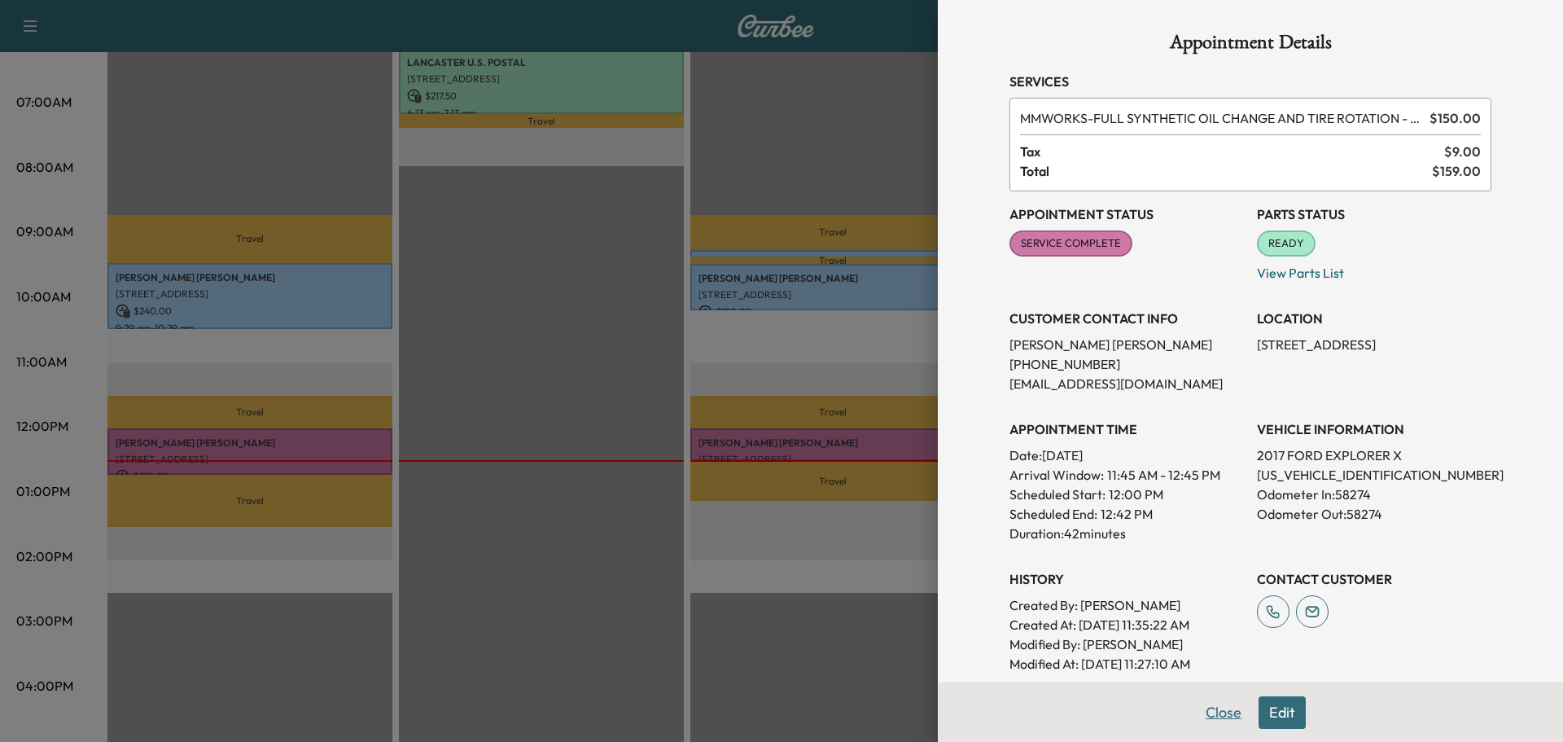
click at [1201, 715] on button "Close" at bounding box center [1223, 712] width 57 height 33
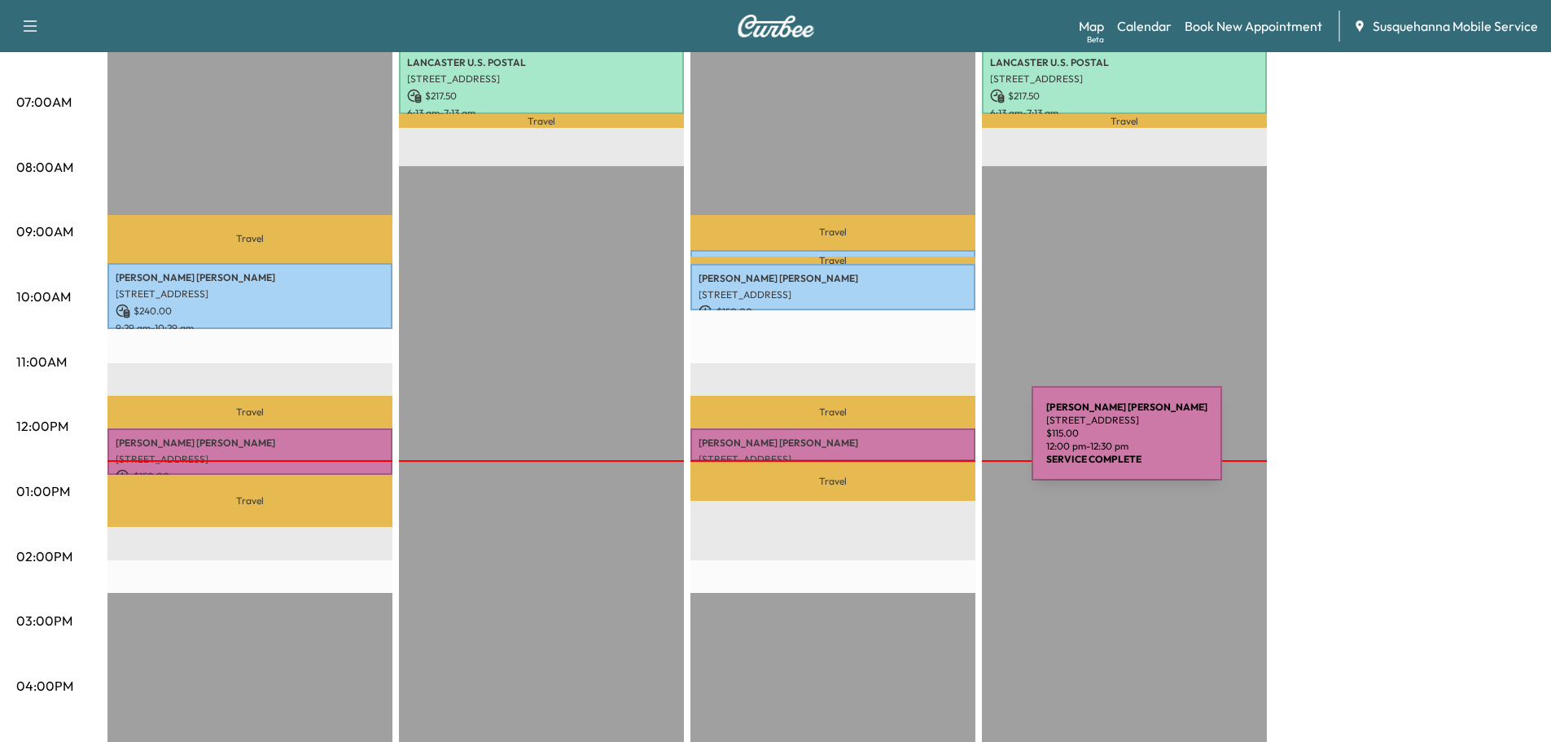
click at [909, 443] on p "NICOLE ZIMMERMAN" at bounding box center [832, 442] width 269 height 13
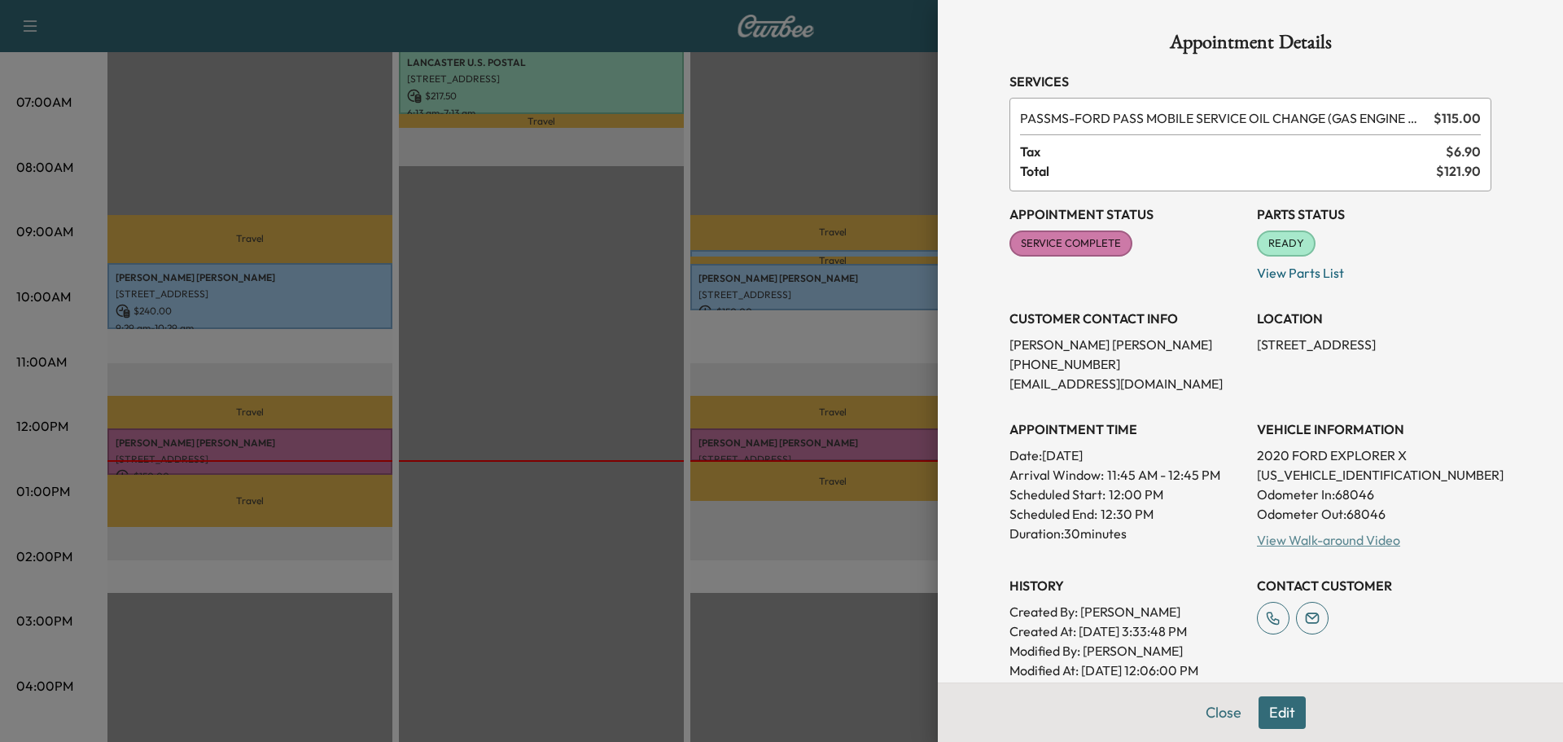
click at [1291, 532] on link "View Walk-around Video" at bounding box center [1328, 540] width 143 height 16
click at [1214, 711] on button "Close" at bounding box center [1223, 712] width 57 height 33
